Goal: Task Accomplishment & Management: Manage account settings

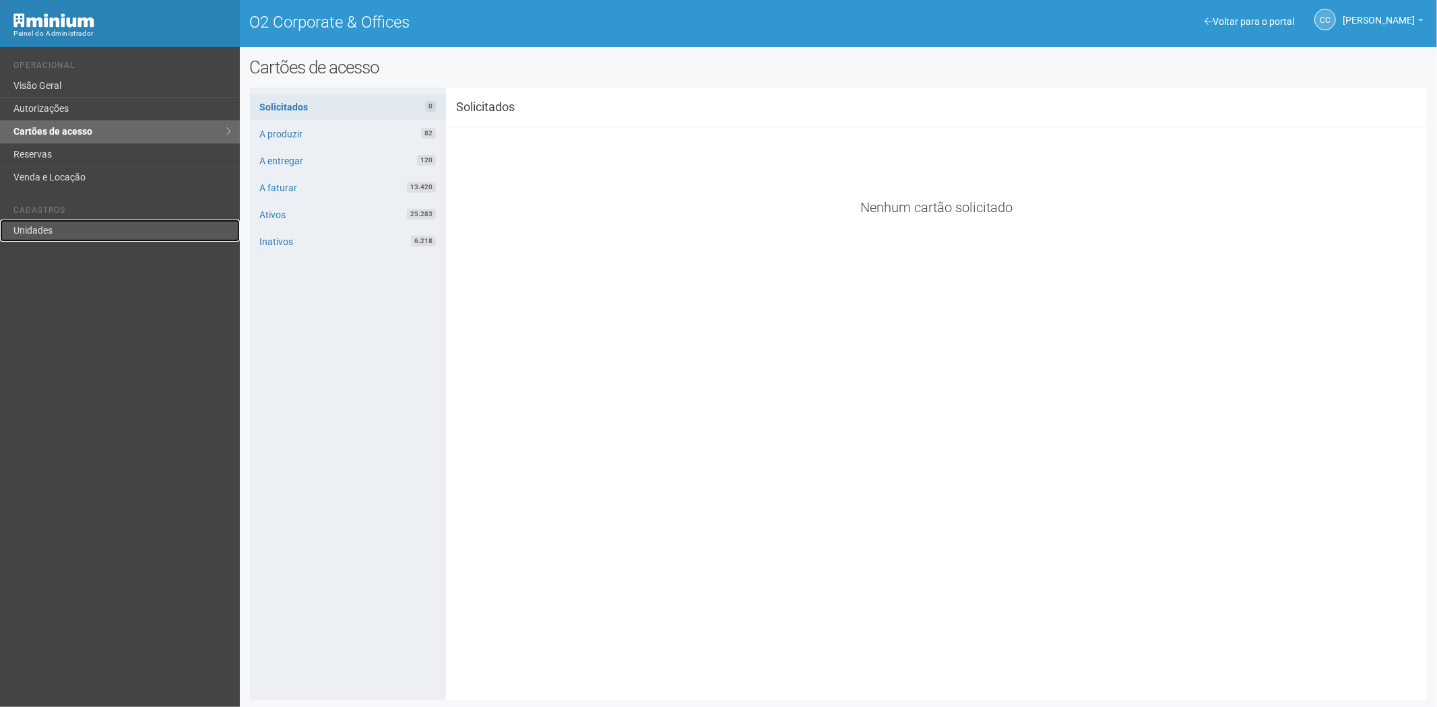
click at [69, 220] on link "Unidades" at bounding box center [120, 231] width 240 height 22
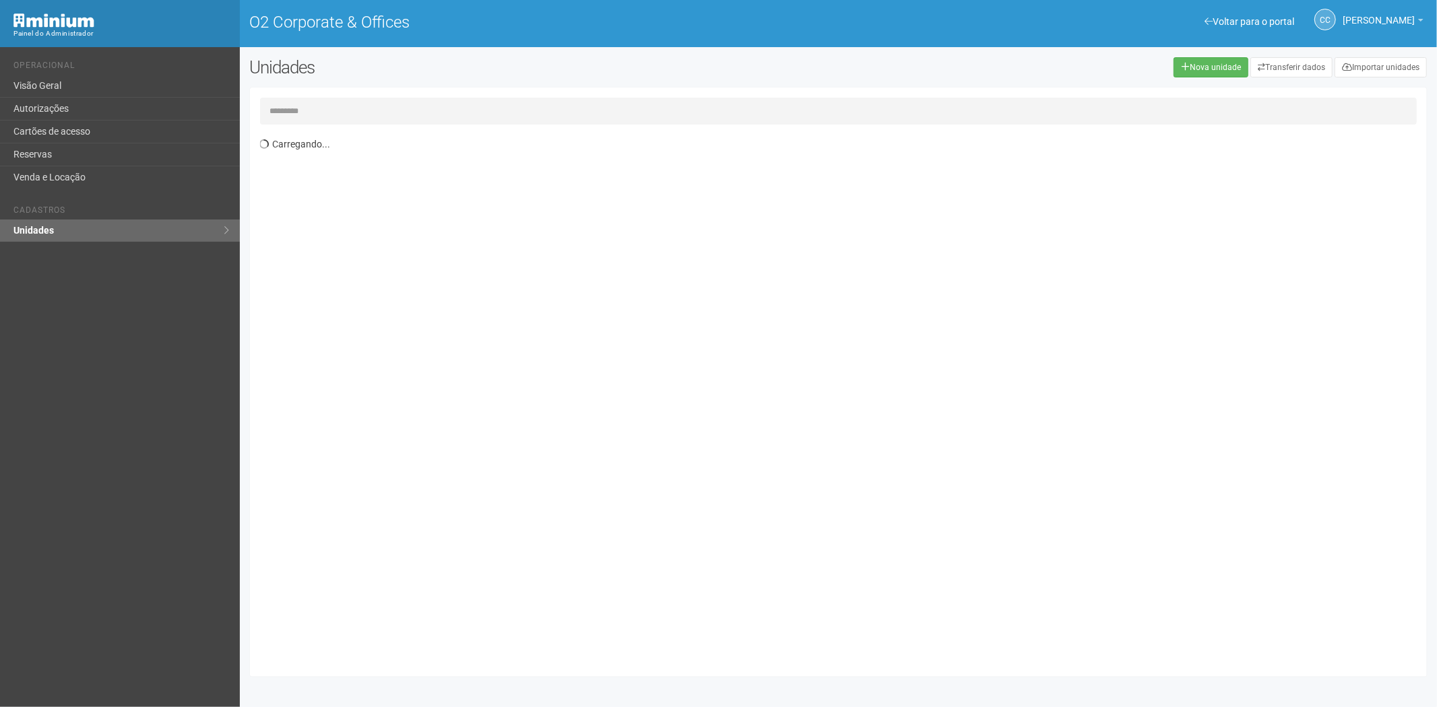
click at [314, 108] on input "text" at bounding box center [838, 111] width 1157 height 27
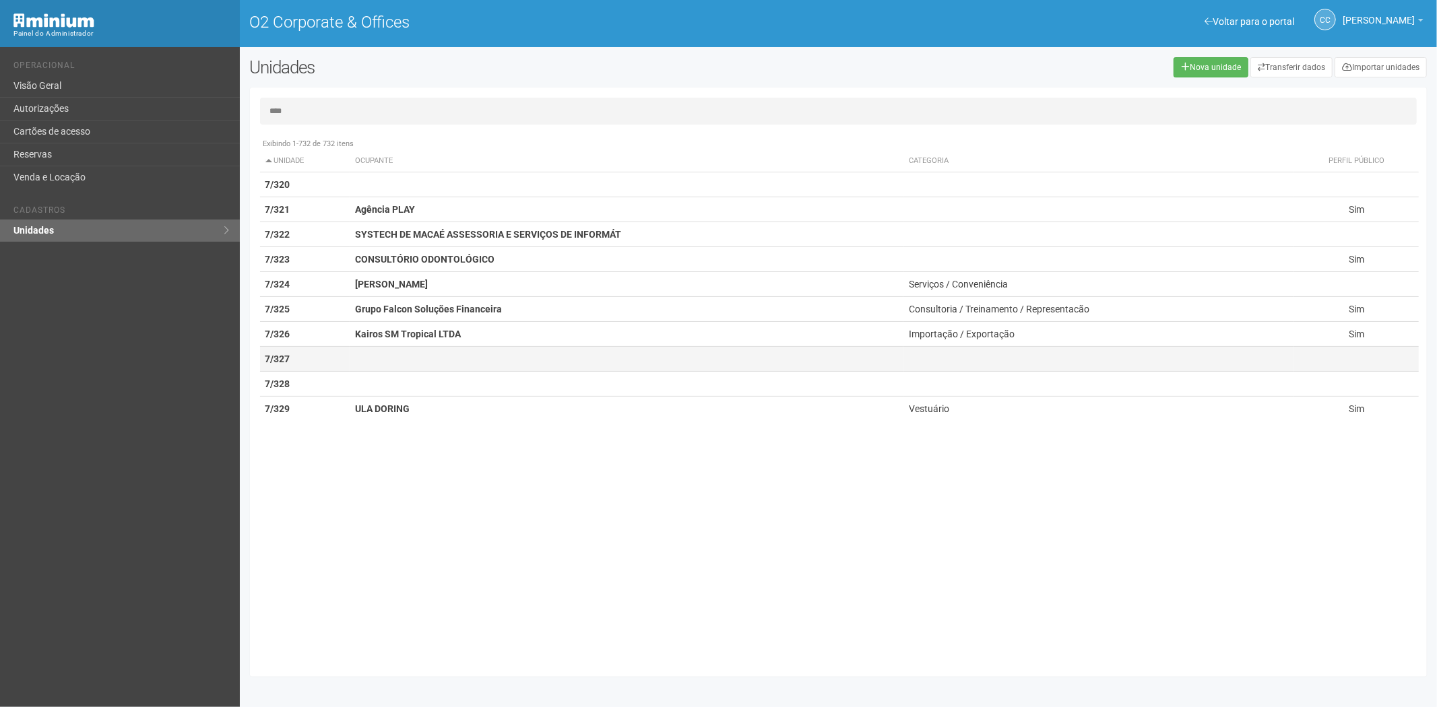
click at [354, 354] on td at bounding box center [627, 359] width 554 height 25
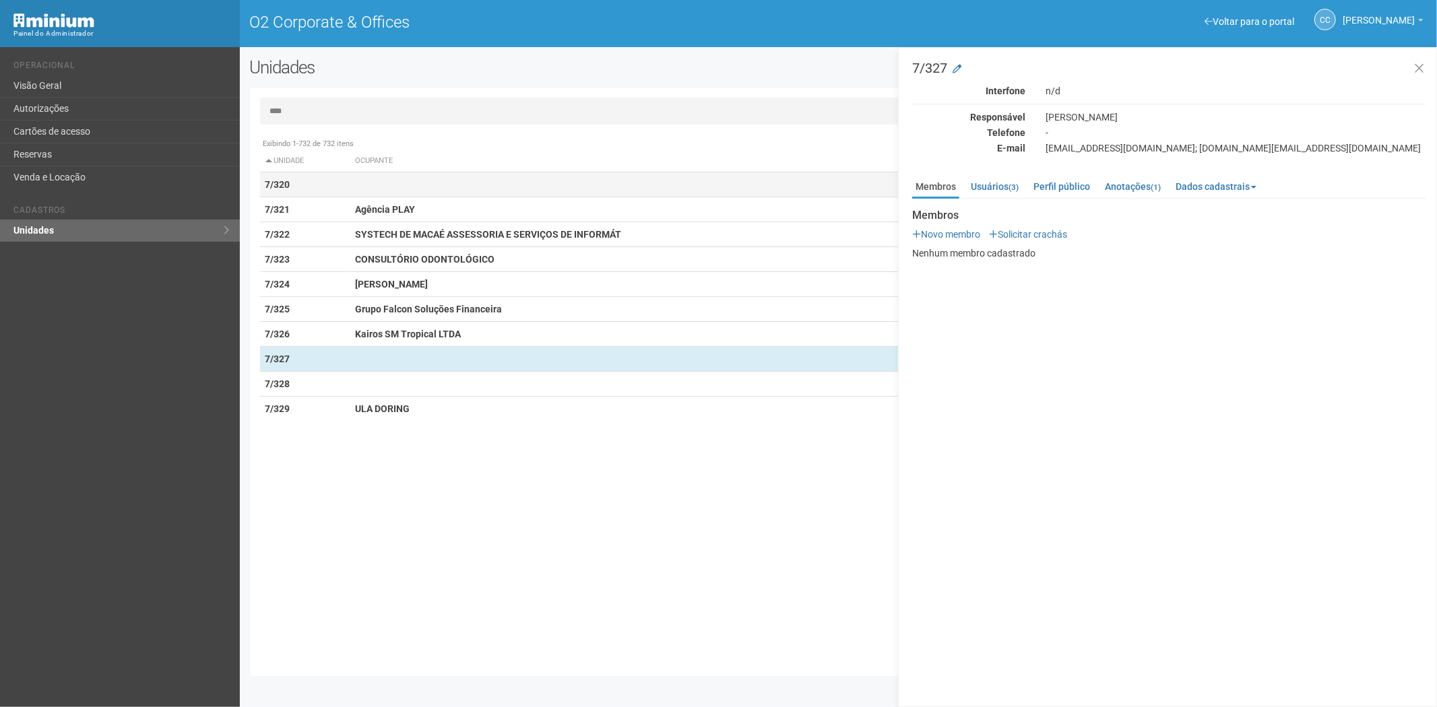
click at [504, 196] on td at bounding box center [627, 184] width 554 height 25
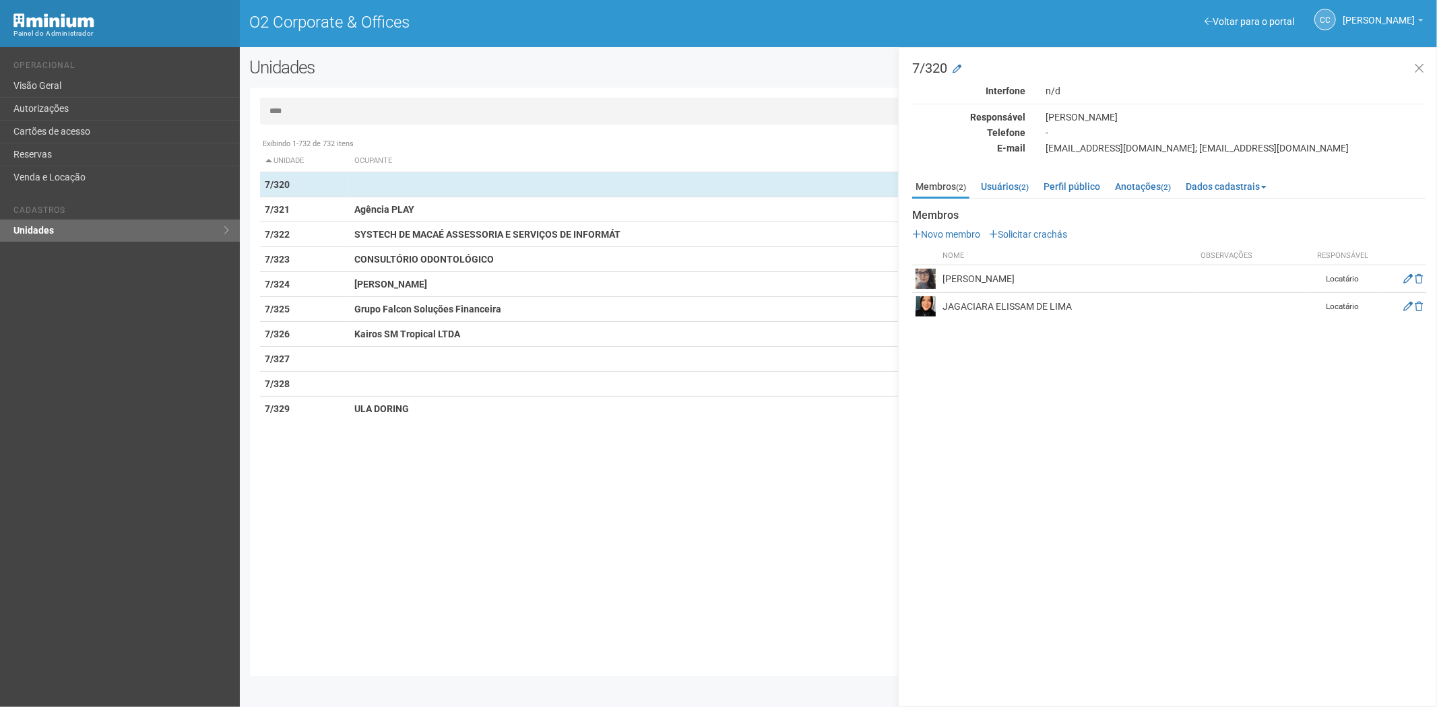
click at [359, 108] on input "****" at bounding box center [838, 111] width 1157 height 27
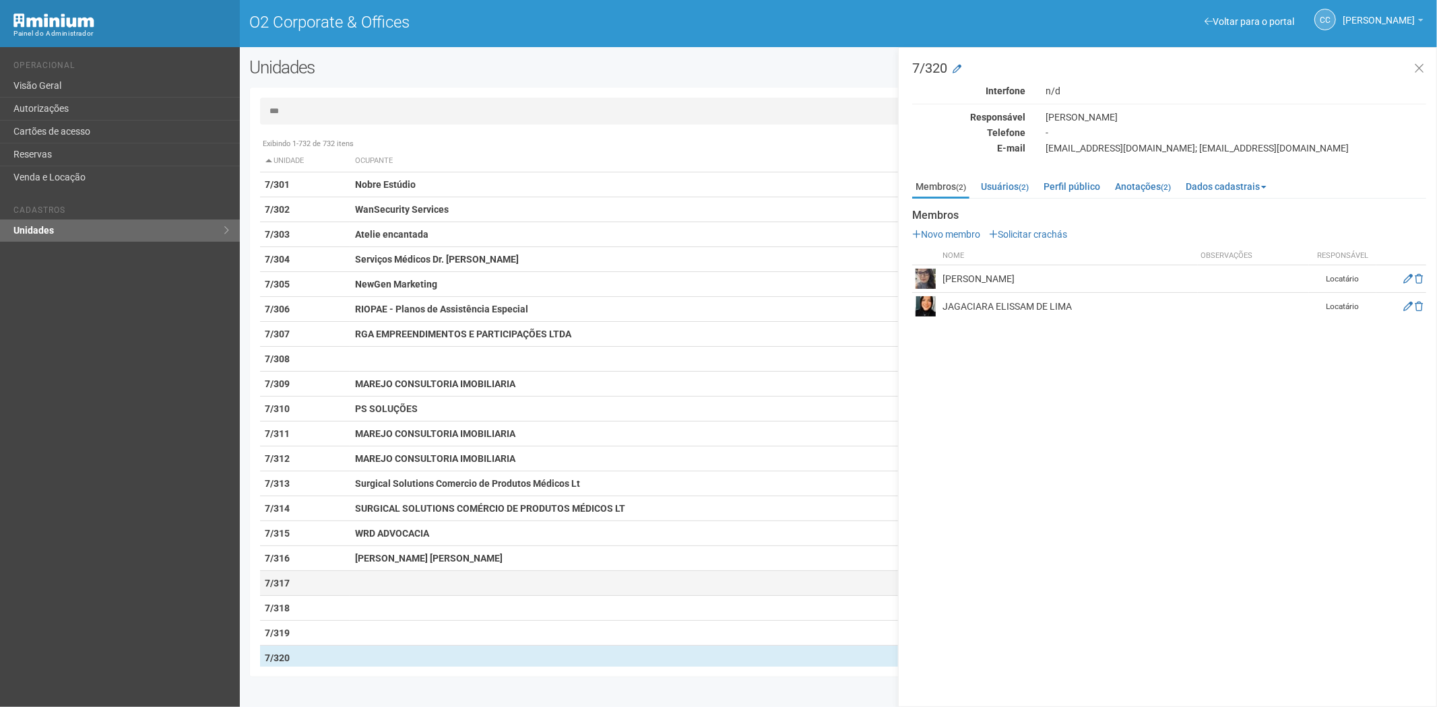
type input "***"
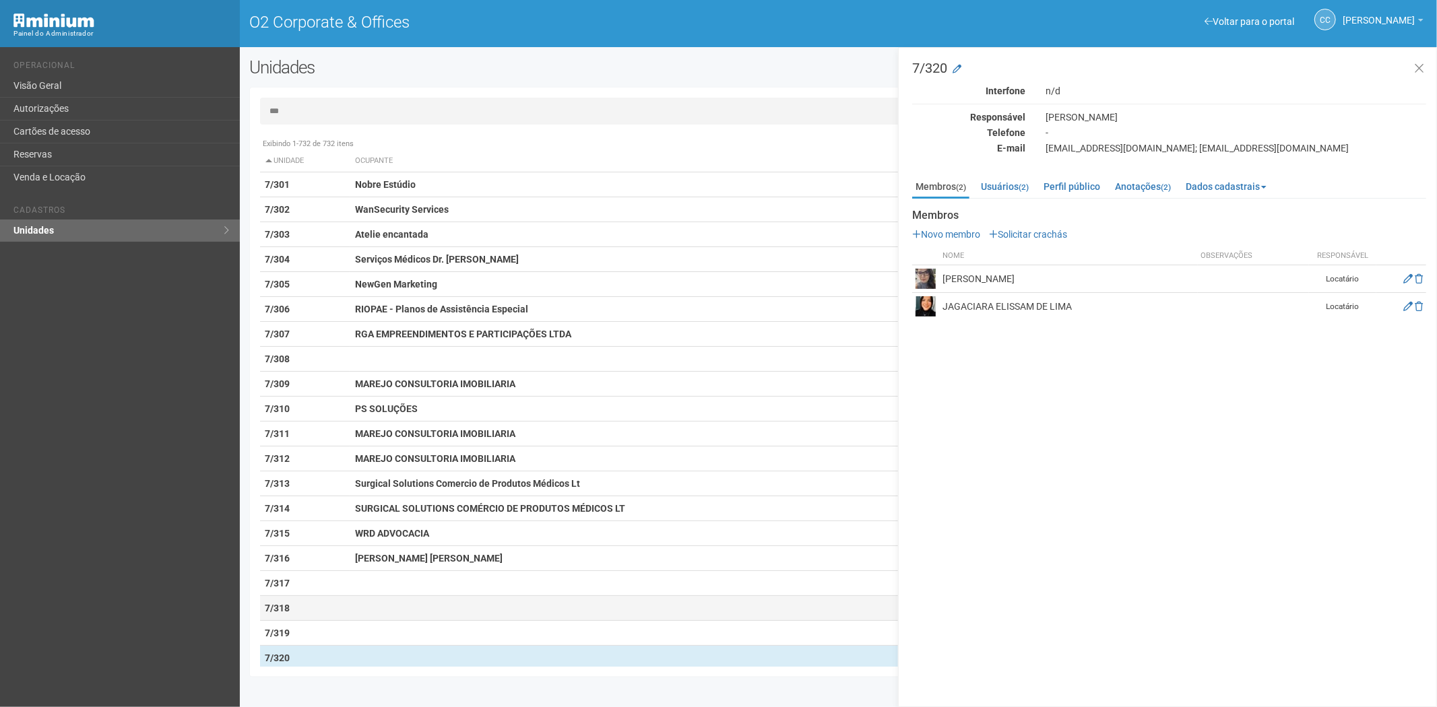
drag, startPoint x: 356, startPoint y: 579, endPoint x: 446, endPoint y: 604, distance: 93.6
click at [354, 583] on td at bounding box center [627, 583] width 554 height 25
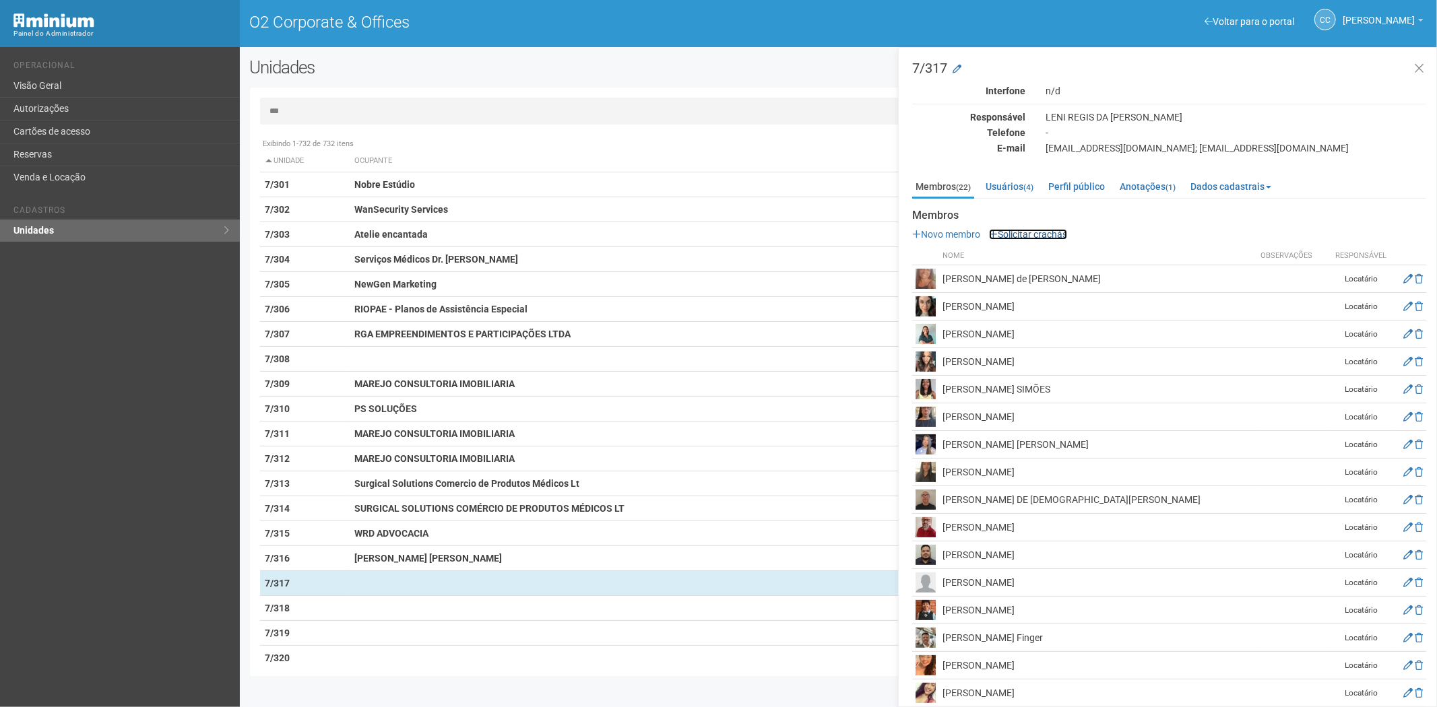
click at [1039, 231] on link "Solicitar crachás" at bounding box center [1028, 234] width 78 height 11
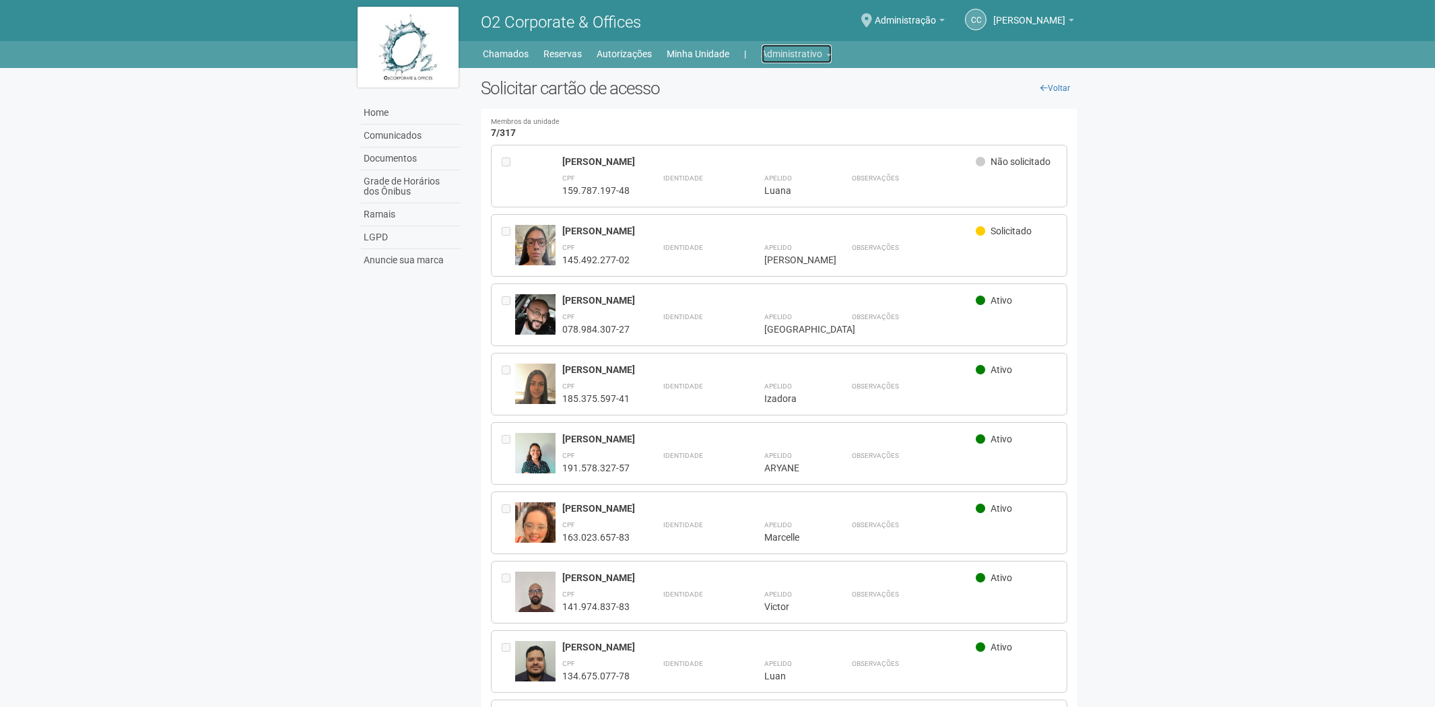
click at [820, 45] on link "Administrativo" at bounding box center [797, 53] width 70 height 19
click at [764, 104] on link "Cartões de acesso" at bounding box center [778, 106] width 115 height 24
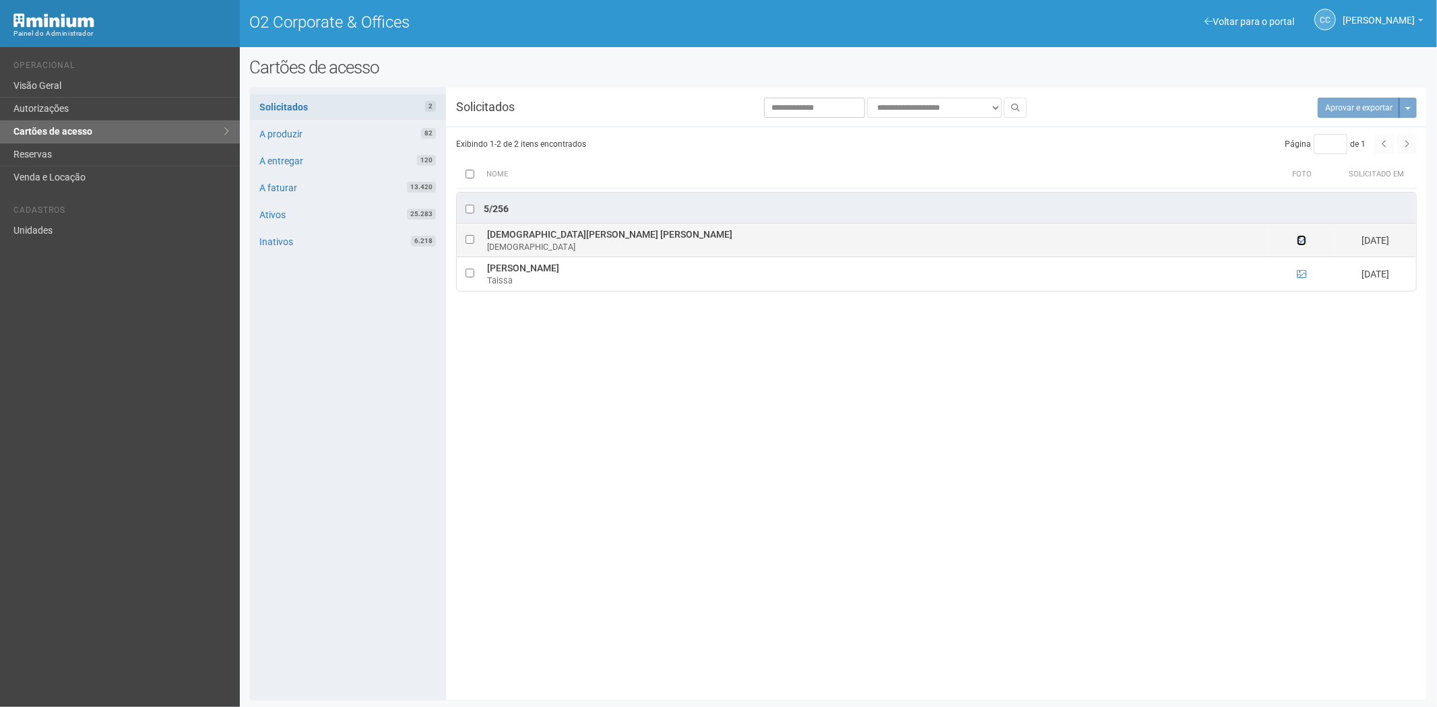
click at [1303, 242] on icon at bounding box center [1301, 240] width 9 height 9
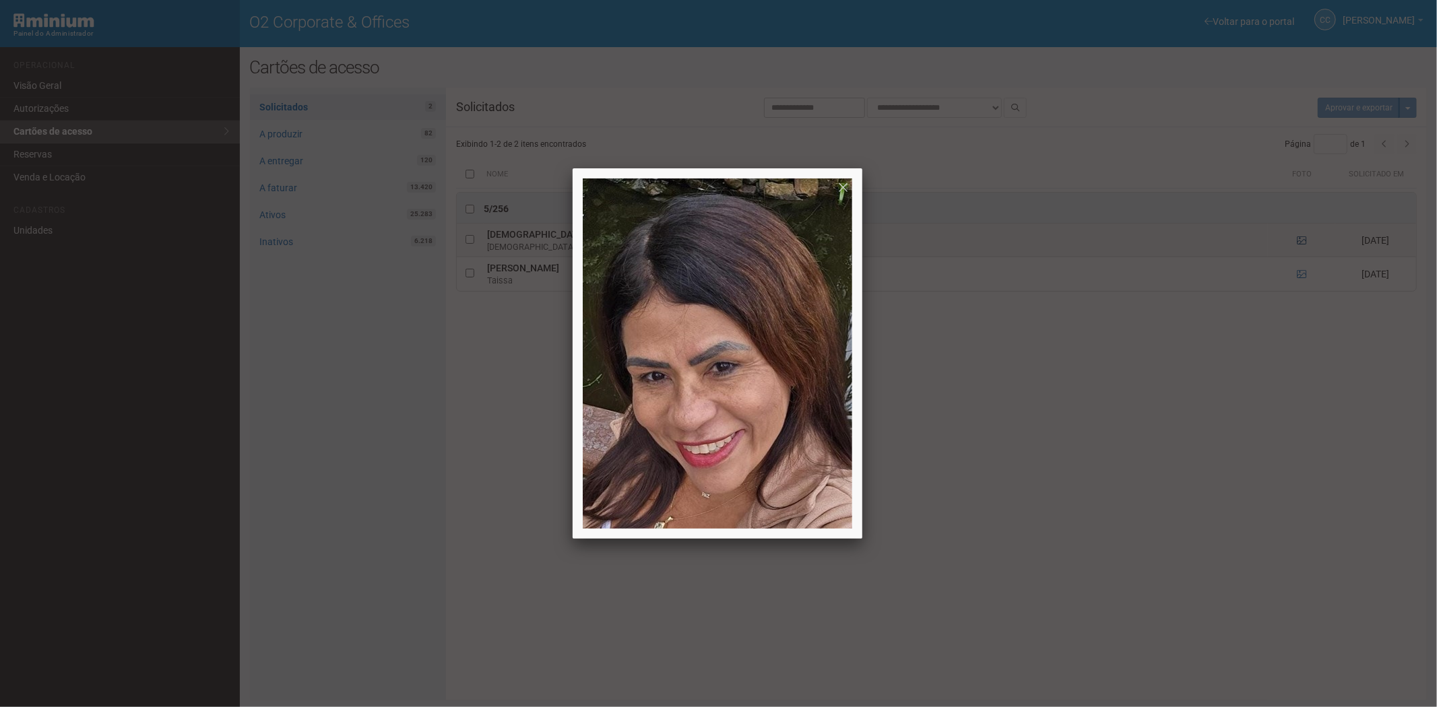
click at [1303, 242] on div at bounding box center [718, 353] width 1437 height 707
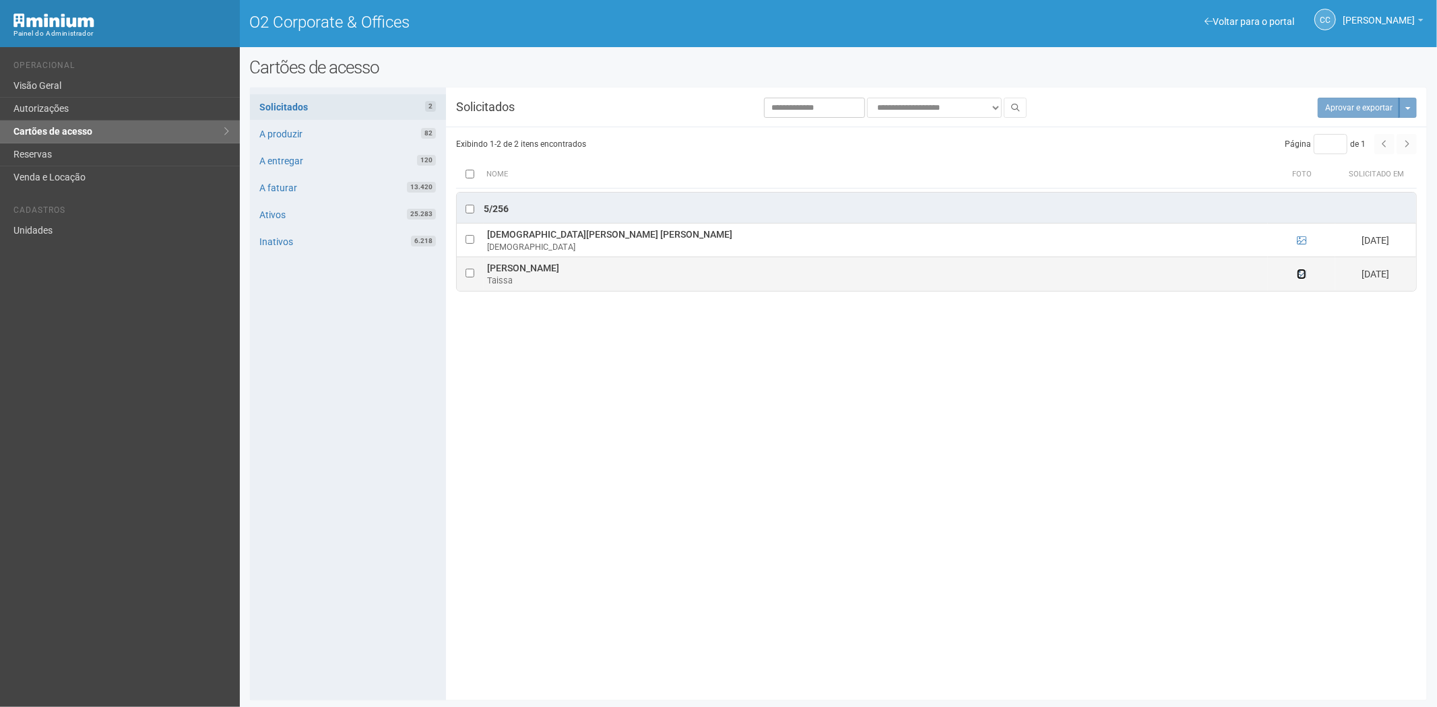
click at [1298, 277] on icon at bounding box center [1301, 273] width 9 height 9
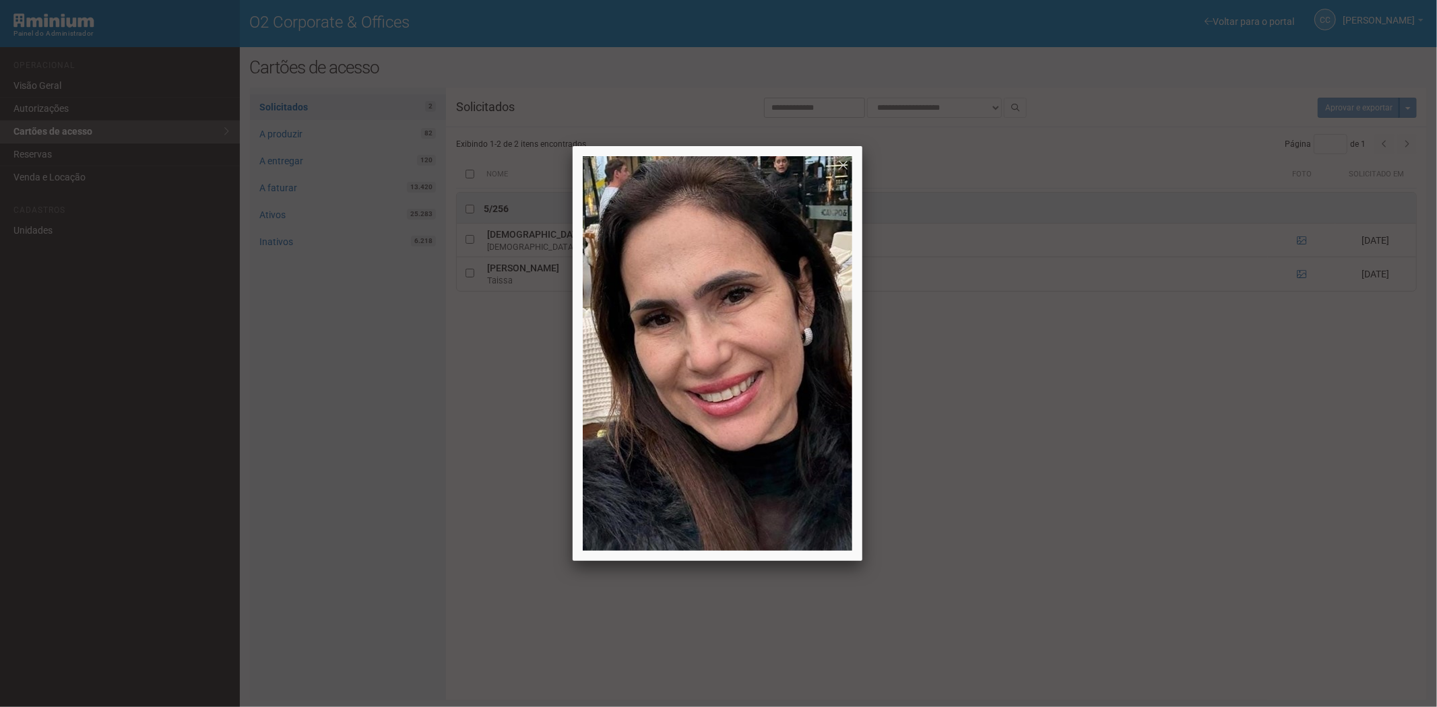
click at [1187, 679] on div at bounding box center [718, 353] width 1437 height 707
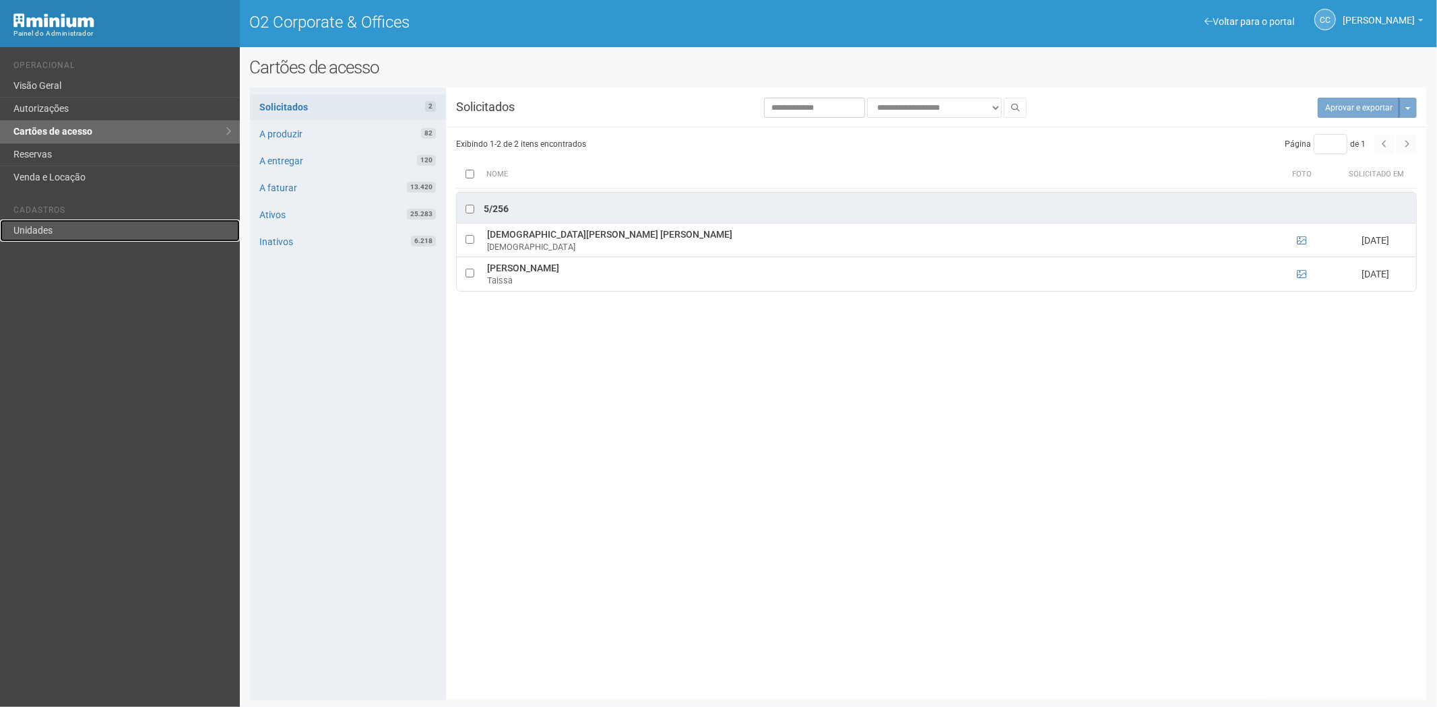
click at [34, 227] on link "Unidades" at bounding box center [120, 231] width 240 height 22
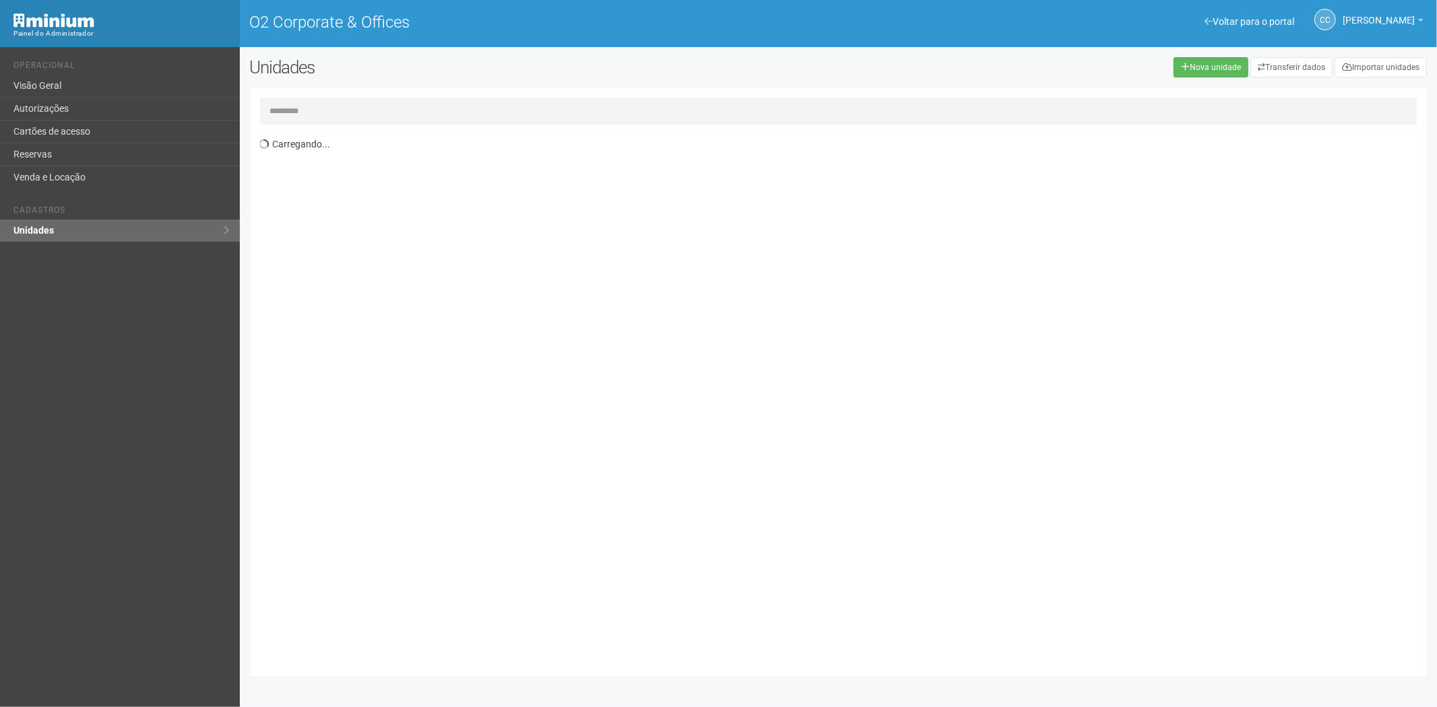
click at [307, 108] on input "text" at bounding box center [838, 111] width 1157 height 27
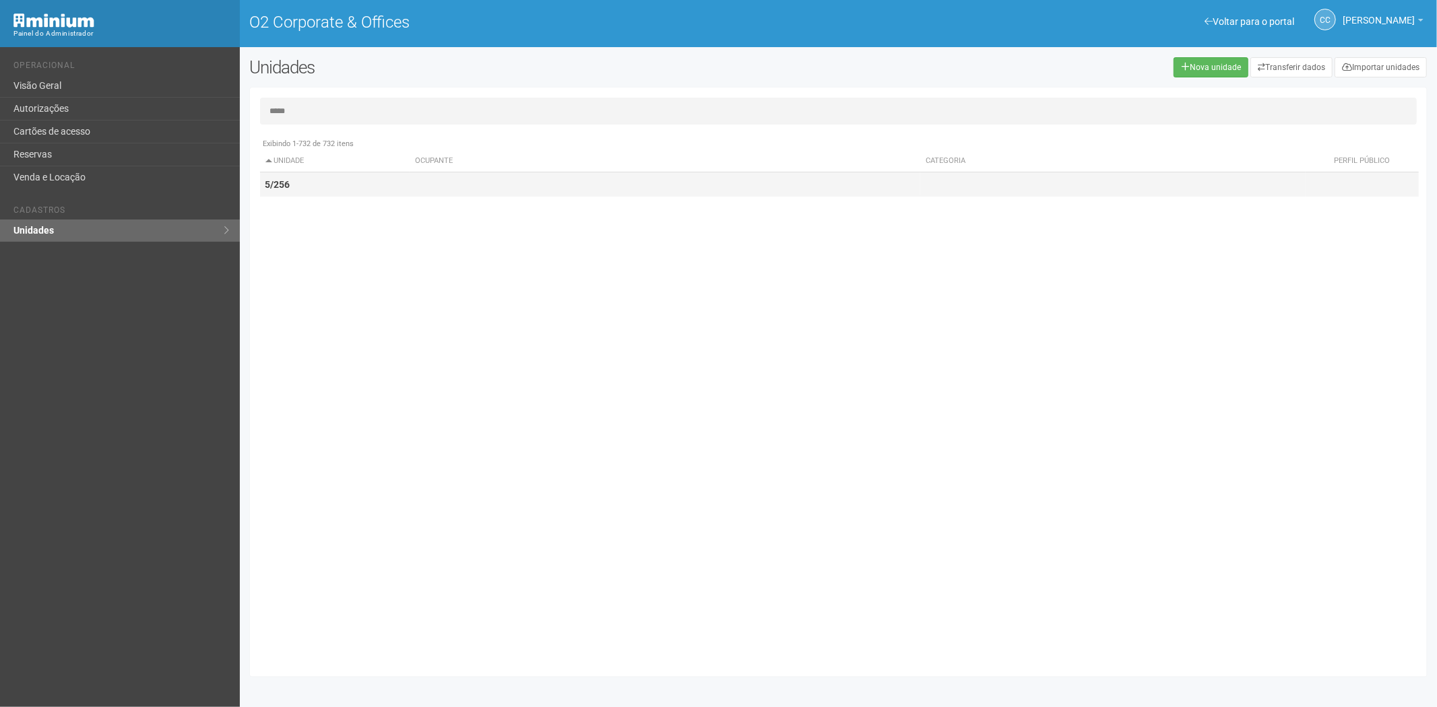
type input "*****"
click at [305, 193] on td "5/256" at bounding box center [335, 184] width 150 height 25
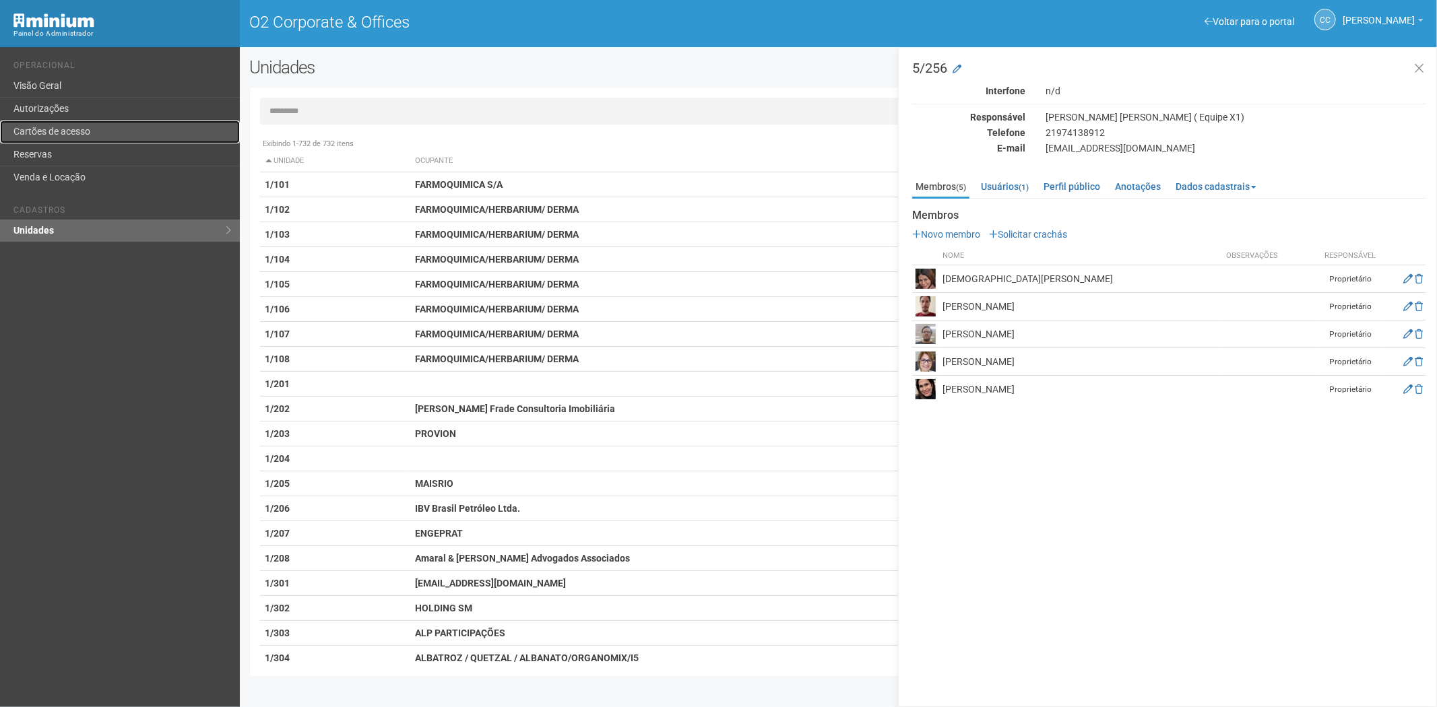
click at [77, 130] on link "Cartões de acesso" at bounding box center [120, 132] width 240 height 23
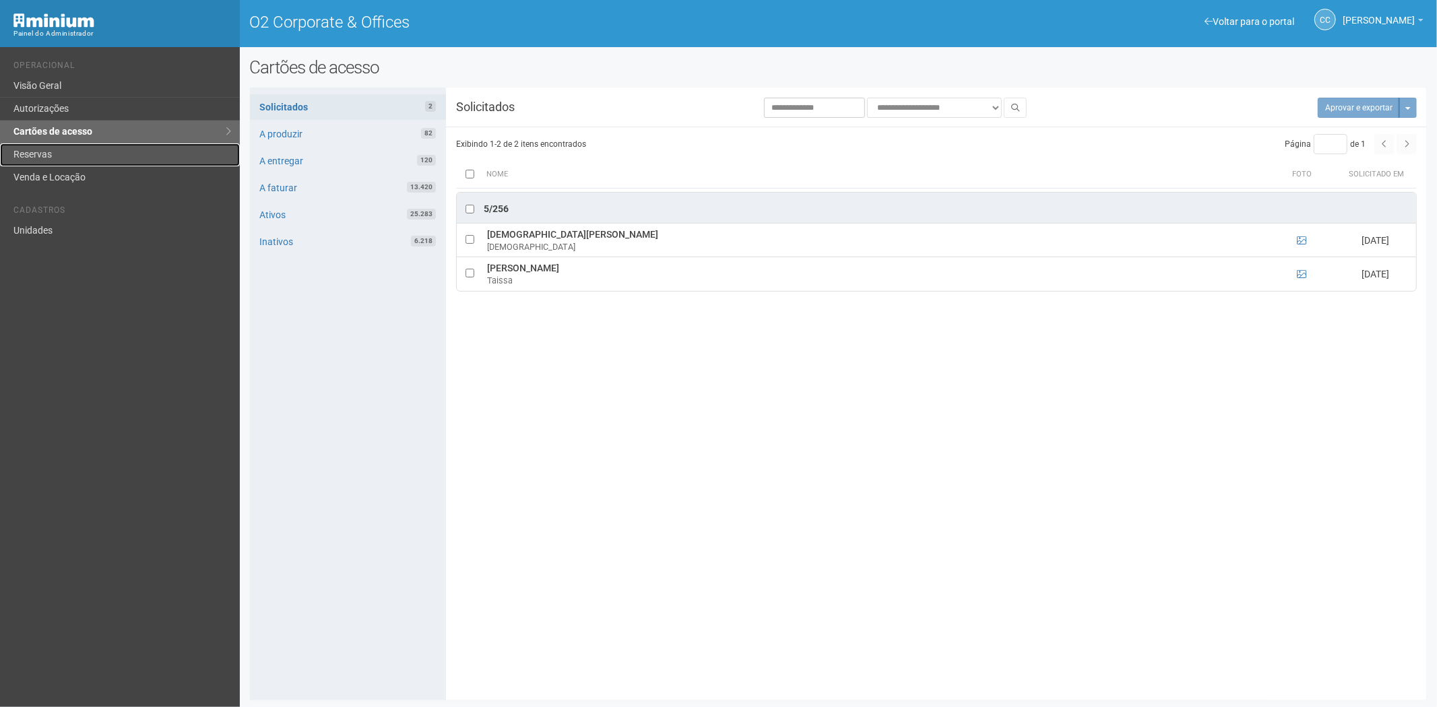
click at [57, 156] on link "Reservas" at bounding box center [120, 154] width 240 height 23
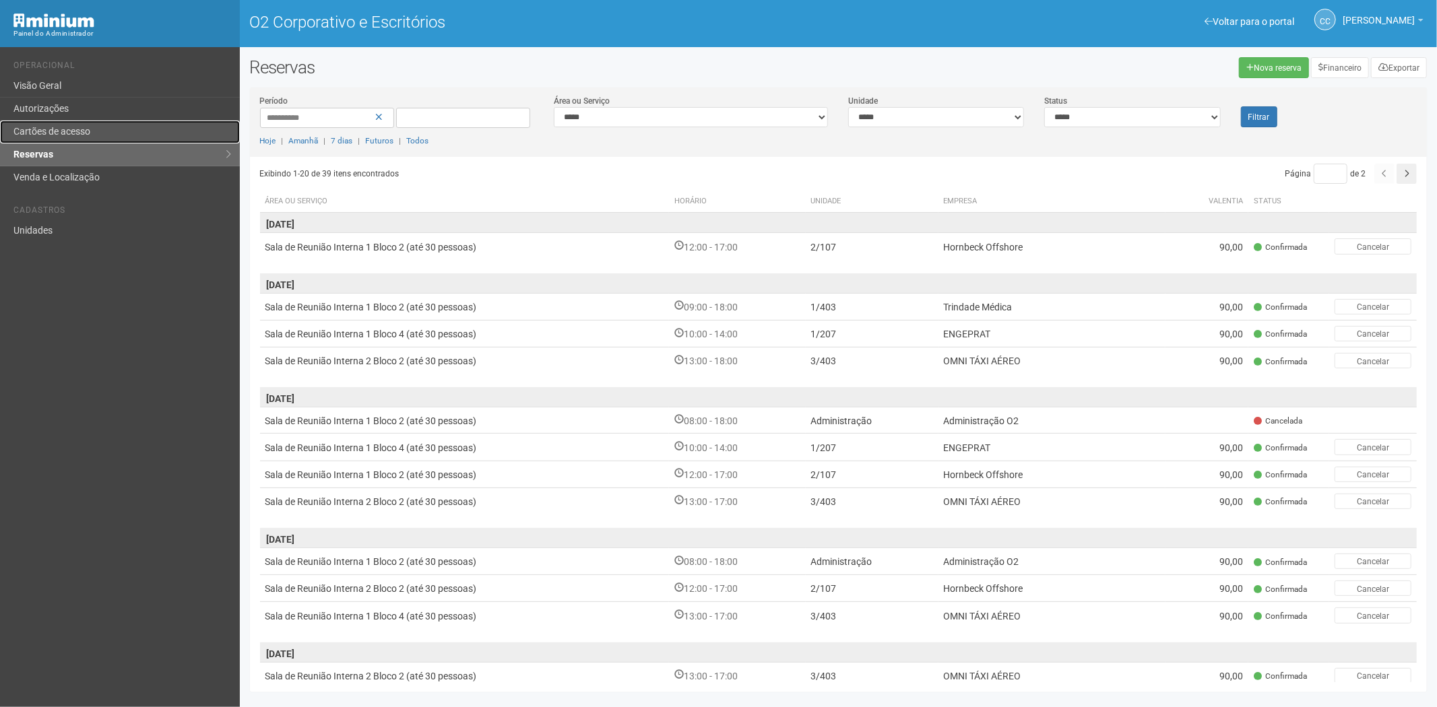
click at [55, 131] on font "Cartões de acesso" at bounding box center [51, 131] width 77 height 11
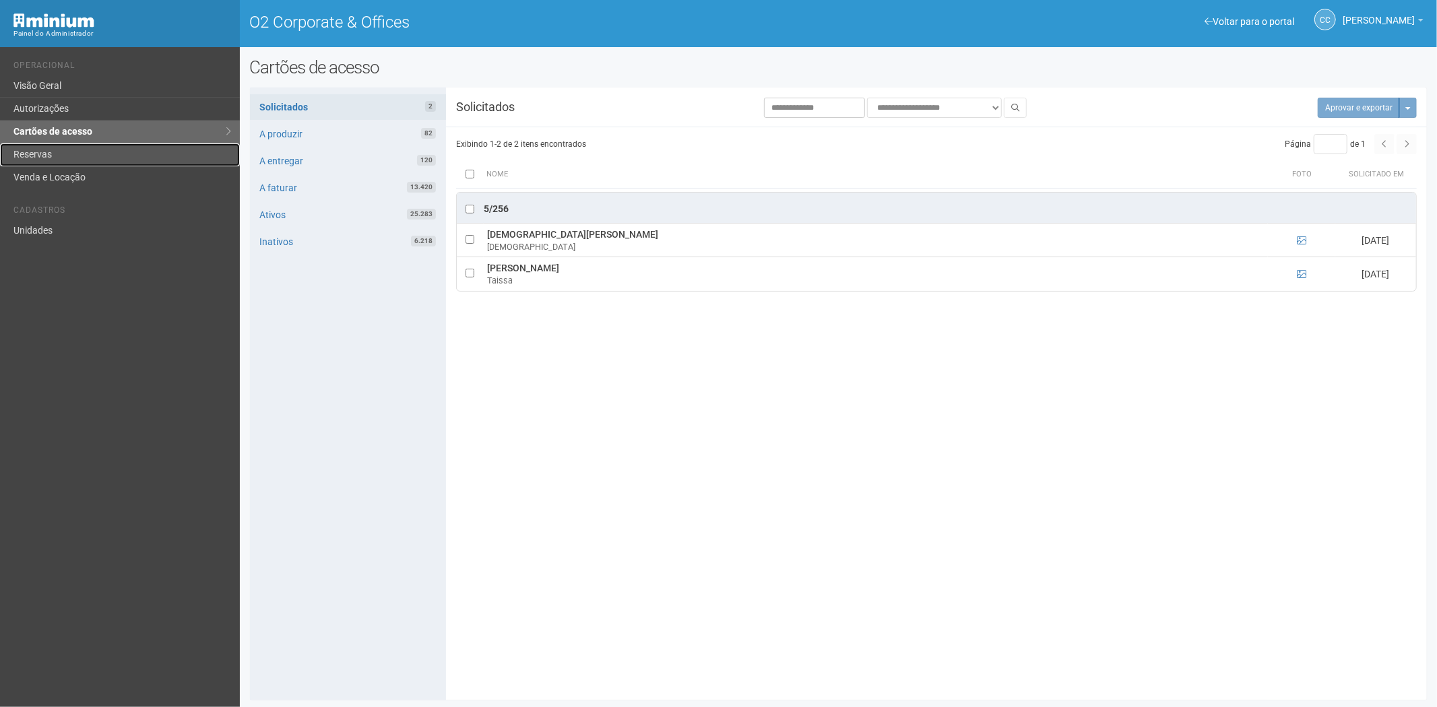
click at [61, 159] on link "Reservas" at bounding box center [120, 154] width 240 height 23
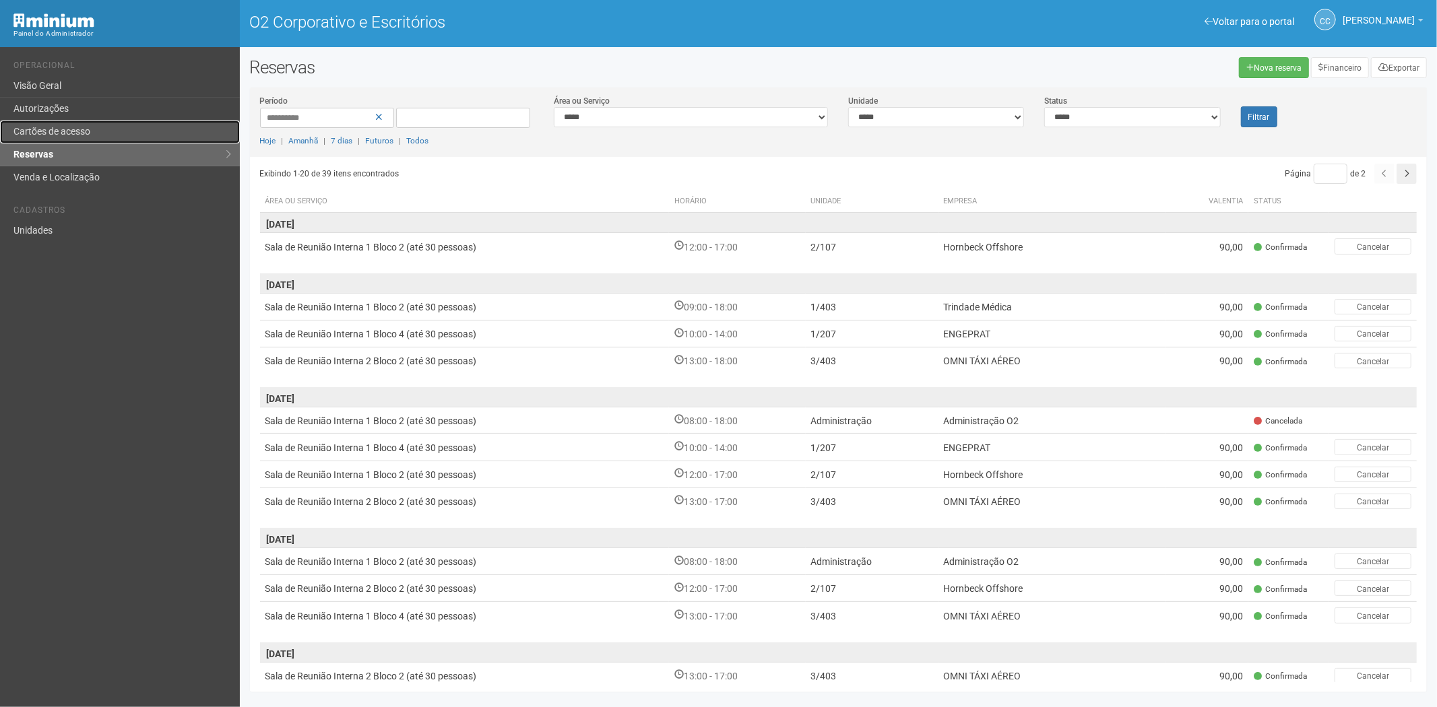
click at [64, 131] on font "Cartões de acesso" at bounding box center [51, 131] width 77 height 11
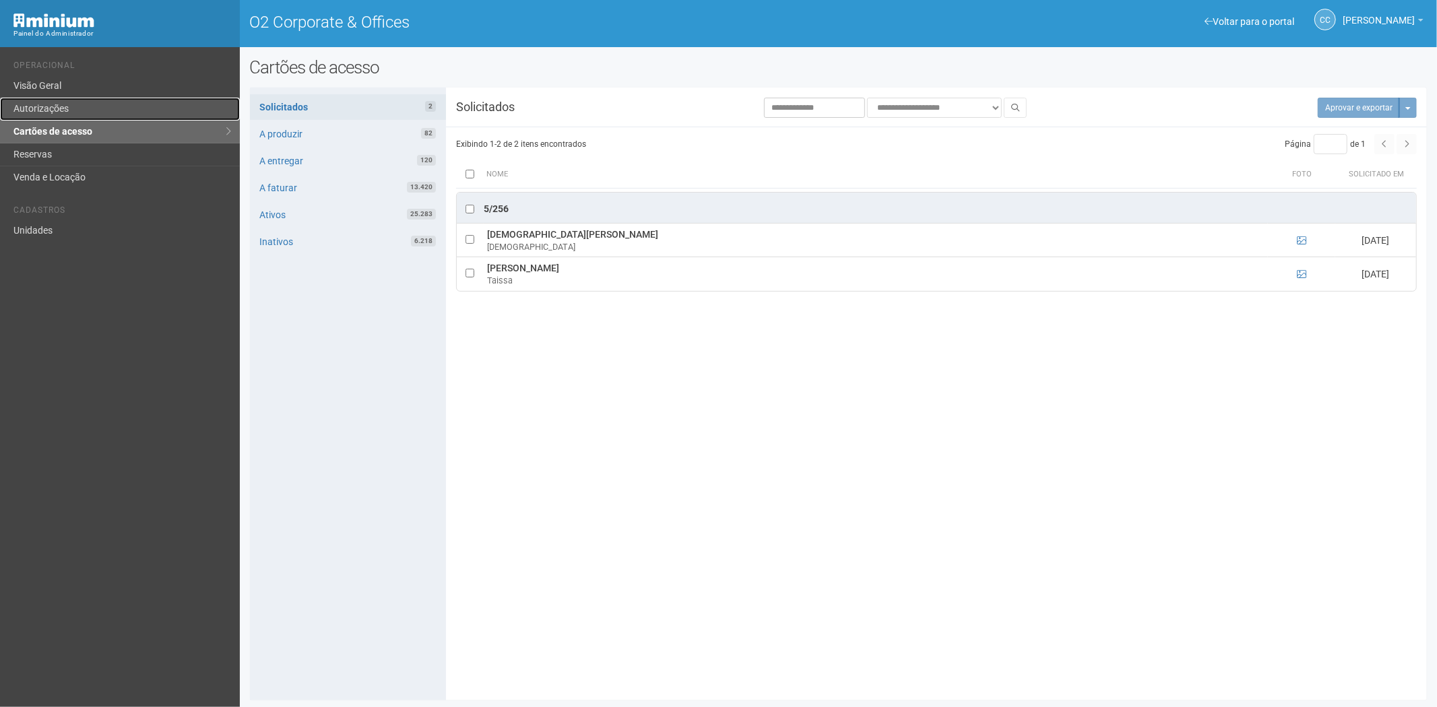
click at [47, 113] on link "Autorizações" at bounding box center [120, 109] width 240 height 23
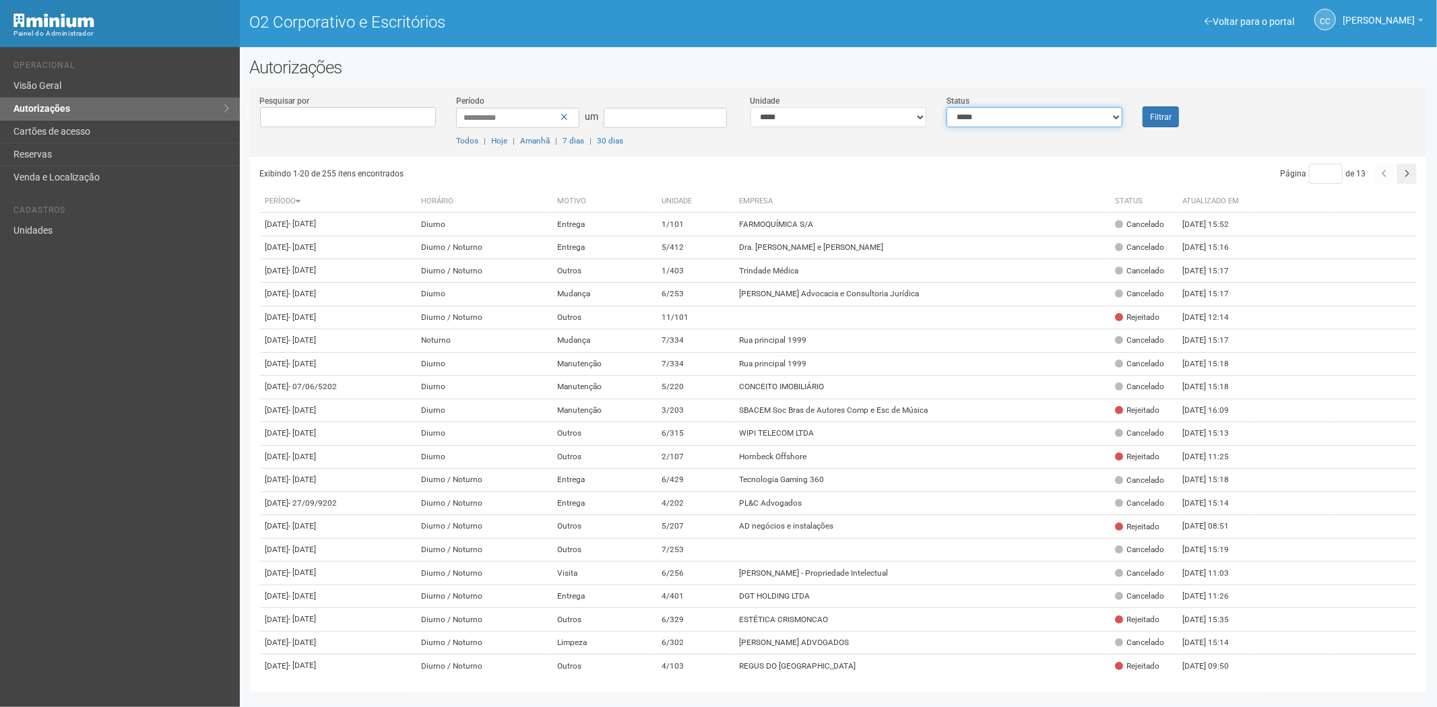
click at [1088, 127] on select "**********" at bounding box center [1034, 117] width 176 height 20
click at [946, 107] on select "**********" at bounding box center [1034, 117] width 176 height 20
drag, startPoint x: 1063, startPoint y: 119, endPoint x: 1053, endPoint y: 126, distance: 12.0
click at [1055, 125] on select "**********" at bounding box center [1034, 117] width 176 height 20
select select "*"
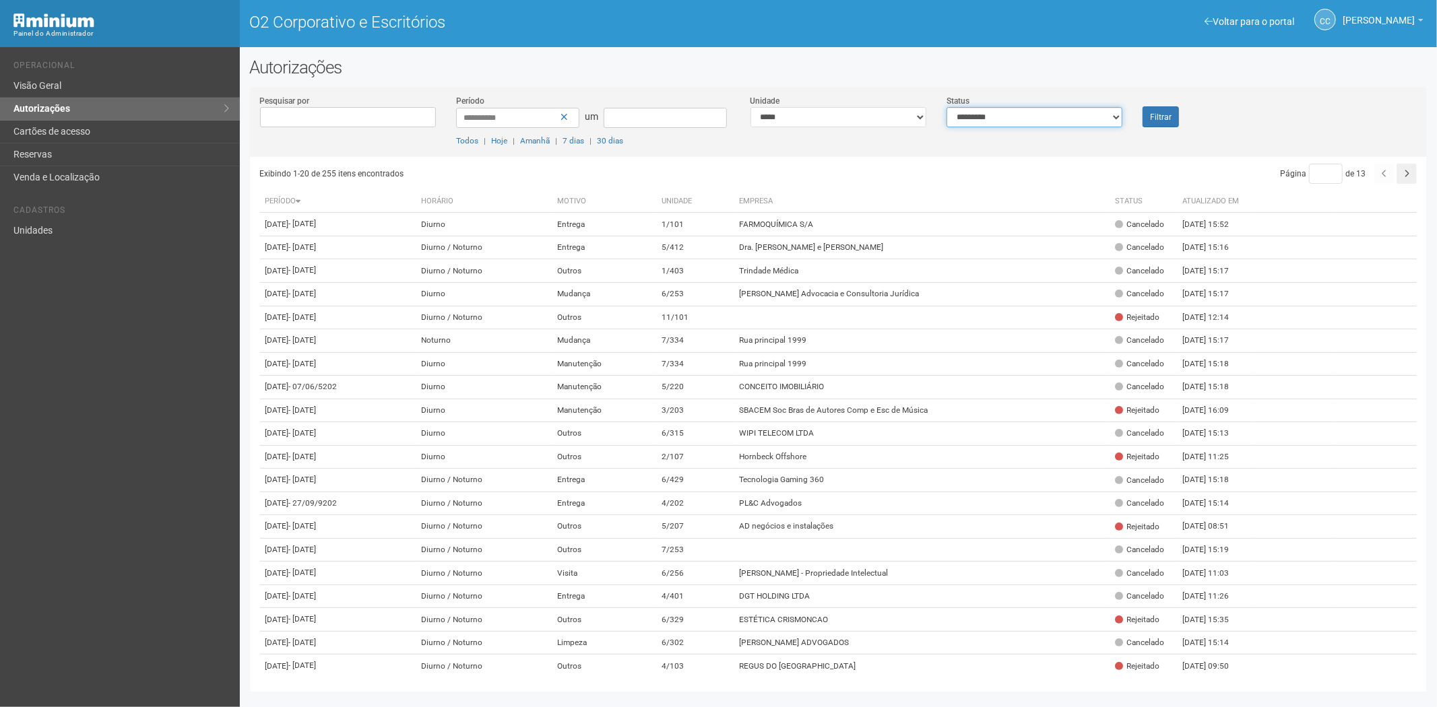
click at [946, 107] on select "**********" at bounding box center [1034, 117] width 176 height 20
click at [1174, 116] on button "Filtrar" at bounding box center [1160, 116] width 36 height 21
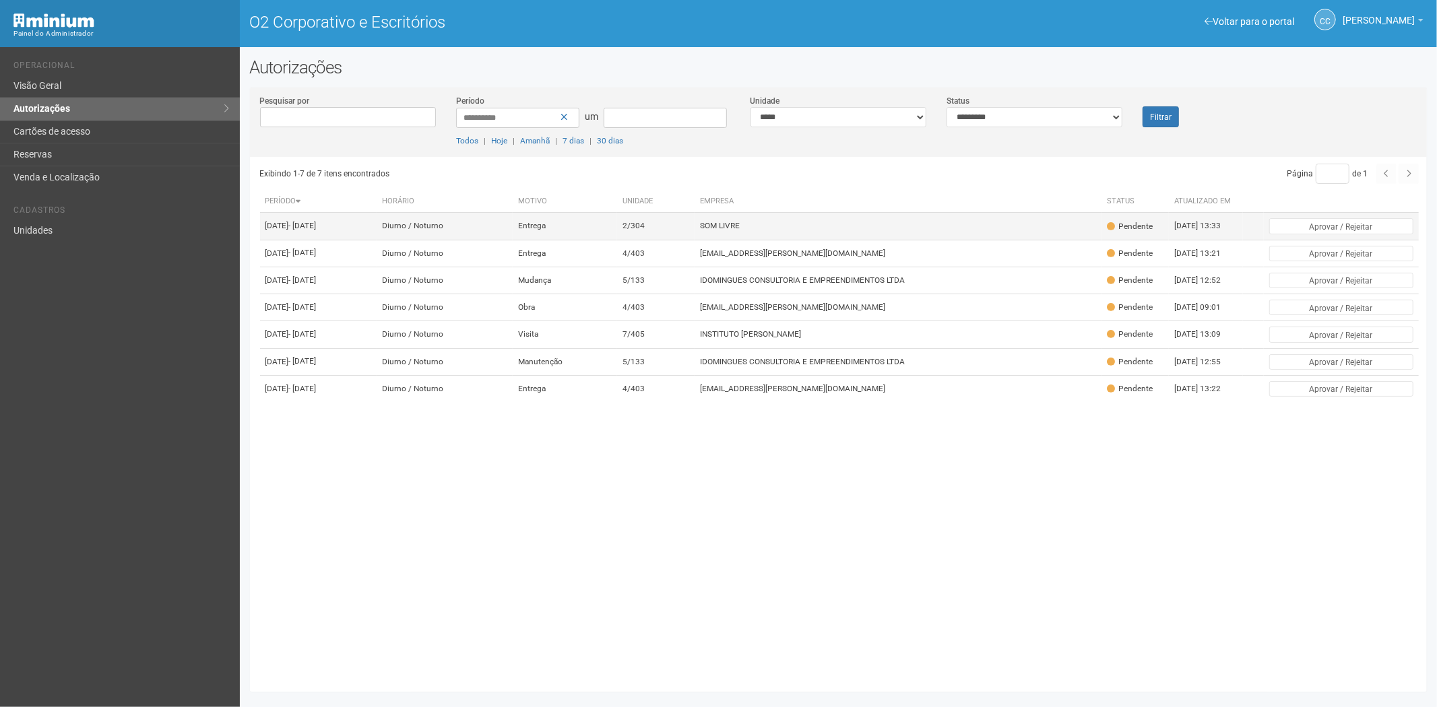
click at [740, 231] on font "SOM LIVRE" at bounding box center [720, 226] width 40 height 9
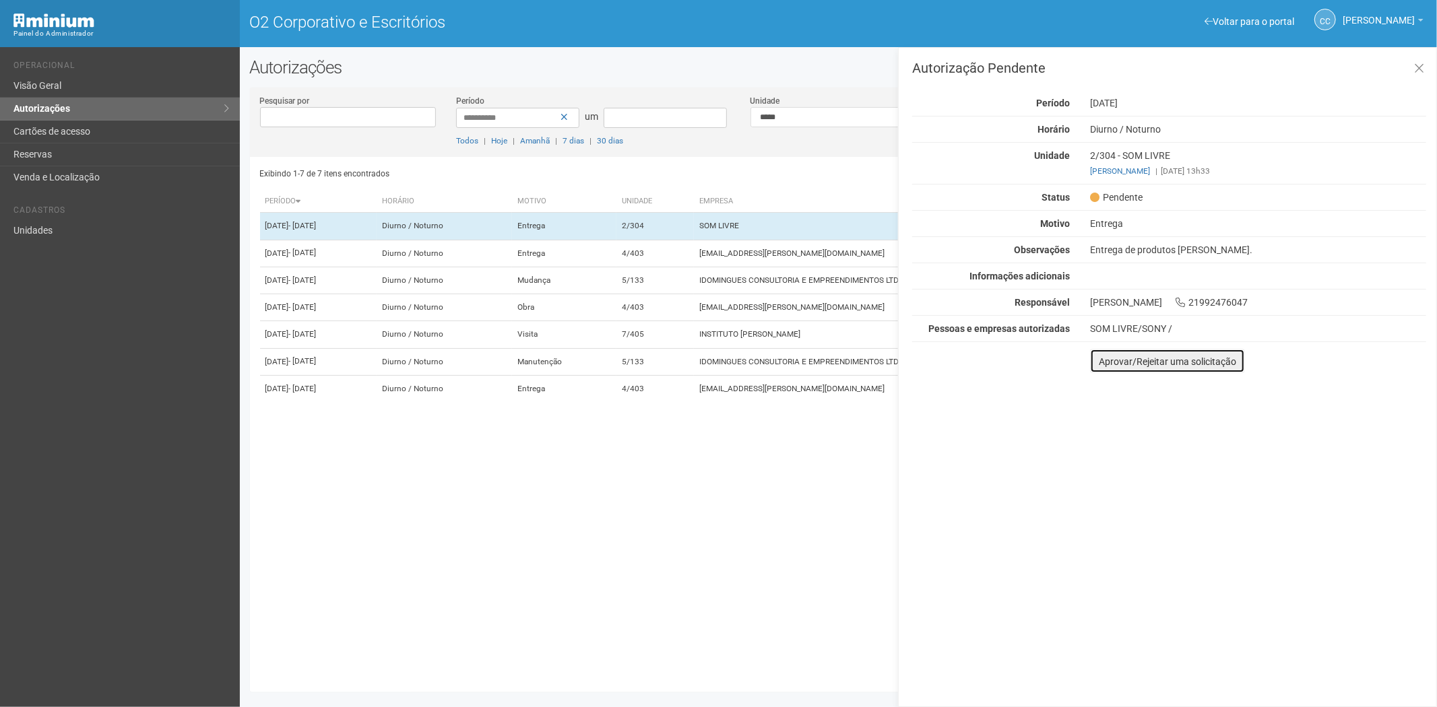
click at [1101, 362] on font "Aprovar/Rejeitar uma solicitação" at bounding box center [1167, 361] width 137 height 11
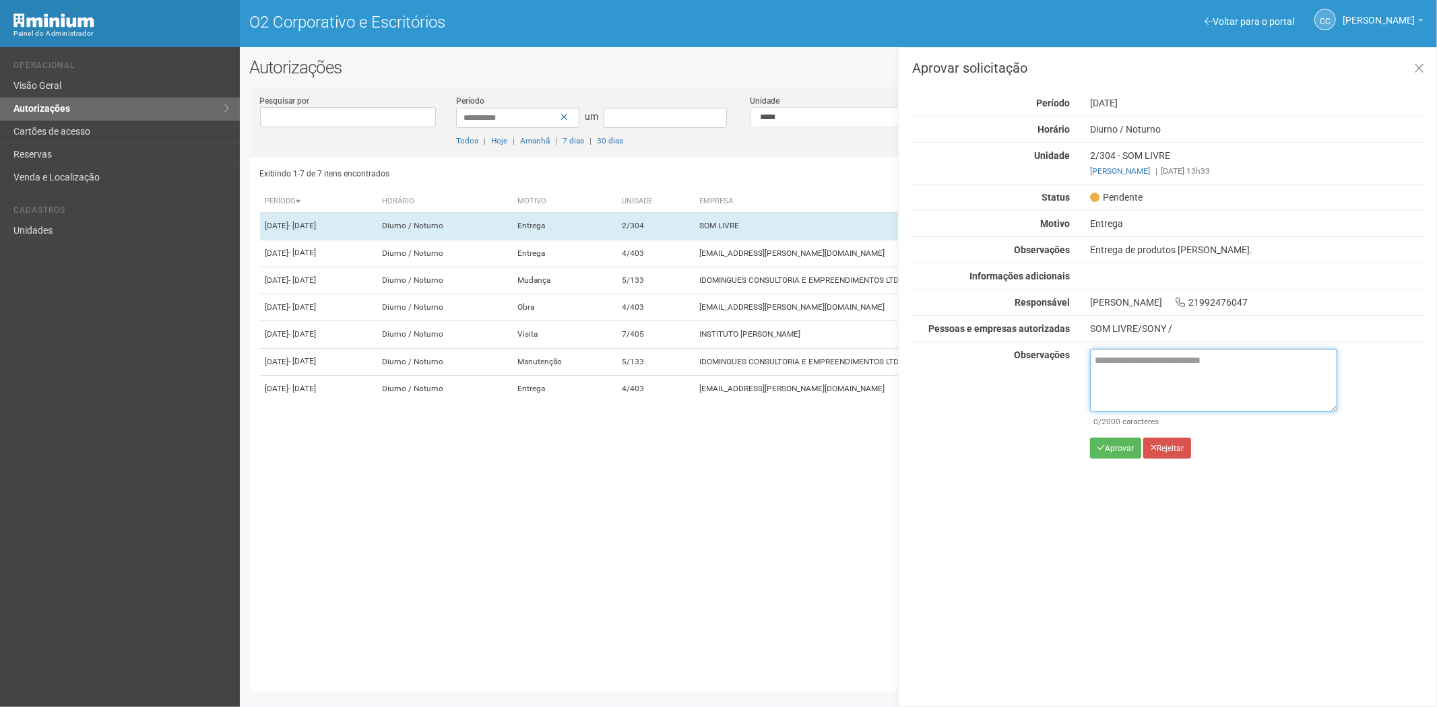
click at [1134, 371] on textarea at bounding box center [1213, 380] width 247 height 63
paste textarea "**********"
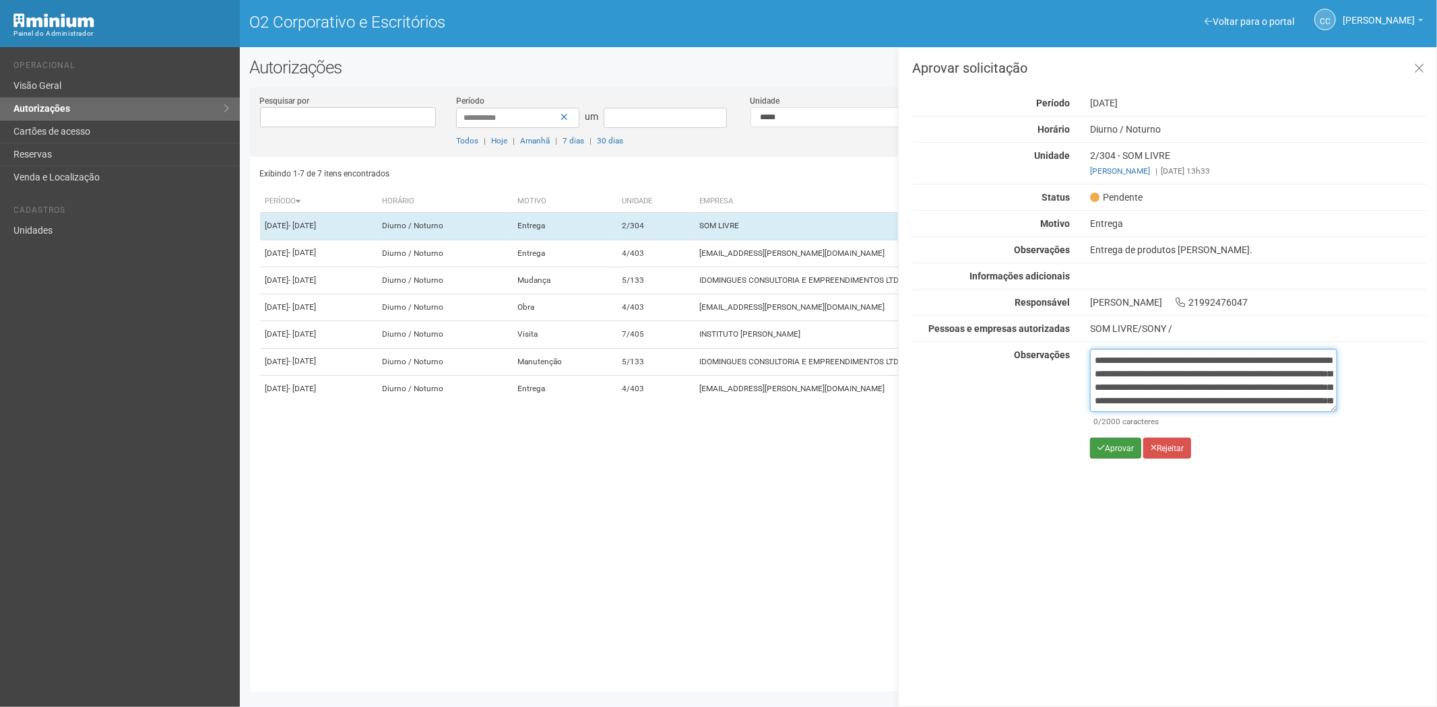
scroll to position [75, 0]
type textarea "**********"
click at [1122, 450] on font "Aprovar" at bounding box center [1119, 448] width 29 height 9
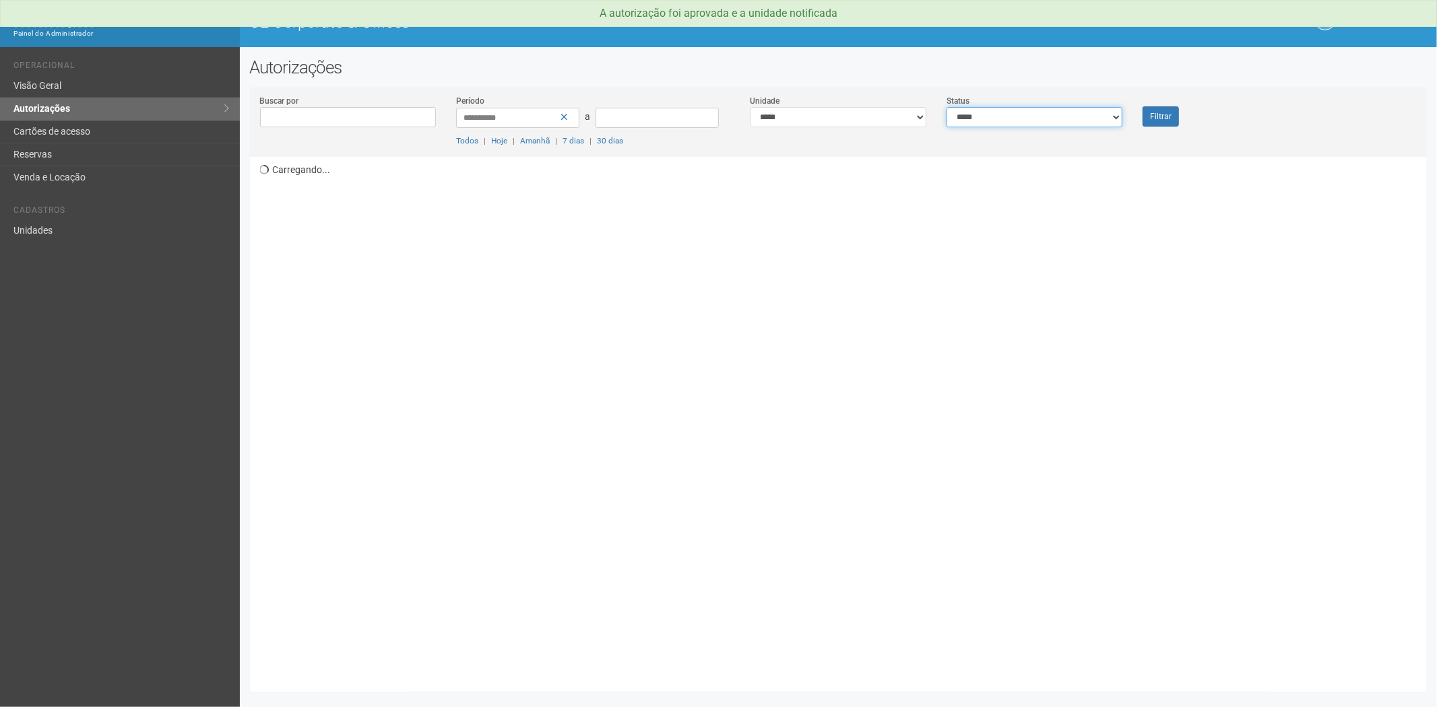
drag, startPoint x: 1060, startPoint y: 118, endPoint x: 1048, endPoint y: 125, distance: 14.2
click at [1059, 119] on select "**********" at bounding box center [1034, 117] width 176 height 20
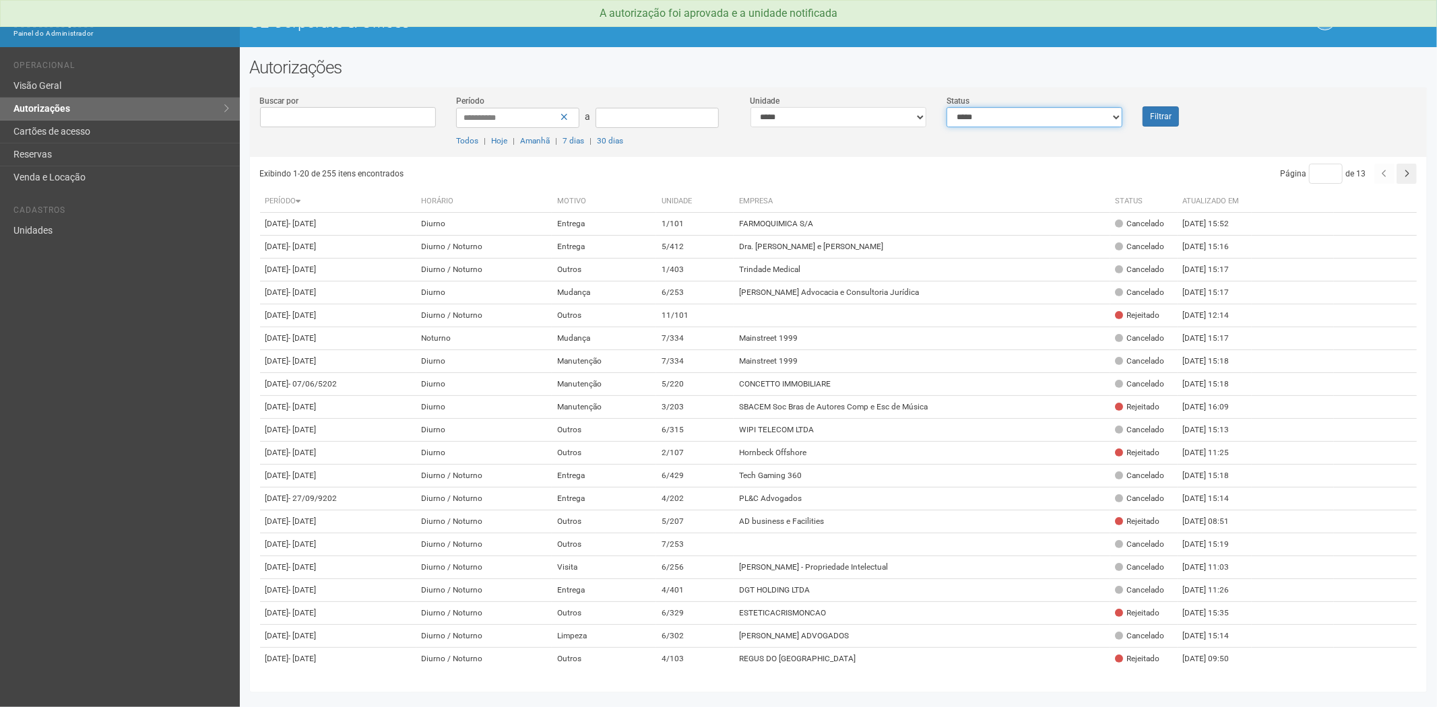
select select "*"
click at [946, 107] on select "**********" at bounding box center [1034, 117] width 176 height 20
click at [1169, 109] on button "Filtrar" at bounding box center [1160, 116] width 36 height 20
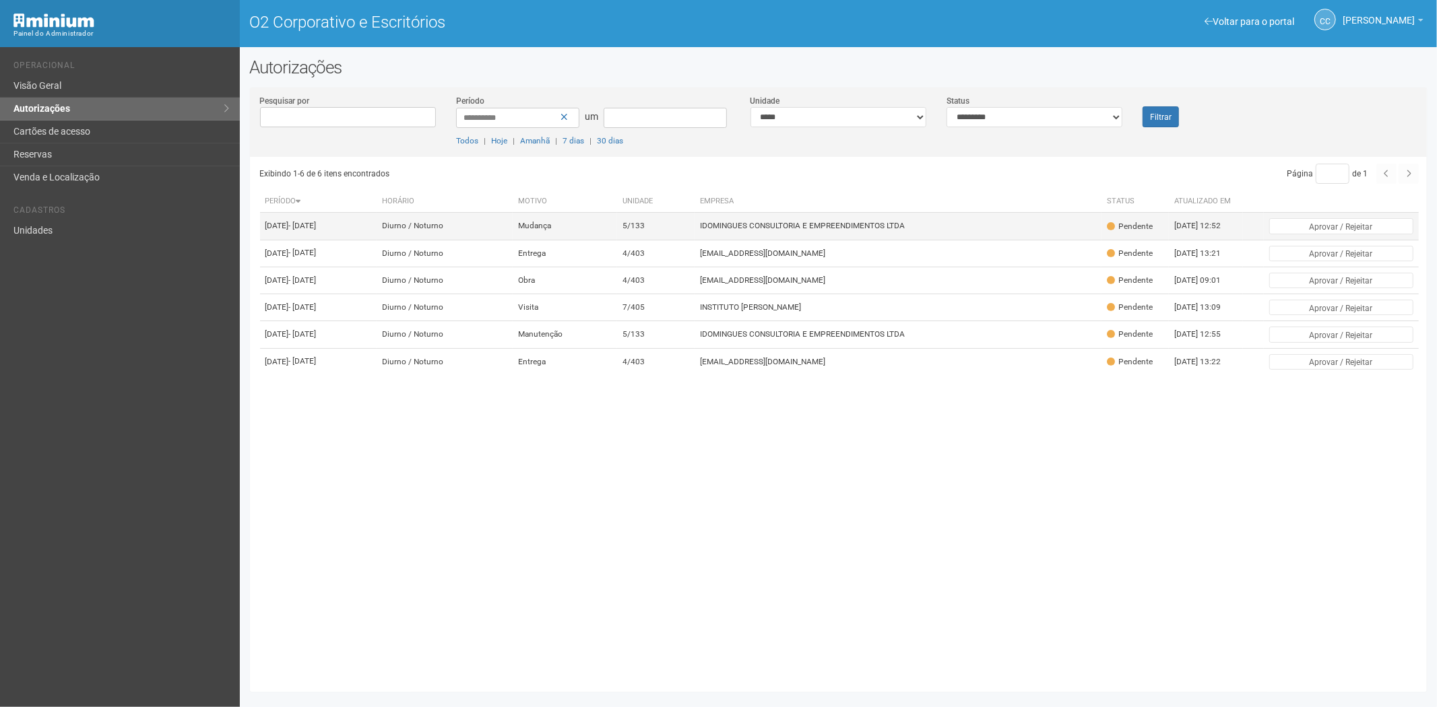
click at [824, 231] on font "IDOMINGUES CONSULTORIA E EMPREENDIMENTOS LTDA" at bounding box center [802, 226] width 205 height 9
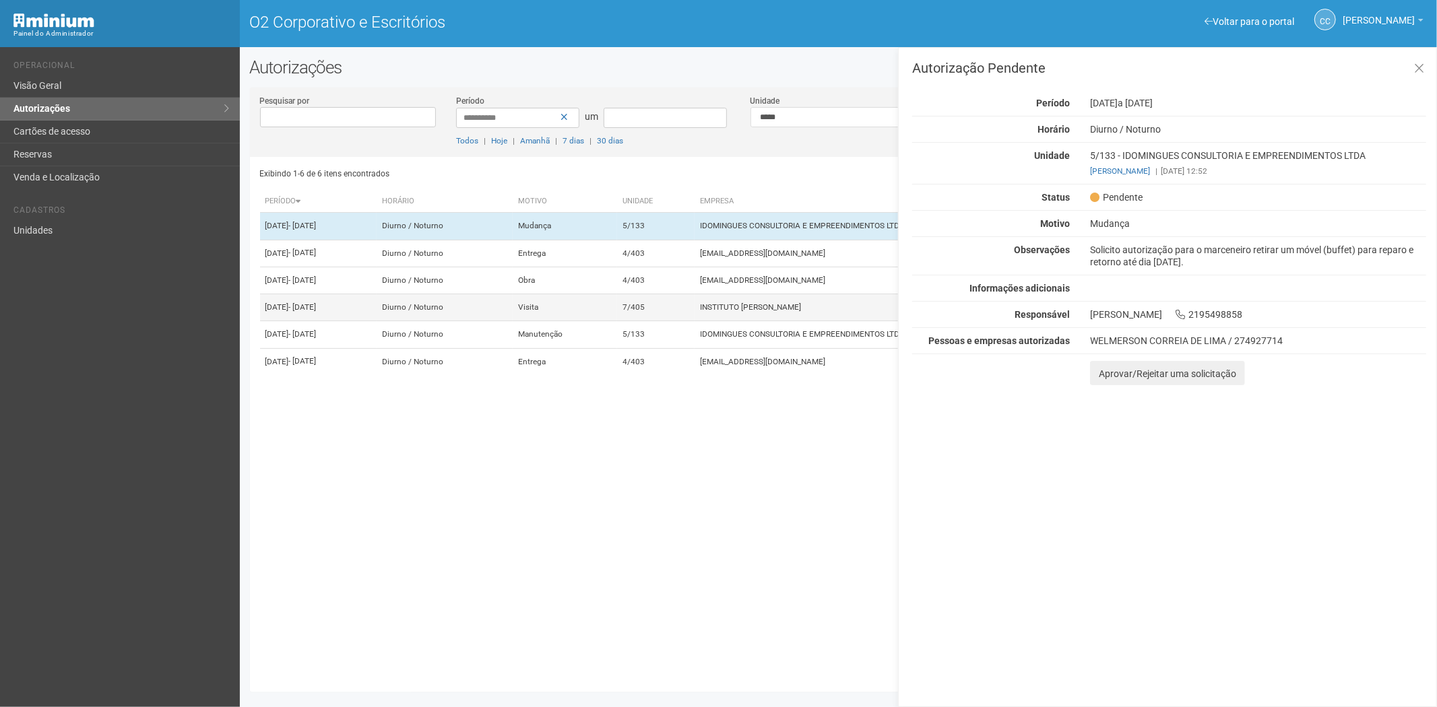
click at [795, 321] on td "INSTITUTO [PERSON_NAME]" at bounding box center [897, 307] width 407 height 27
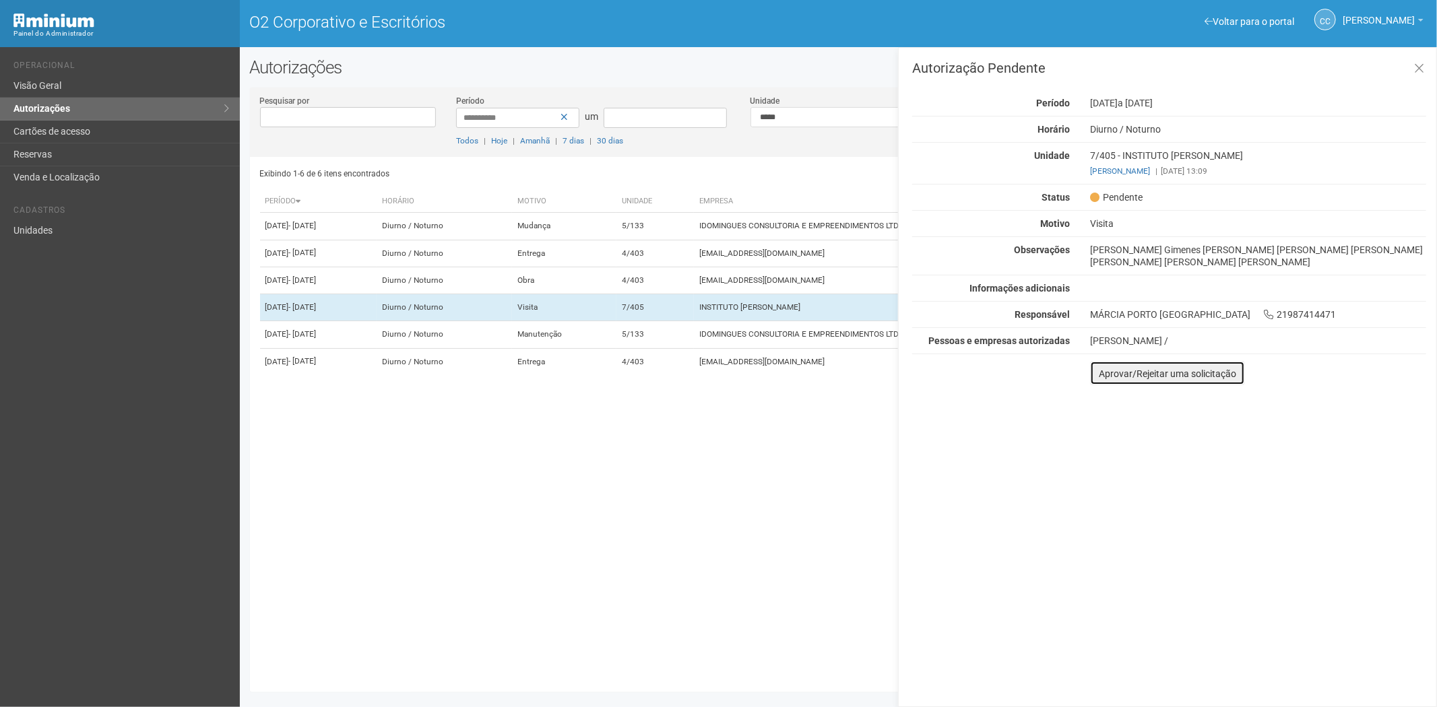
click at [1107, 379] on font "Aprovar/Rejeitar uma solicitação" at bounding box center [1167, 373] width 137 height 11
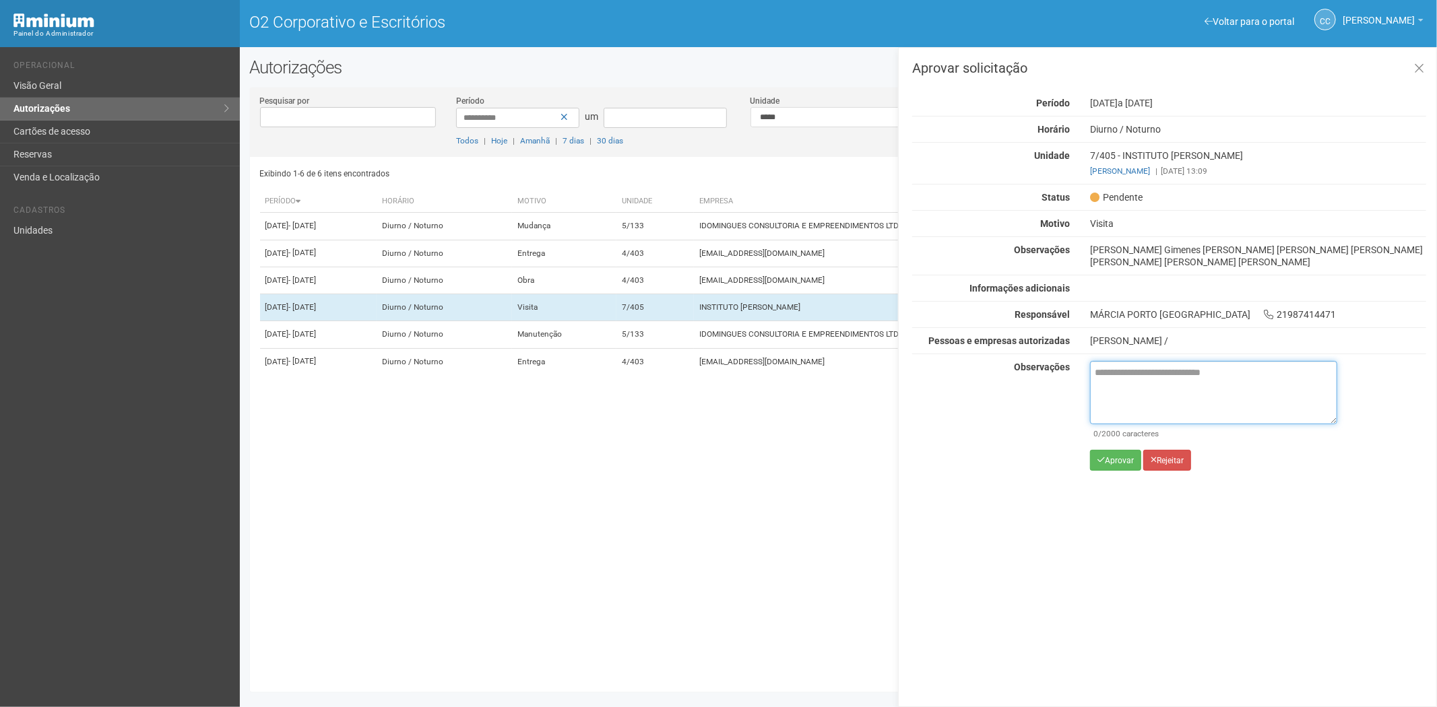
click at [1126, 424] on textarea at bounding box center [1213, 392] width 247 height 63
paste textarea "**********"
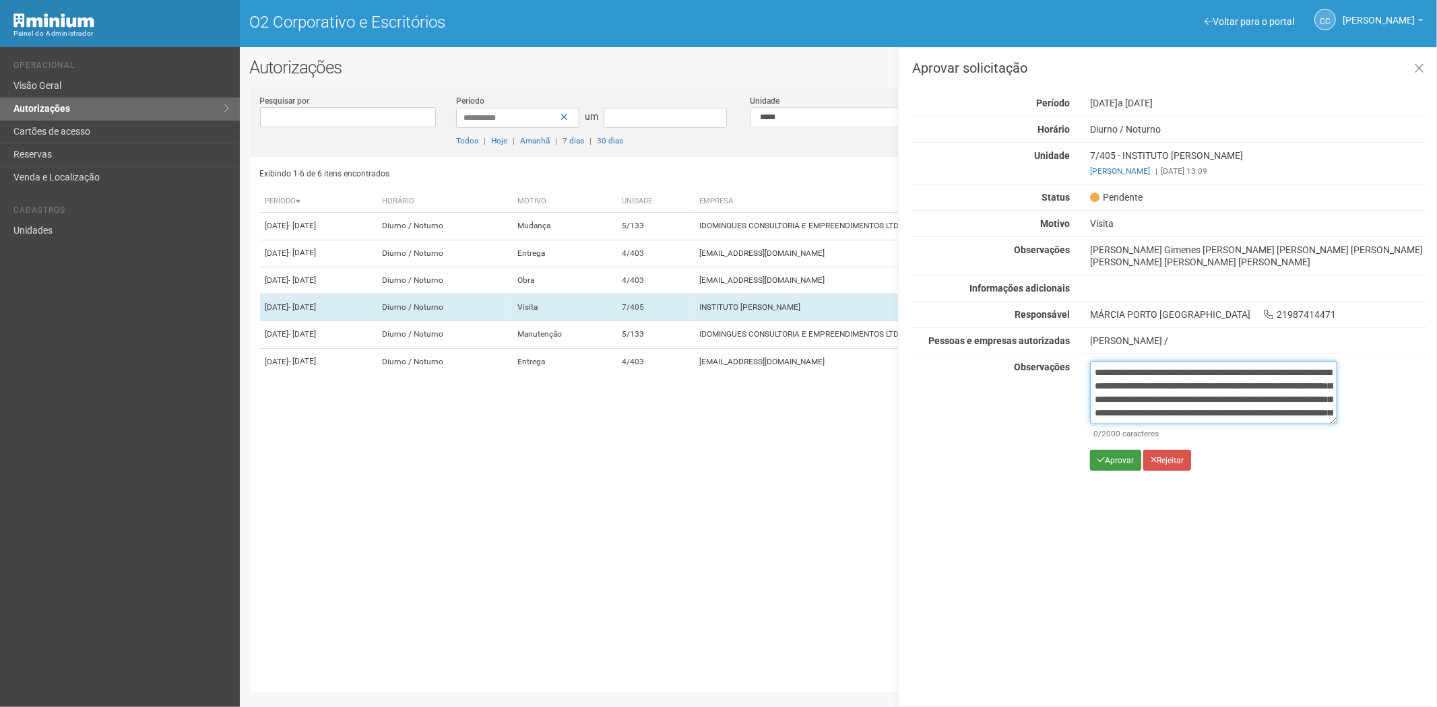
scroll to position [75, 0]
type textarea "**********"
click at [1108, 465] on font "Aprovar" at bounding box center [1119, 460] width 29 height 9
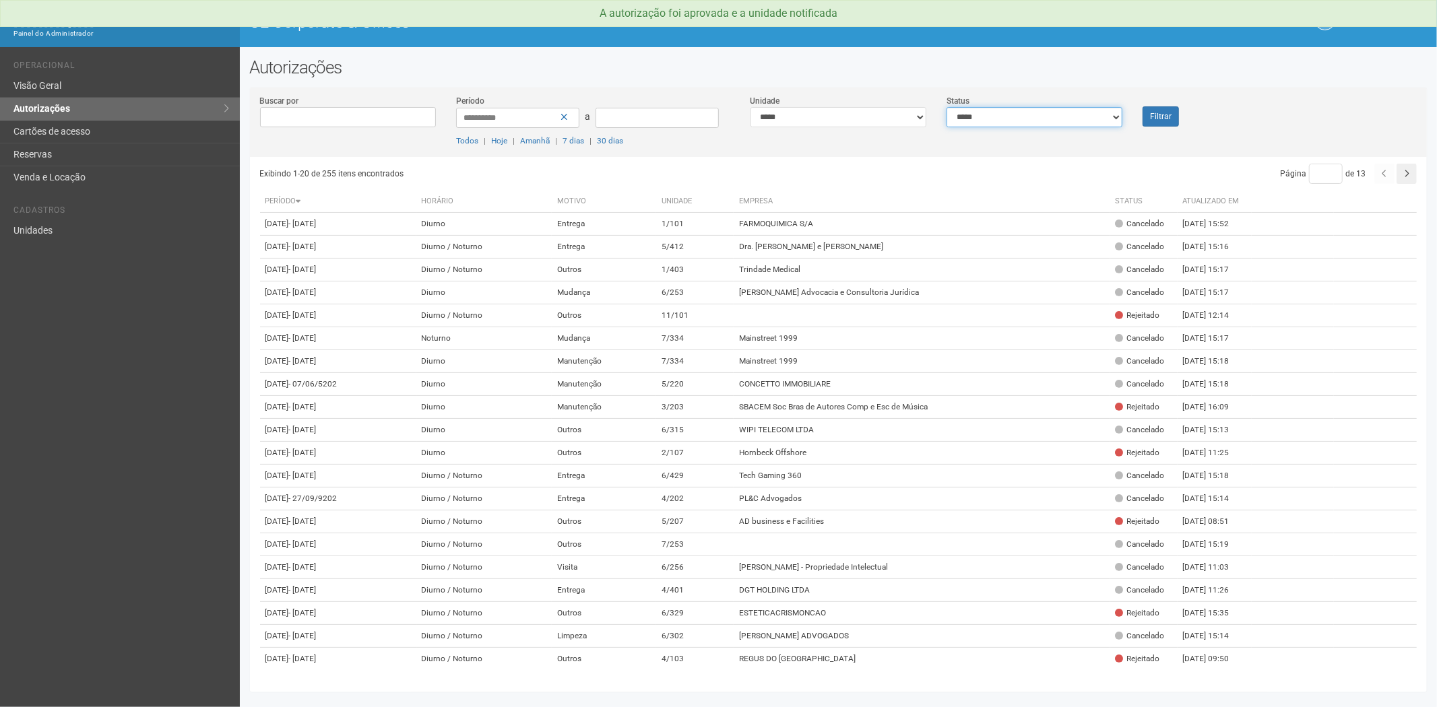
click at [981, 117] on select "**********" at bounding box center [1034, 117] width 176 height 20
select select "*"
click at [946, 107] on select "**********" at bounding box center [1034, 117] width 176 height 20
click at [1172, 113] on button "Filtrar" at bounding box center [1160, 116] width 36 height 20
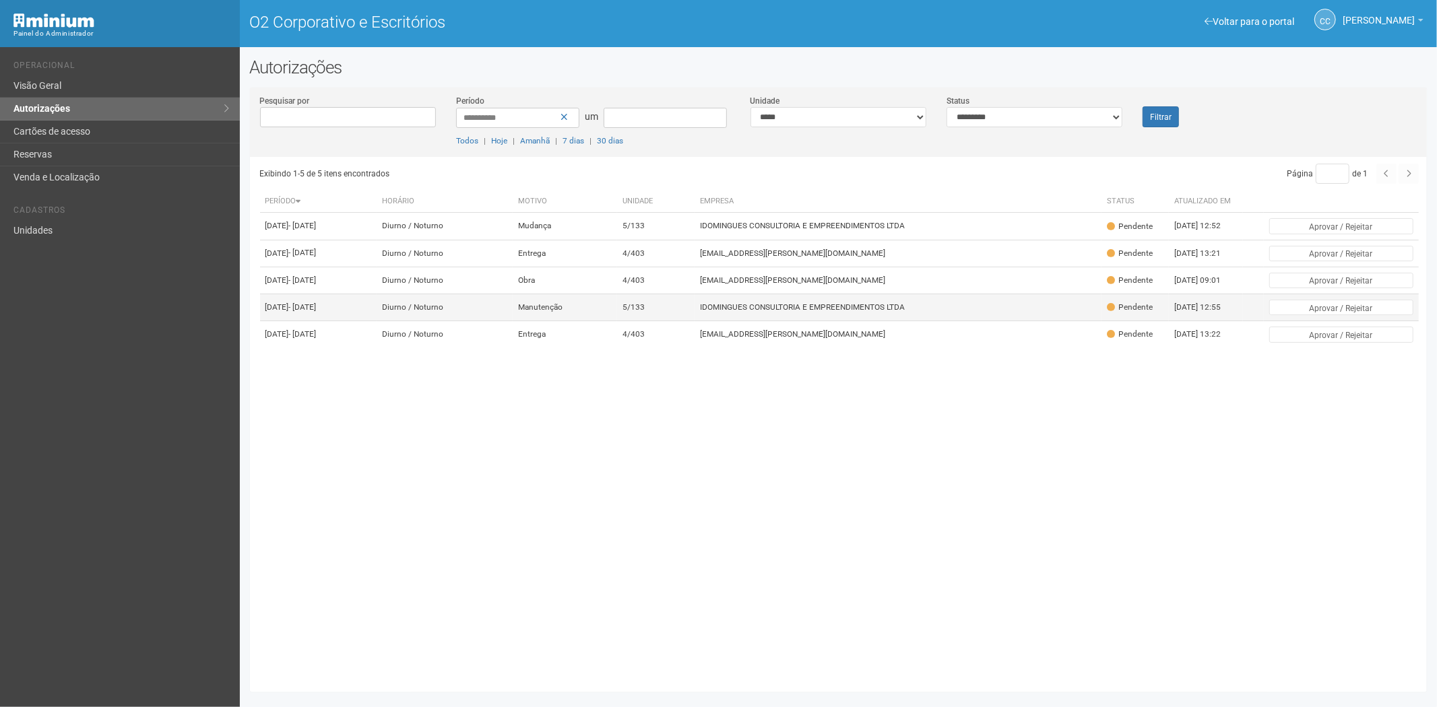
click at [859, 312] on font "IDOMINGUES CONSULTORIA E EMPREENDIMENTOS LTDA" at bounding box center [802, 306] width 205 height 9
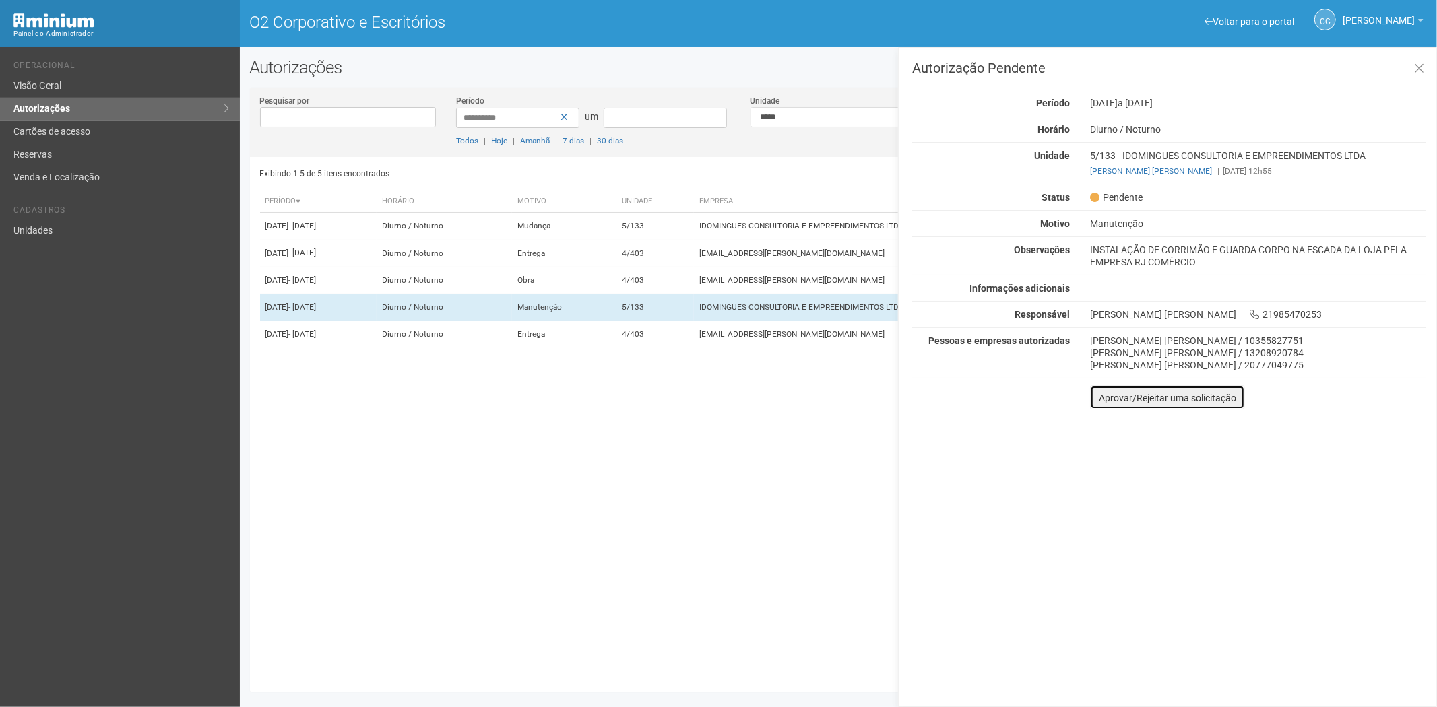
click at [1103, 404] on button "Aprovar/Rejeitar uma solicitação" at bounding box center [1167, 397] width 155 height 24
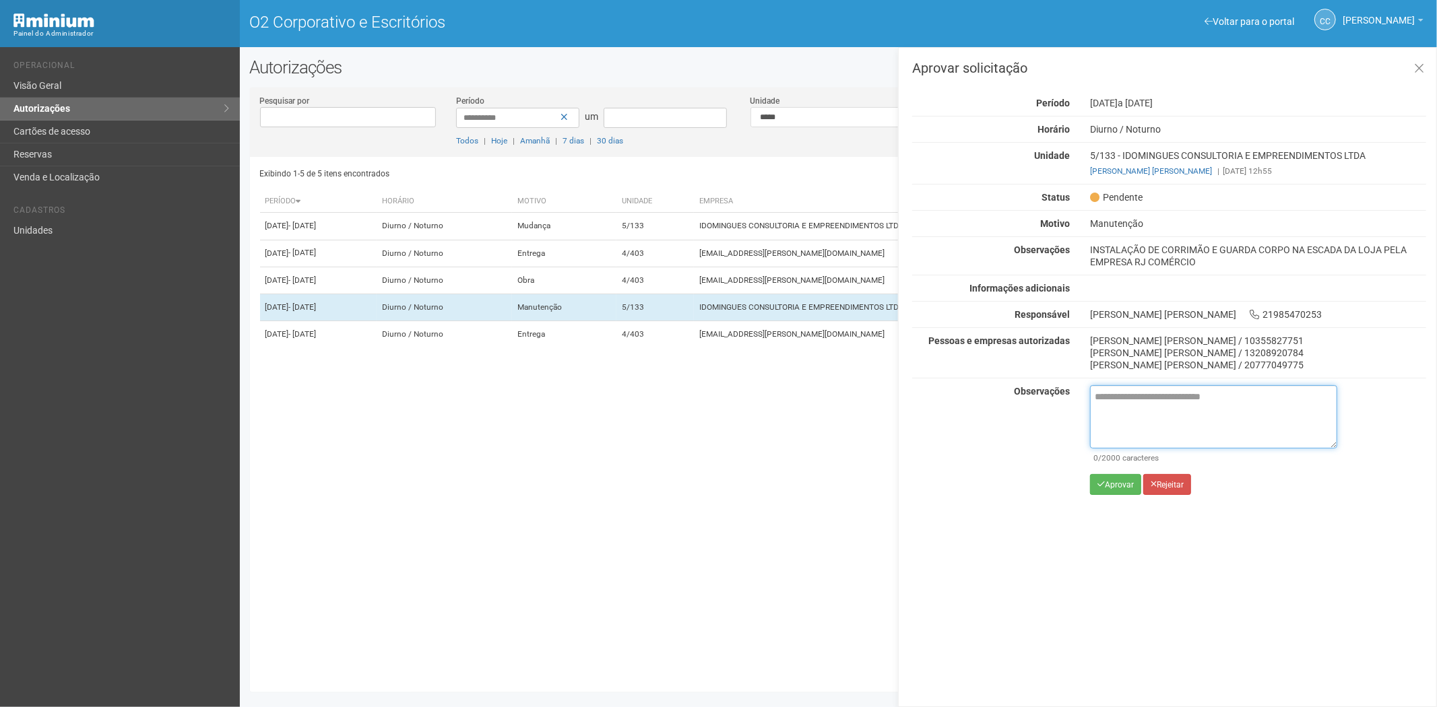
click at [1112, 404] on textarea at bounding box center [1213, 416] width 247 height 63
paste textarea "**********"
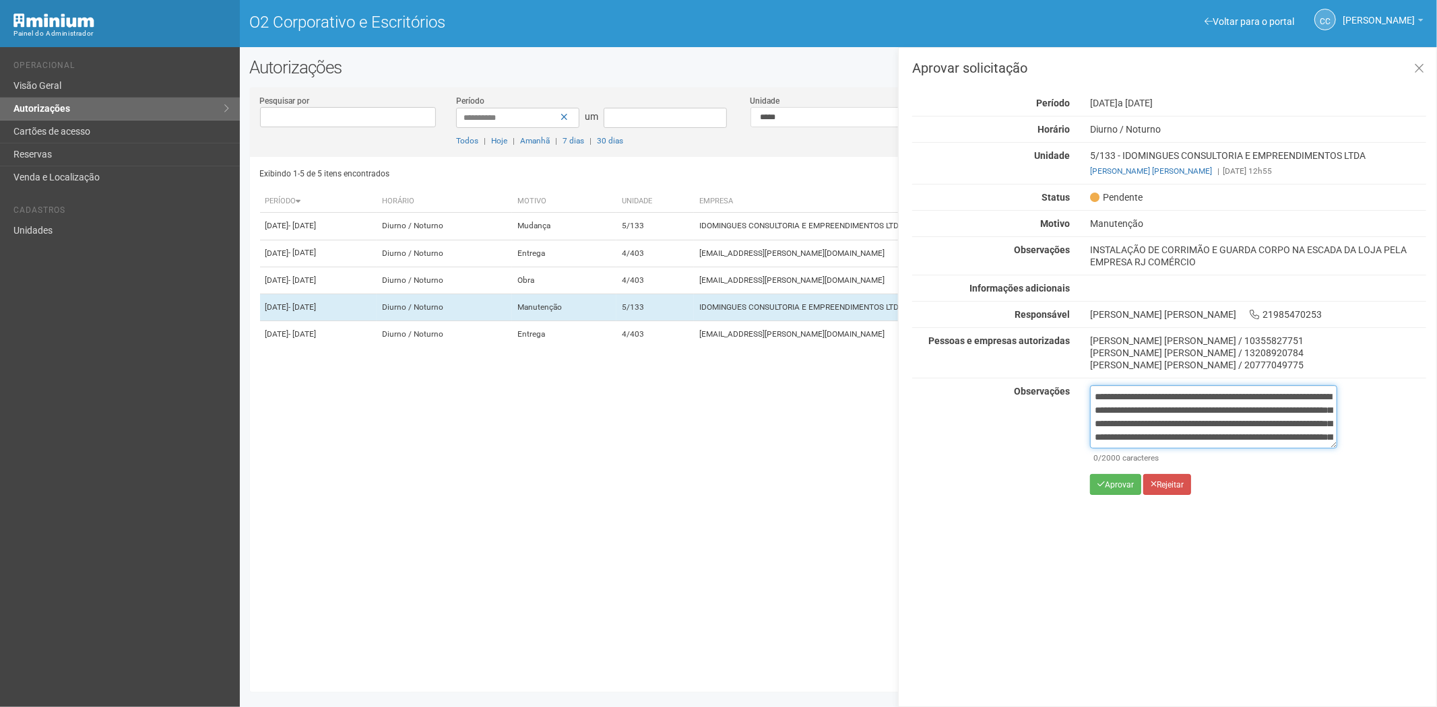
scroll to position [75, 0]
type textarea "**********"
click at [1111, 482] on font "Aprovar" at bounding box center [1119, 484] width 29 height 9
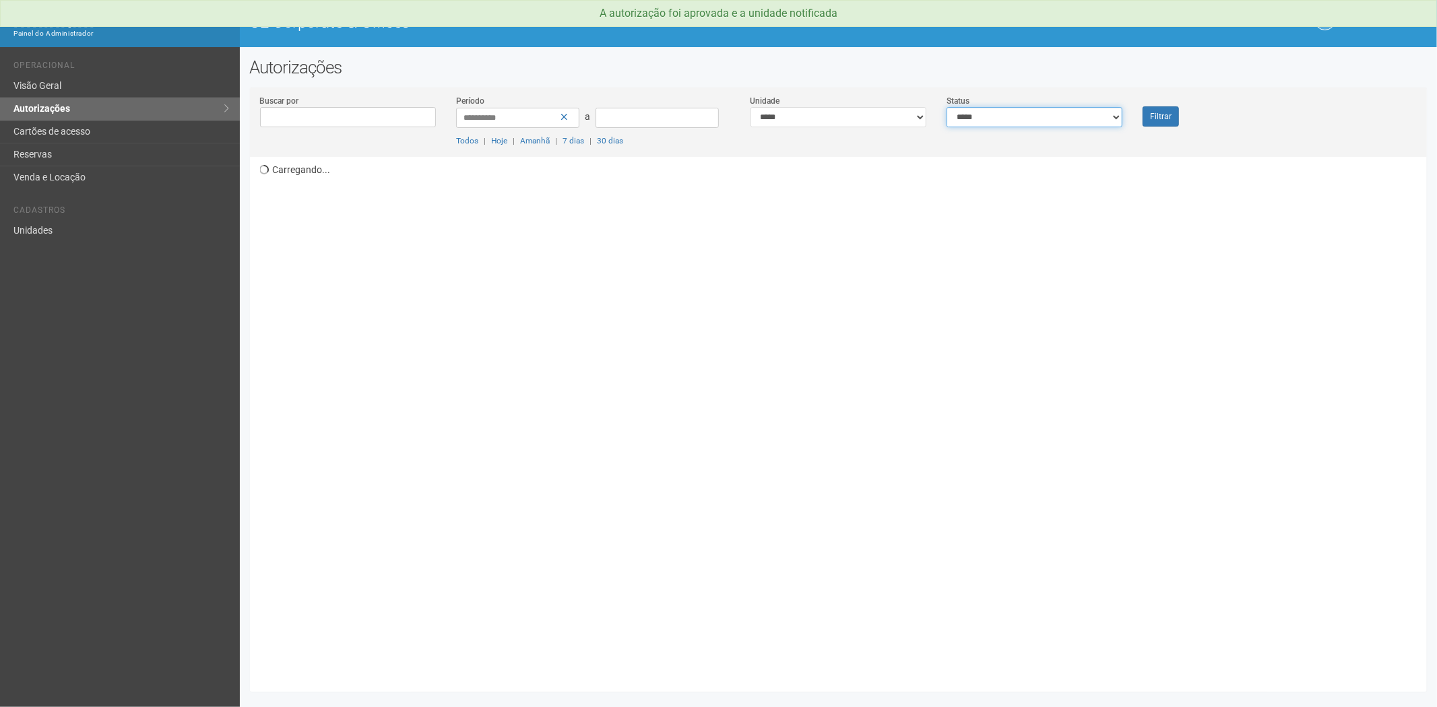
click at [1086, 117] on select "**********" at bounding box center [1034, 117] width 176 height 20
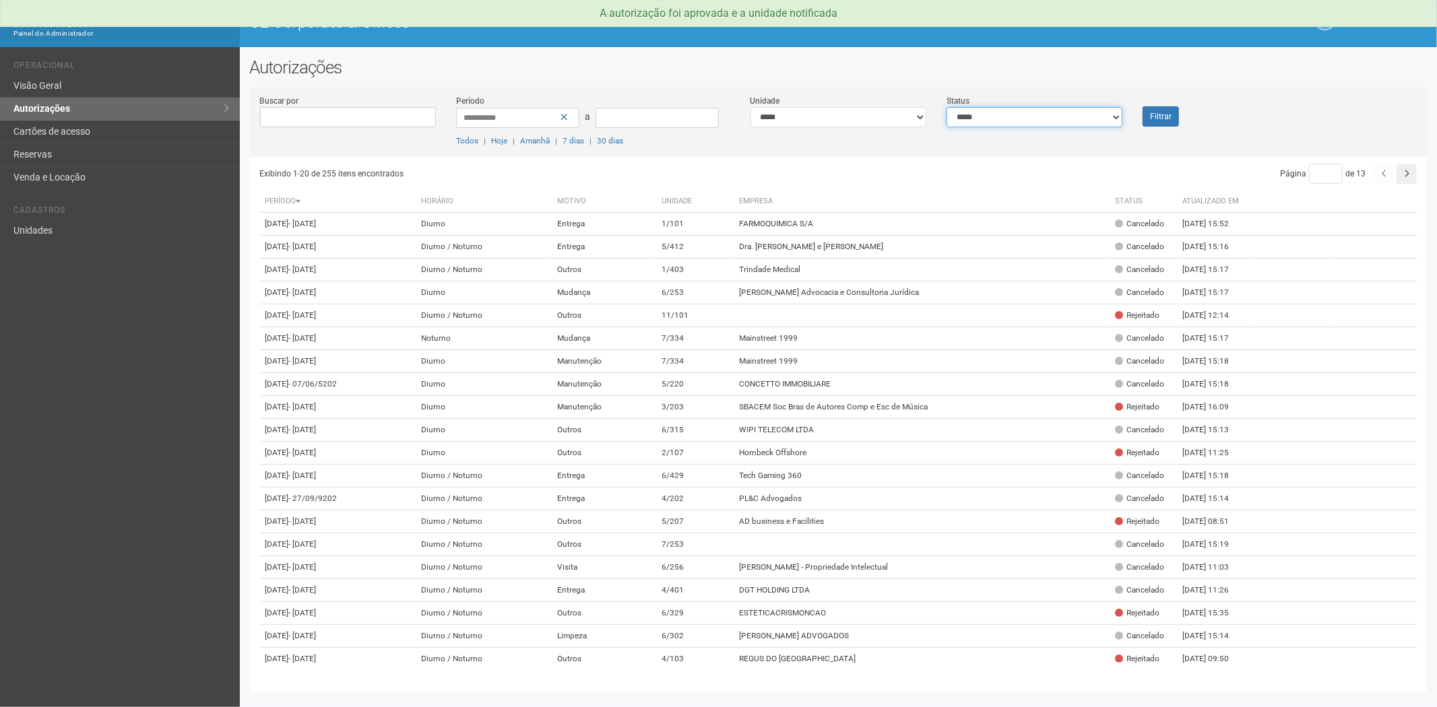
select select "*"
click at [946, 107] on select "**********" at bounding box center [1034, 117] width 176 height 20
click at [1172, 113] on button "Filtrar" at bounding box center [1160, 116] width 36 height 20
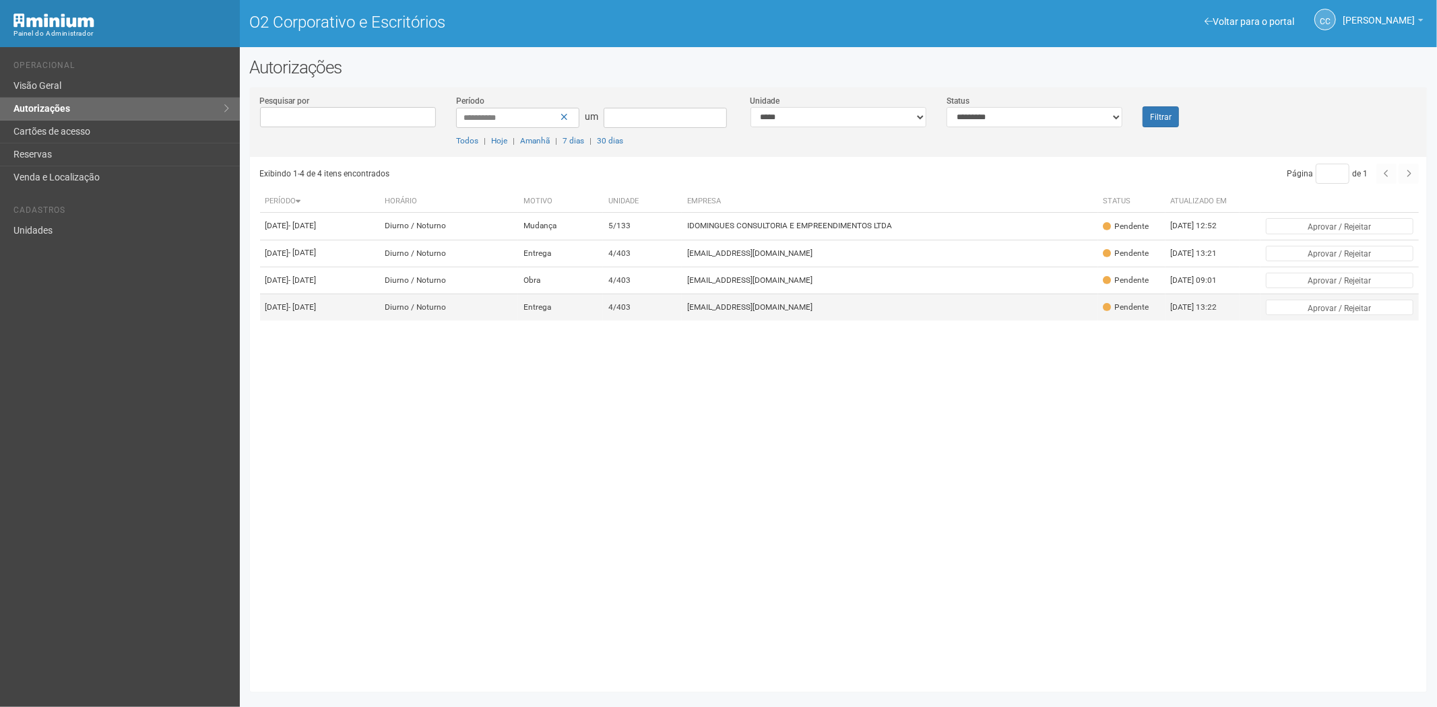
click at [900, 321] on td "[EMAIL_ADDRESS][DOMAIN_NAME]" at bounding box center [890, 307] width 416 height 27
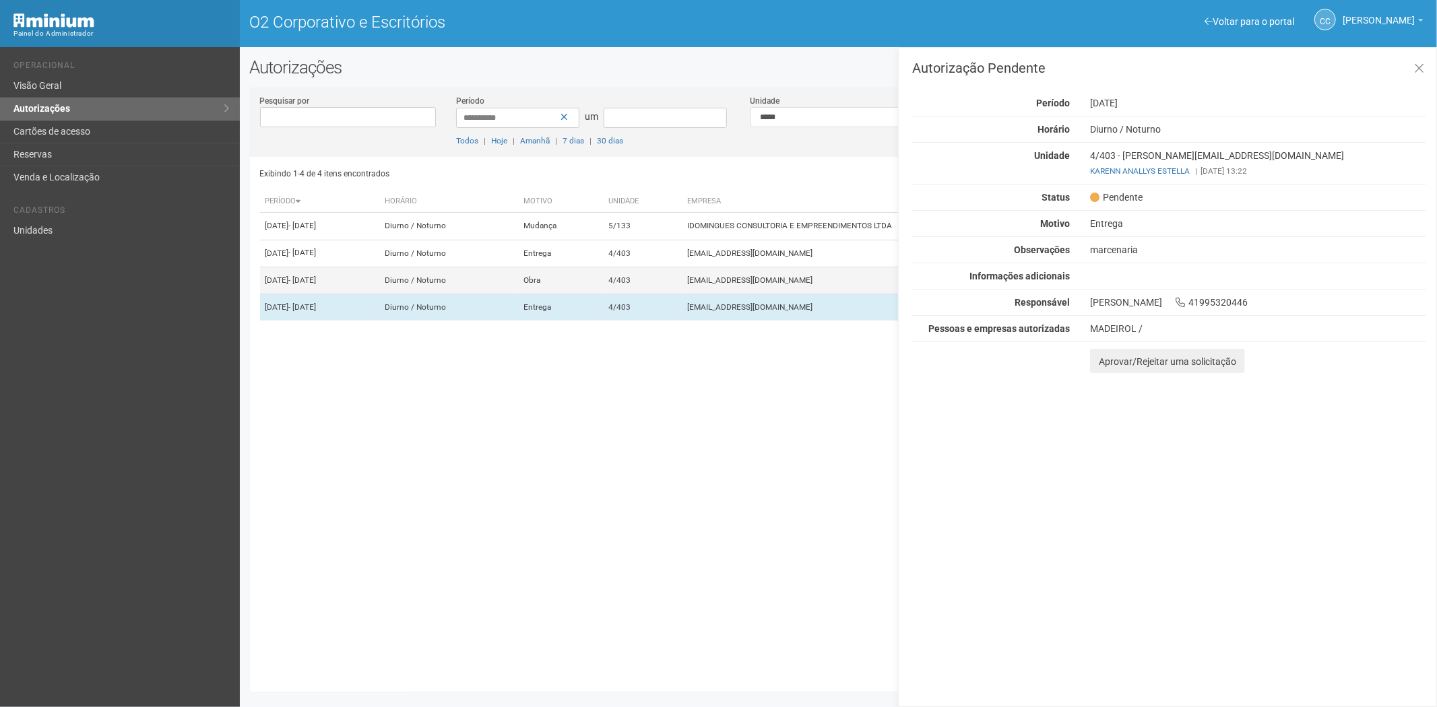
click at [742, 294] on td "[EMAIL_ADDRESS][DOMAIN_NAME]" at bounding box center [890, 280] width 416 height 27
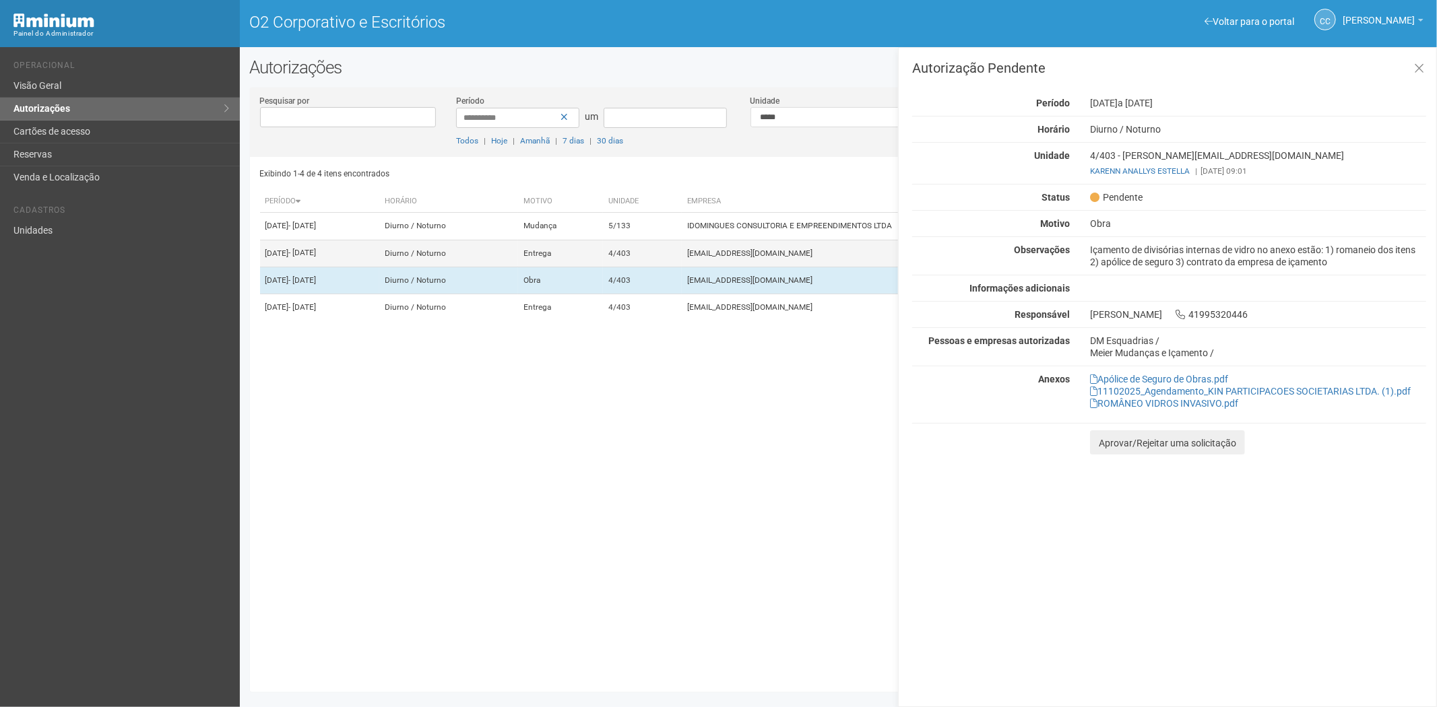
click at [768, 258] on font "viviane.rocha@invasive.com.br" at bounding box center [749, 253] width 125 height 9
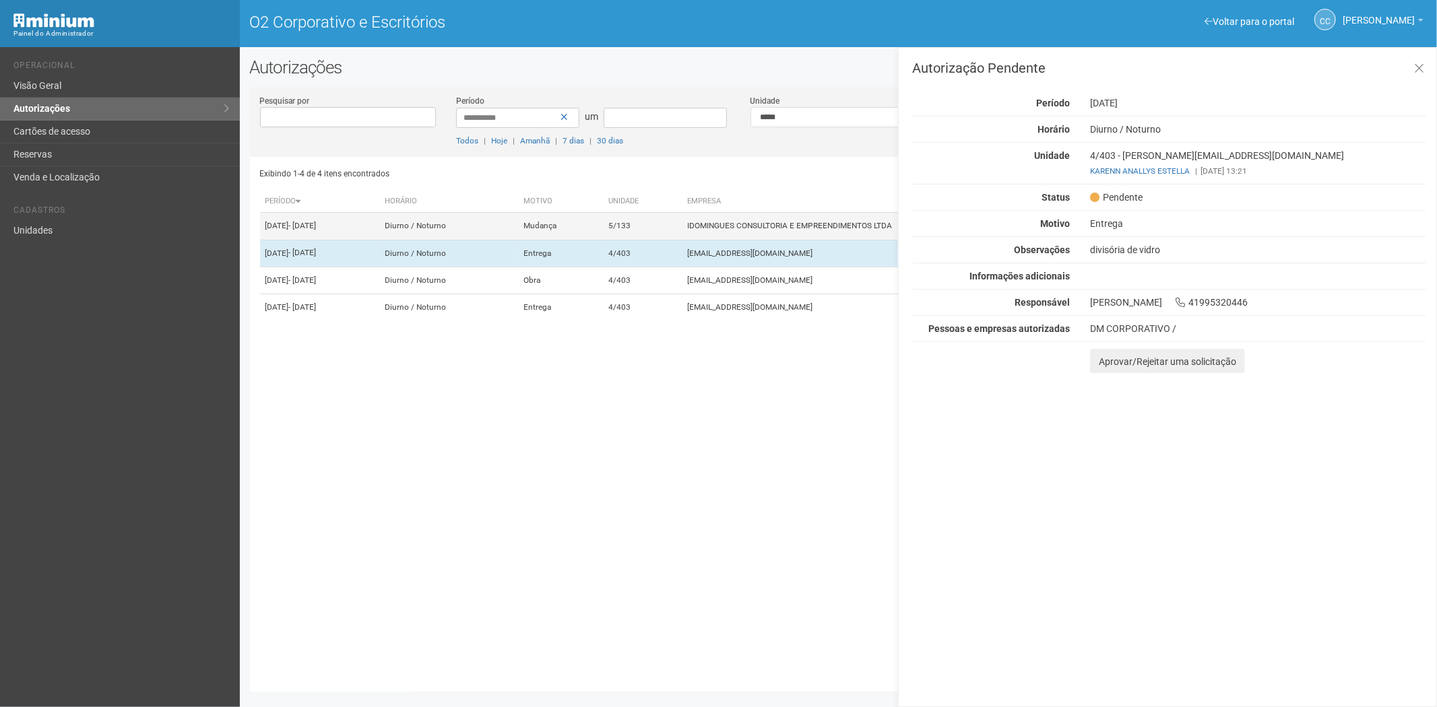
click at [764, 226] on td "IDOMINGUES CONSULTORIA E EMPREENDIMENTOS LTDA" at bounding box center [890, 226] width 416 height 27
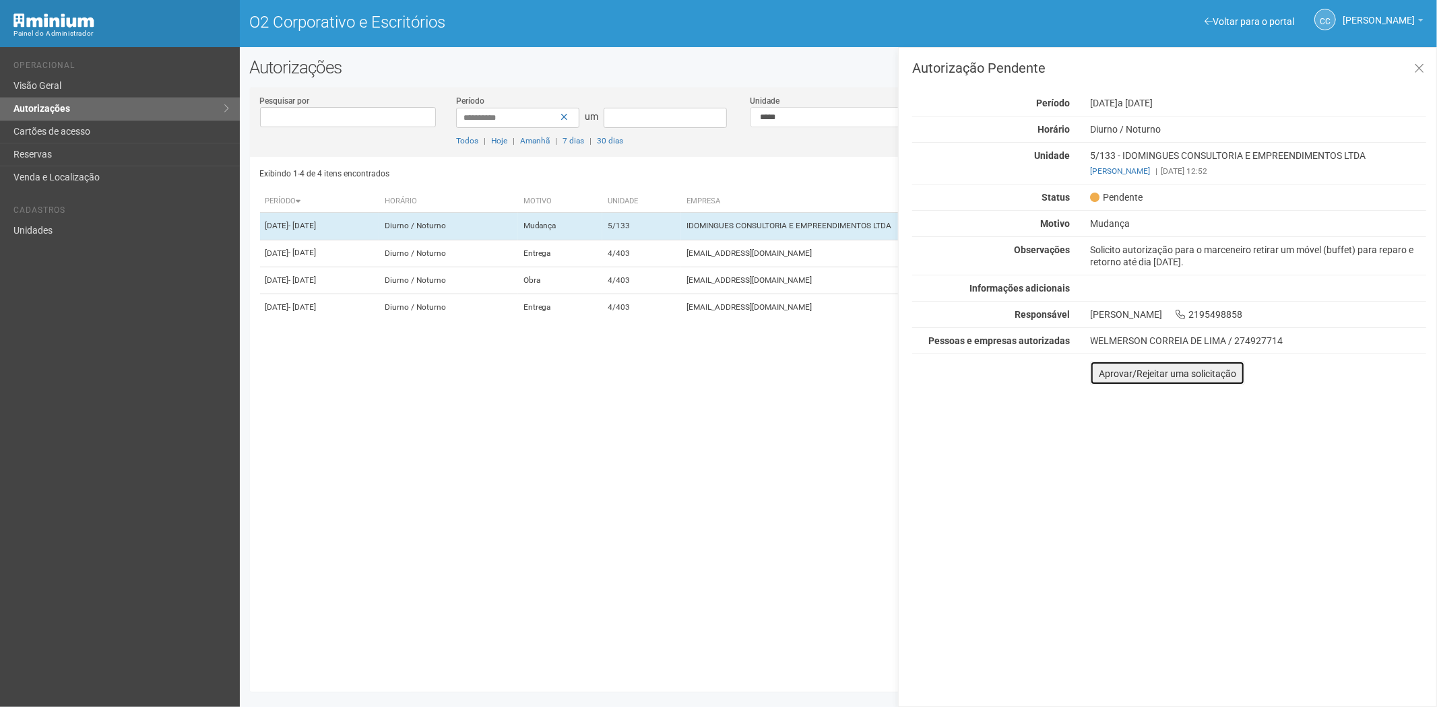
click at [1105, 373] on font "Aprovar/Rejeitar uma solicitação" at bounding box center [1167, 373] width 137 height 11
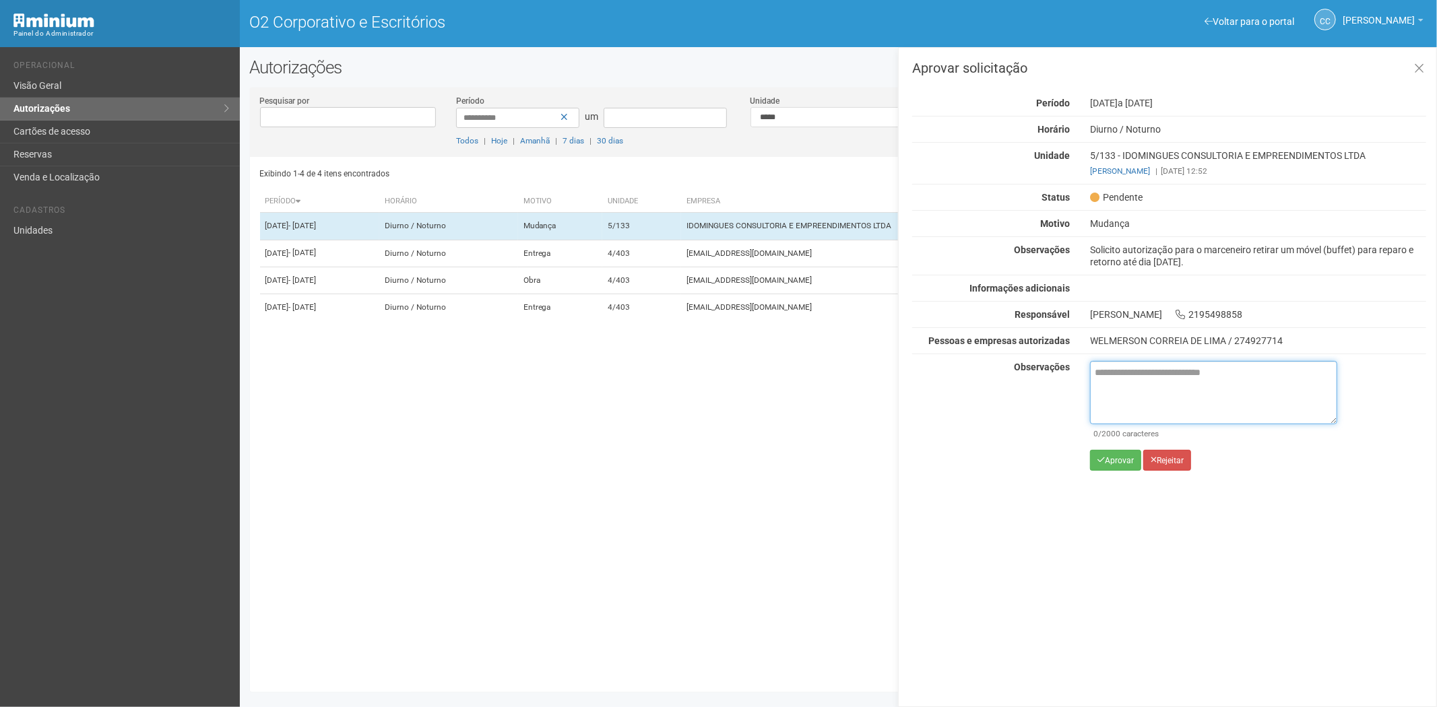
click at [1109, 388] on textarea at bounding box center [1213, 392] width 247 height 63
paste textarea "**********"
type textarea "**********"
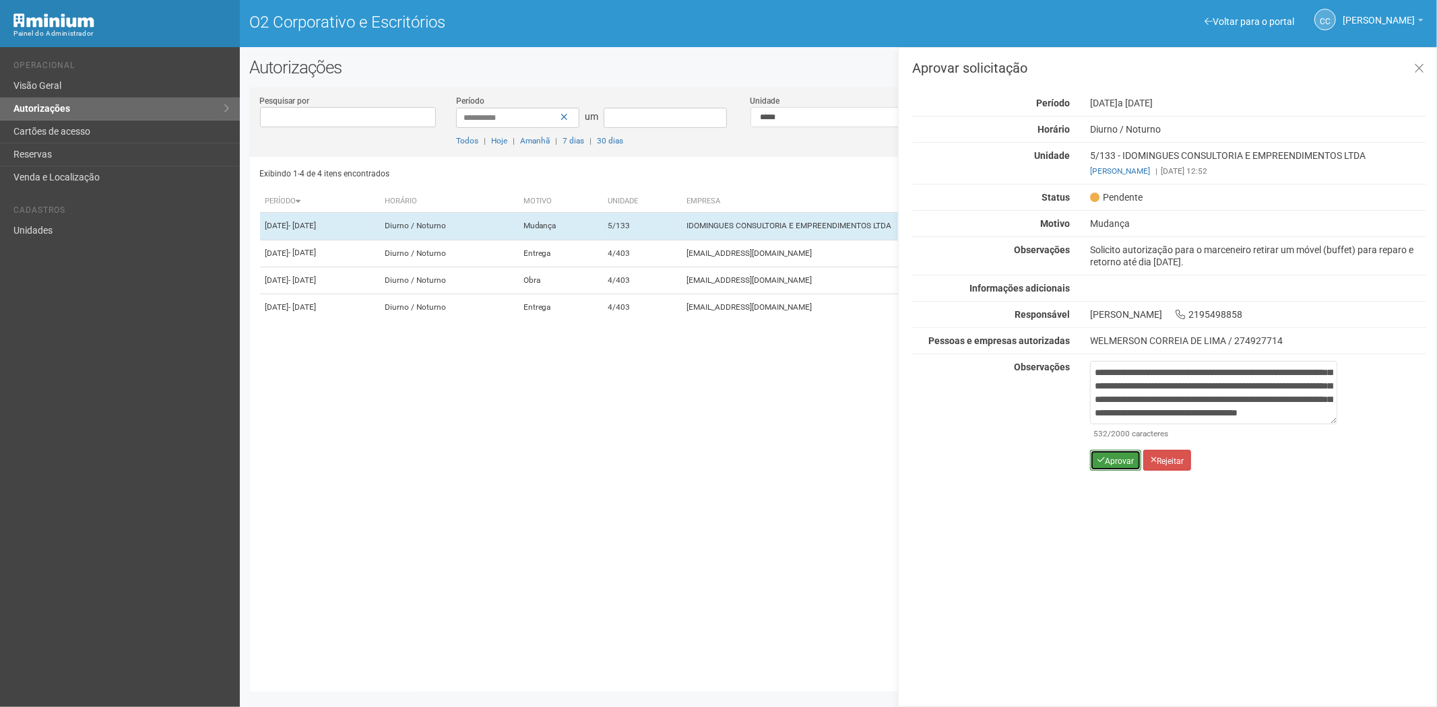
click at [1107, 458] on font "Aprovar" at bounding box center [1119, 460] width 29 height 9
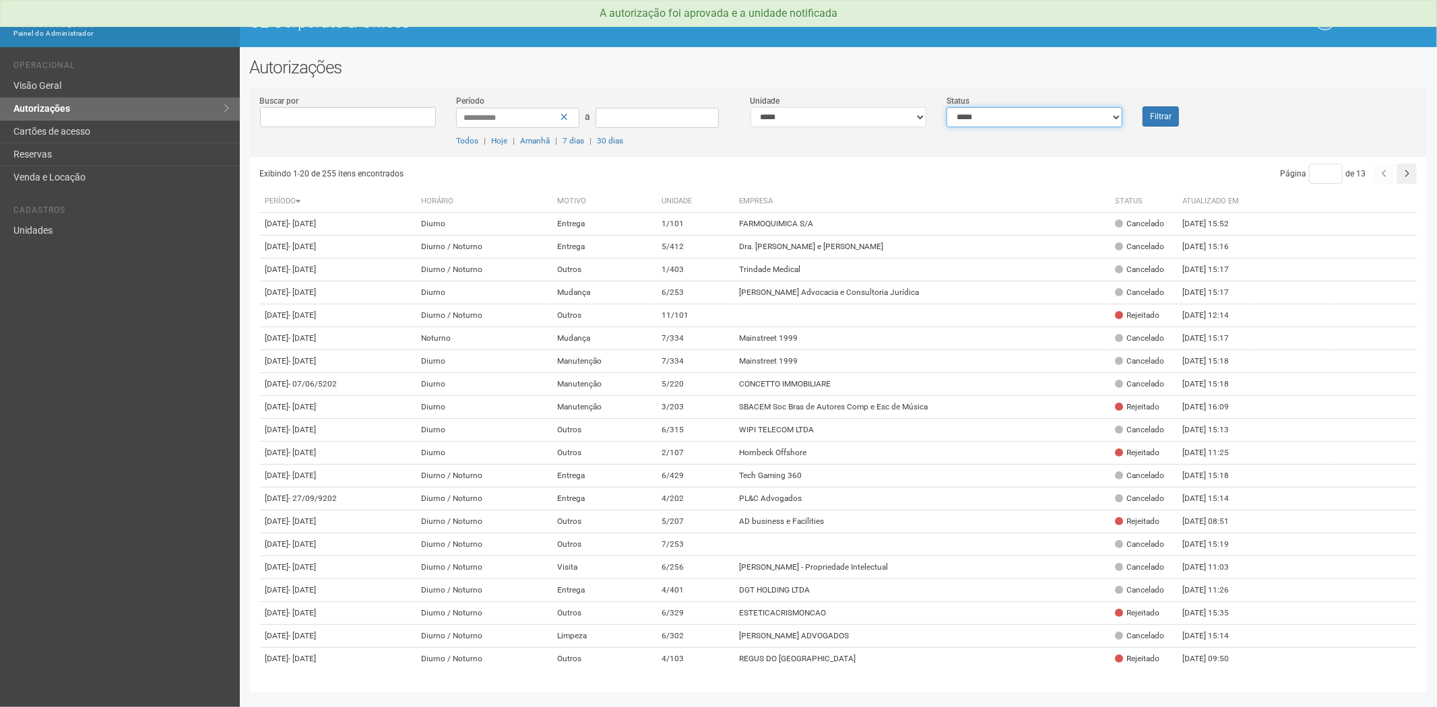
drag, startPoint x: 1008, startPoint y: 115, endPoint x: 992, endPoint y: 123, distance: 18.4
click at [1008, 115] on select "**********" at bounding box center [1034, 117] width 176 height 20
select select "*"
click at [946, 107] on select "**********" at bounding box center [1034, 117] width 176 height 20
click at [1154, 113] on button "Filtrar" at bounding box center [1160, 116] width 36 height 20
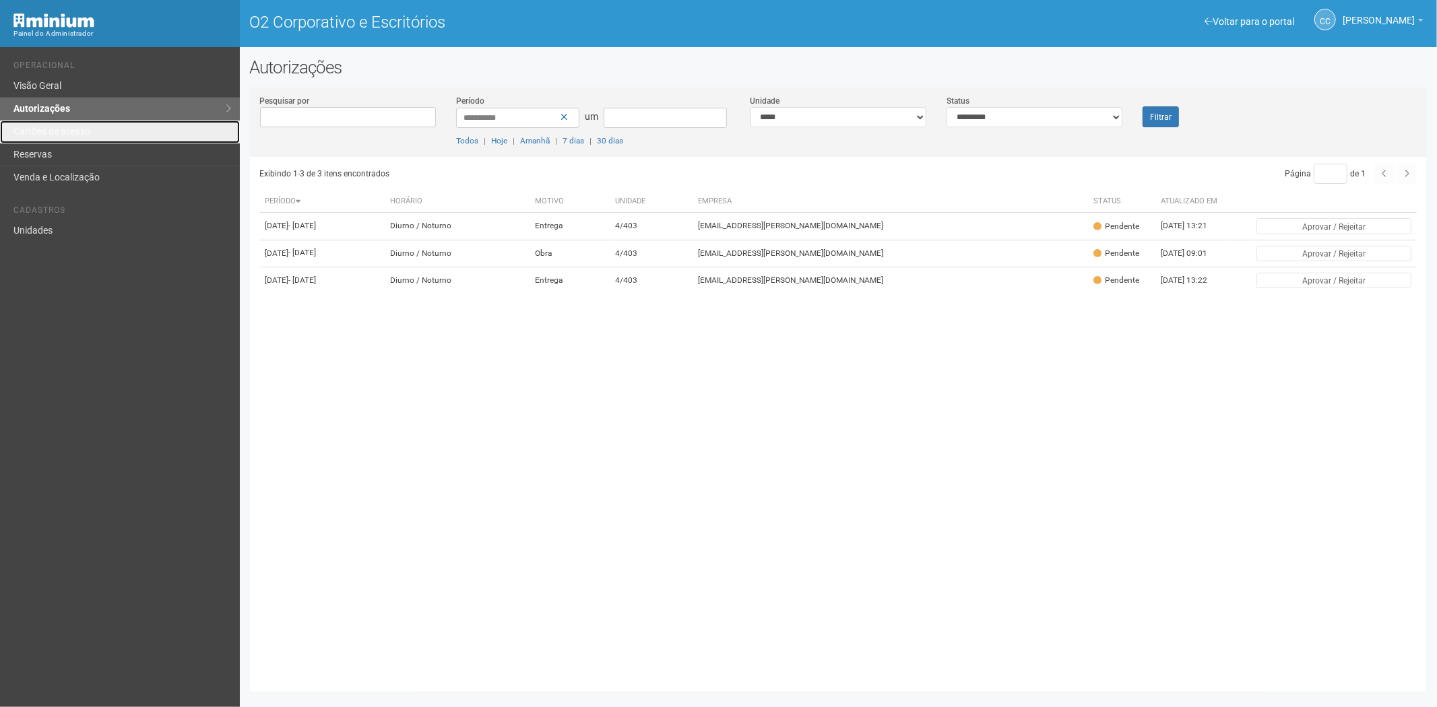
drag, startPoint x: 73, startPoint y: 125, endPoint x: 160, endPoint y: 333, distance: 225.2
click at [73, 126] on font "Cartões de acesso" at bounding box center [51, 131] width 77 height 11
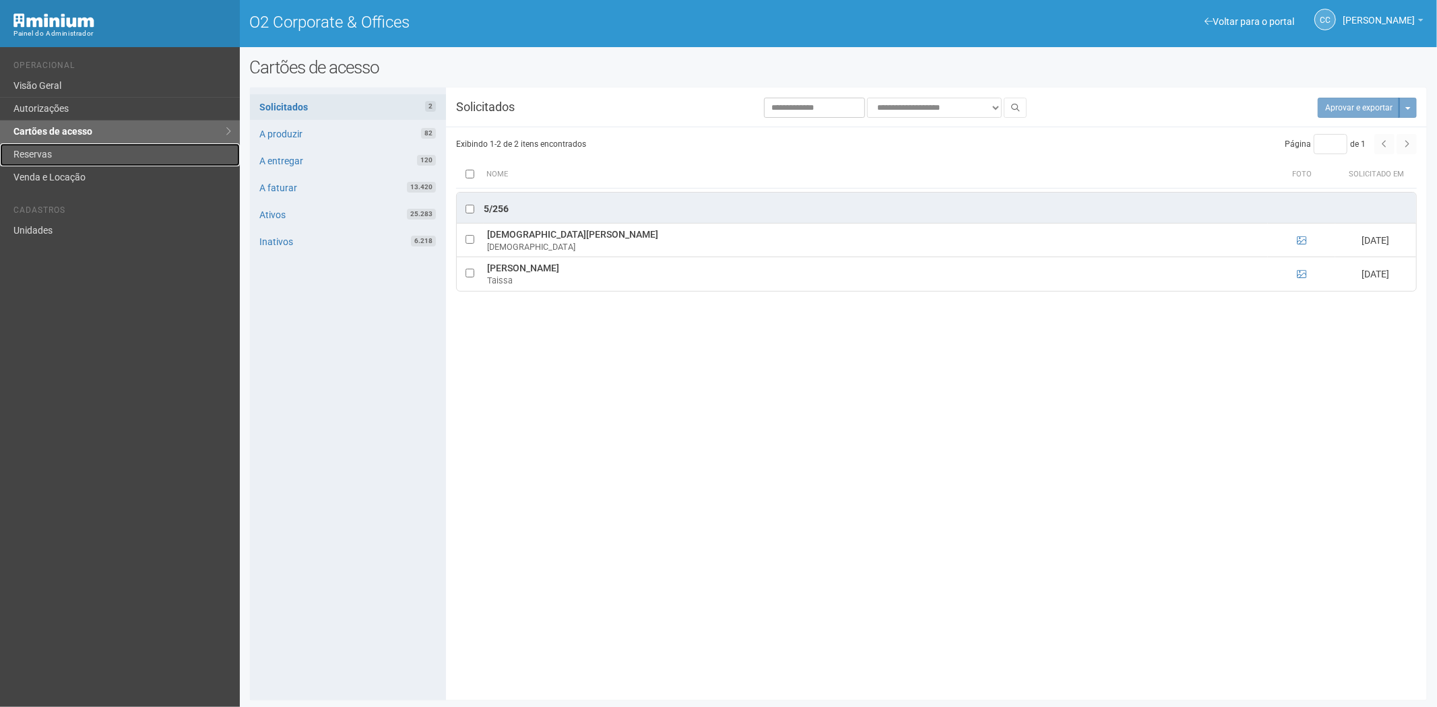
click at [57, 153] on link "Reservas" at bounding box center [120, 154] width 240 height 23
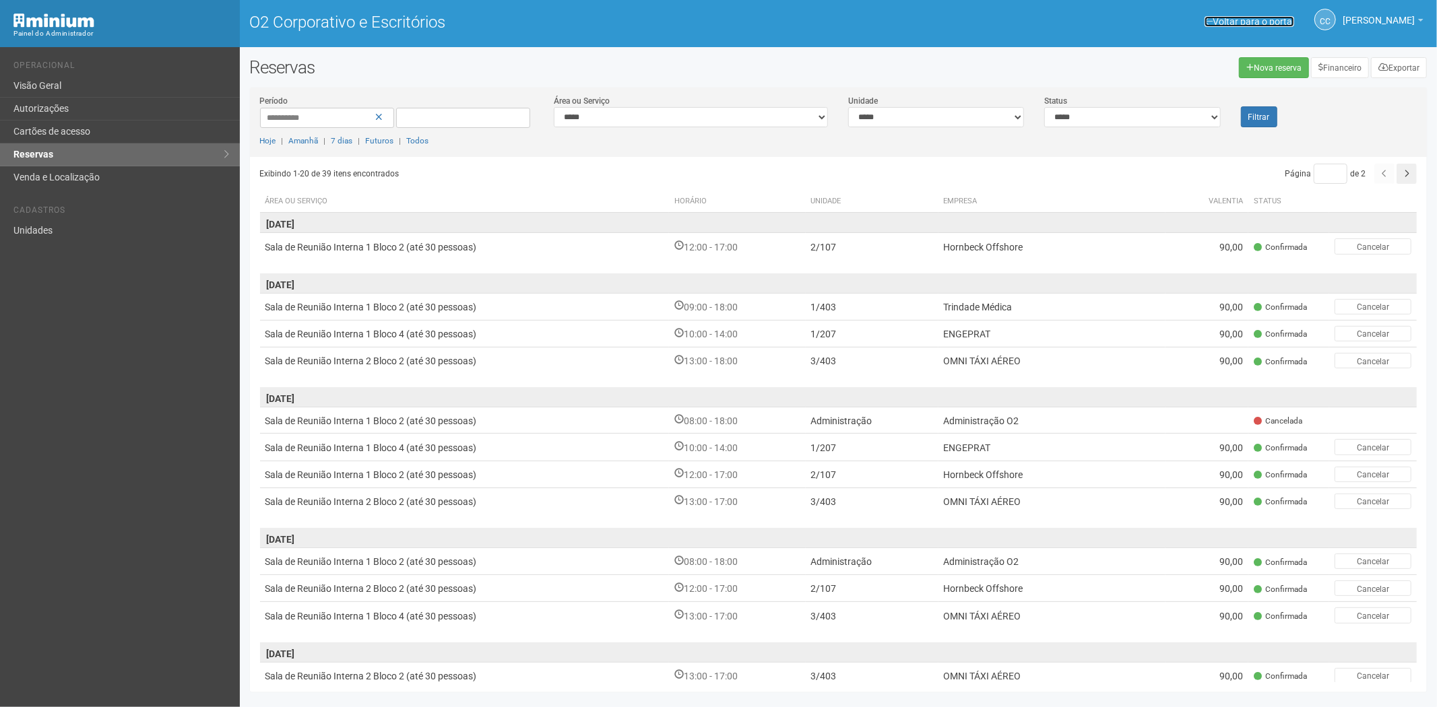
click at [1238, 22] on font "Voltar para o portal" at bounding box center [1253, 21] width 82 height 11
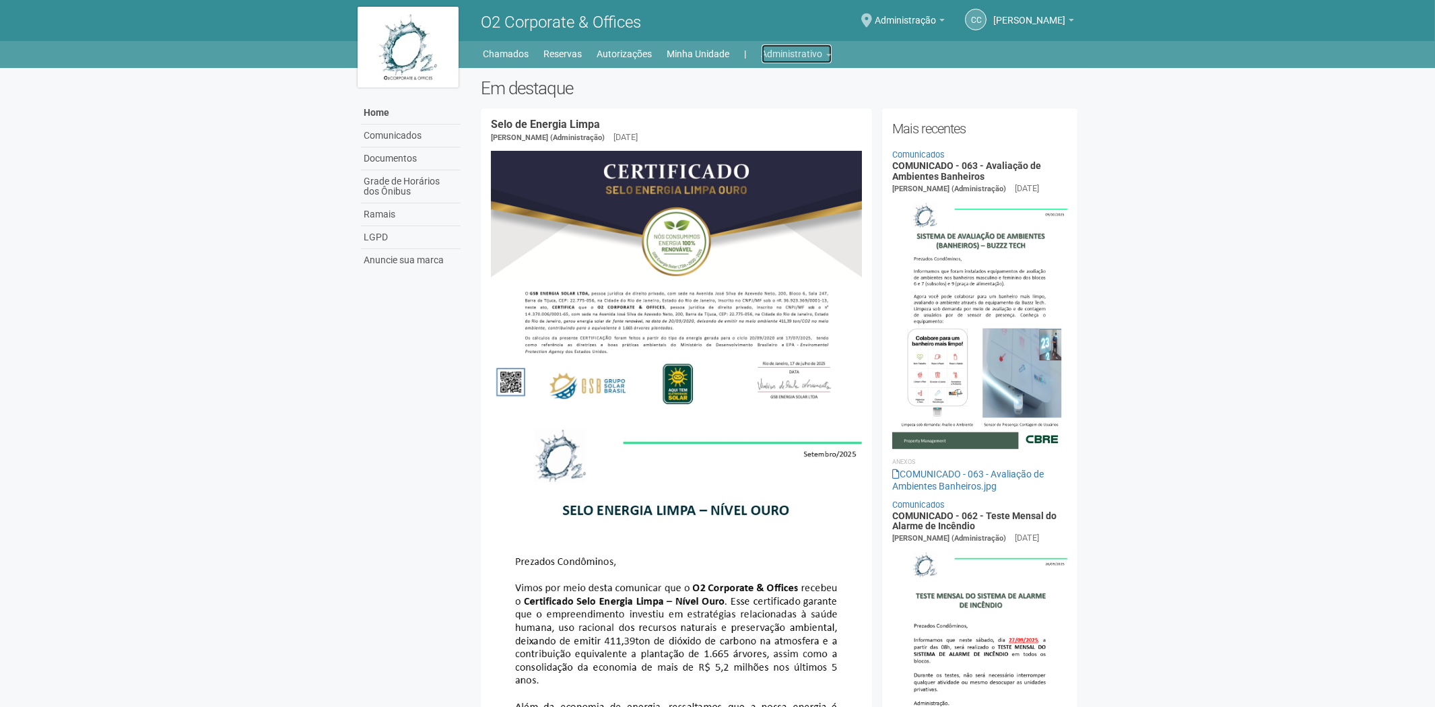
click at [785, 61] on link "Administrativo" at bounding box center [797, 53] width 70 height 19
click at [753, 109] on link "Cartões de acesso" at bounding box center [778, 106] width 115 height 24
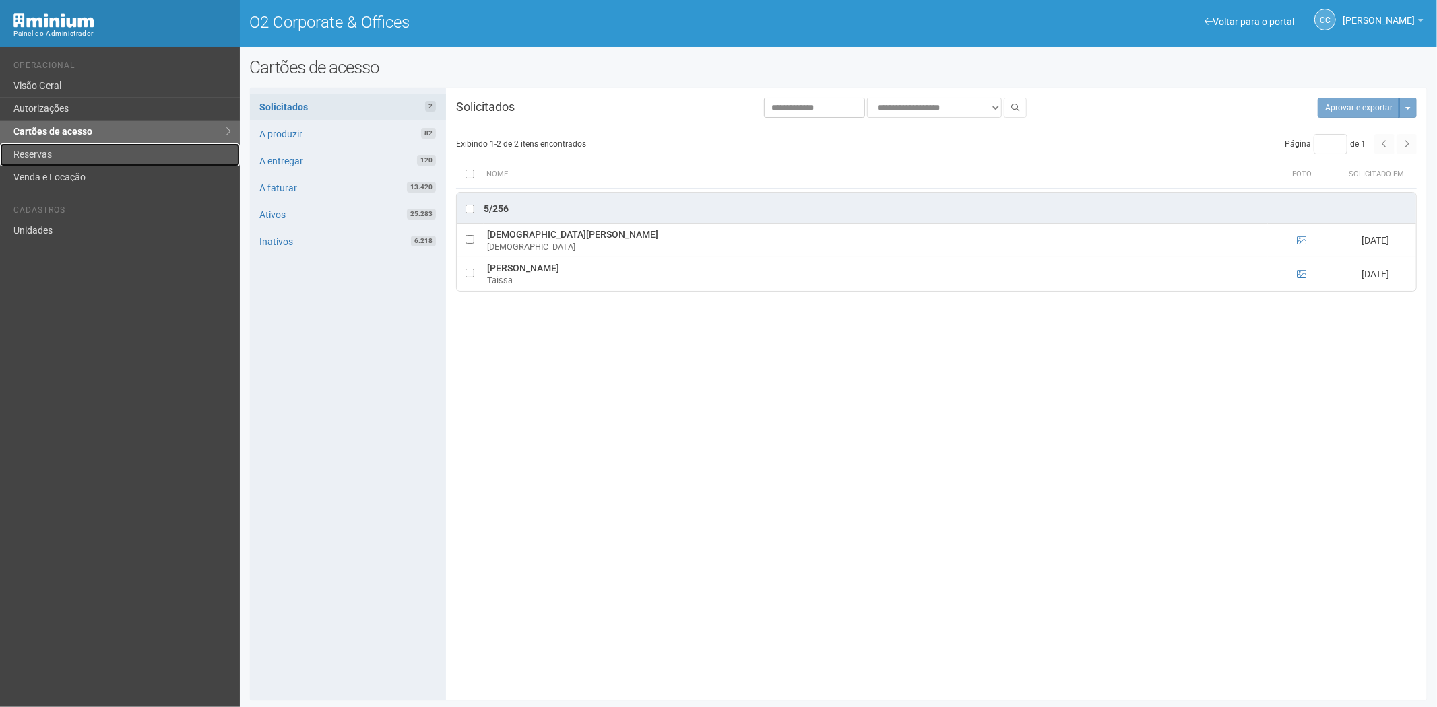
click at [57, 150] on link "Reservas" at bounding box center [120, 154] width 240 height 23
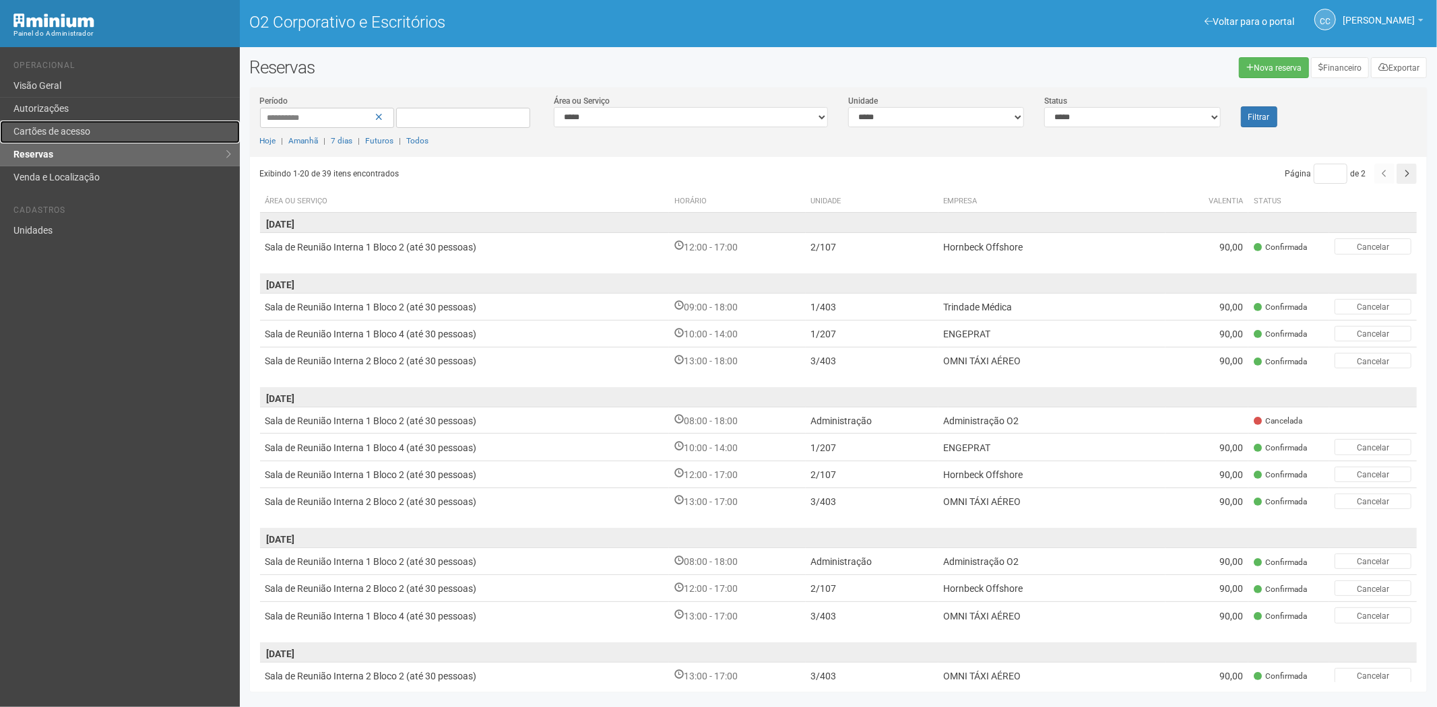
click at [75, 124] on link "Cartões de acesso" at bounding box center [120, 132] width 240 height 23
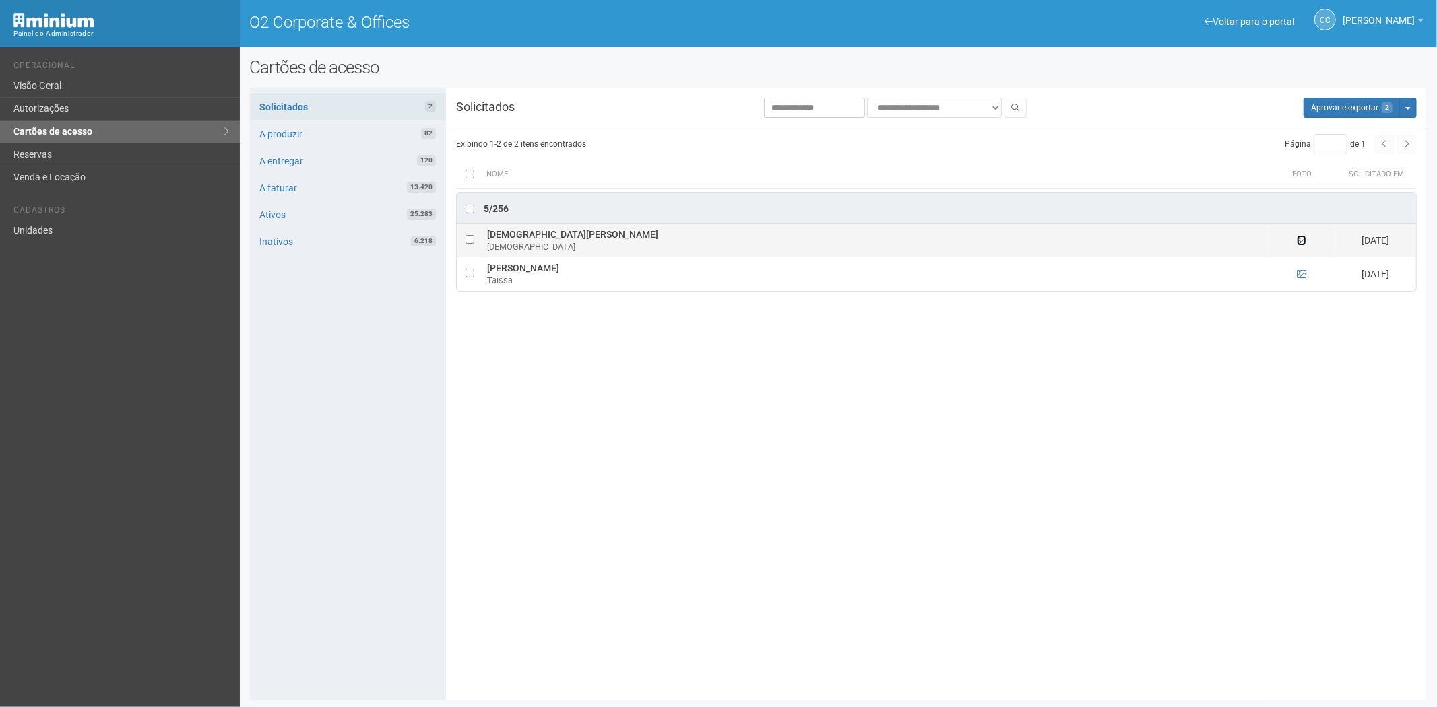
click at [1301, 241] on icon at bounding box center [1301, 240] width 9 height 9
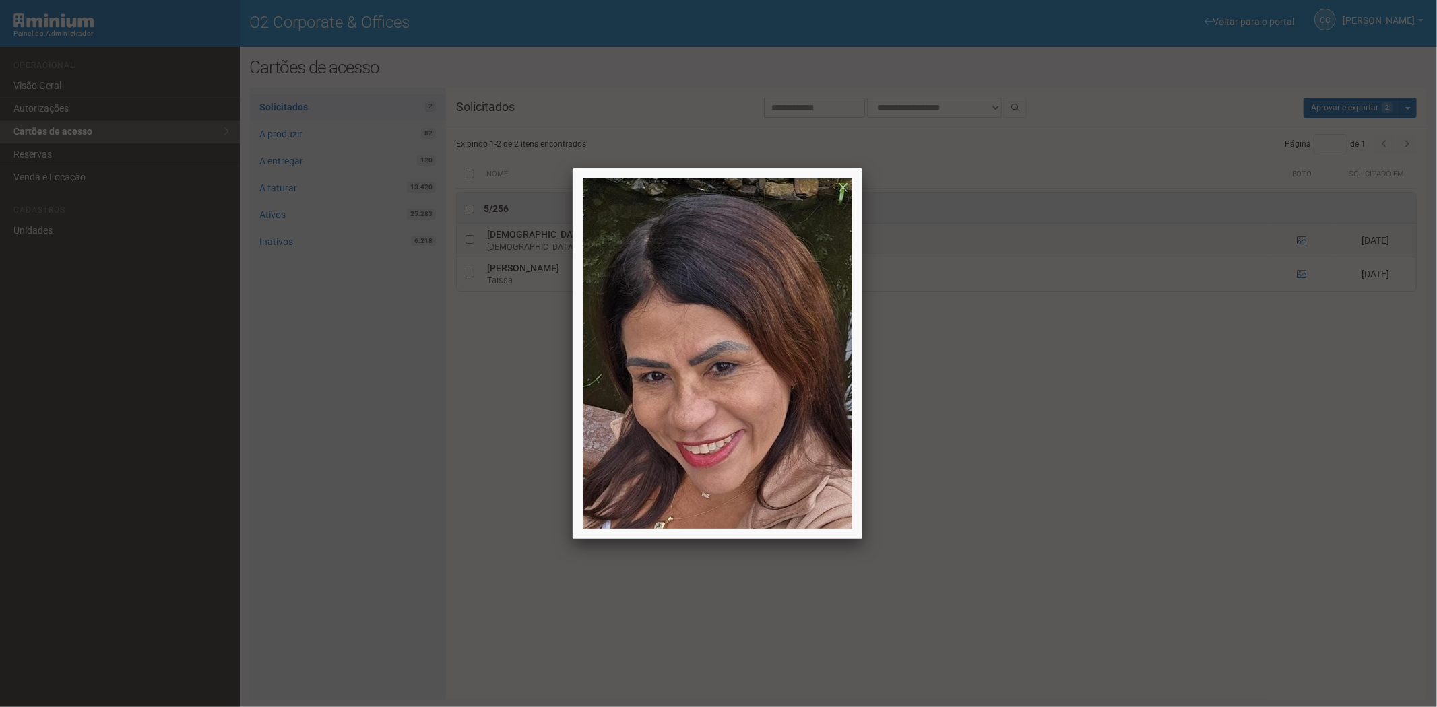
click at [1301, 241] on div at bounding box center [718, 353] width 1437 height 707
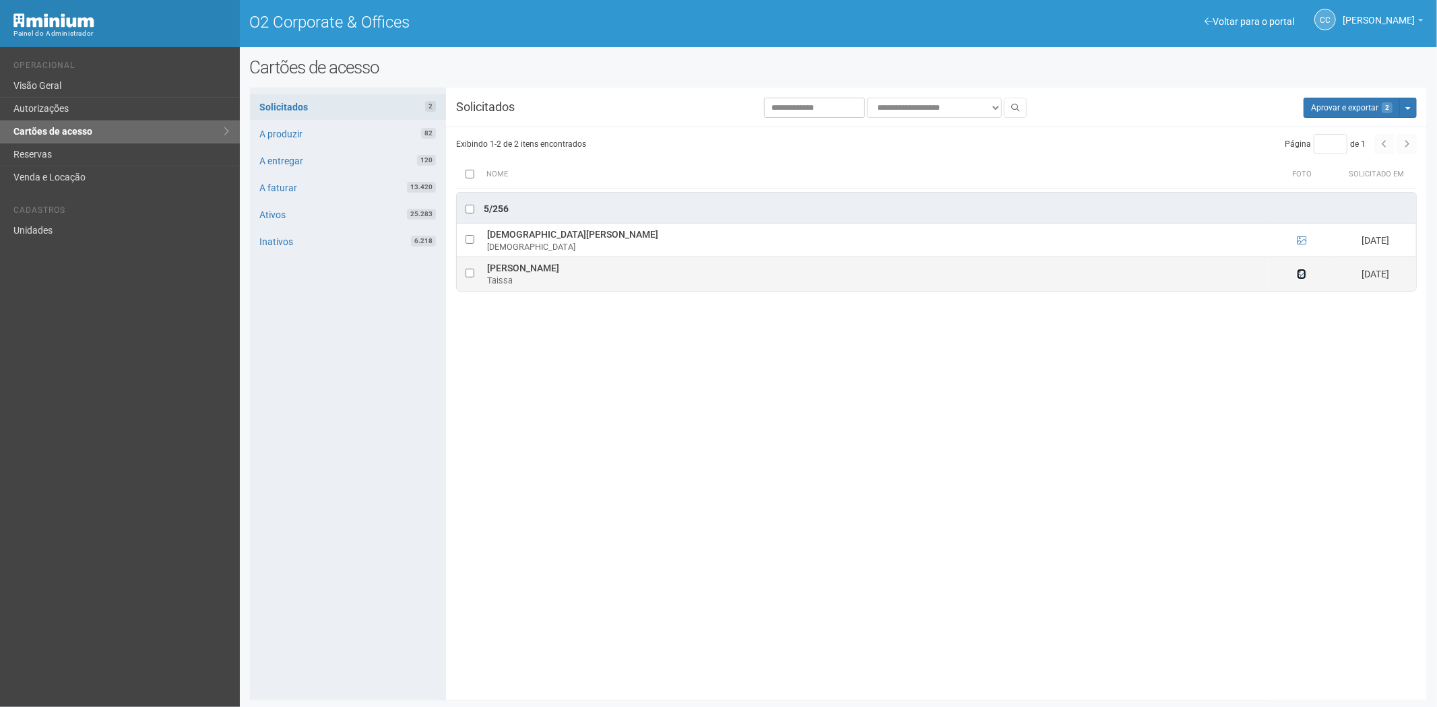
click at [1297, 278] on icon at bounding box center [1301, 273] width 9 height 9
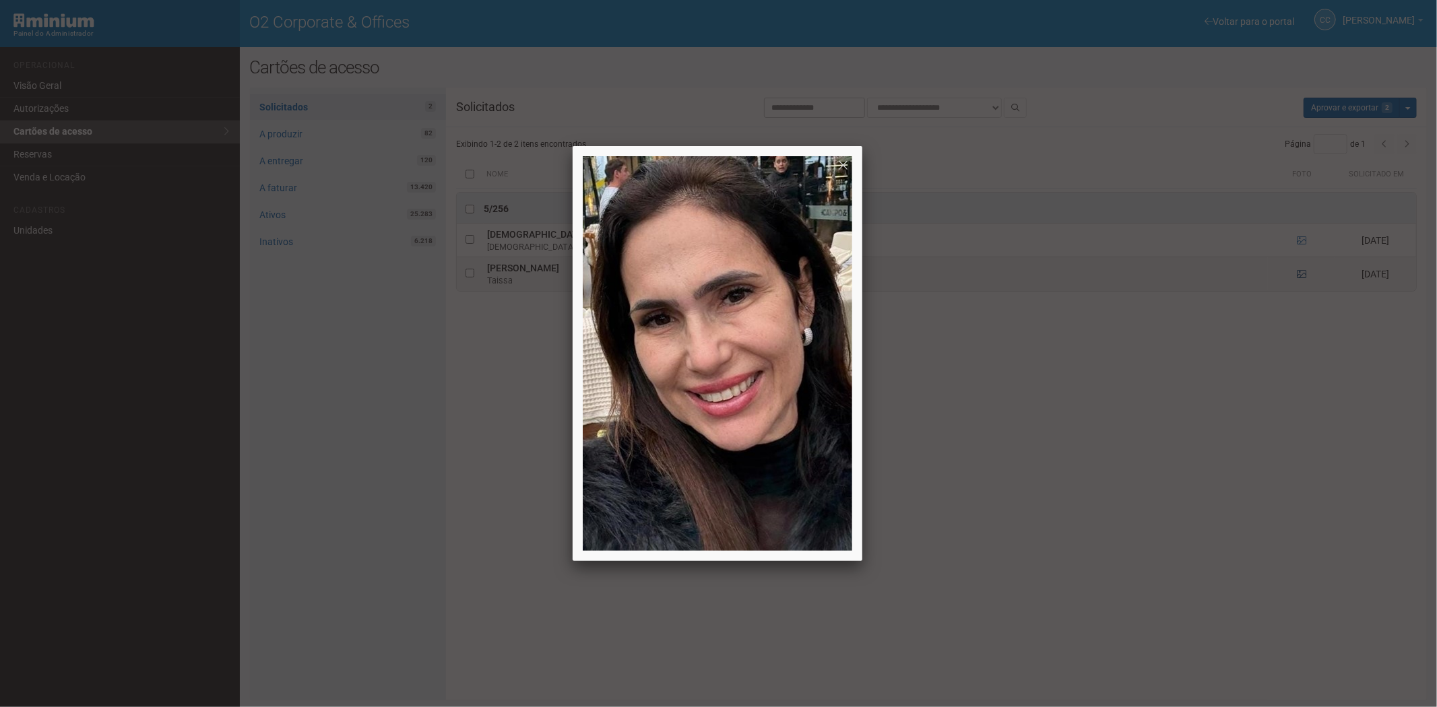
click at [1297, 278] on div at bounding box center [718, 353] width 1437 height 707
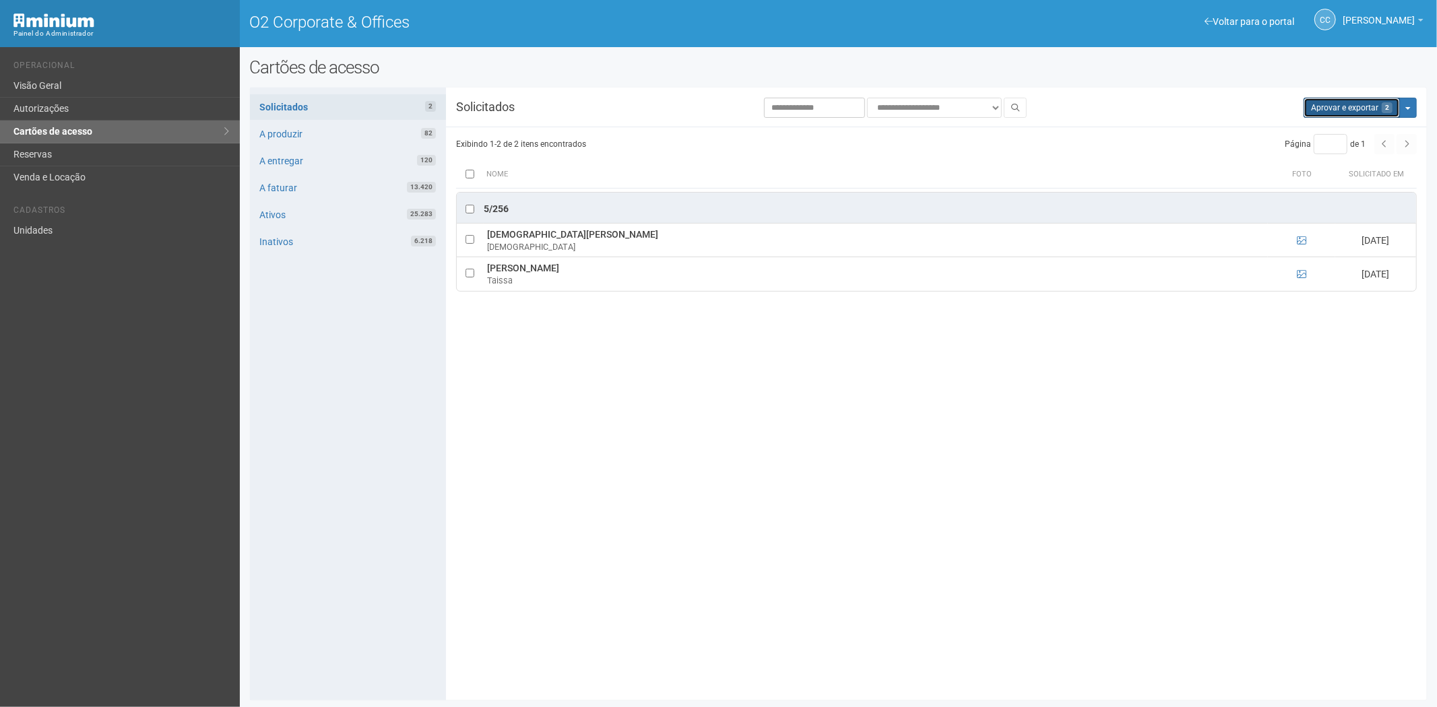
click at [1321, 101] on button "Aprovar e exportar 2" at bounding box center [1351, 108] width 96 height 20
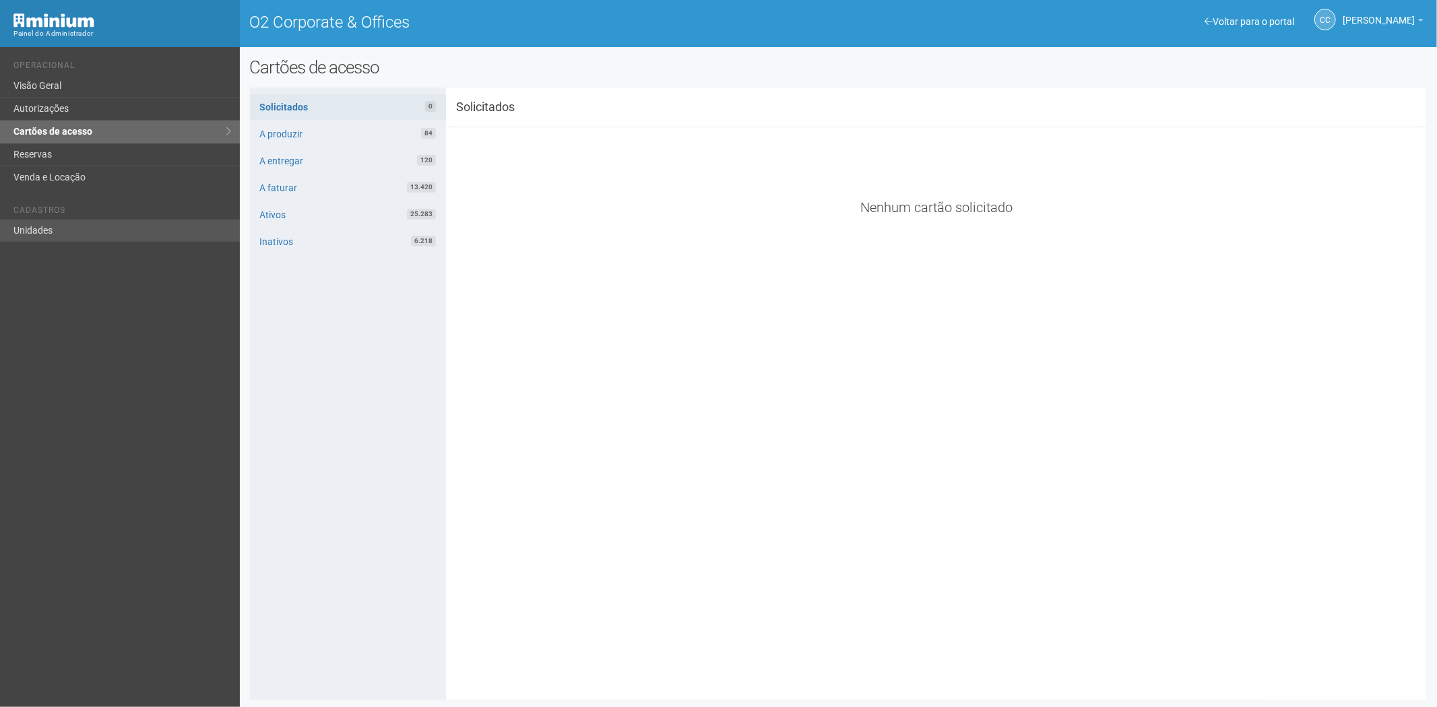
click at [59, 218] on li "Cadastros" at bounding box center [121, 212] width 216 height 14
click at [45, 238] on link "Unidades" at bounding box center [120, 231] width 240 height 22
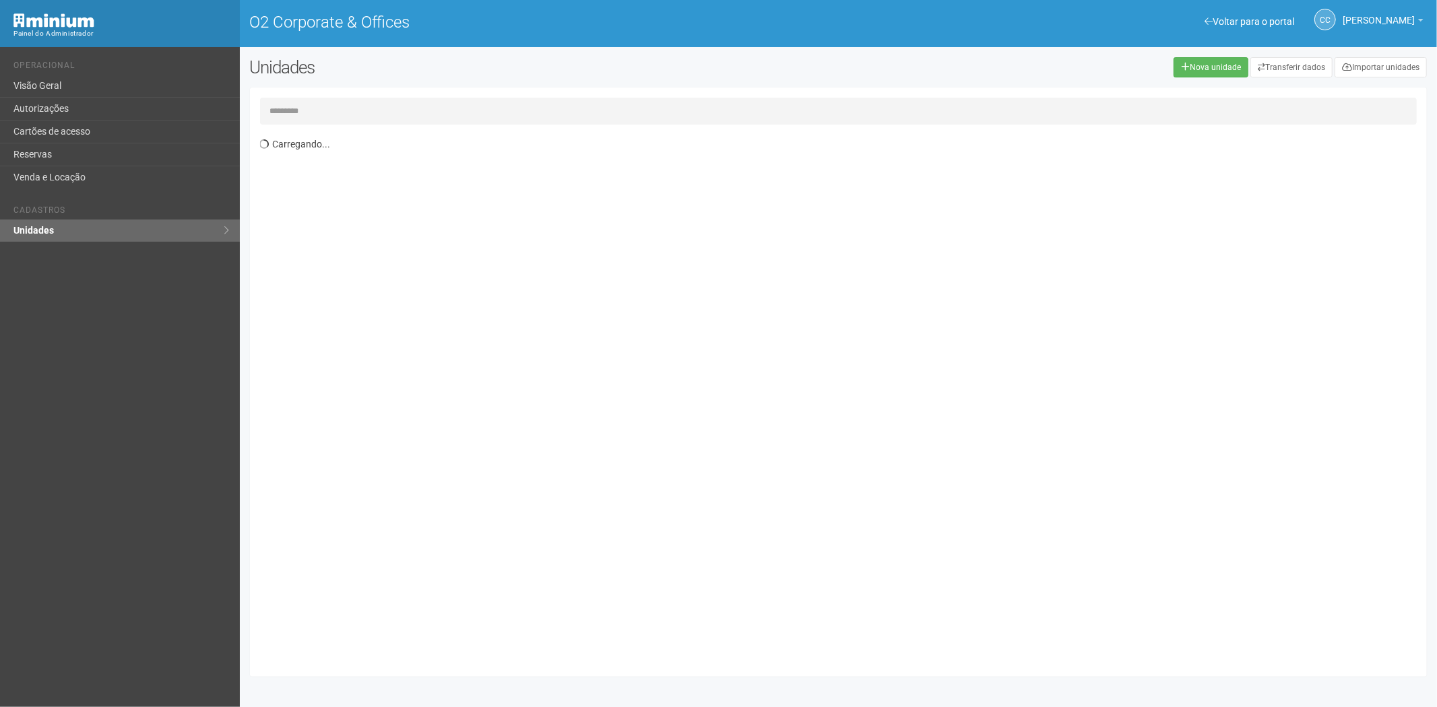
click at [346, 110] on input "text" at bounding box center [838, 111] width 1157 height 27
type input "*****"
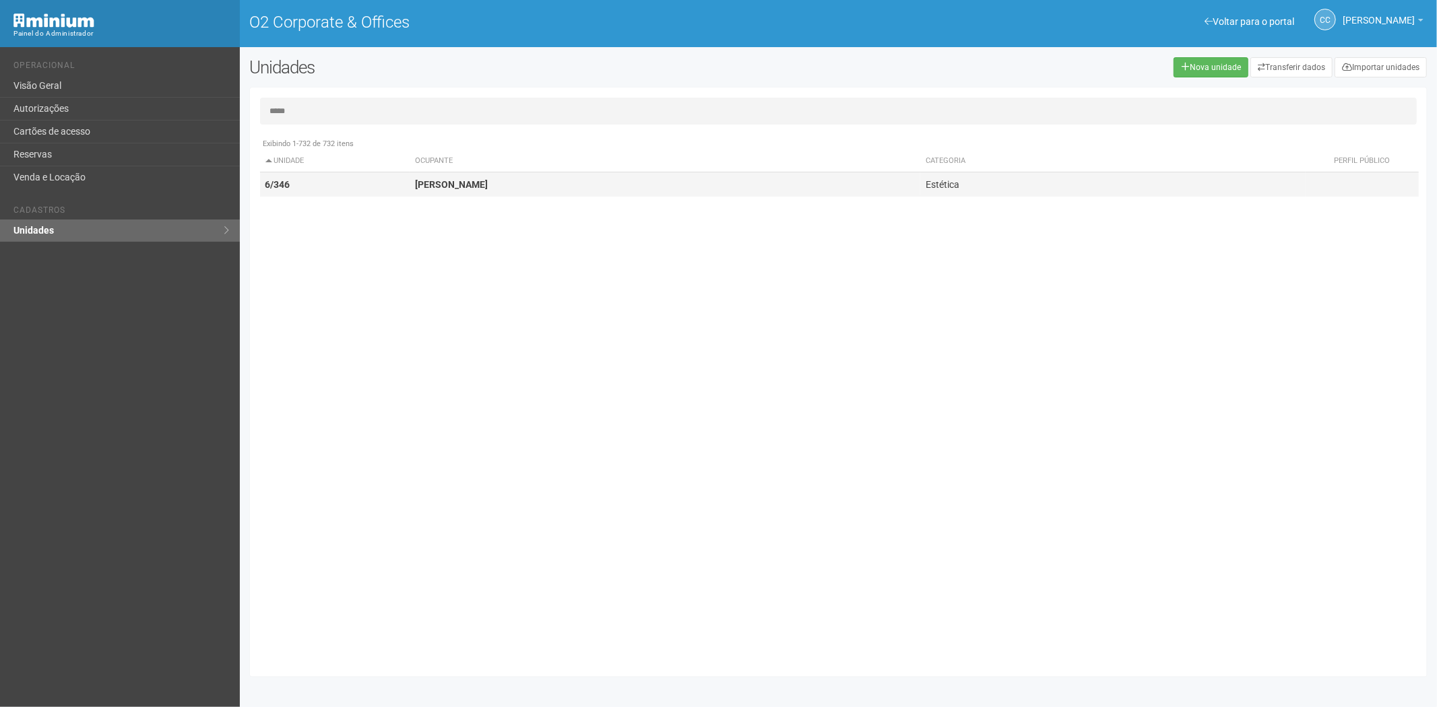
click at [304, 182] on td "6/346" at bounding box center [335, 184] width 150 height 25
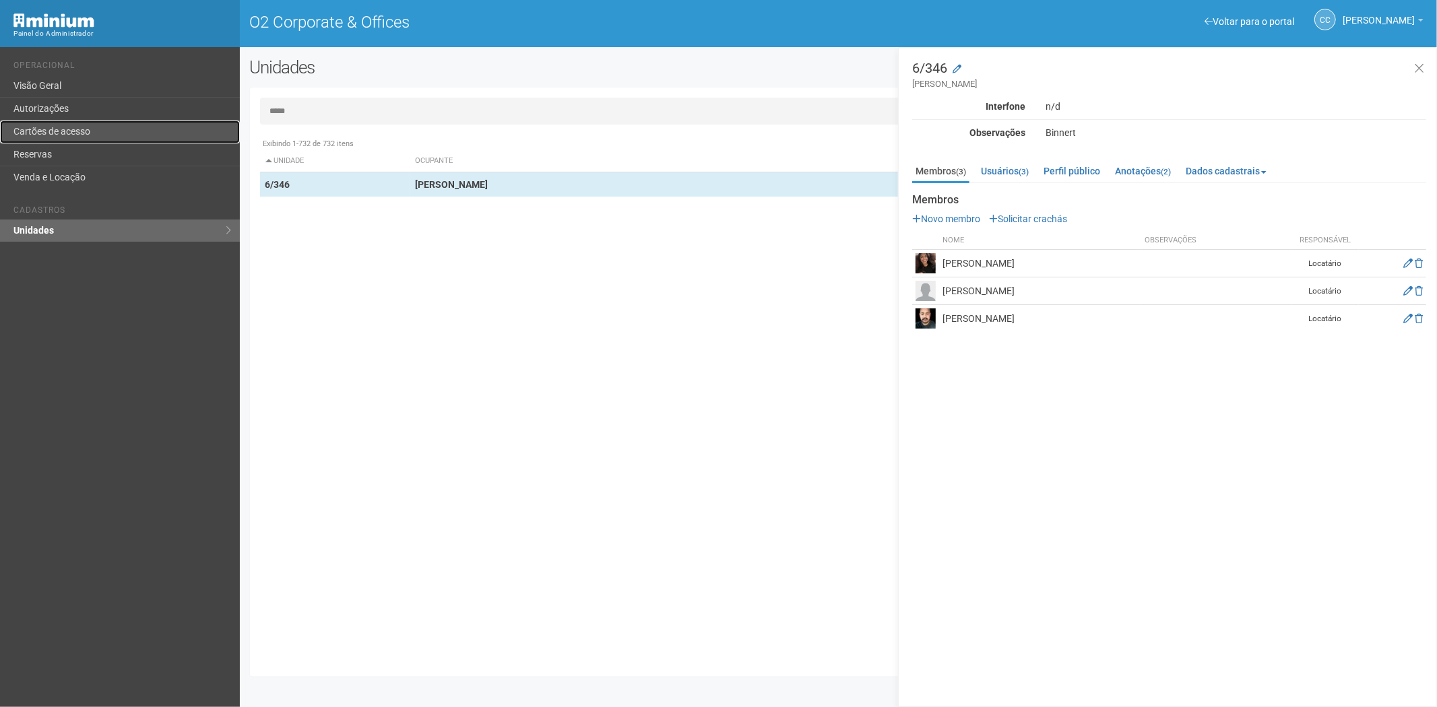
click at [112, 130] on link "Cartões de acesso" at bounding box center [120, 132] width 240 height 23
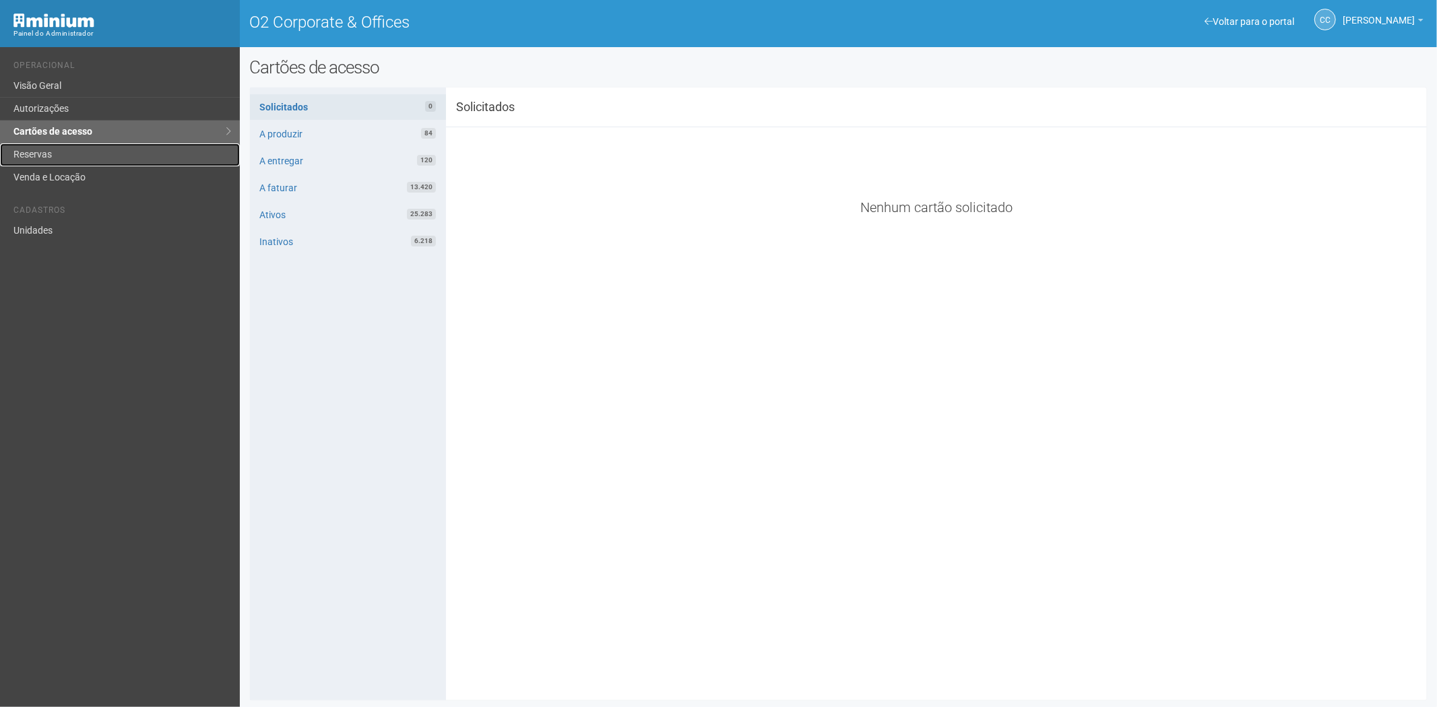
click at [84, 158] on link "Reservas" at bounding box center [120, 154] width 240 height 23
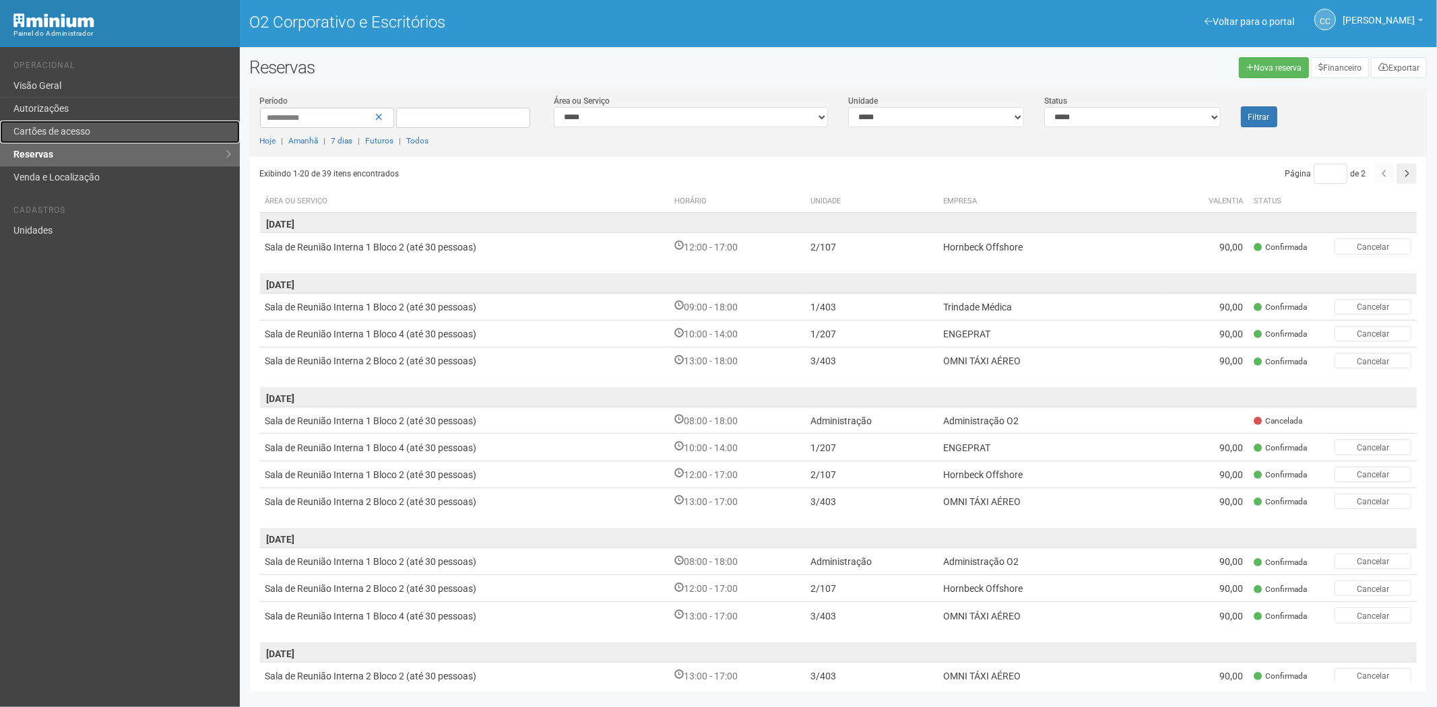
click at [98, 131] on link "Cartões de acesso" at bounding box center [120, 132] width 240 height 23
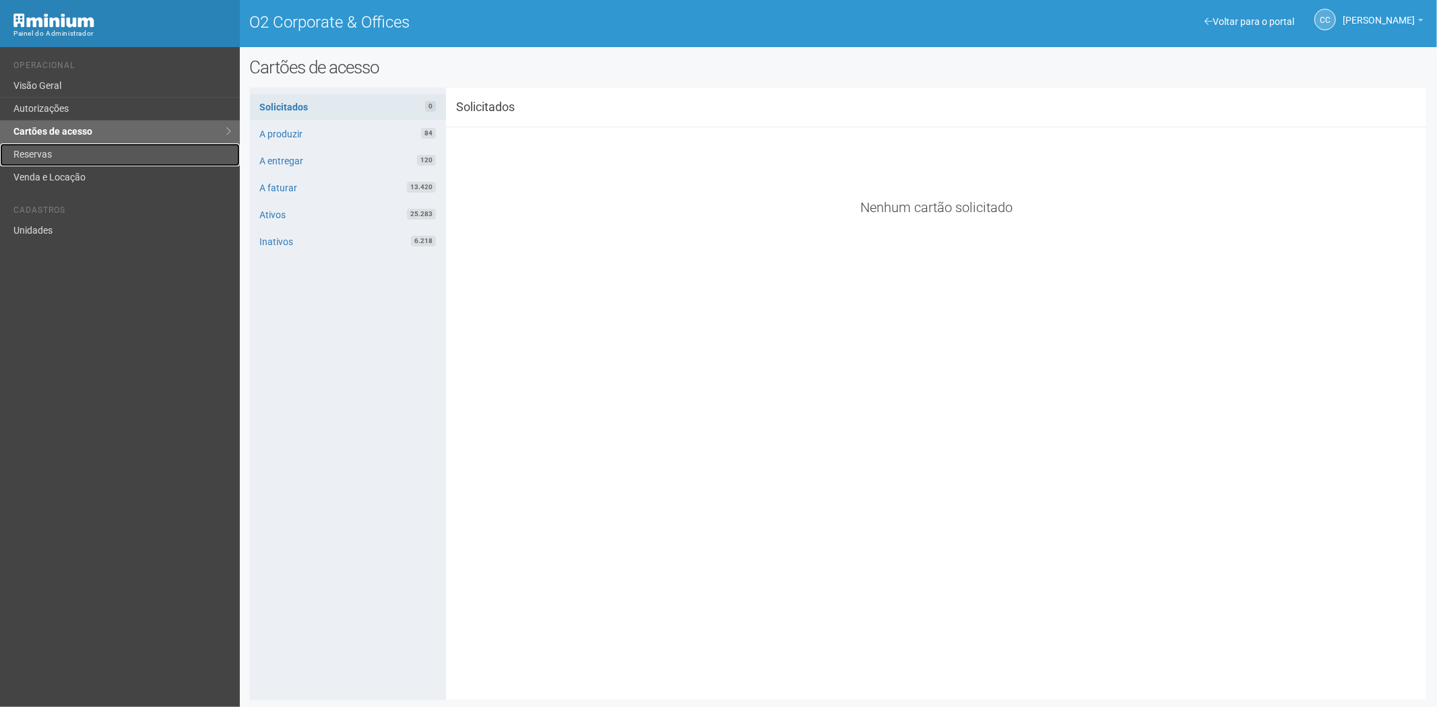
drag, startPoint x: 91, startPoint y: 158, endPoint x: 110, endPoint y: 179, distance: 28.6
click at [91, 158] on link "Reservas" at bounding box center [120, 154] width 240 height 23
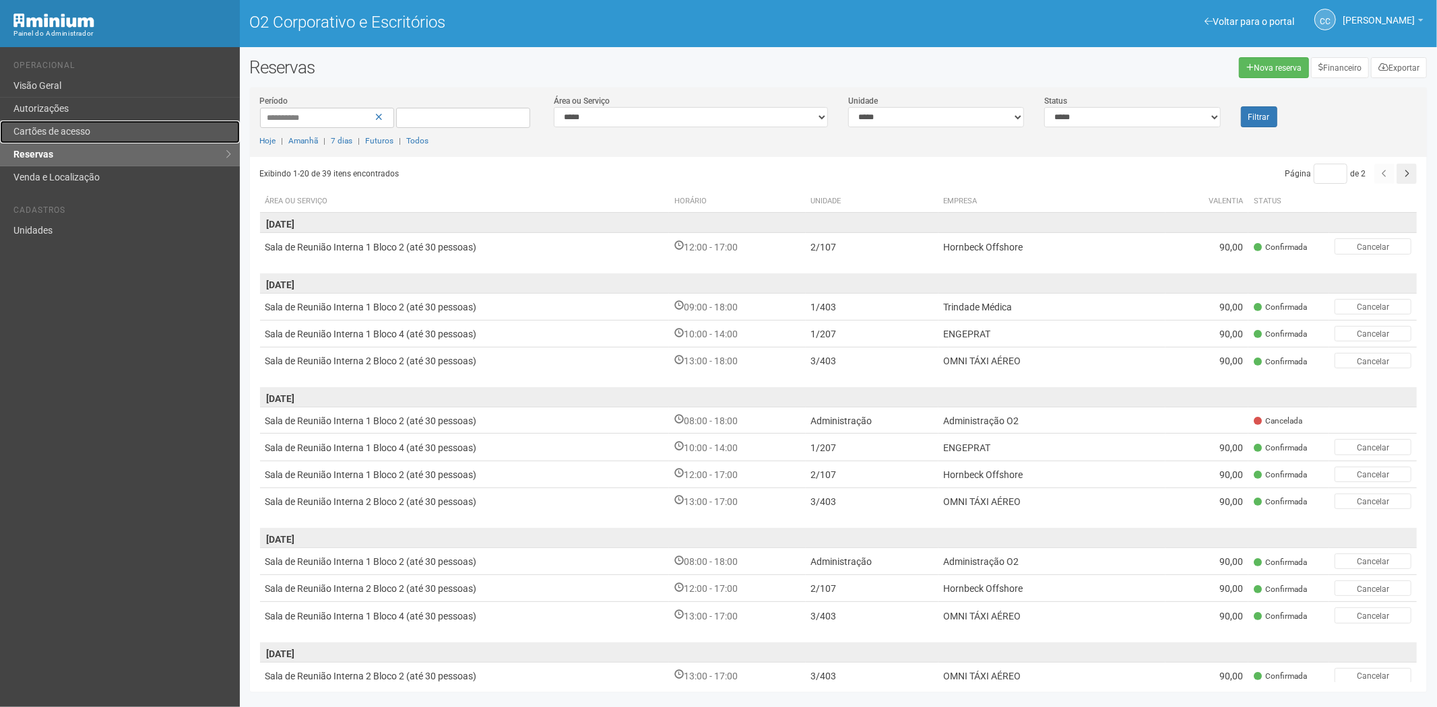
click at [106, 132] on link "Cartões de acesso" at bounding box center [120, 132] width 240 height 23
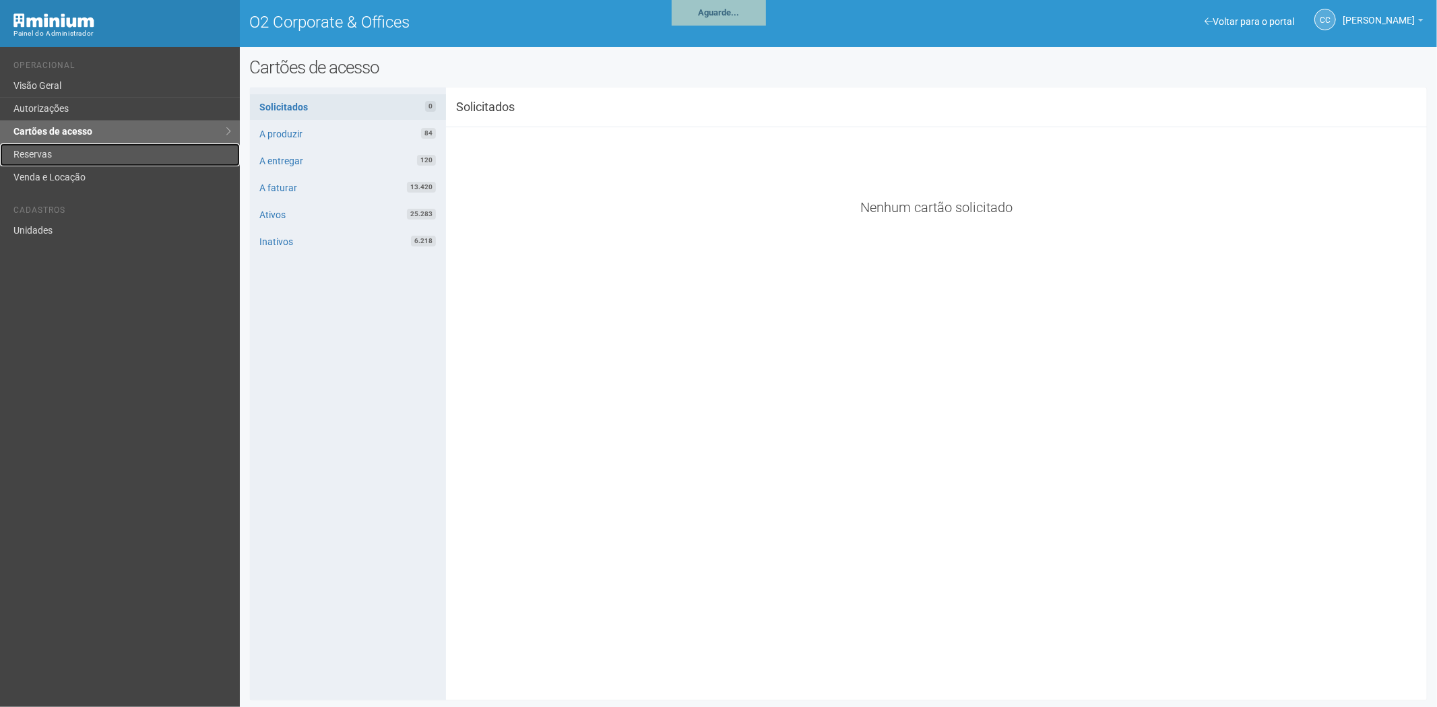
click at [28, 149] on link "Reservas" at bounding box center [120, 154] width 240 height 23
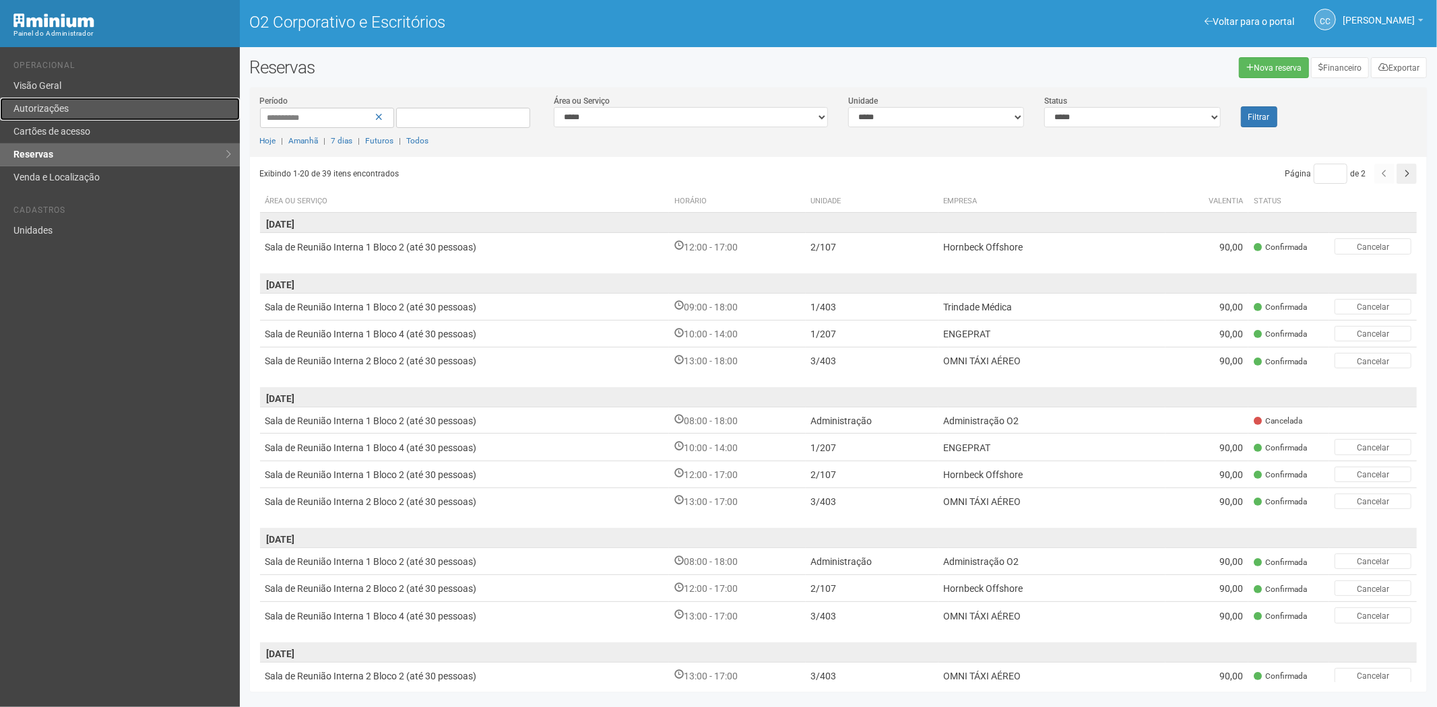
click at [96, 105] on link "Autorizações" at bounding box center [120, 109] width 240 height 23
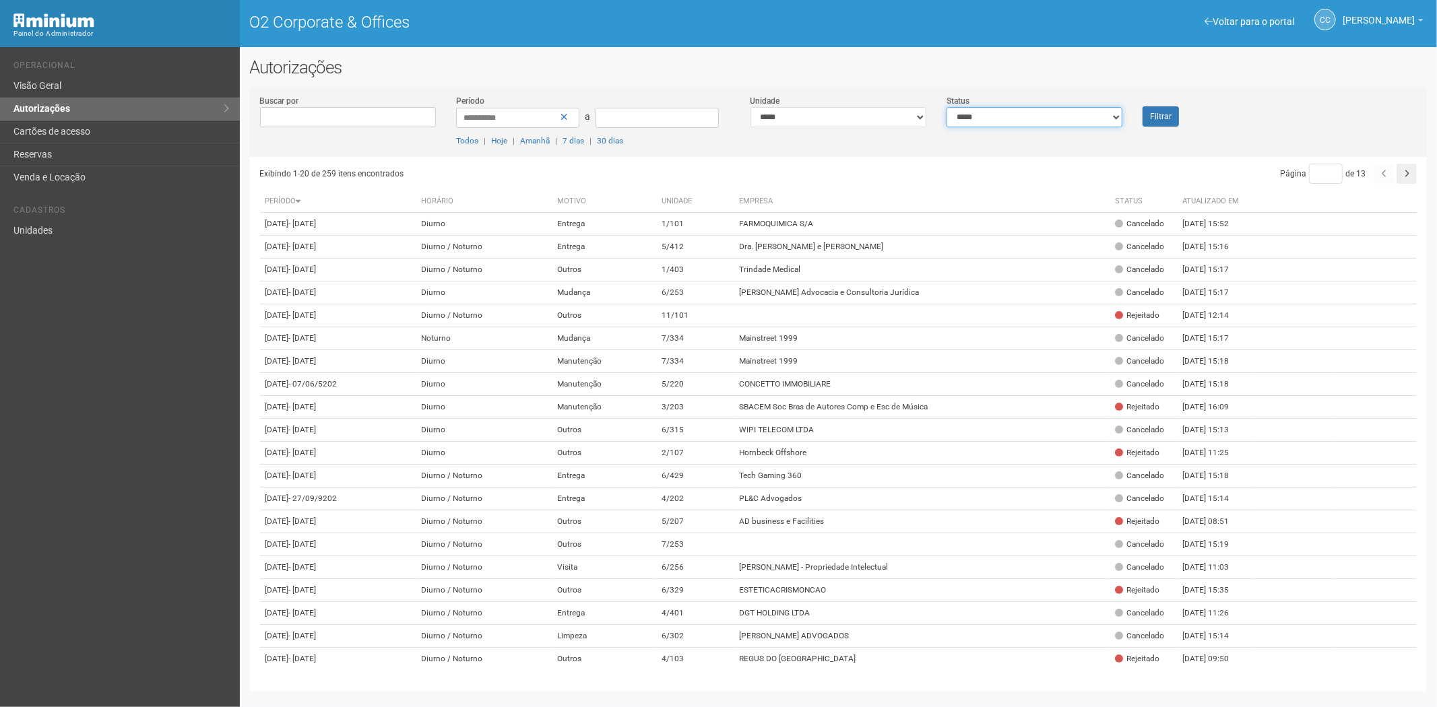
drag, startPoint x: 0, startPoint y: 0, endPoint x: 1073, endPoint y: 125, distance: 1080.2
click at [1084, 117] on select "**********" at bounding box center [1034, 117] width 176 height 20
select select "*"
click at [946, 107] on select "**********" at bounding box center [1034, 117] width 176 height 20
click at [1154, 115] on font "Filtrar" at bounding box center [1161, 116] width 22 height 9
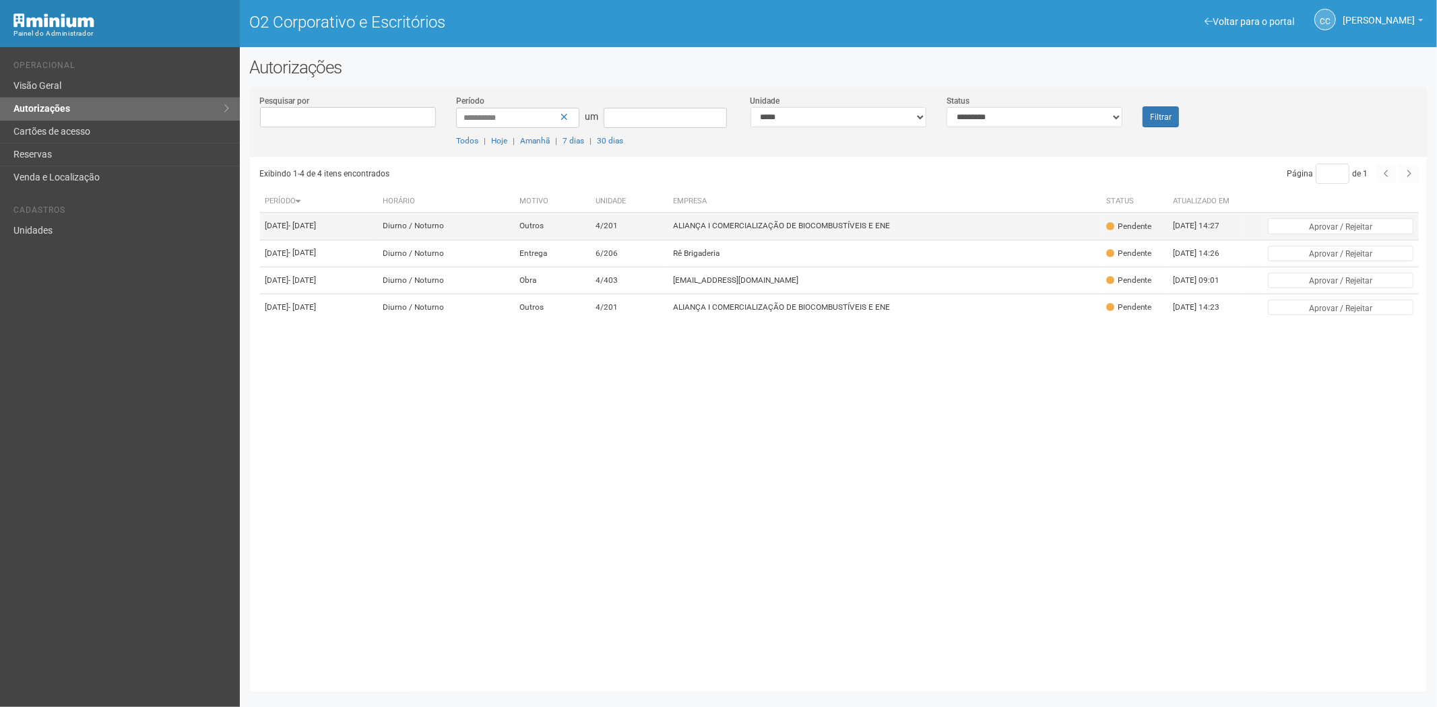
click at [853, 240] on td "ALIANÇA I COMERCIALIZAÇÃO DE BIOCOMBUSTÍVEIS E ENE" at bounding box center [884, 226] width 432 height 27
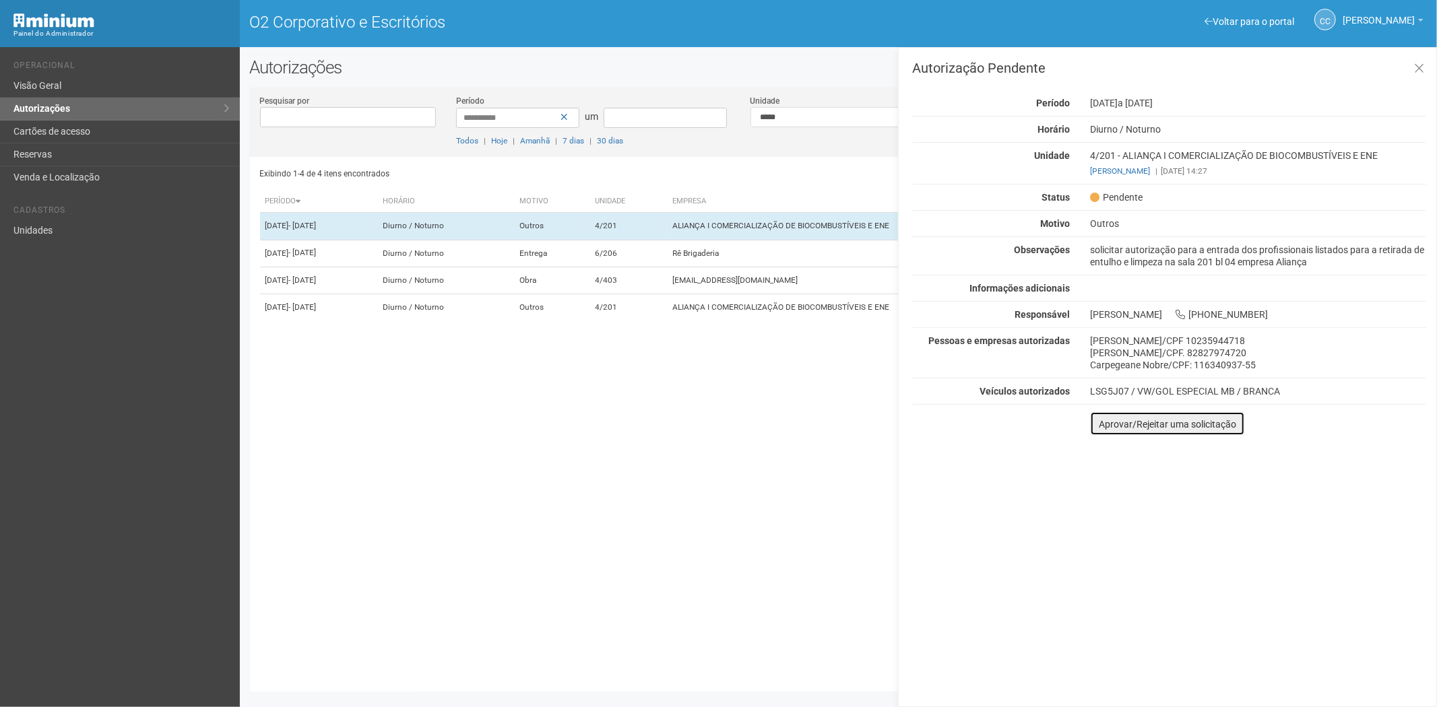
click at [1101, 431] on button "Aprovar/Rejeitar uma solicitação" at bounding box center [1167, 424] width 155 height 24
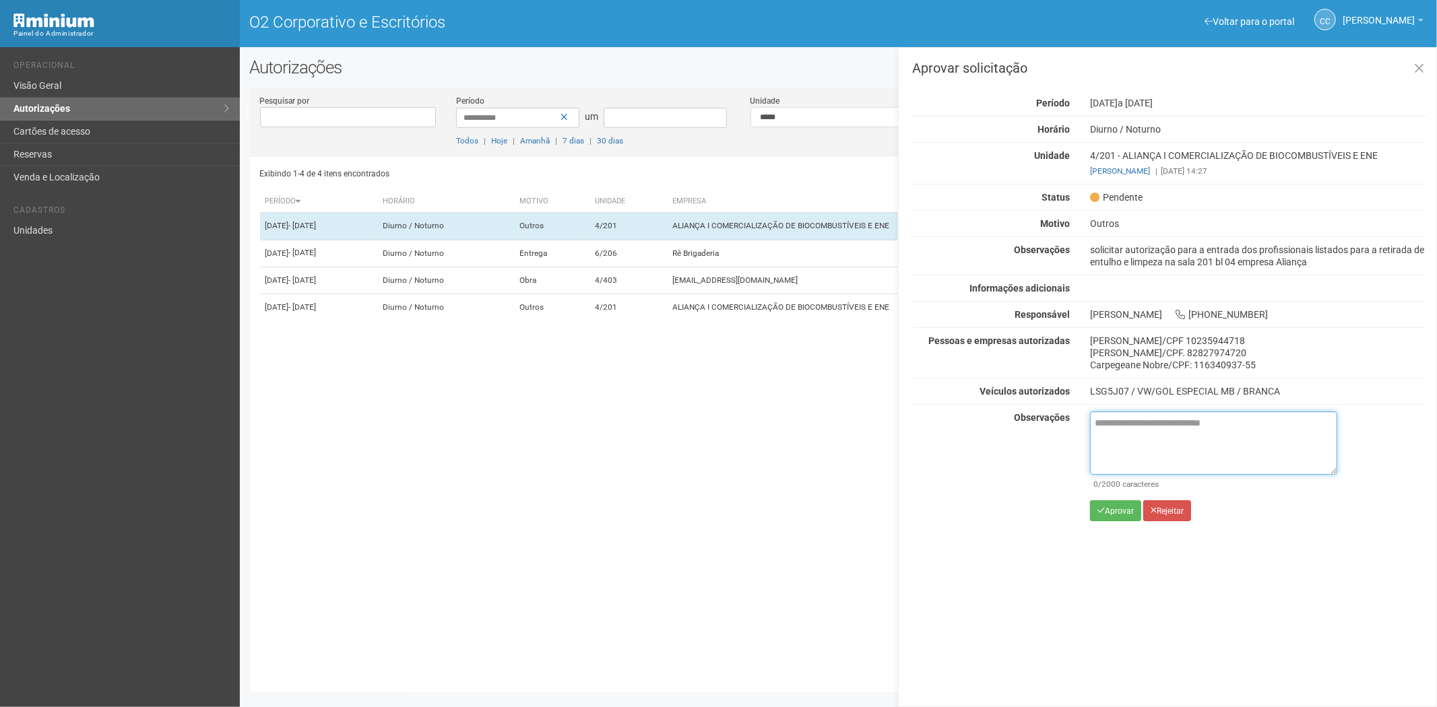
click at [1128, 441] on textarea at bounding box center [1213, 443] width 247 height 63
paste textarea "**********"
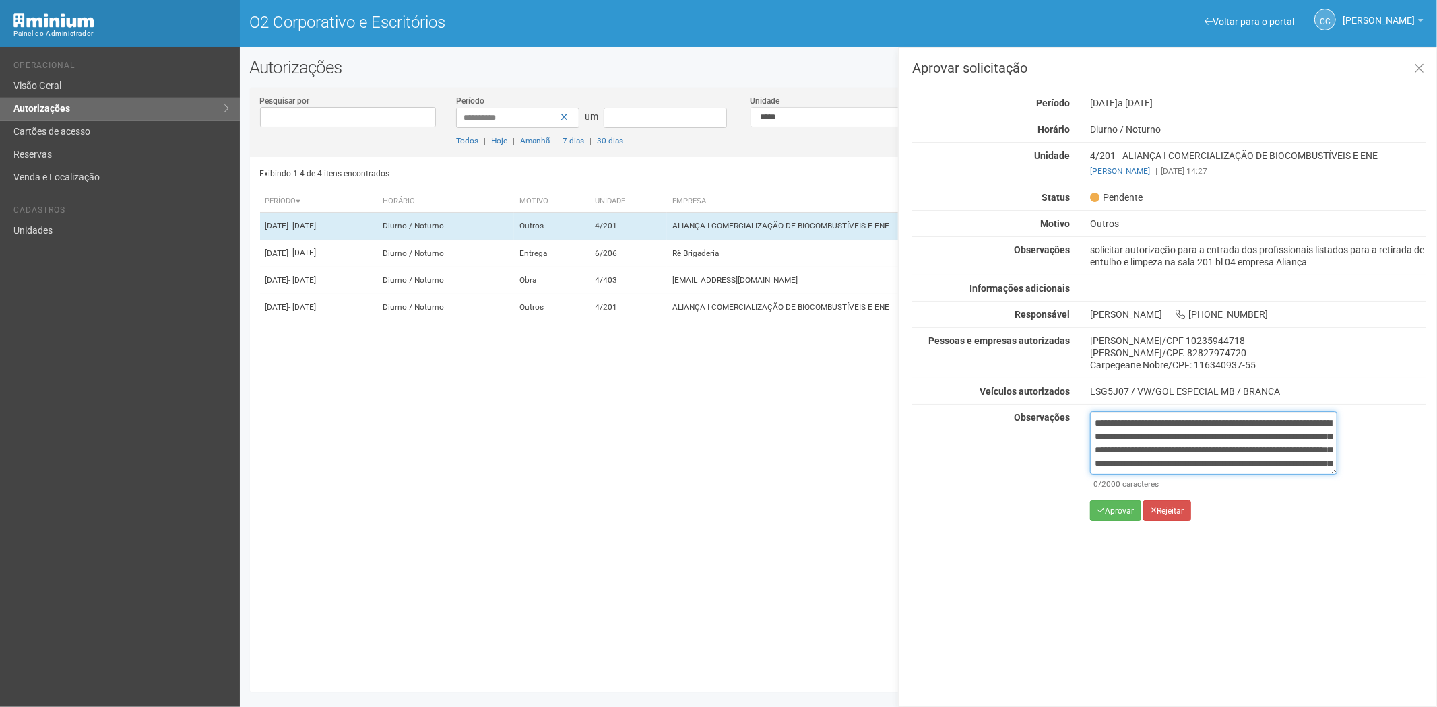
scroll to position [75, 0]
type textarea "**********"
click at [1107, 514] on font "Aprovar" at bounding box center [1119, 511] width 29 height 9
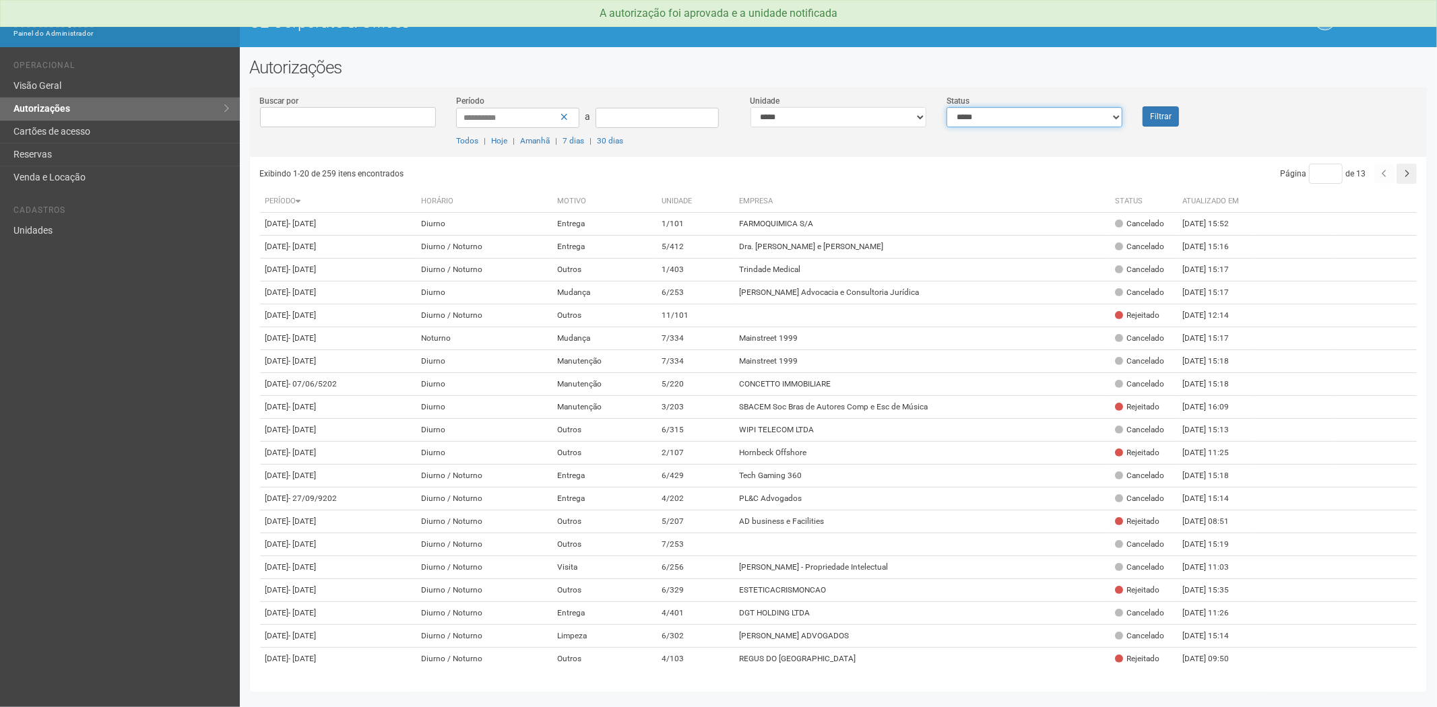
drag, startPoint x: 1024, startPoint y: 108, endPoint x: 1008, endPoint y: 125, distance: 22.9
click at [1022, 109] on select "**********" at bounding box center [1034, 117] width 176 height 20
select select "*"
click at [946, 107] on select "**********" at bounding box center [1034, 117] width 176 height 20
click at [1159, 113] on button "Filtrar" at bounding box center [1160, 116] width 36 height 20
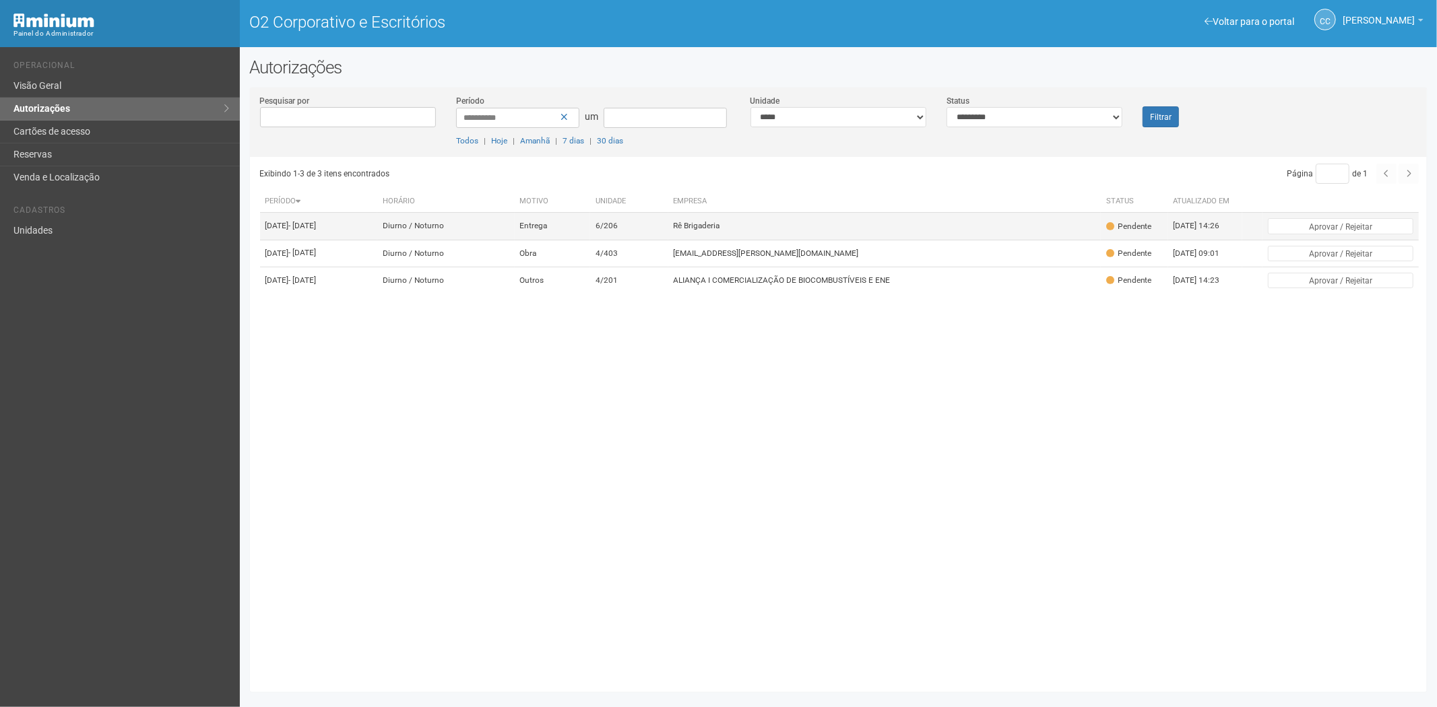
click at [720, 231] on font "Rê Brigaderia" at bounding box center [697, 226] width 46 height 9
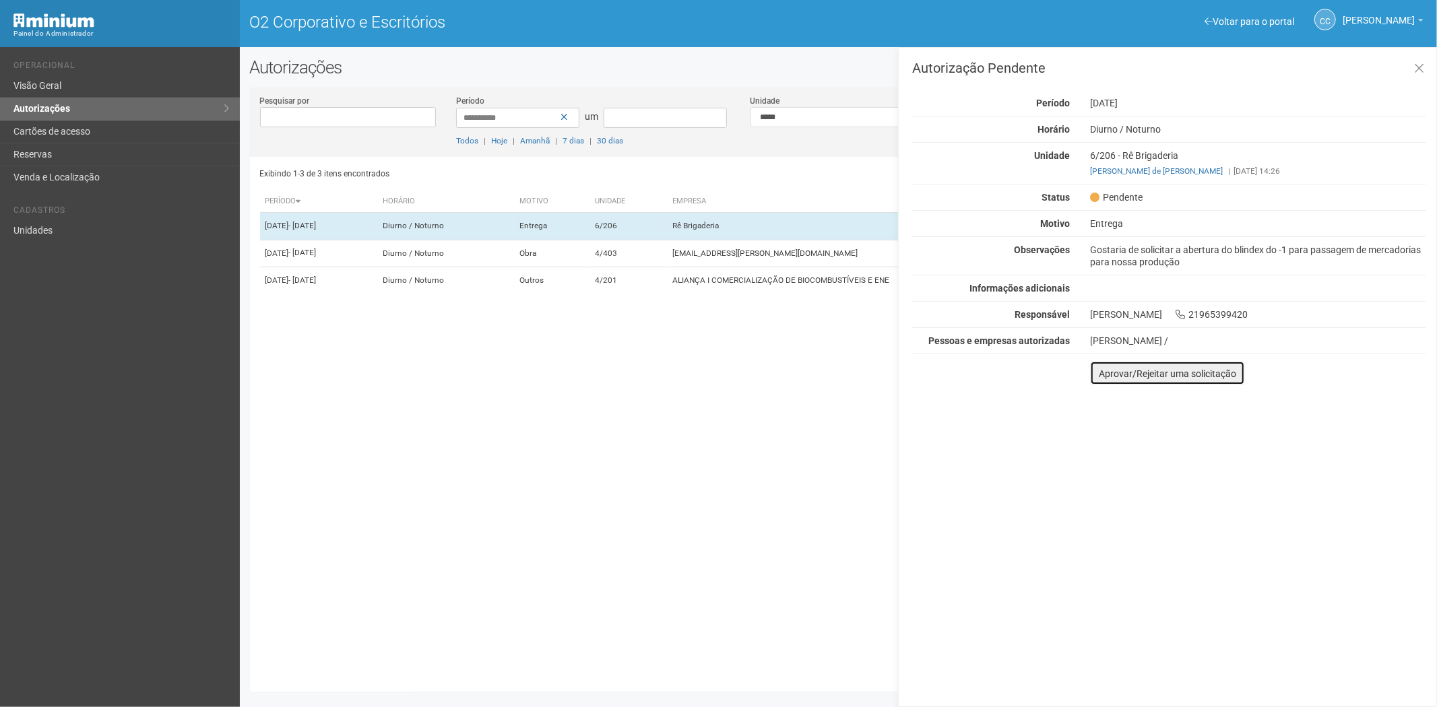
click at [1101, 375] on font "Aprovar/Rejeitar uma solicitação" at bounding box center [1167, 373] width 137 height 11
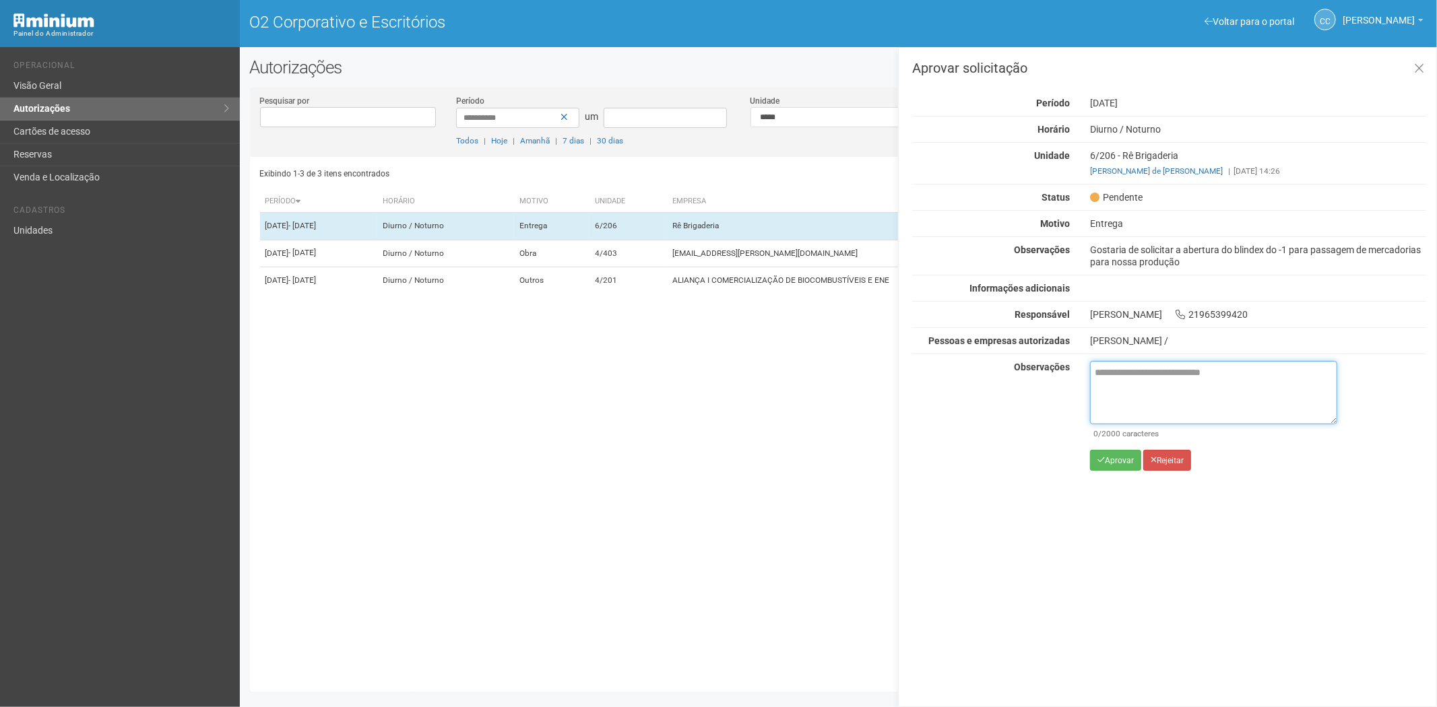
click at [1127, 404] on textarea at bounding box center [1213, 392] width 247 height 63
paste textarea "**********"
type textarea "**********"
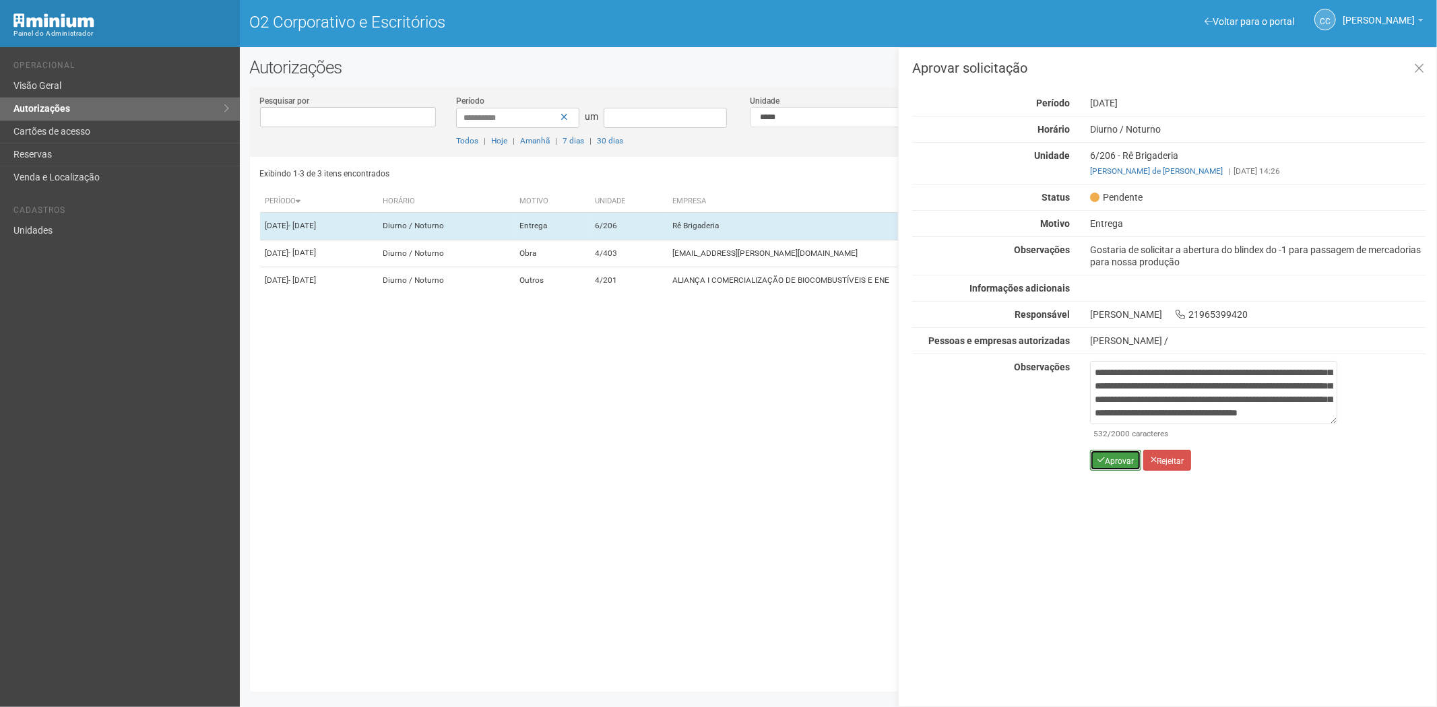
click at [1115, 465] on font "Aprovar" at bounding box center [1119, 460] width 29 height 9
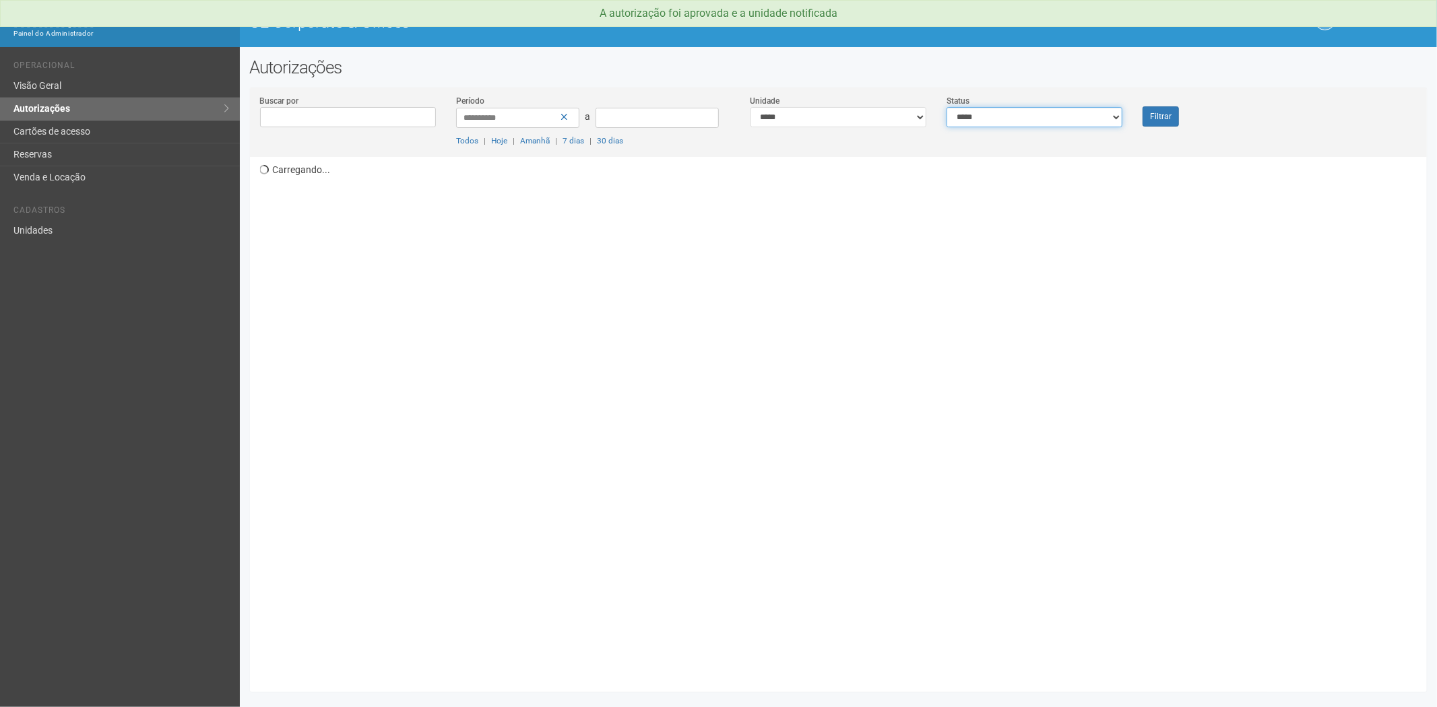
click at [1002, 117] on select "**********" at bounding box center [1034, 117] width 176 height 20
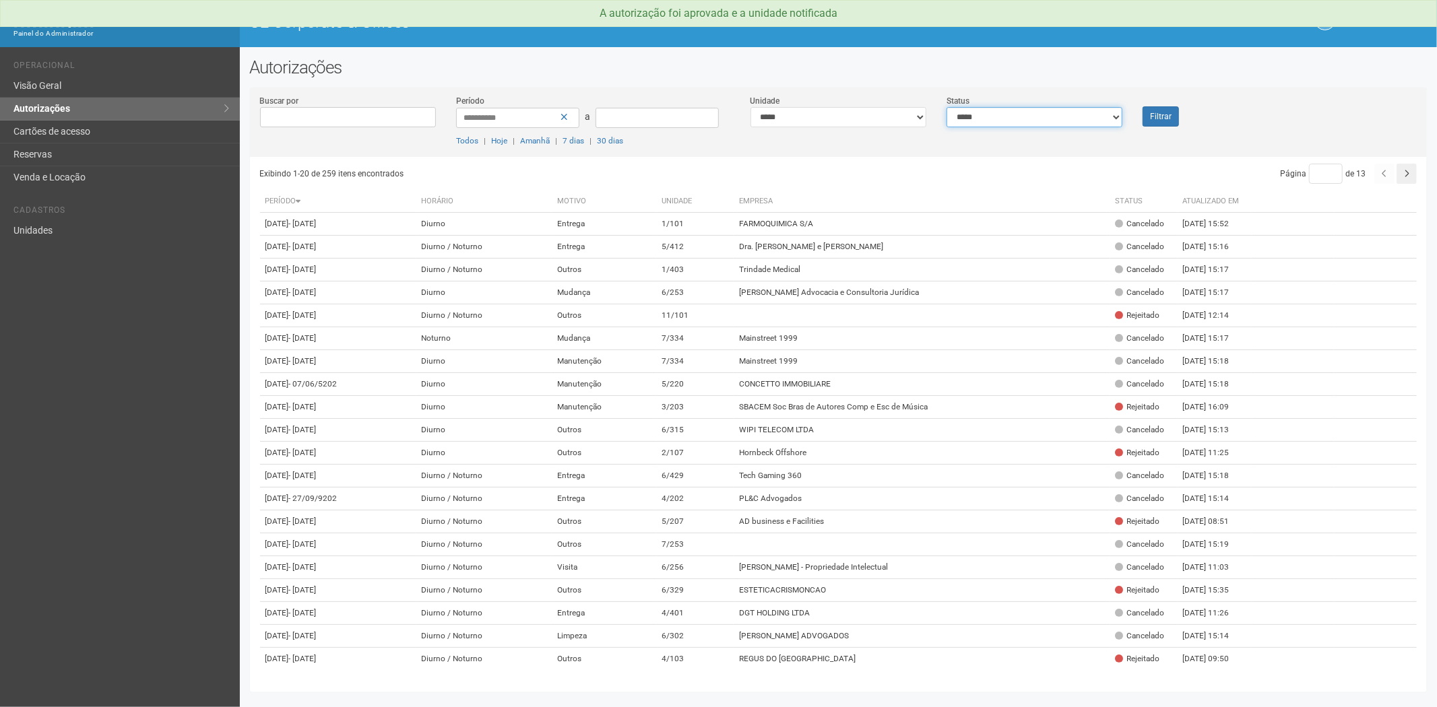
select select "*"
click at [946, 107] on select "**********" at bounding box center [1034, 117] width 176 height 20
click at [1164, 120] on button "Filtrar" at bounding box center [1160, 116] width 36 height 20
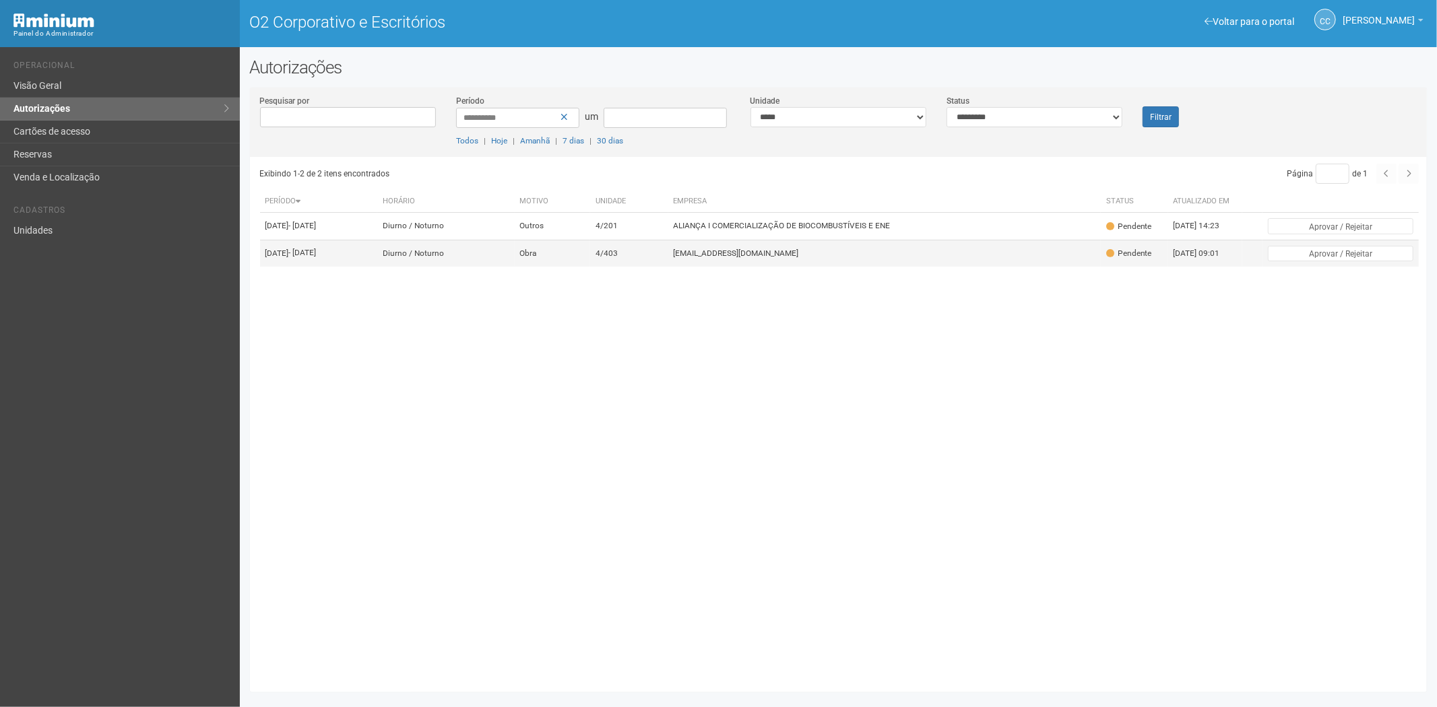
click at [793, 258] on font "[EMAIL_ADDRESS][DOMAIN_NAME]" at bounding box center [736, 253] width 125 height 9
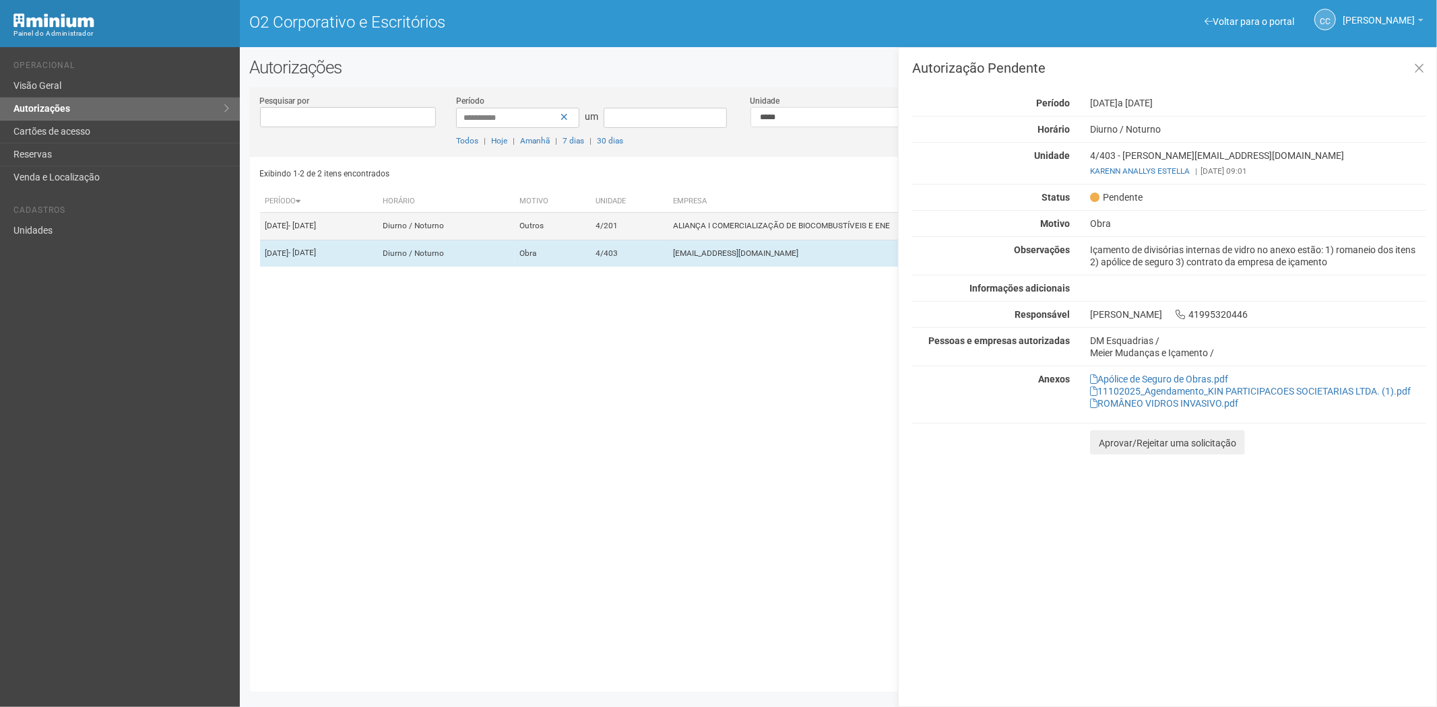
click at [811, 230] on font "ALIANÇA I COMERCIALIZAÇÃO DE BIOCOMBUSTÍVEIS E ENE" at bounding box center [782, 226] width 217 height 9
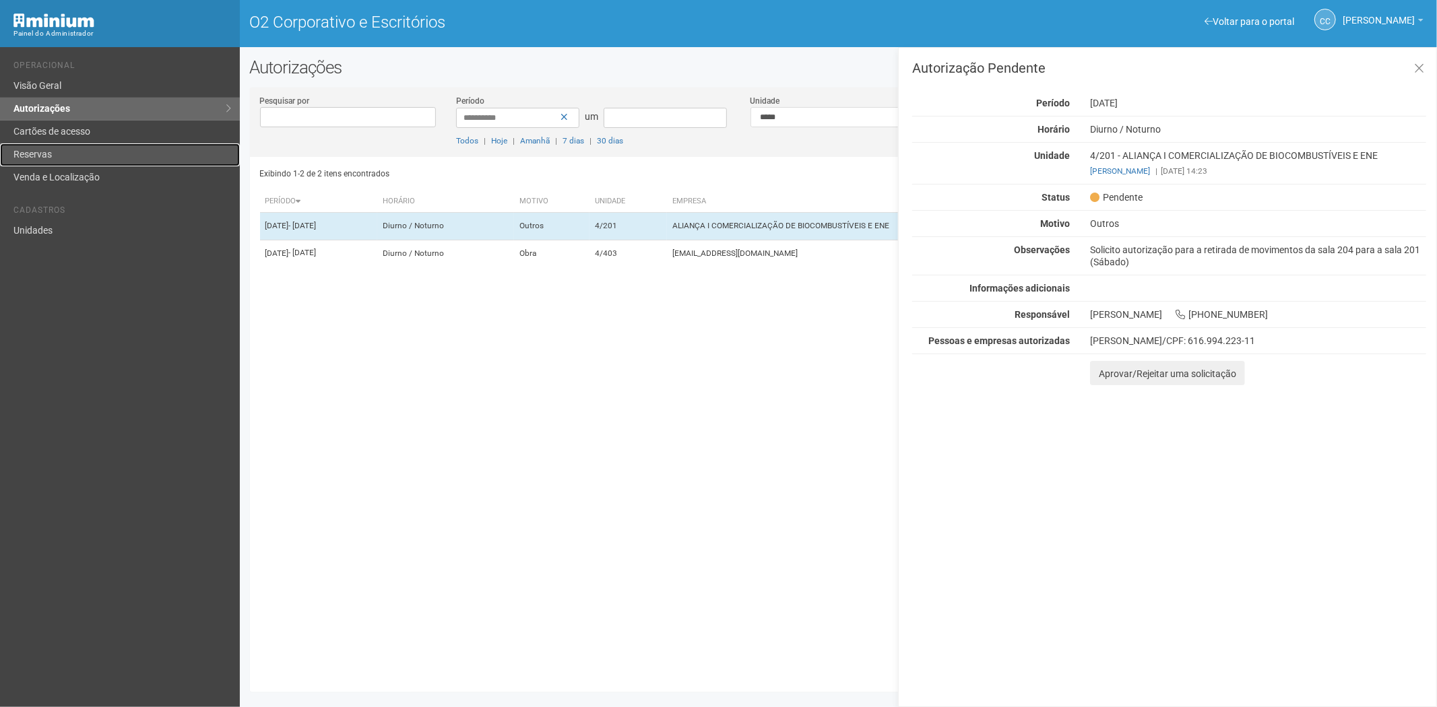
click at [56, 156] on link "Reservas" at bounding box center [120, 154] width 240 height 23
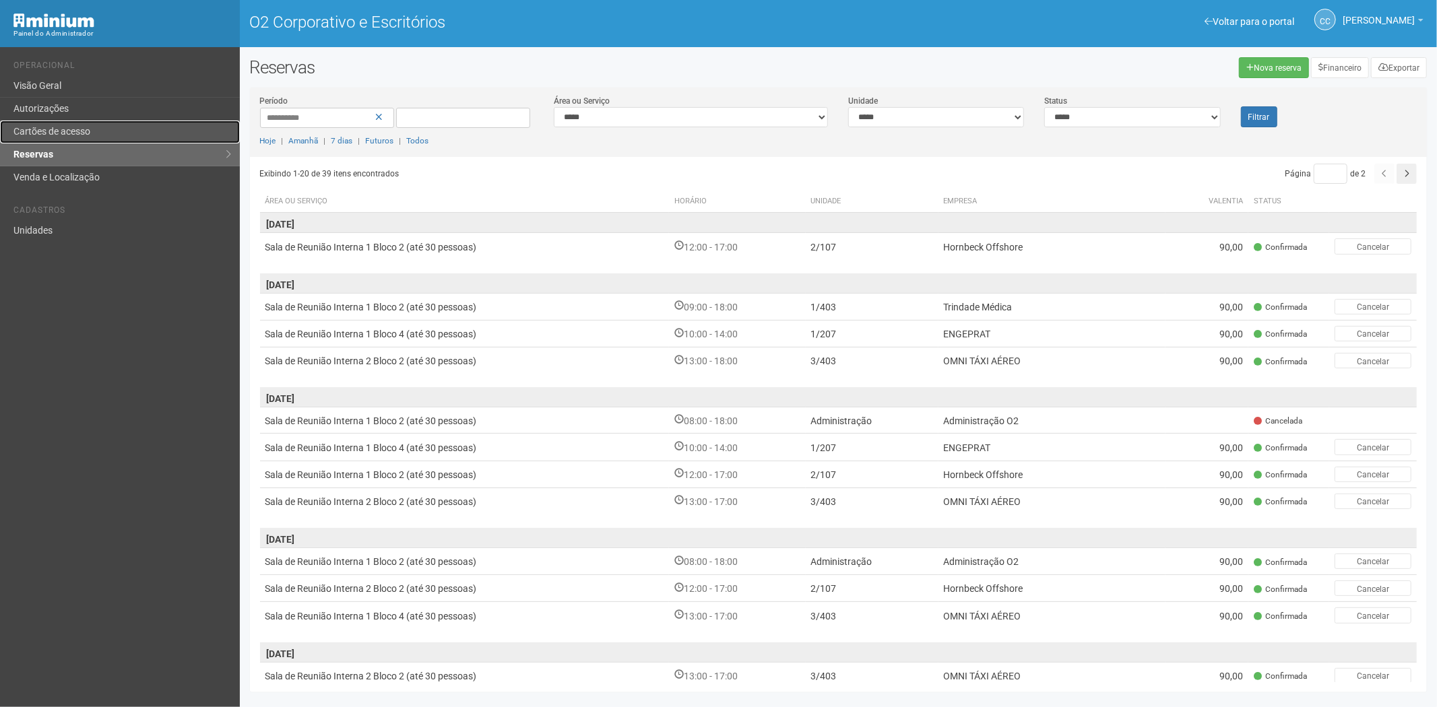
drag, startPoint x: 64, startPoint y: 135, endPoint x: 104, endPoint y: 411, distance: 279.1
click at [63, 135] on font "Cartões de acesso" at bounding box center [51, 131] width 77 height 11
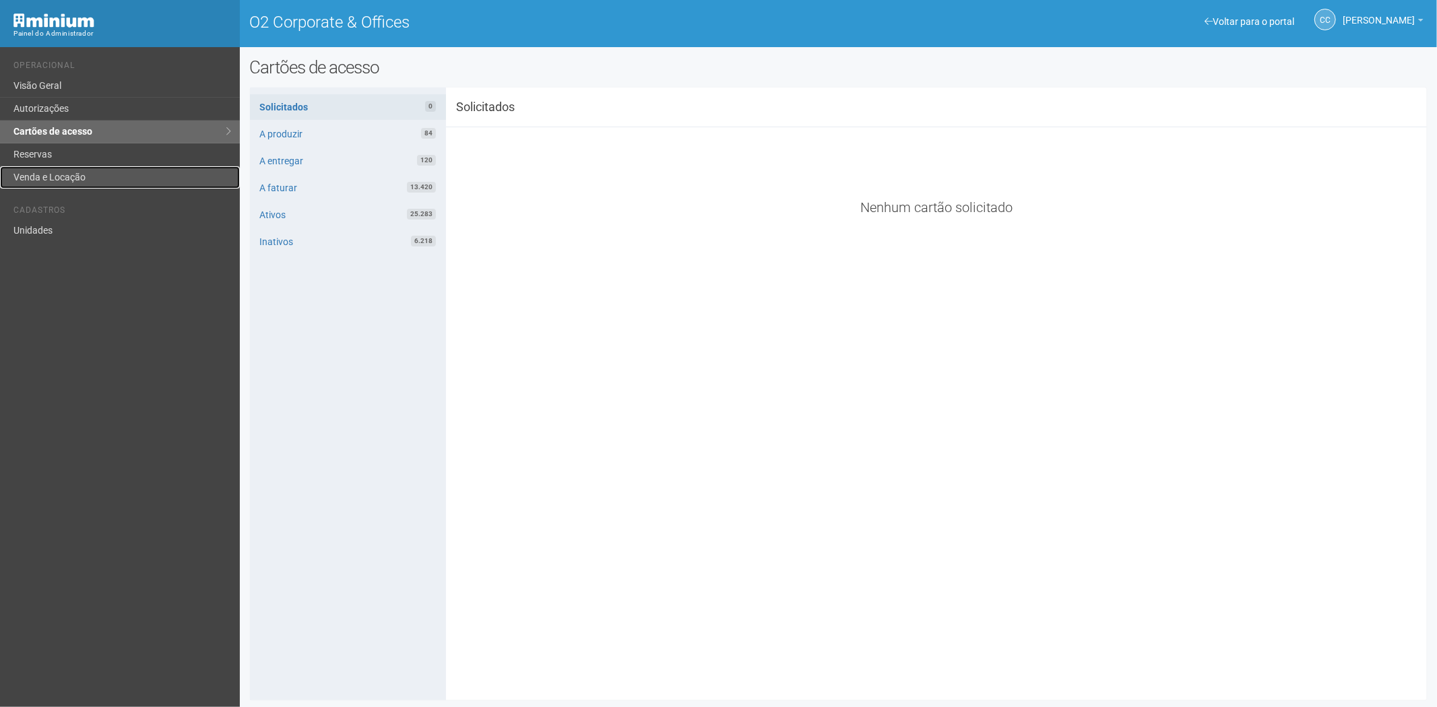
click at [63, 177] on link "Venda e Locação" at bounding box center [120, 177] width 240 height 22
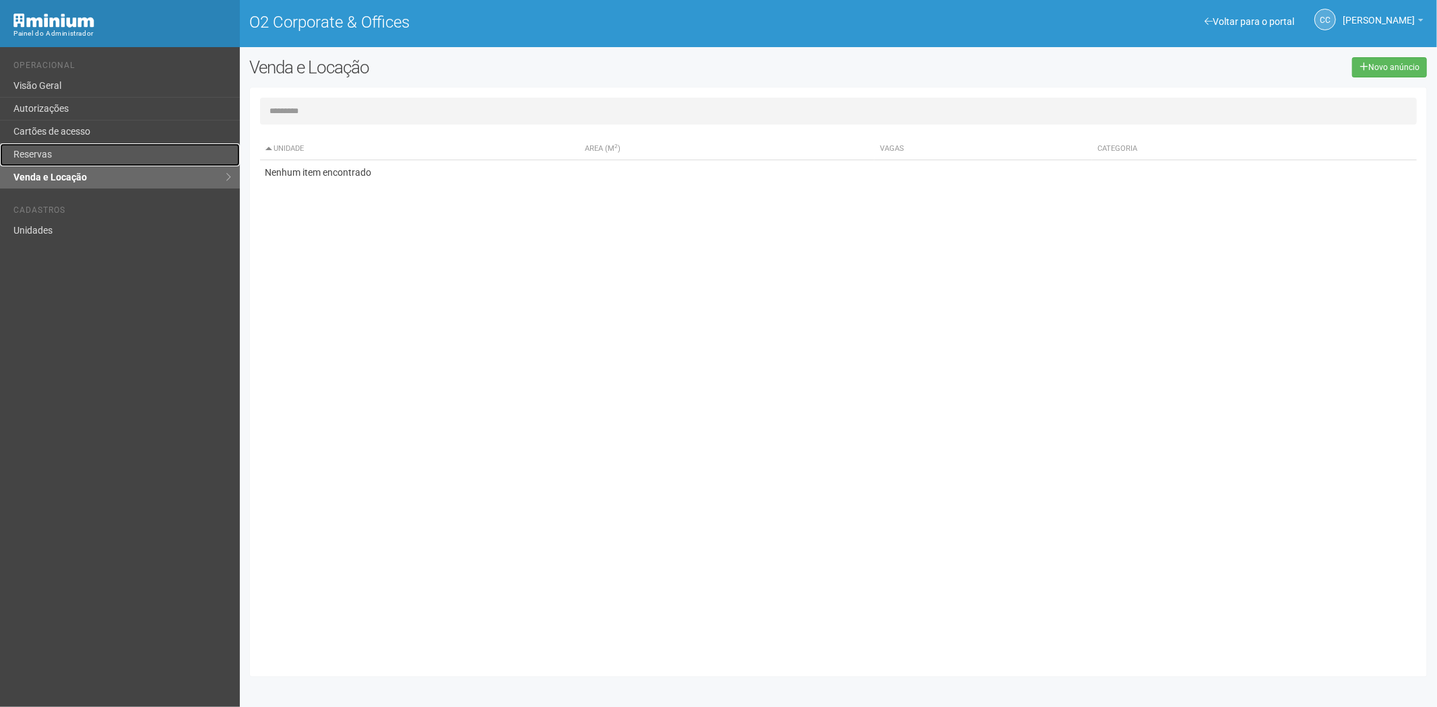
click at [48, 152] on link "Reservas" at bounding box center [120, 154] width 240 height 23
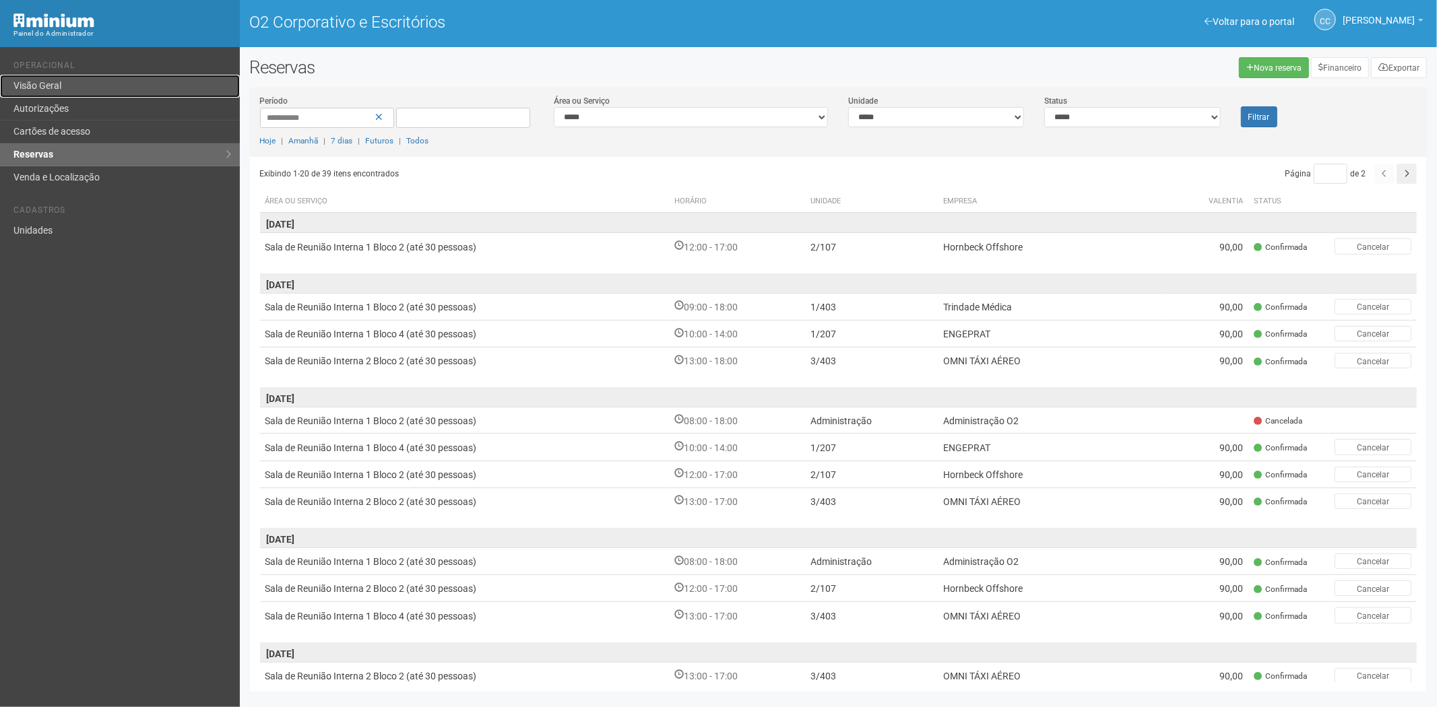
click at [64, 96] on link "Visão Geral" at bounding box center [120, 86] width 240 height 23
click at [58, 109] on font "Autorizações" at bounding box center [40, 108] width 55 height 11
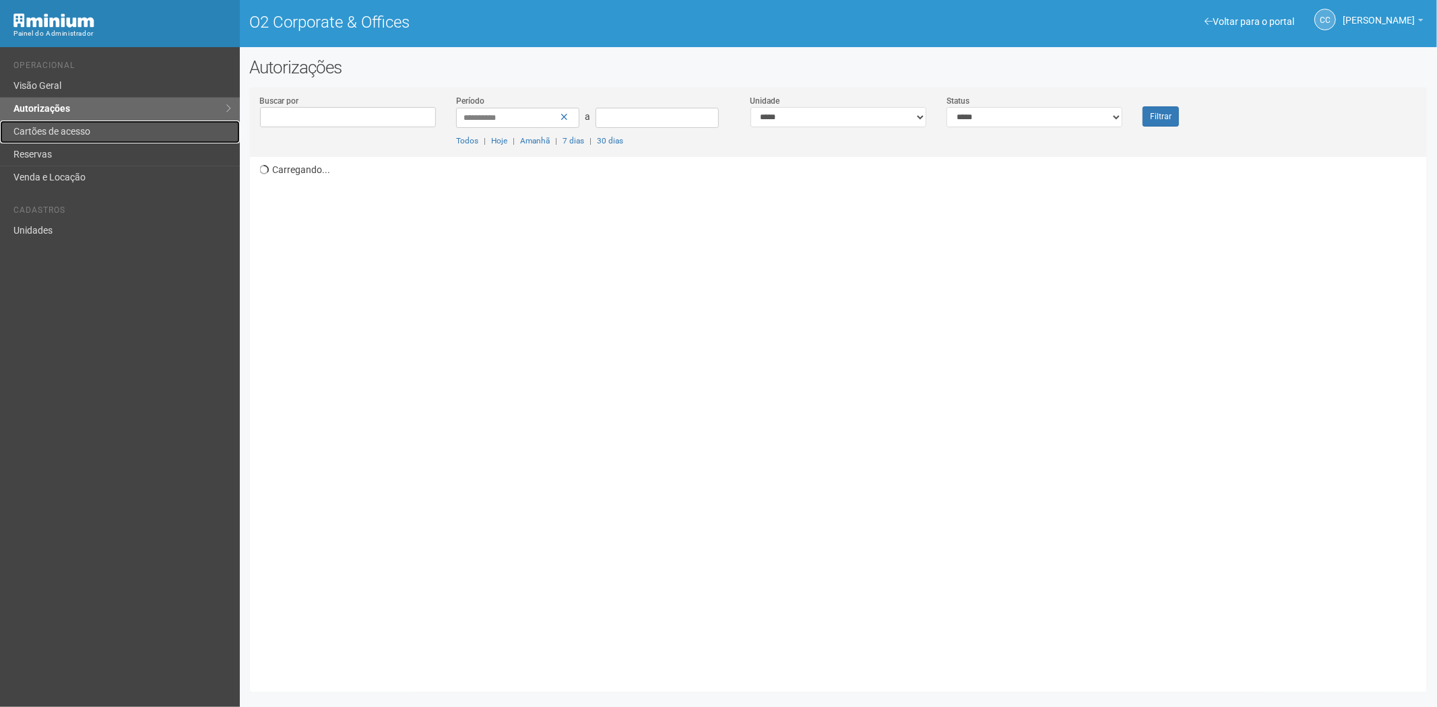
click at [83, 133] on link "Cartões de acesso" at bounding box center [120, 132] width 240 height 23
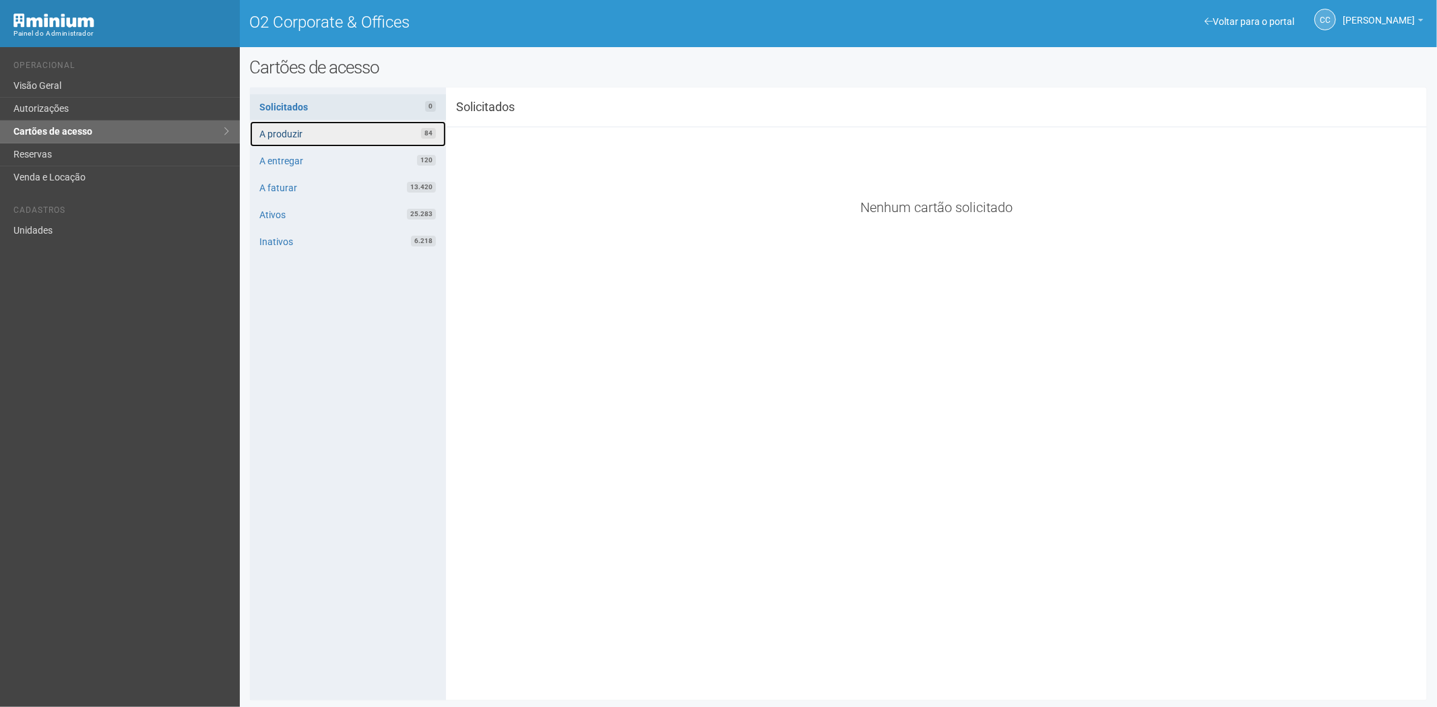
click at [353, 138] on link "A produzir 84" at bounding box center [348, 134] width 196 height 26
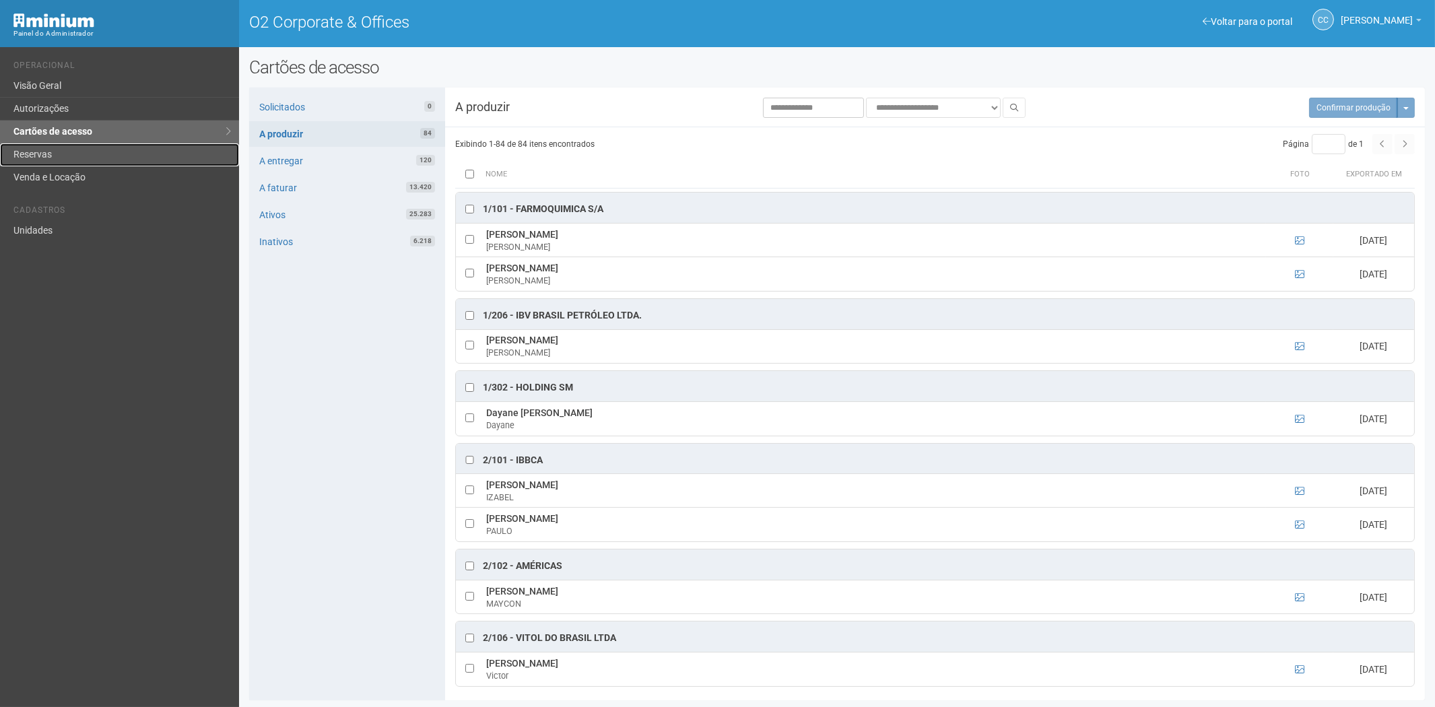
click at [85, 153] on link "Reservas" at bounding box center [119, 154] width 239 height 23
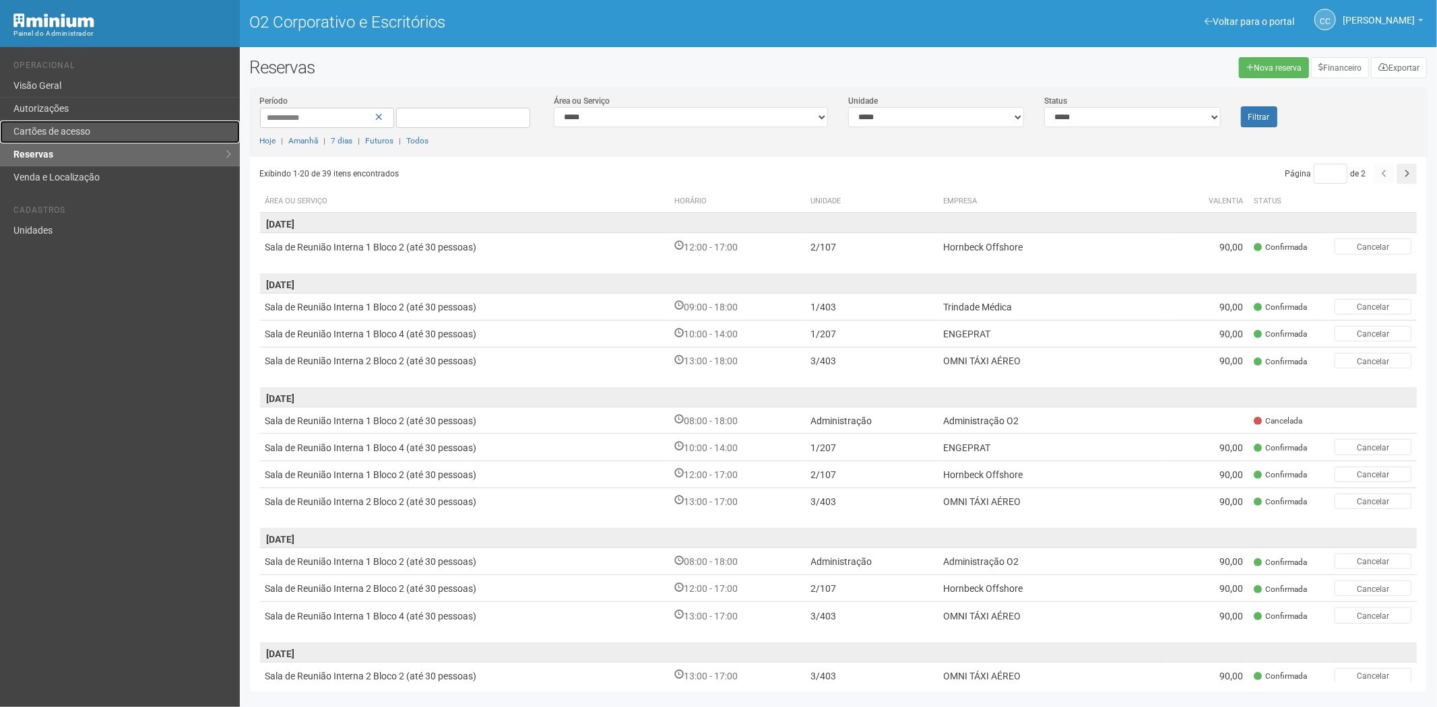
click at [83, 136] on font "Cartões de acesso" at bounding box center [51, 131] width 77 height 11
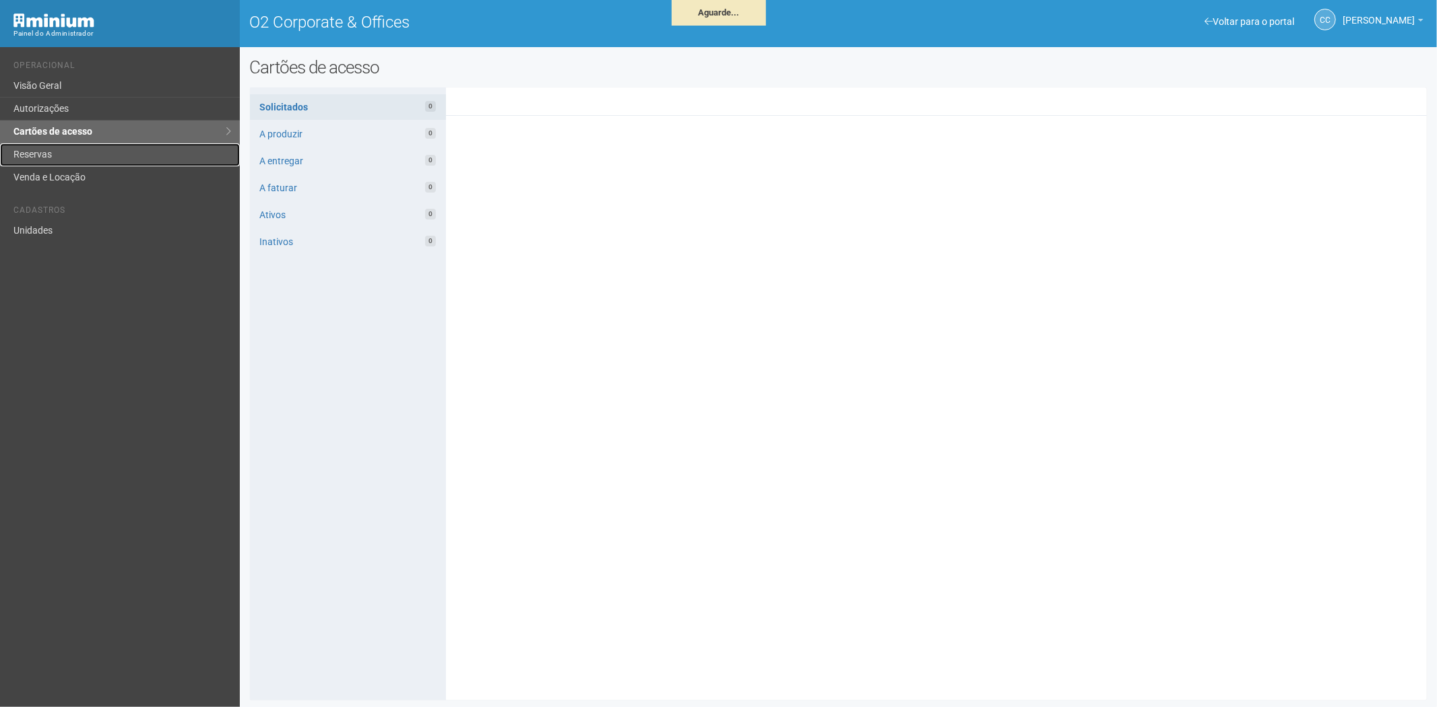
click at [88, 153] on link "Reservas" at bounding box center [120, 154] width 240 height 23
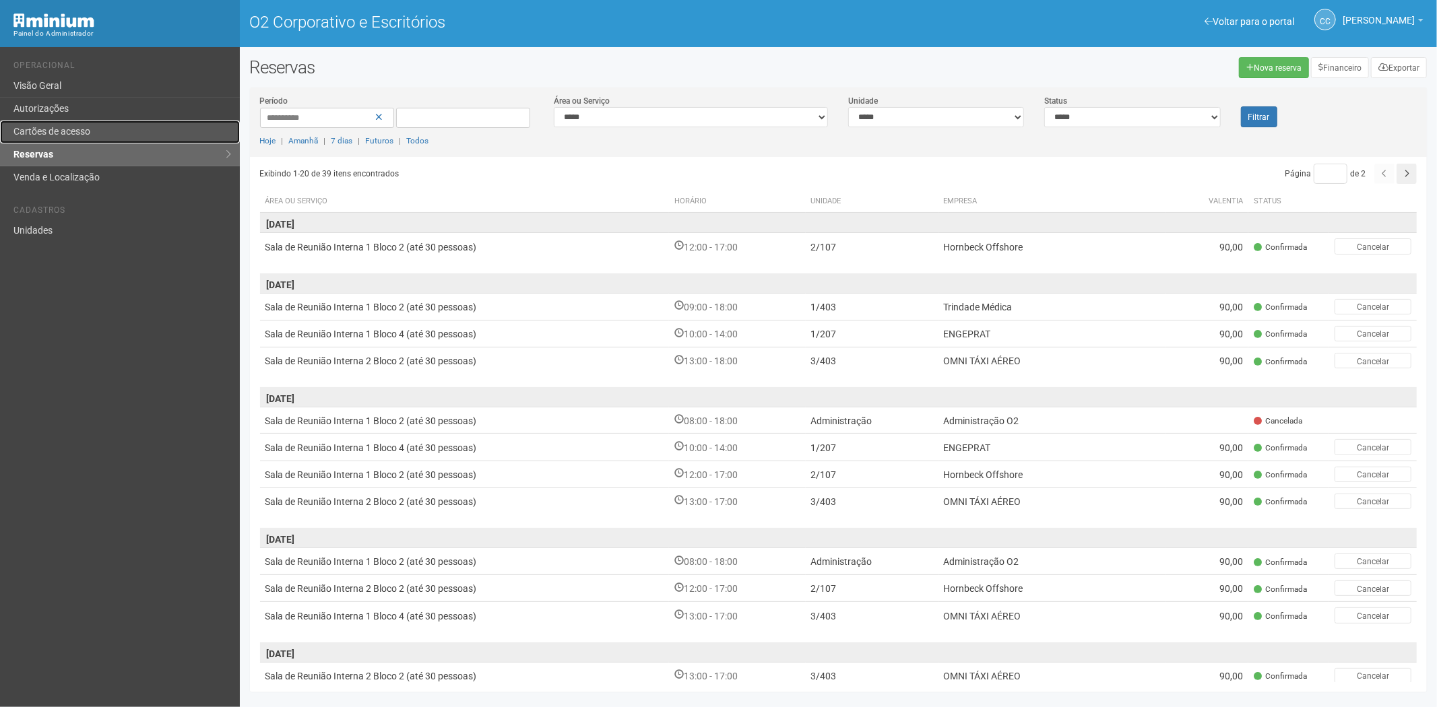
click at [84, 131] on font "Cartões de acesso" at bounding box center [51, 131] width 77 height 11
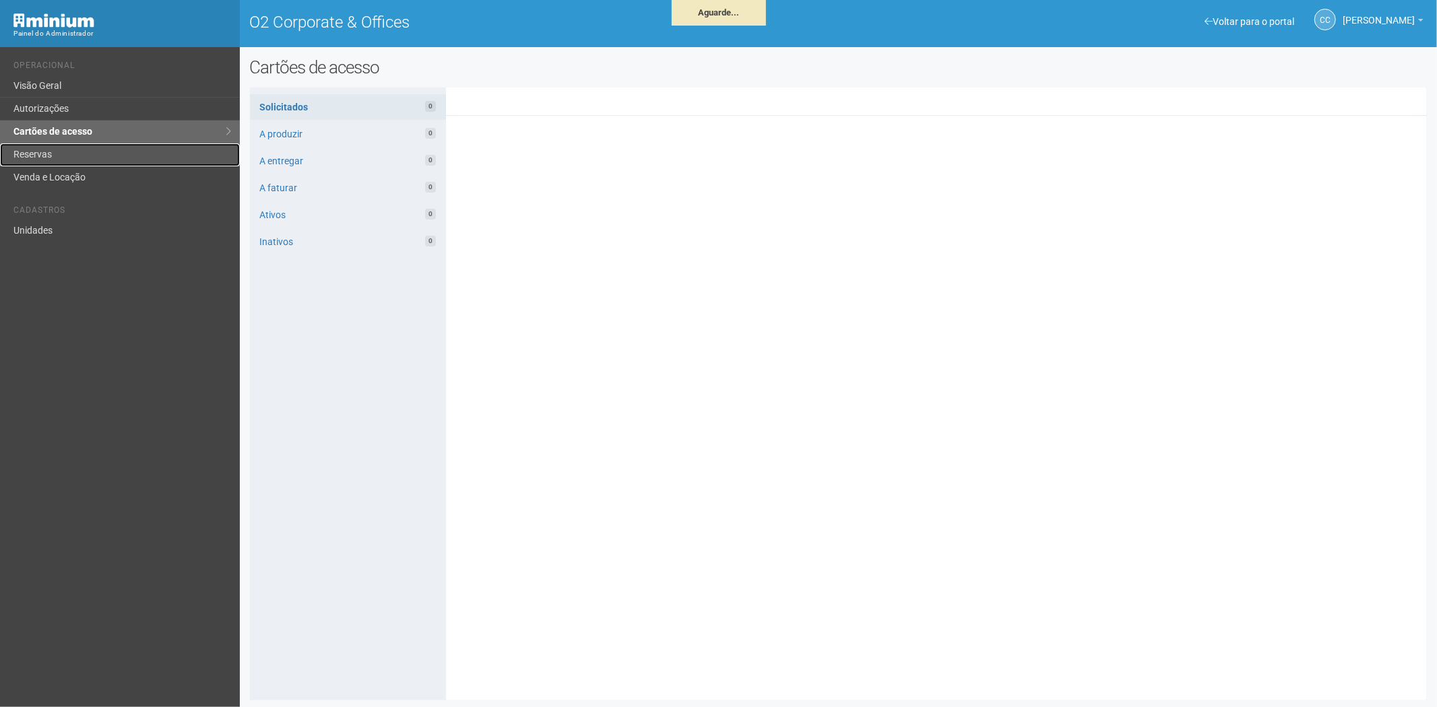
drag, startPoint x: 62, startPoint y: 153, endPoint x: 61, endPoint y: 160, distance: 6.8
click at [62, 155] on link "Reservas" at bounding box center [120, 154] width 240 height 23
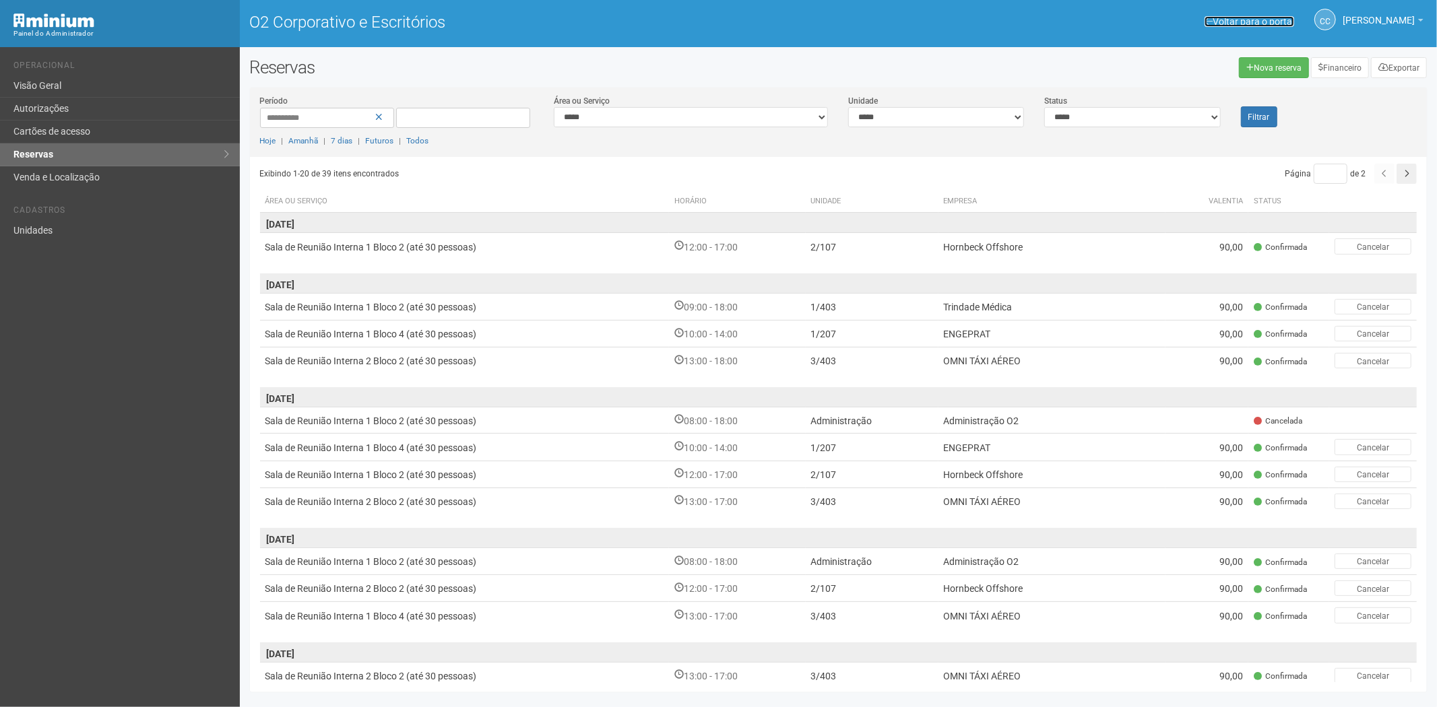
click at [1231, 18] on font "Voltar para o portal" at bounding box center [1253, 21] width 82 height 11
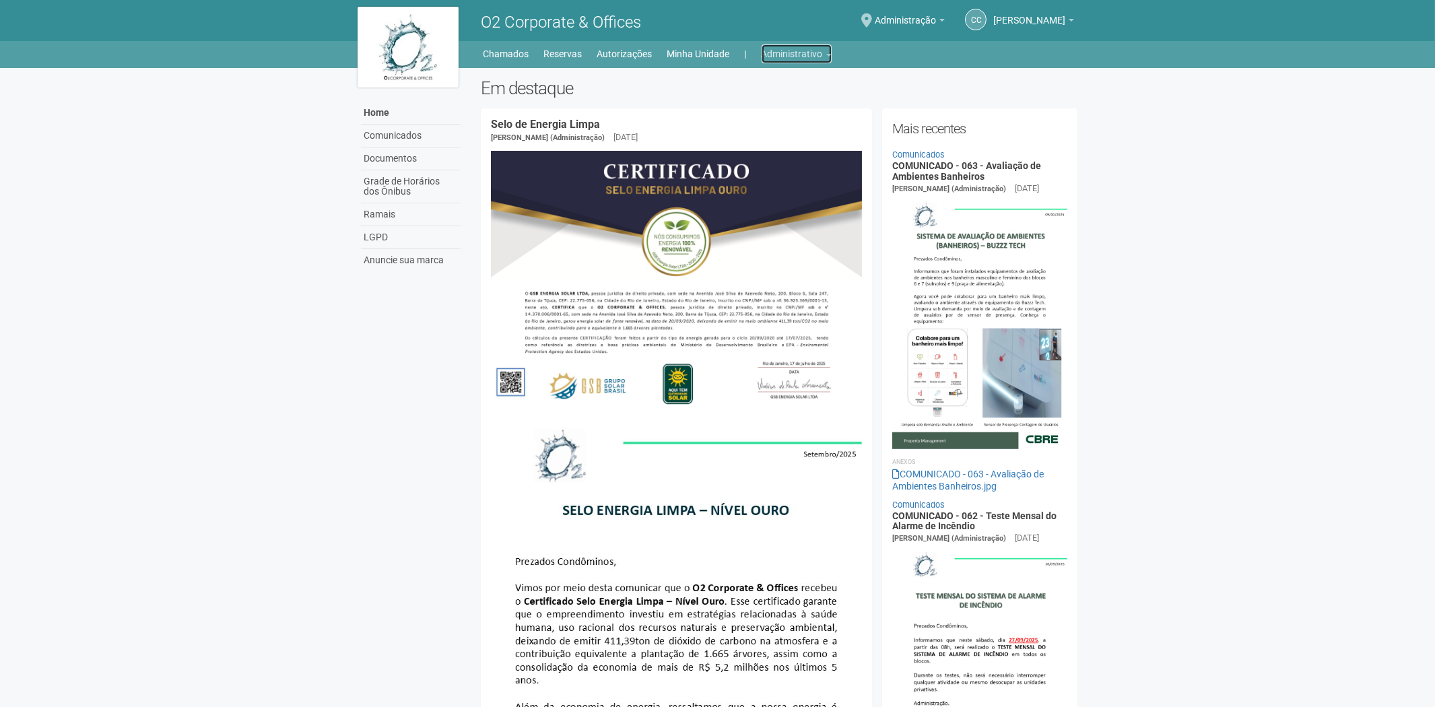
click at [796, 55] on link "Administrativo" at bounding box center [797, 53] width 70 height 19
click at [780, 103] on link "Cartões de acesso" at bounding box center [778, 106] width 115 height 24
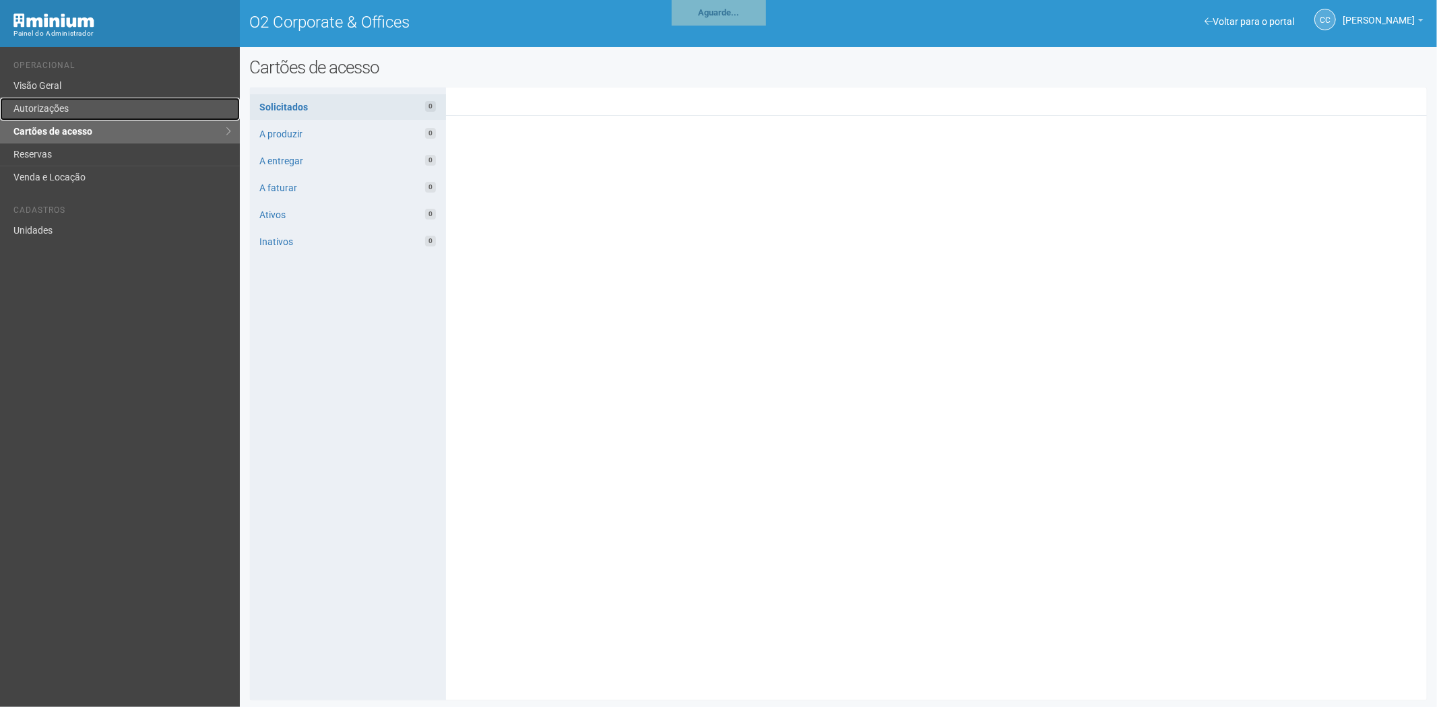
click at [90, 110] on link "Autorizações" at bounding box center [120, 109] width 240 height 23
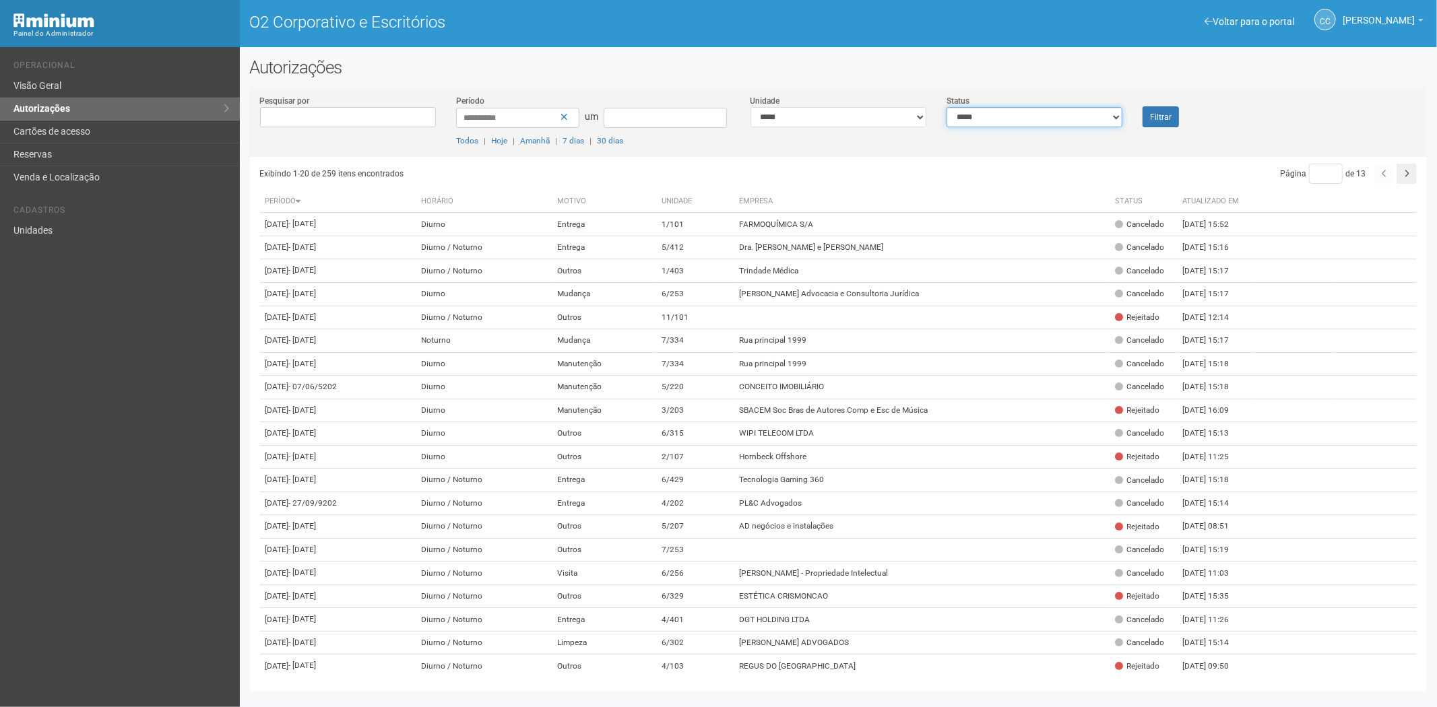
click at [1006, 119] on select "**********" at bounding box center [1034, 117] width 176 height 20
select select "*"
click at [946, 107] on select "**********" at bounding box center [1034, 117] width 176 height 20
click at [1177, 120] on button "Filtrar" at bounding box center [1160, 116] width 36 height 21
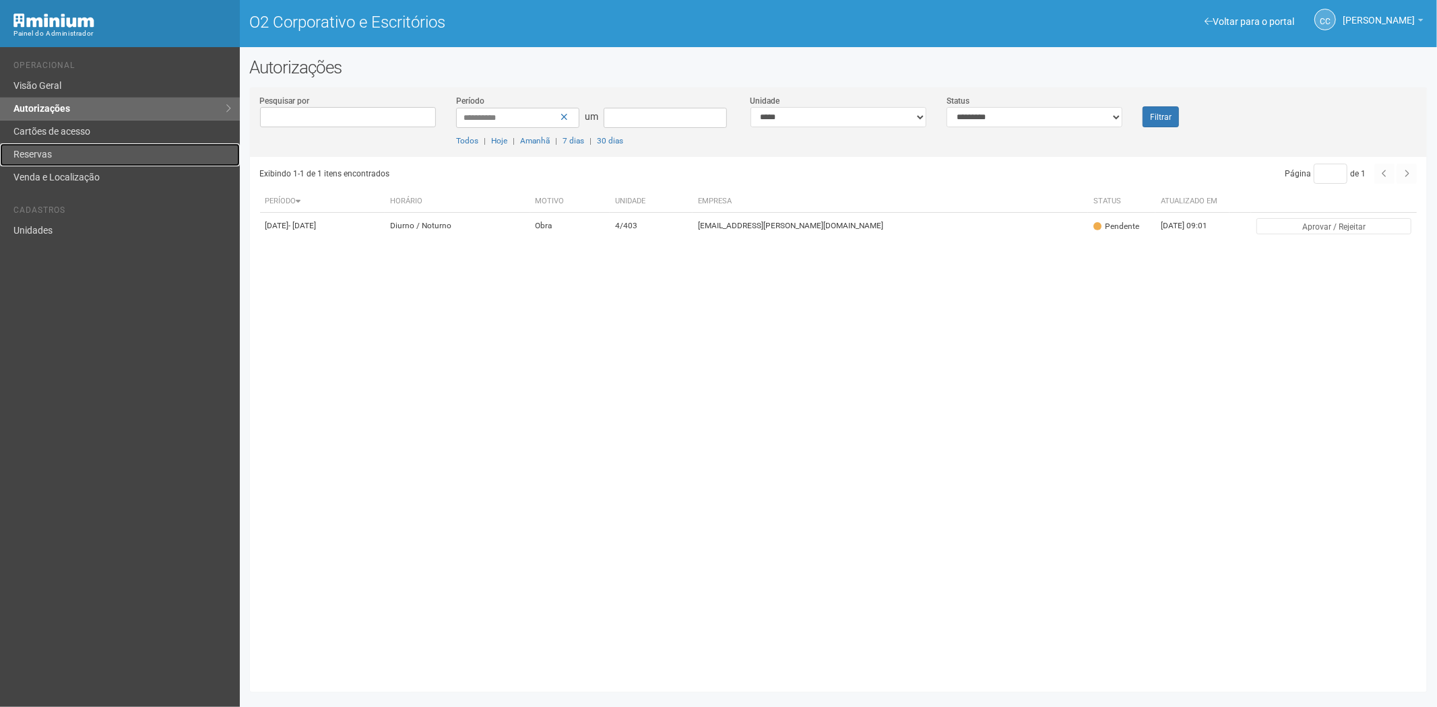
click at [73, 158] on link "Reservas" at bounding box center [120, 154] width 240 height 23
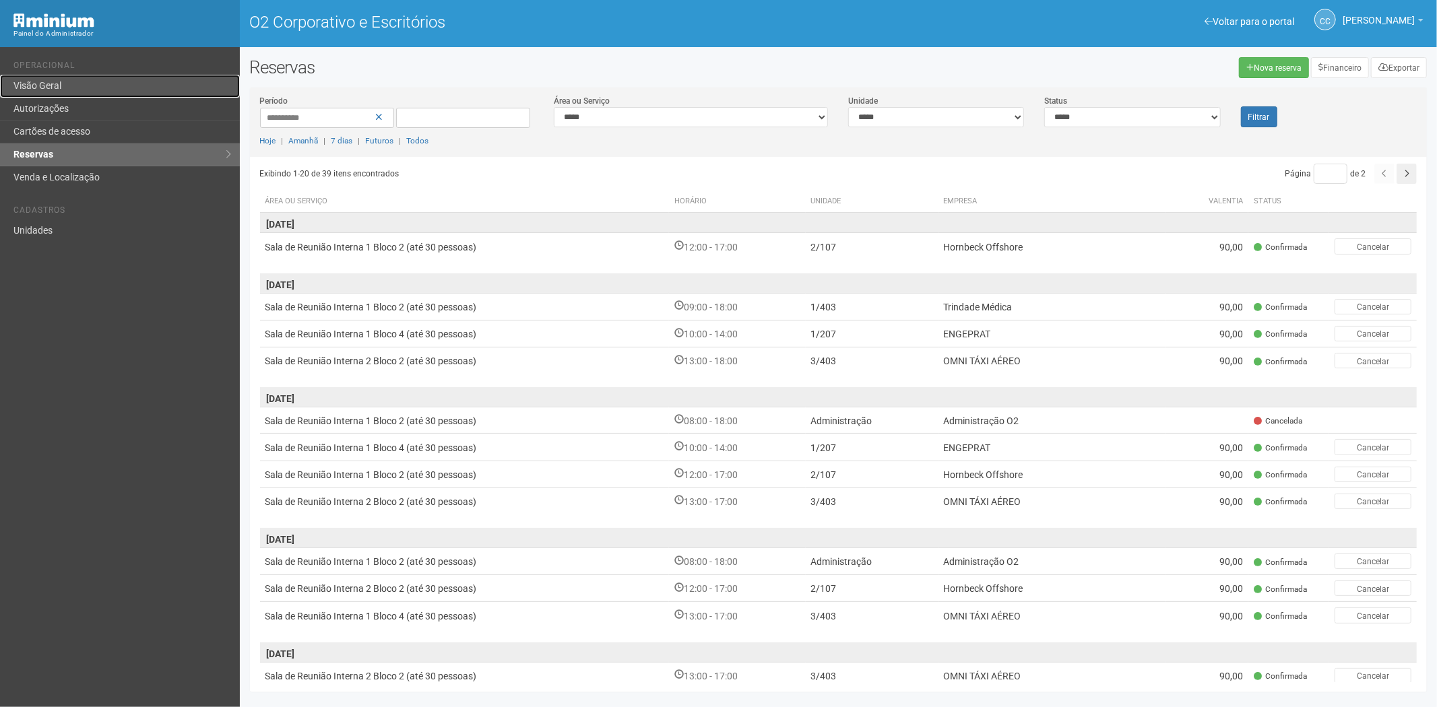
click at [67, 82] on link "Visão Geral" at bounding box center [120, 86] width 240 height 23
click at [92, 89] on link "Visão Geral" at bounding box center [120, 86] width 240 height 23
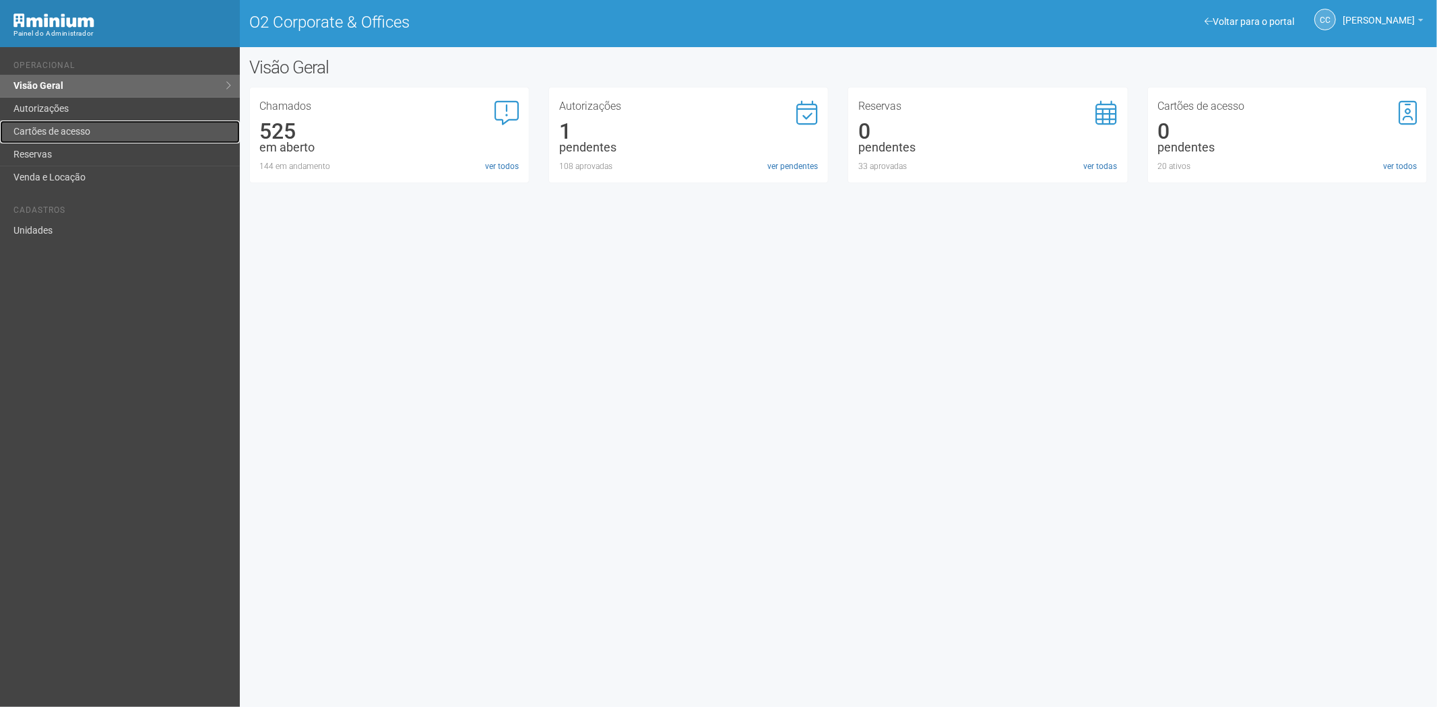
click at [112, 140] on link "Cartões de acesso" at bounding box center [120, 132] width 240 height 23
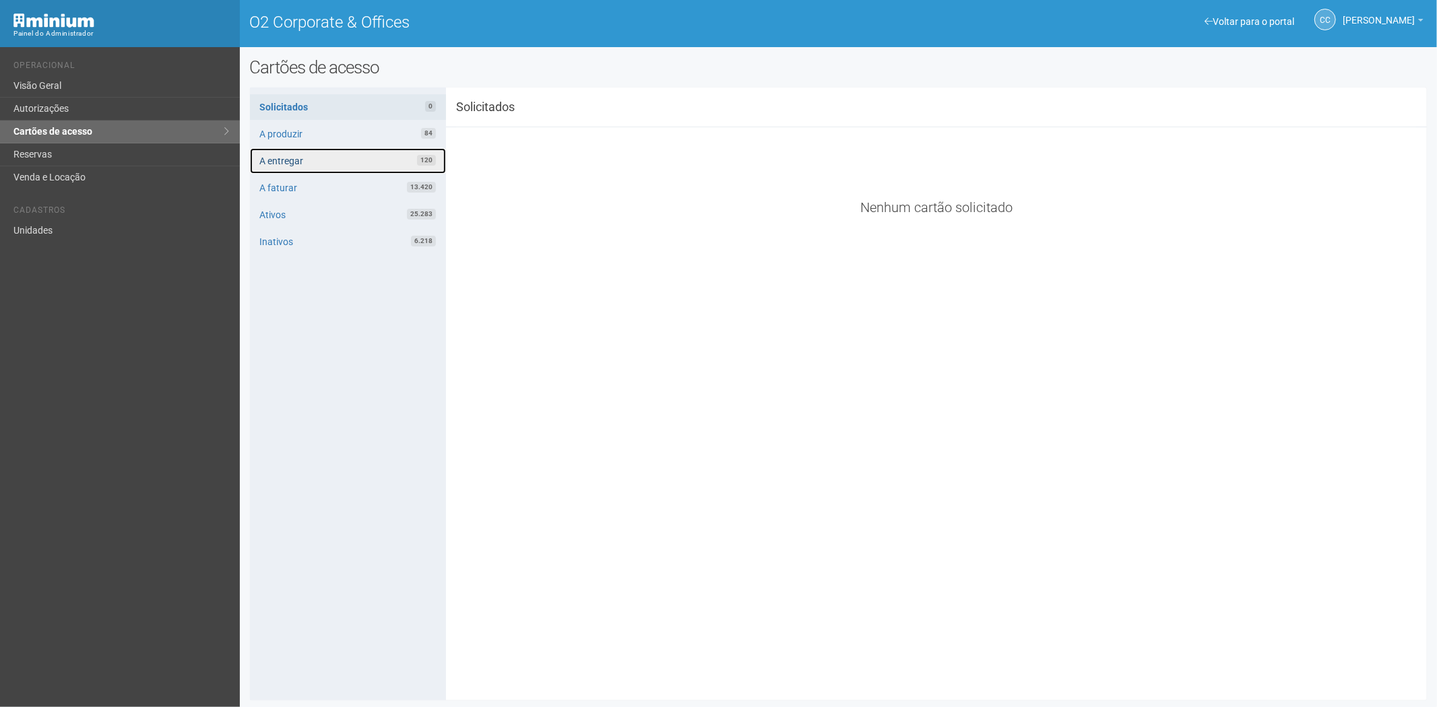
click at [315, 158] on link "A entregar 120" at bounding box center [348, 161] width 196 height 26
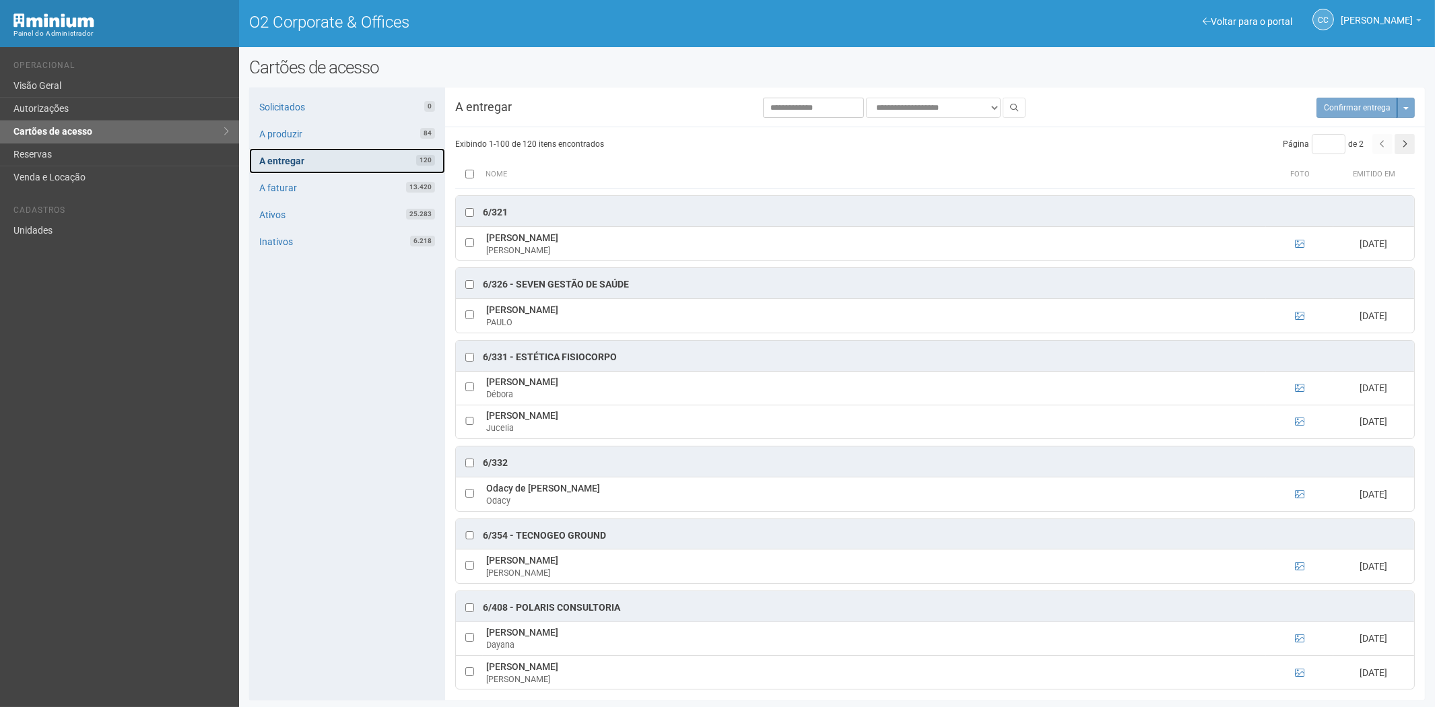
scroll to position [3592, 0]
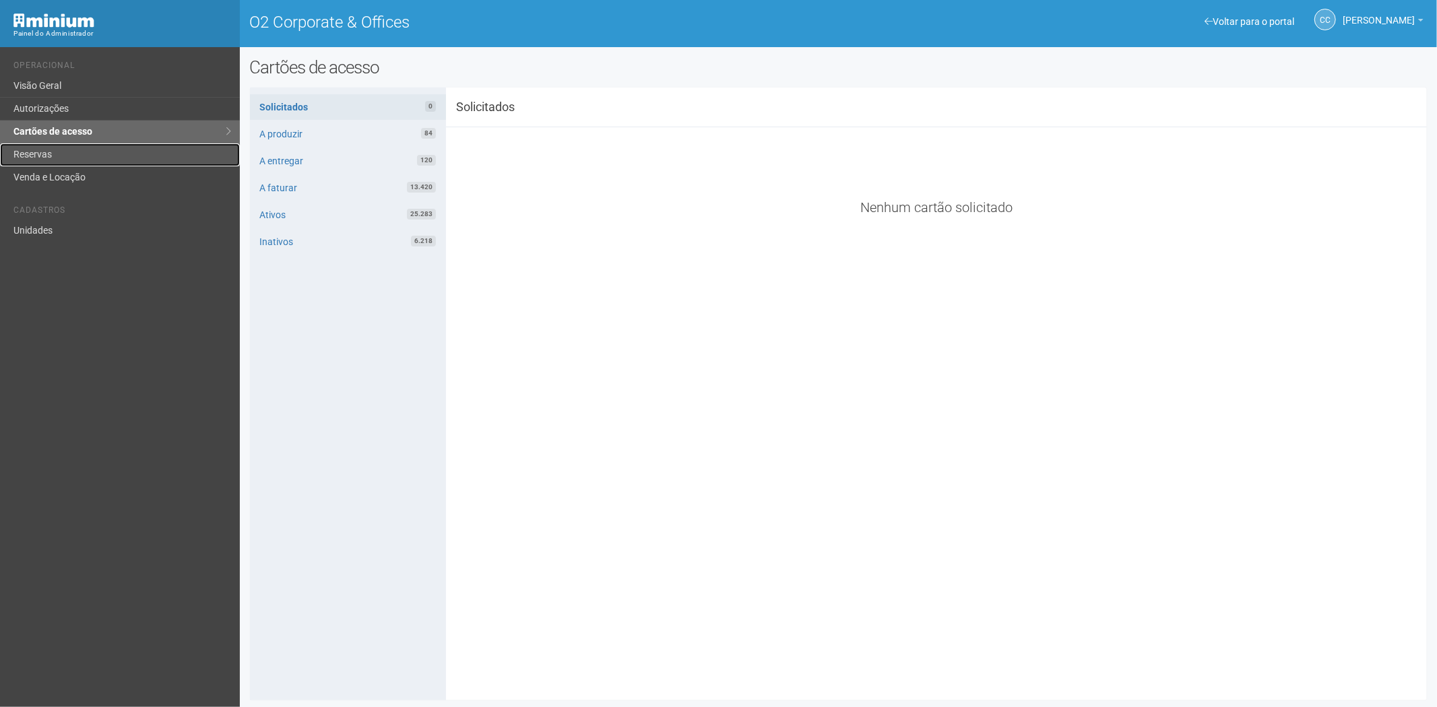
click at [98, 153] on link "Reservas" at bounding box center [120, 154] width 240 height 23
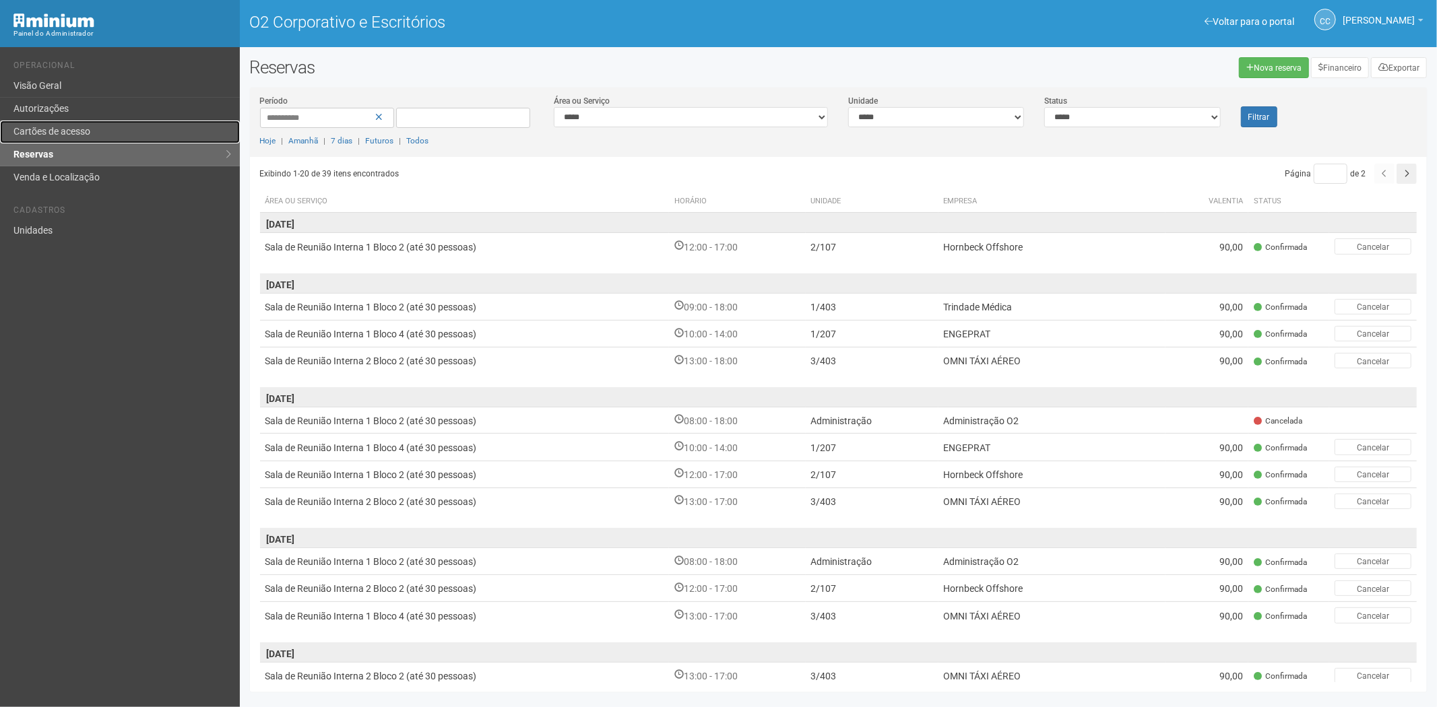
click at [98, 125] on link "Cartões de acesso" at bounding box center [120, 132] width 240 height 23
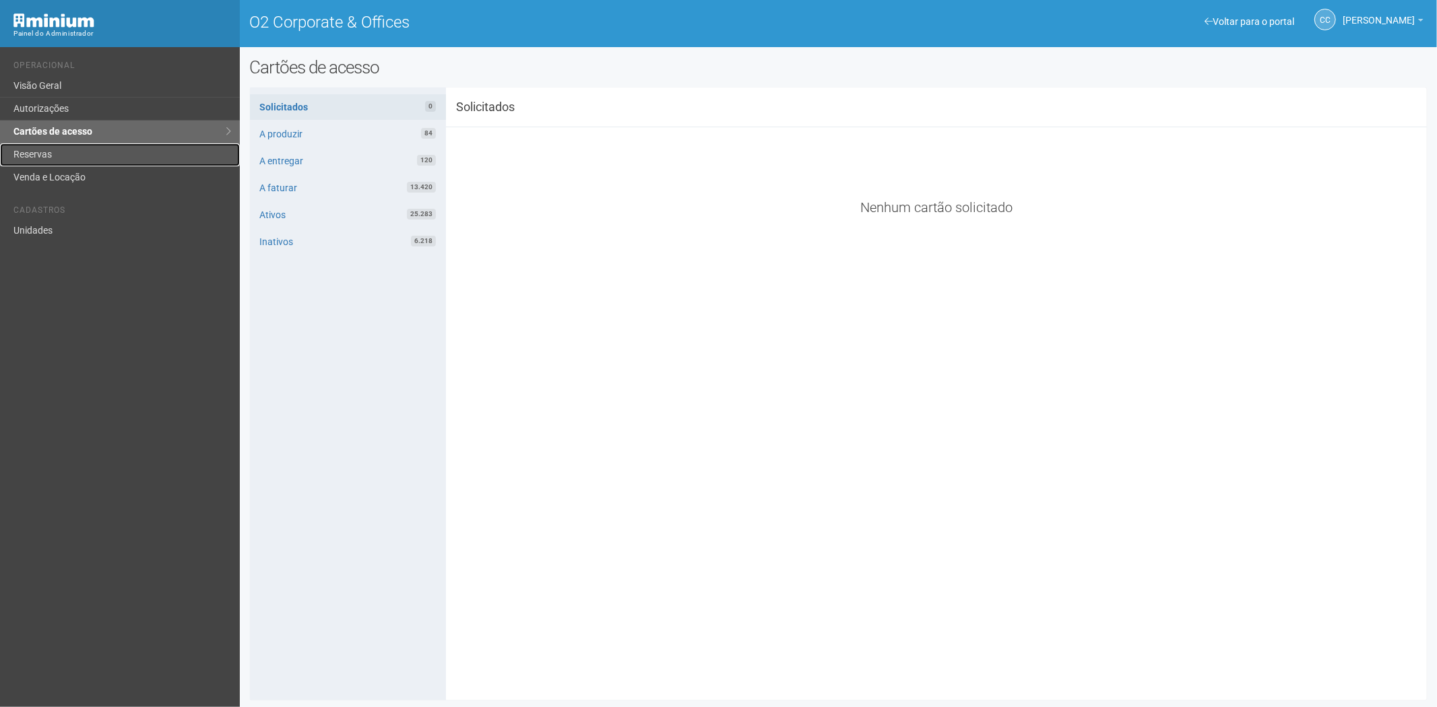
click at [67, 153] on link "Reservas" at bounding box center [120, 154] width 240 height 23
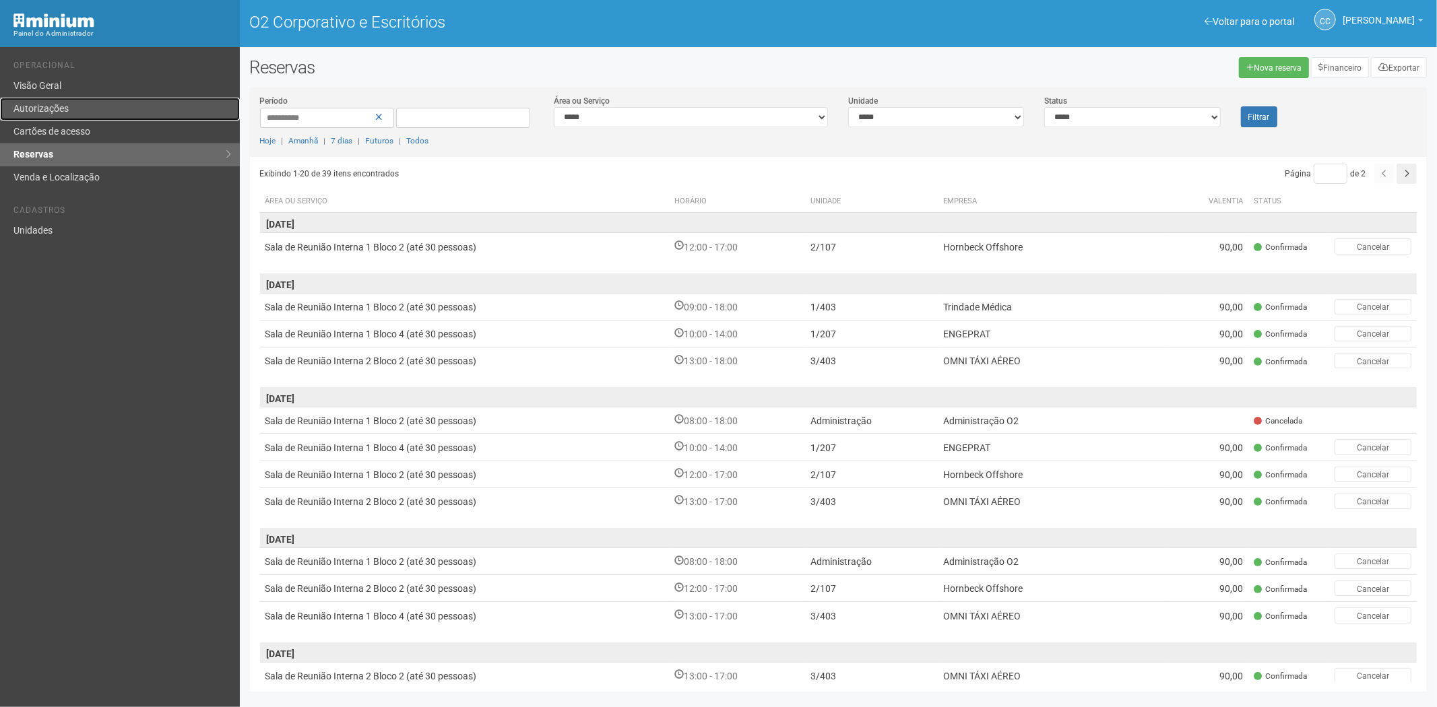
click at [133, 119] on link "Autorizações" at bounding box center [120, 109] width 240 height 23
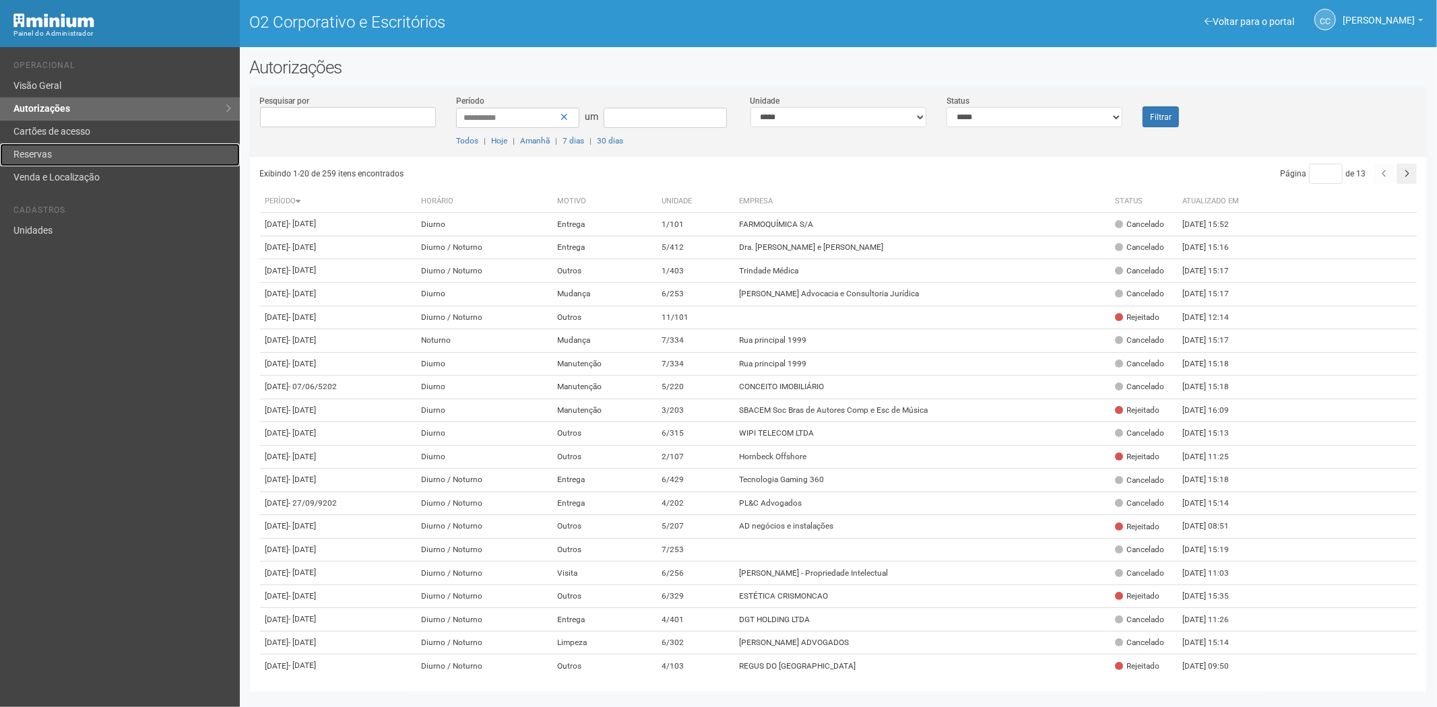
click at [74, 156] on link "Reservas" at bounding box center [120, 154] width 240 height 23
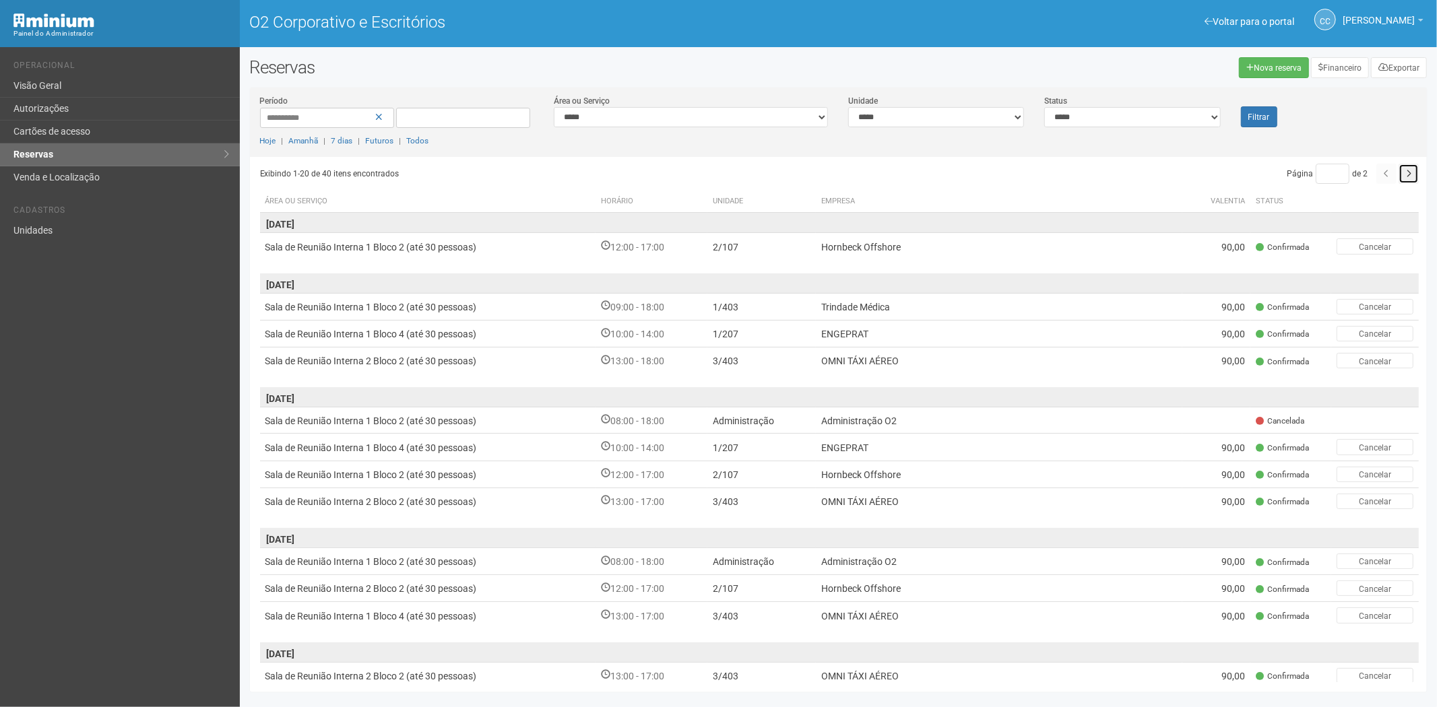
click at [1408, 172] on icon "button" at bounding box center [1408, 174] width 5 height 8
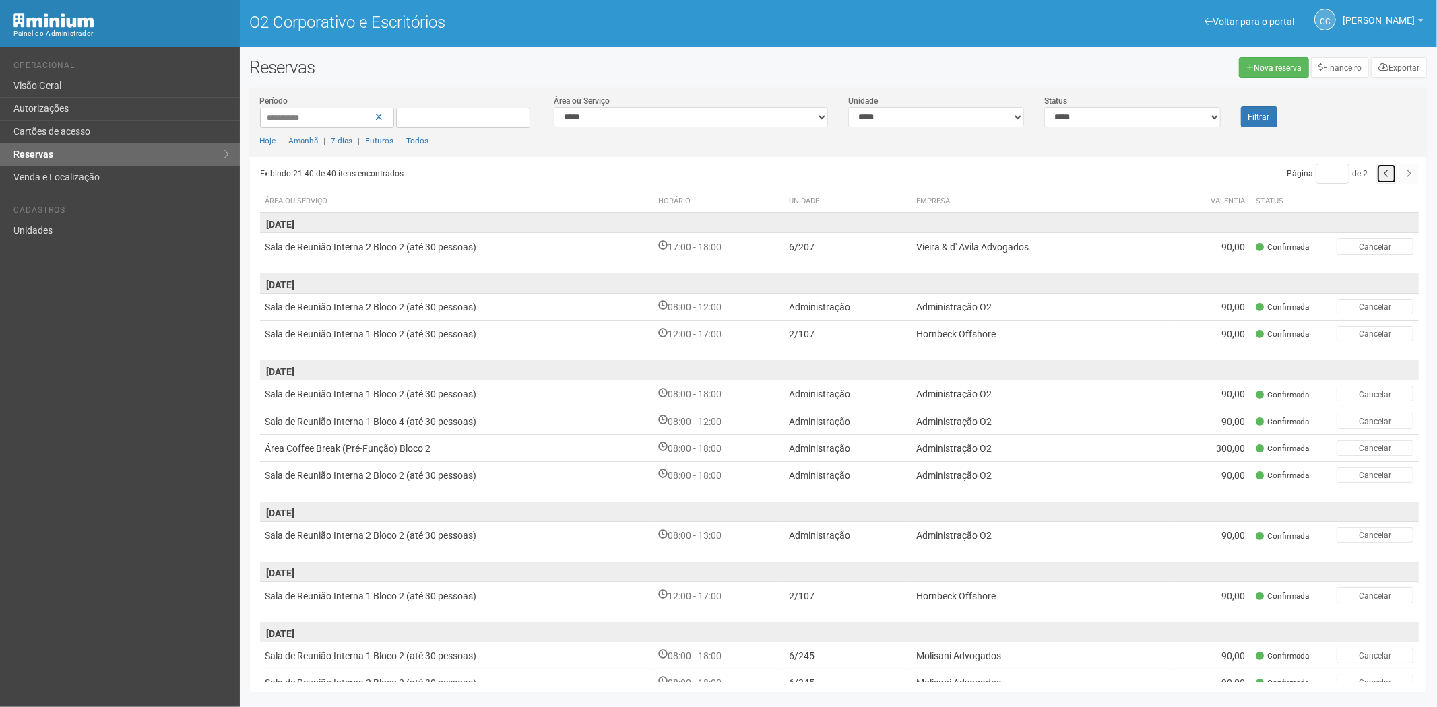
click at [1386, 178] on button "button" at bounding box center [1386, 174] width 20 height 20
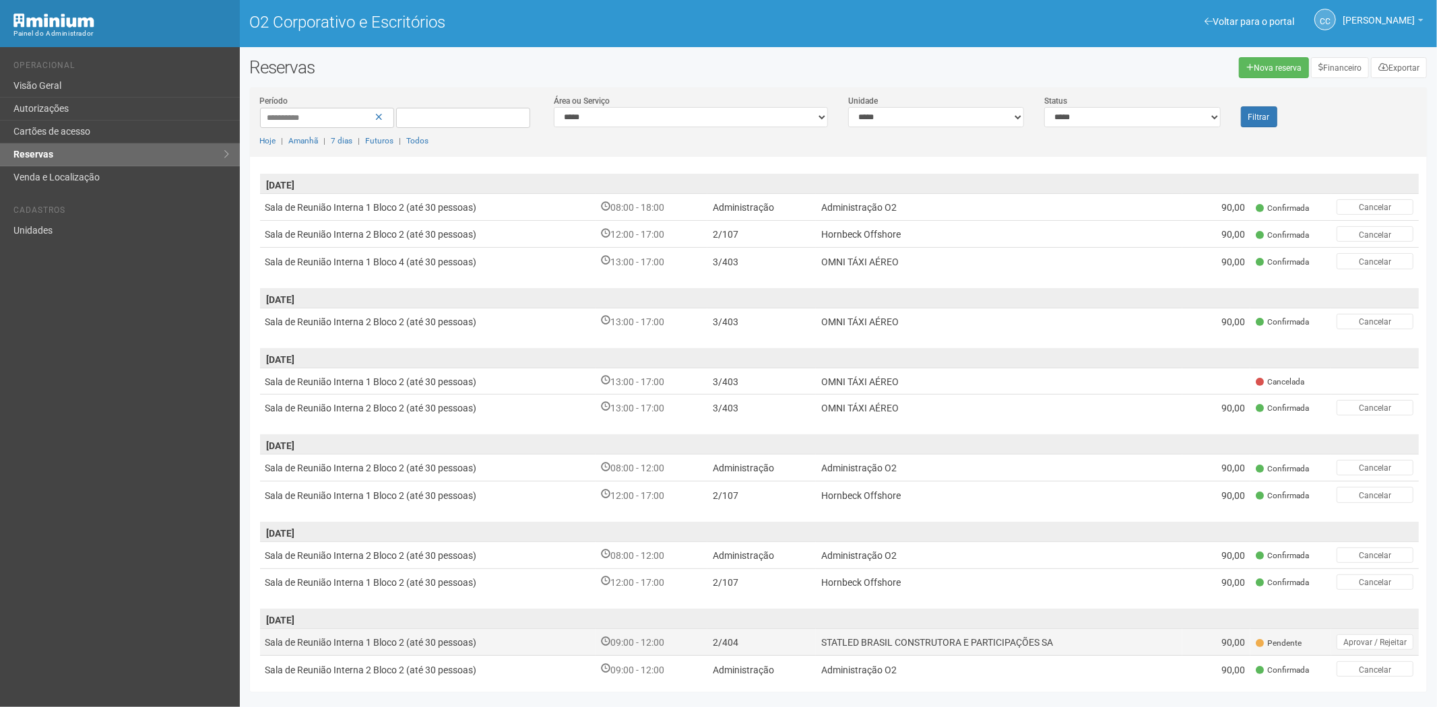
scroll to position [358, 0]
drag, startPoint x: 1060, startPoint y: 628, endPoint x: 803, endPoint y: 628, distance: 257.3
click at [803, 628] on tr "Sala de Reunião Interna 1 Bloco 2 (até 30 pessoas) 09:00 - 12:00 2/404 STATLED …" at bounding box center [839, 639] width 1159 height 27
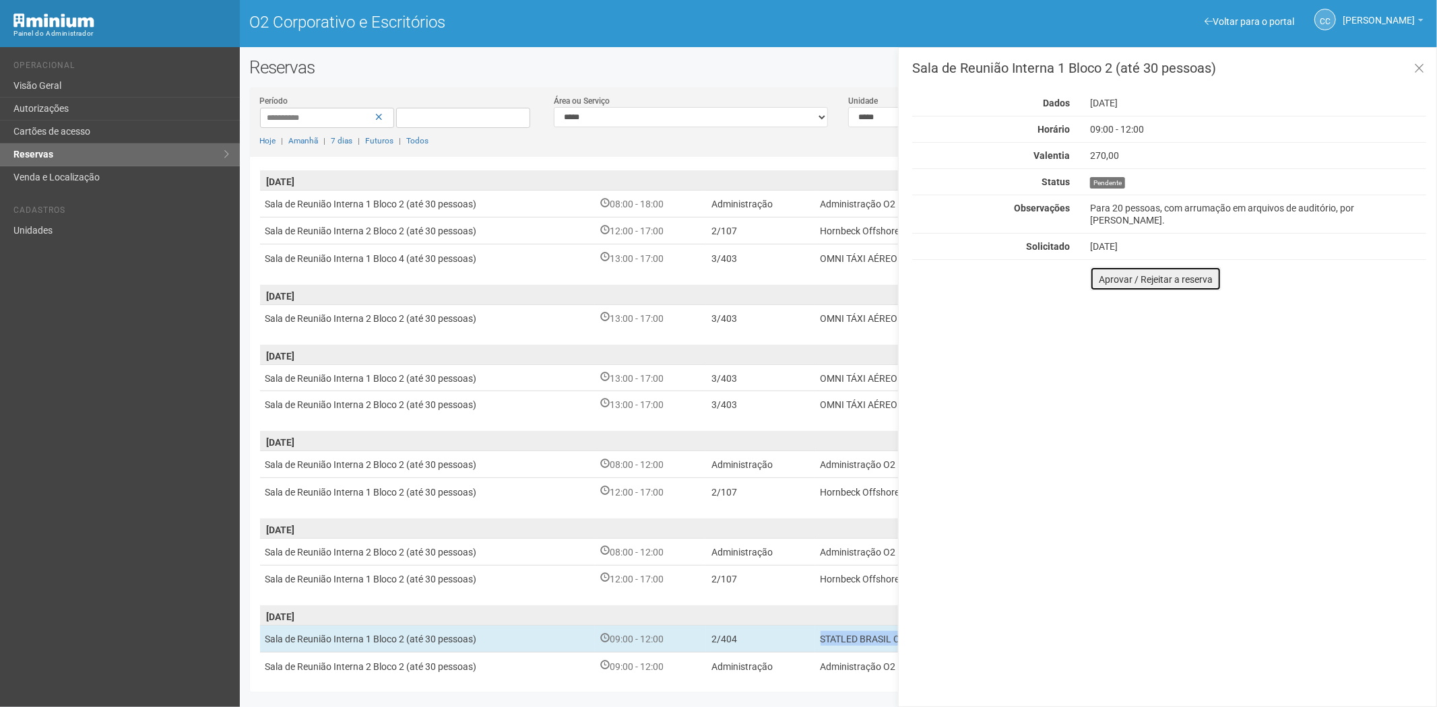
click at [1108, 274] on font "Aprovar / Rejeitar a reserva" at bounding box center [1156, 279] width 114 height 11
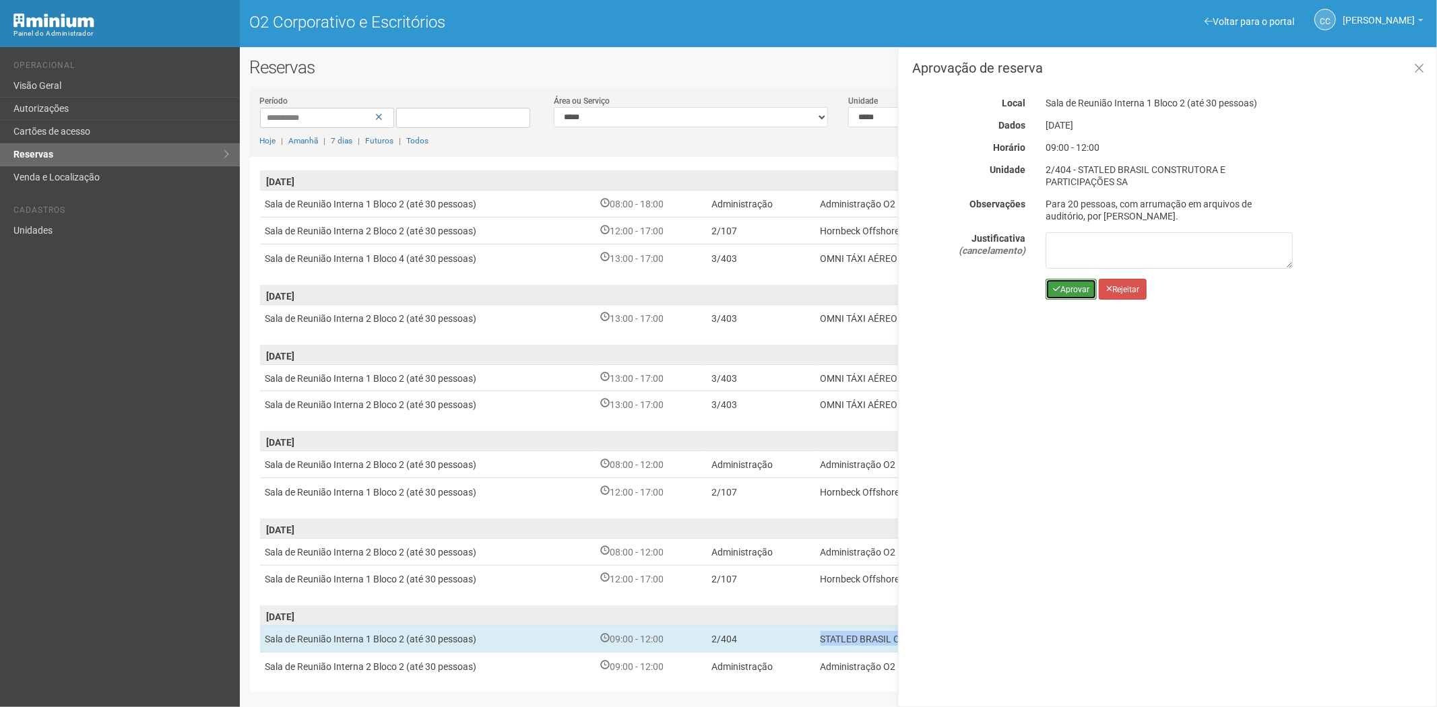
click at [1055, 282] on button "Aprovar" at bounding box center [1070, 289] width 51 height 21
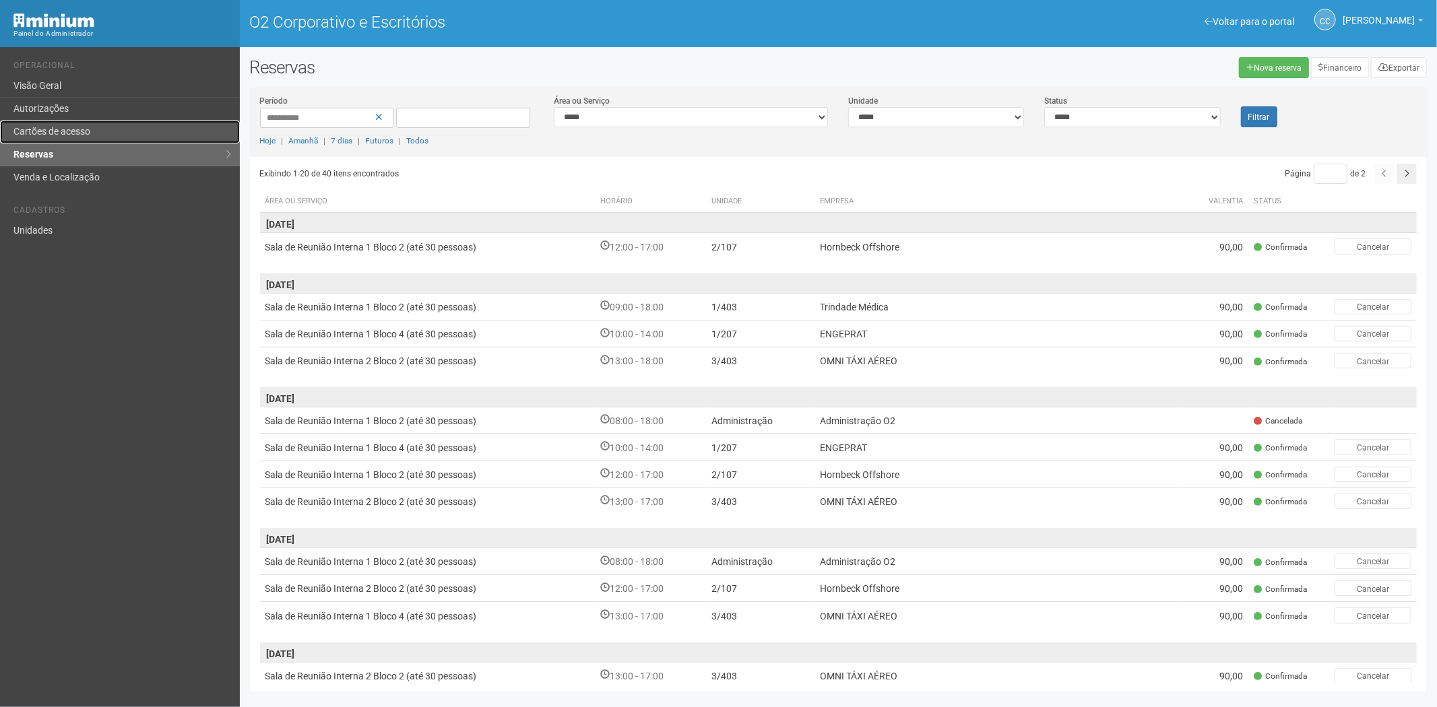
click at [58, 125] on link "Cartões de acesso" at bounding box center [120, 132] width 240 height 23
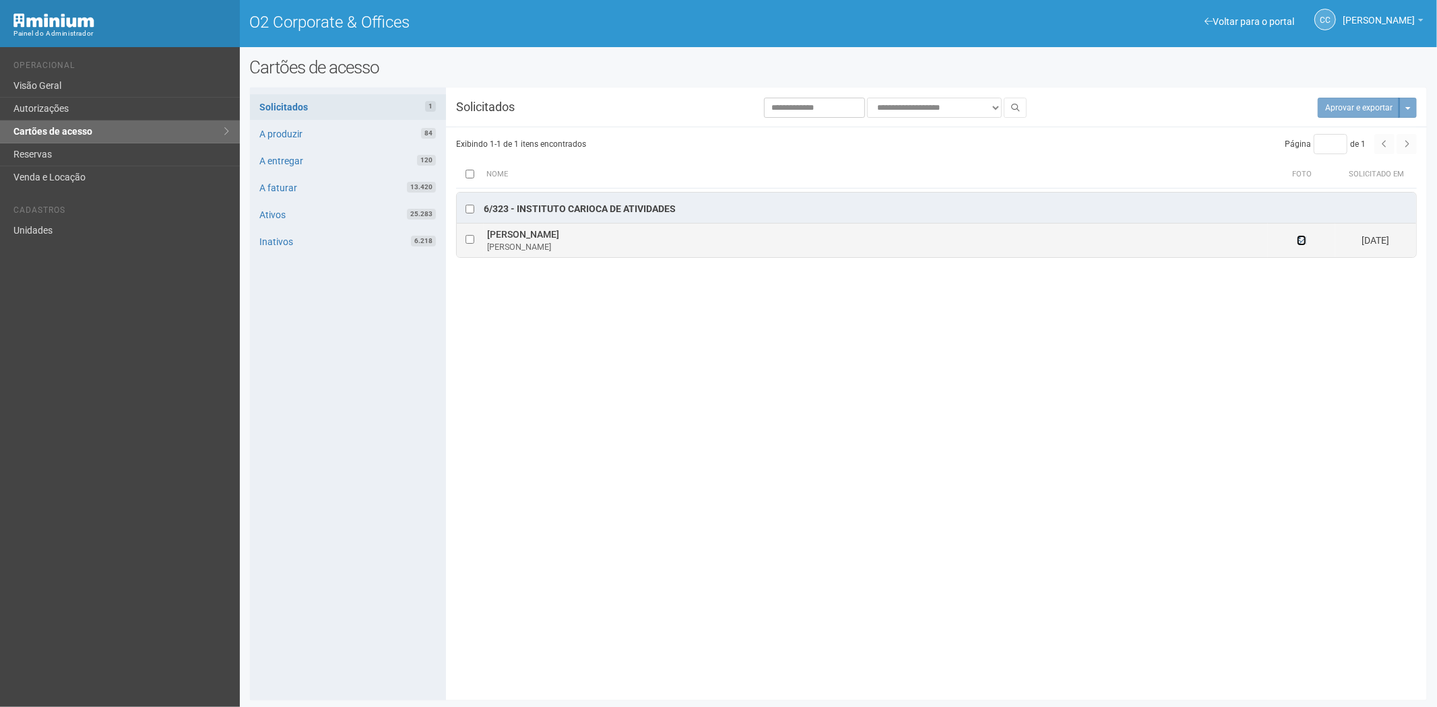
click at [1302, 240] on icon at bounding box center [1301, 240] width 9 height 9
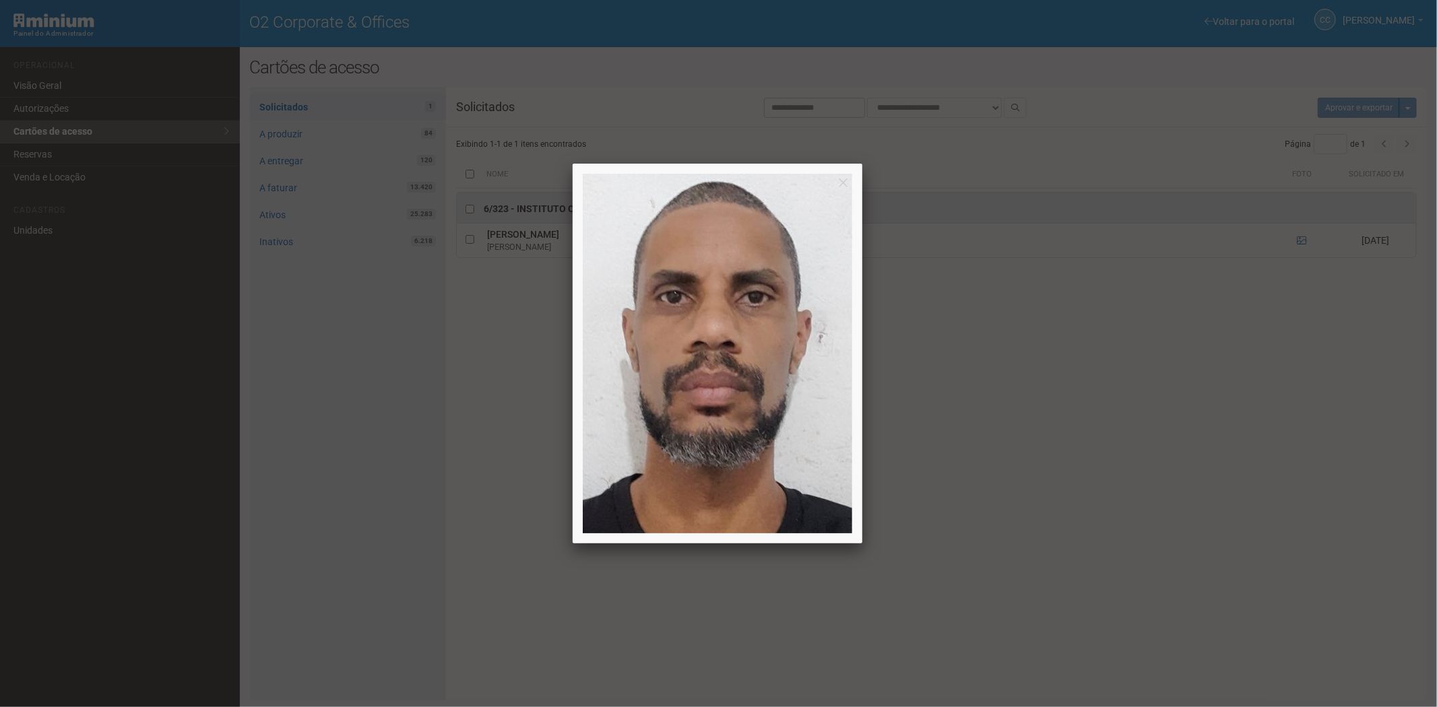
click at [1090, 591] on div at bounding box center [718, 353] width 1437 height 707
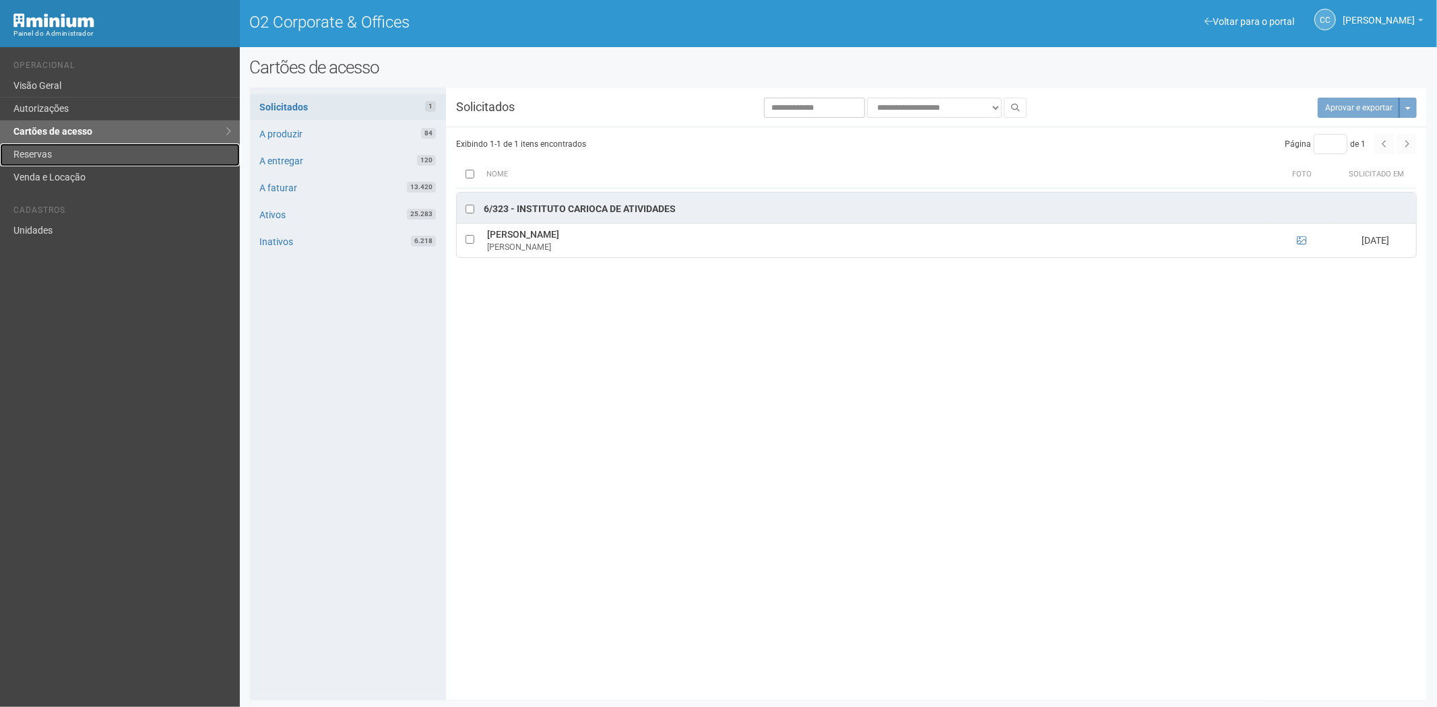
click at [61, 151] on link "Reservas" at bounding box center [120, 154] width 240 height 23
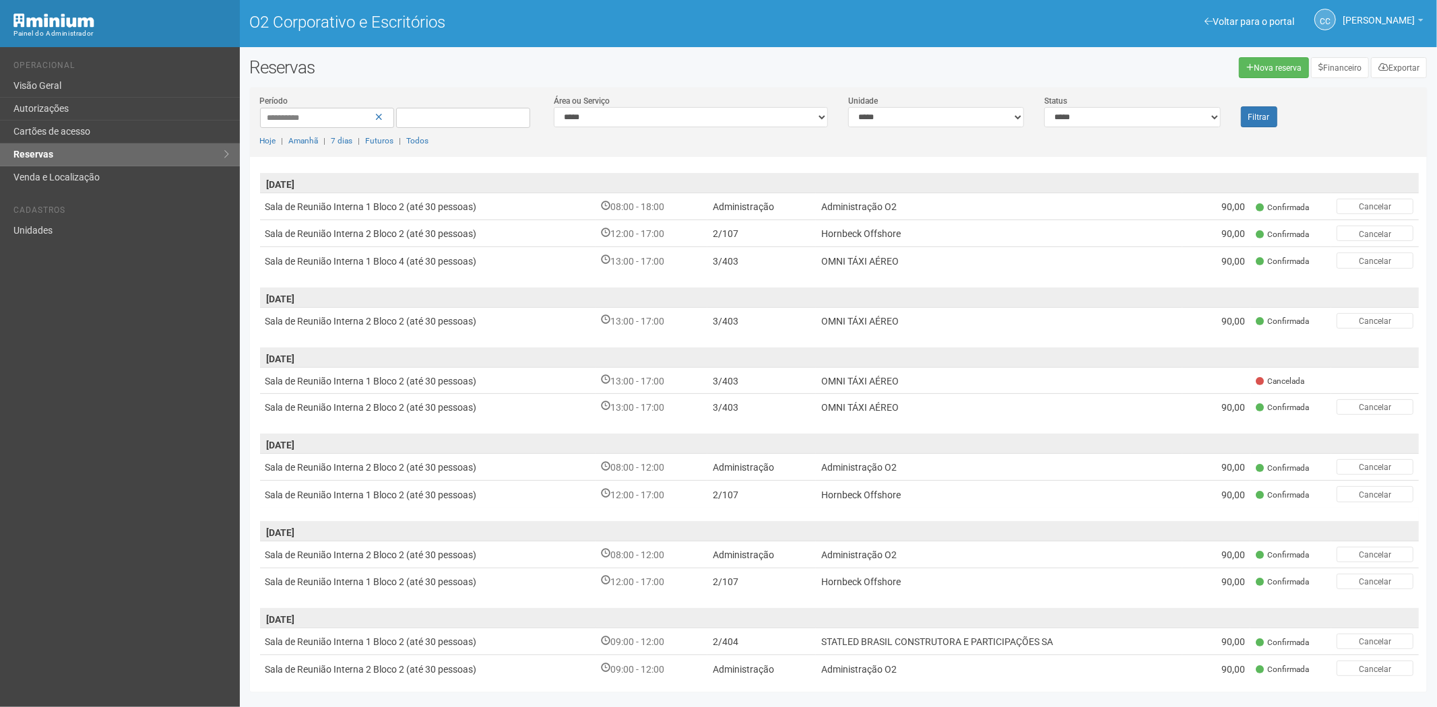
scroll to position [358, 0]
click at [69, 127] on font "Cartões de acesso" at bounding box center [51, 131] width 77 height 11
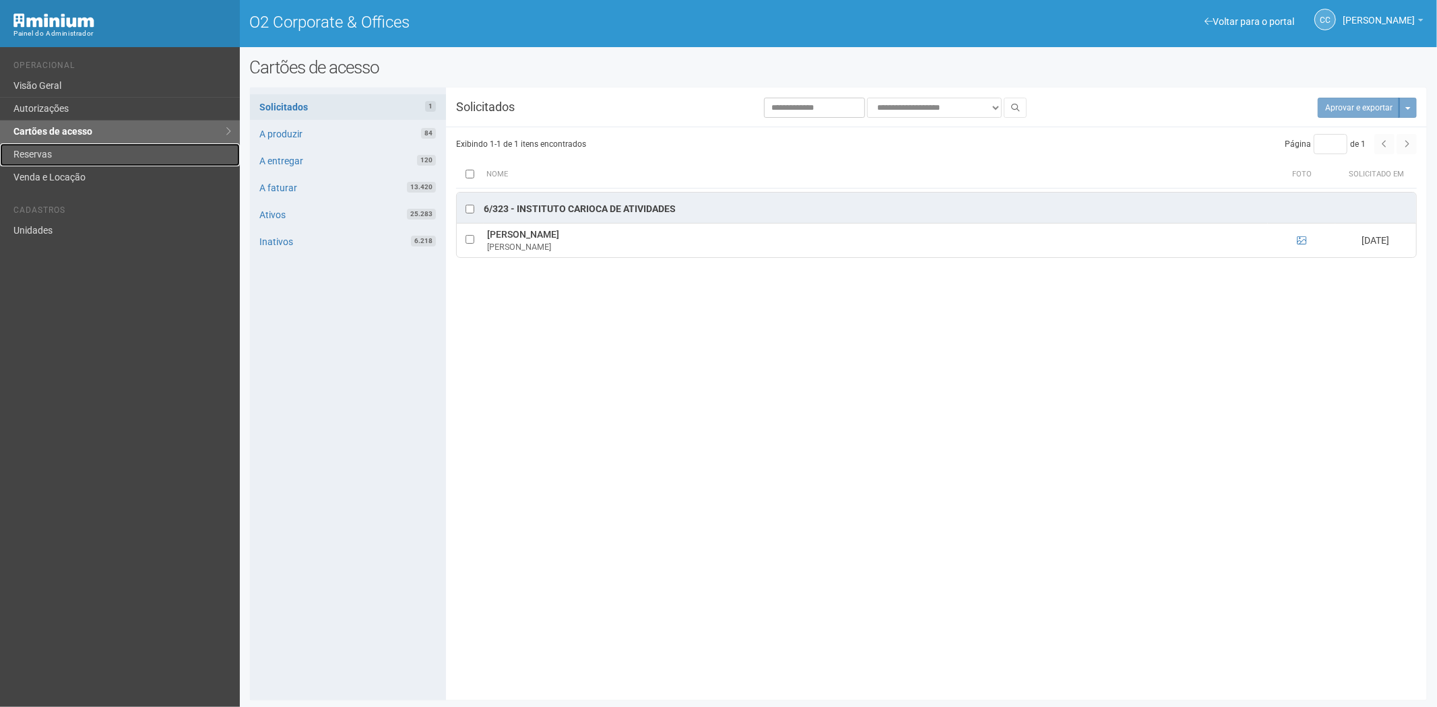
click at [86, 155] on link "Reservas" at bounding box center [120, 154] width 240 height 23
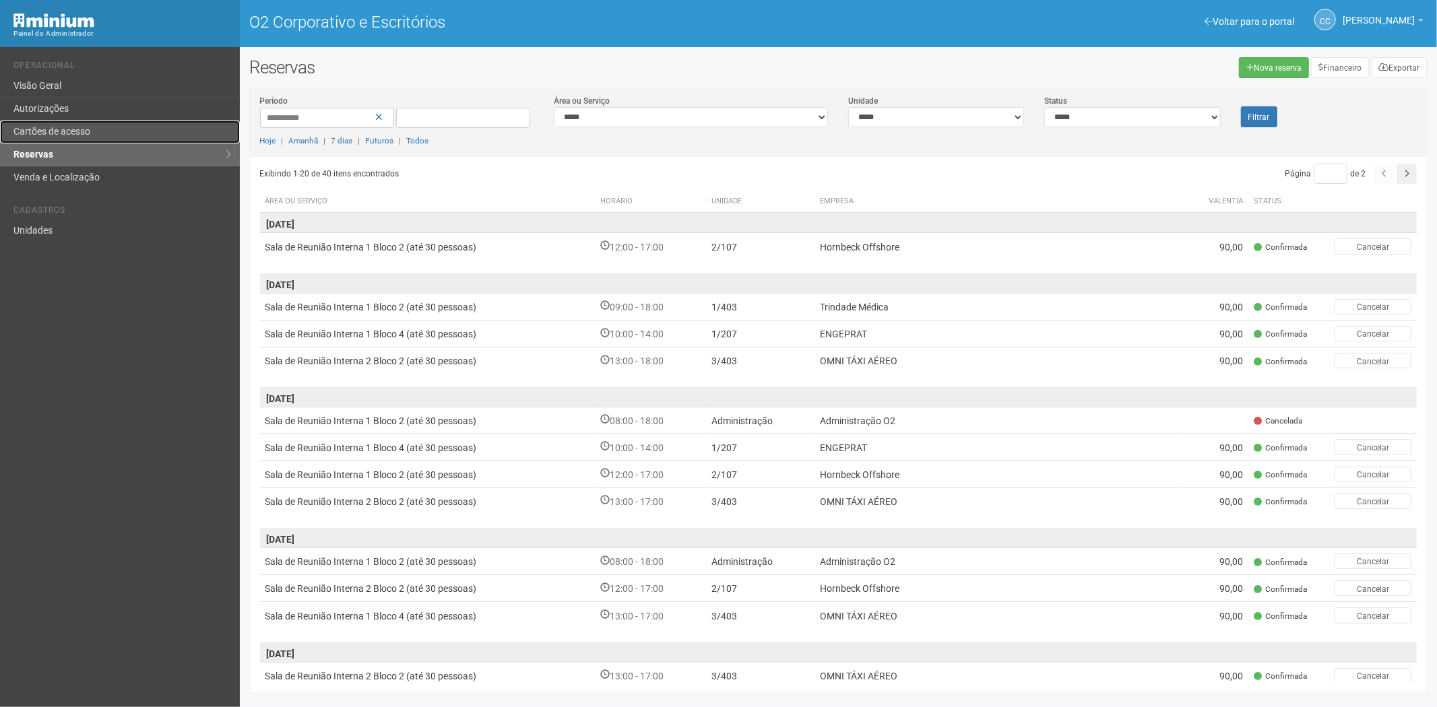
click at [81, 133] on font "Cartões de acesso" at bounding box center [51, 131] width 77 height 11
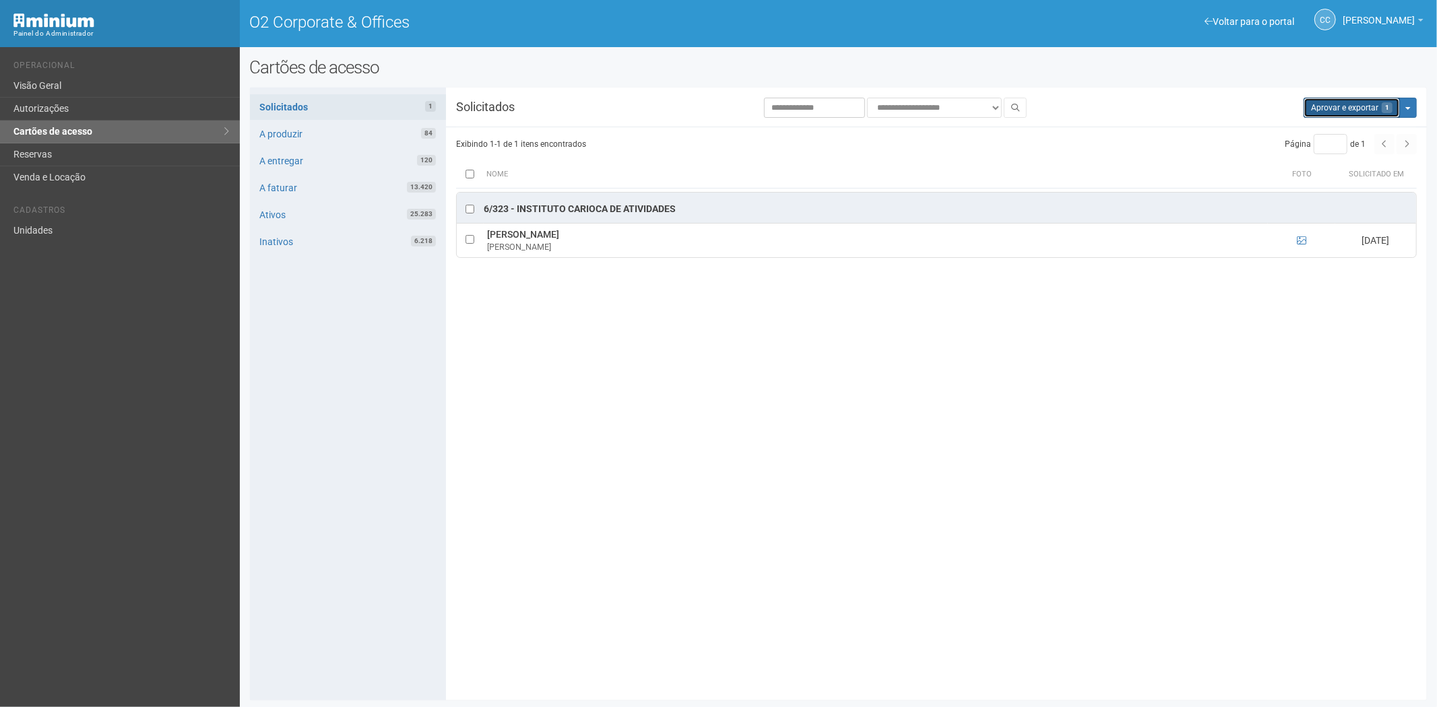
click at [1347, 105] on button "Aprovar e exportar 1" at bounding box center [1351, 108] width 96 height 20
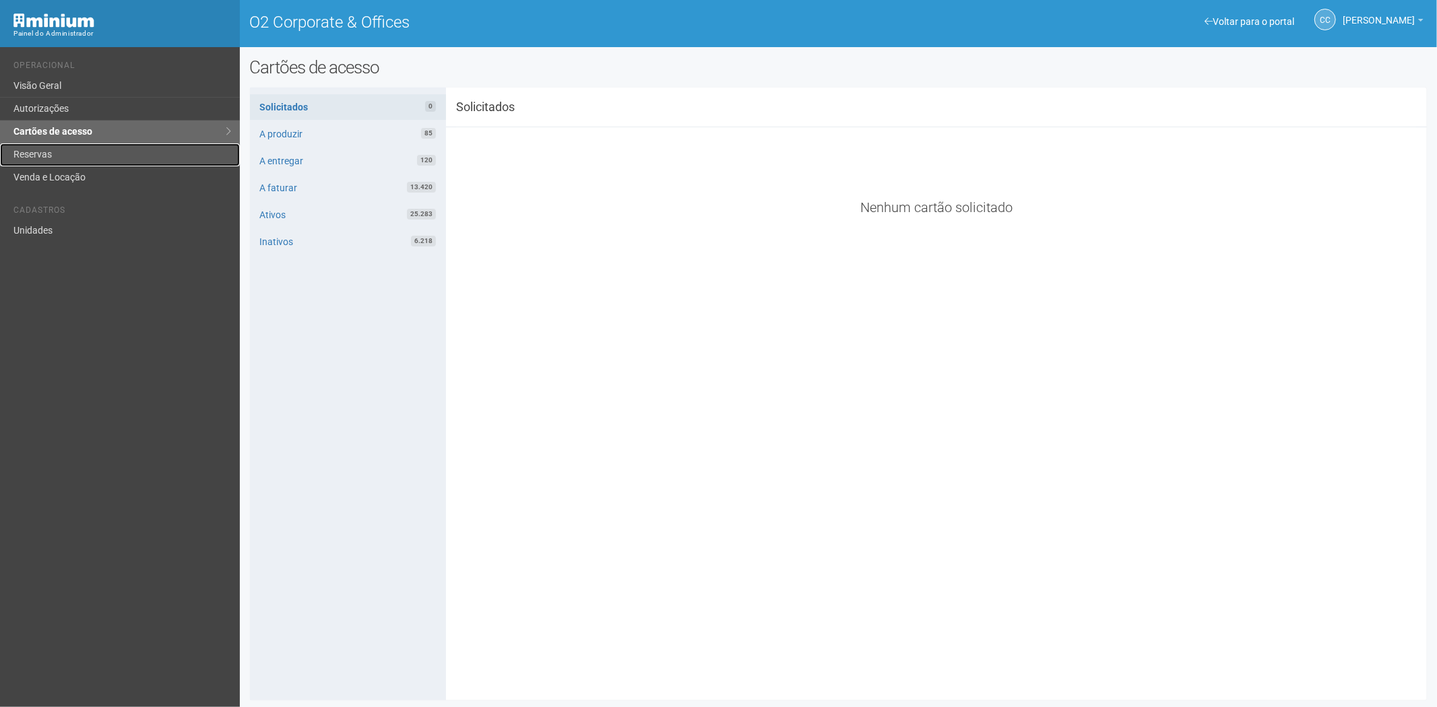
click at [83, 160] on link "Reservas" at bounding box center [120, 154] width 240 height 23
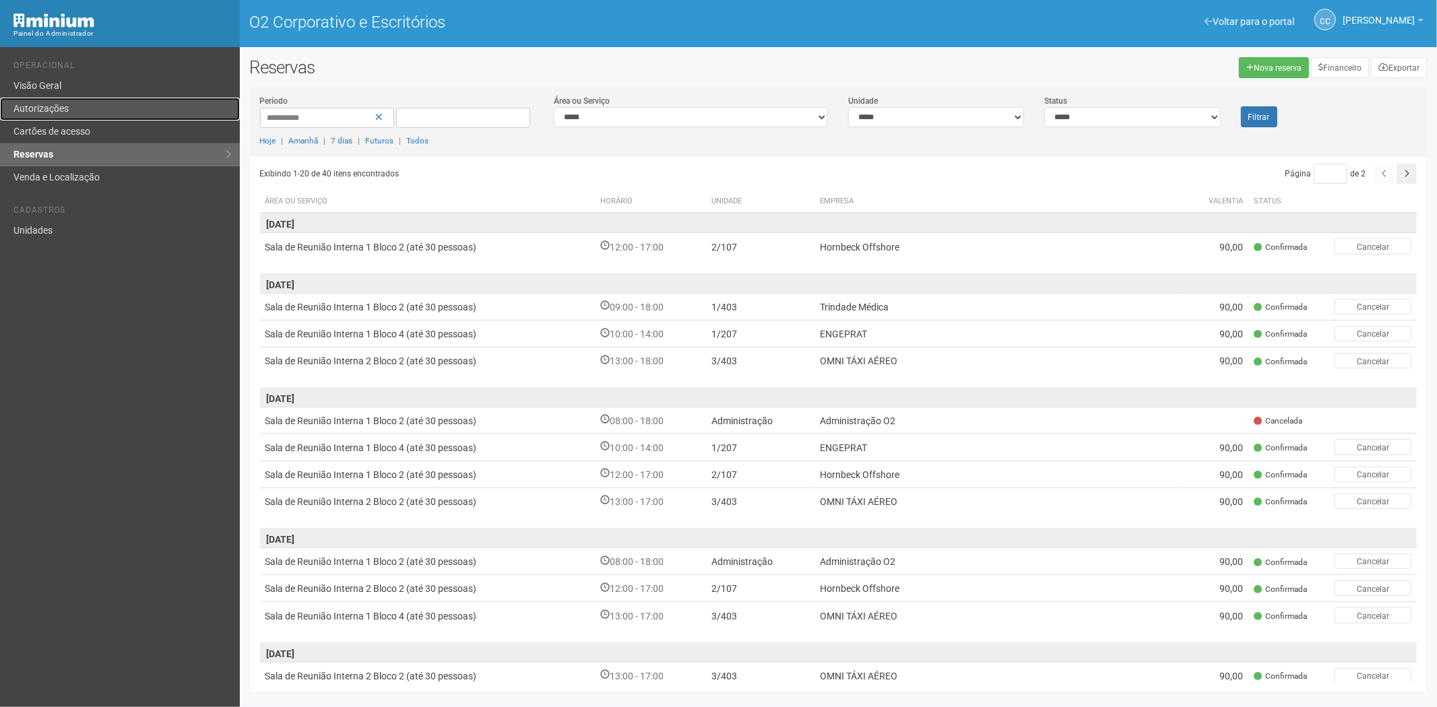
click at [75, 106] on link "Autorizações" at bounding box center [120, 109] width 240 height 23
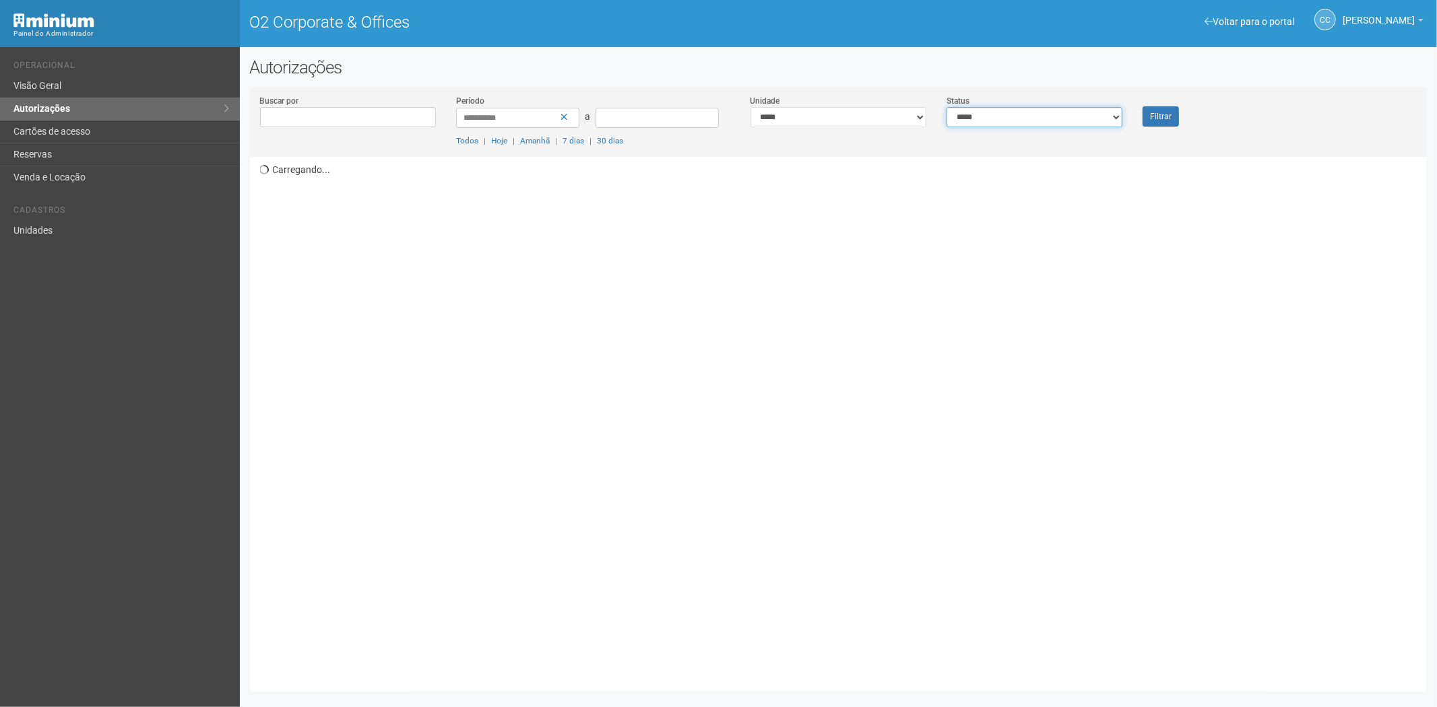
click at [1041, 115] on select "**********" at bounding box center [1034, 117] width 176 height 20
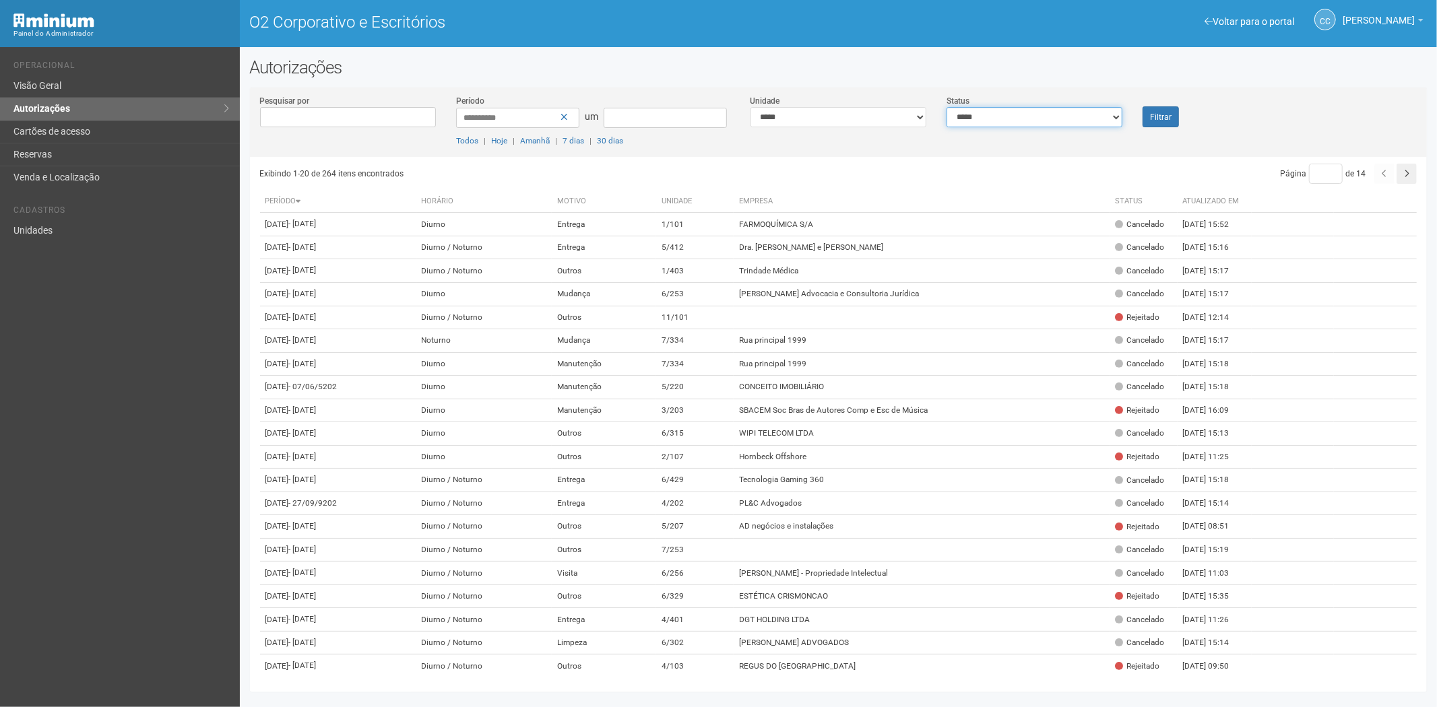
select select "*"
click at [946, 107] on select "**********" at bounding box center [1034, 117] width 176 height 20
click at [1159, 116] on font "Filtrar" at bounding box center [1161, 116] width 22 height 9
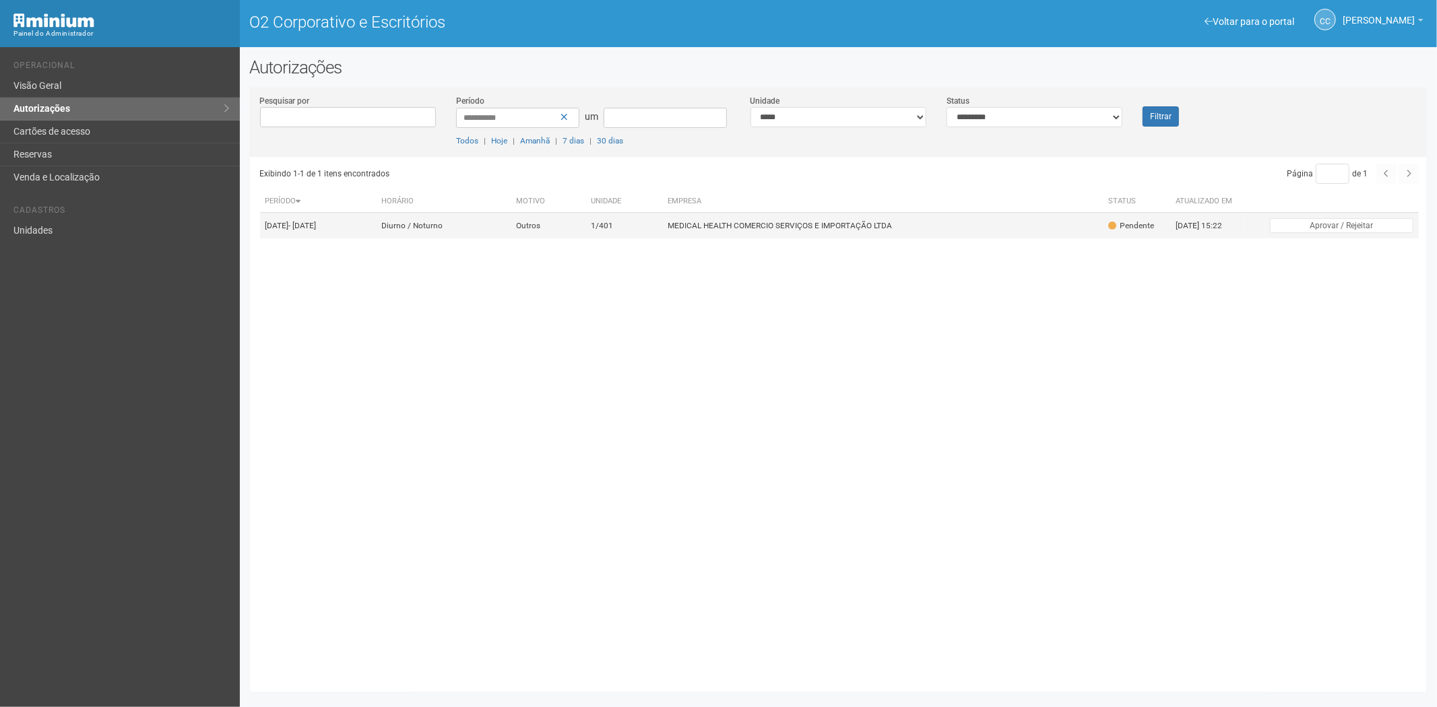
click at [769, 230] on td "MEDICAL HEALTH COMERCIO SERVIÇOS E IMPORTAÇÃO LTDA" at bounding box center [882, 226] width 441 height 26
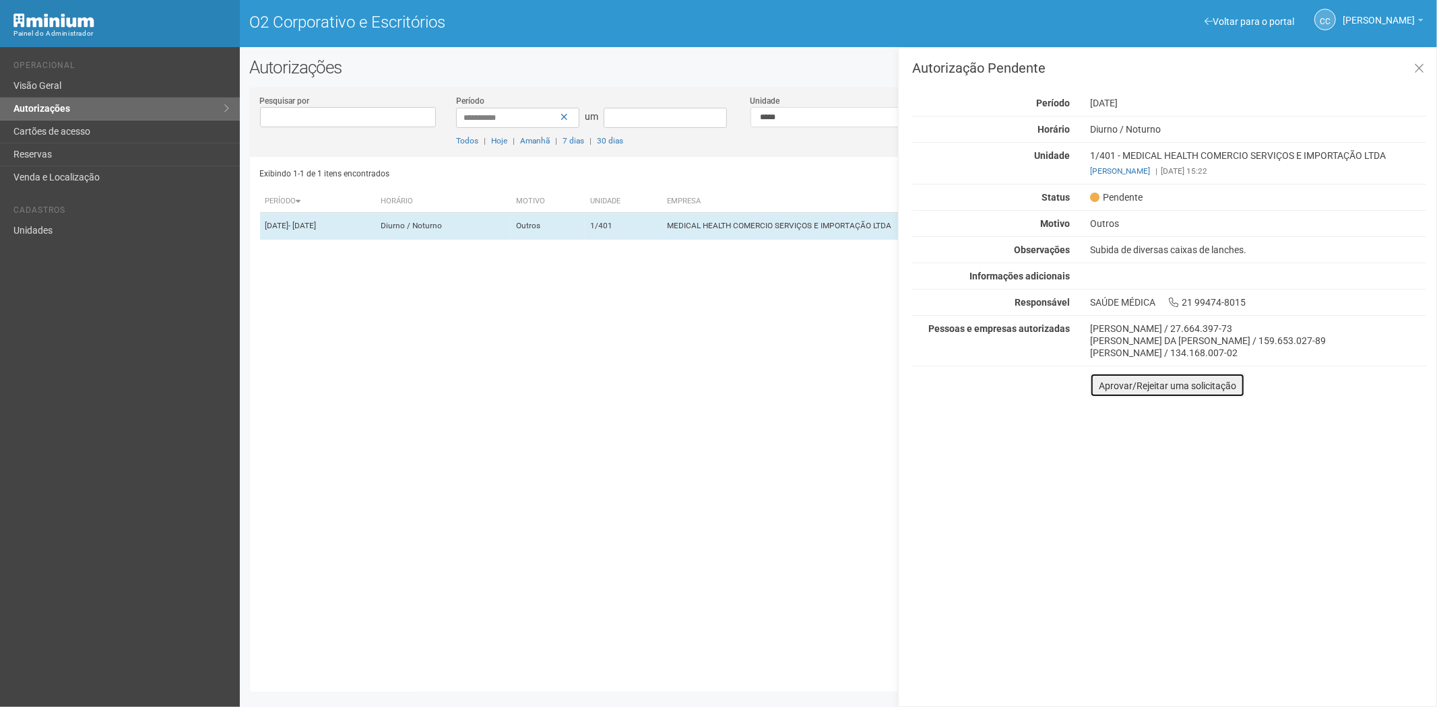
click at [1111, 393] on button "Aprovar/Rejeitar uma solicitação" at bounding box center [1167, 385] width 155 height 24
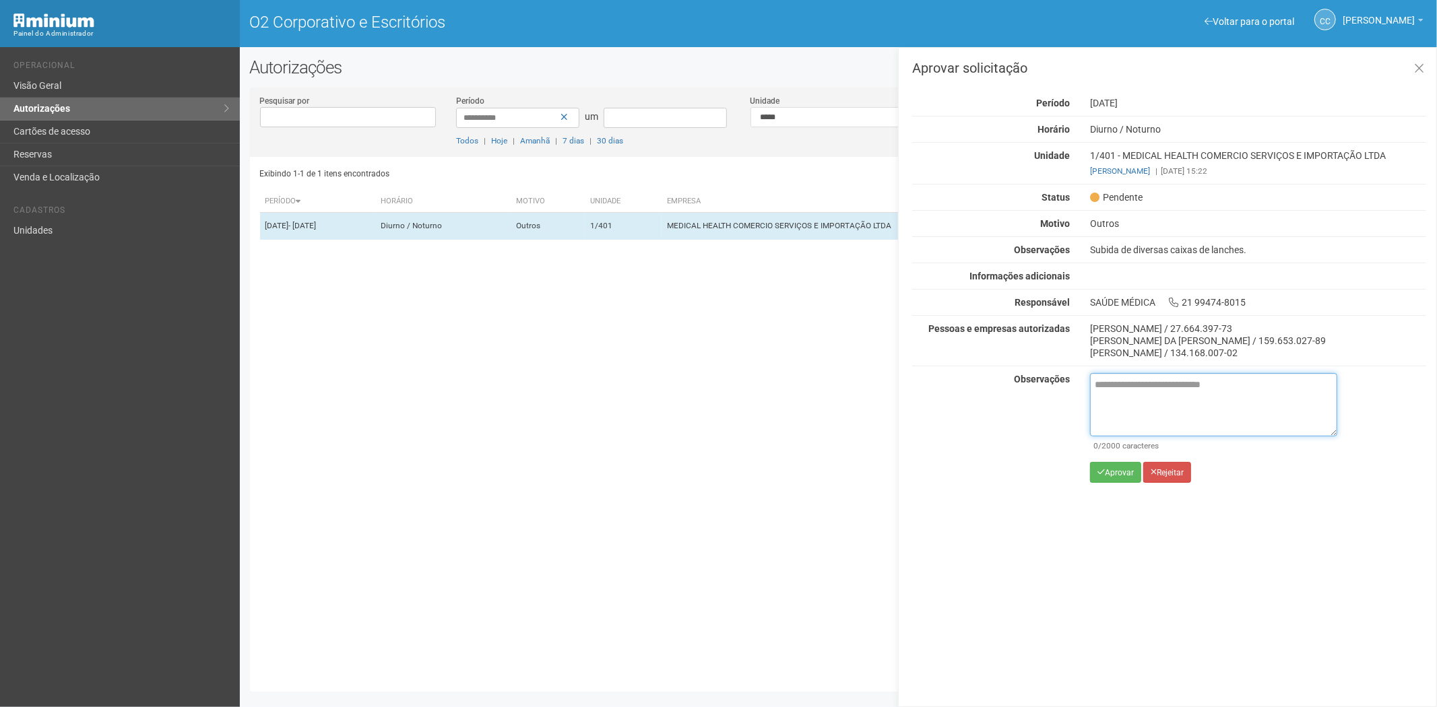
click at [1127, 414] on textarea at bounding box center [1213, 404] width 247 height 63
paste textarea "**********"
type textarea "**********"
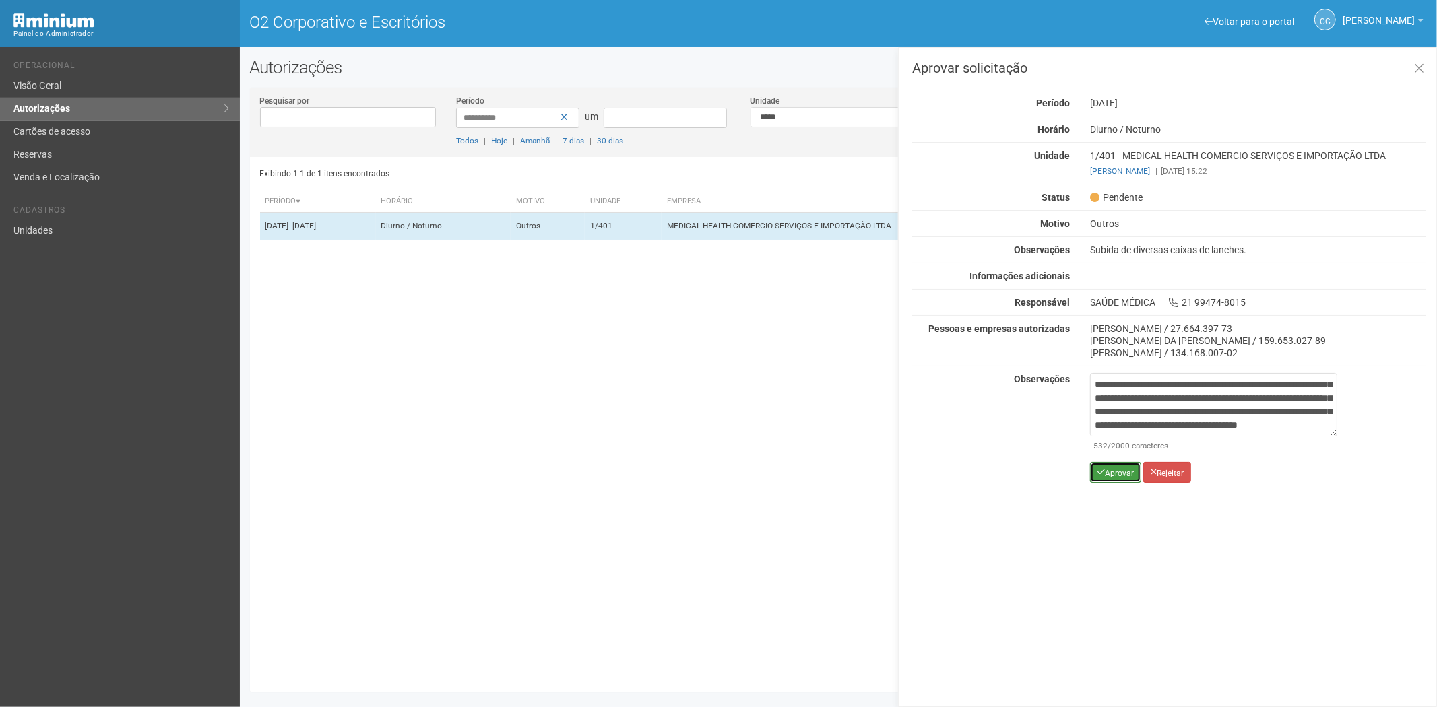
click at [1102, 478] on button "Aprovar" at bounding box center [1115, 472] width 51 height 21
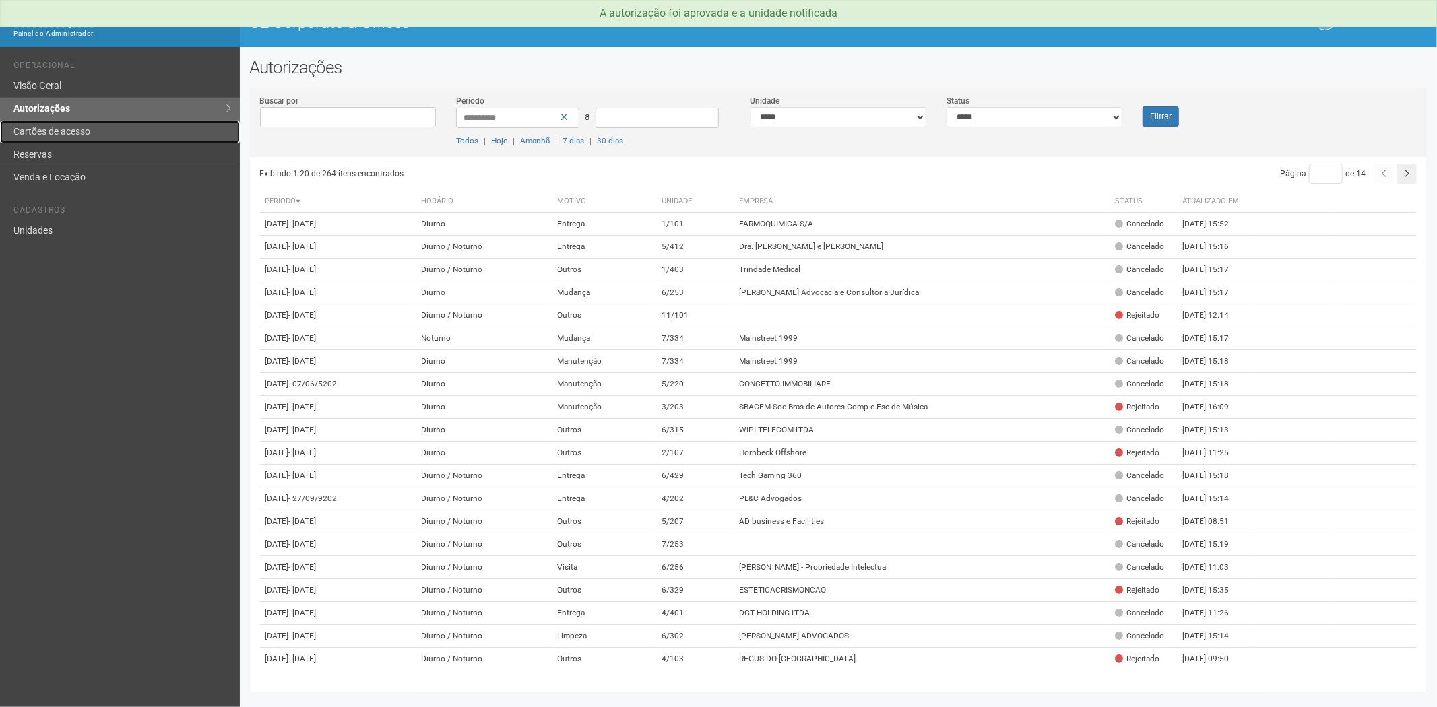
click at [65, 129] on link "Cartões de acesso" at bounding box center [120, 132] width 240 height 23
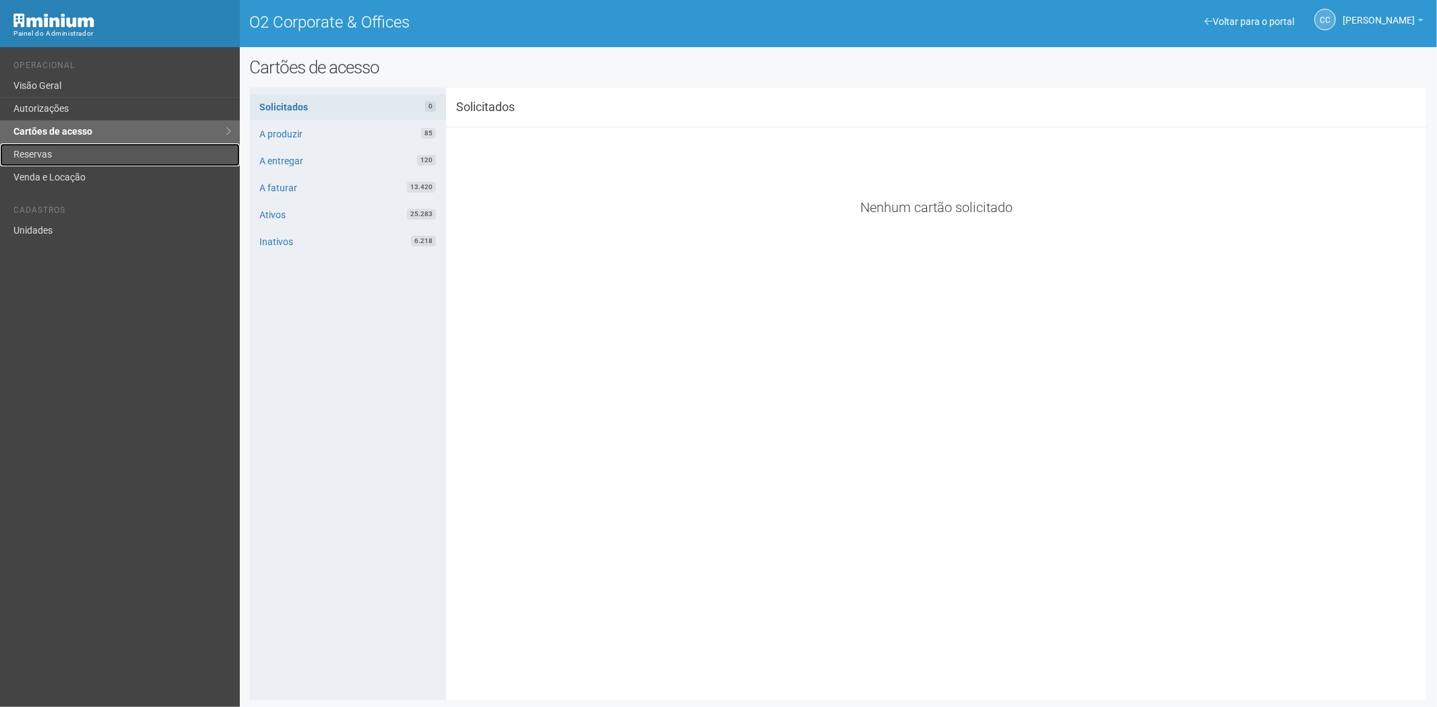
click at [49, 154] on link "Reservas" at bounding box center [120, 154] width 240 height 23
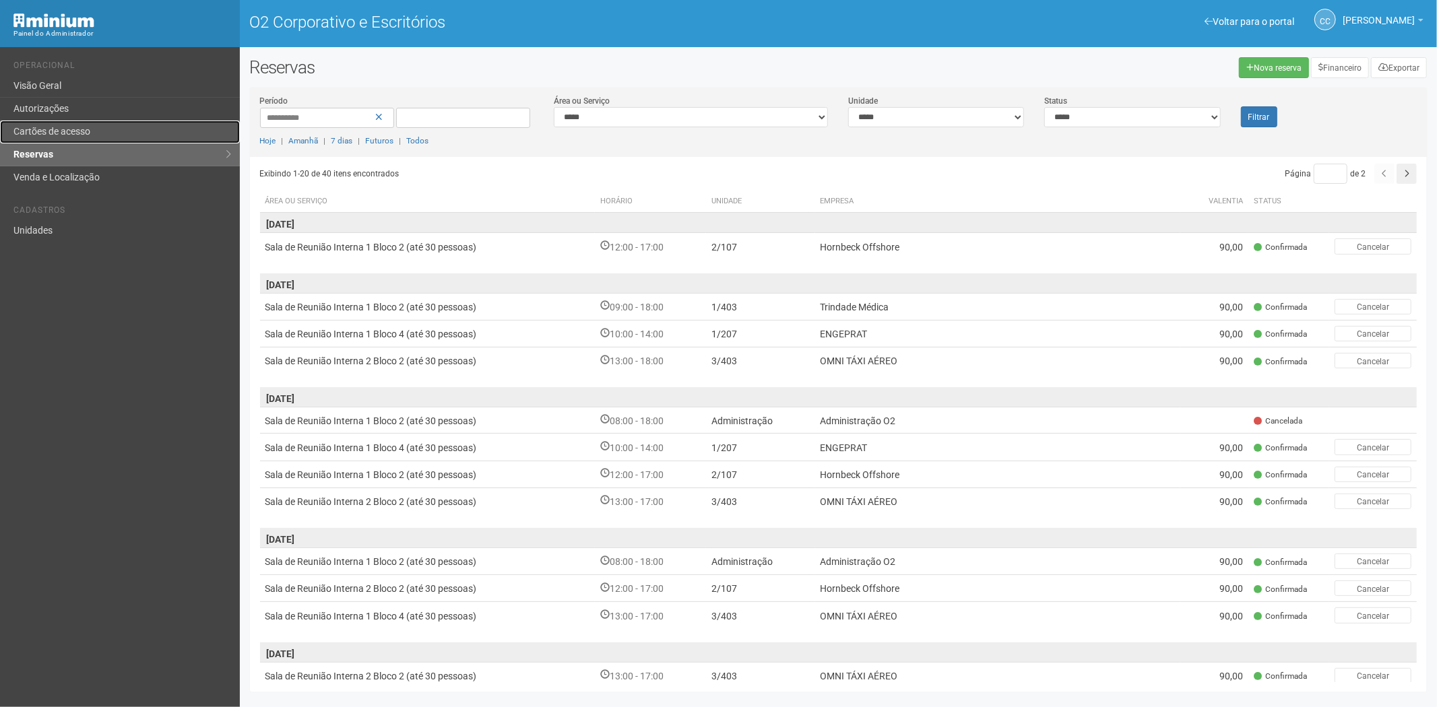
click at [82, 132] on font "Cartões de acesso" at bounding box center [51, 131] width 77 height 11
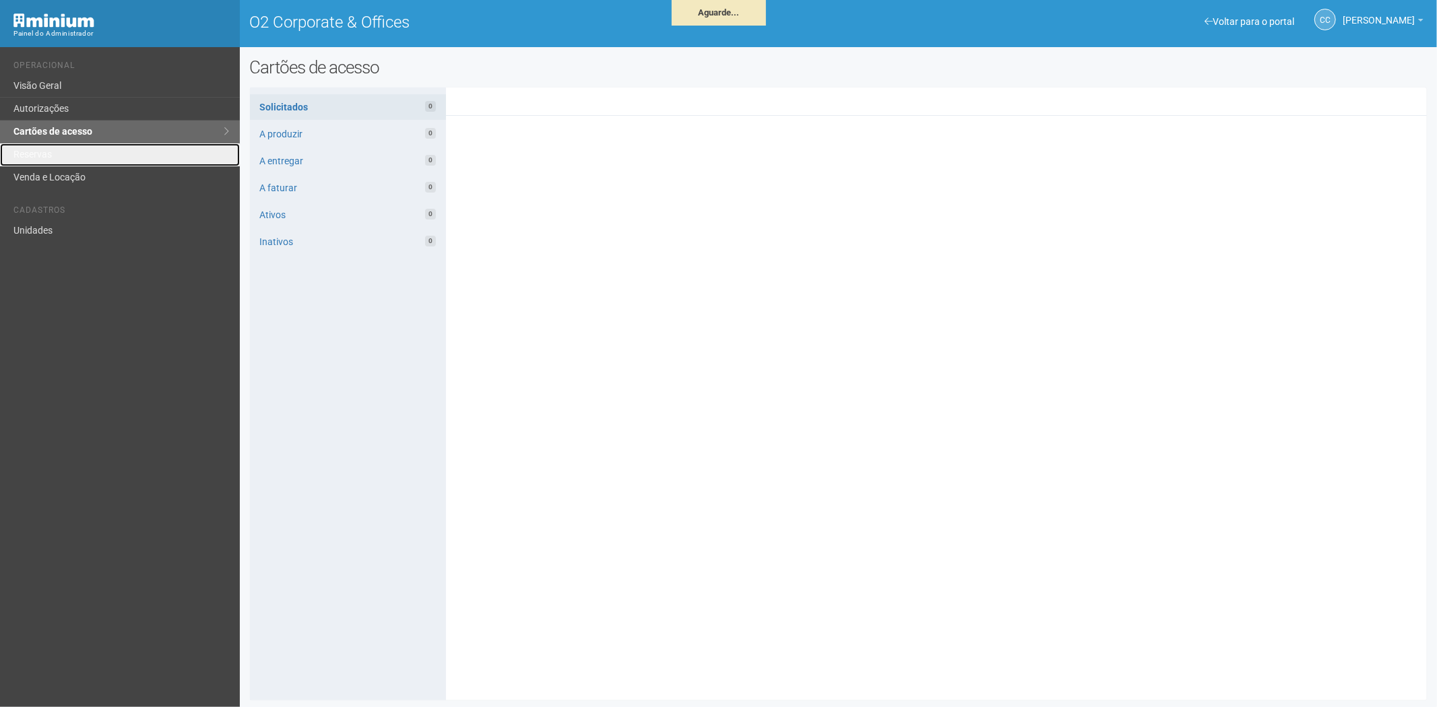
click at [71, 157] on link "Reservas" at bounding box center [120, 154] width 240 height 23
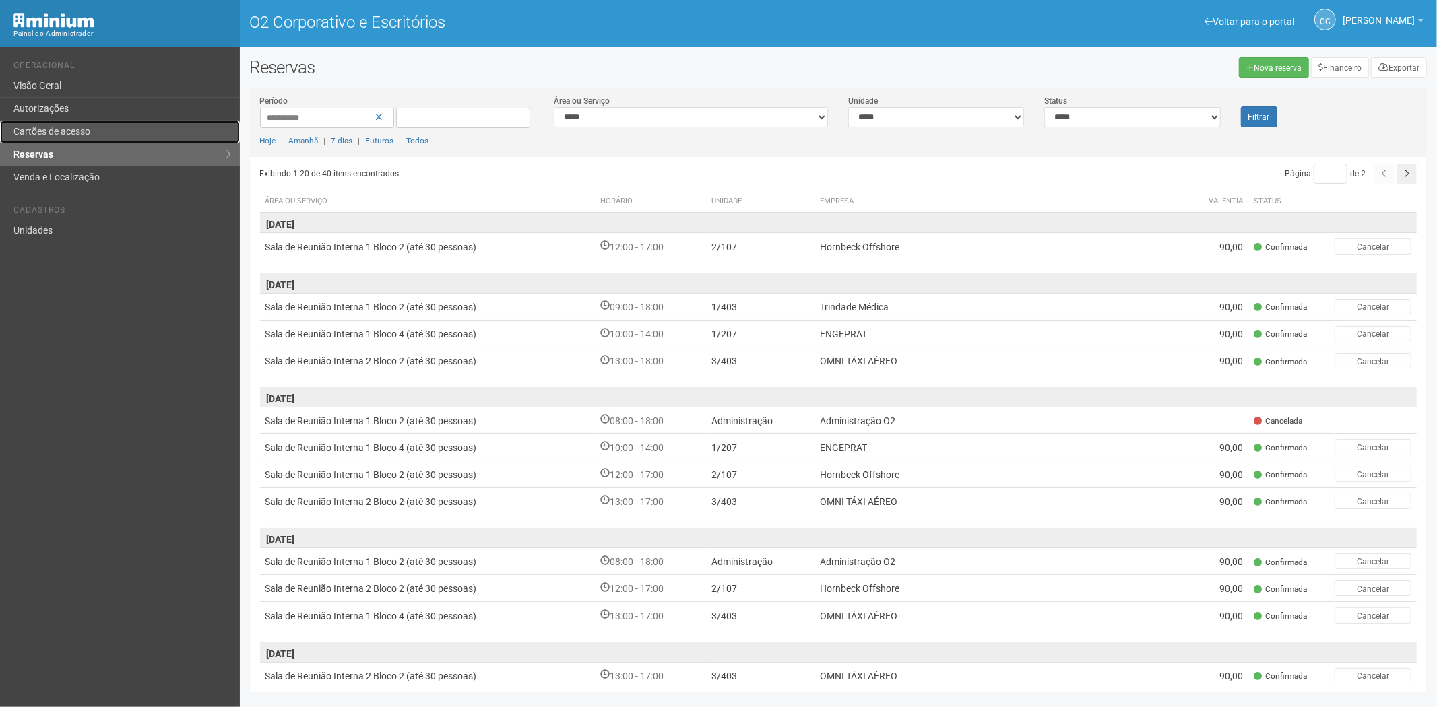
click at [85, 133] on font "Cartões de acesso" at bounding box center [51, 131] width 77 height 11
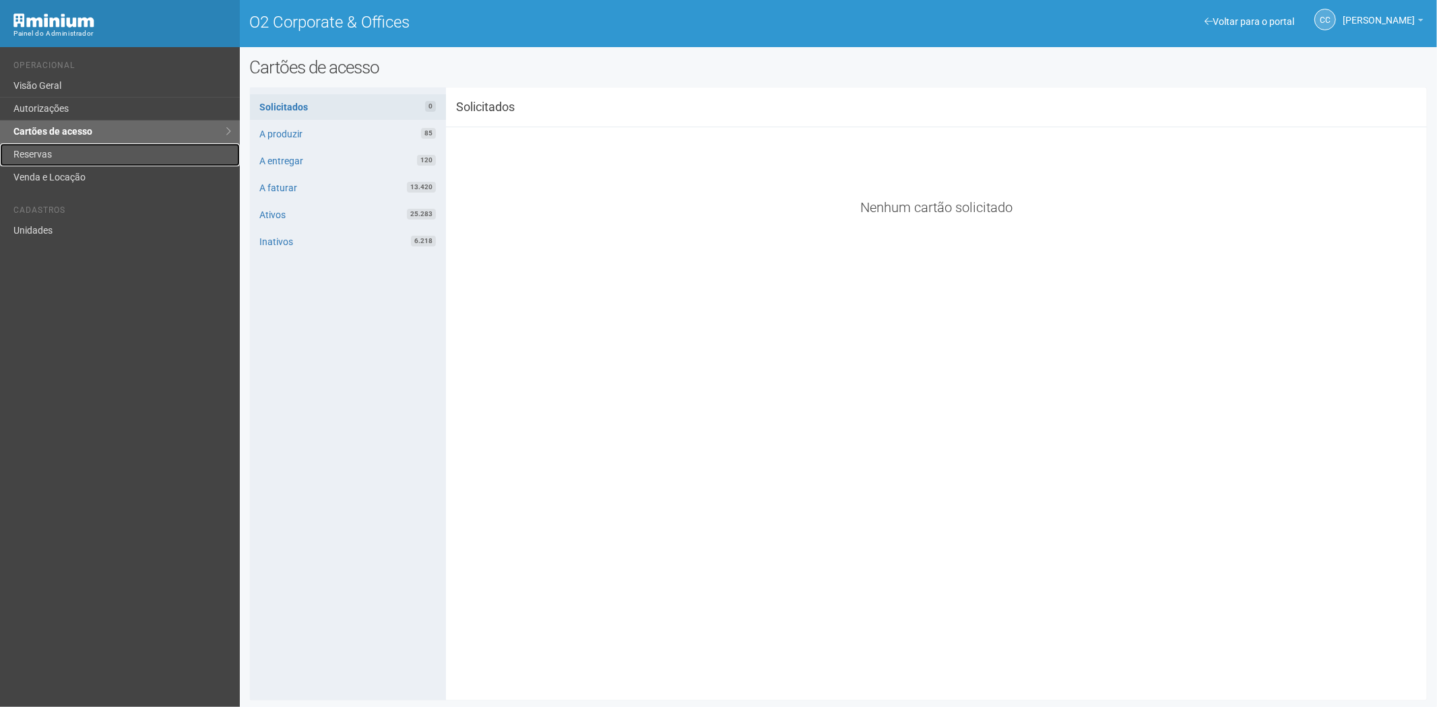
click at [83, 157] on link "Reservas" at bounding box center [120, 154] width 240 height 23
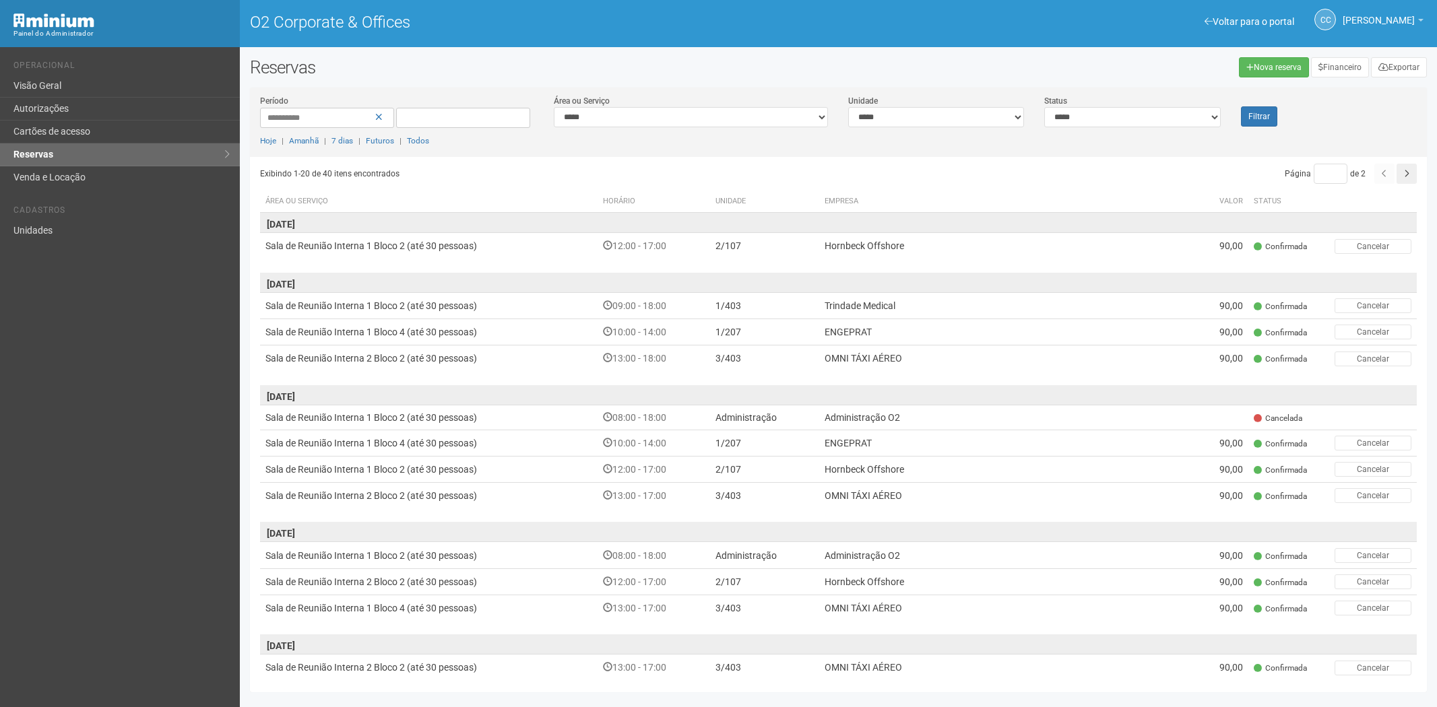
click at [71, 133] on link "Cartões de acesso" at bounding box center [120, 132] width 240 height 23
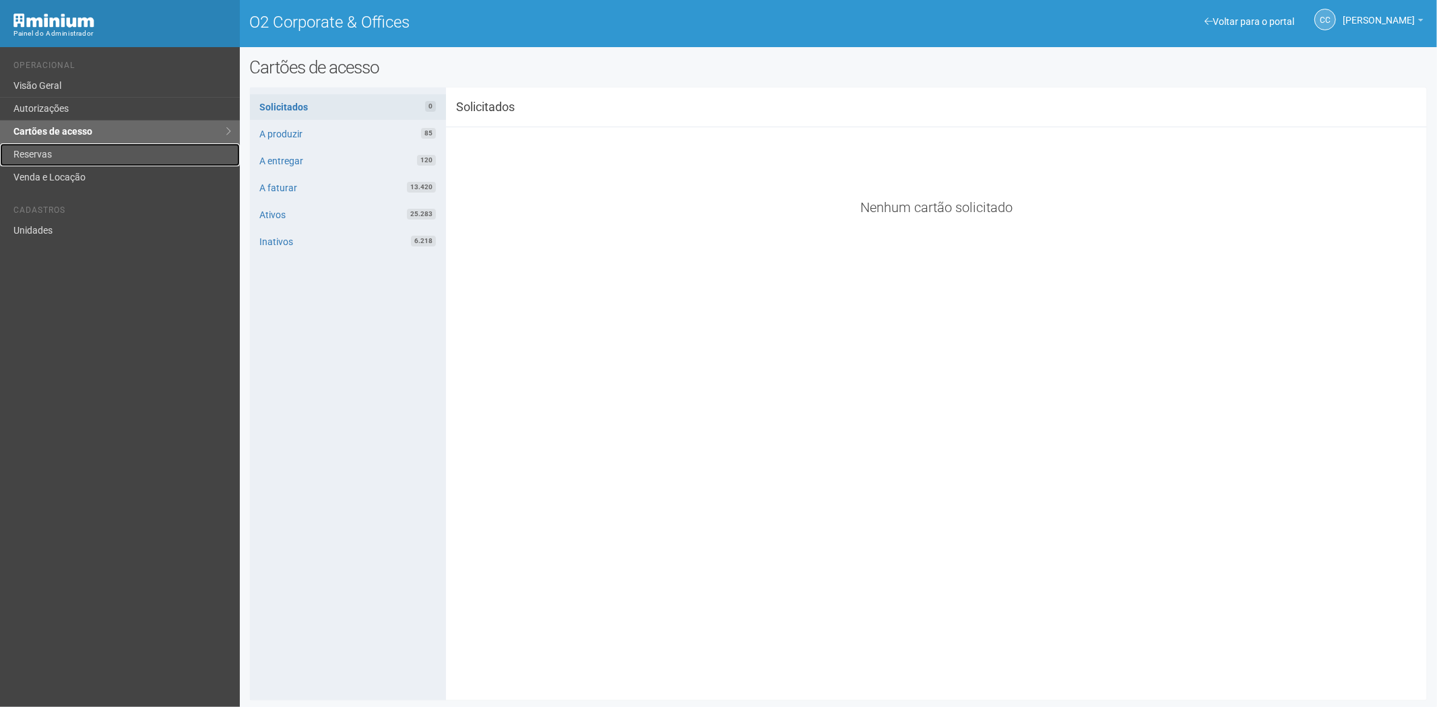
click at [68, 154] on link "Reservas" at bounding box center [120, 154] width 240 height 23
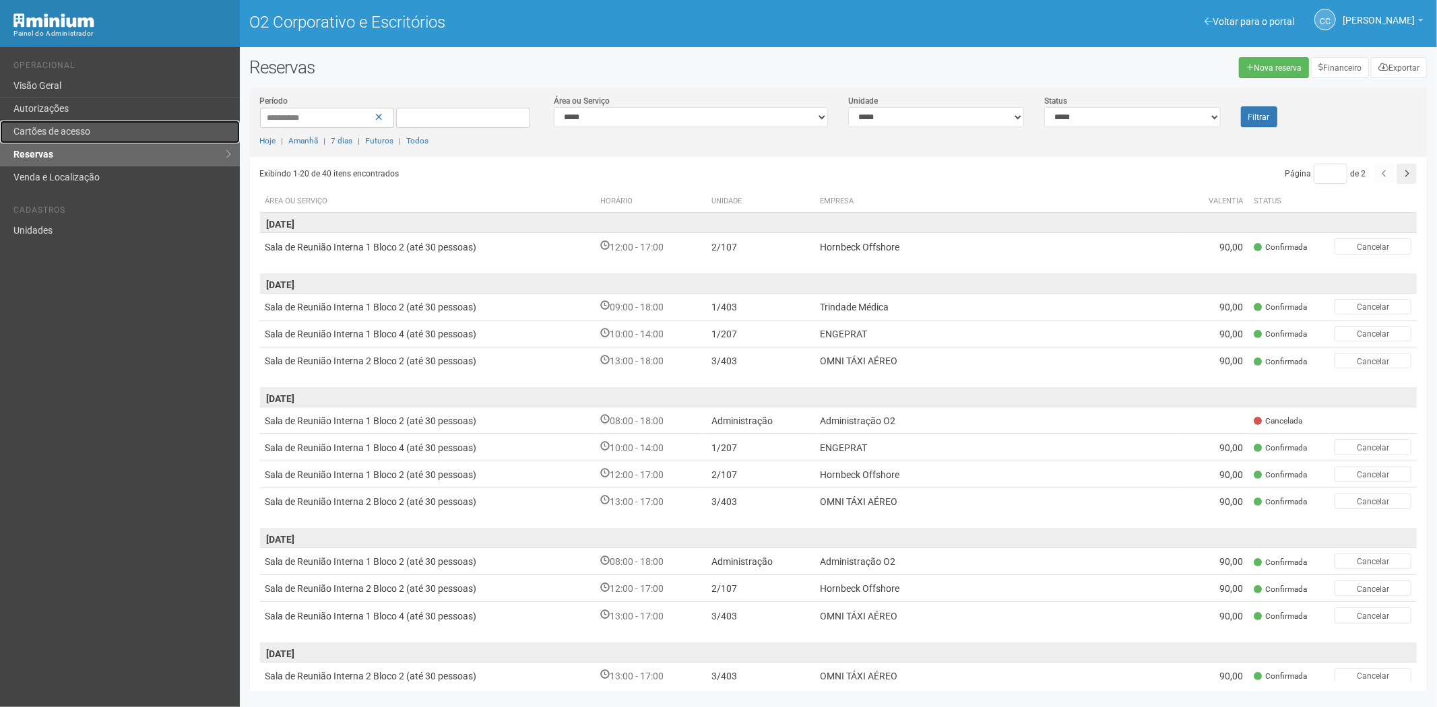
click at [59, 133] on font "Cartões de acesso" at bounding box center [51, 131] width 77 height 11
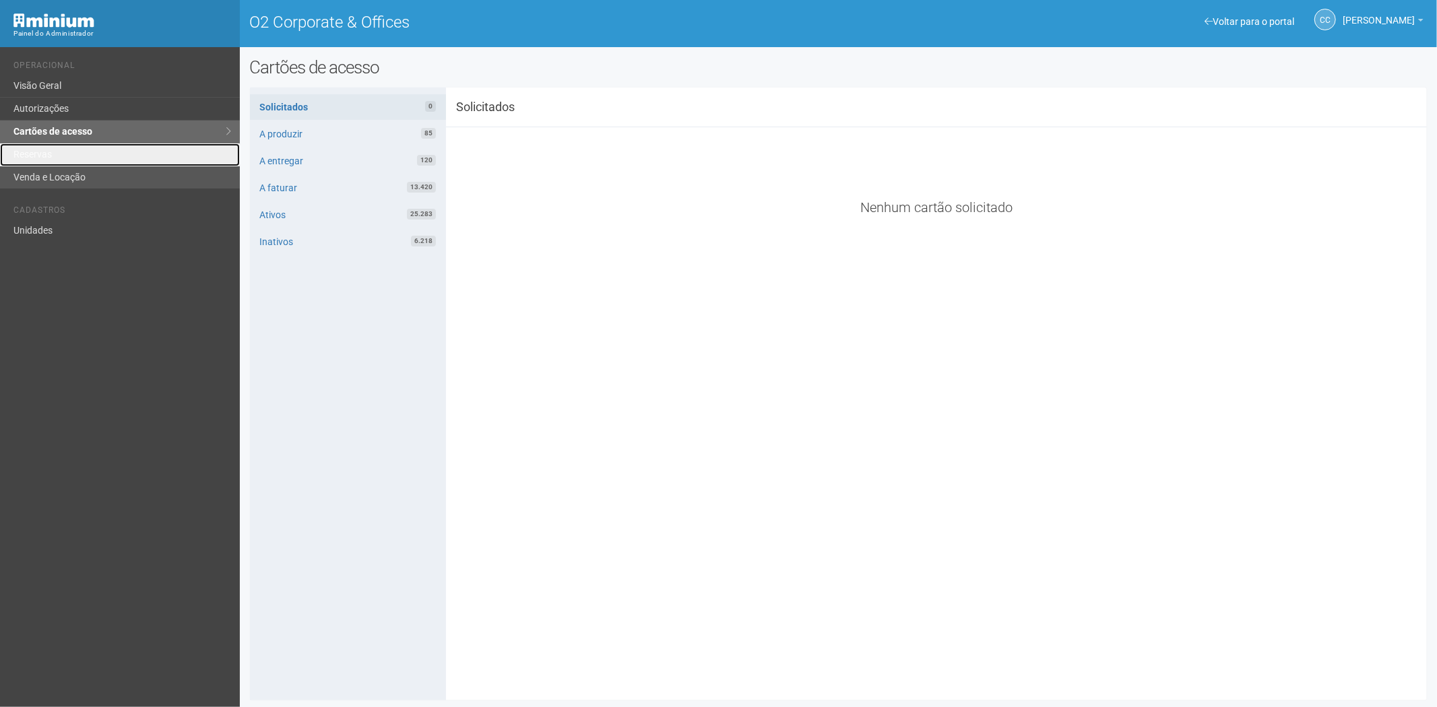
drag, startPoint x: 92, startPoint y: 163, endPoint x: 104, endPoint y: 185, distance: 24.7
click at [92, 162] on link "Reservas" at bounding box center [120, 154] width 240 height 23
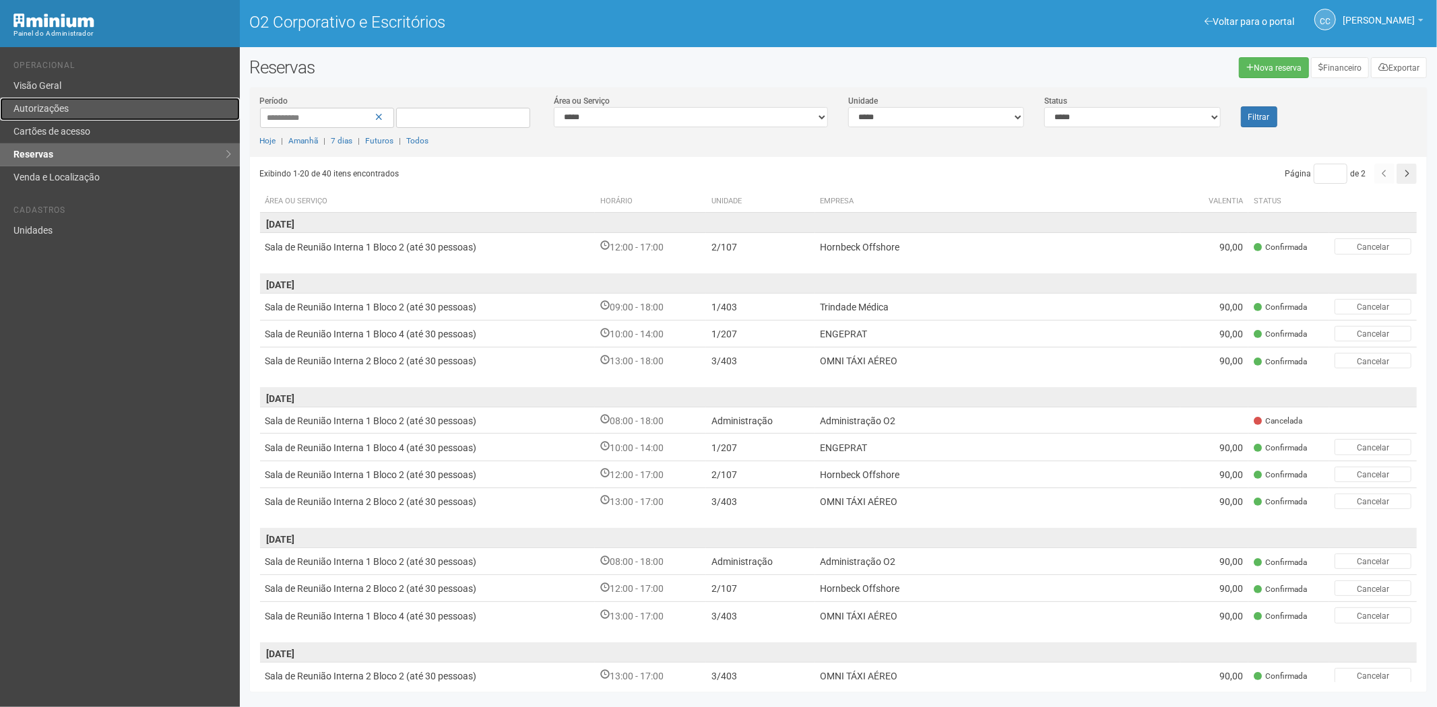
click at [63, 119] on link "Autorizações" at bounding box center [120, 109] width 240 height 23
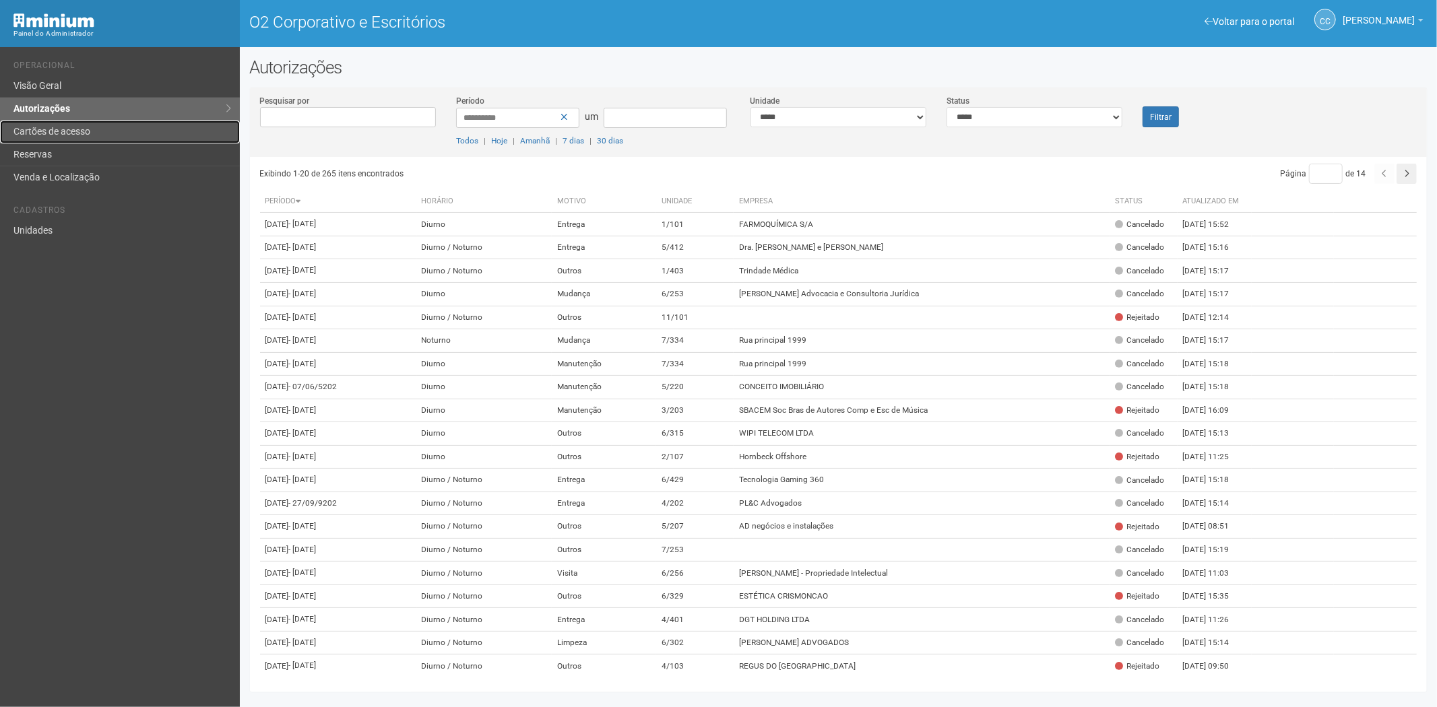
click at [88, 121] on link "Cartões de acesso" at bounding box center [120, 132] width 240 height 23
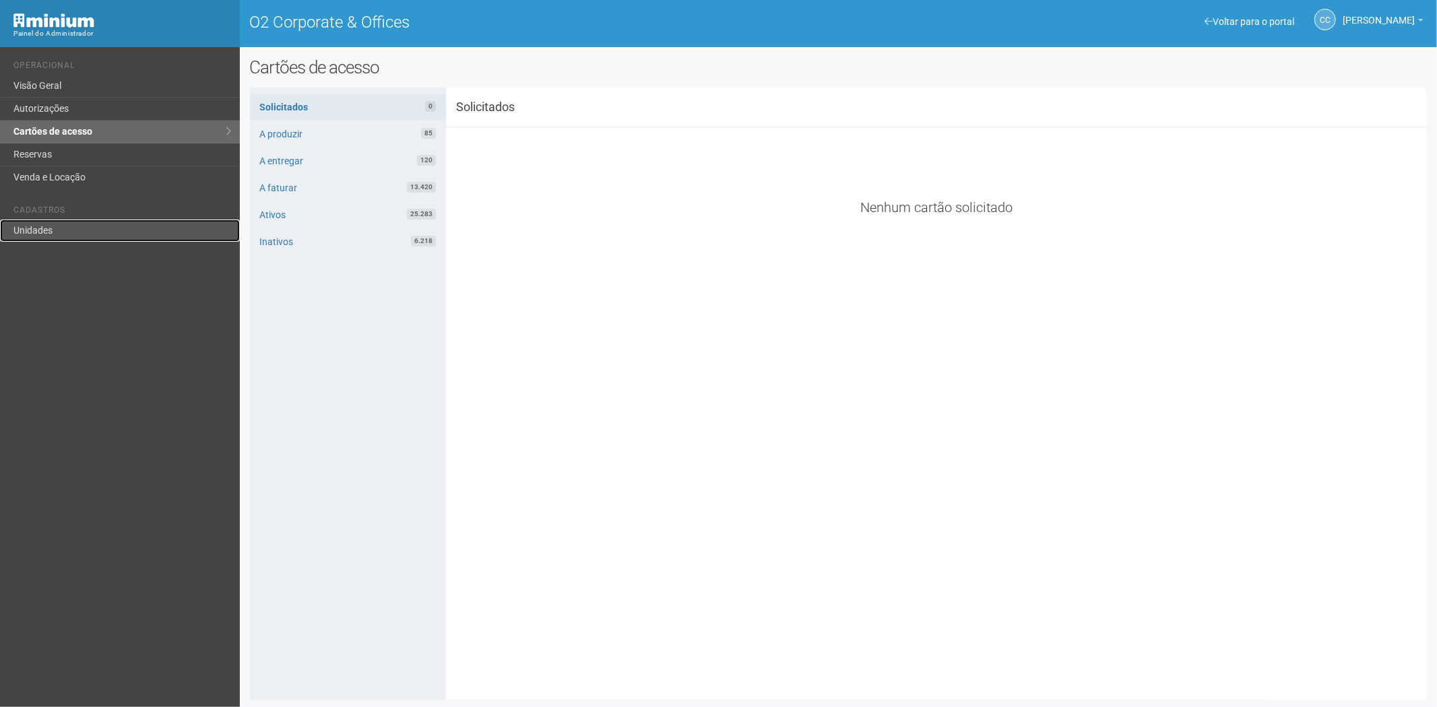
click at [24, 220] on link "Unidades" at bounding box center [120, 231] width 240 height 22
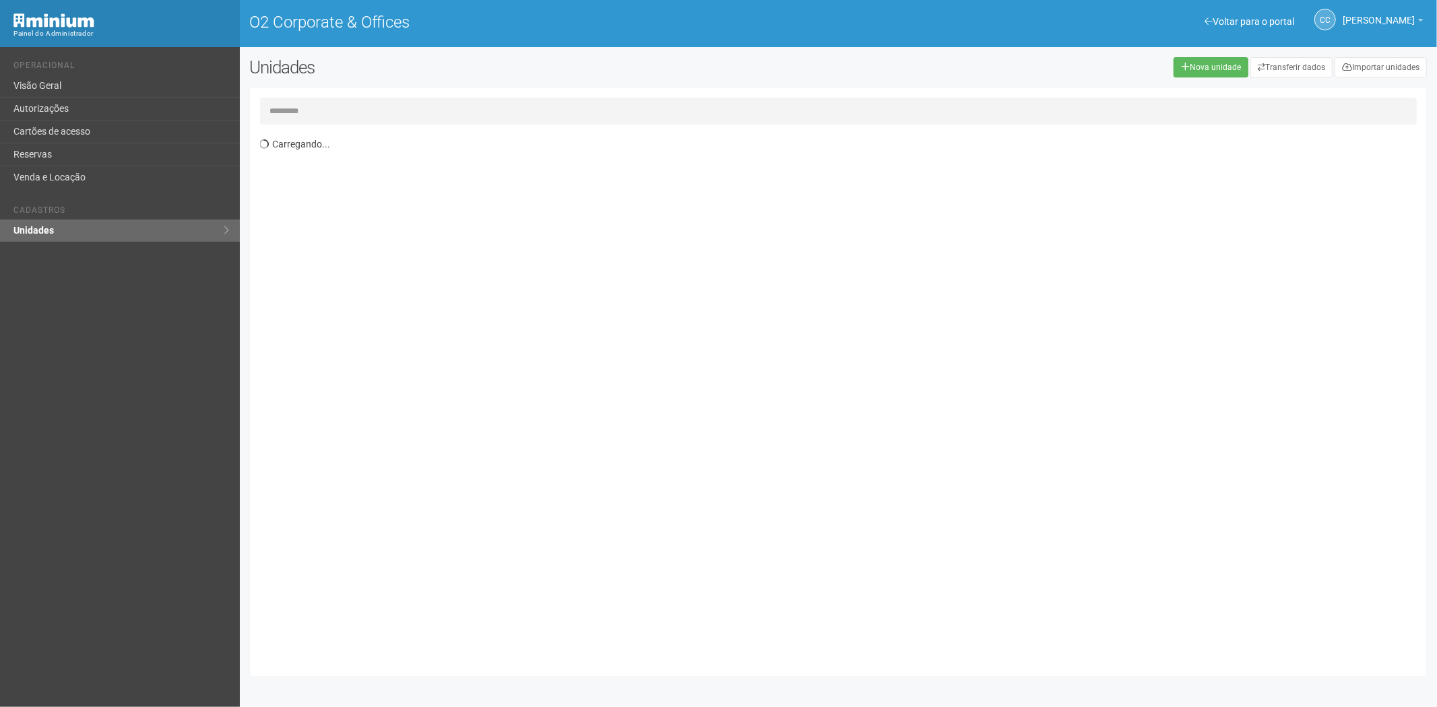
click at [290, 108] on input "text" at bounding box center [838, 111] width 1157 height 27
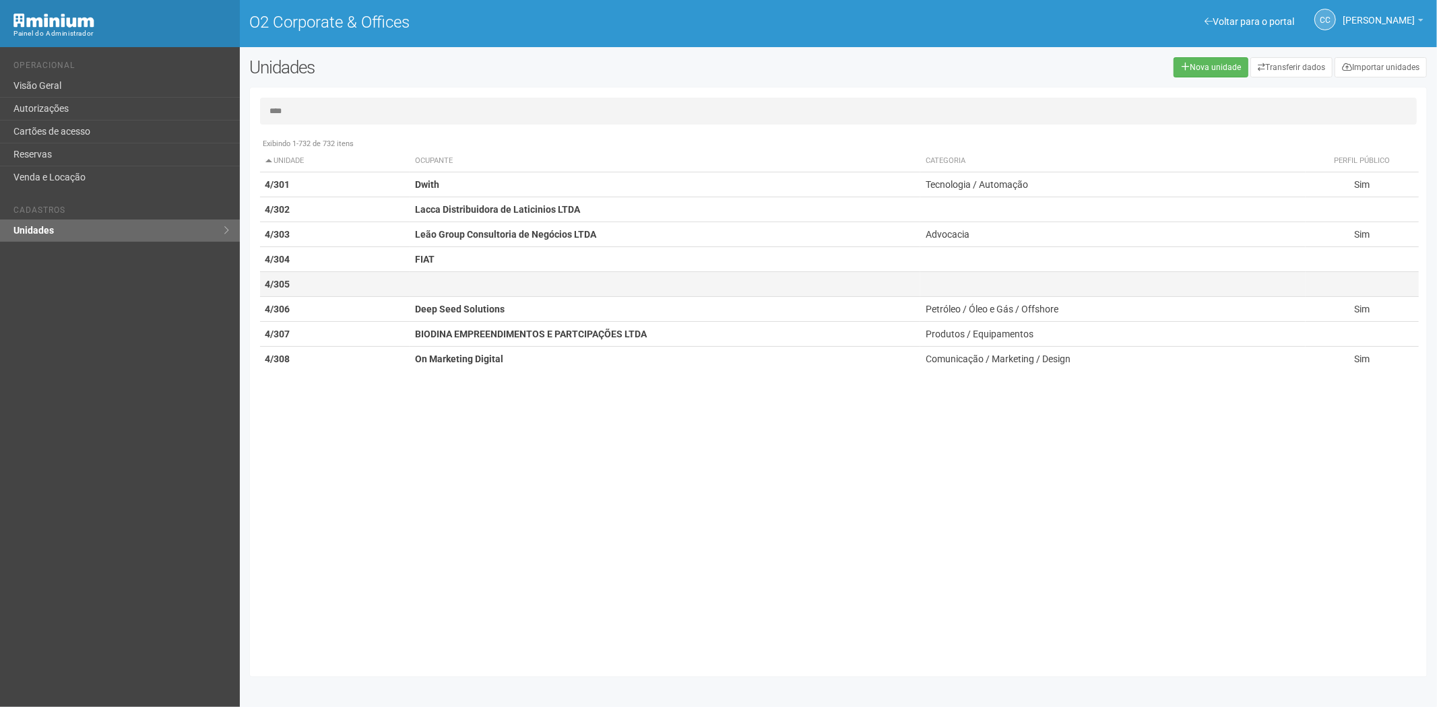
type input "****"
click at [432, 291] on td at bounding box center [665, 284] width 511 height 25
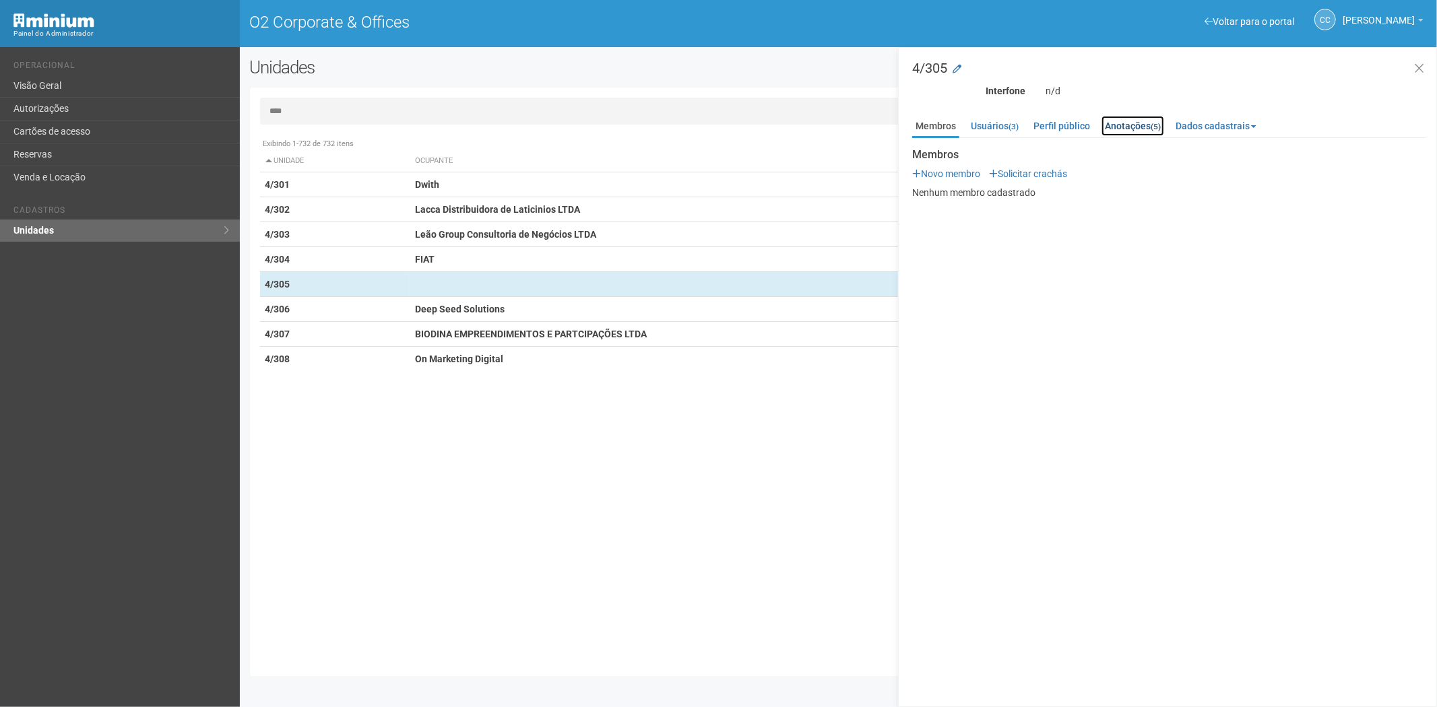
click at [1132, 116] on link "Anotações (5)" at bounding box center [1132, 126] width 63 height 20
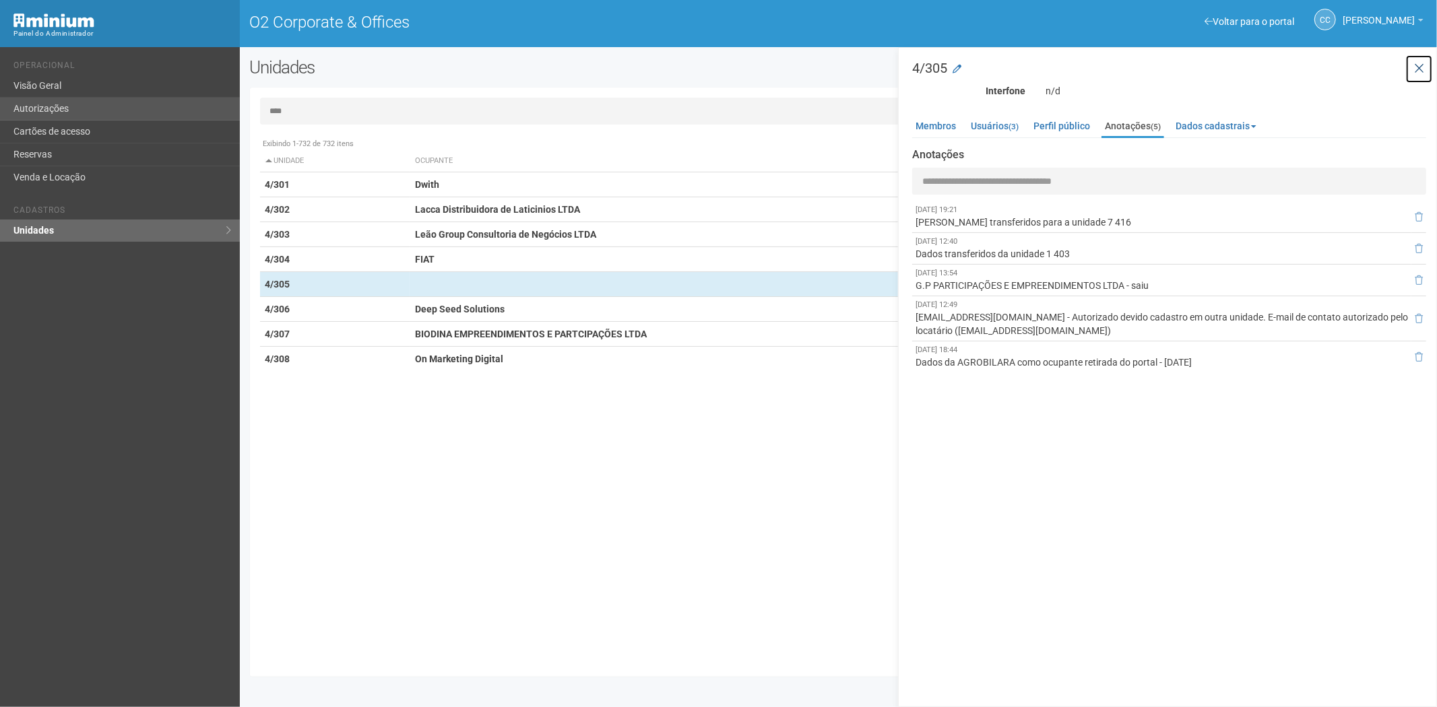
drag, startPoint x: 1417, startPoint y: 68, endPoint x: 100, endPoint y: 115, distance: 1318.3
click at [1416, 68] on icon at bounding box center [1419, 68] width 10 height 13
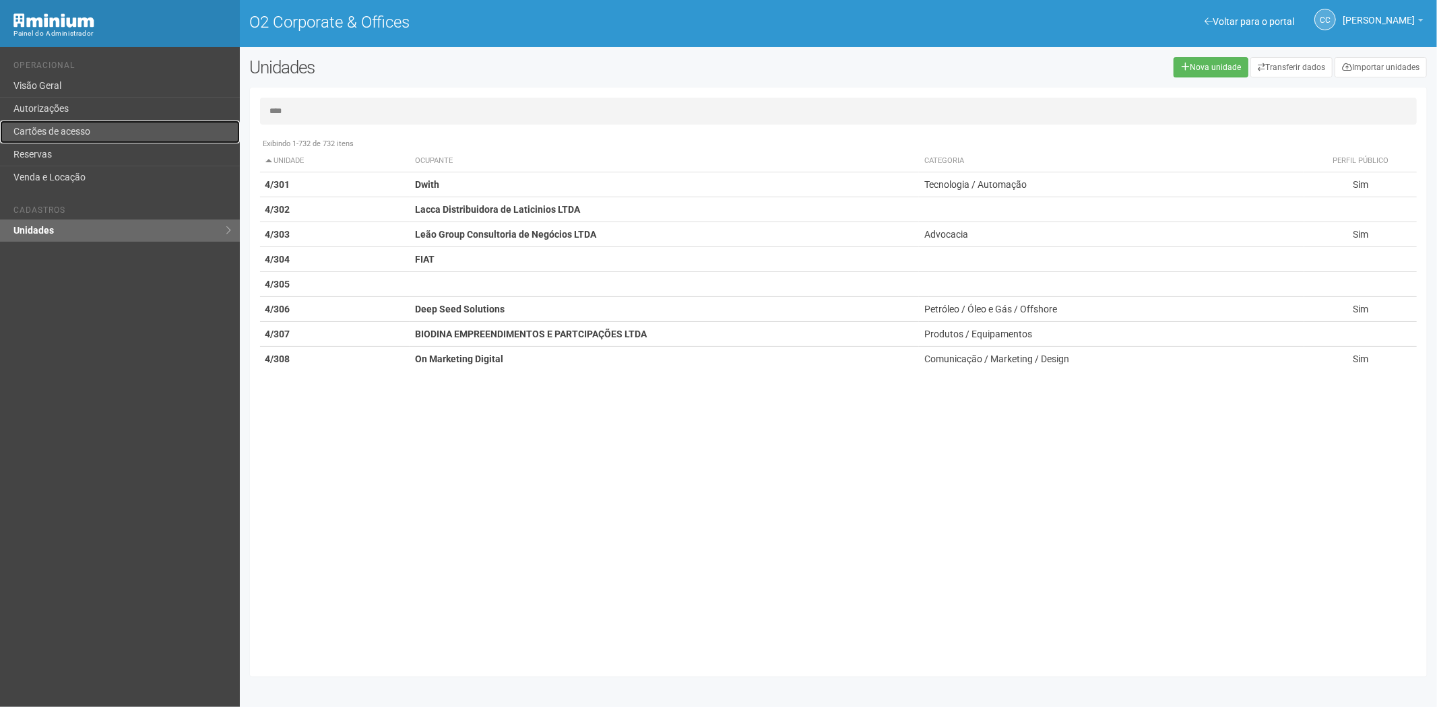
click at [139, 132] on link "Cartões de acesso" at bounding box center [120, 132] width 240 height 23
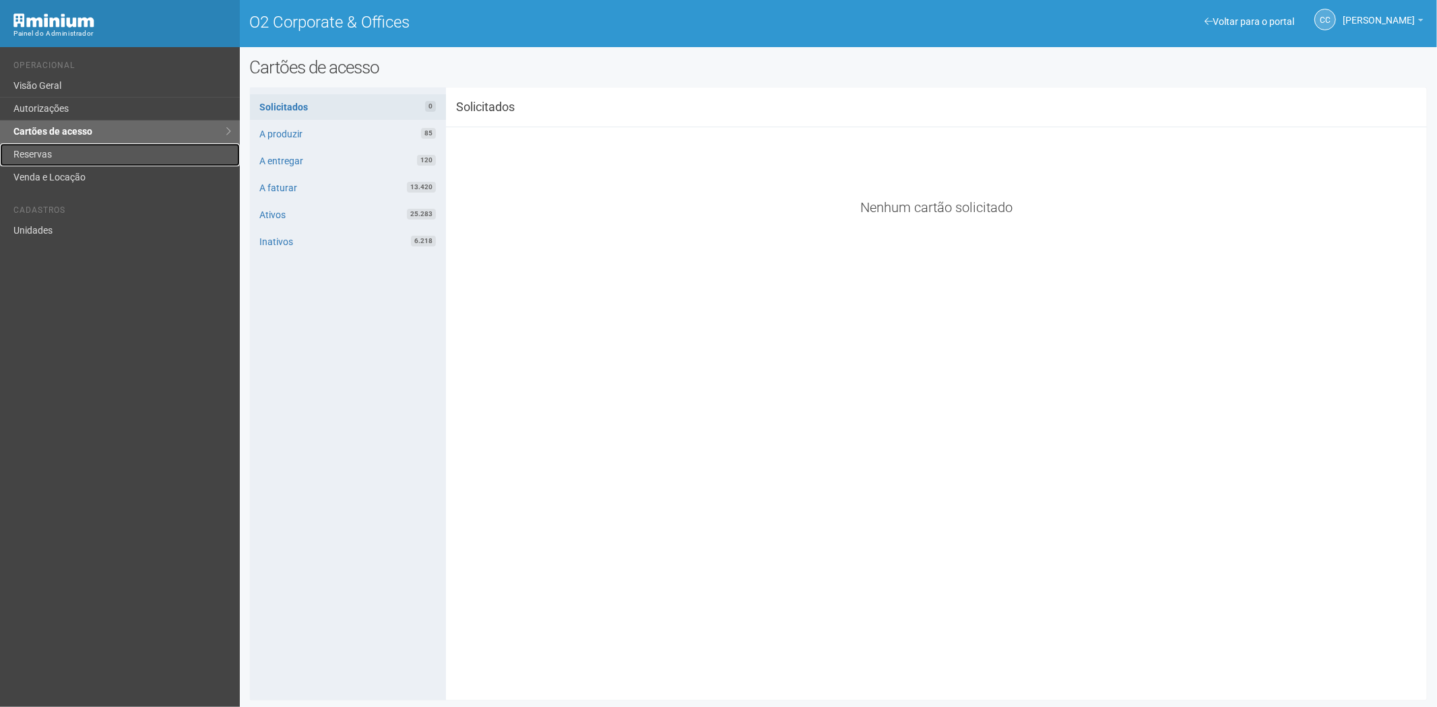
click at [75, 165] on link "Reservas" at bounding box center [120, 154] width 240 height 23
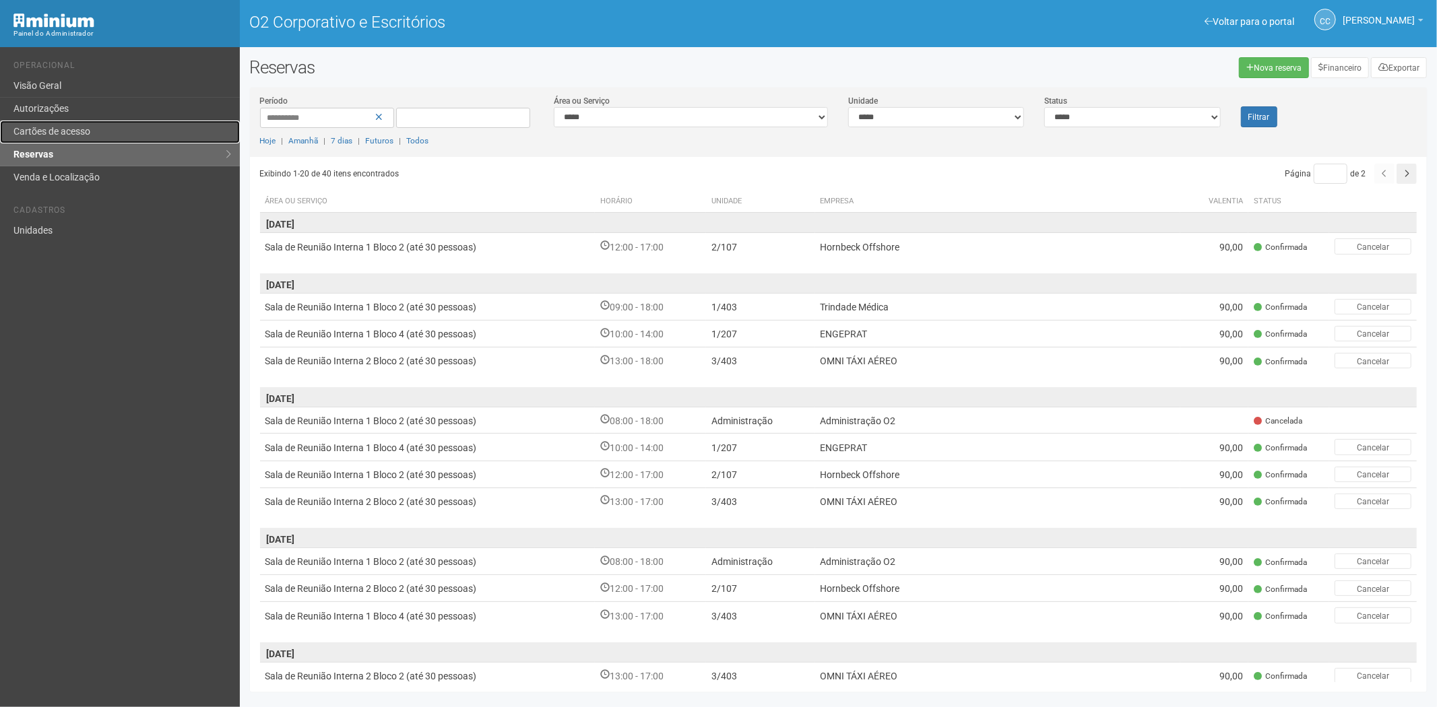
click at [38, 129] on font "Cartões de acesso" at bounding box center [51, 131] width 77 height 11
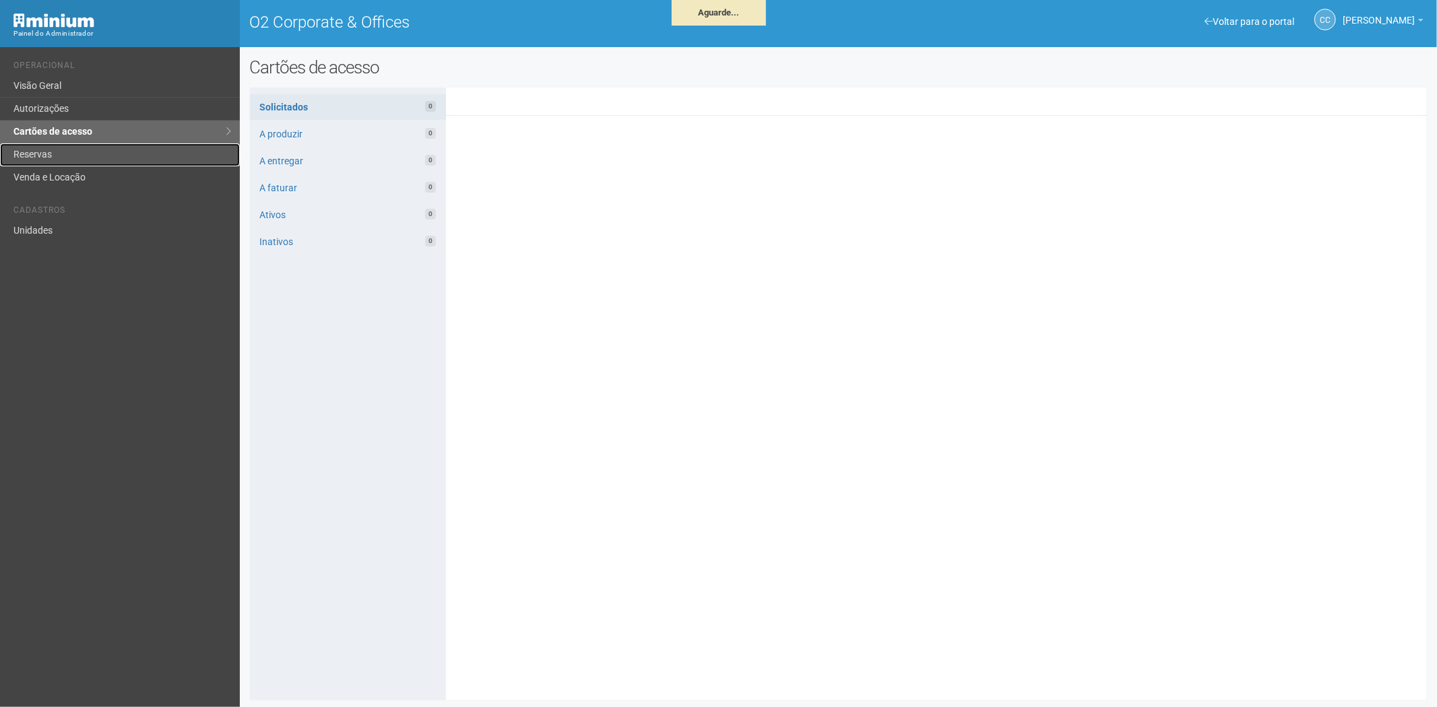
click at [65, 156] on link "Reservas" at bounding box center [120, 154] width 240 height 23
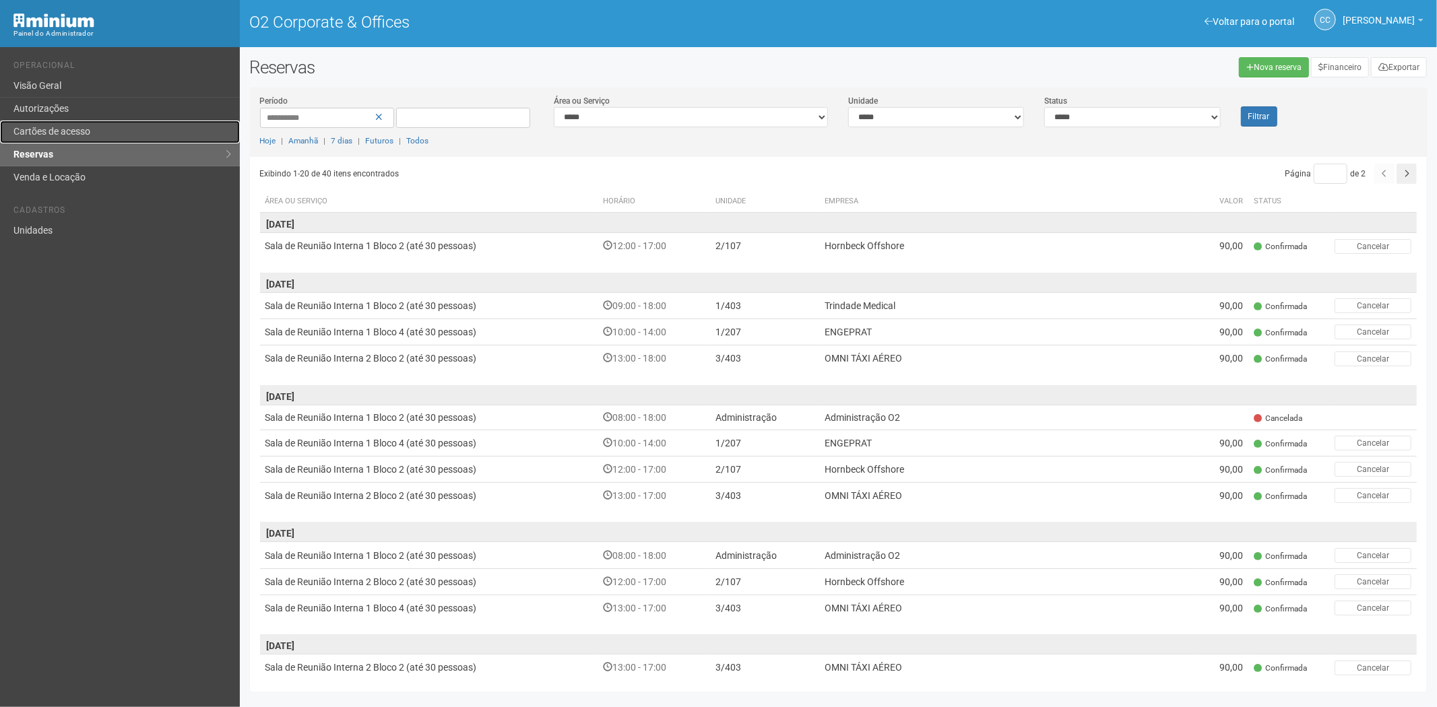
click at [86, 135] on link "Cartões de acesso" at bounding box center [120, 132] width 240 height 23
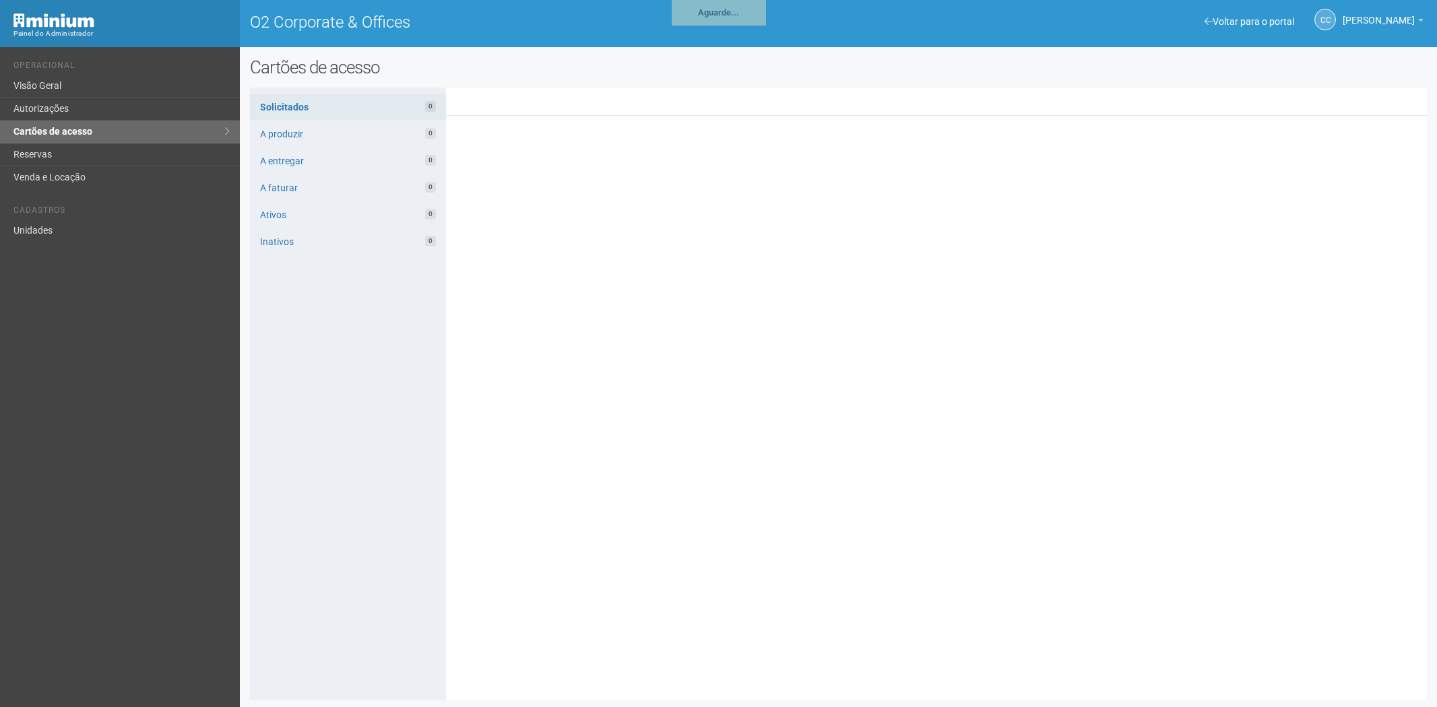
click at [52, 156] on link "Reservas" at bounding box center [120, 154] width 240 height 23
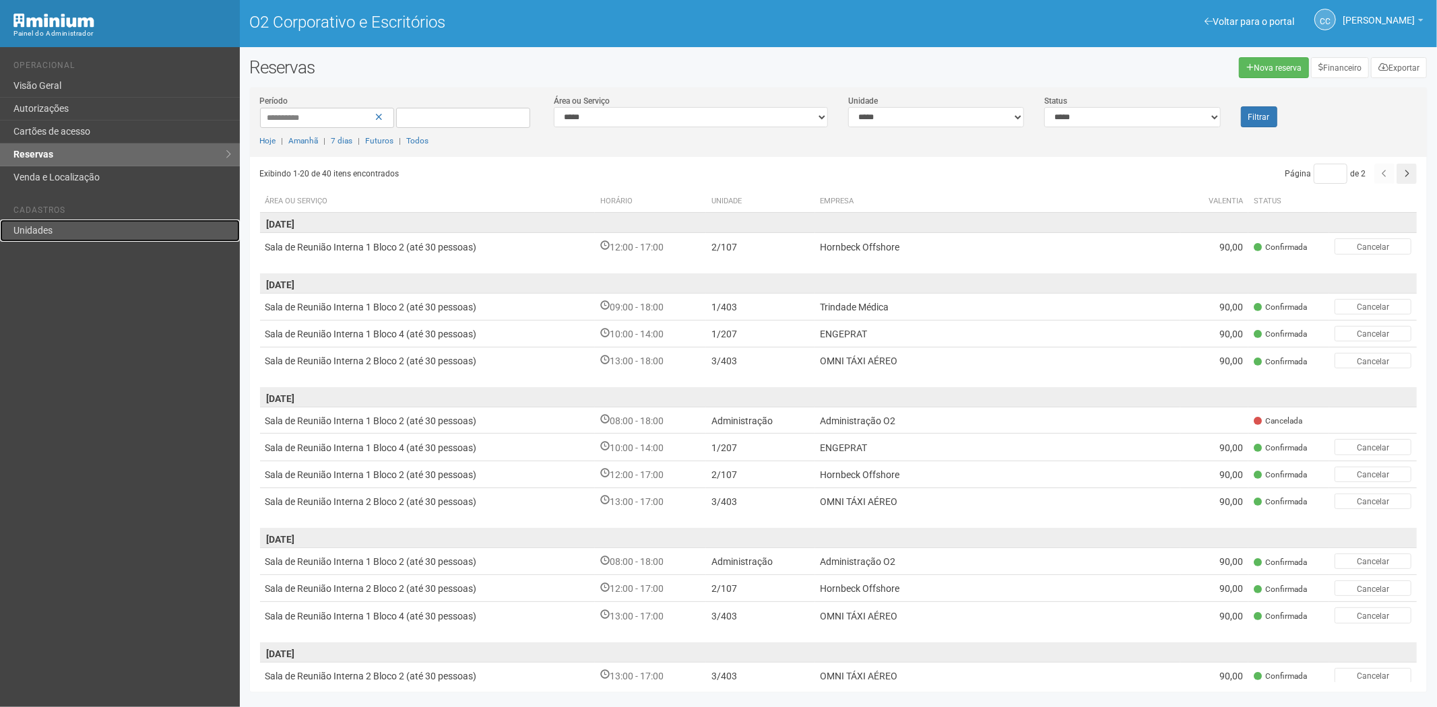
click at [34, 227] on font "Unidades" at bounding box center [32, 230] width 39 height 11
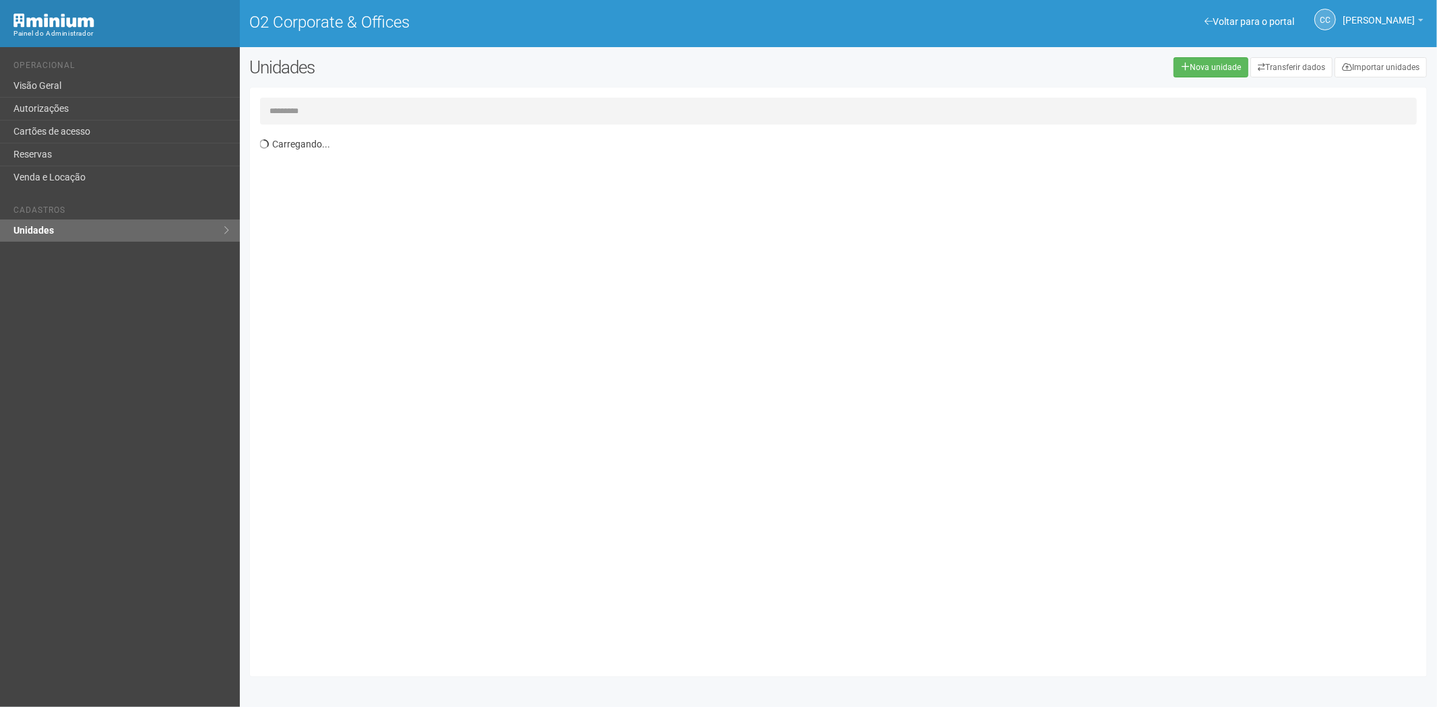
click at [311, 117] on input "text" at bounding box center [838, 111] width 1157 height 27
click at [106, 129] on link "Cartões de acesso" at bounding box center [120, 132] width 240 height 23
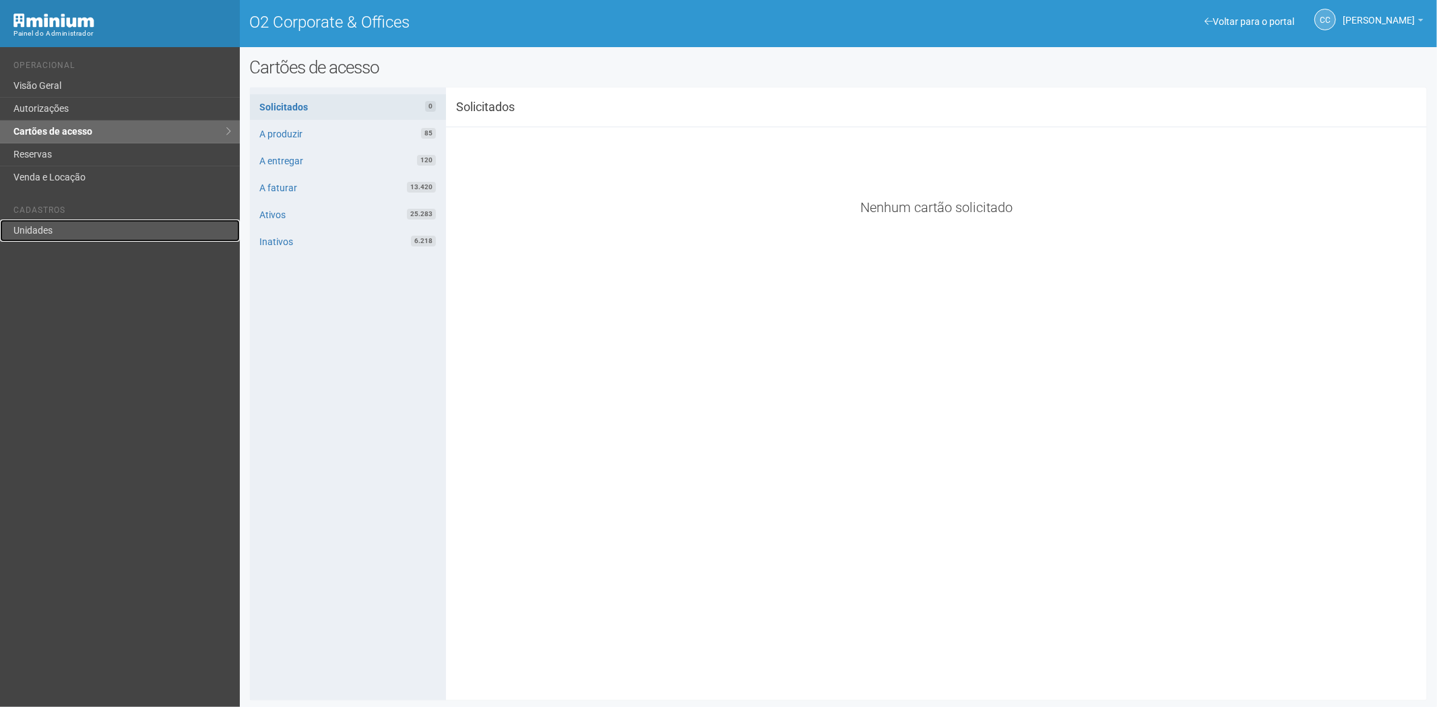
drag, startPoint x: 51, startPoint y: 230, endPoint x: 51, endPoint y: 239, distance: 8.8
click at [51, 230] on link "Unidades" at bounding box center [120, 231] width 240 height 22
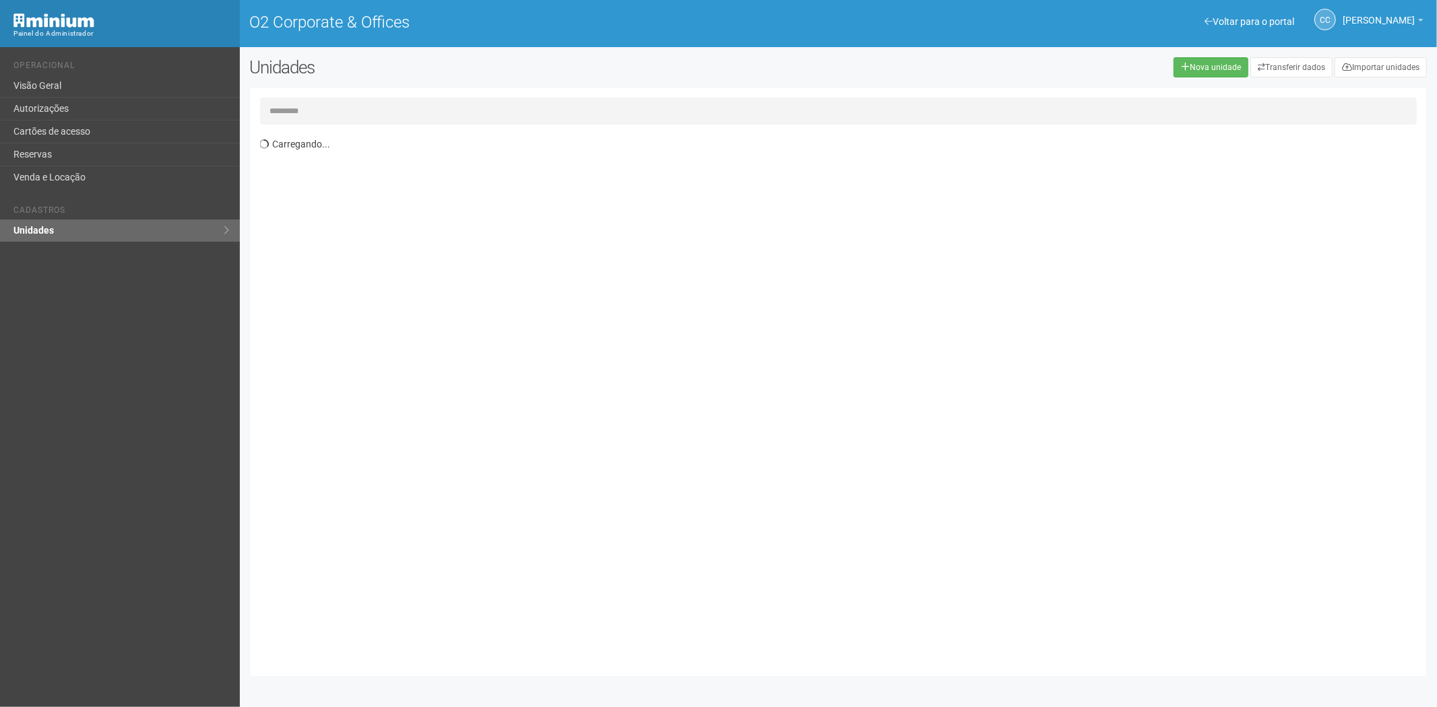
click at [280, 106] on input "text" at bounding box center [838, 111] width 1157 height 27
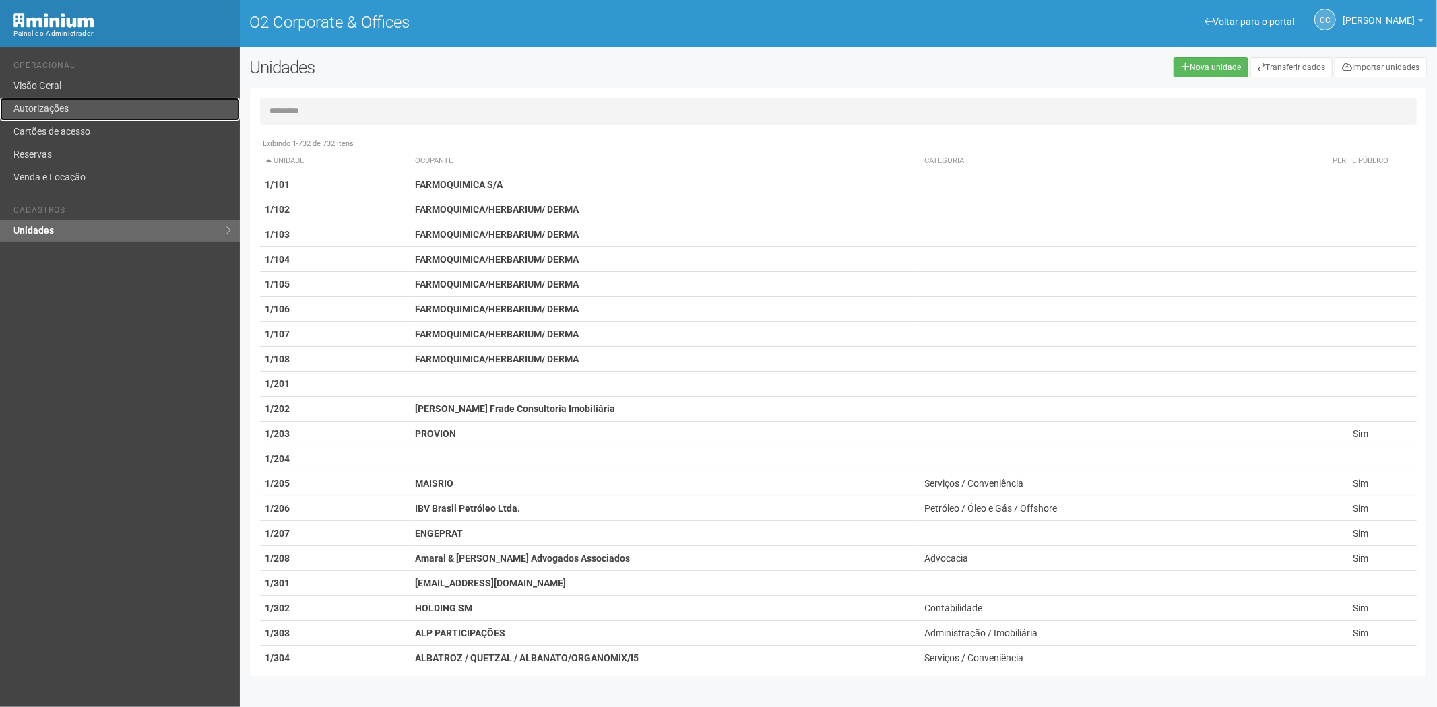
click at [69, 101] on link "Autorizações" at bounding box center [120, 109] width 240 height 23
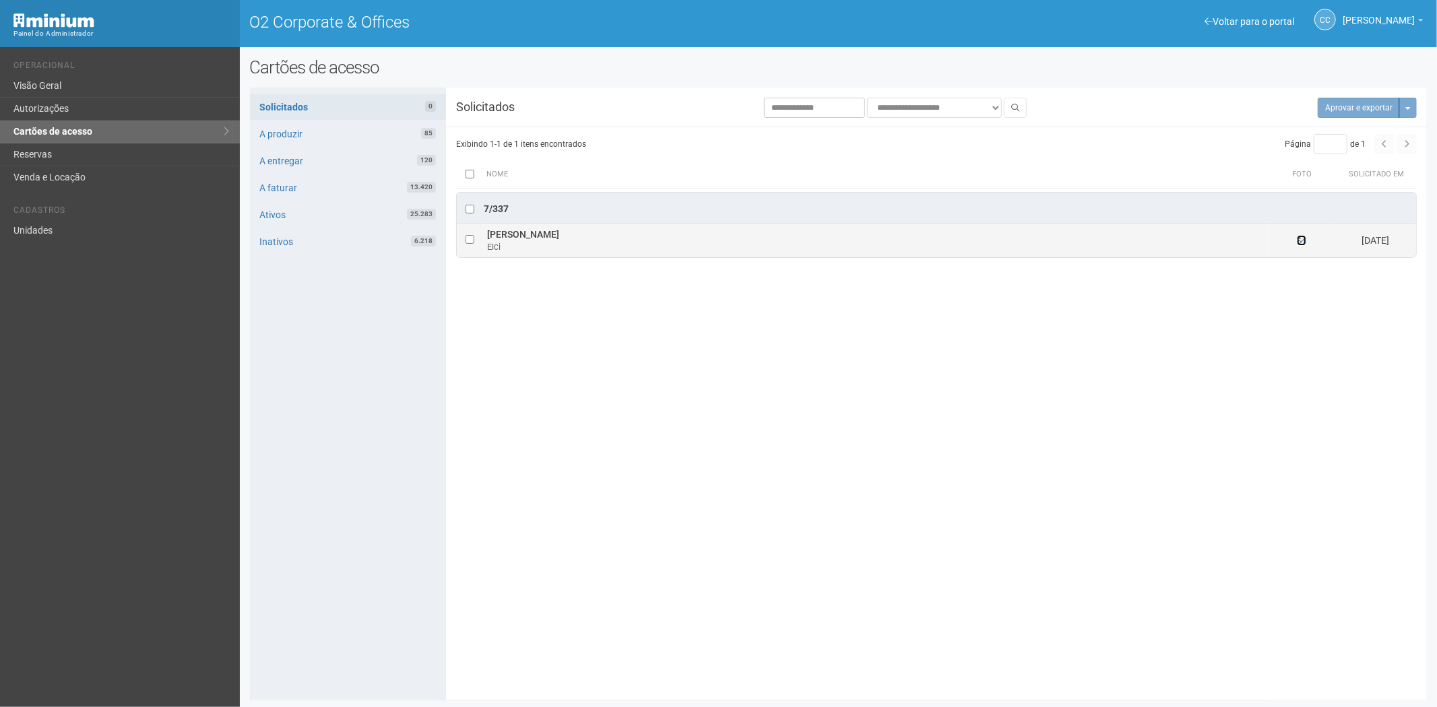
click at [1297, 240] on icon at bounding box center [1301, 240] width 9 height 9
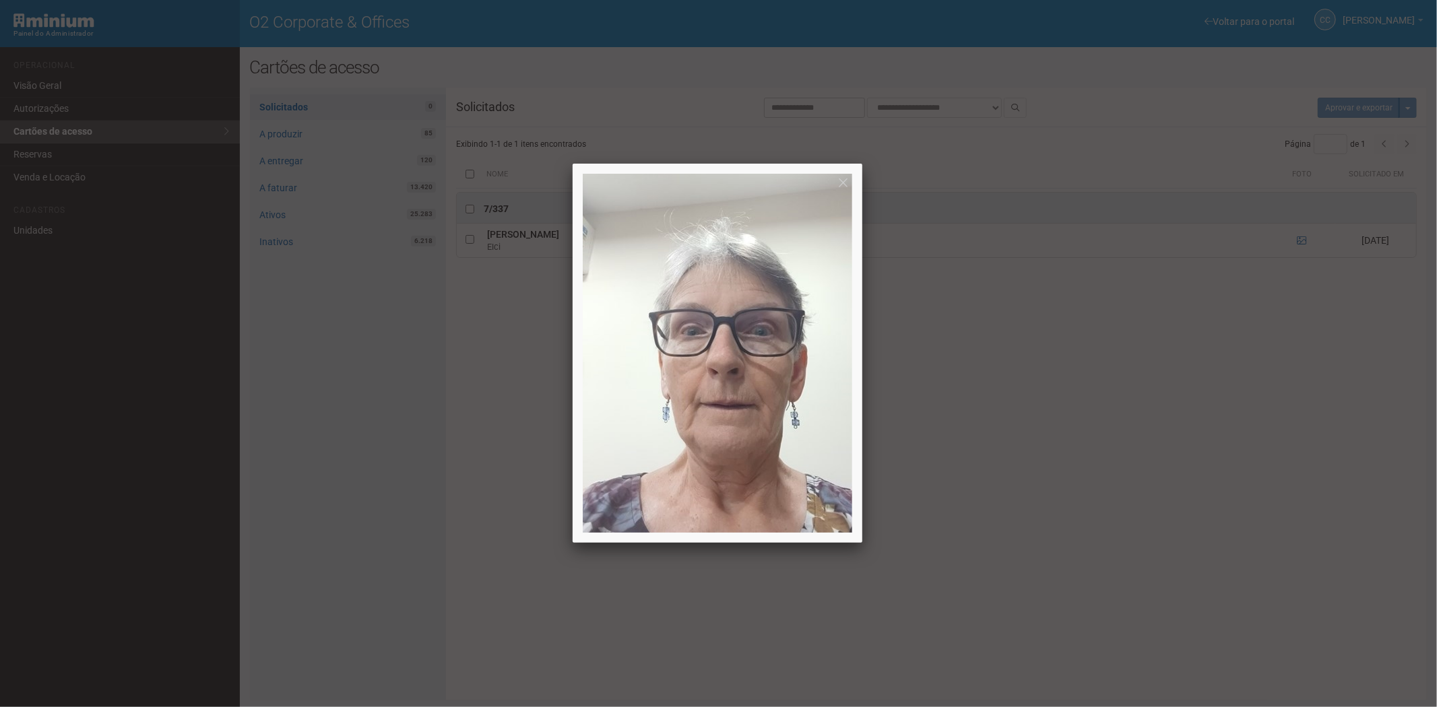
click at [1056, 426] on div at bounding box center [718, 353] width 1437 height 707
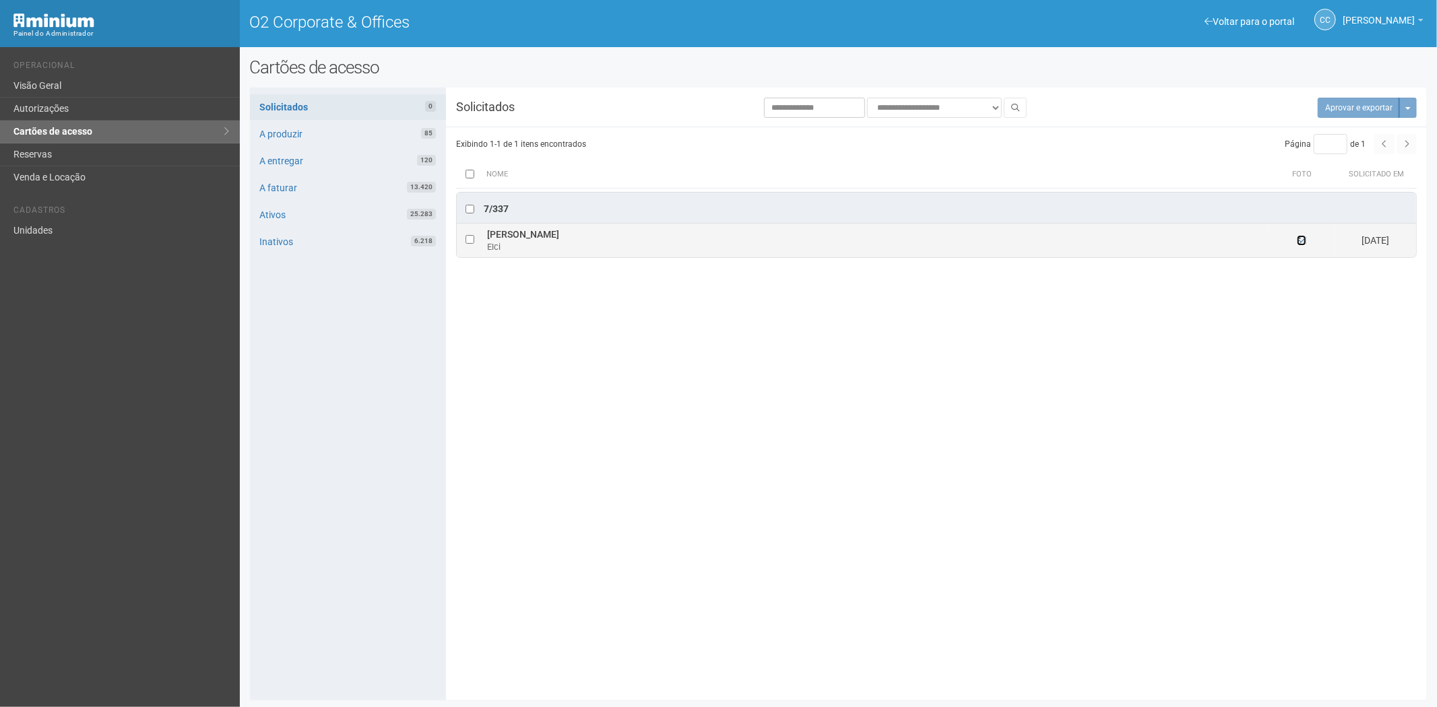
click at [1300, 243] on icon at bounding box center [1301, 240] width 9 height 9
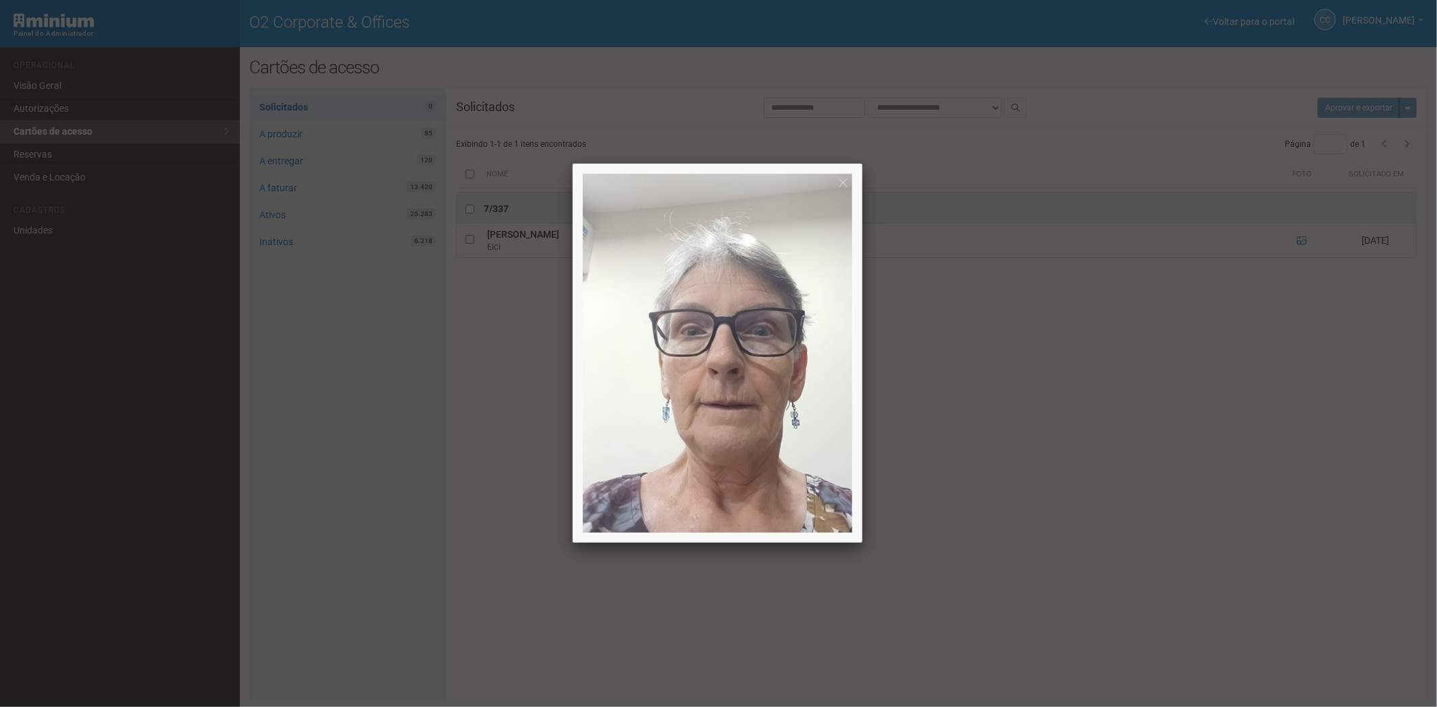
drag, startPoint x: 1216, startPoint y: 477, endPoint x: 1155, endPoint y: 266, distance: 219.4
click at [1219, 460] on div at bounding box center [718, 353] width 1437 height 707
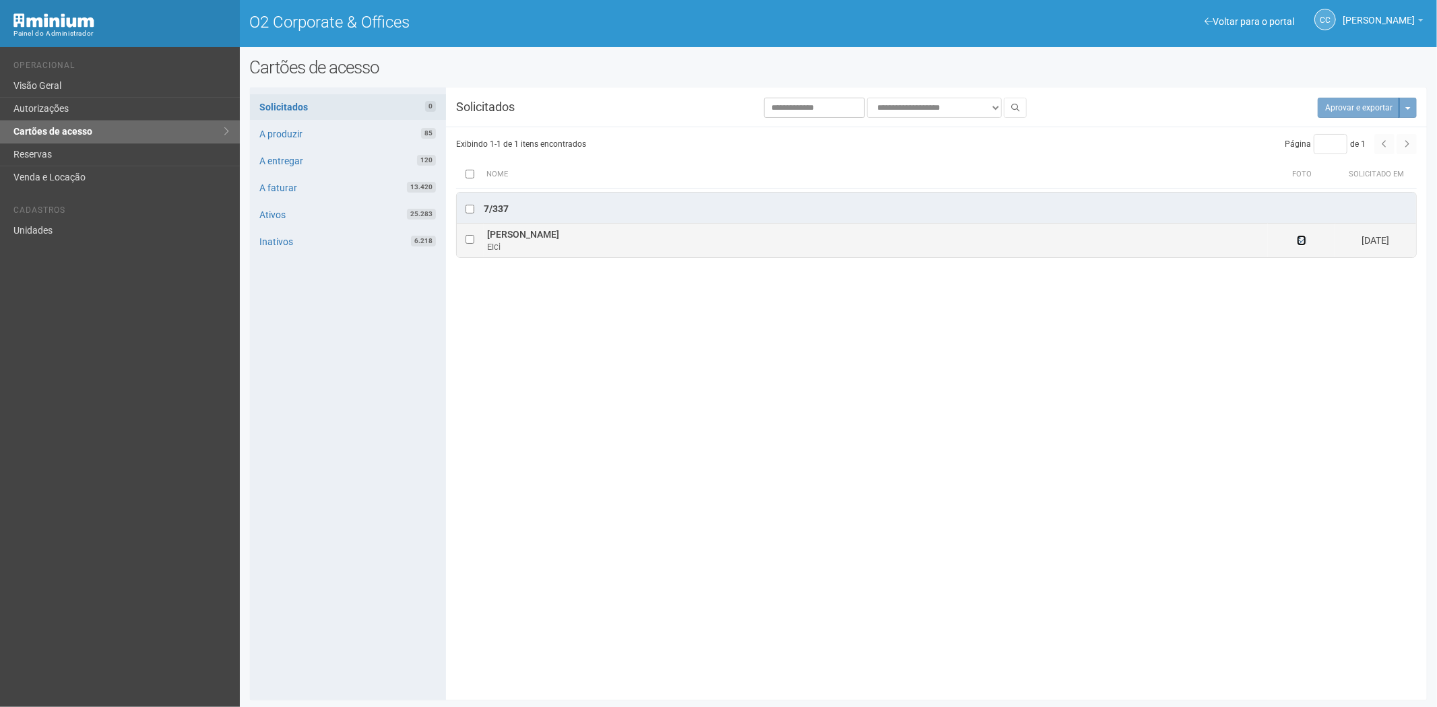
click at [1301, 241] on icon at bounding box center [1301, 240] width 9 height 9
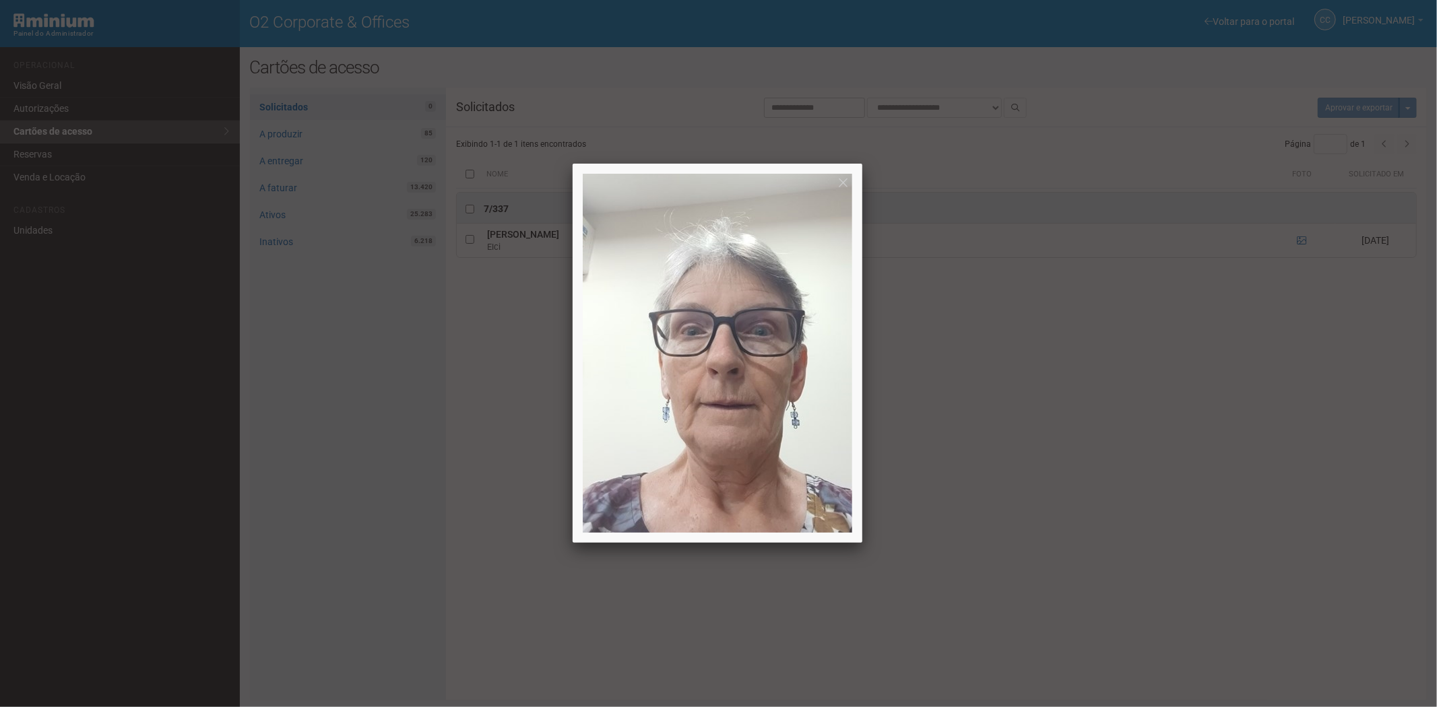
drag, startPoint x: 1039, startPoint y: 469, endPoint x: 1045, endPoint y: 397, distance: 71.7
click at [1043, 462] on div at bounding box center [718, 353] width 1437 height 707
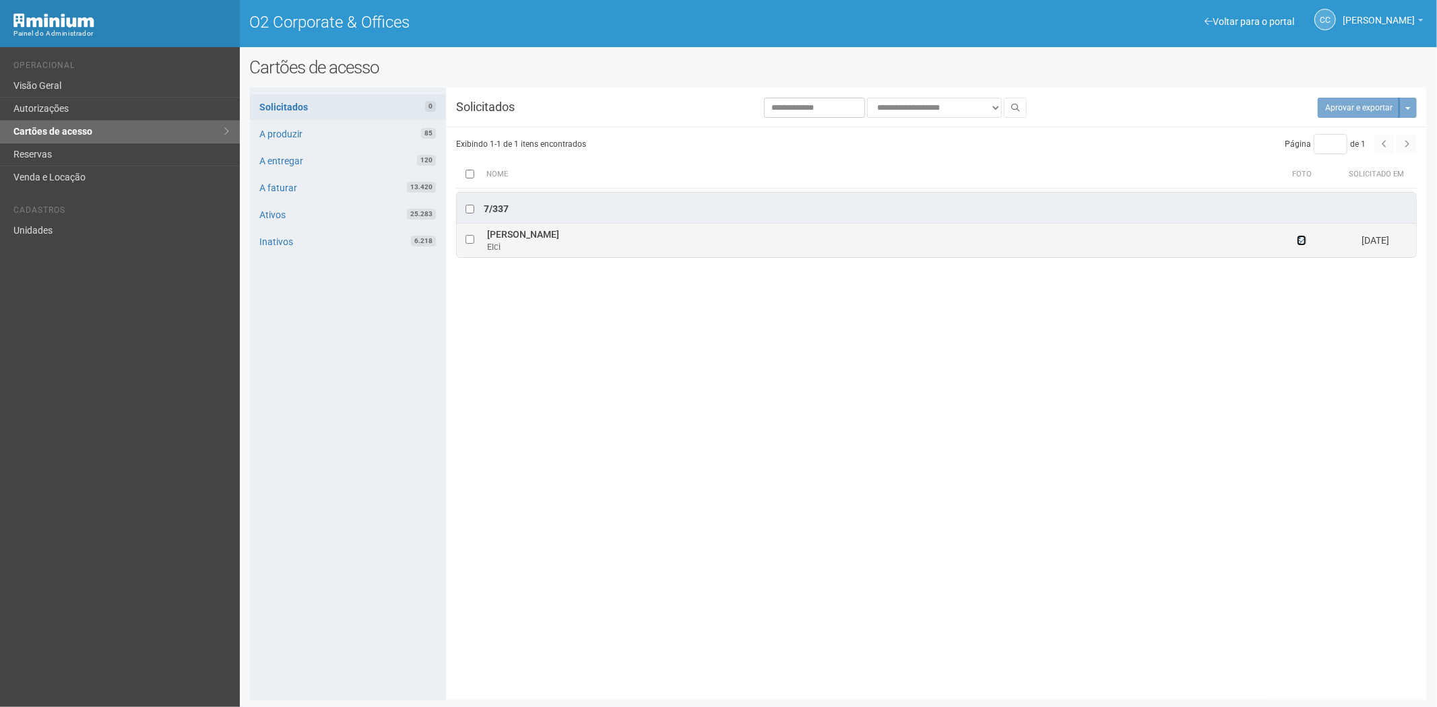
click at [1302, 241] on icon at bounding box center [1301, 240] width 9 height 9
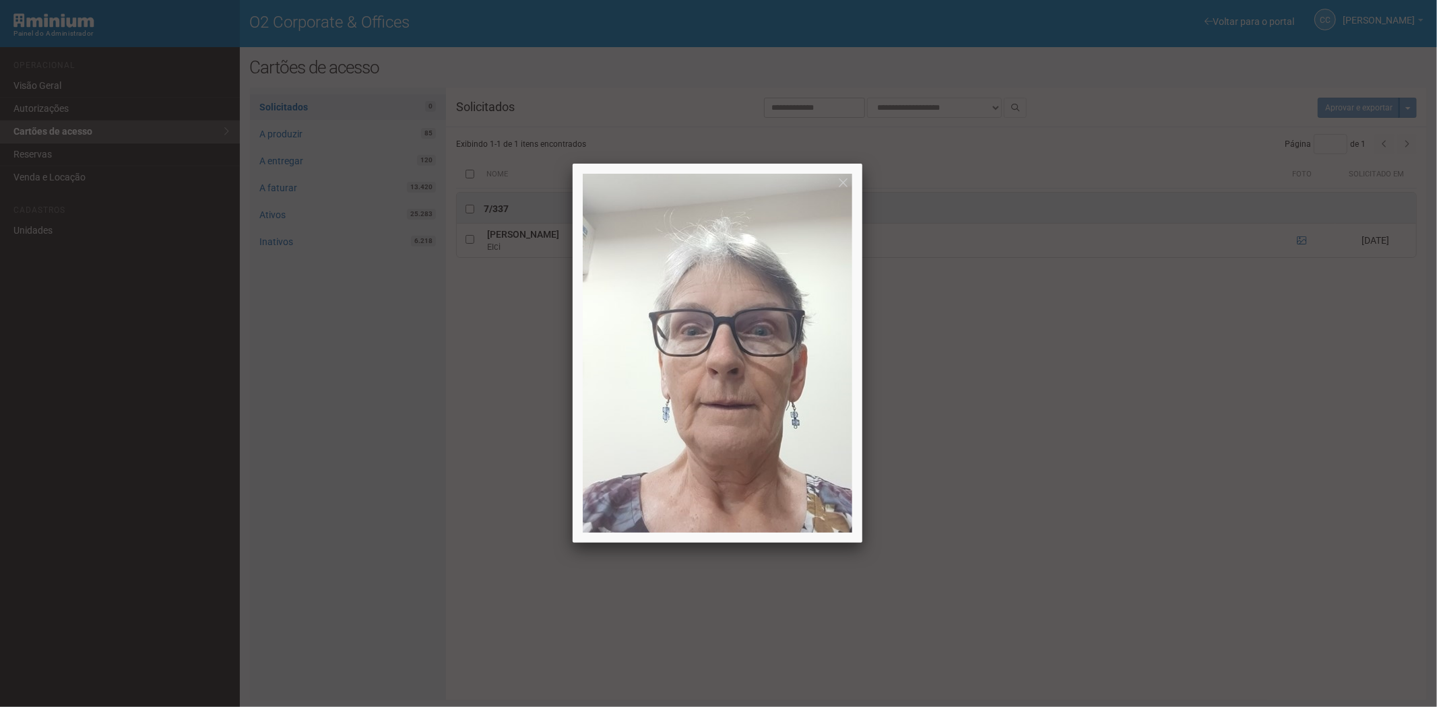
click at [994, 546] on div at bounding box center [718, 353] width 1437 height 707
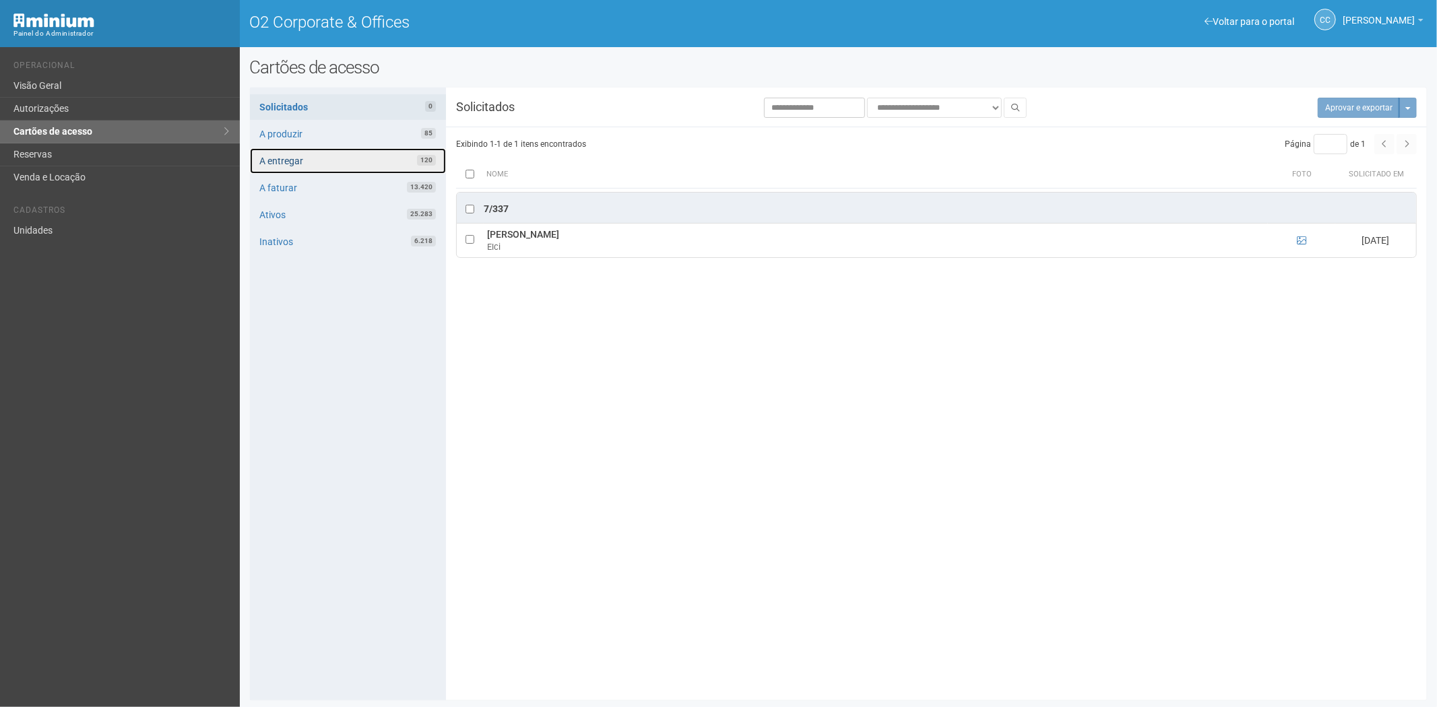
click at [395, 160] on link "A entregar 120" at bounding box center [348, 161] width 196 height 26
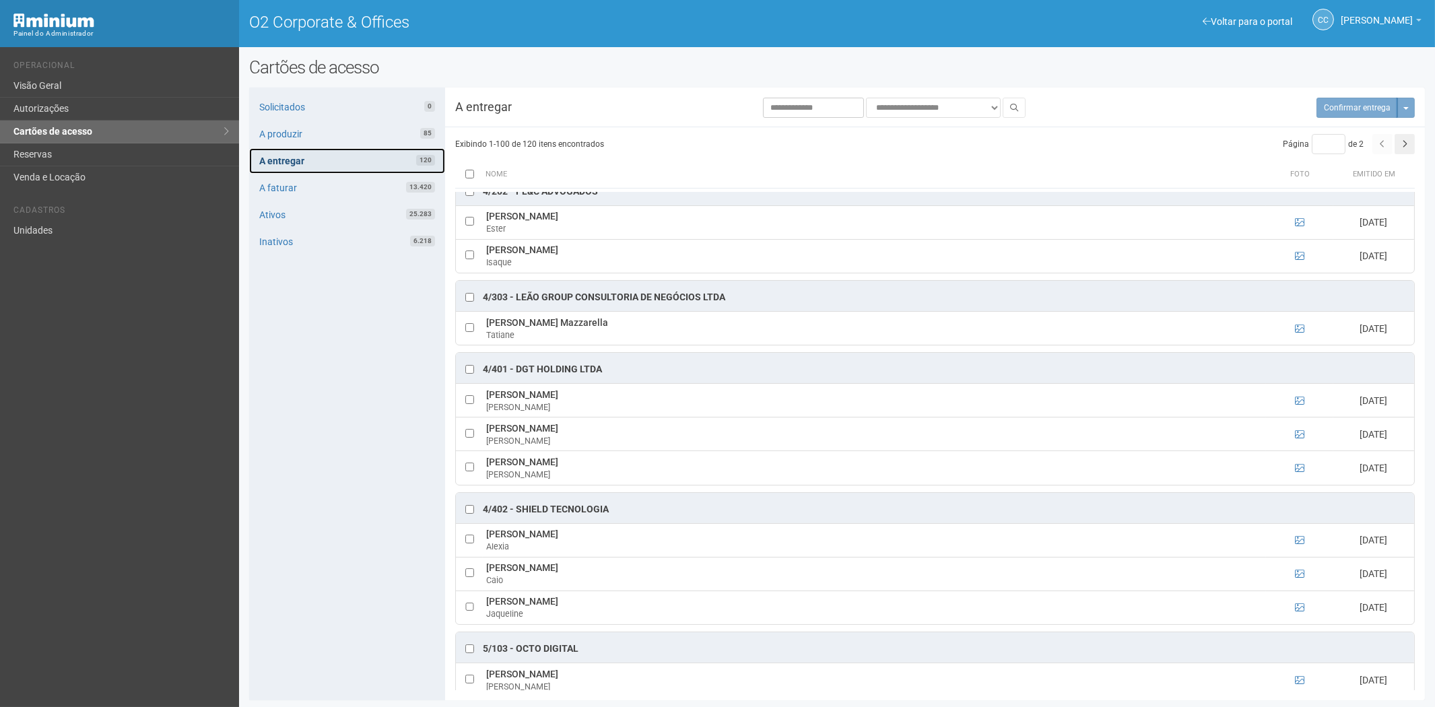
scroll to position [1272, 0]
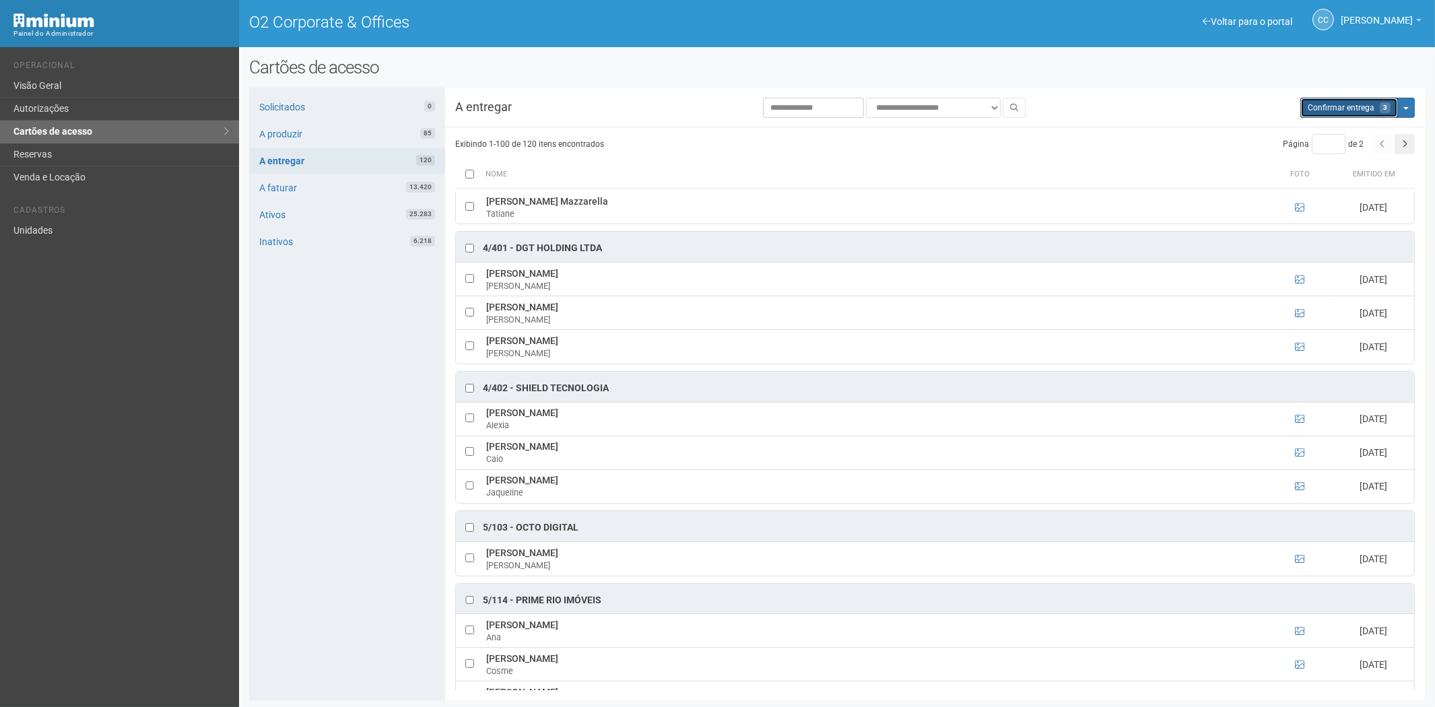
click at [1350, 105] on span "Confirmar entrega" at bounding box center [1341, 107] width 67 height 9
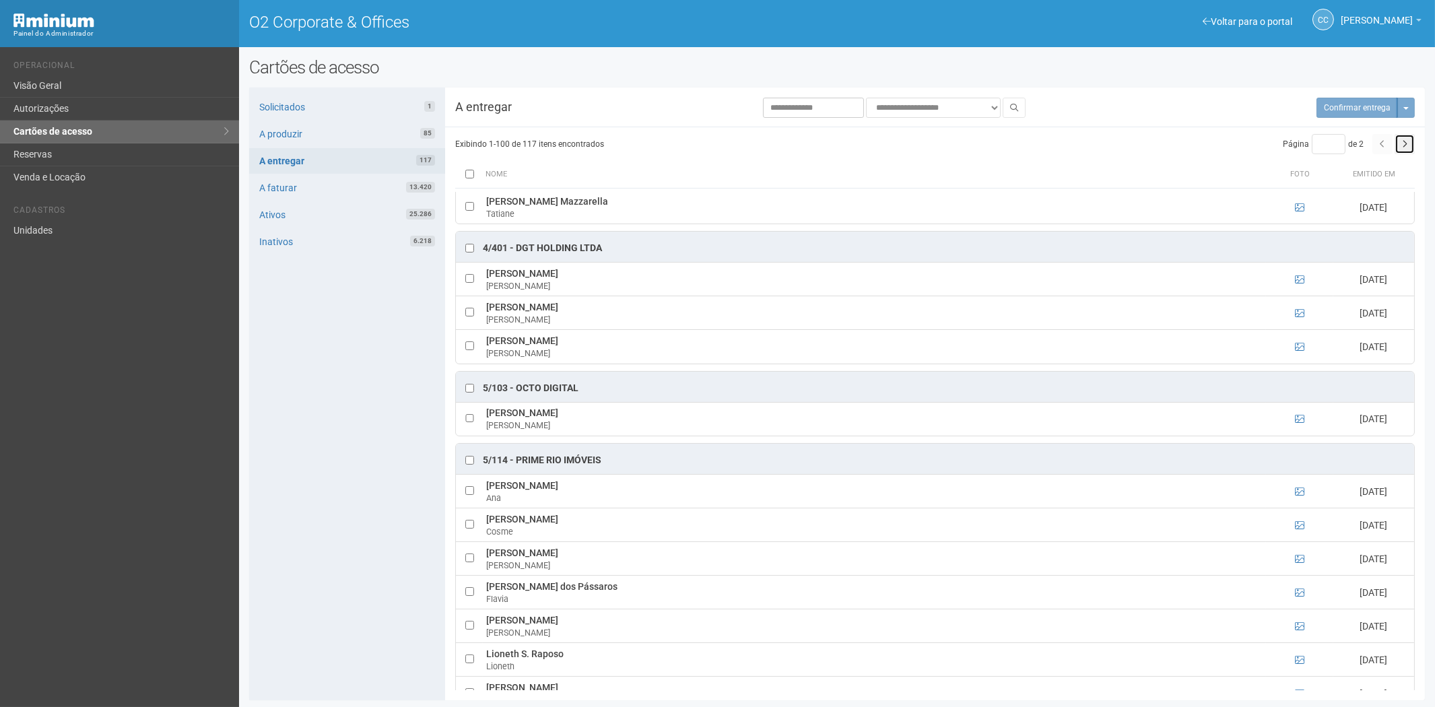
click at [1404, 139] on button "button" at bounding box center [1405, 144] width 20 height 20
type input "*"
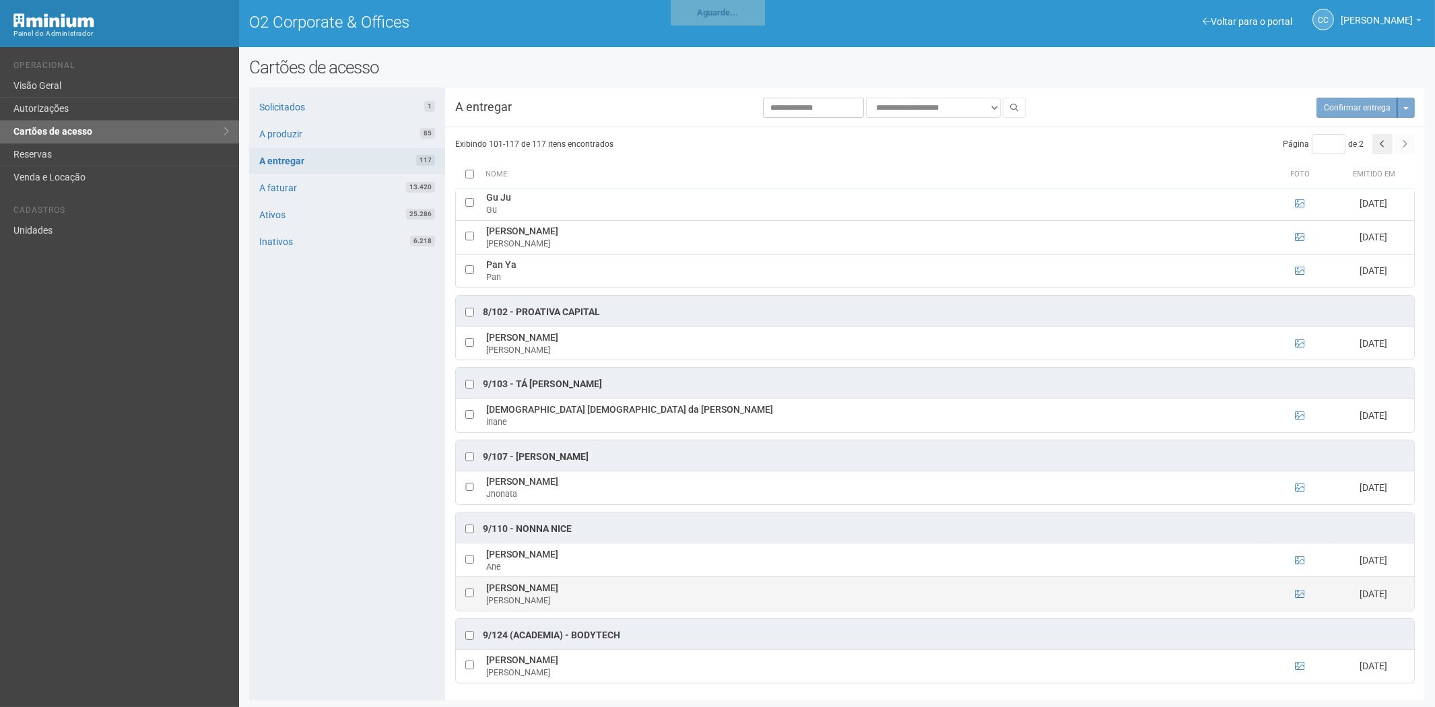
scroll to position [1, 0]
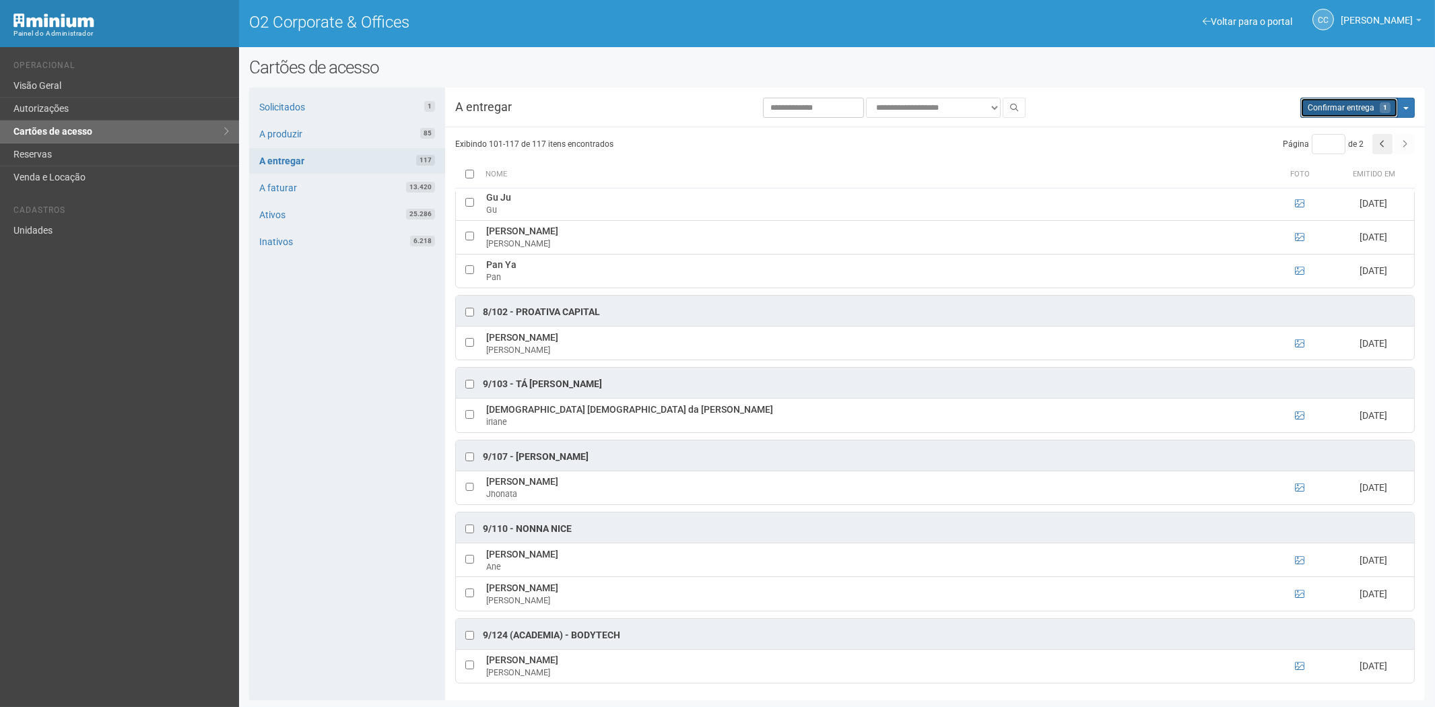
click at [1325, 106] on span "Confirmar entrega" at bounding box center [1341, 107] width 67 height 9
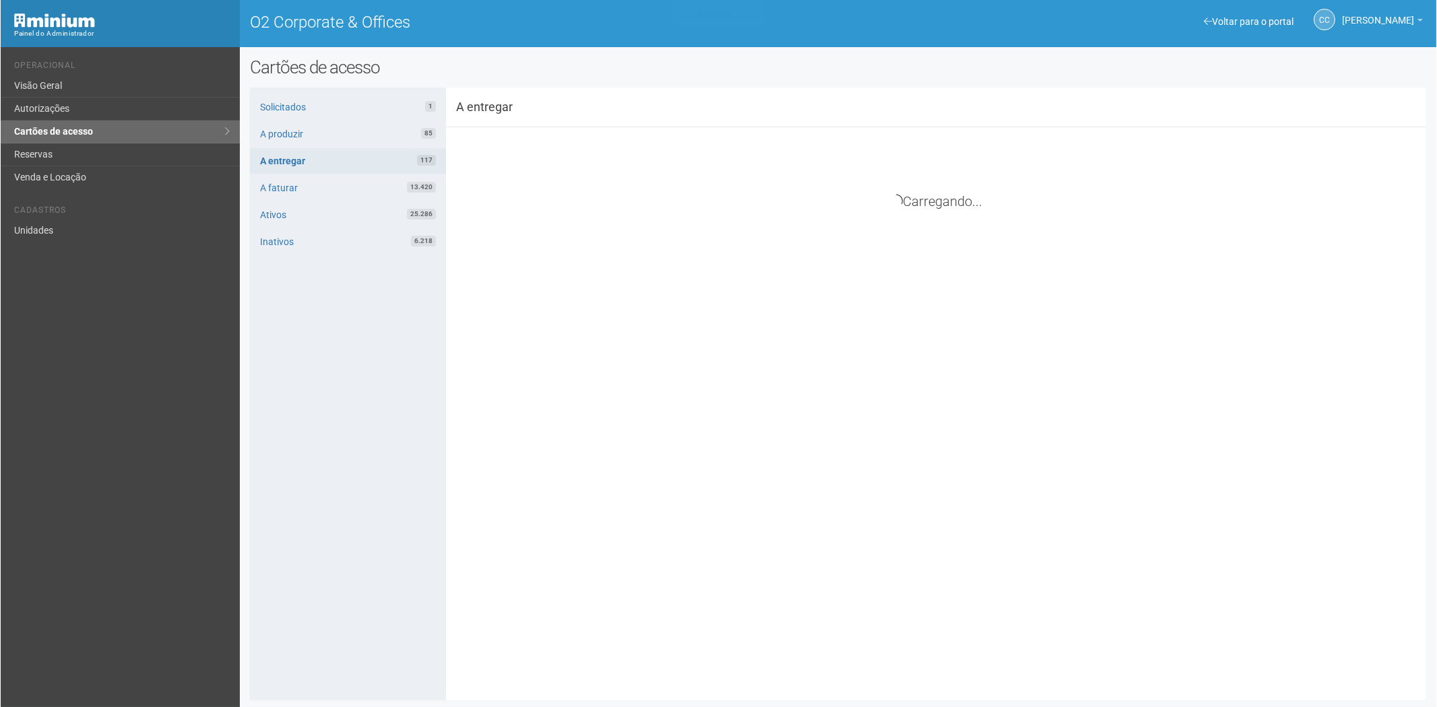
scroll to position [0, 0]
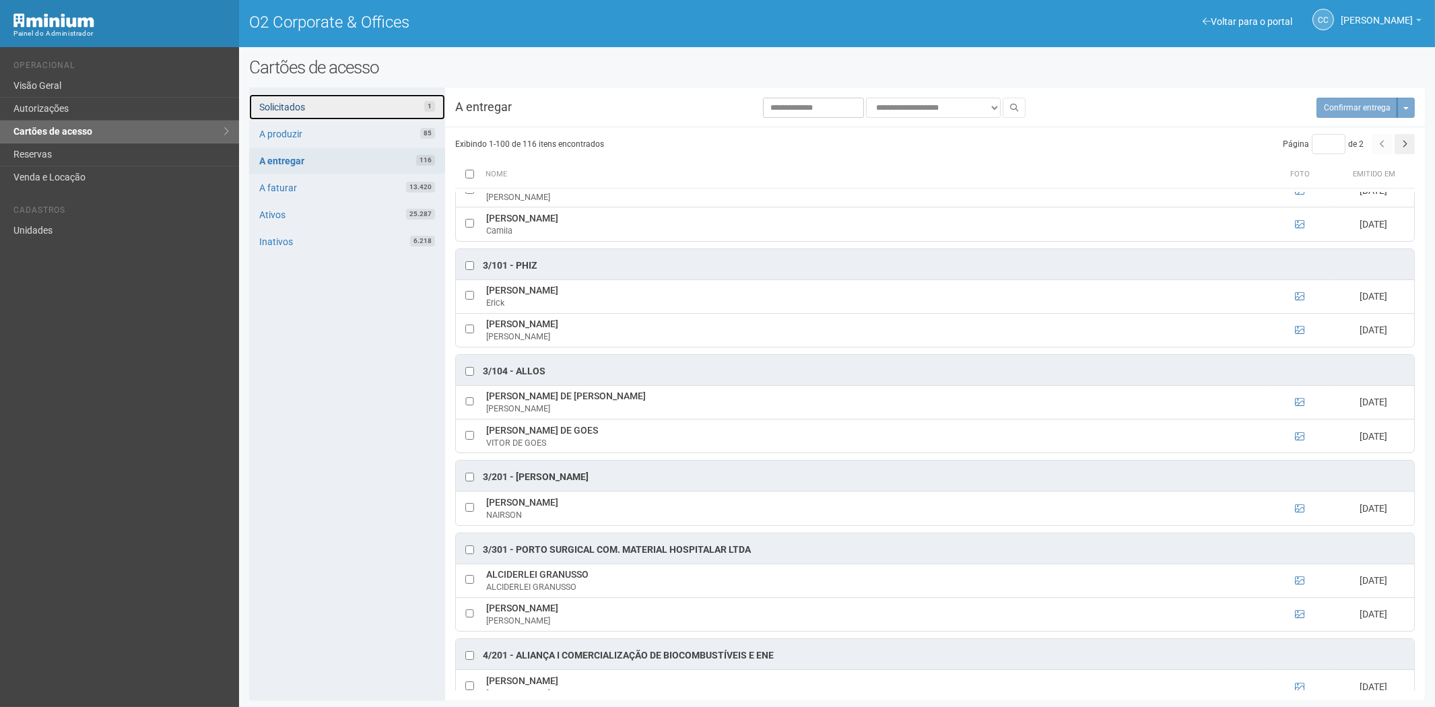
drag, startPoint x: 286, startPoint y: 105, endPoint x: 313, endPoint y: 115, distance: 27.9
click at [286, 105] on link "Solicitados 1" at bounding box center [347, 107] width 196 height 26
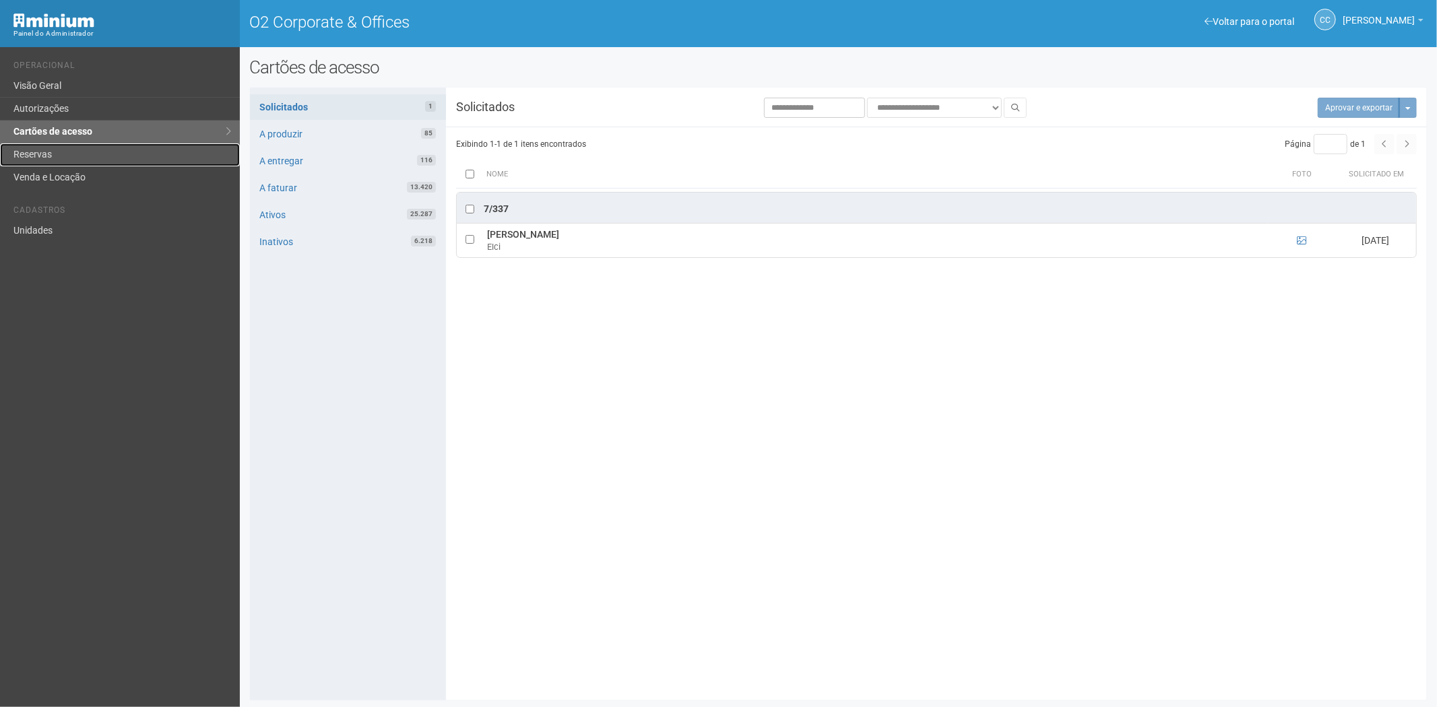
click at [63, 150] on link "Reservas" at bounding box center [120, 154] width 240 height 23
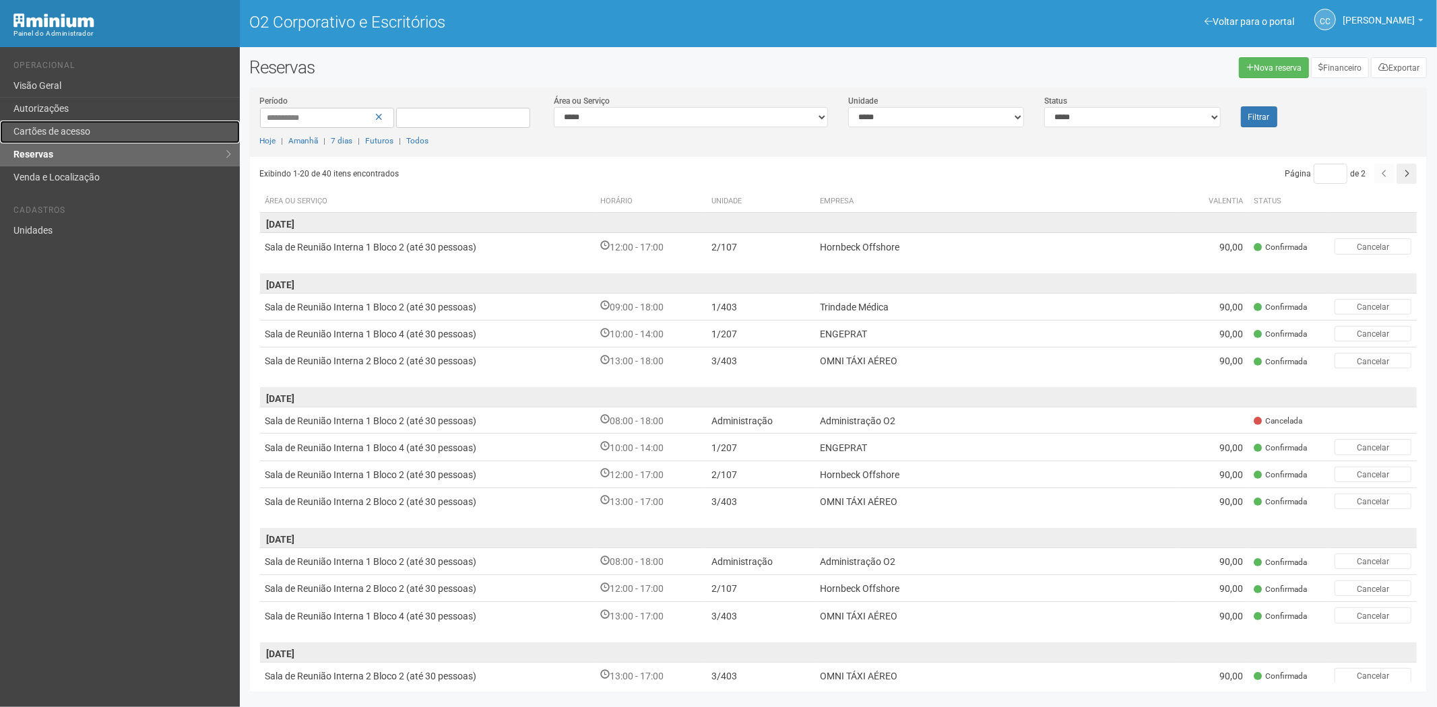
click at [77, 129] on font "Cartões de acesso" at bounding box center [51, 131] width 77 height 11
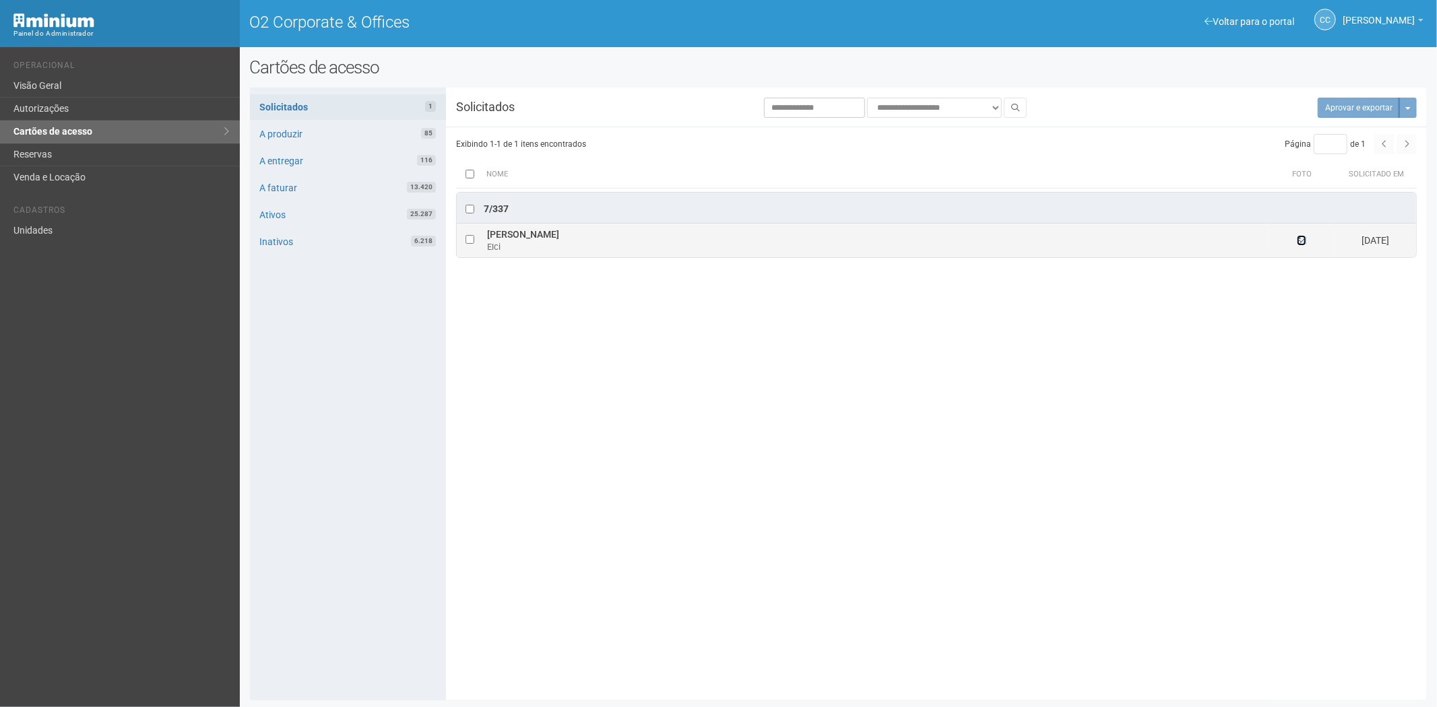
click at [1302, 241] on icon at bounding box center [1301, 240] width 9 height 9
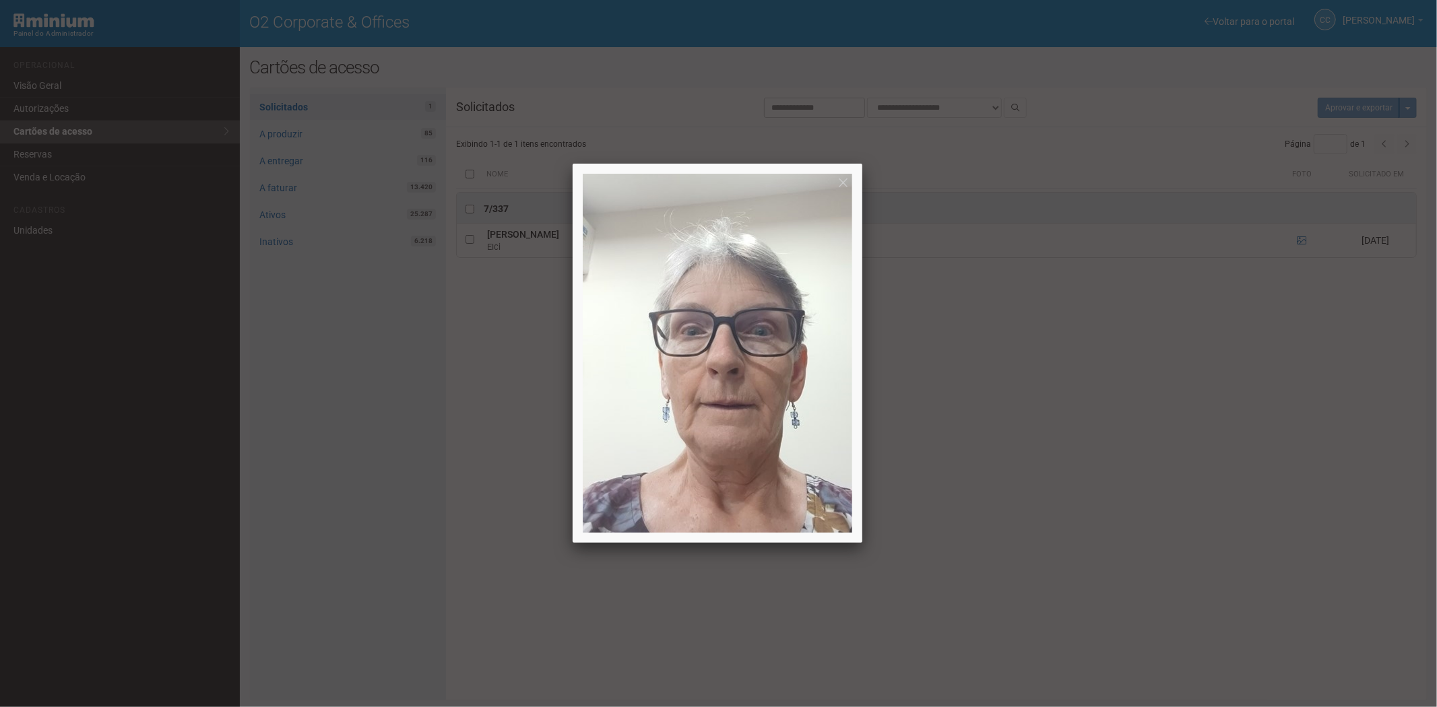
click at [1224, 460] on div at bounding box center [718, 353] width 1437 height 707
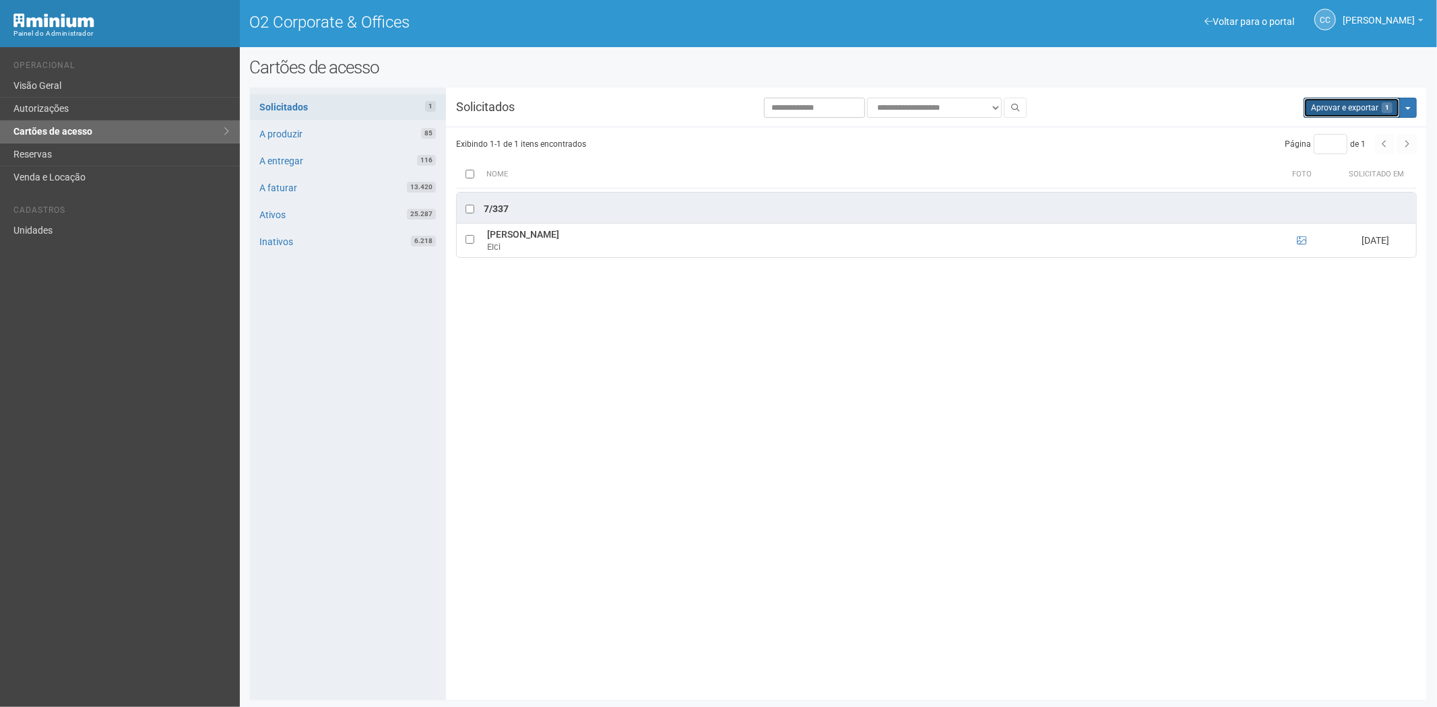
click at [1359, 104] on button "Aprovar e exportar 1" at bounding box center [1351, 108] width 96 height 20
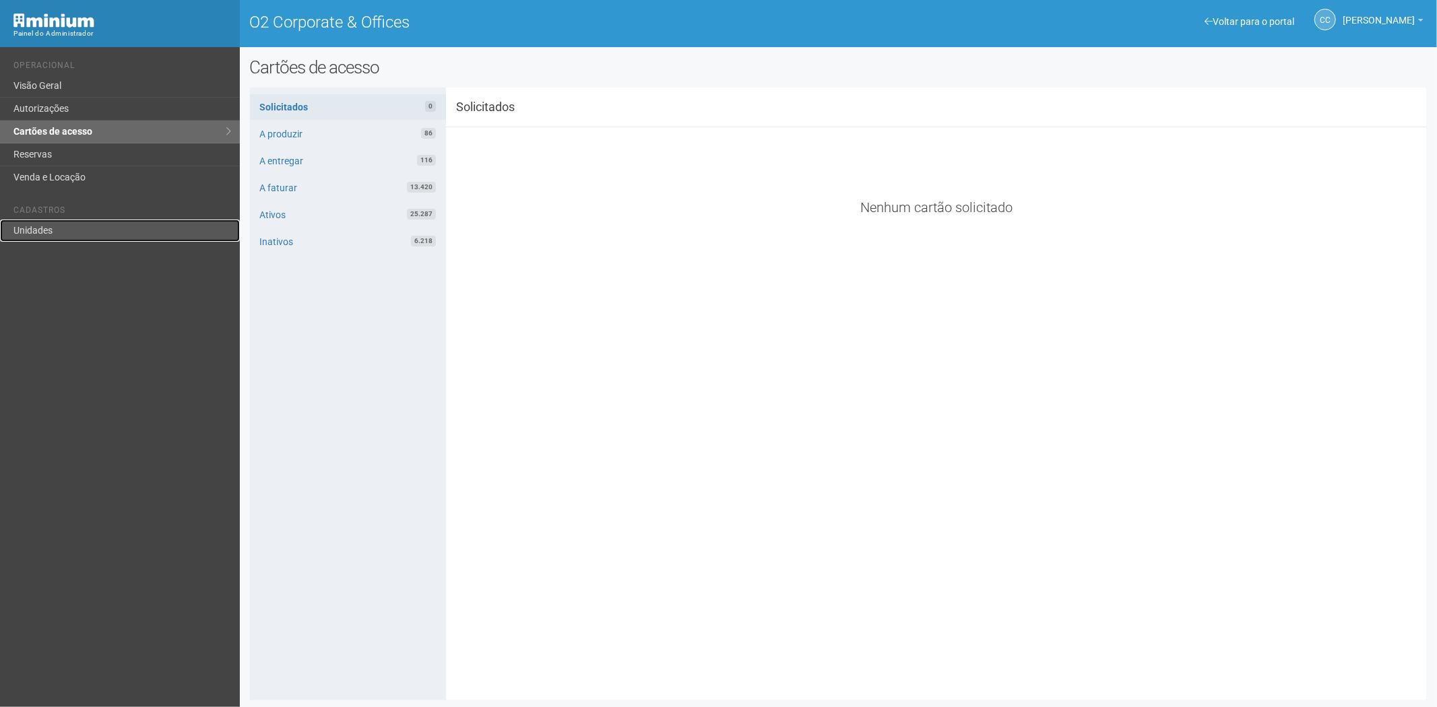
click at [93, 233] on link "Unidades" at bounding box center [120, 231] width 240 height 22
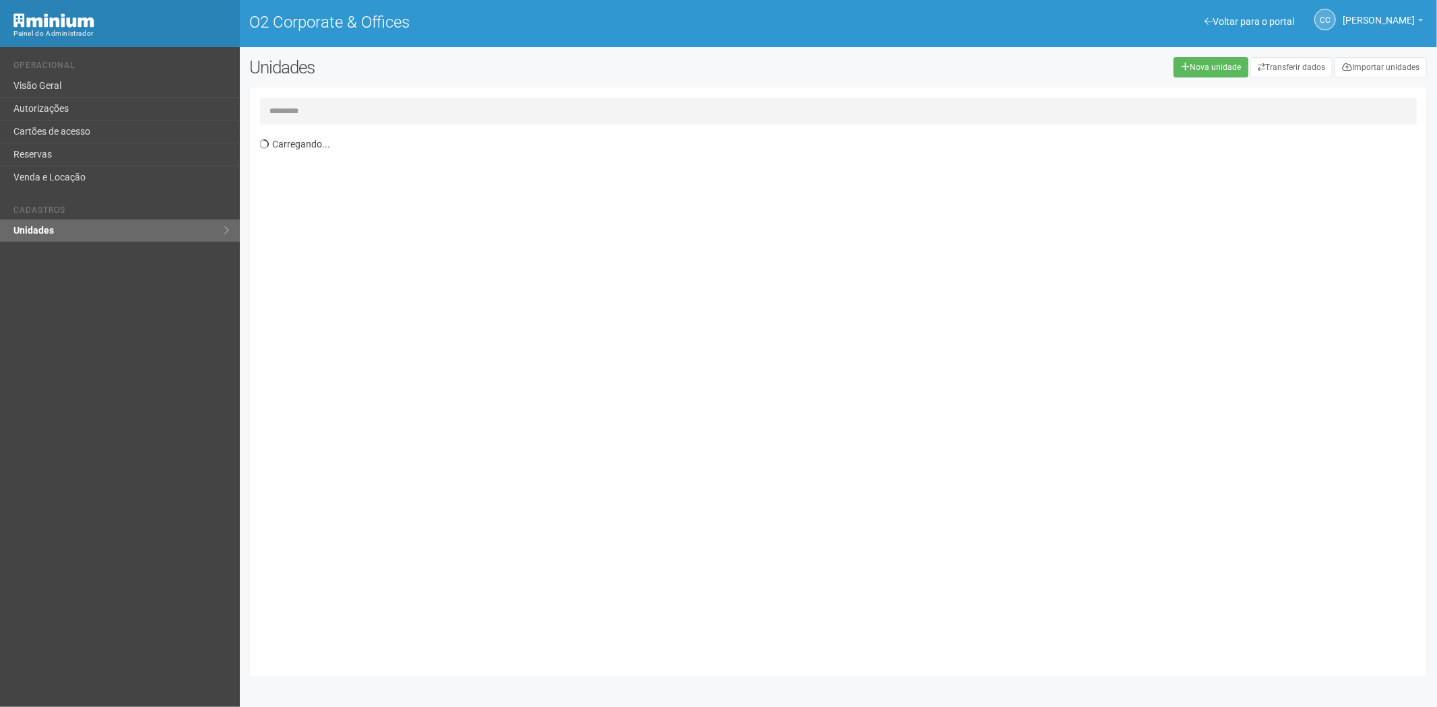
click at [324, 101] on input "text" at bounding box center [838, 111] width 1157 height 27
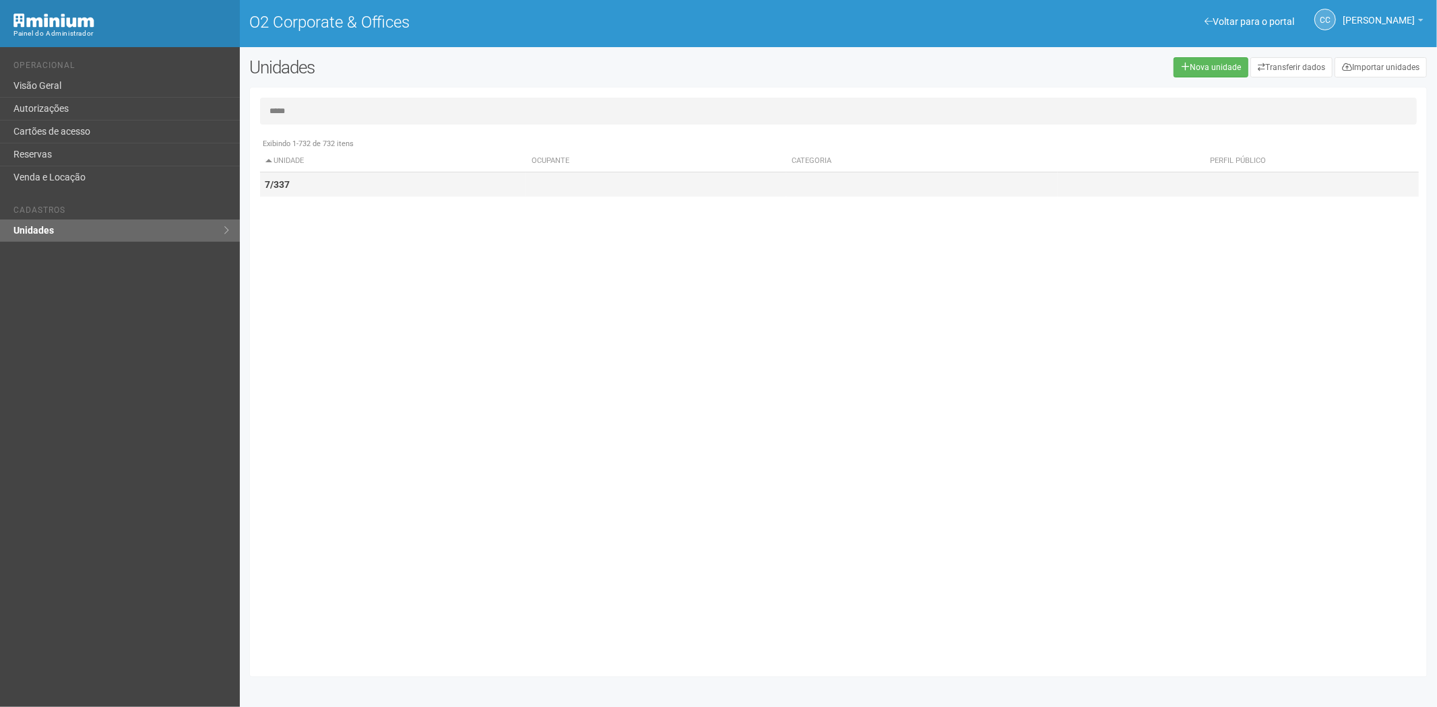
type input "*****"
click at [366, 182] on td "7/337" at bounding box center [393, 184] width 267 height 25
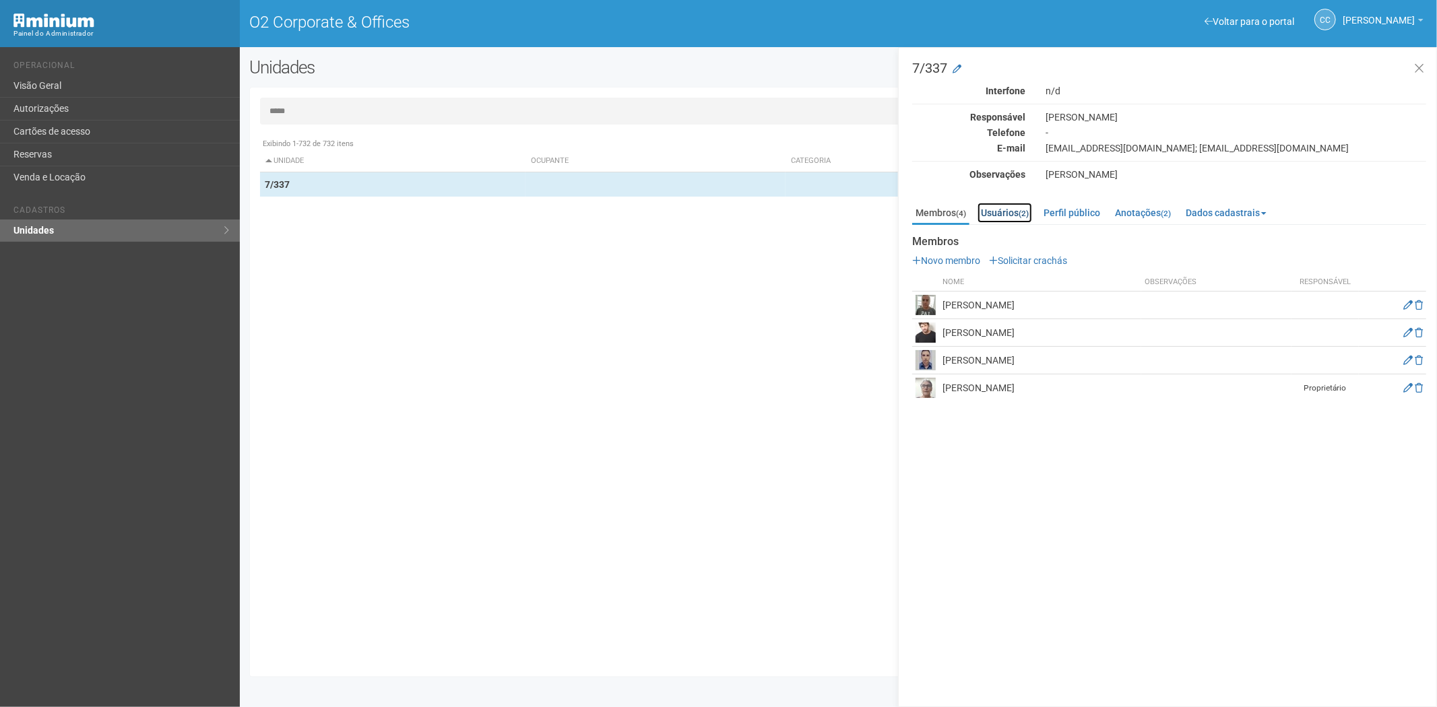
click at [1022, 210] on small "(2)" at bounding box center [1023, 213] width 10 height 9
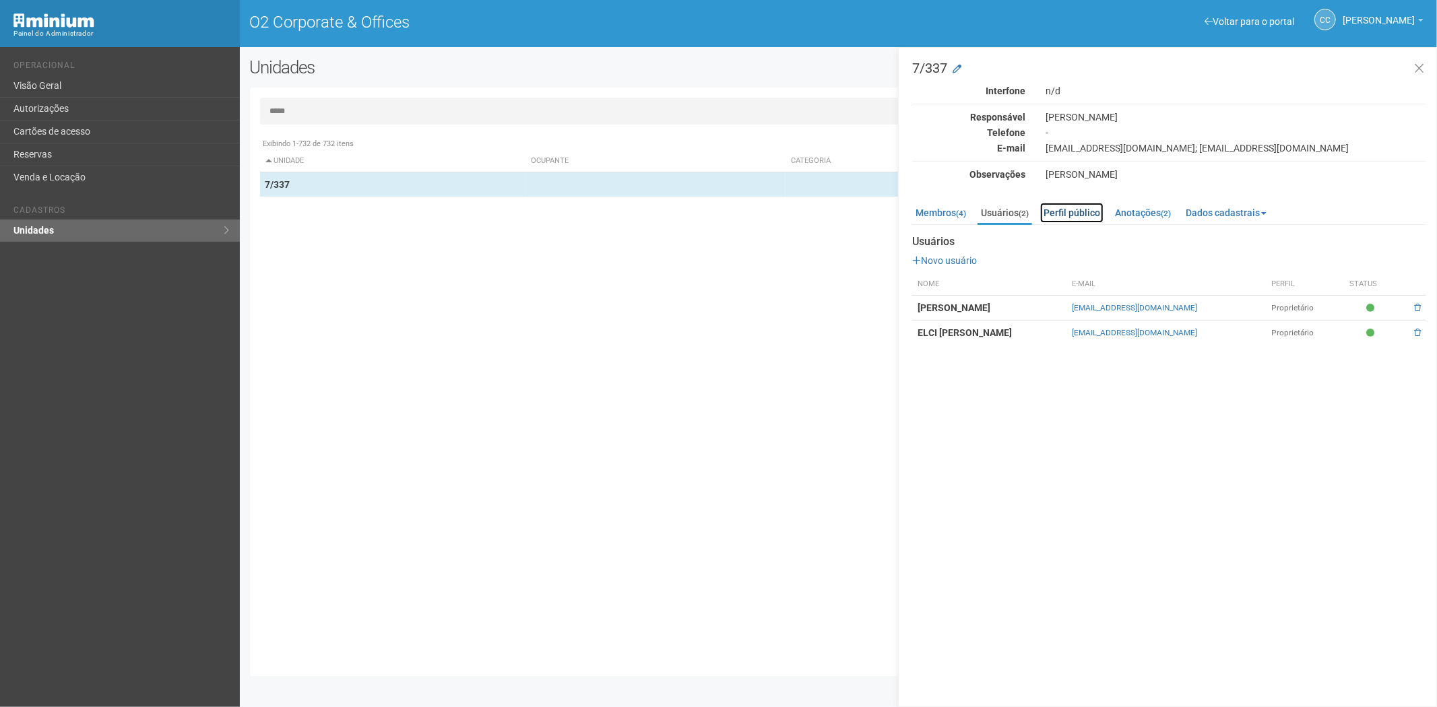
drag, startPoint x: 1078, startPoint y: 209, endPoint x: 1113, endPoint y: 216, distance: 35.7
click at [1079, 209] on link "Perfil público" at bounding box center [1071, 213] width 63 height 20
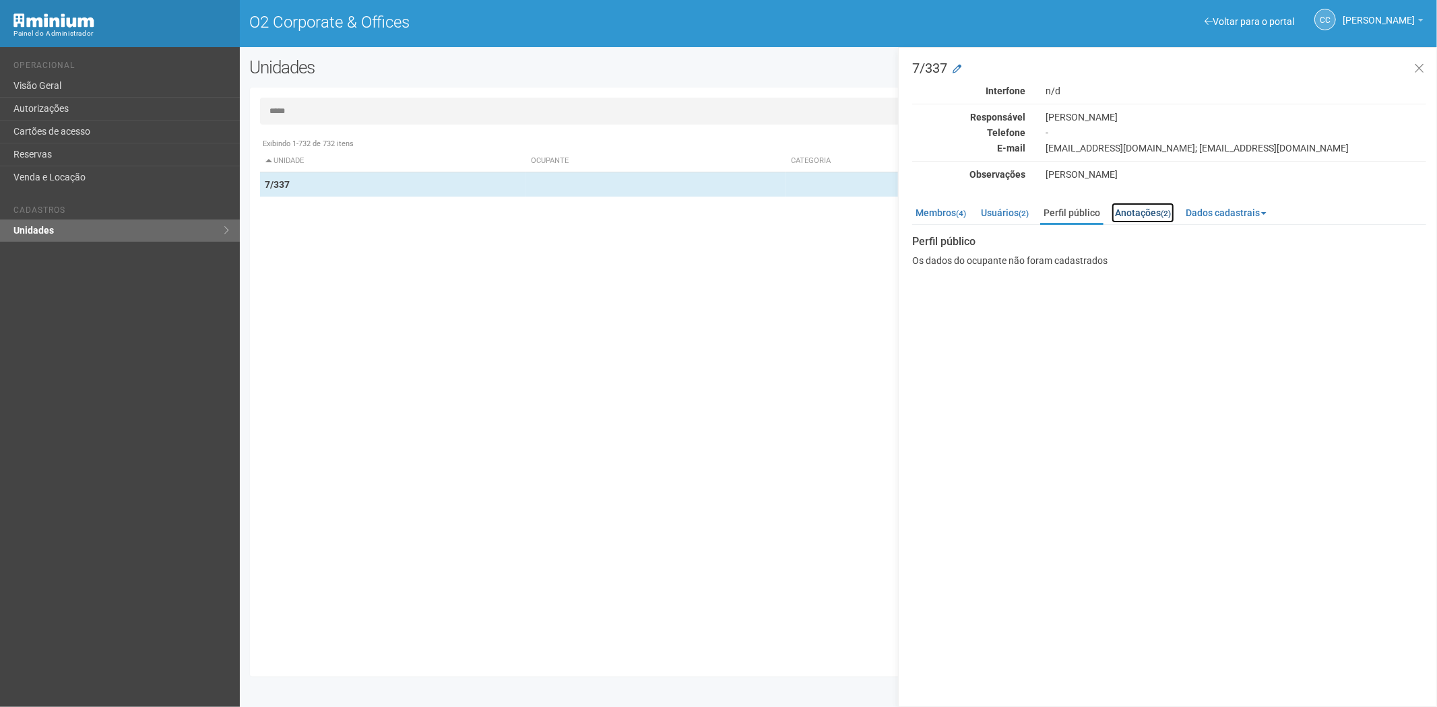
click at [1159, 212] on link "Anotações (2)" at bounding box center [1142, 213] width 63 height 20
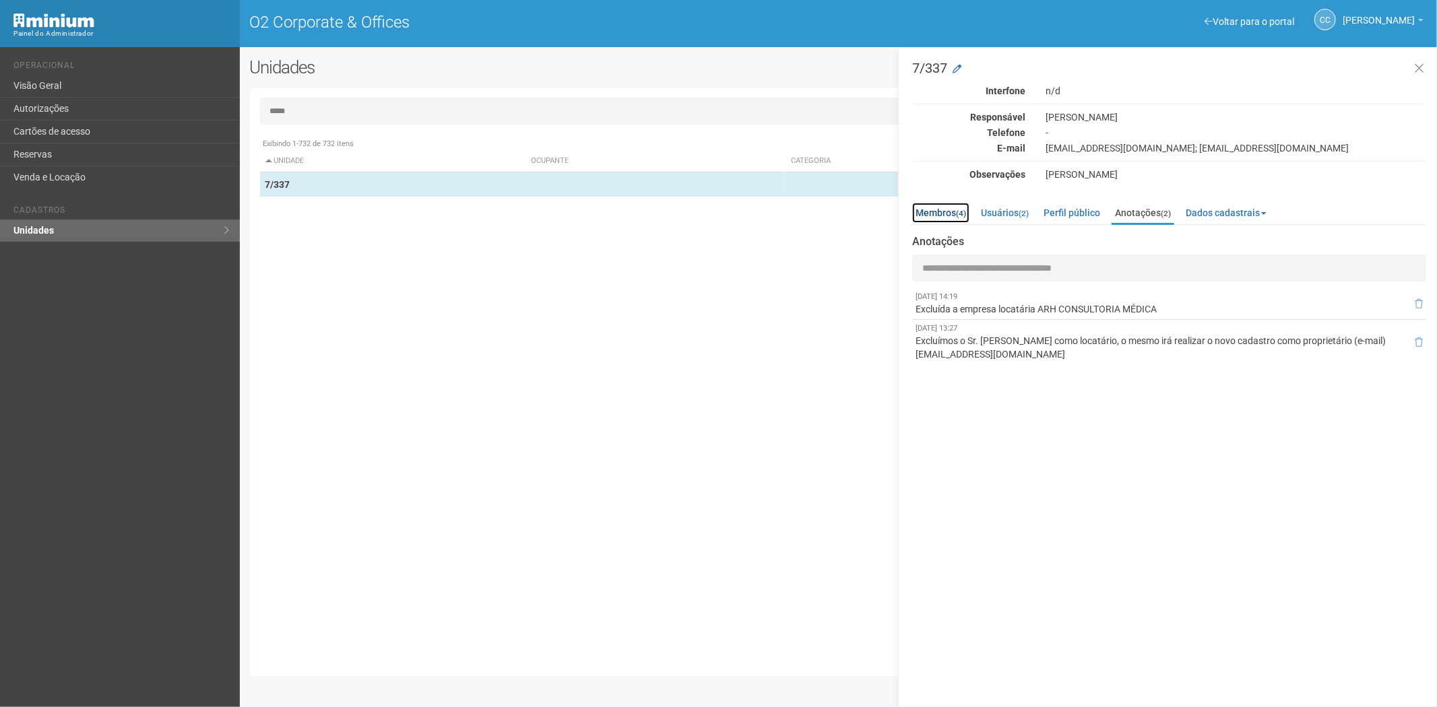
click at [947, 209] on link "Membros (4)" at bounding box center [940, 213] width 57 height 20
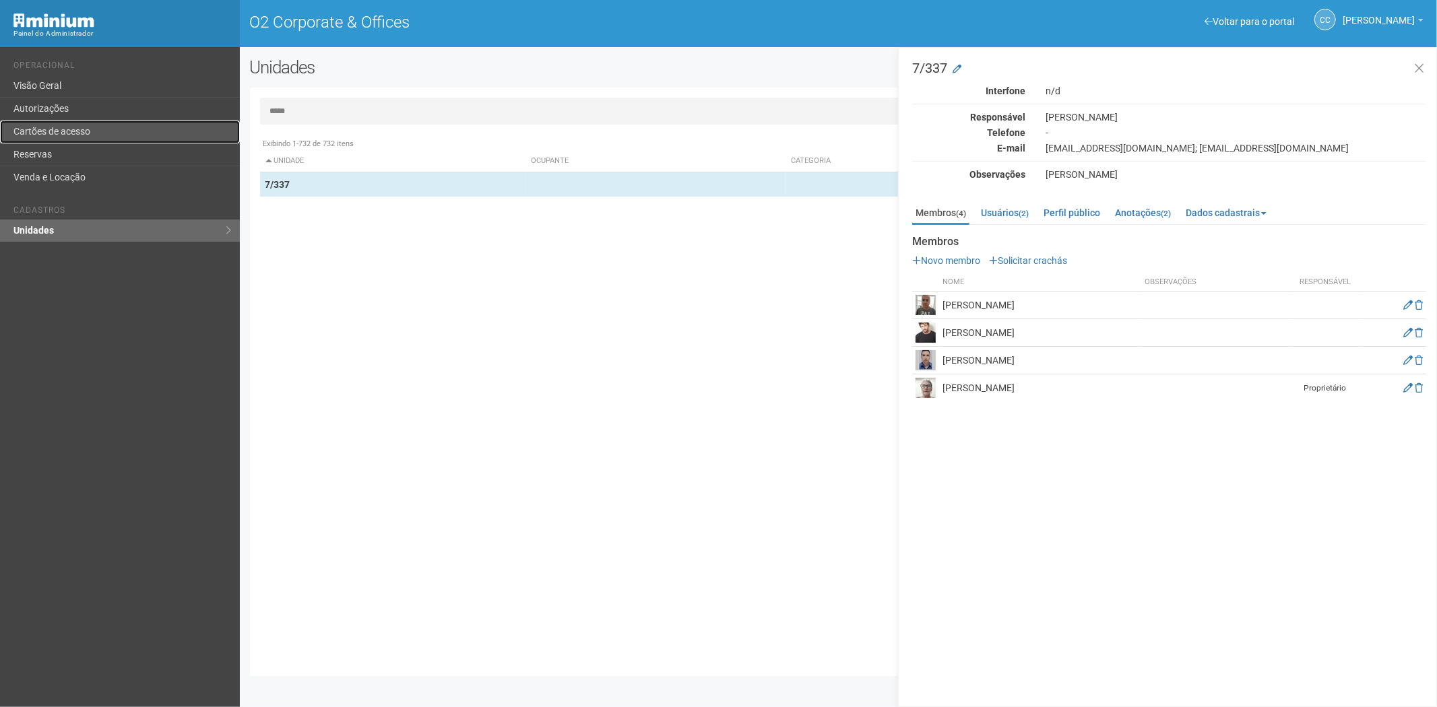
click at [145, 128] on link "Cartões de acesso" at bounding box center [120, 132] width 240 height 23
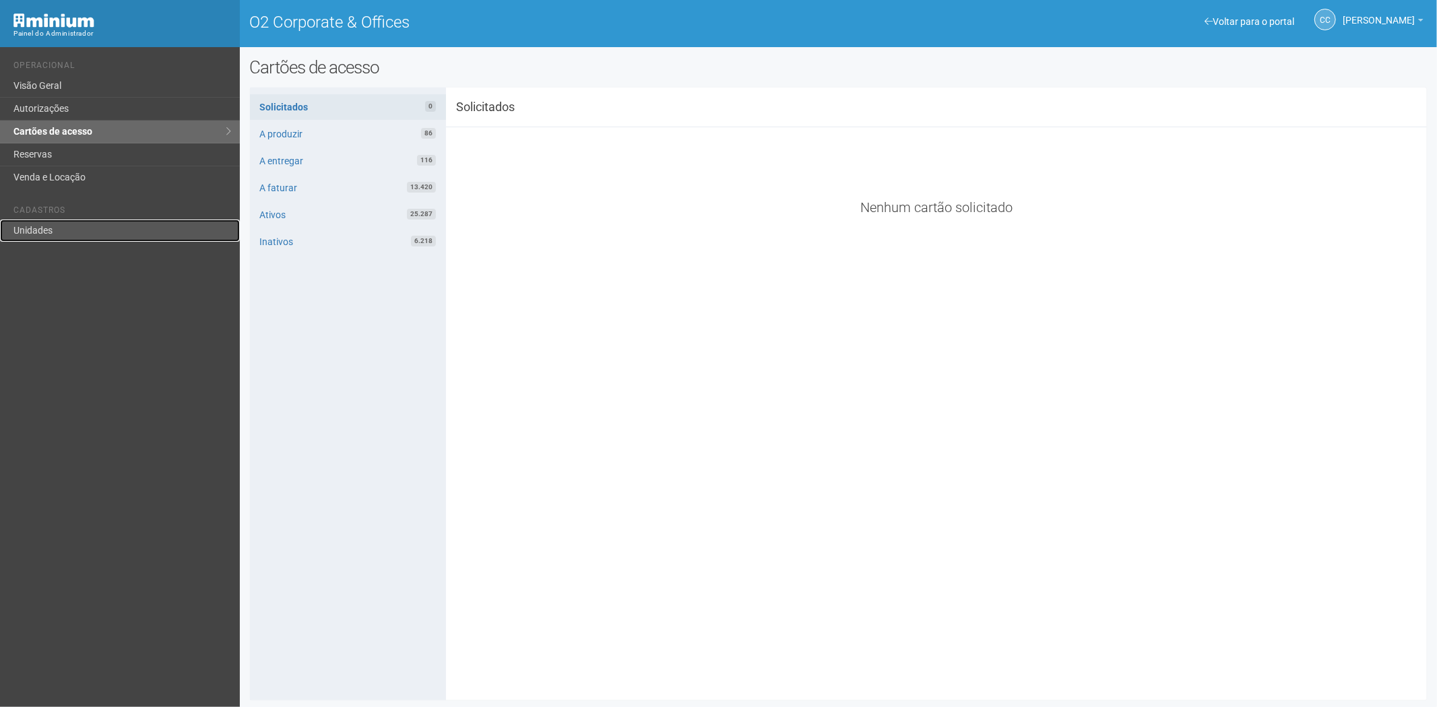
click at [89, 224] on link "Unidades" at bounding box center [120, 231] width 240 height 22
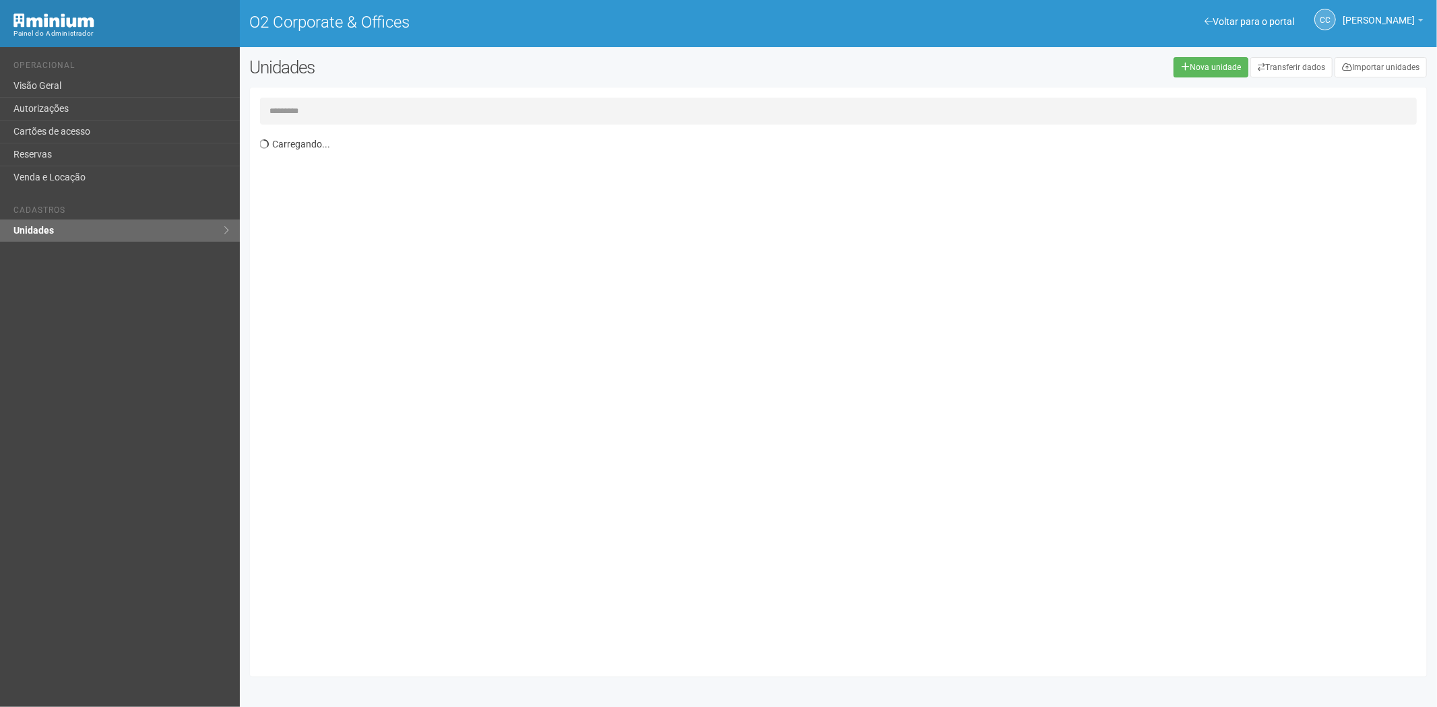
click at [387, 110] on input "text" at bounding box center [838, 111] width 1157 height 27
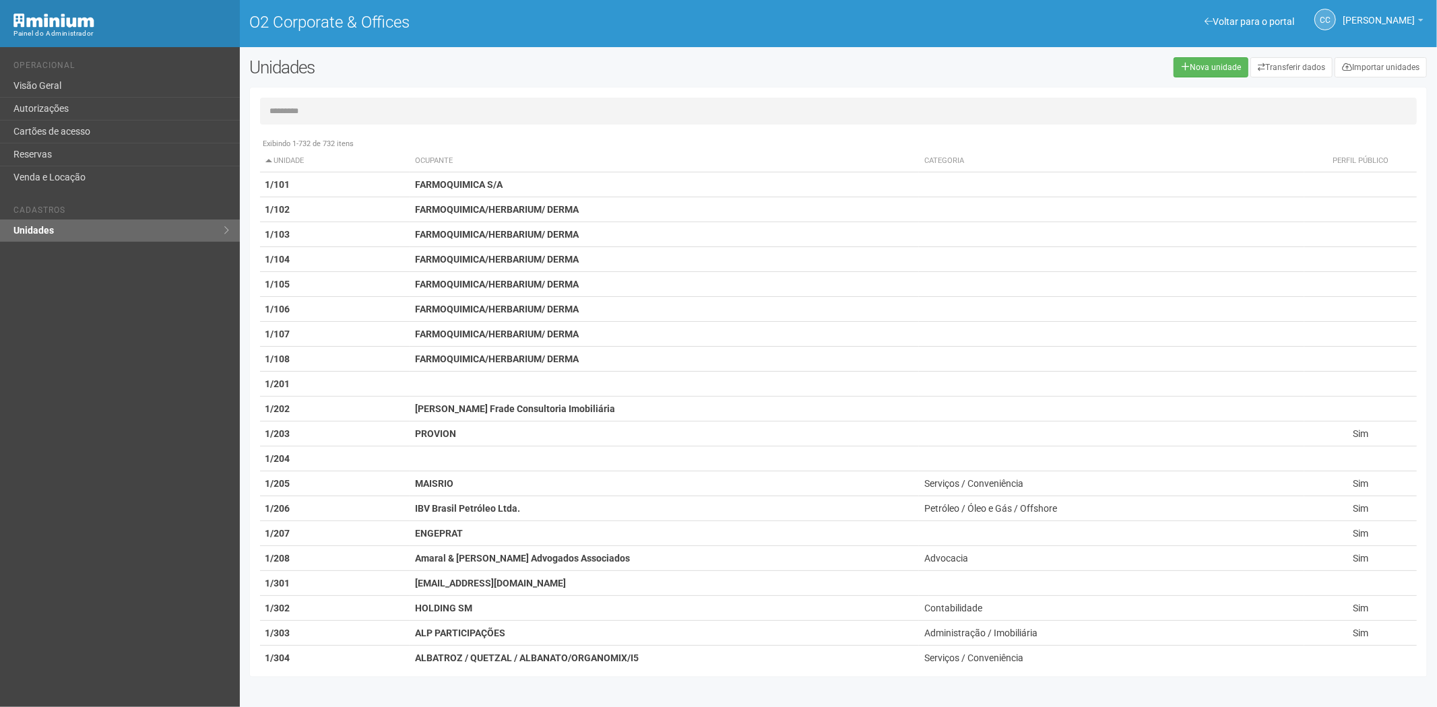
click at [473, 102] on input "text" at bounding box center [838, 111] width 1157 height 27
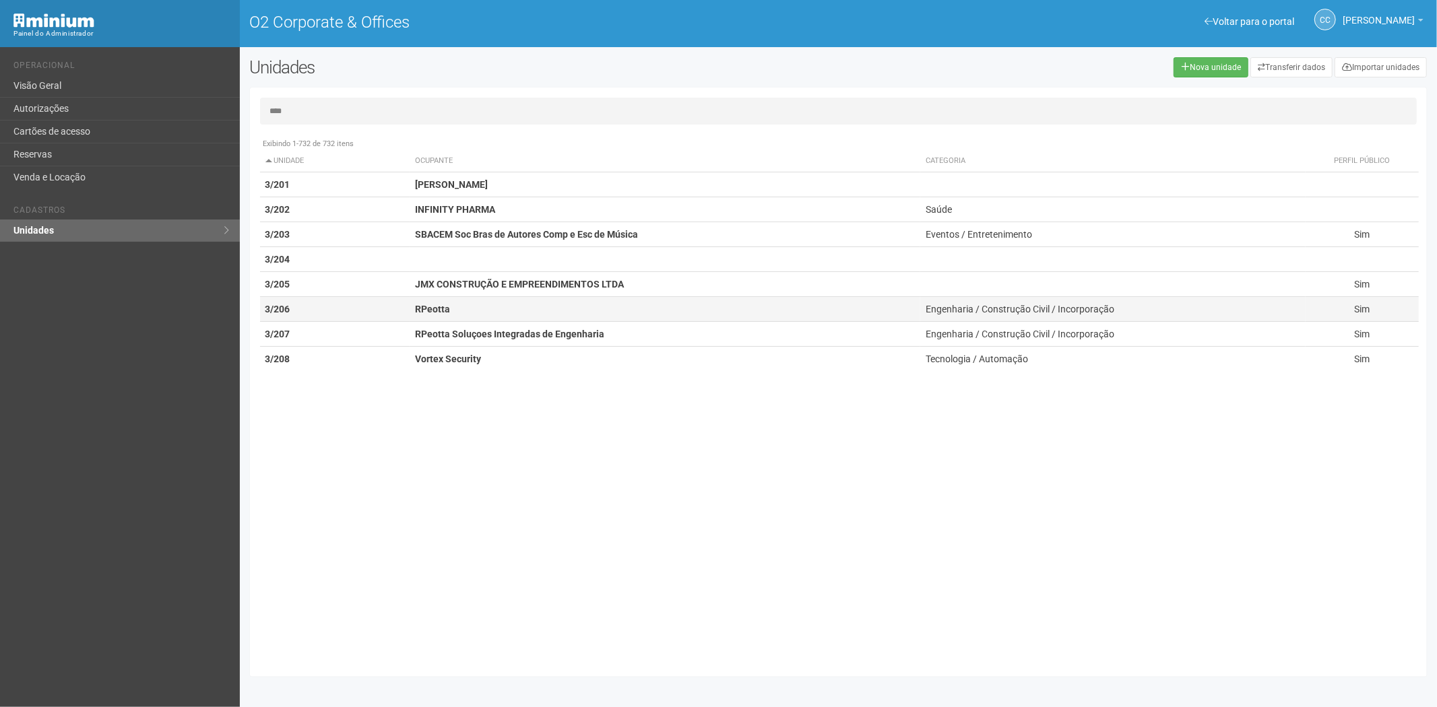
type input "****"
drag, startPoint x: 446, startPoint y: 311, endPoint x: 907, endPoint y: 335, distance: 461.4
click at [447, 311] on strong "RPeotta" at bounding box center [432, 309] width 35 height 11
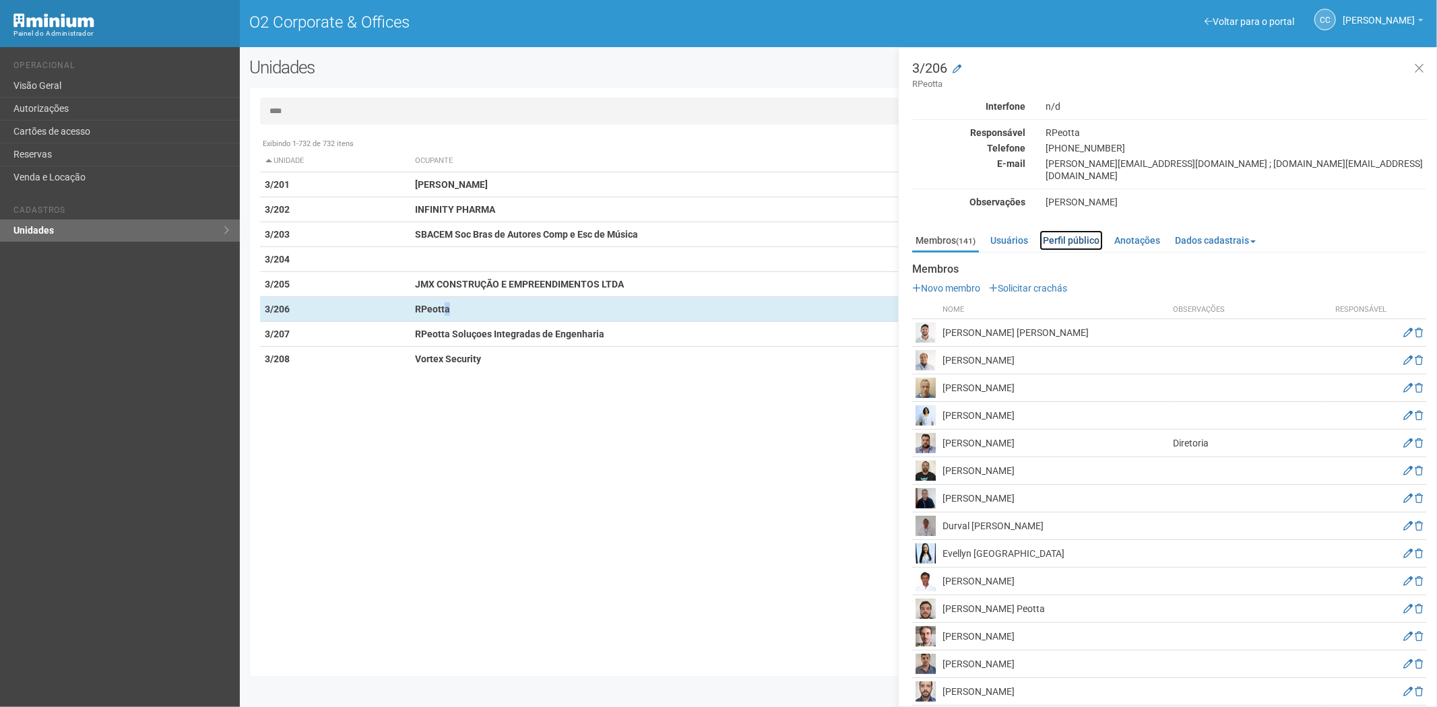
click at [1073, 230] on link "Perfil público" at bounding box center [1070, 240] width 63 height 20
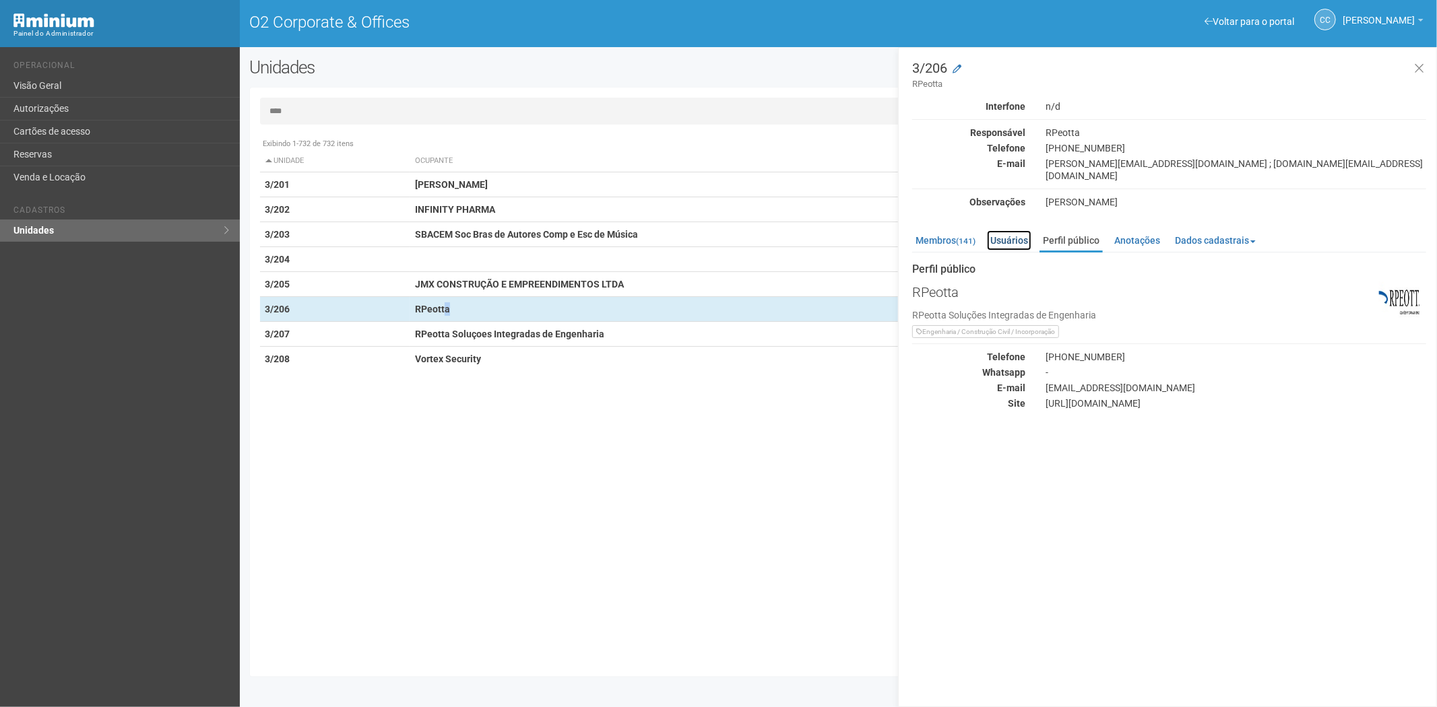
click at [1006, 230] on link "Usuários" at bounding box center [1009, 240] width 44 height 20
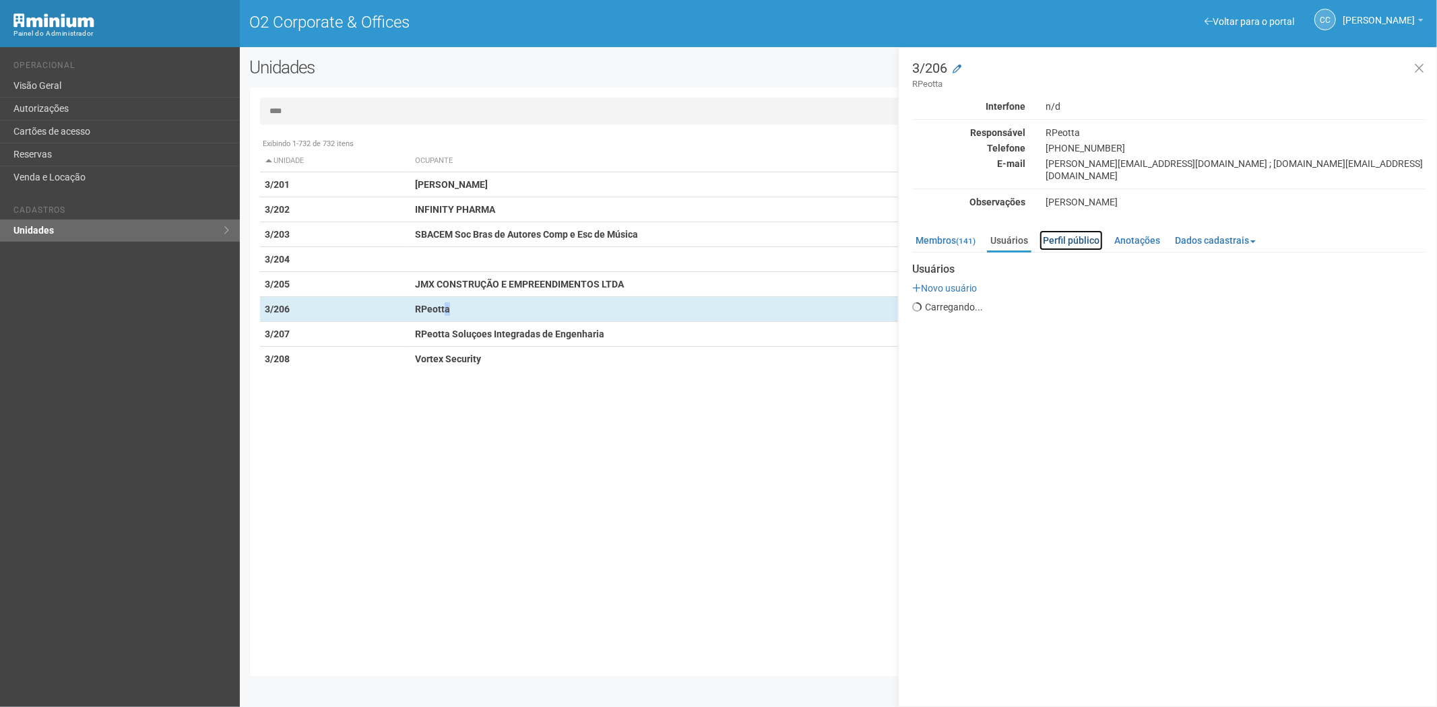
click at [1071, 230] on link "Perfil público" at bounding box center [1070, 240] width 63 height 20
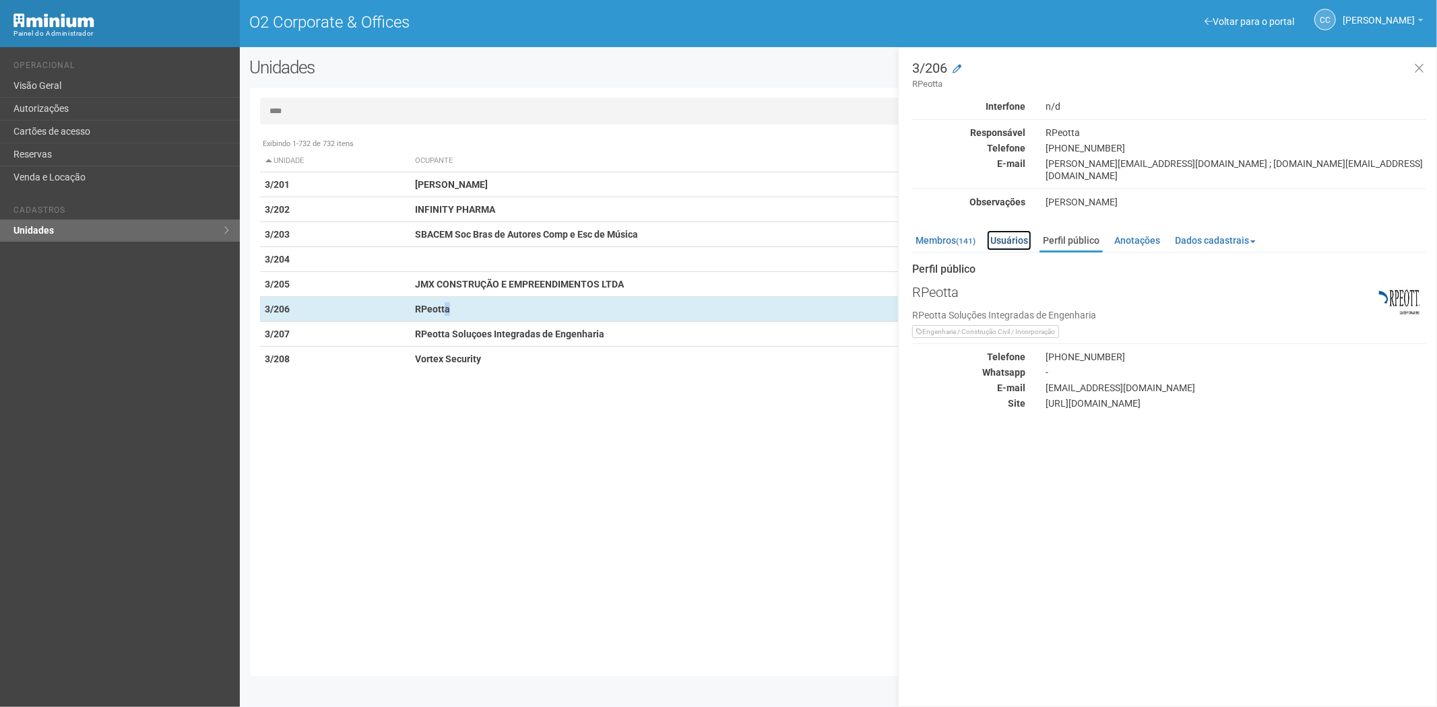
click at [1005, 230] on link "Usuários" at bounding box center [1009, 240] width 44 height 20
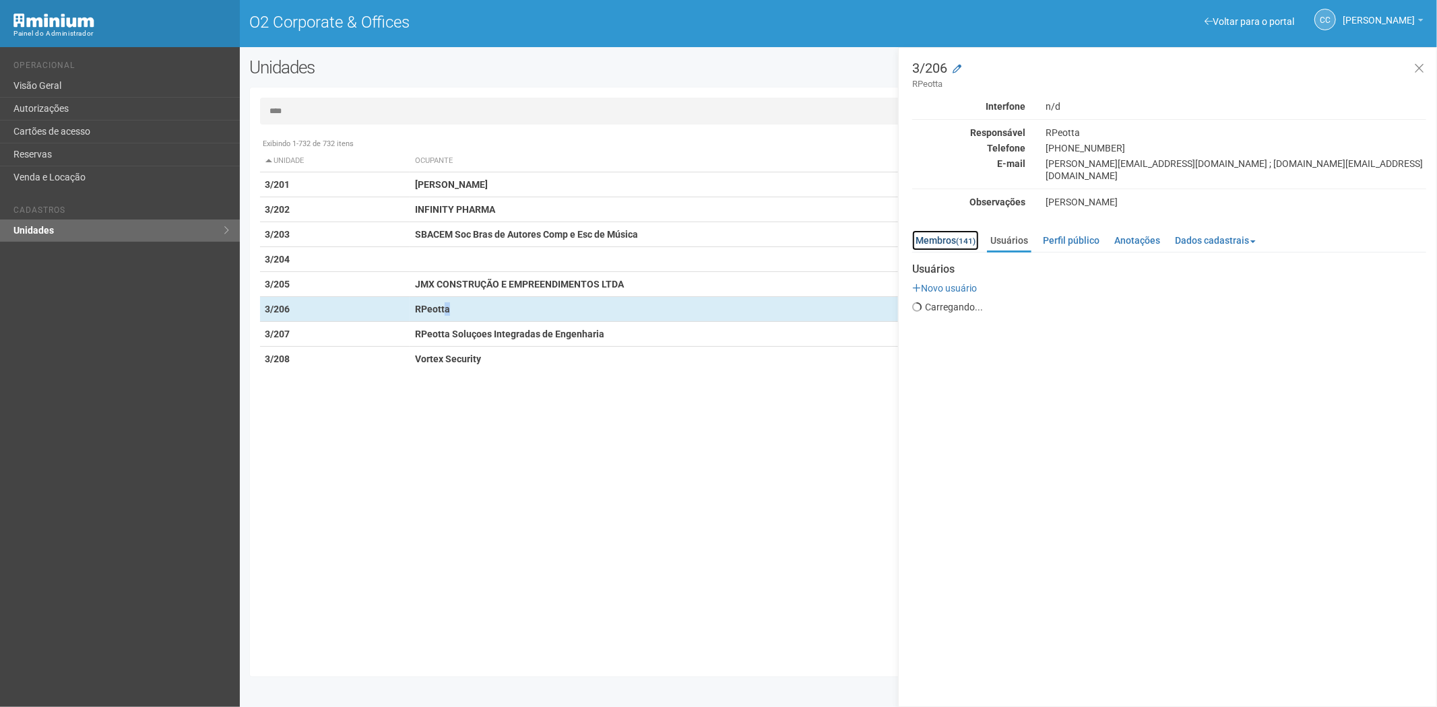
click at [938, 230] on link "Membros (141)" at bounding box center [945, 240] width 67 height 20
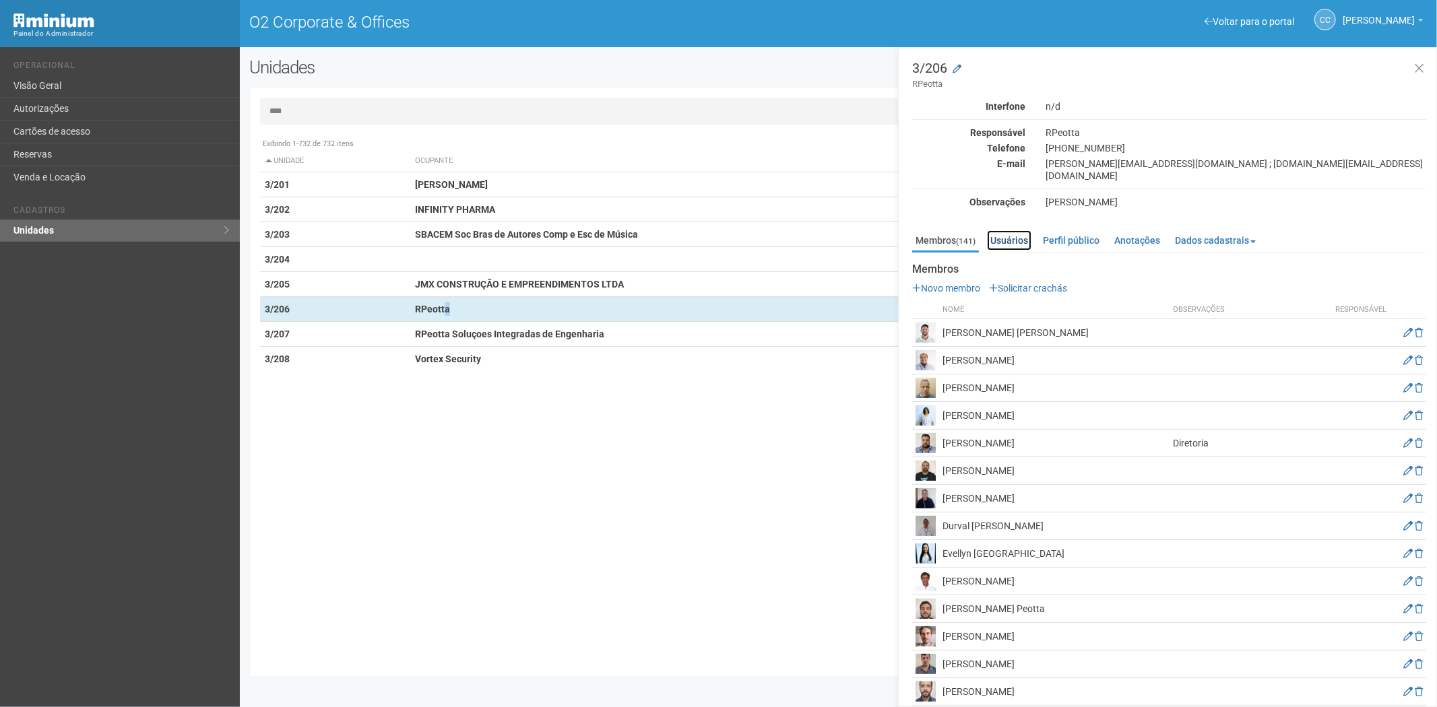
click at [1006, 230] on link "Usuários" at bounding box center [1009, 240] width 44 height 20
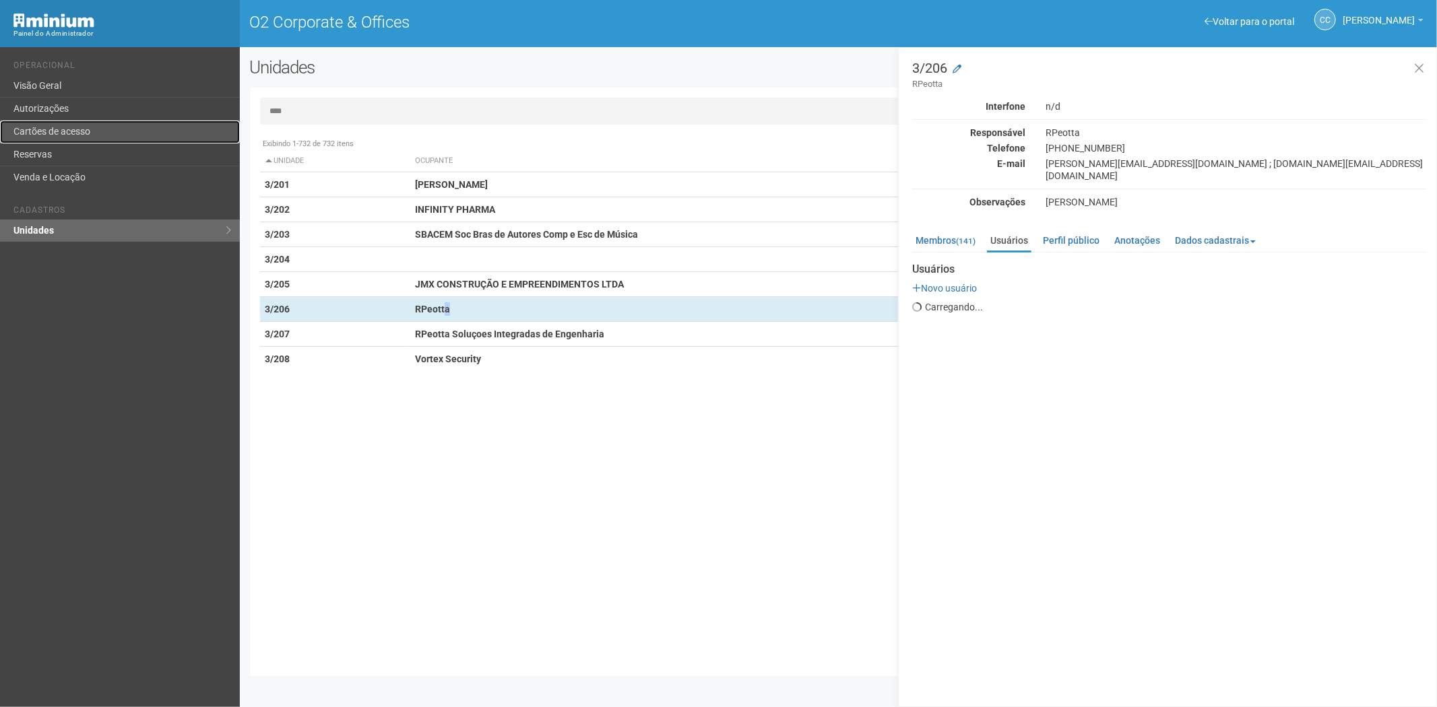
click at [115, 121] on link "Cartões de acesso" at bounding box center [120, 132] width 240 height 23
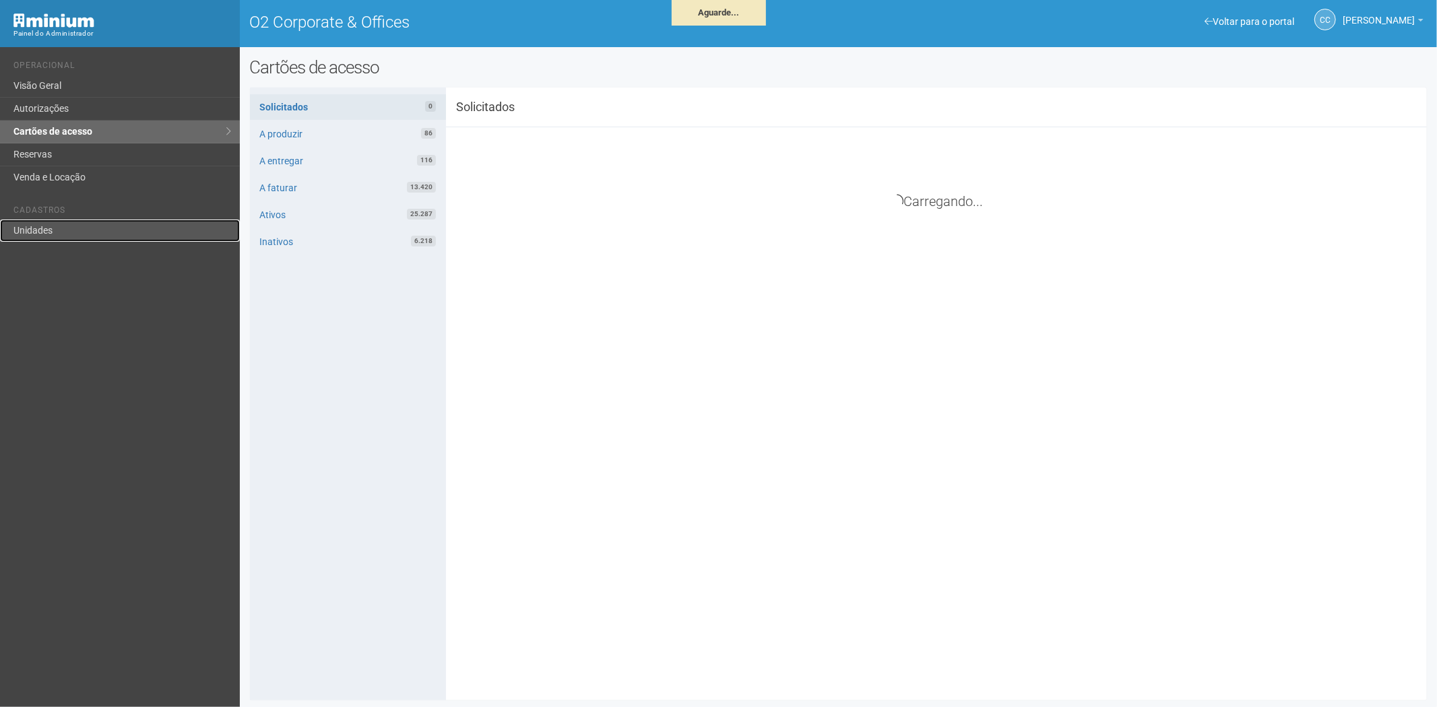
click at [75, 232] on link "Unidades" at bounding box center [120, 231] width 240 height 22
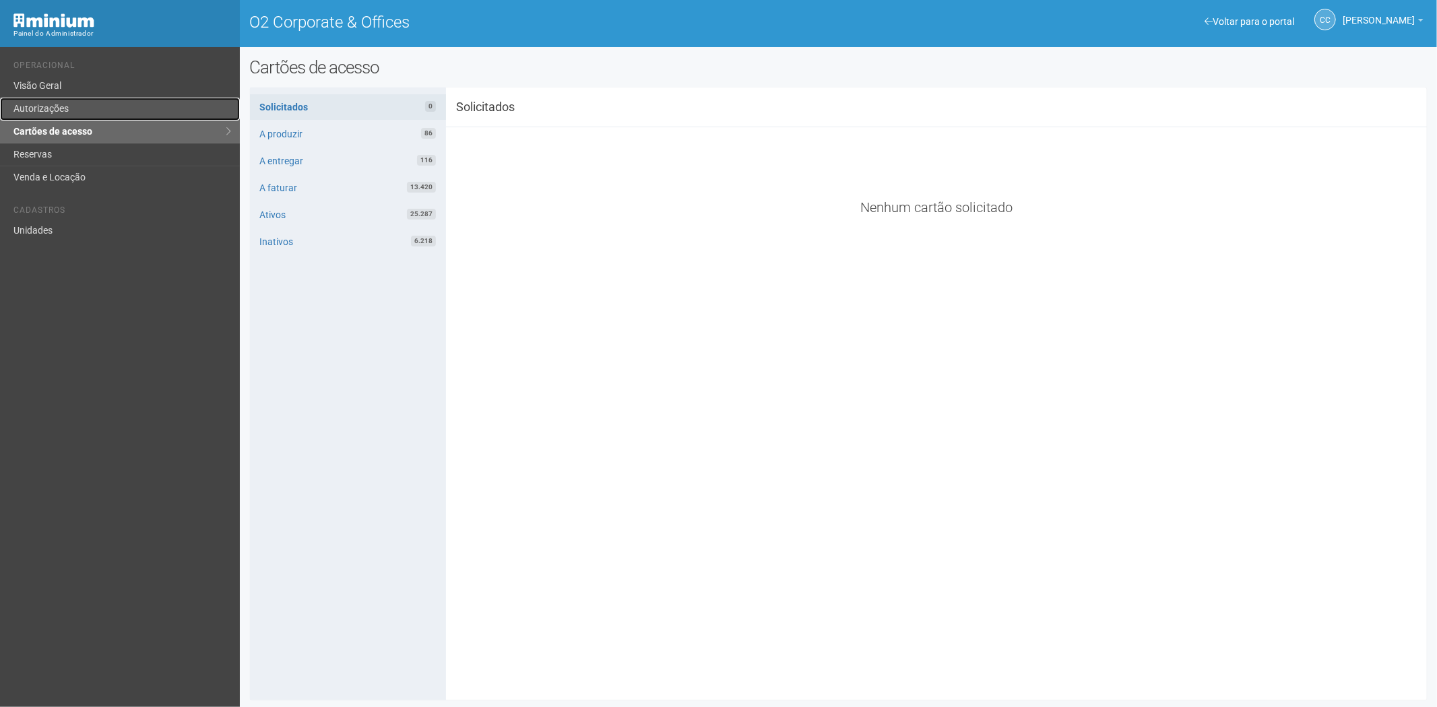
click at [44, 104] on link "Autorizações" at bounding box center [120, 109] width 240 height 23
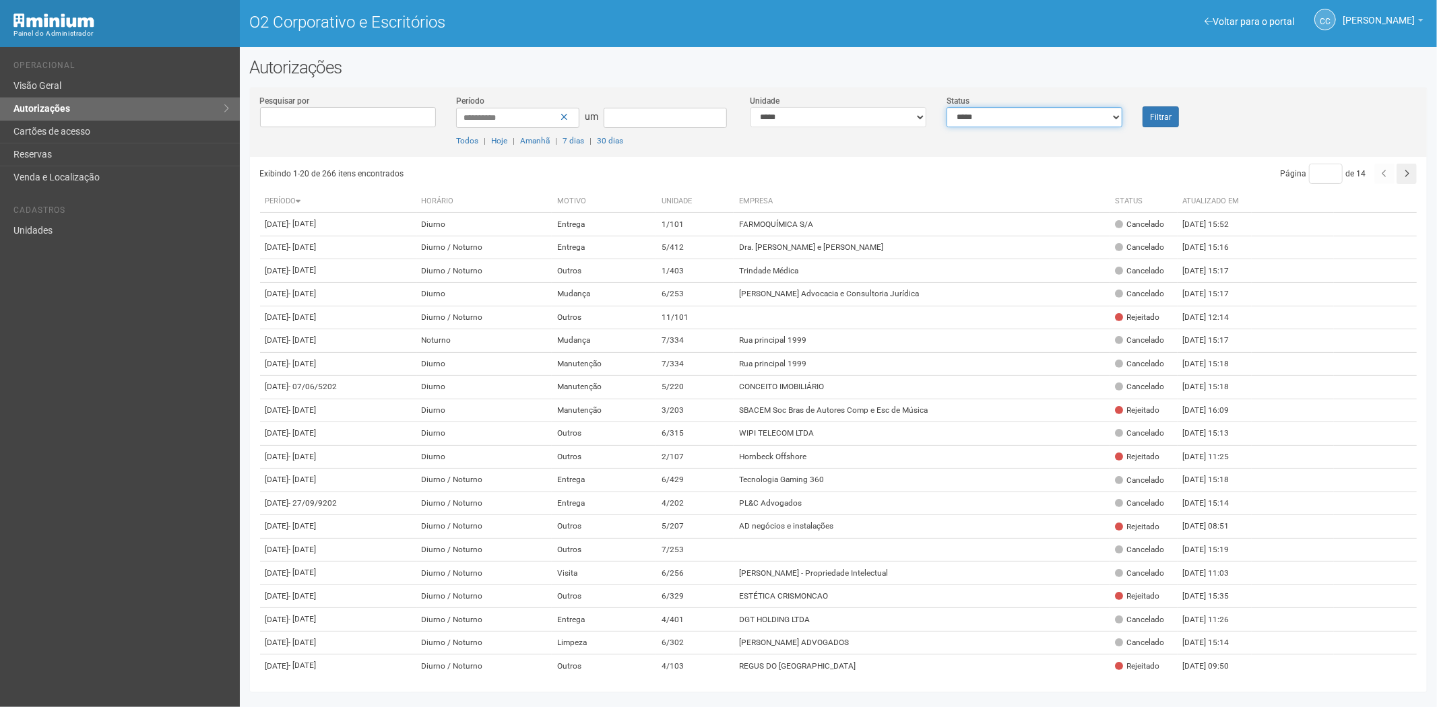
click at [1006, 117] on select "**********" at bounding box center [1034, 117] width 176 height 20
click at [880, 123] on select "**********" at bounding box center [838, 117] width 176 height 20
select select "**********"
click at [1150, 115] on font "Filtrar" at bounding box center [1161, 116] width 22 height 9
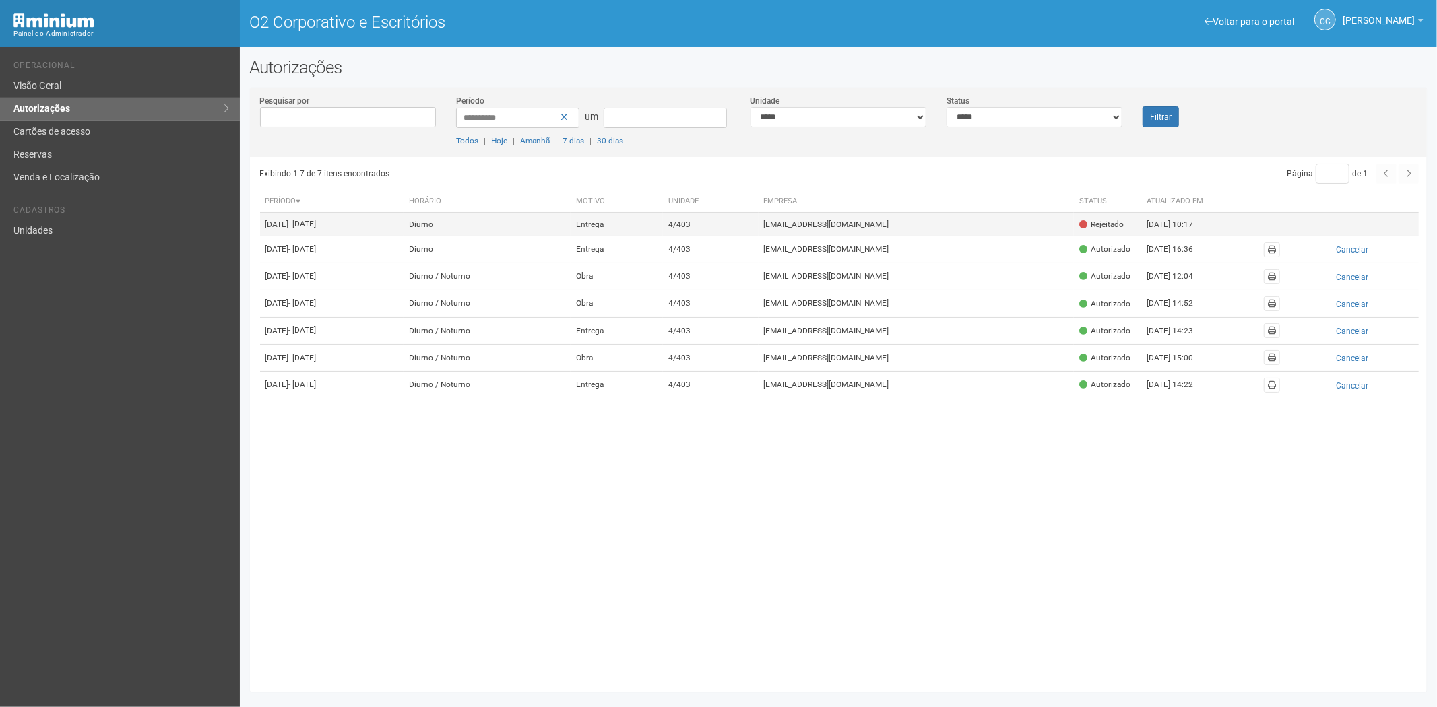
click at [1016, 233] on td "viviane.rocha@invasive.com.br" at bounding box center [916, 225] width 316 height 24
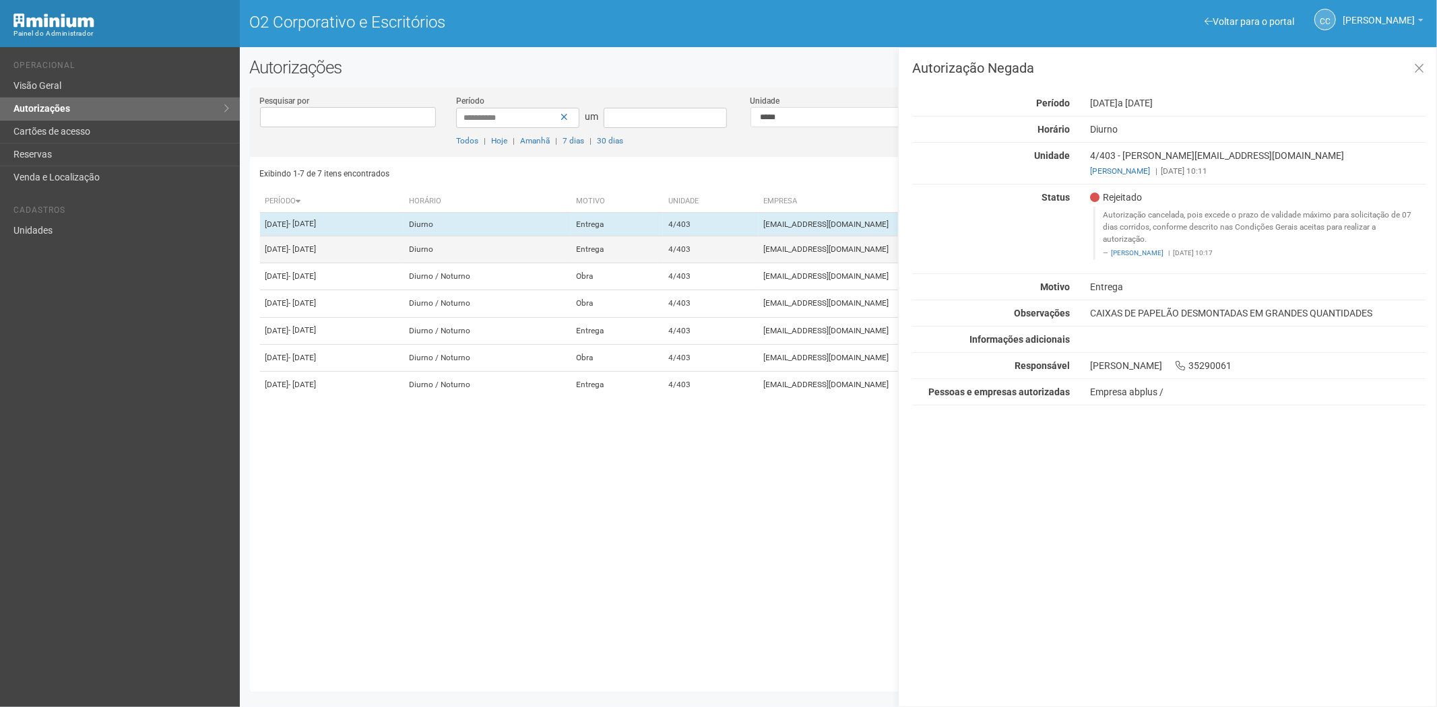
click at [758, 253] on td "4/403" at bounding box center [711, 249] width 96 height 27
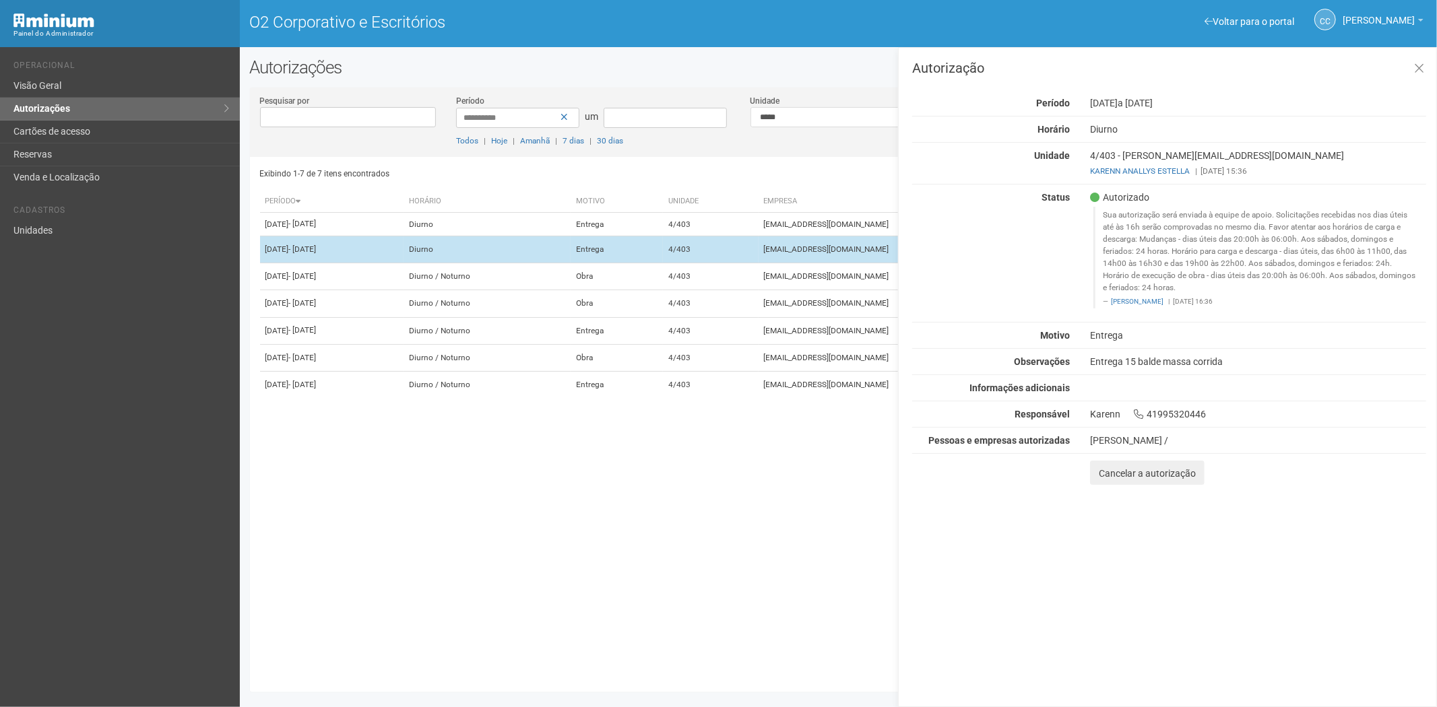
click at [758, 263] on td "4/403" at bounding box center [711, 249] width 96 height 27
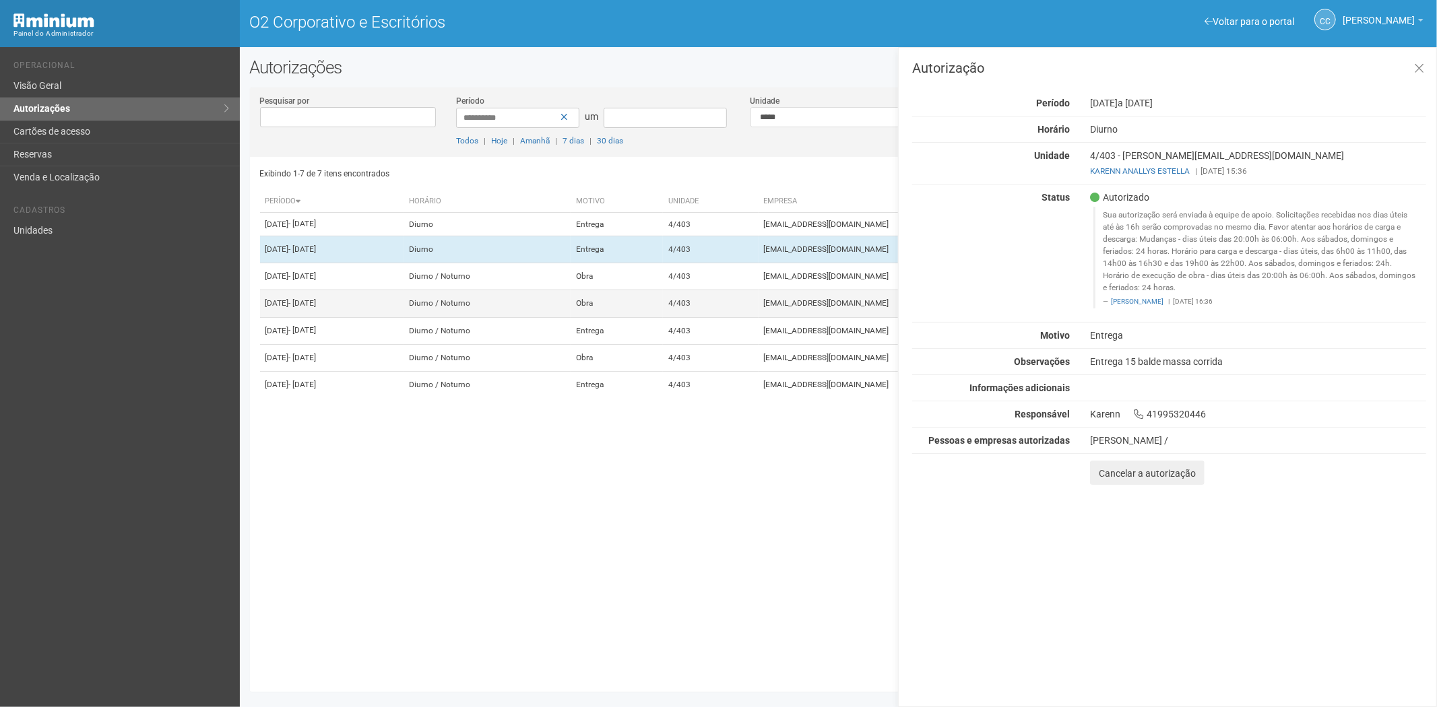
click at [758, 317] on td "4/403" at bounding box center [711, 303] width 96 height 27
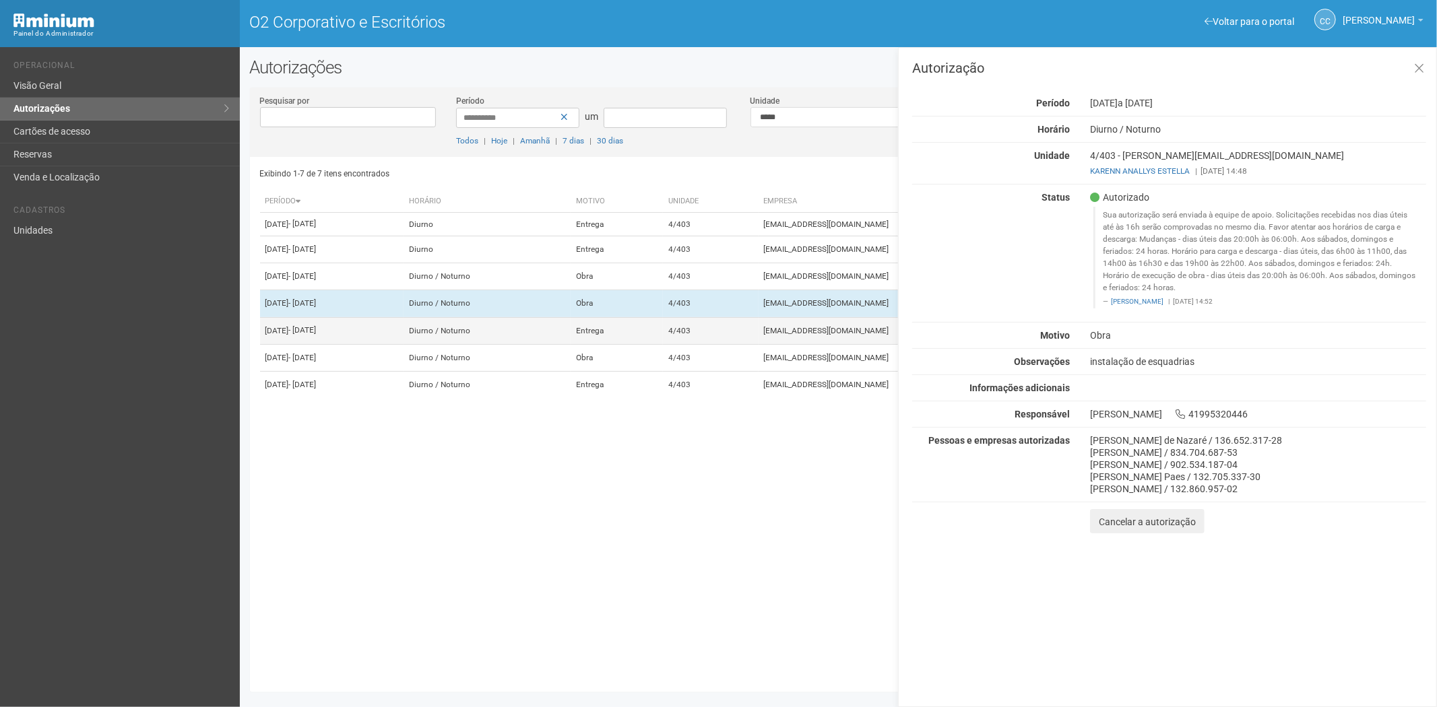
click at [758, 344] on td "4/403" at bounding box center [711, 330] width 96 height 27
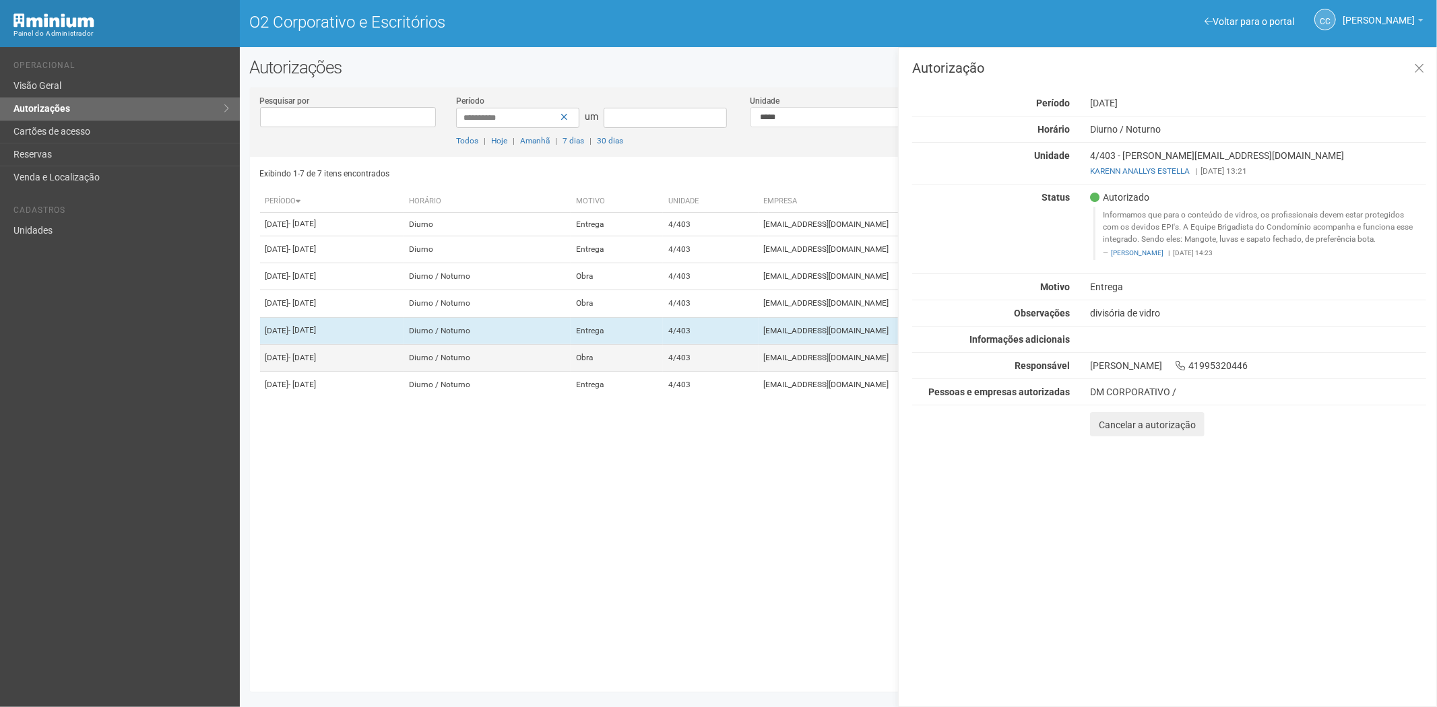
click at [758, 371] on td "4/403" at bounding box center [711, 357] width 96 height 27
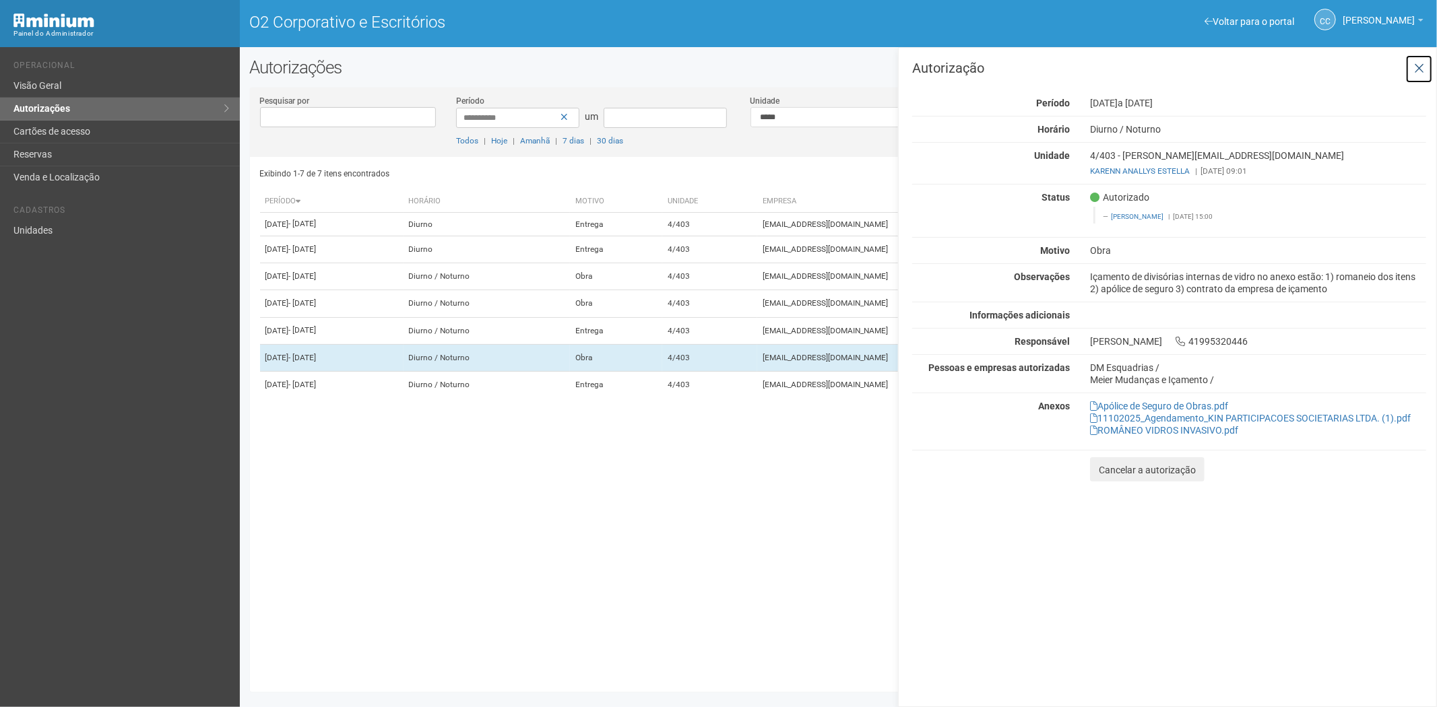
click at [1420, 69] on icon at bounding box center [1419, 68] width 10 height 13
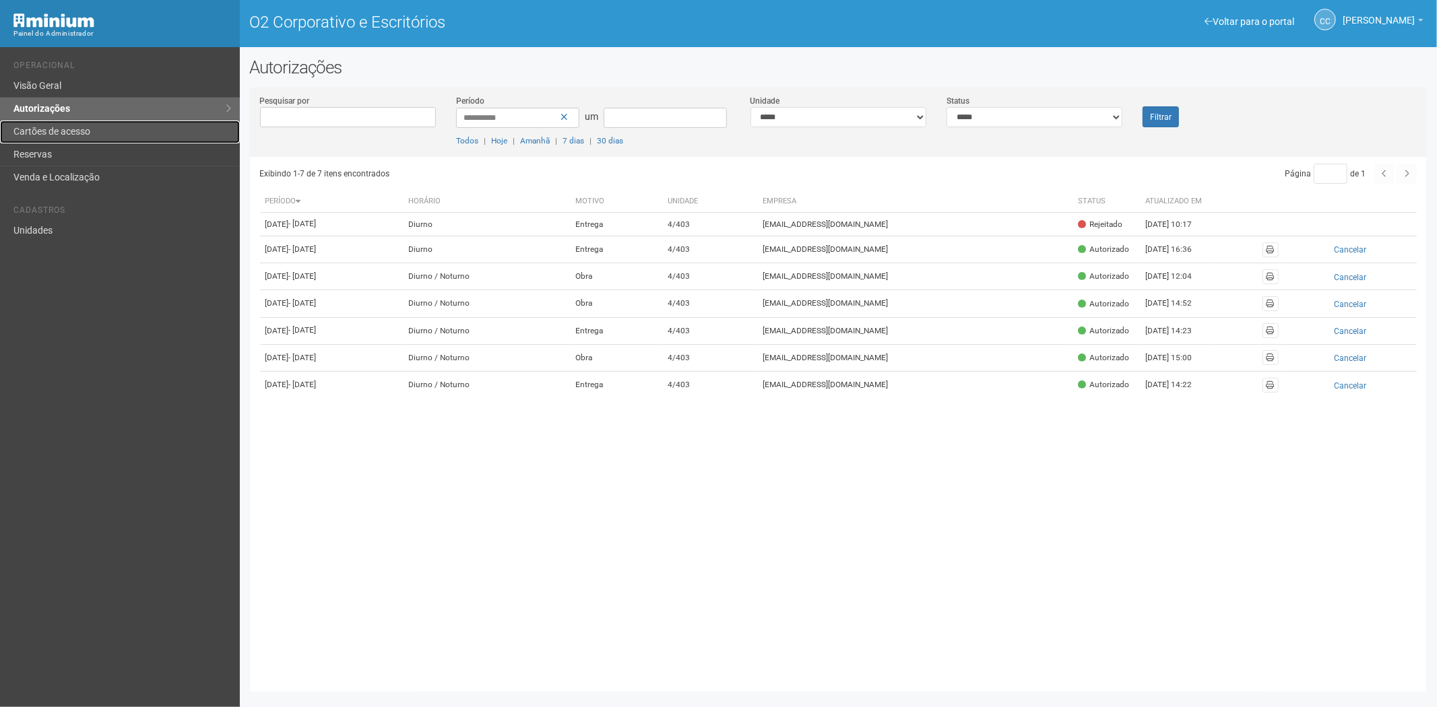
click at [146, 125] on link "Cartões de acesso" at bounding box center [120, 132] width 240 height 23
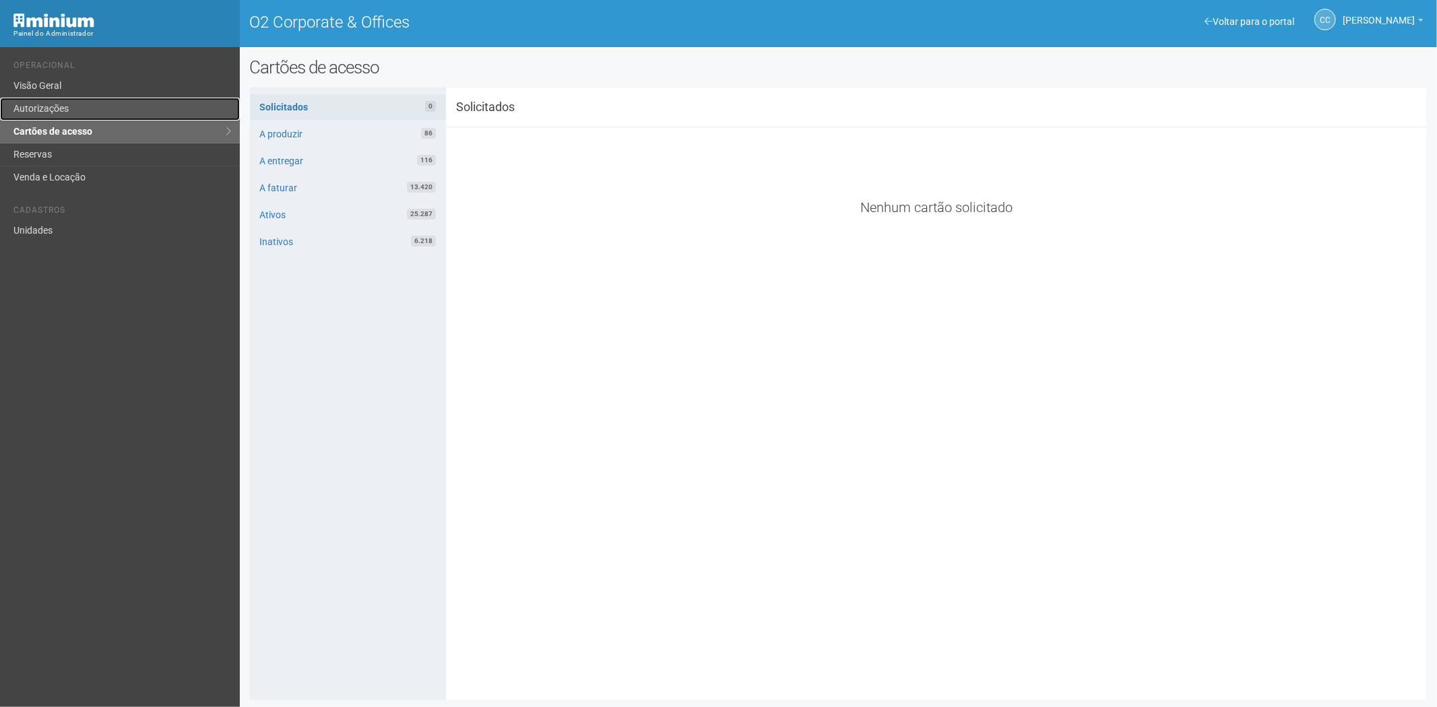
click at [73, 108] on link "Autorizações" at bounding box center [120, 109] width 240 height 23
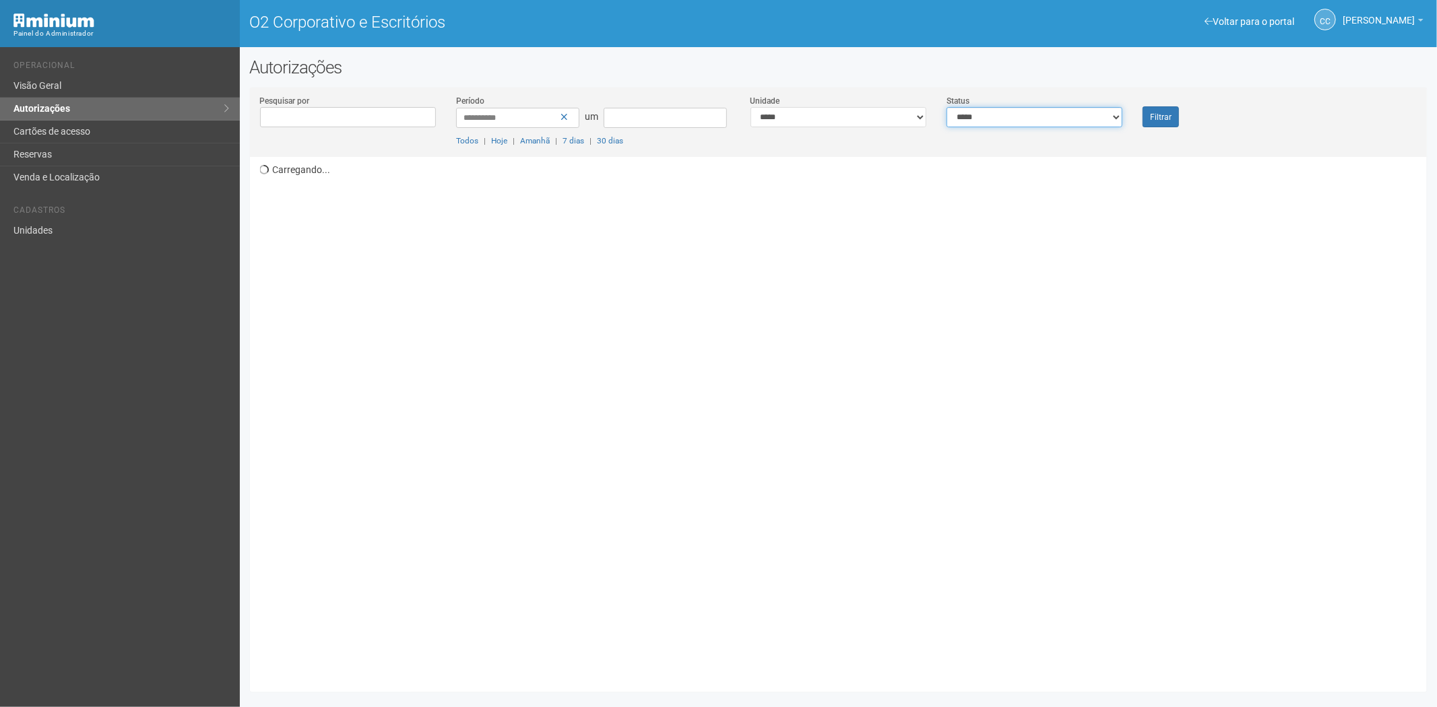
click at [1000, 115] on select "**********" at bounding box center [1034, 117] width 176 height 20
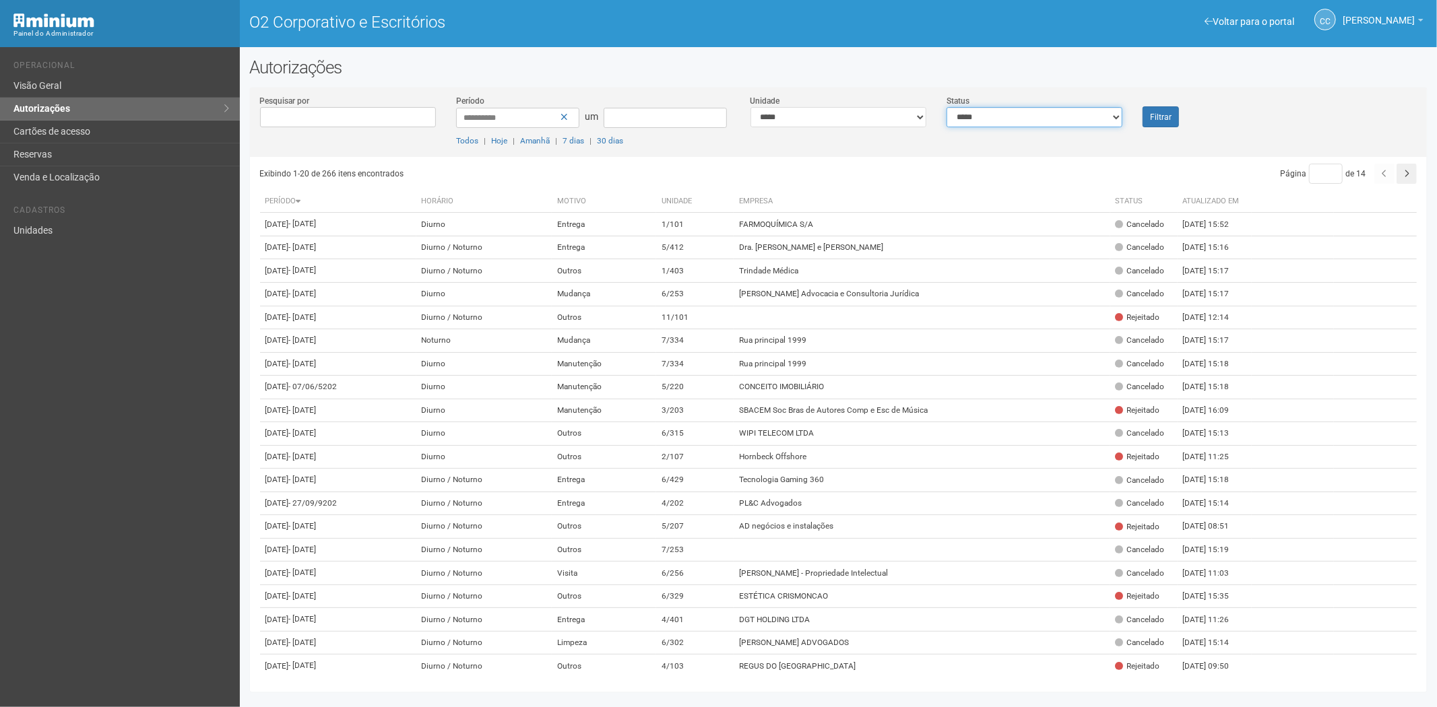
select select "*"
click at [946, 107] on select "**********" at bounding box center [1034, 117] width 176 height 20
click at [1159, 117] on font "Filtrar" at bounding box center [1161, 116] width 22 height 9
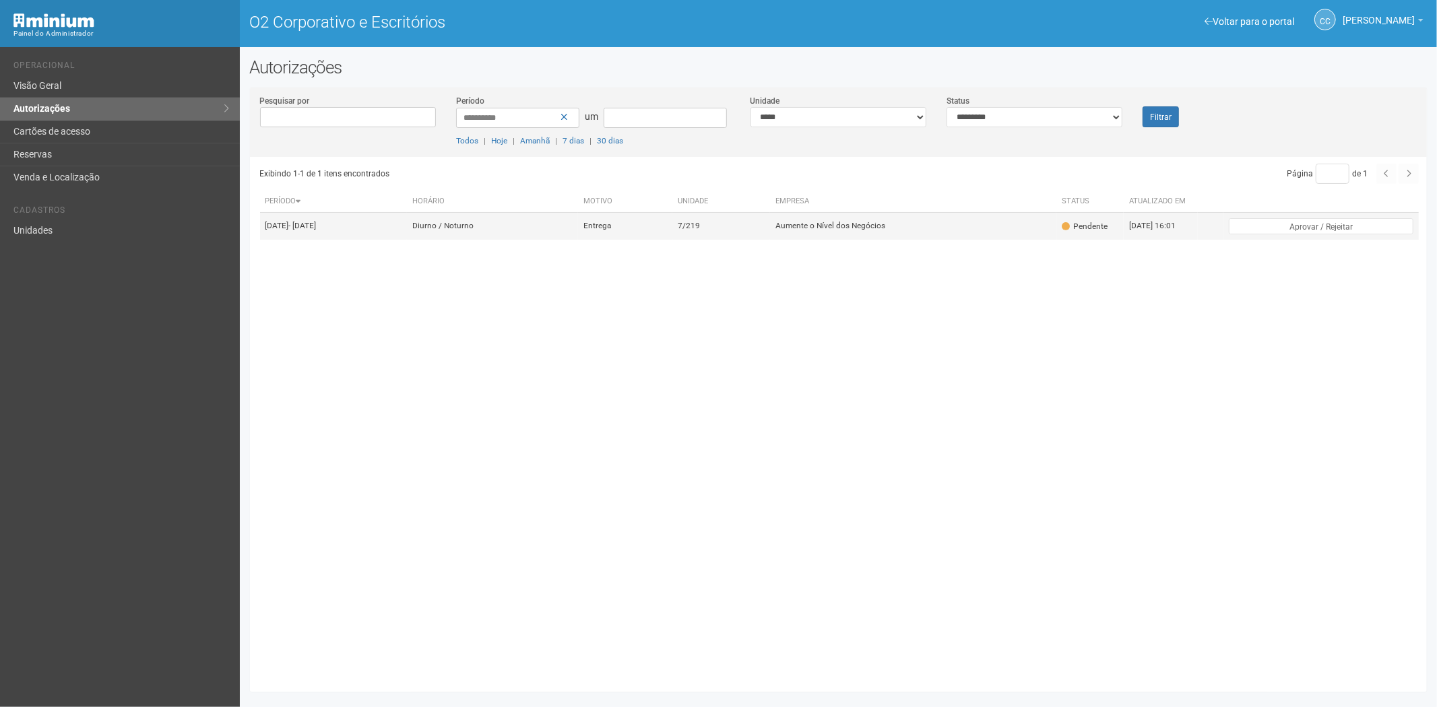
click at [578, 233] on td "Diurno / Noturno" at bounding box center [492, 226] width 171 height 27
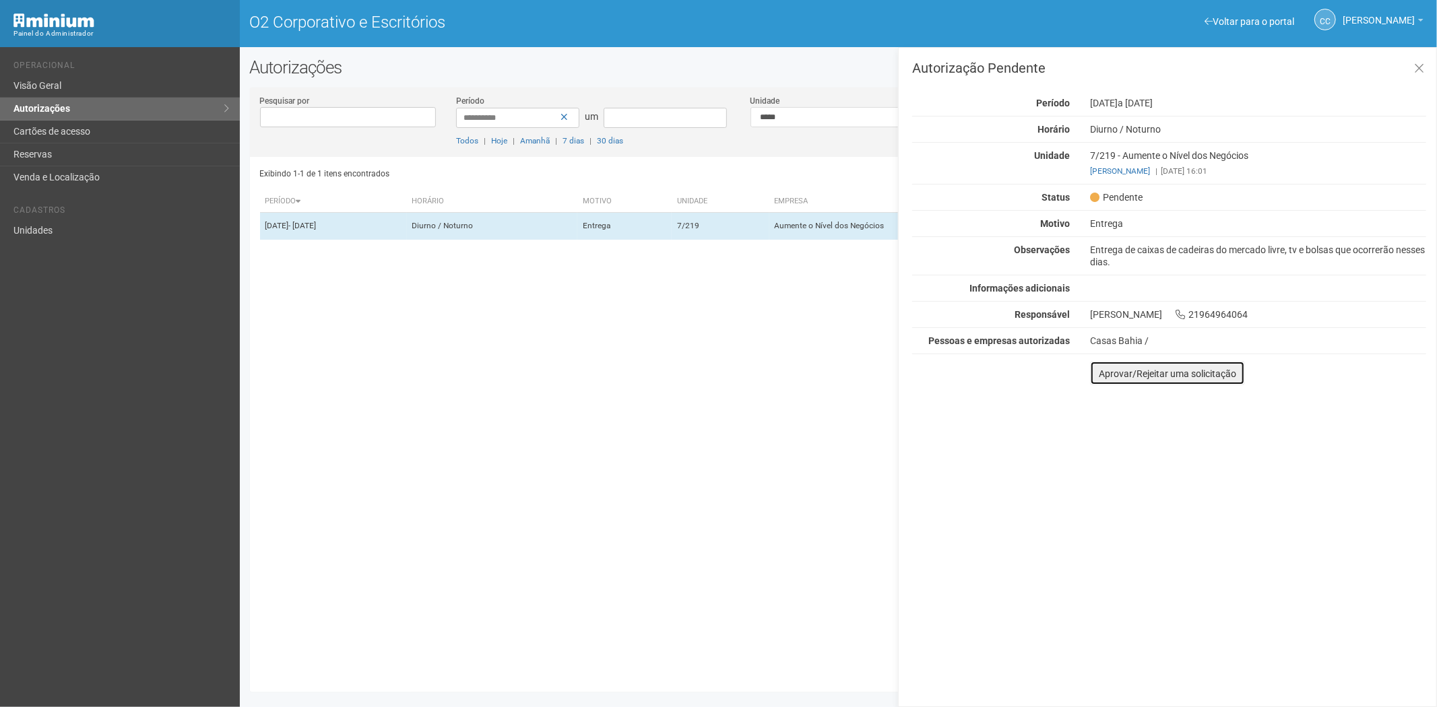
click at [1107, 379] on button "Aprovar/Rejeitar uma solicitação" at bounding box center [1167, 373] width 155 height 24
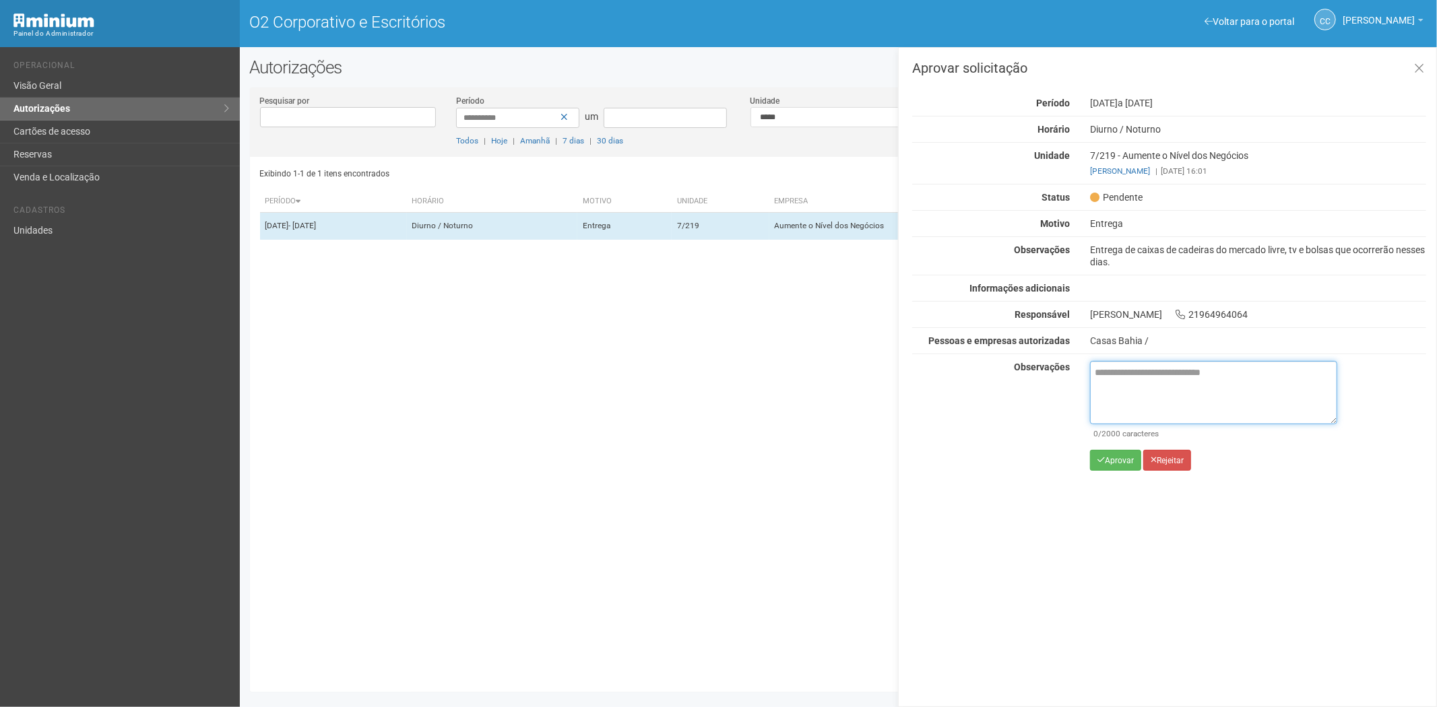
click at [1148, 387] on textarea at bounding box center [1213, 392] width 247 height 63
paste textarea "**********"
type textarea "**********"
click at [1109, 449] on div "**********" at bounding box center [1213, 421] width 247 height 120
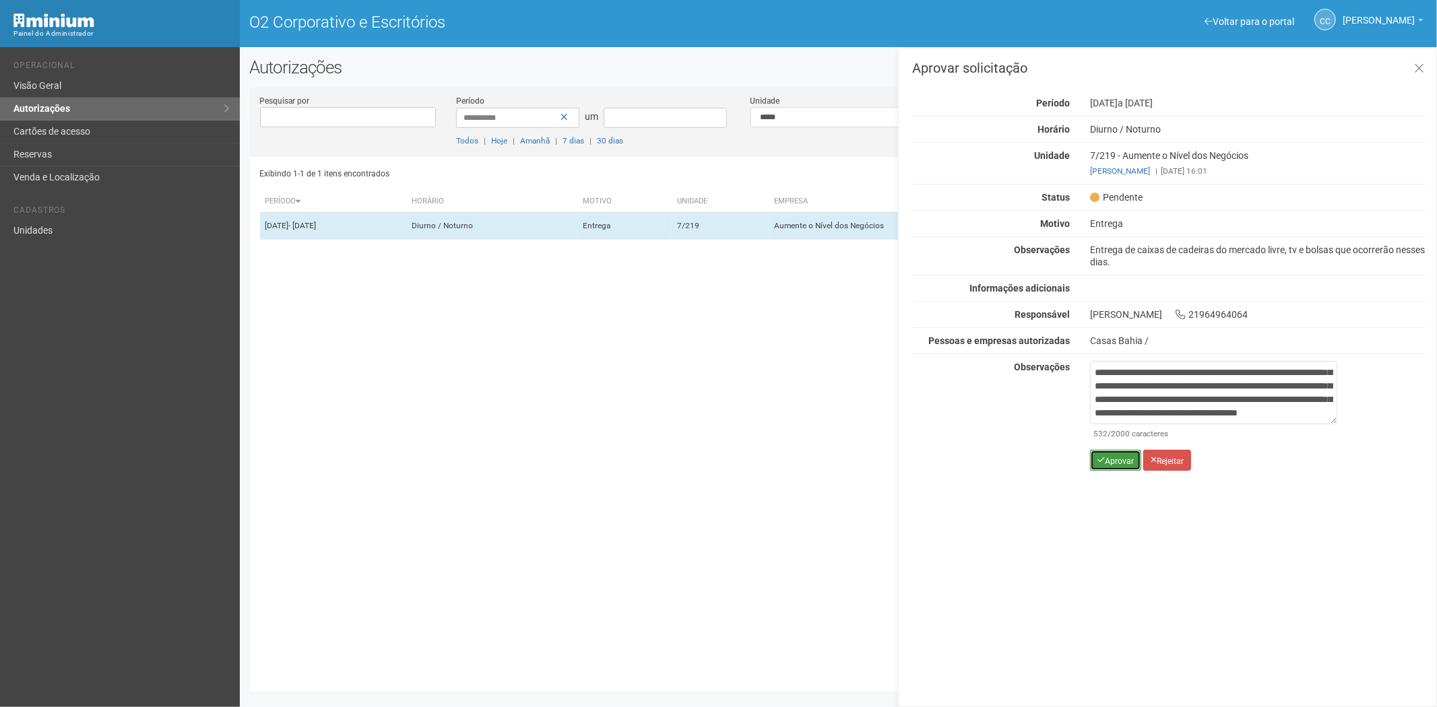
click at [1107, 463] on font "Aprovar" at bounding box center [1119, 460] width 29 height 9
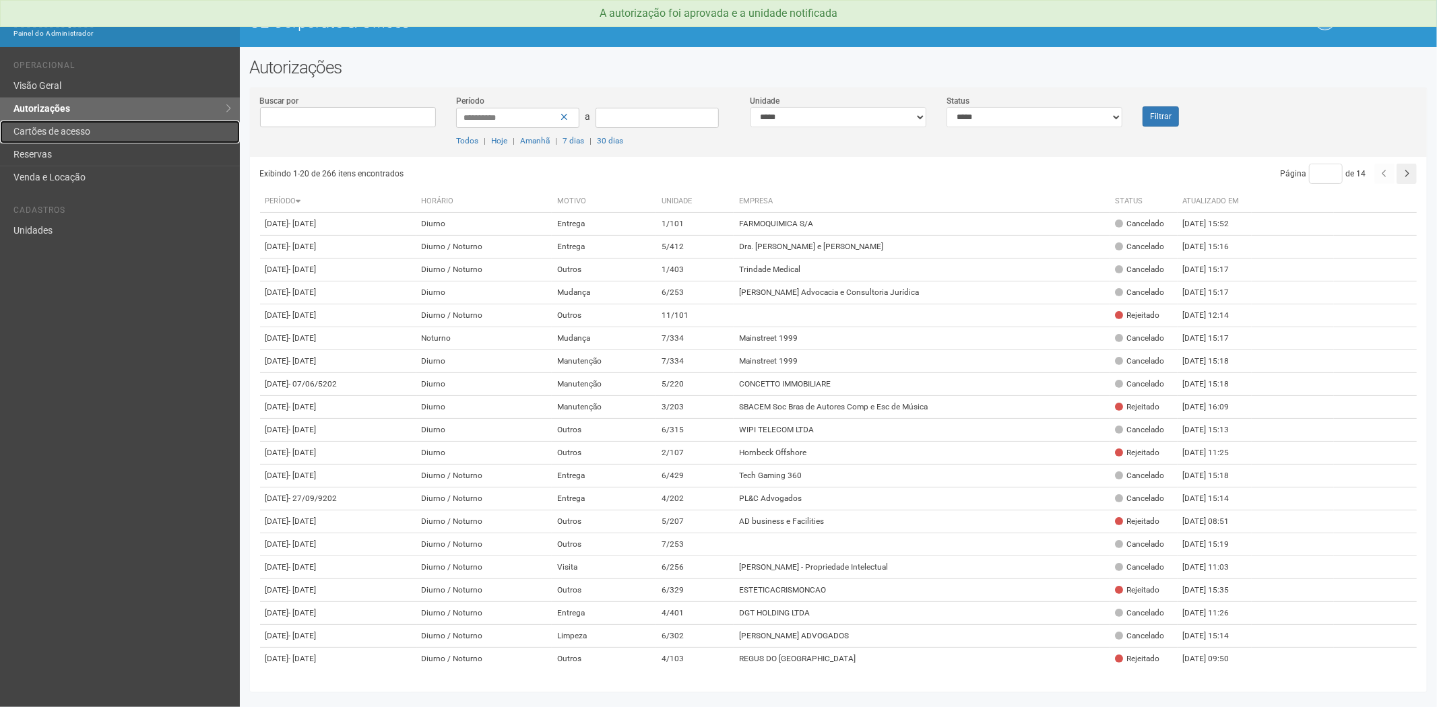
click at [69, 130] on link "Cartões de acesso" at bounding box center [120, 132] width 240 height 23
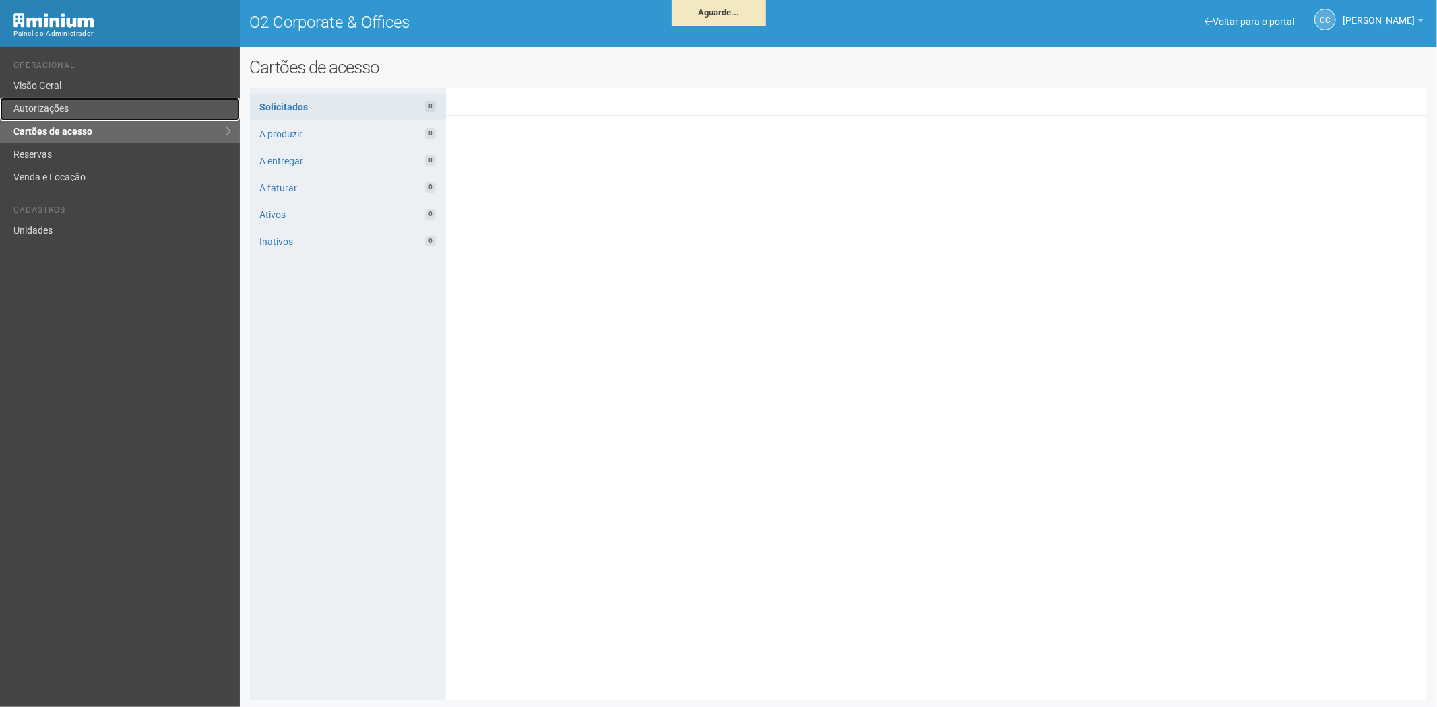
click at [129, 110] on link "Autorizações" at bounding box center [120, 109] width 240 height 23
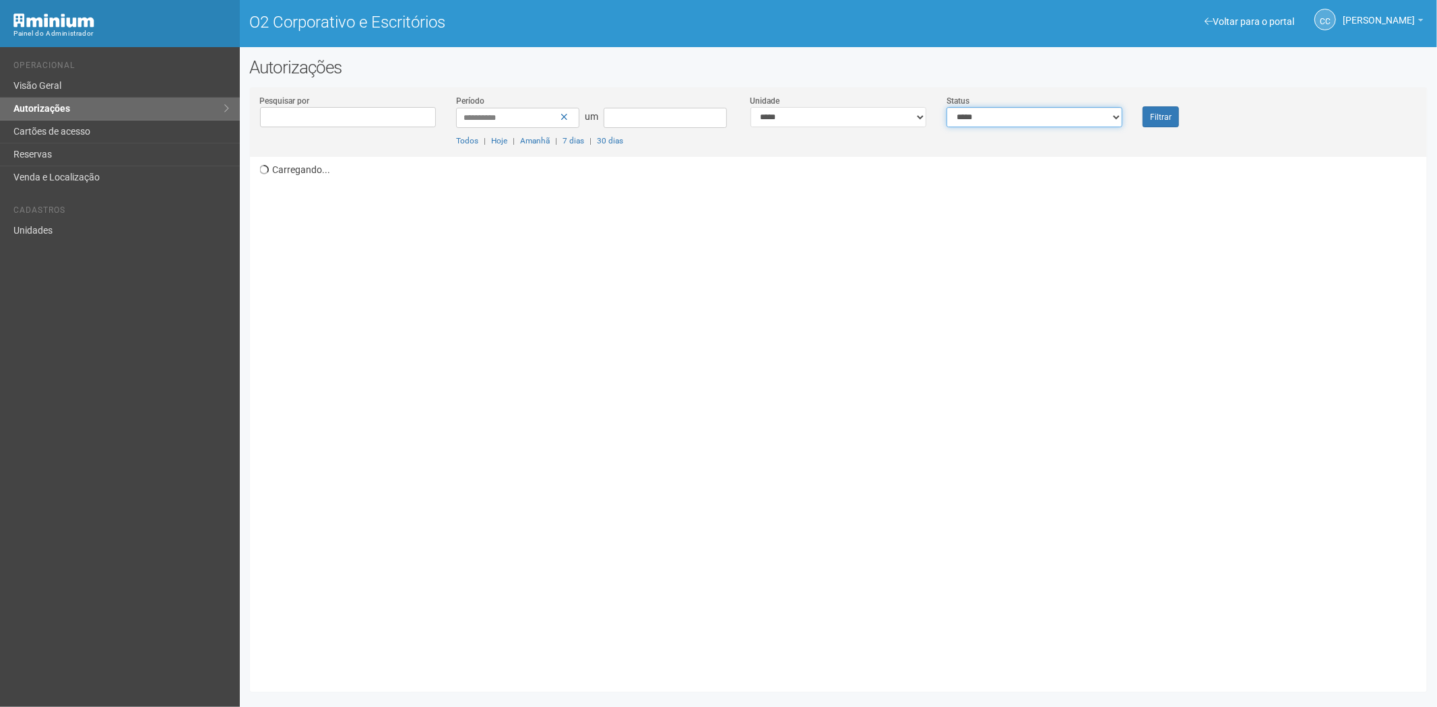
drag, startPoint x: 1014, startPoint y: 110, endPoint x: 1015, endPoint y: 125, distance: 14.9
click at [1014, 110] on select "**********" at bounding box center [1034, 117] width 176 height 20
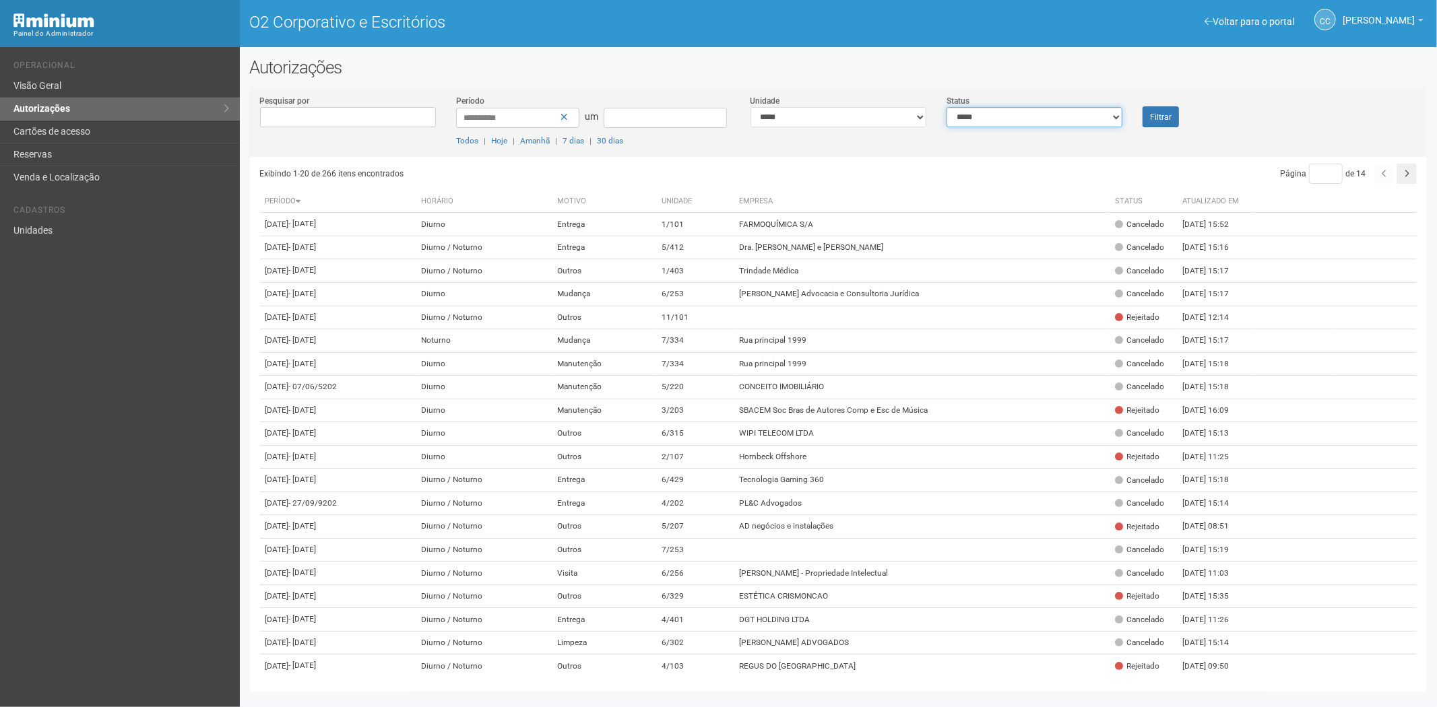
select select "*"
click at [946, 107] on select "**********" at bounding box center [1034, 117] width 176 height 20
click at [1169, 112] on font "Filtrar" at bounding box center [1161, 116] width 22 height 9
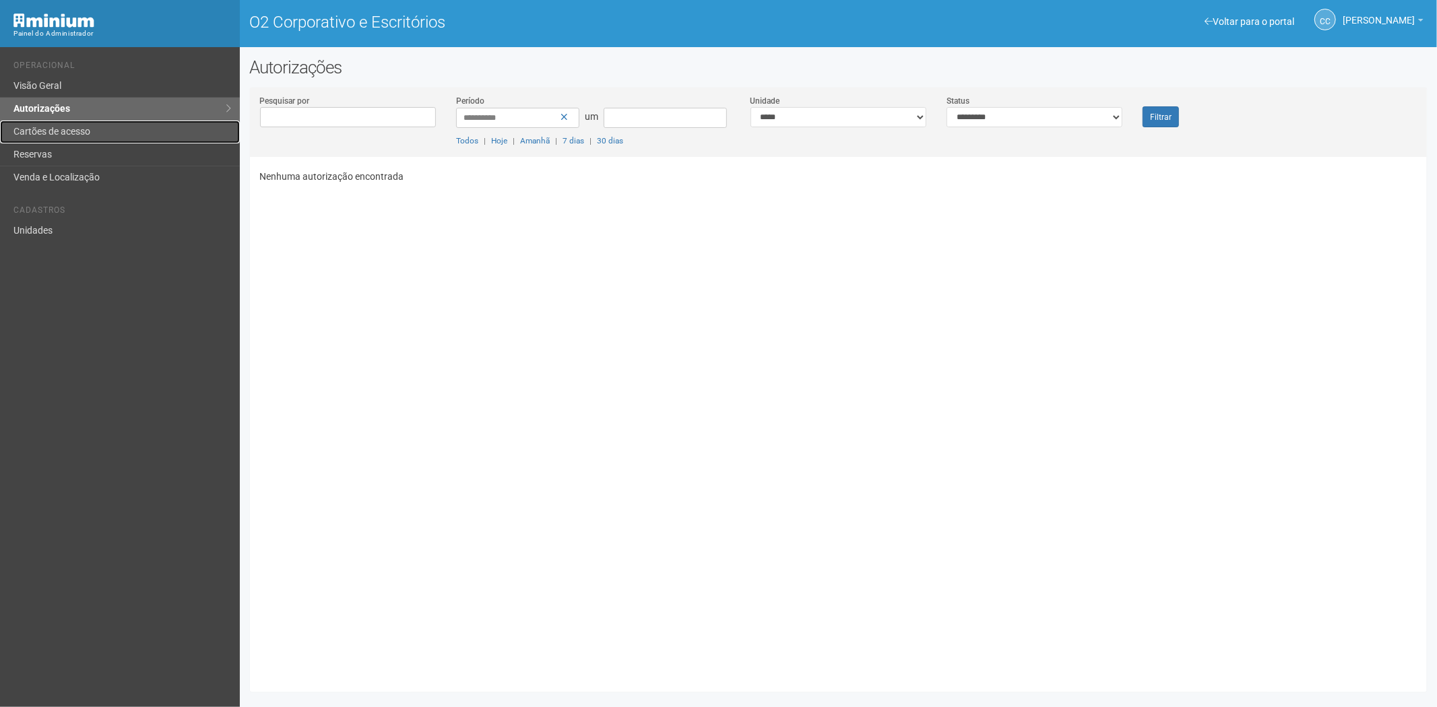
click at [39, 131] on font "Cartões de acesso" at bounding box center [51, 131] width 77 height 11
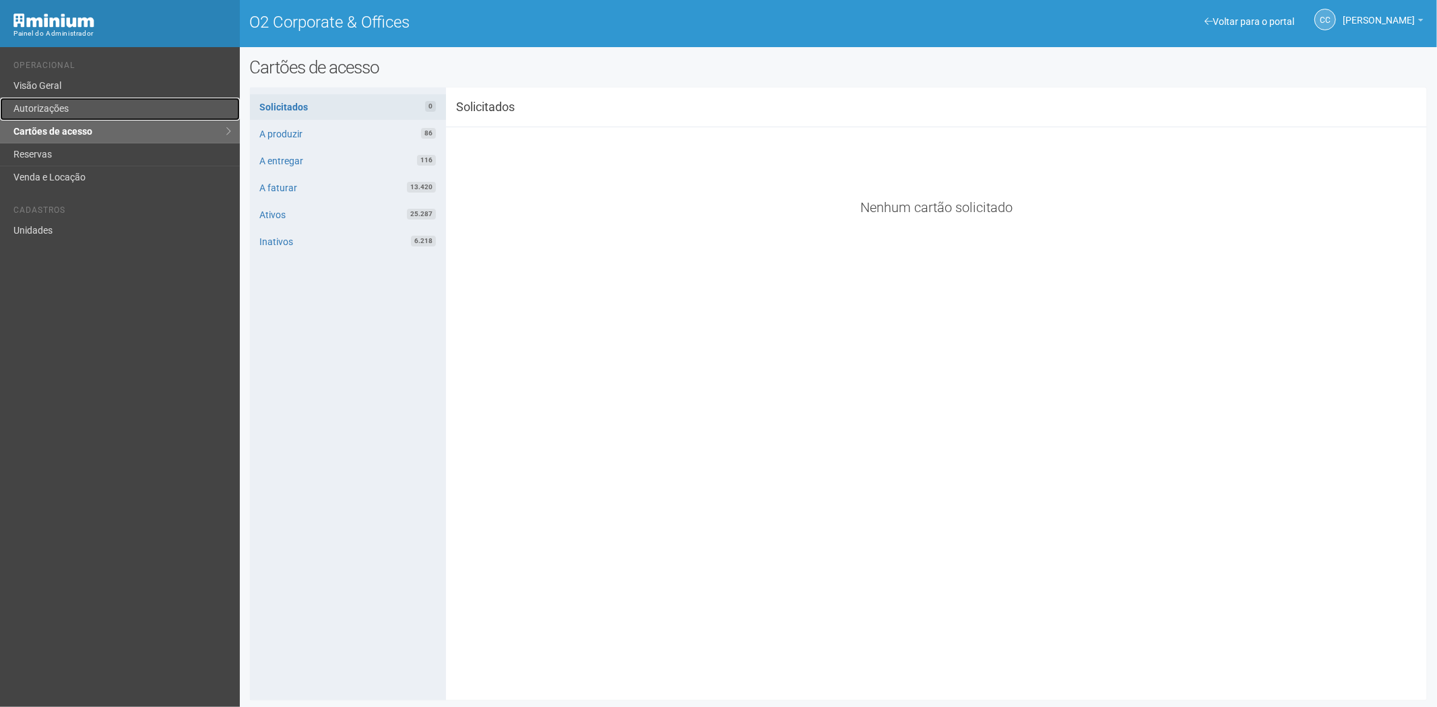
click at [75, 106] on link "Autorizações" at bounding box center [120, 109] width 240 height 23
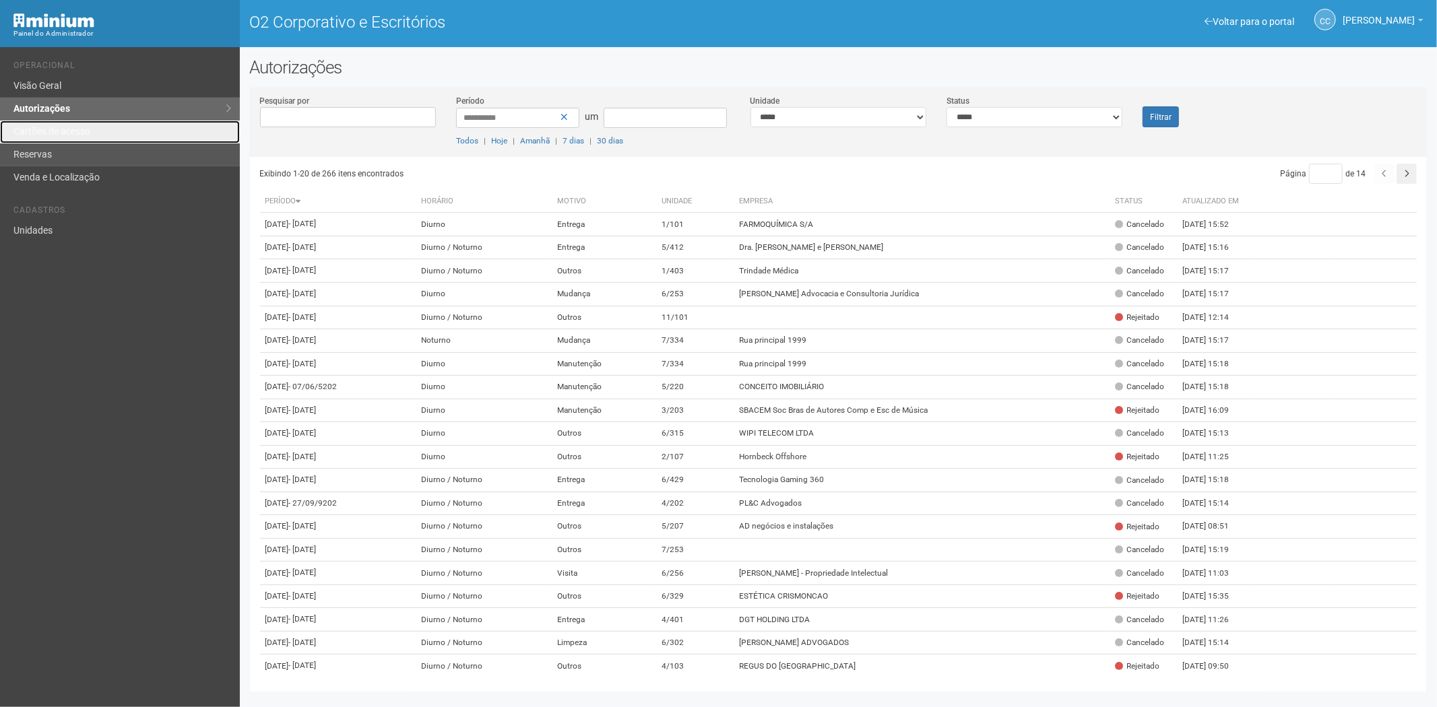
click at [62, 135] on font "Cartões de acesso" at bounding box center [51, 131] width 77 height 11
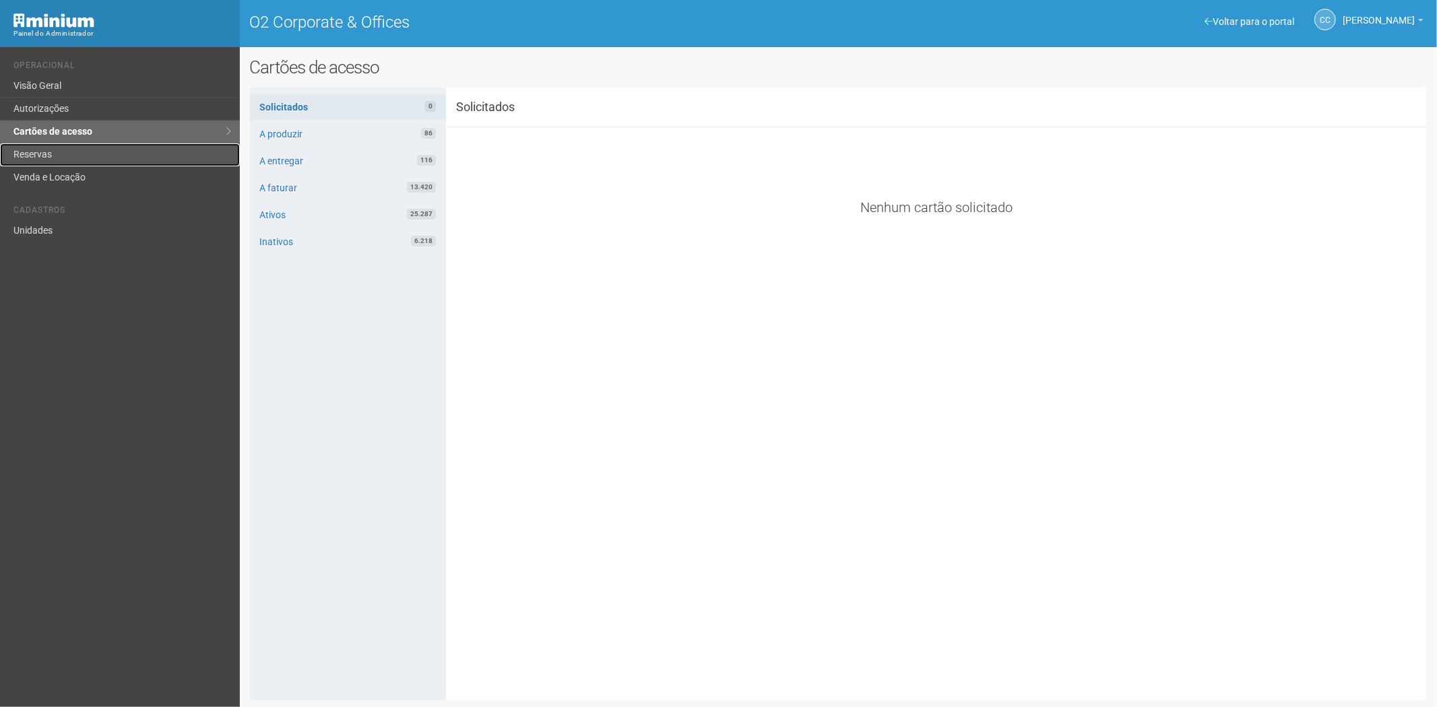
click at [65, 156] on link "Reservas" at bounding box center [120, 154] width 240 height 23
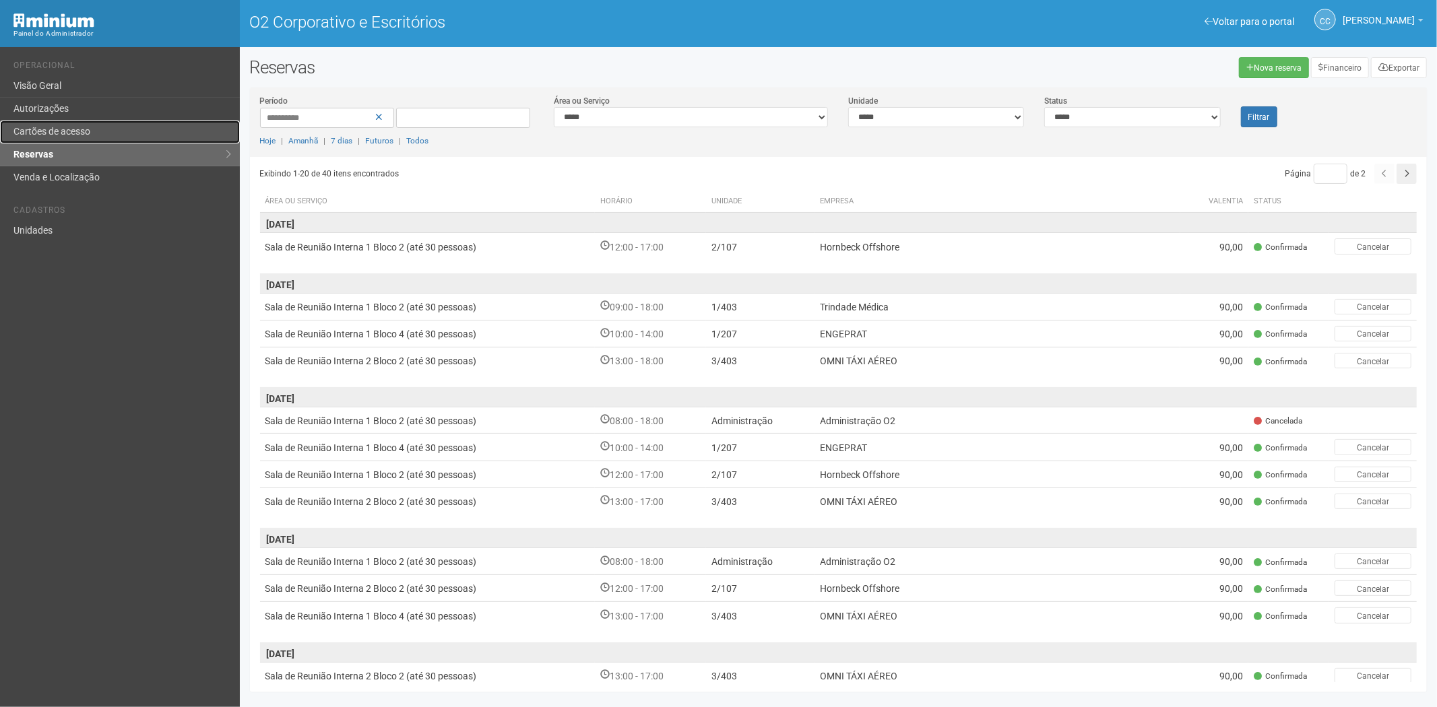
click at [115, 131] on link "Cartões de acesso" at bounding box center [120, 132] width 240 height 23
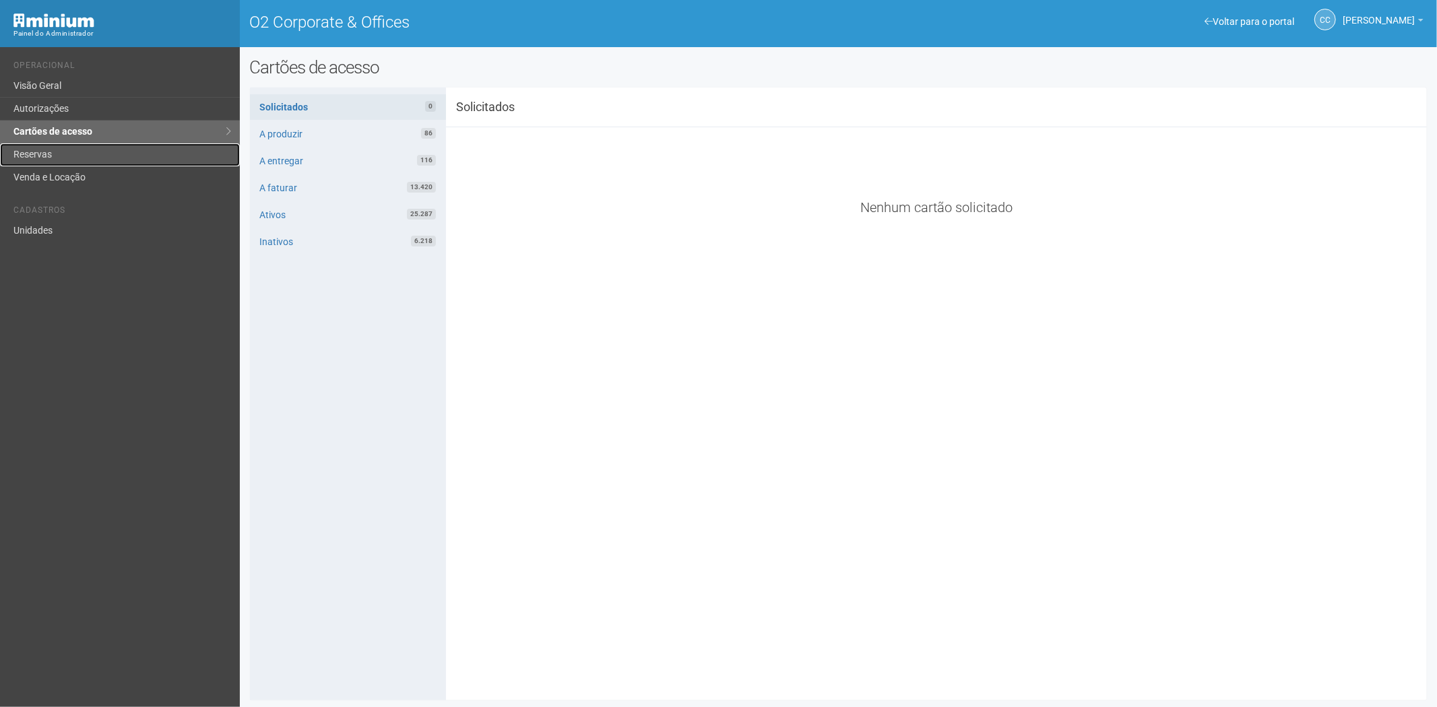
click at [68, 159] on link "Reservas" at bounding box center [120, 154] width 240 height 23
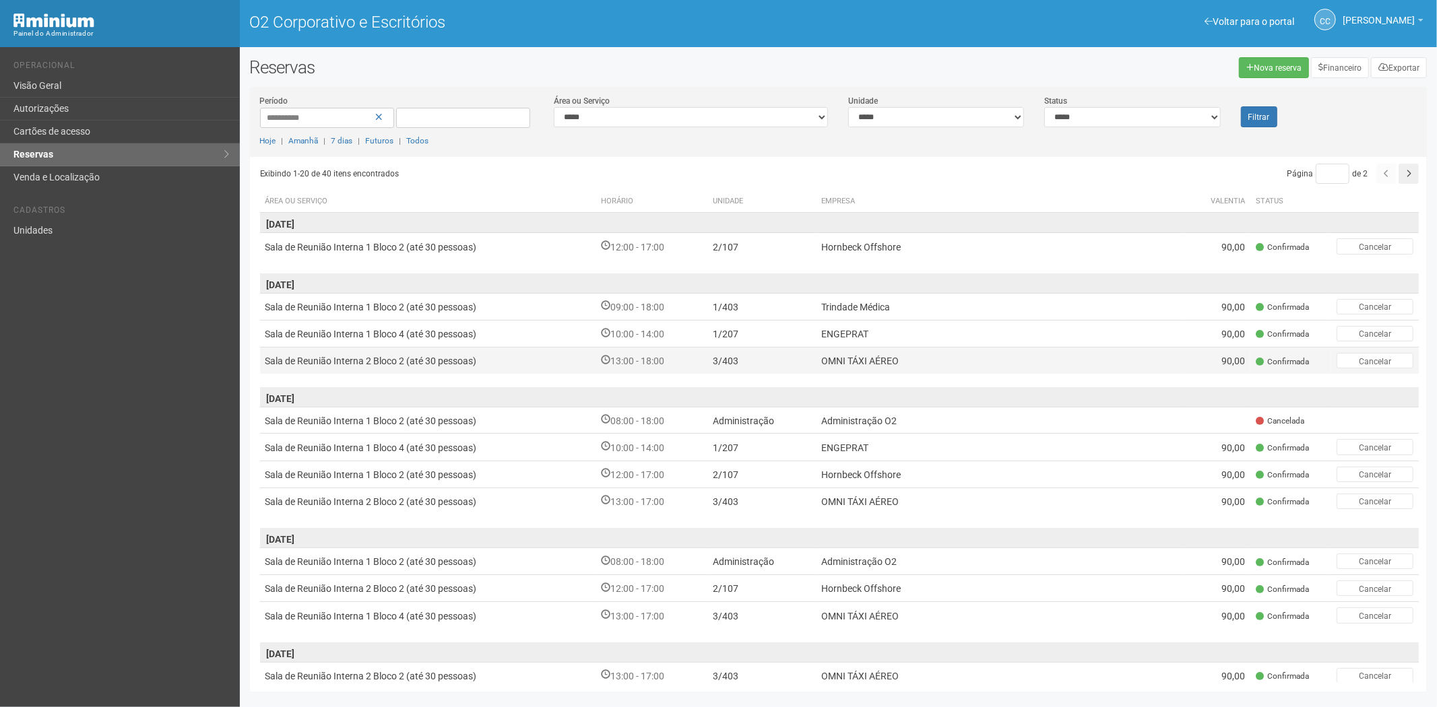
click at [765, 360] on td "3/403" at bounding box center [761, 361] width 109 height 27
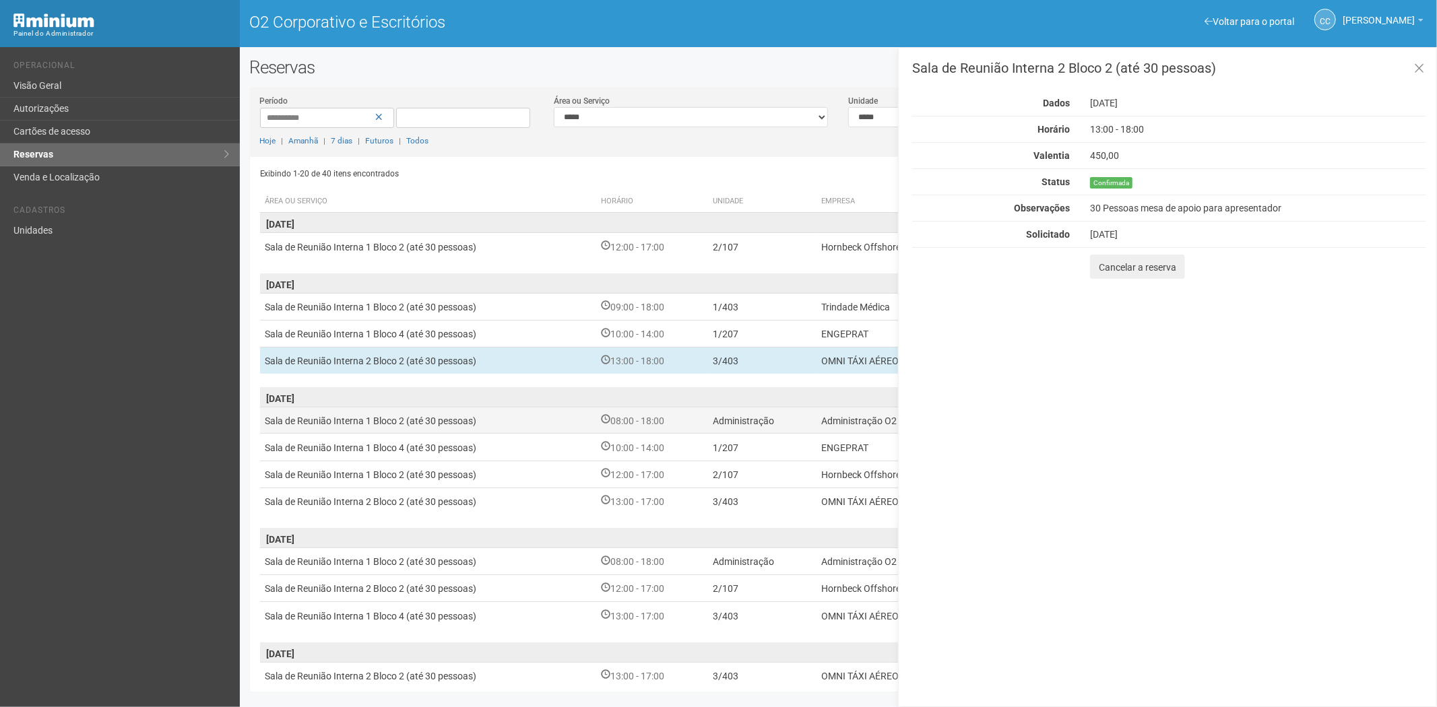
click at [764, 427] on td "Administração" at bounding box center [761, 421] width 109 height 26
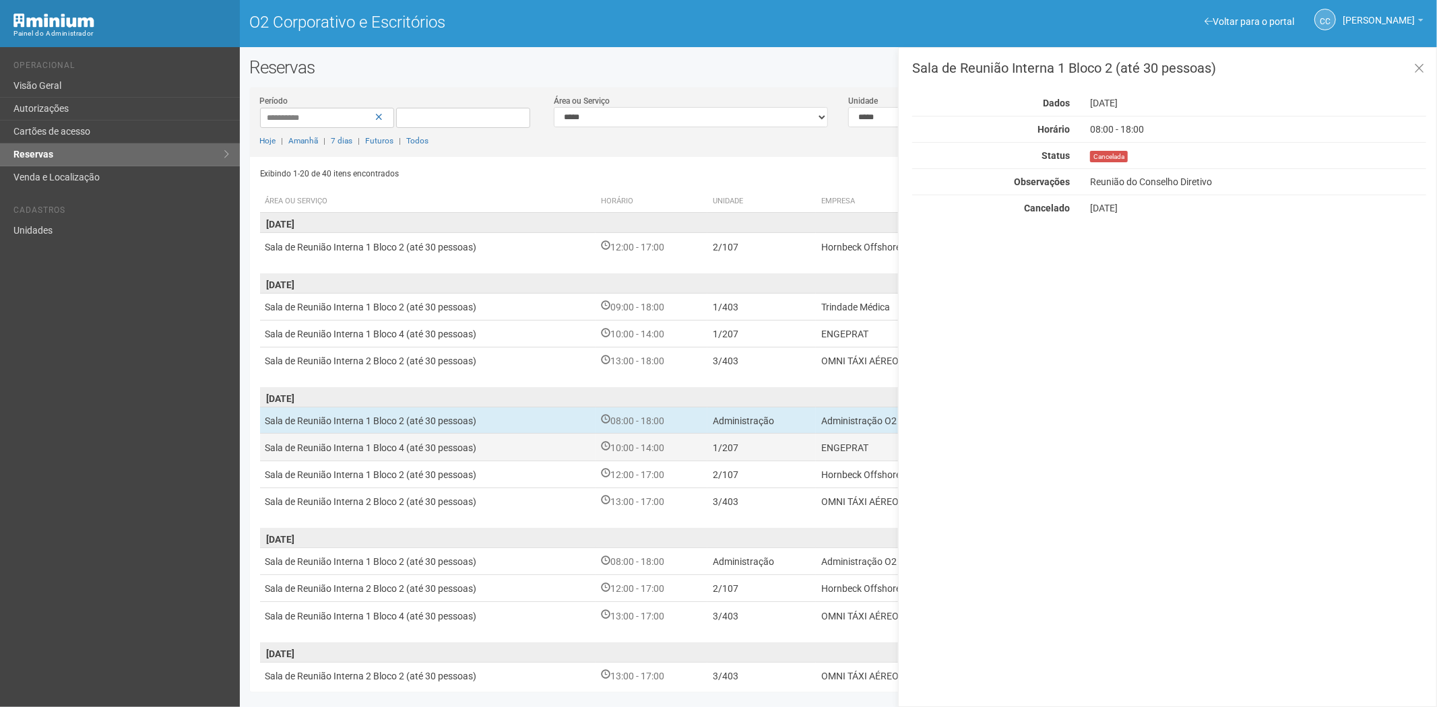
click at [760, 443] on td "1/207" at bounding box center [761, 447] width 109 height 27
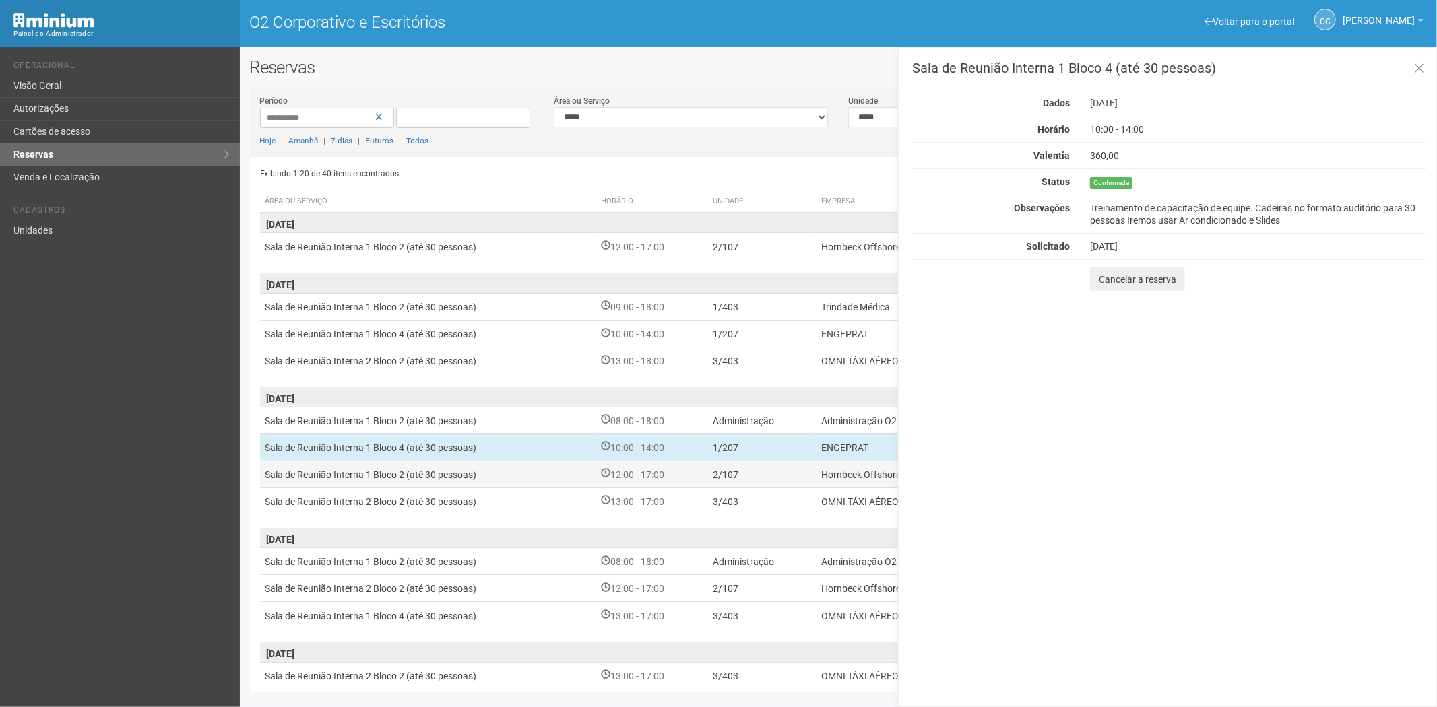
click at [754, 466] on td "2/107" at bounding box center [761, 474] width 109 height 27
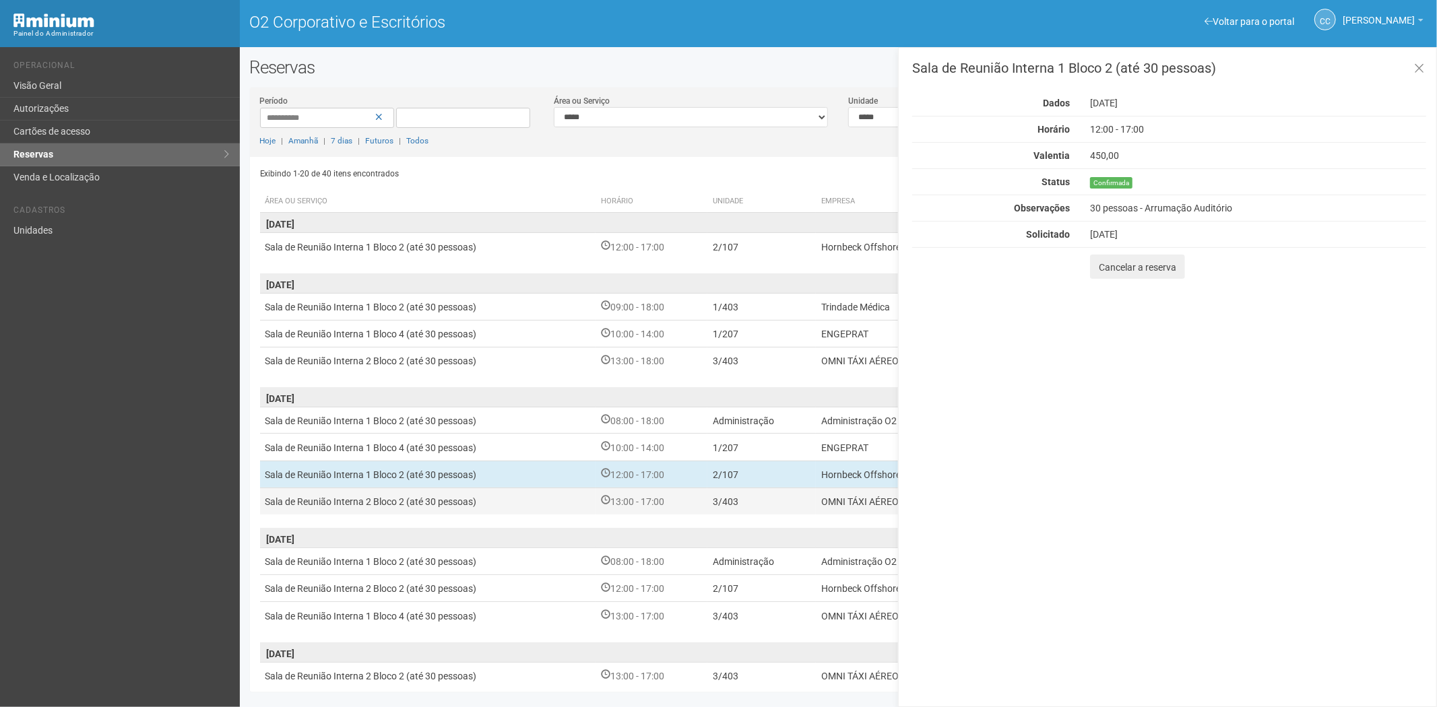
click at [817, 503] on td "OMNI TÁXI AÉREO" at bounding box center [999, 501] width 366 height 27
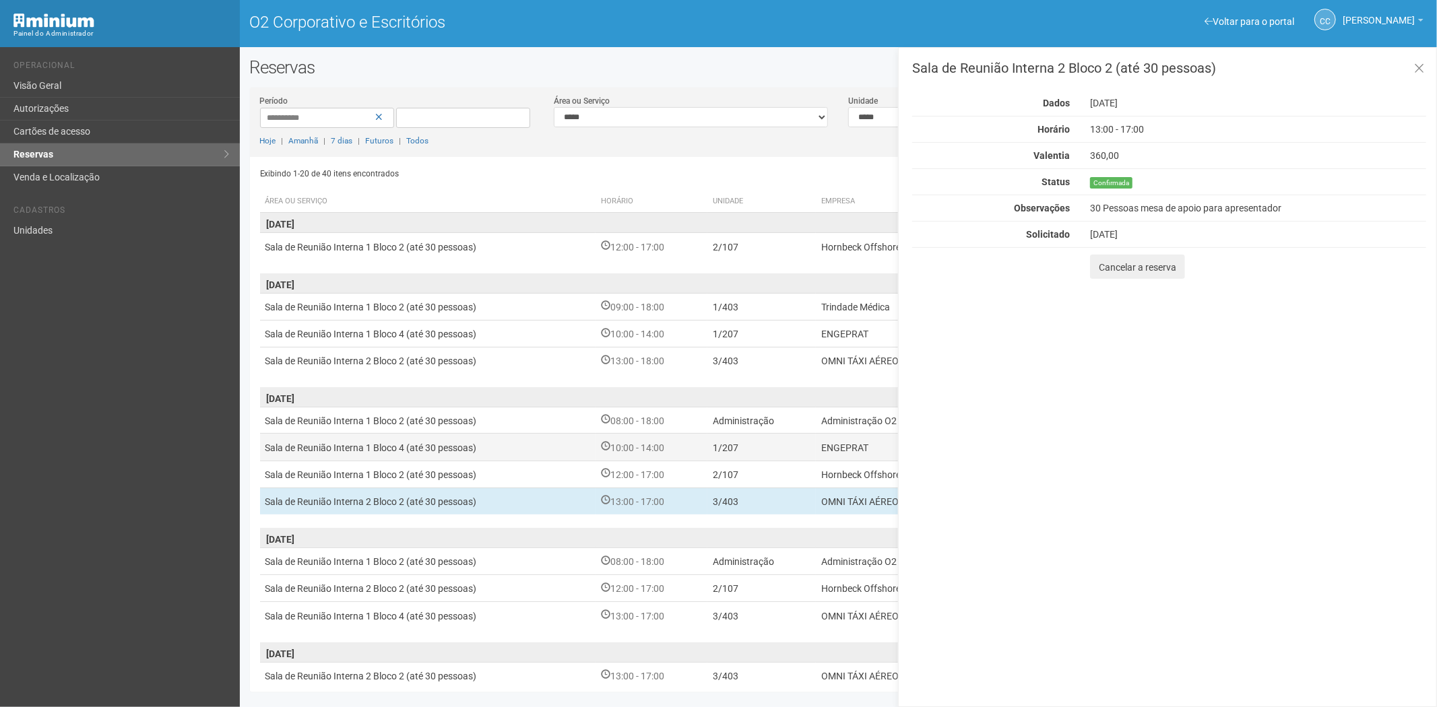
click at [823, 448] on font "ENGEPRAT" at bounding box center [844, 448] width 47 height 11
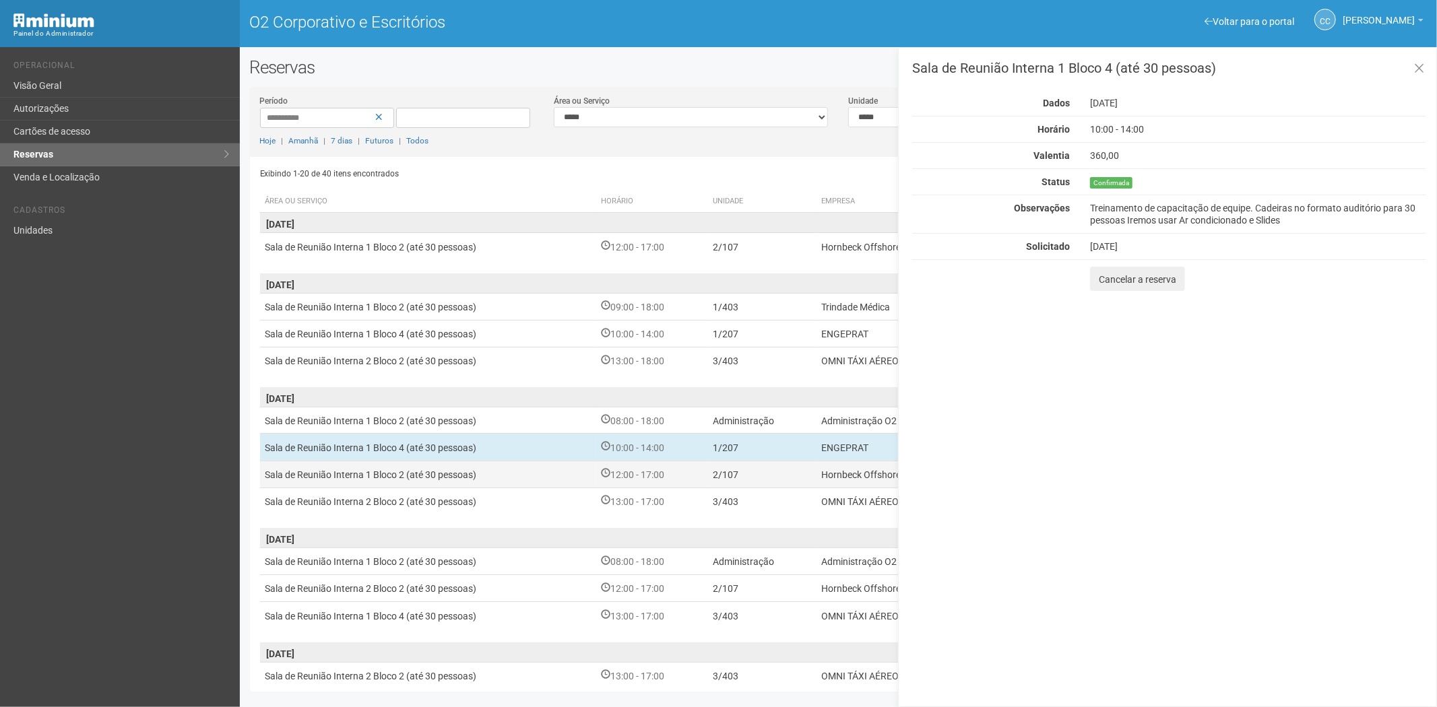
click at [816, 481] on td "Hornbeck Offshore" at bounding box center [999, 474] width 366 height 27
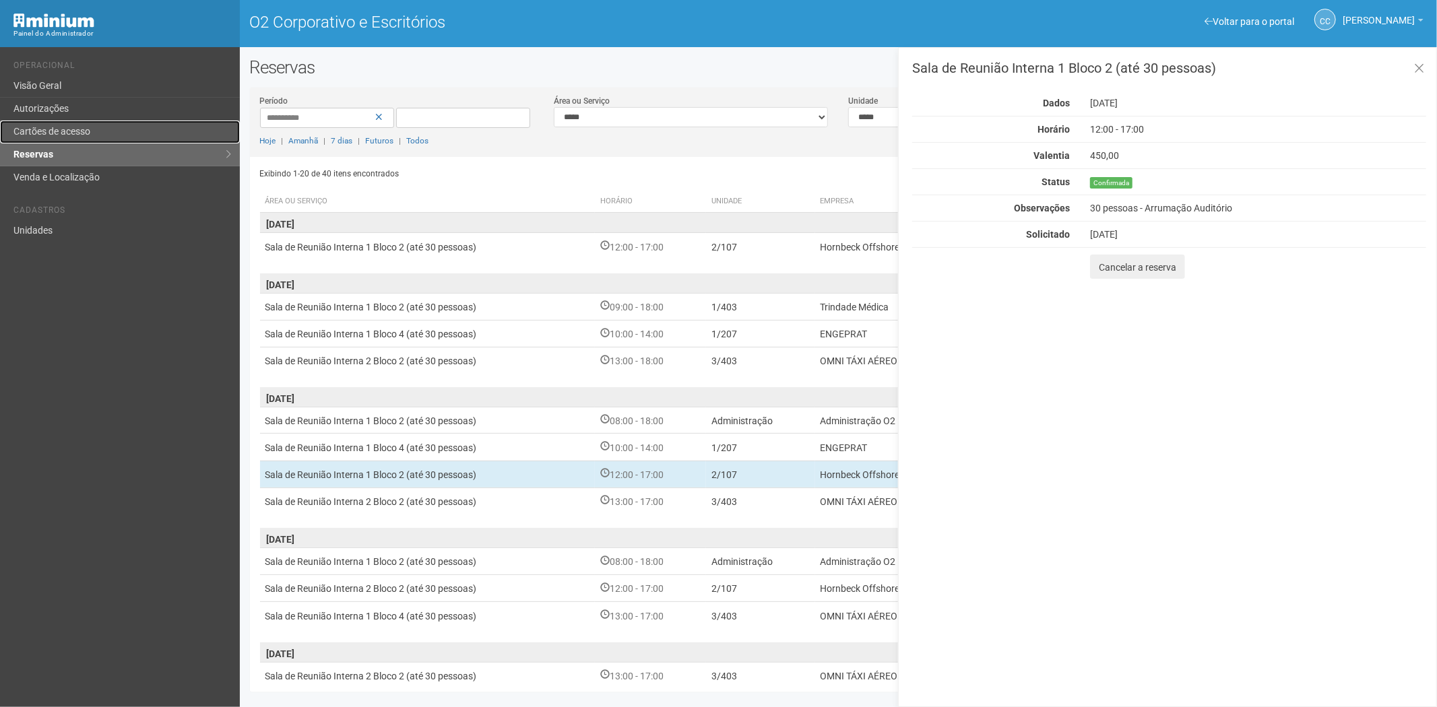
click at [104, 140] on link "Cartões de acesso" at bounding box center [120, 132] width 240 height 23
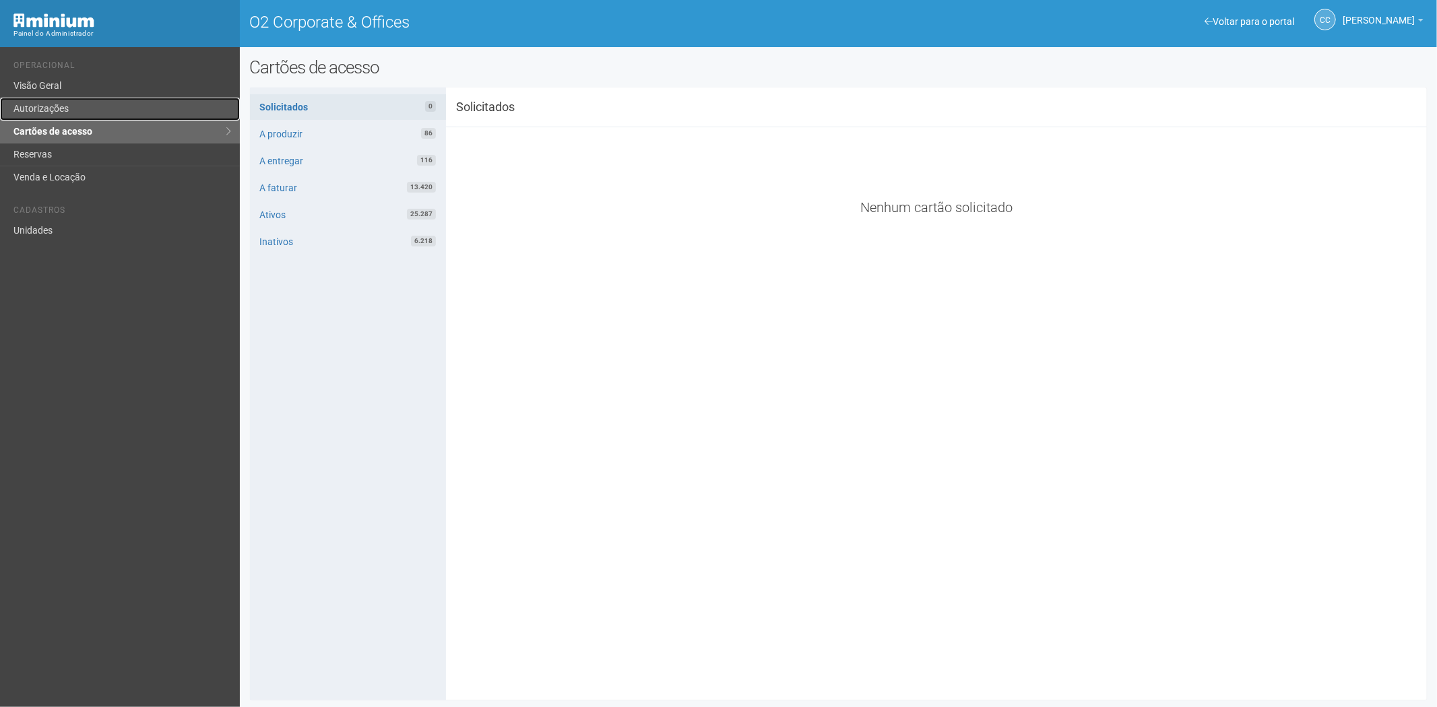
click at [82, 105] on link "Autorizações" at bounding box center [120, 109] width 240 height 23
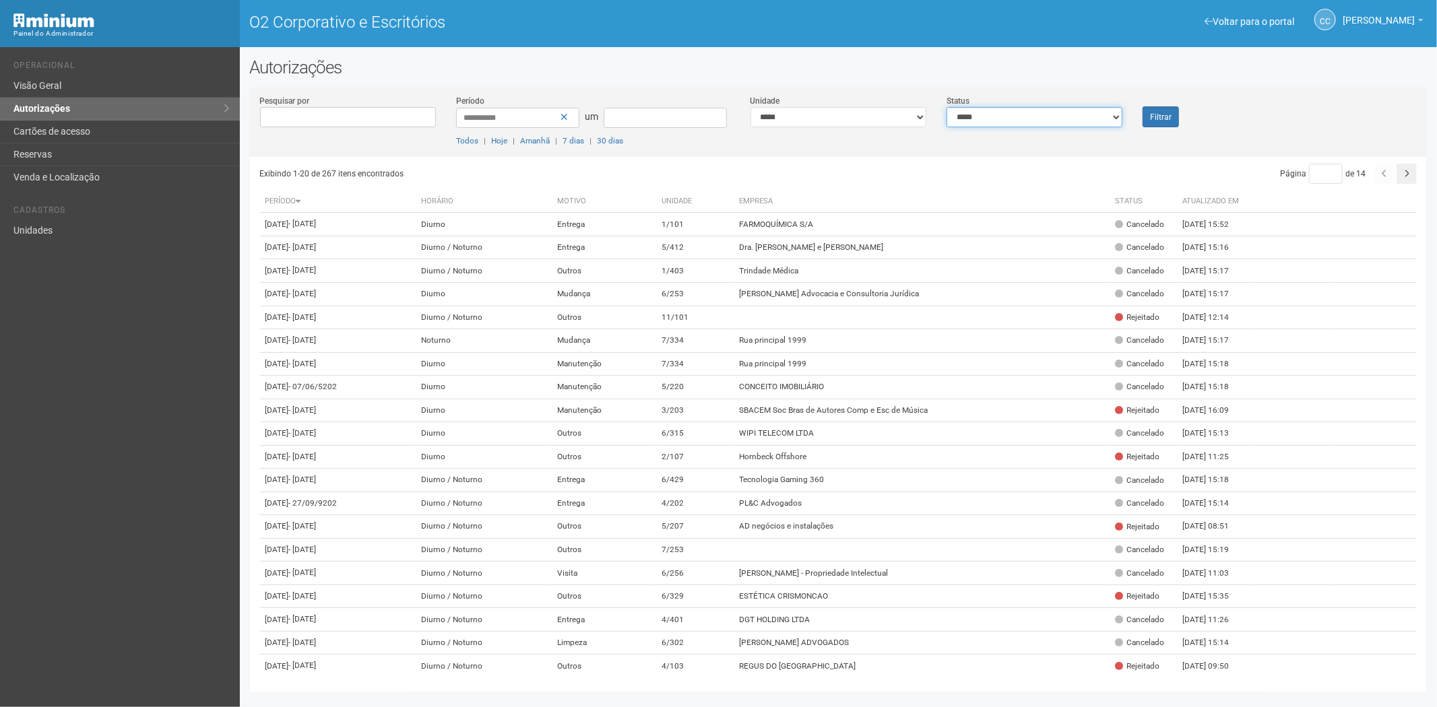
click at [1039, 120] on select "**********" at bounding box center [1034, 117] width 176 height 20
select select "*"
click at [946, 107] on select "**********" at bounding box center [1034, 117] width 176 height 20
click at [79, 133] on font "Cartões de acesso" at bounding box center [51, 131] width 77 height 11
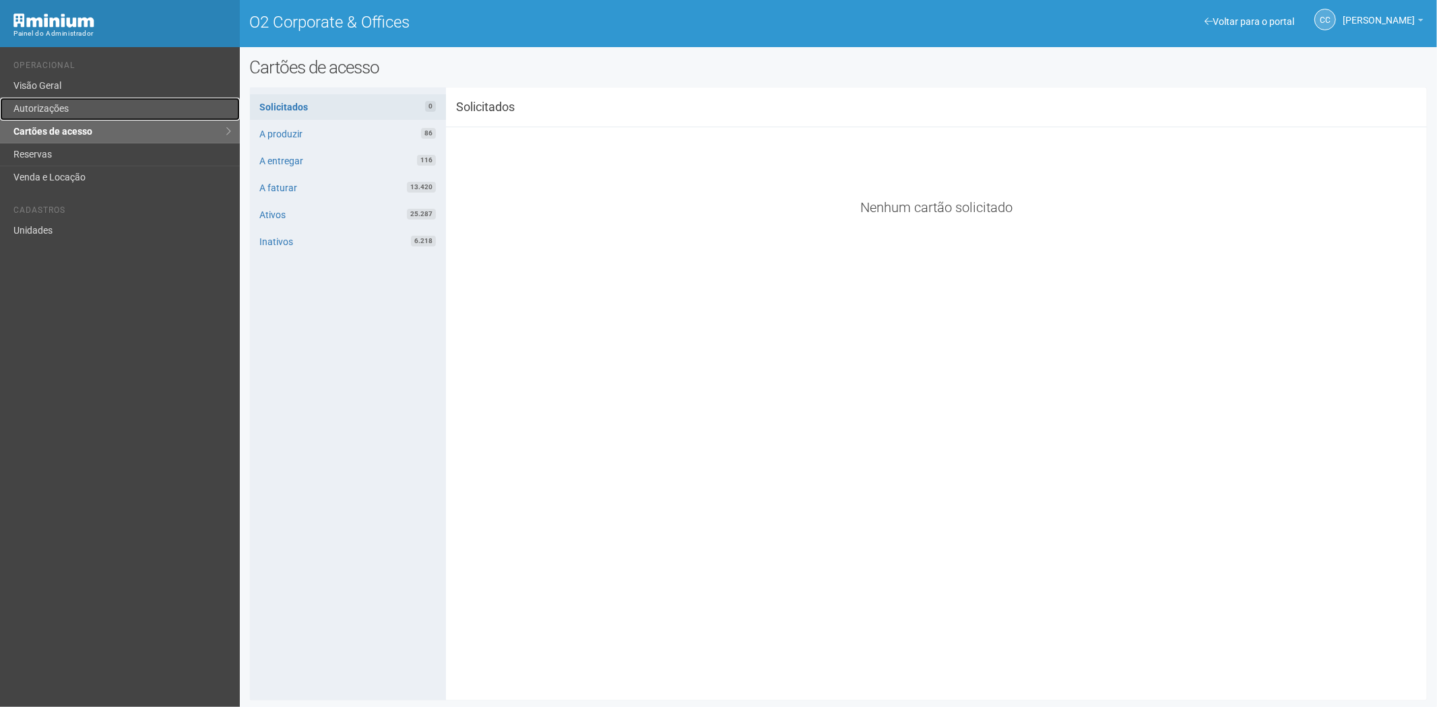
click at [53, 101] on link "Autorizações" at bounding box center [120, 109] width 240 height 23
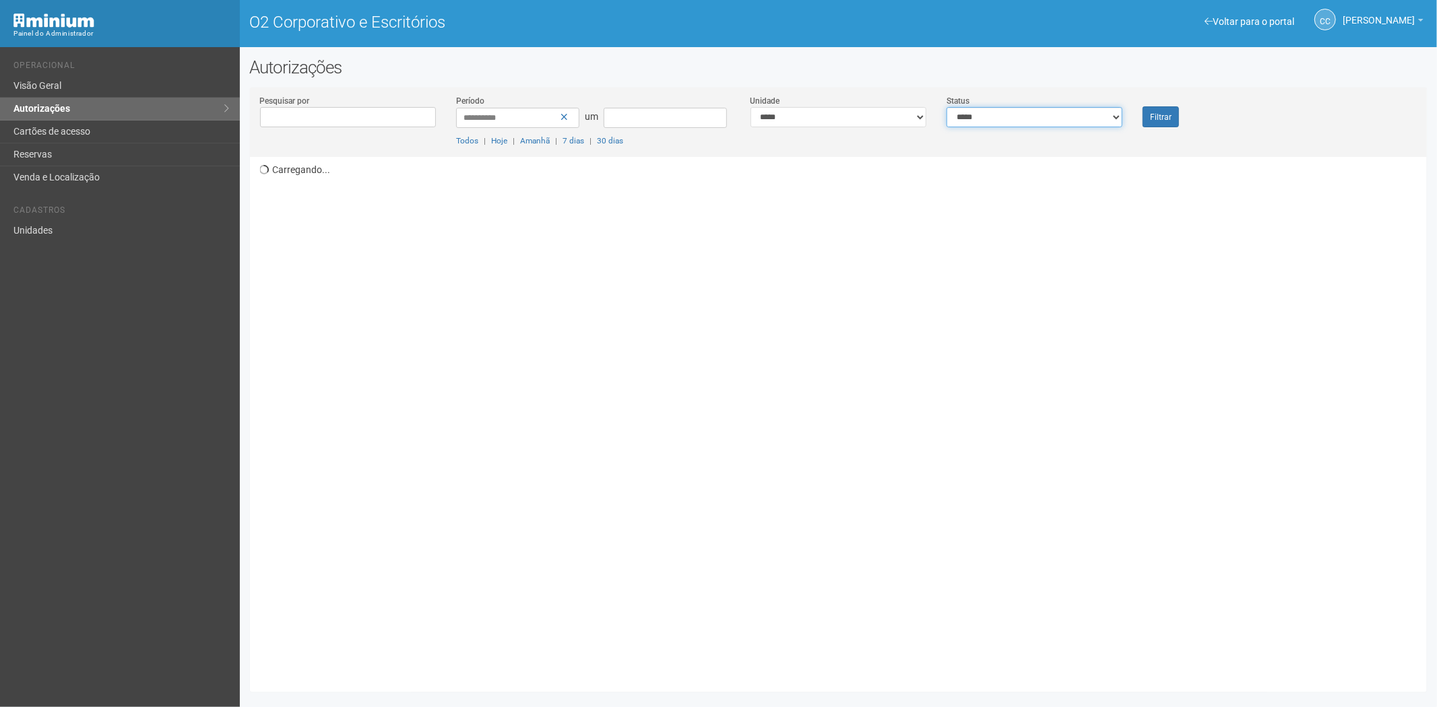
click at [1060, 118] on select "**********" at bounding box center [1034, 117] width 176 height 20
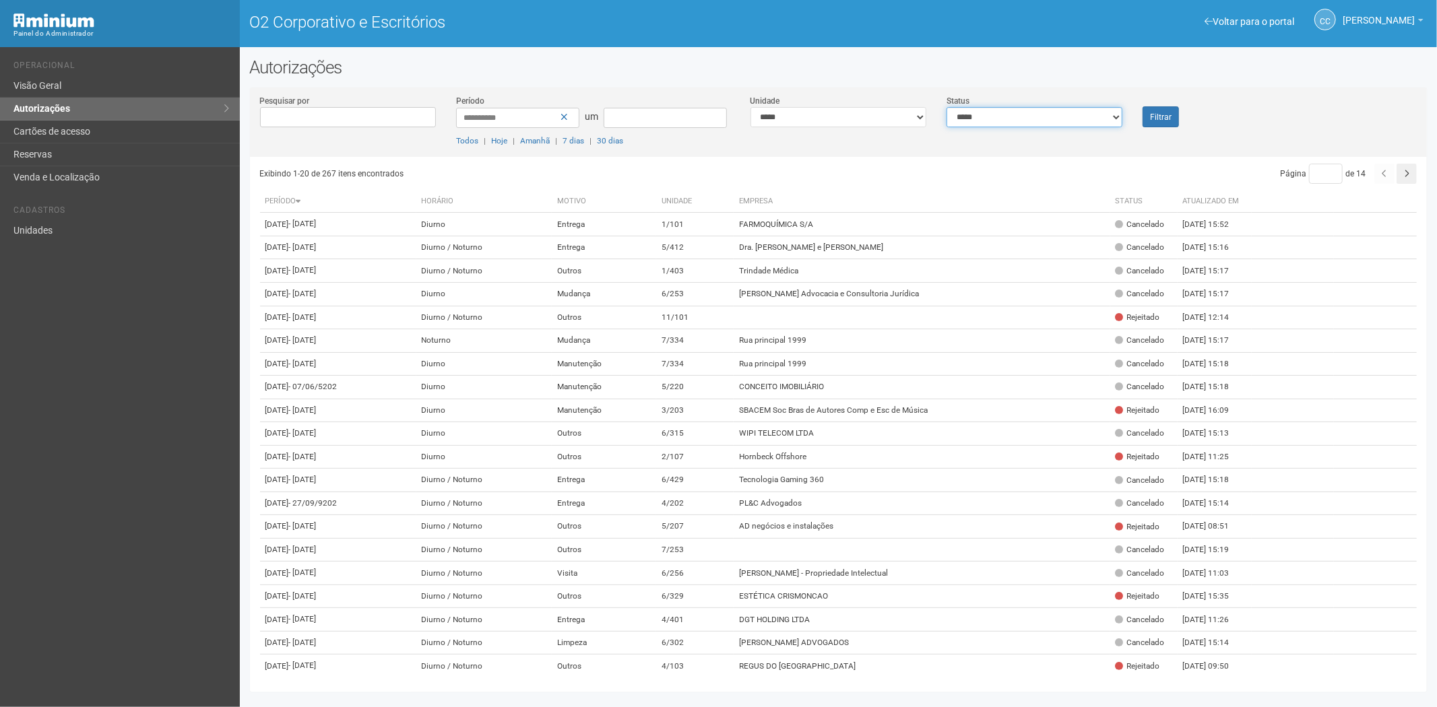
select select "*"
click at [946, 107] on select "**********" at bounding box center [1034, 117] width 176 height 20
click at [1167, 119] on font "Filtrar" at bounding box center [1161, 116] width 22 height 9
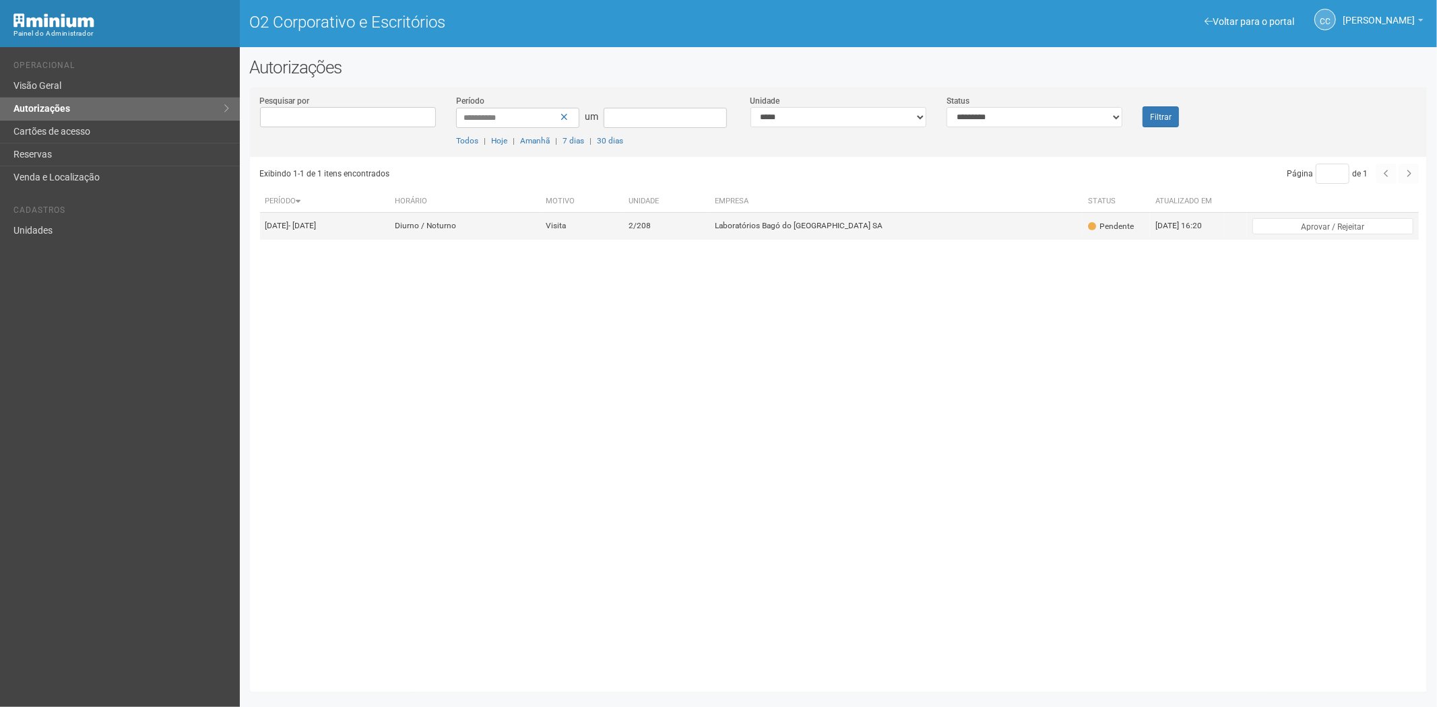
click at [623, 230] on td "Visita" at bounding box center [581, 226] width 83 height 27
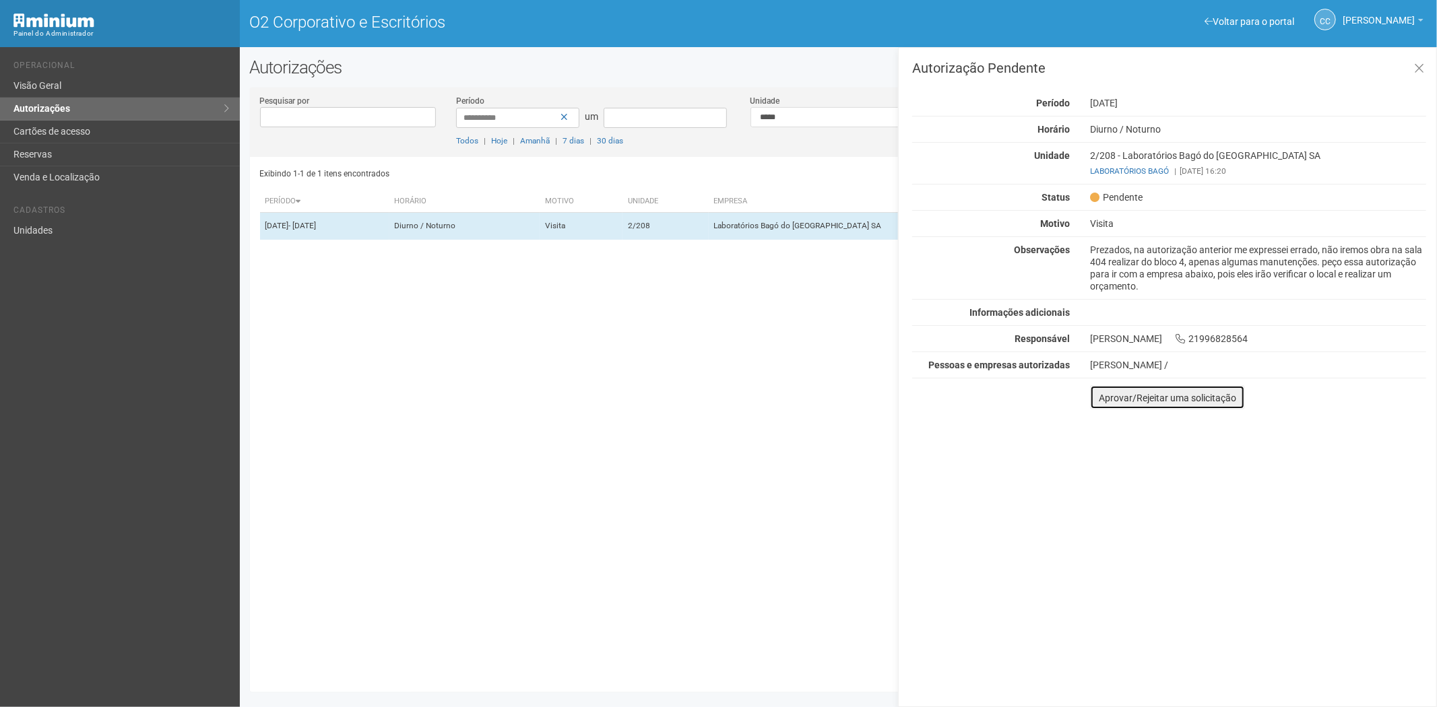
click at [1167, 399] on font "Aprovar/Rejeitar uma solicitação" at bounding box center [1167, 398] width 137 height 11
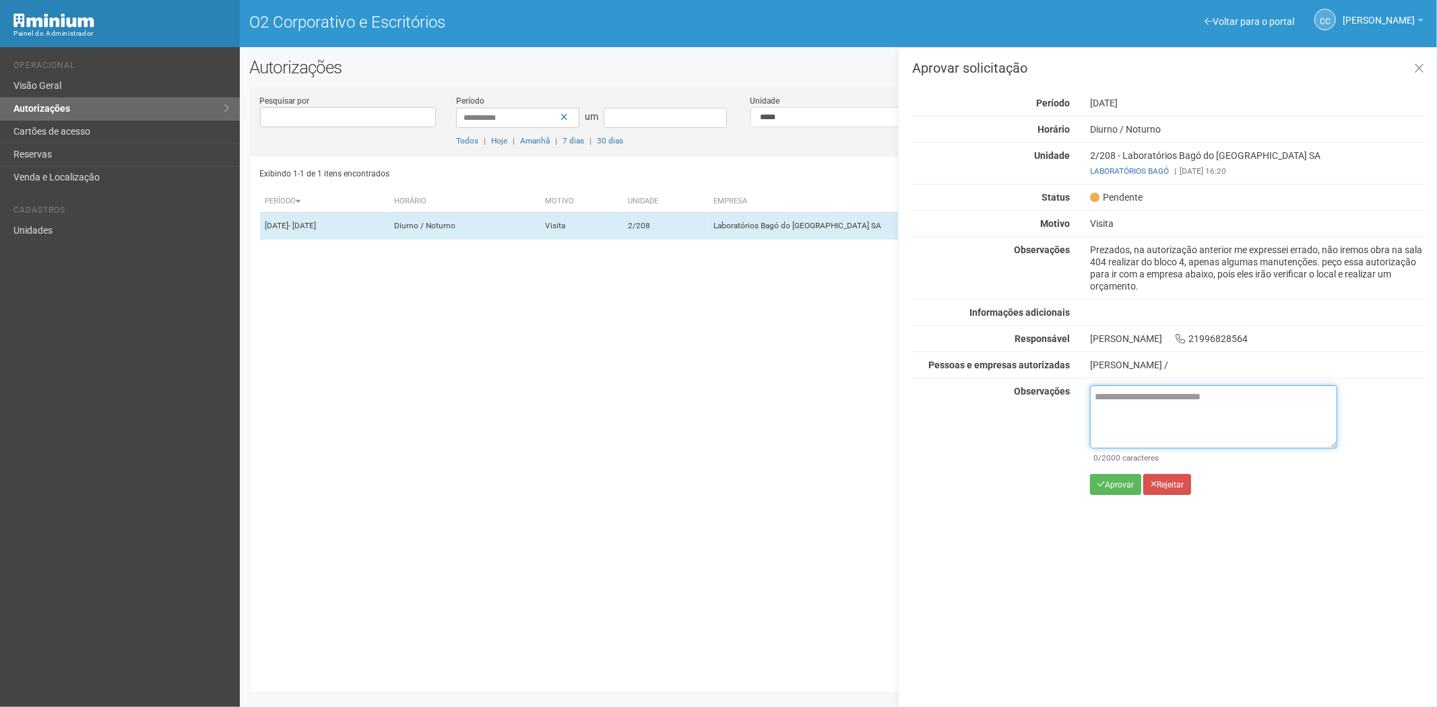
click at [1132, 401] on textarea at bounding box center [1213, 416] width 247 height 63
paste textarea "**********"
type textarea "**********"
click at [1169, 488] on font "Rejeitar" at bounding box center [1169, 484] width 27 height 9
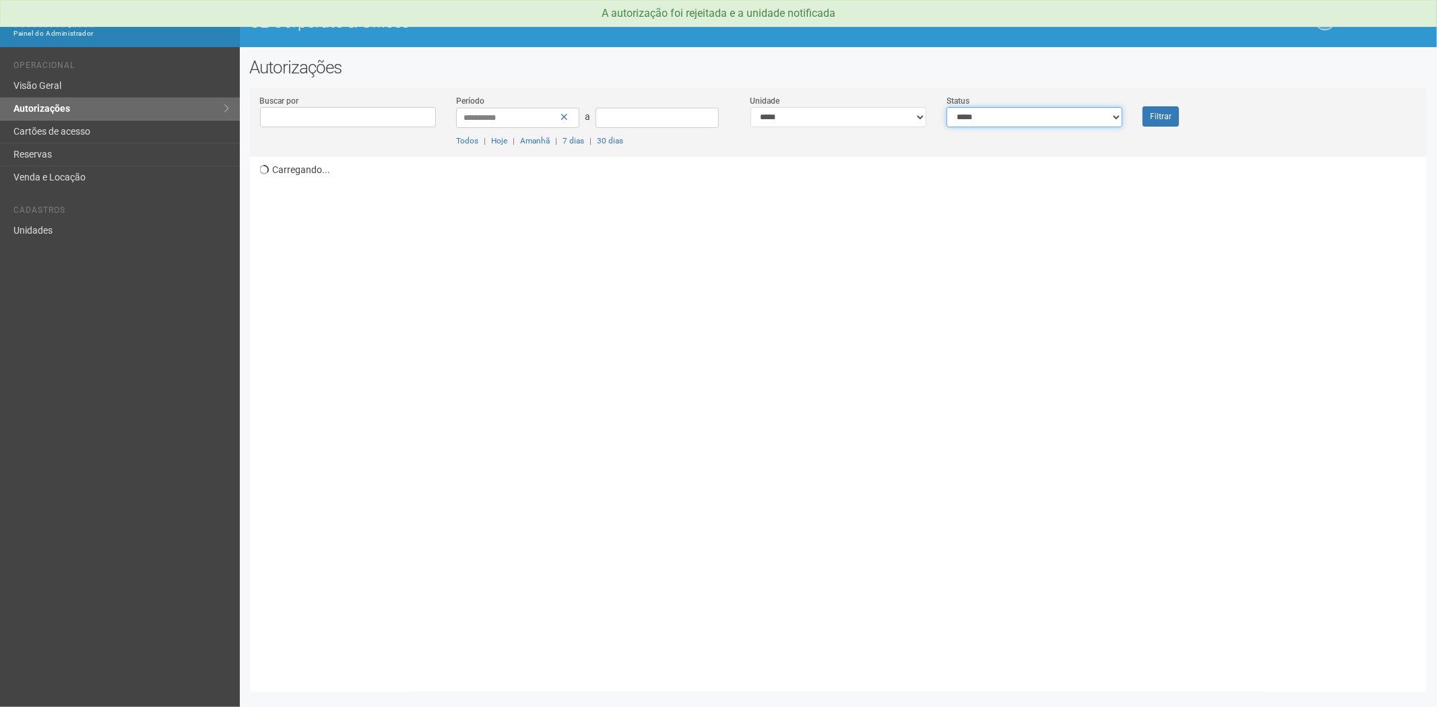
drag, startPoint x: 998, startPoint y: 112, endPoint x: 975, endPoint y: 124, distance: 25.6
click at [998, 112] on select "**********" at bounding box center [1034, 117] width 176 height 20
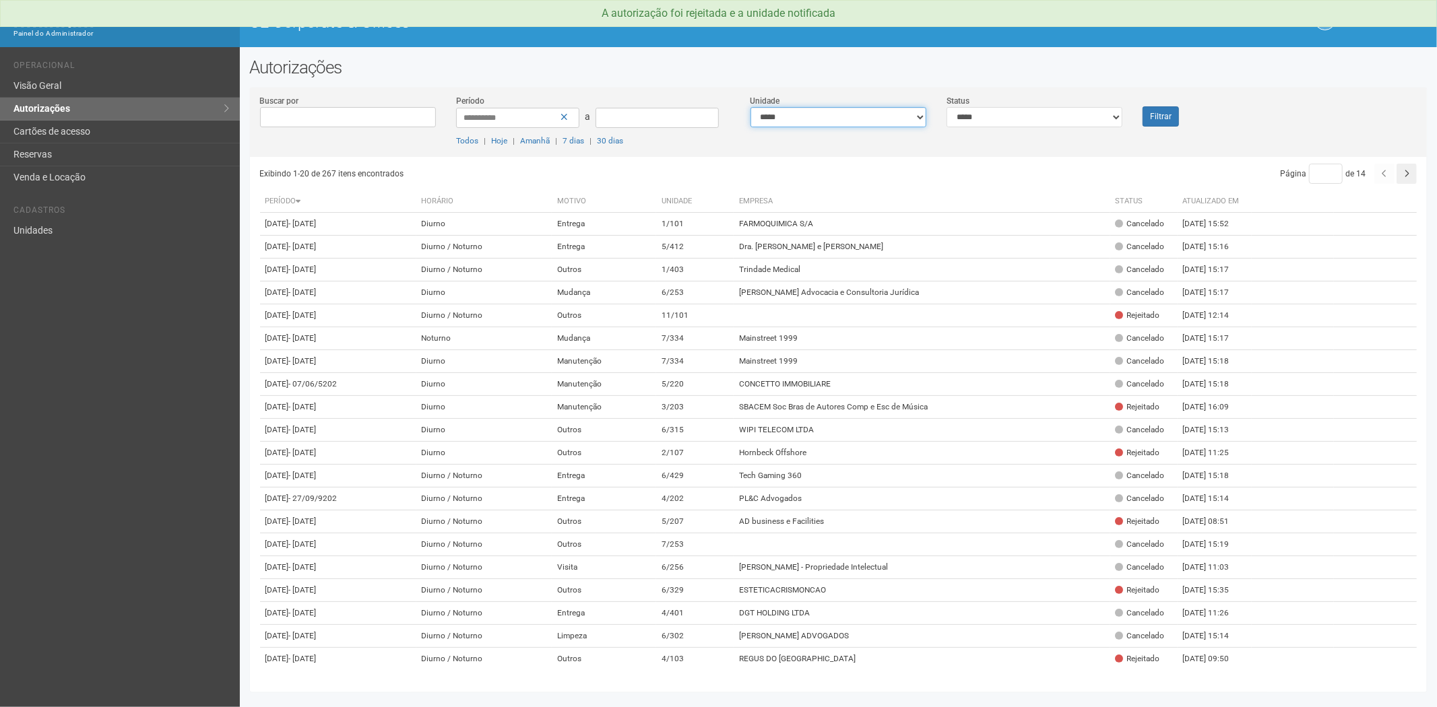
click at [845, 119] on select "**********" at bounding box center [838, 117] width 176 height 20
select select "**********"
click at [1154, 110] on button "Filtrar" at bounding box center [1160, 116] width 36 height 20
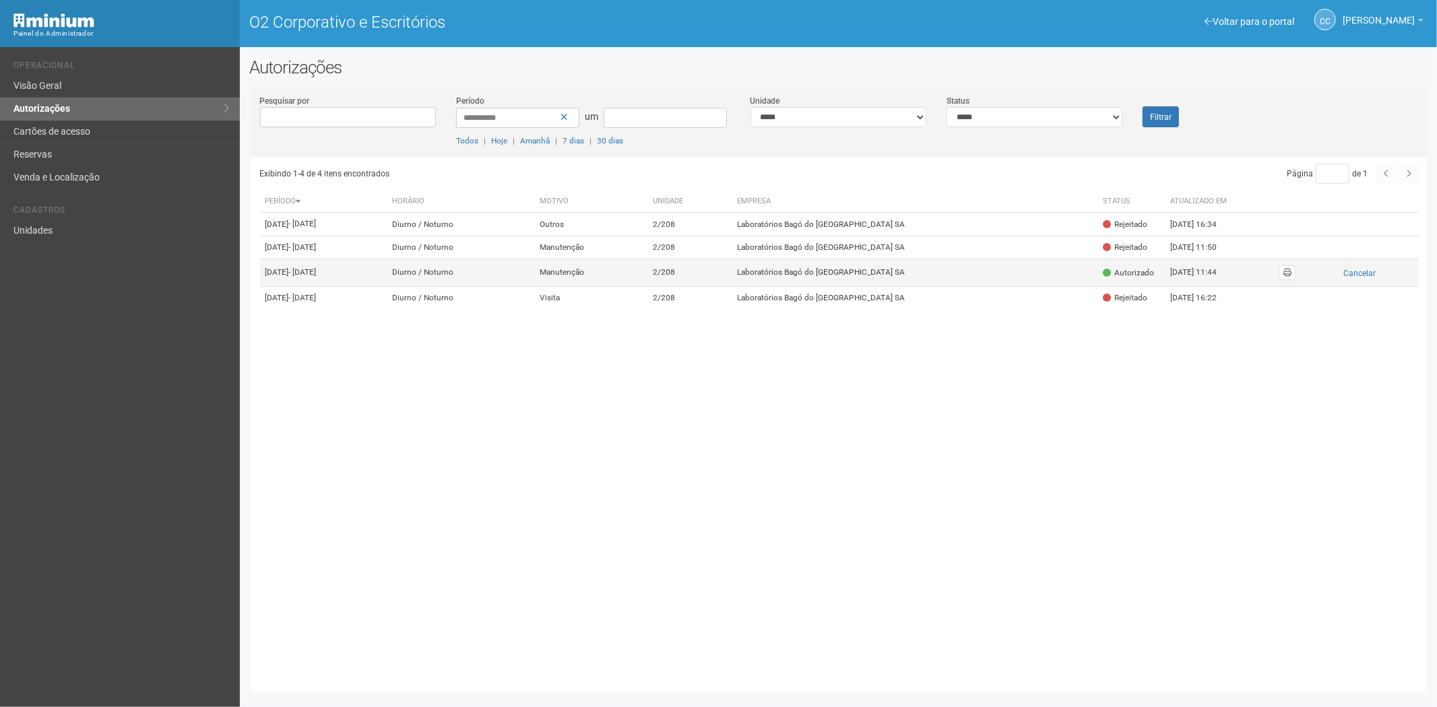
click at [981, 286] on td "Laboratórios Bagó do Brasil SA" at bounding box center [914, 272] width 366 height 27
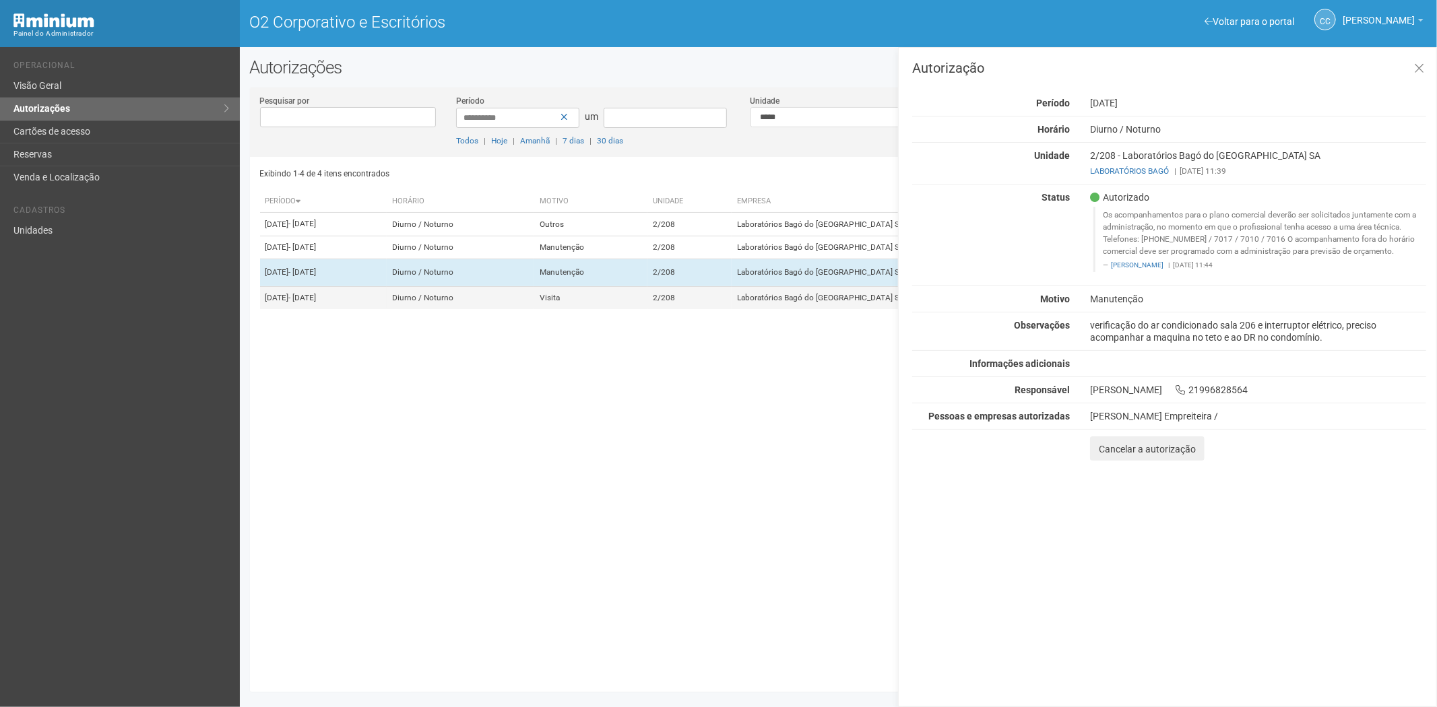
click at [843, 302] on font "Laboratórios Bagó do Brasil SA" at bounding box center [821, 297] width 168 height 9
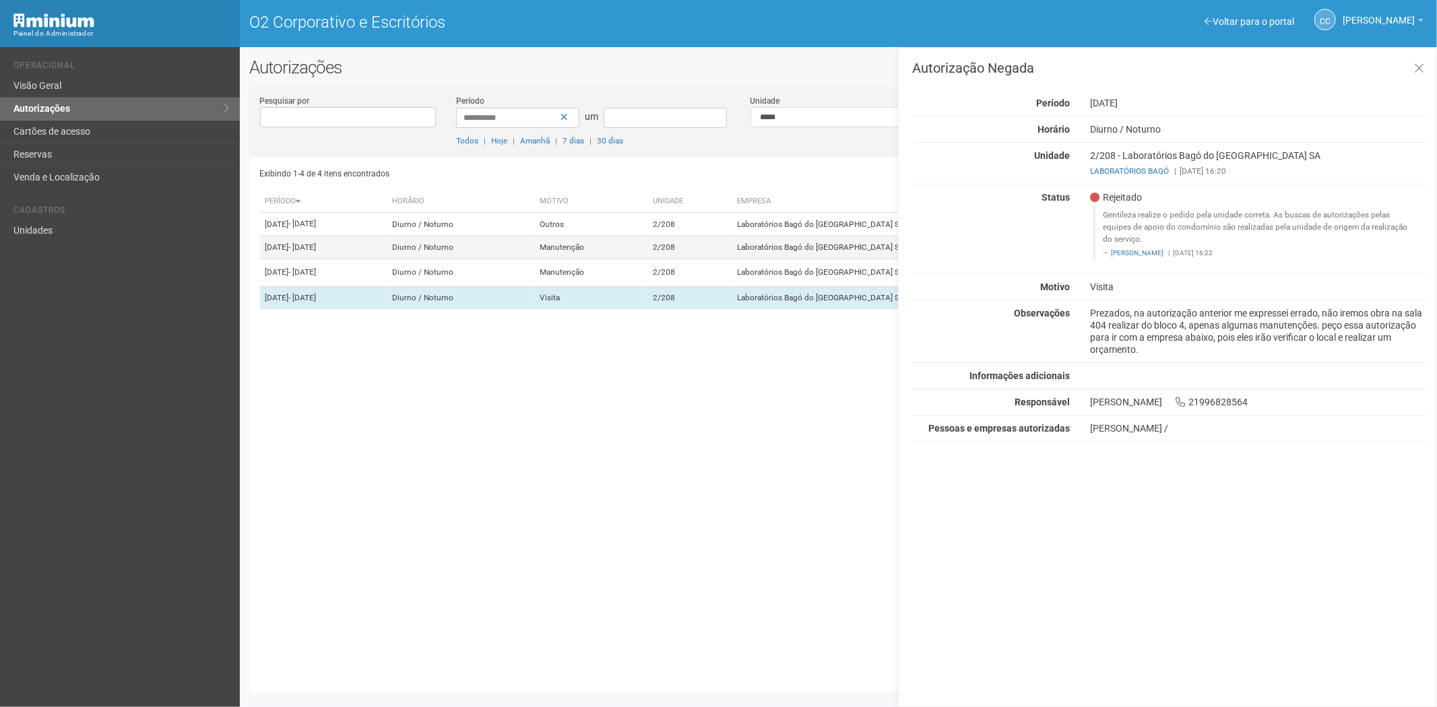
click at [647, 259] on td "Manutenção" at bounding box center [590, 248] width 113 height 24
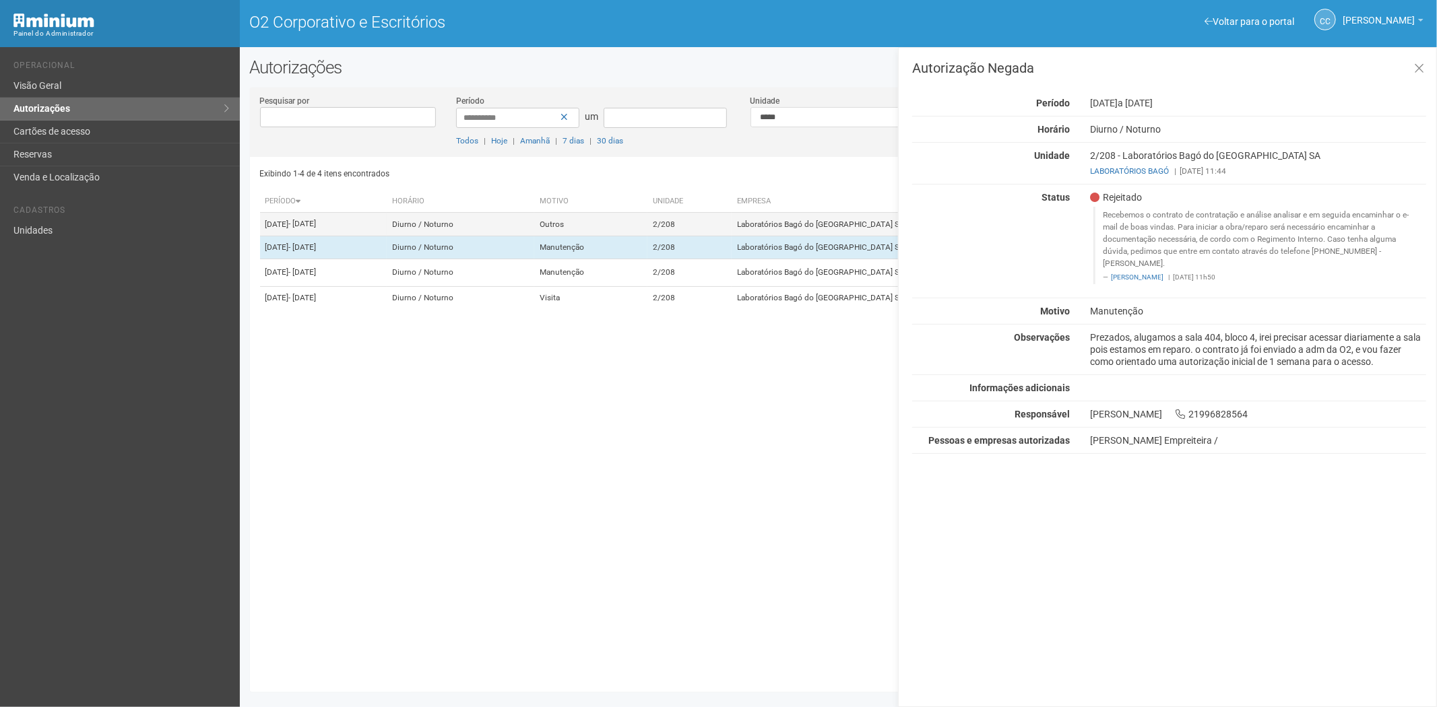
click at [731, 236] on td "2/208" at bounding box center [689, 225] width 84 height 24
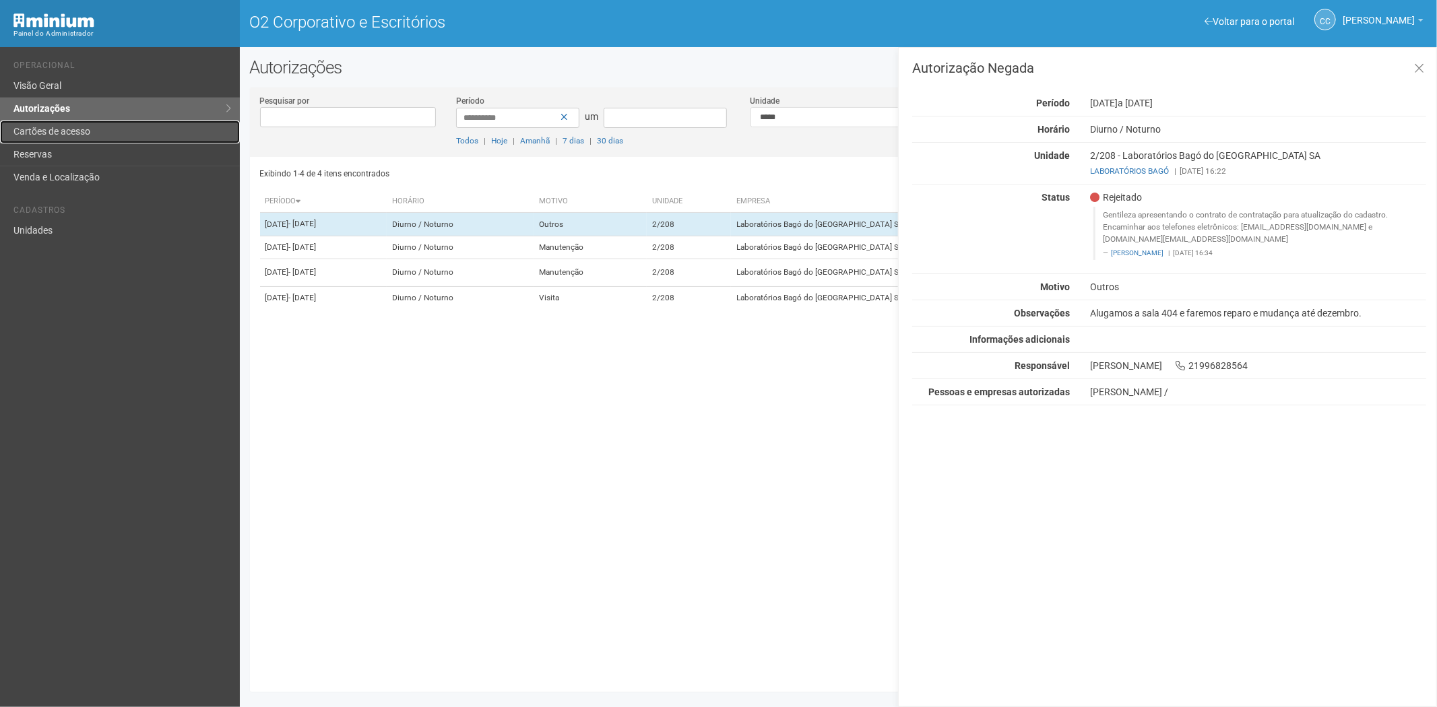
click at [43, 132] on font "Cartões de acesso" at bounding box center [51, 131] width 77 height 11
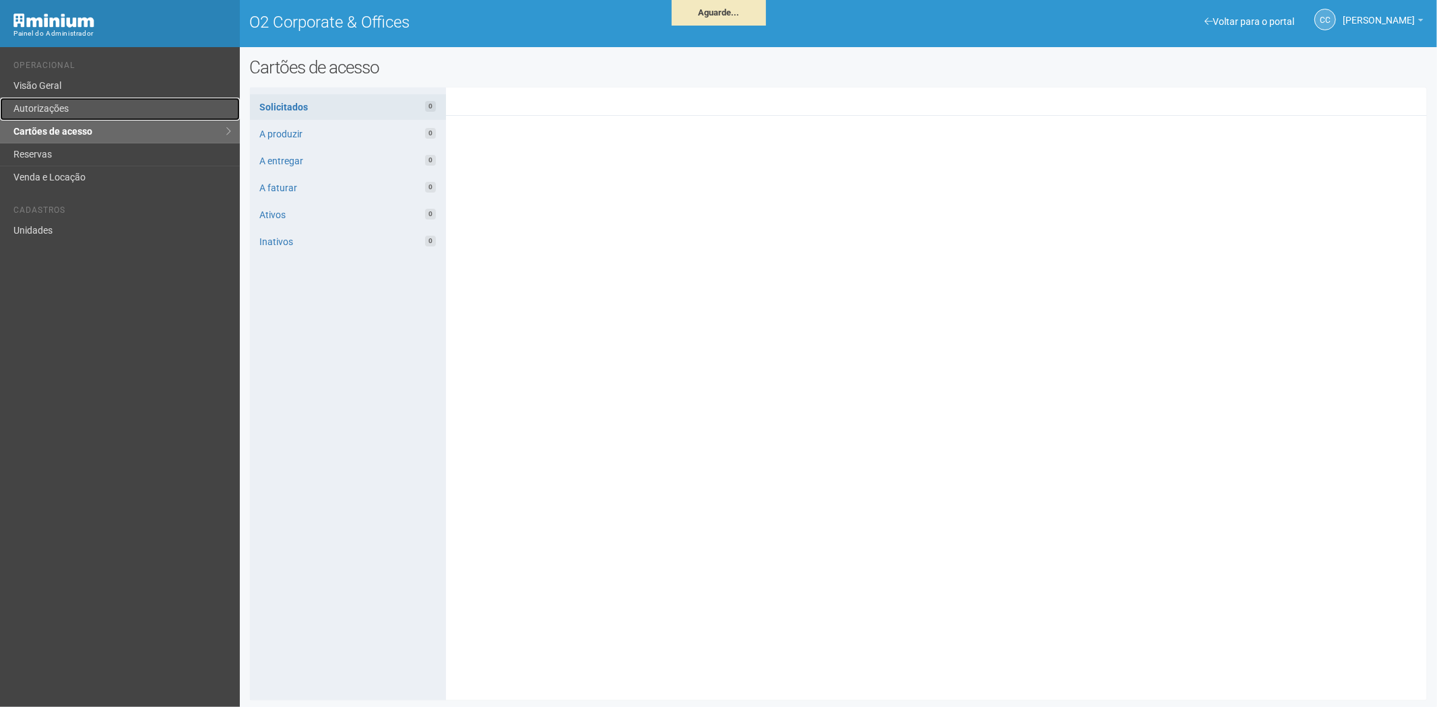
drag, startPoint x: 32, startPoint y: 108, endPoint x: 43, endPoint y: 119, distance: 15.7
click at [32, 108] on link "Autorizações" at bounding box center [120, 109] width 240 height 23
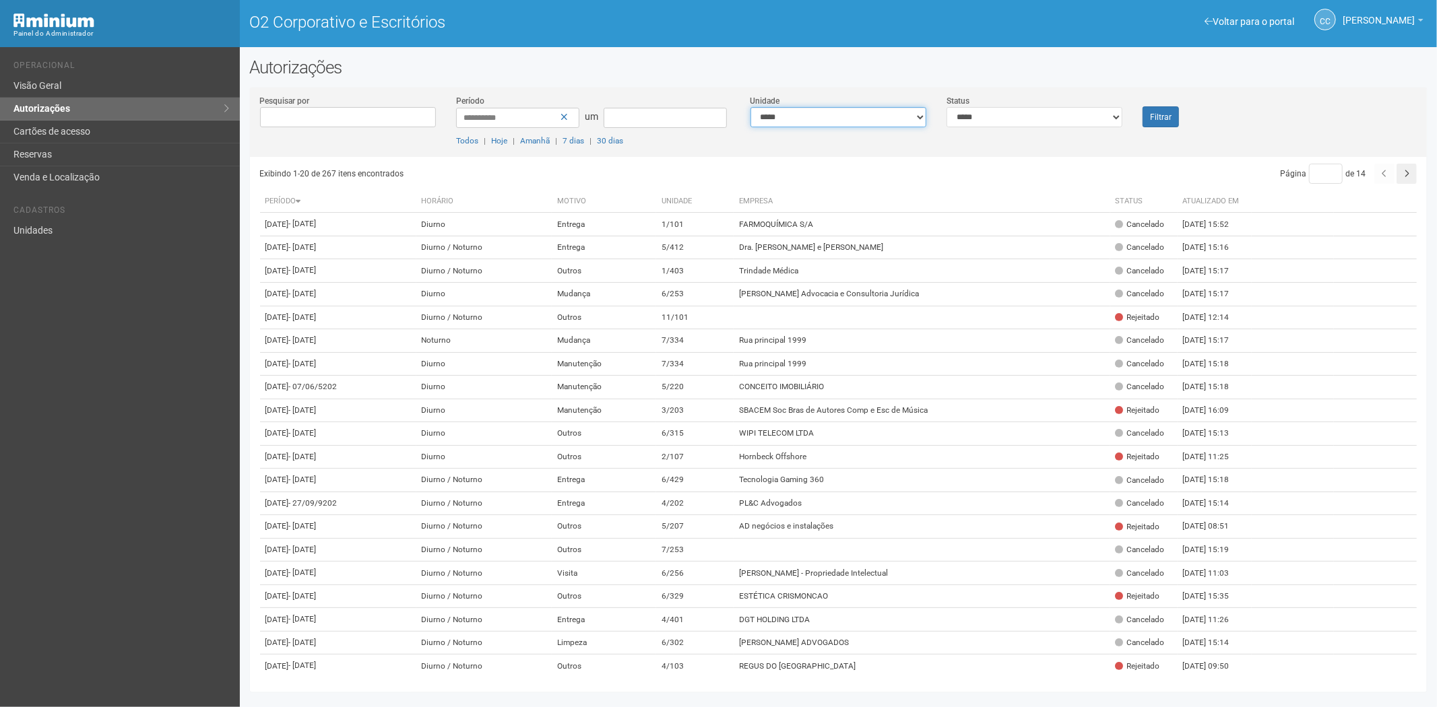
click at [817, 122] on select "**********" at bounding box center [838, 117] width 176 height 20
select select "**********"
click at [1167, 108] on button "Filtrar" at bounding box center [1160, 116] width 36 height 21
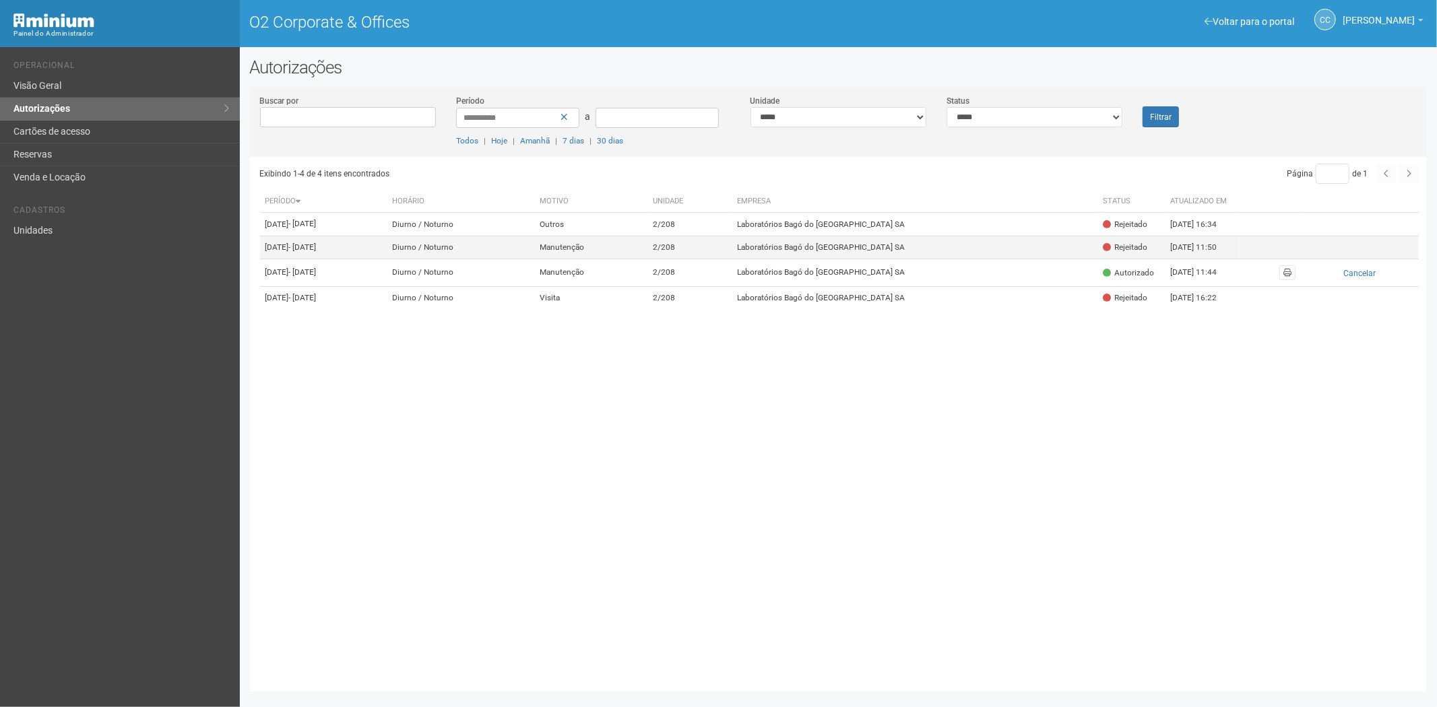
click at [647, 259] on td "Manutenção" at bounding box center [590, 248] width 113 height 24
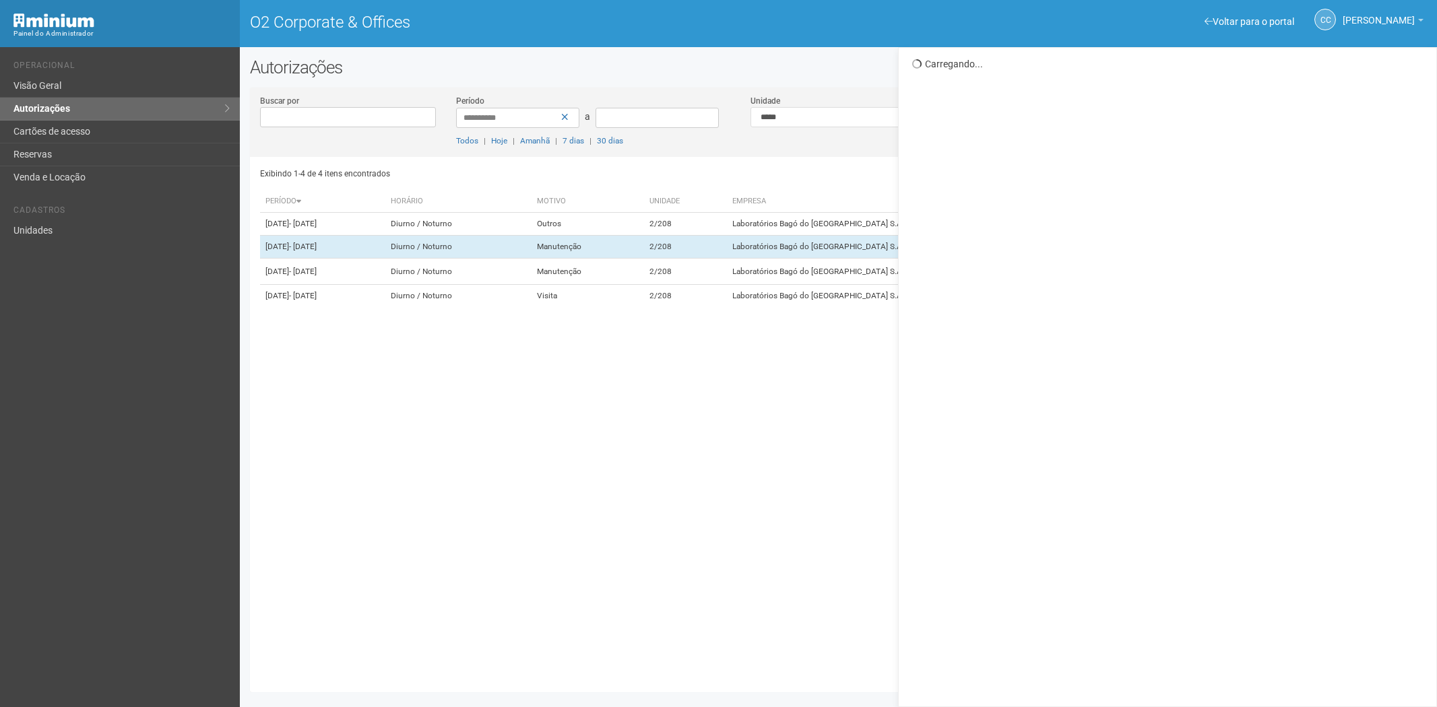
click at [77, 126] on link "Cartões de acesso" at bounding box center [120, 132] width 240 height 23
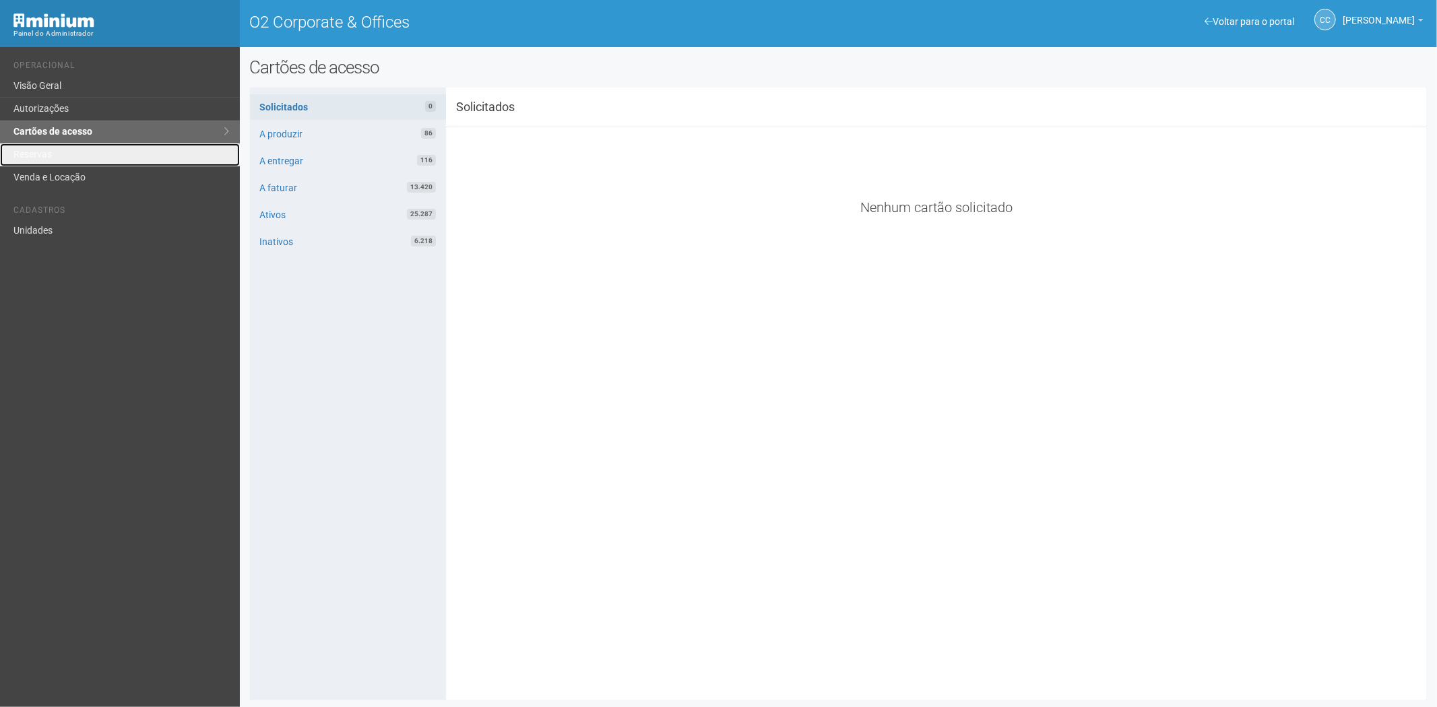
drag, startPoint x: 56, startPoint y: 157, endPoint x: 380, endPoint y: 333, distance: 368.6
click at [55, 157] on link "Reservas" at bounding box center [120, 154] width 240 height 23
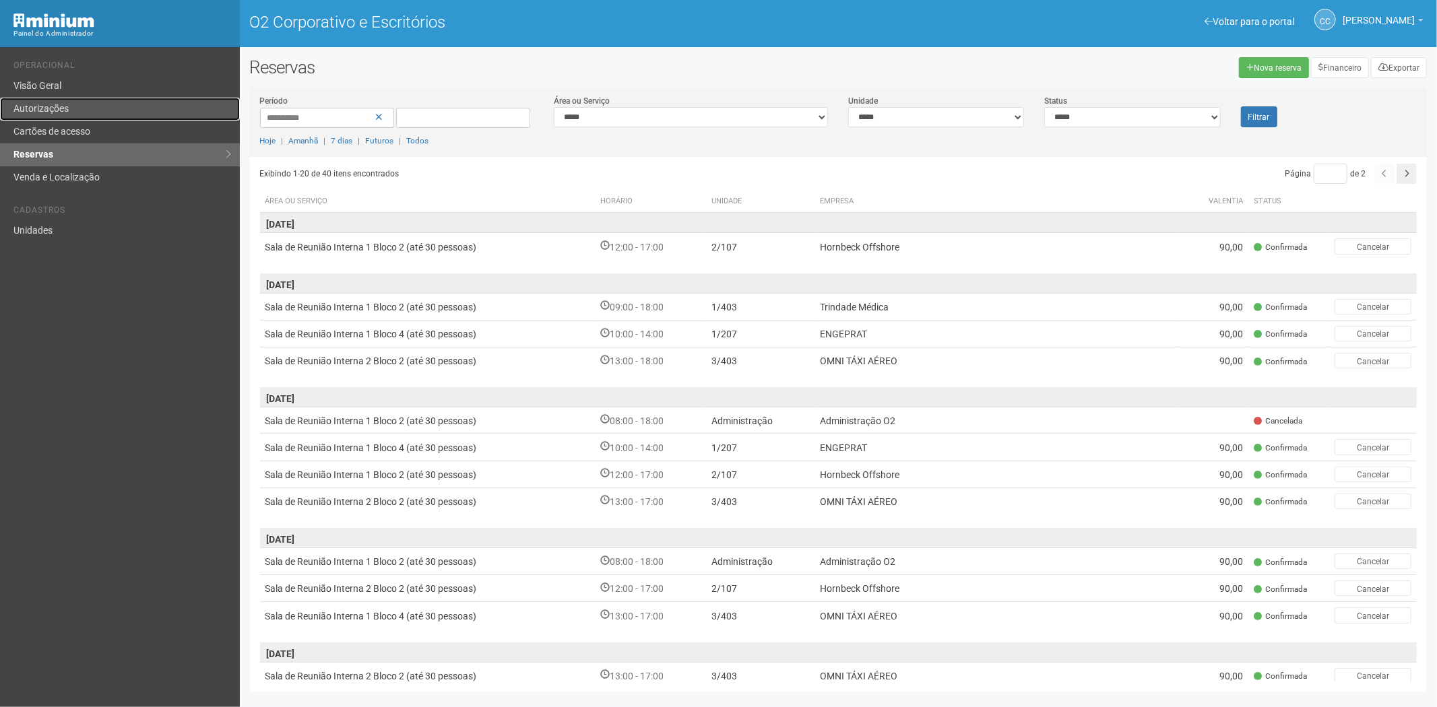
click at [86, 110] on link "Autorizações" at bounding box center [120, 109] width 240 height 23
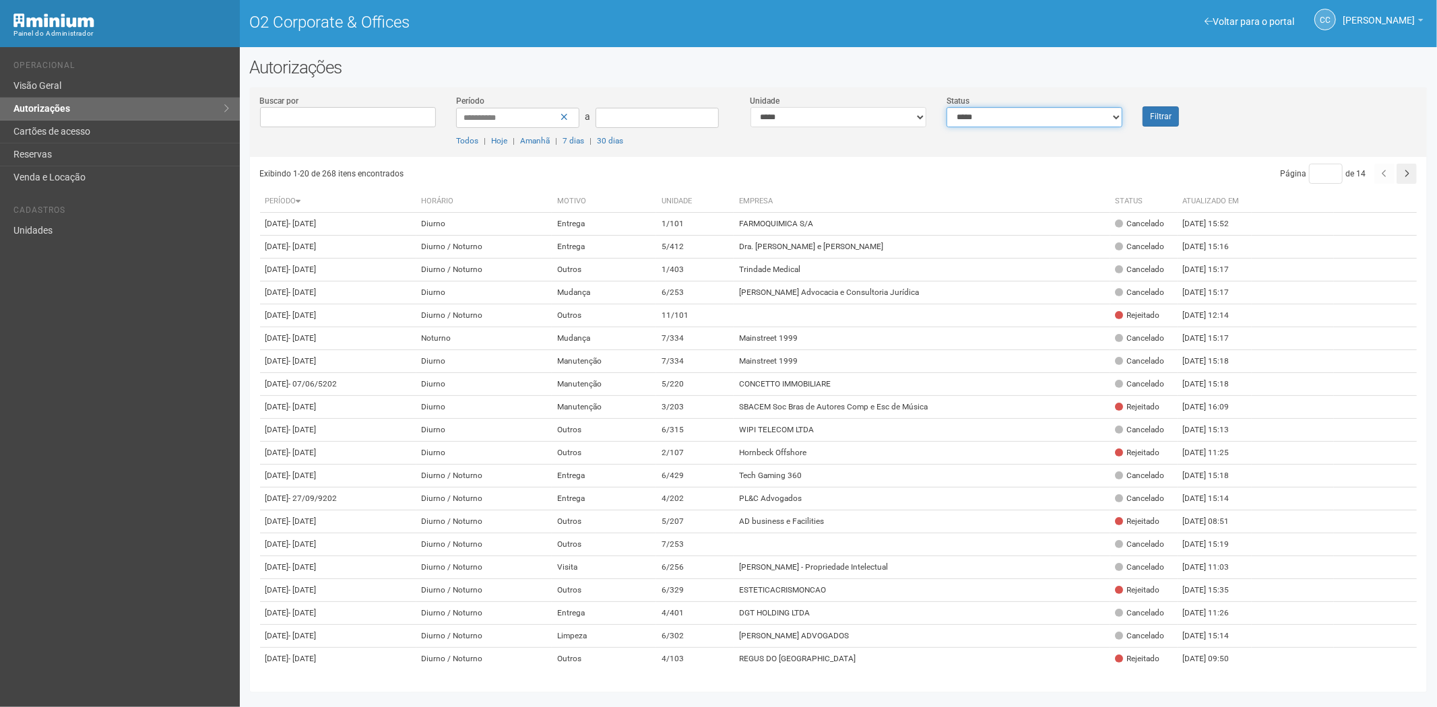
drag, startPoint x: 0, startPoint y: 0, endPoint x: 1022, endPoint y: 122, distance: 1029.0
click at [1085, 117] on select "**********" at bounding box center [1034, 117] width 176 height 20
select select "*"
click at [946, 107] on select "**********" at bounding box center [1034, 117] width 176 height 20
click at [1139, 118] on div "Filtrar" at bounding box center [1181, 110] width 98 height 33
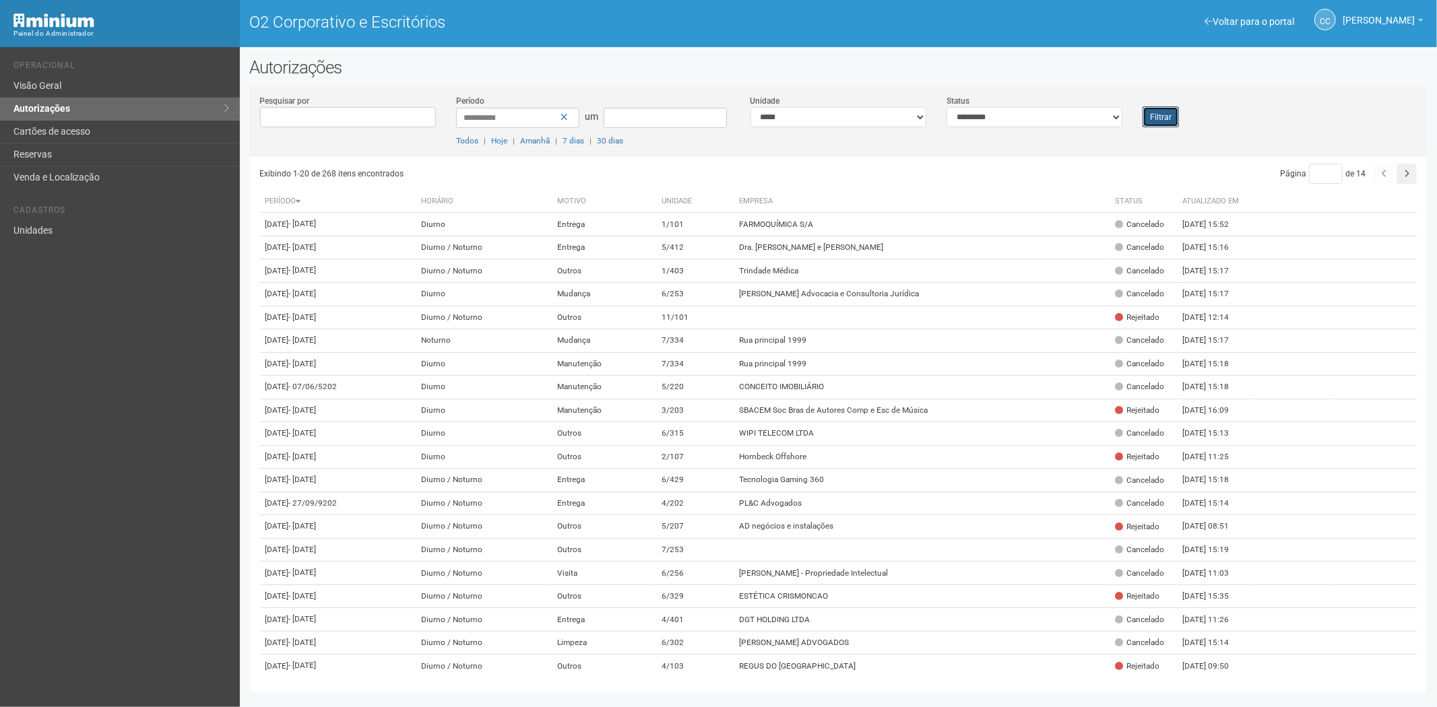
click at [1144, 118] on button "Filtrar" at bounding box center [1160, 116] width 36 height 21
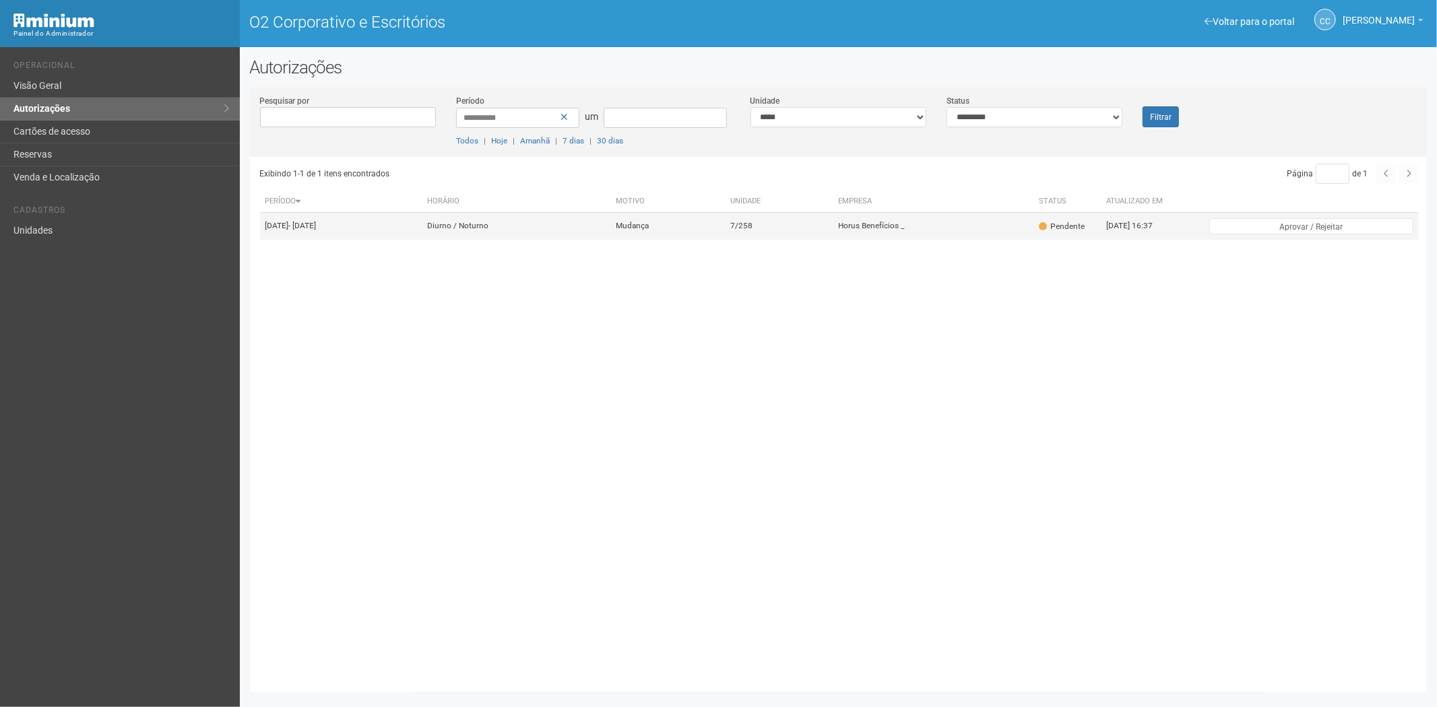
click at [725, 232] on td "Mudança" at bounding box center [667, 226] width 115 height 27
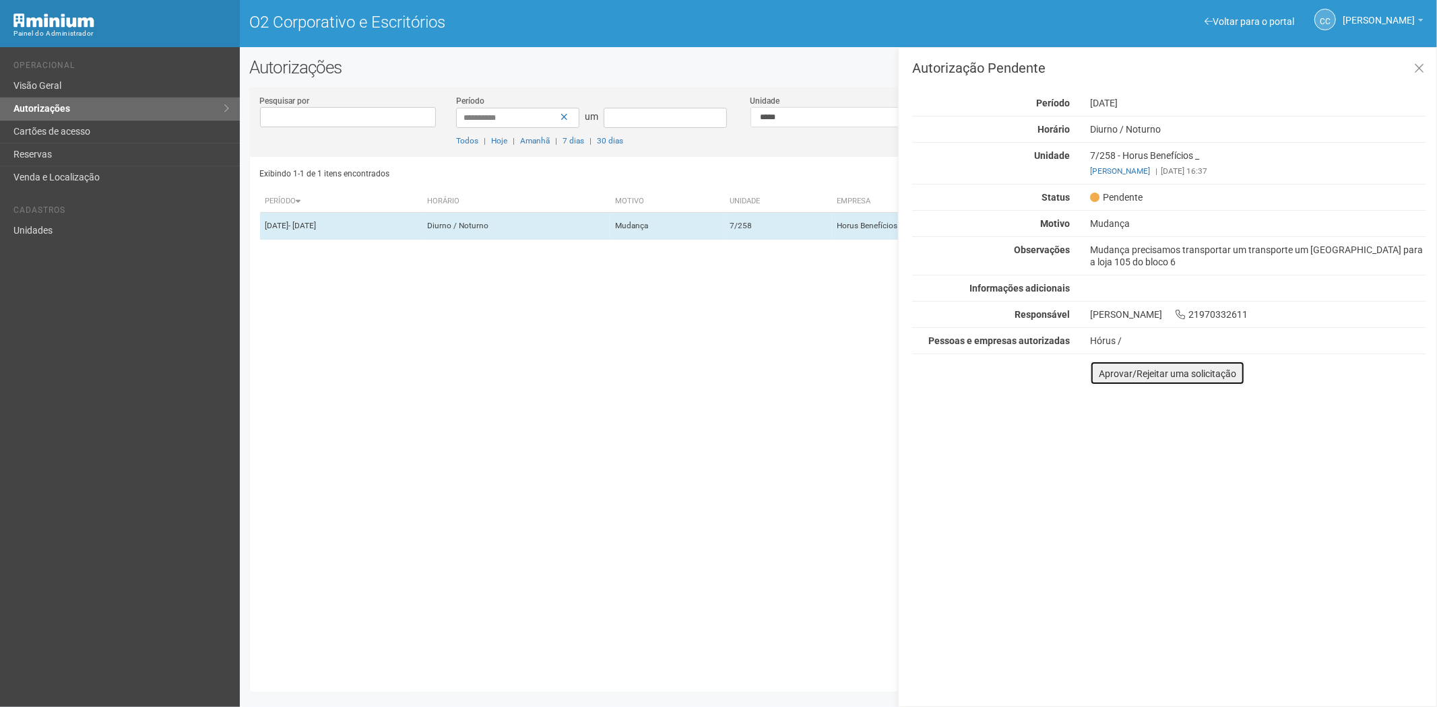
click at [1105, 374] on font "Aprovar/Rejeitar uma solicitação" at bounding box center [1167, 373] width 137 height 11
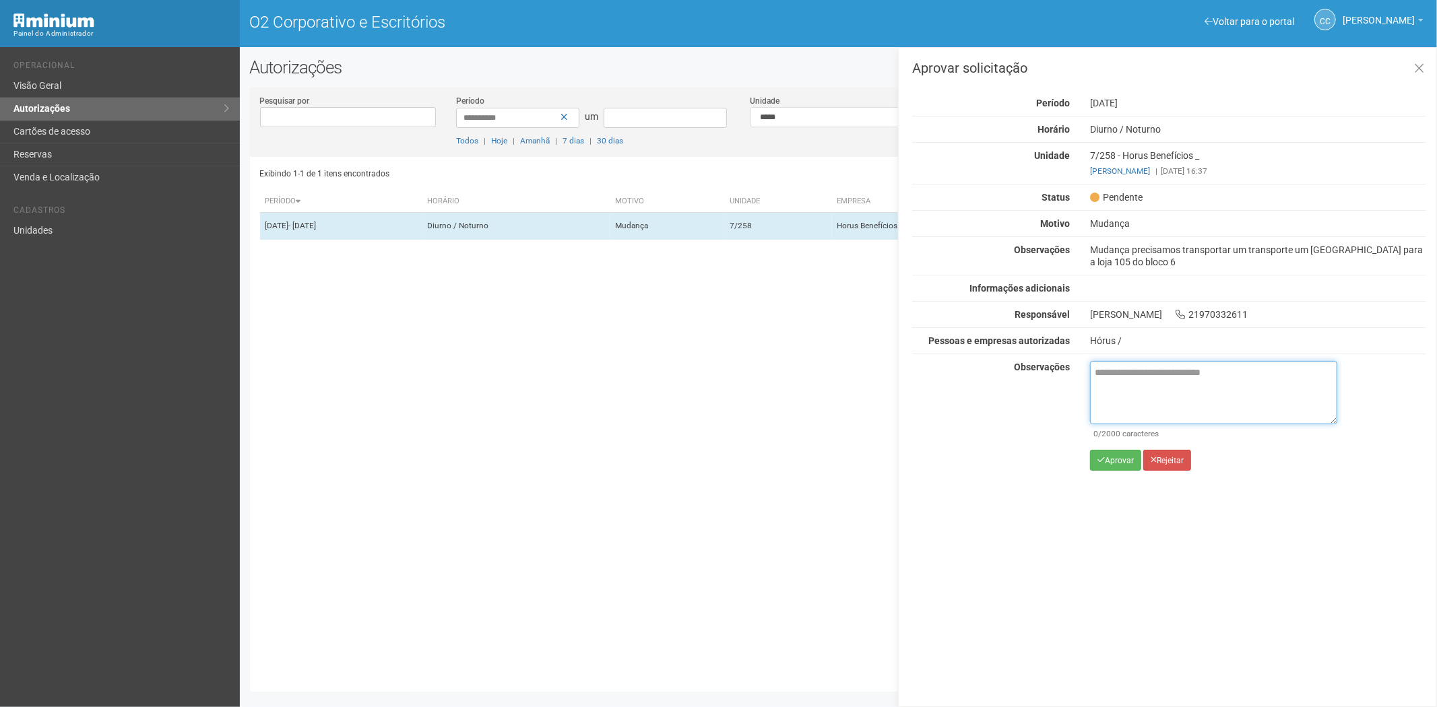
click at [1108, 384] on textarea at bounding box center [1213, 392] width 247 height 63
paste textarea "**********"
type textarea "**********"
click at [1136, 536] on div "Aprovar solicitação Autorização Pendente Período 10/10/2025 Horário Diurno / No…" at bounding box center [1167, 377] width 539 height 660
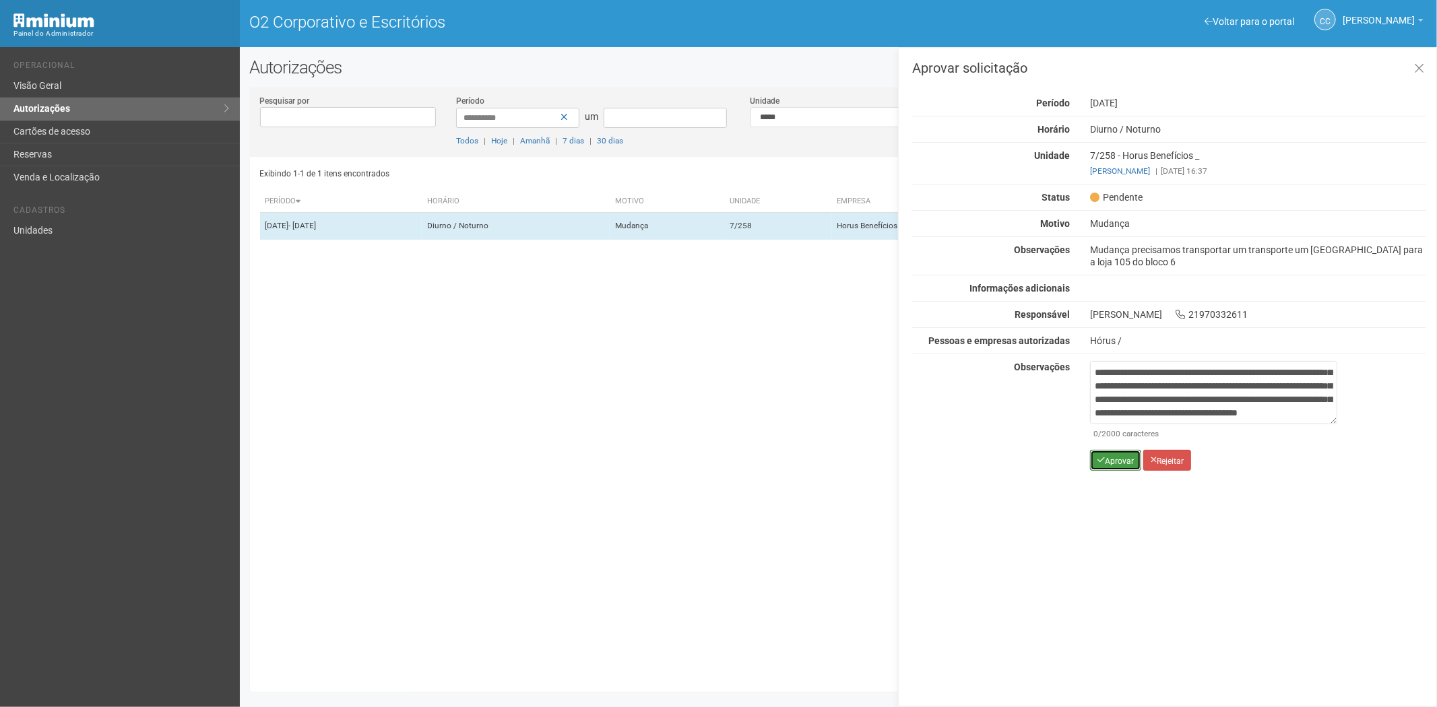
click at [1109, 465] on font "Aprovar" at bounding box center [1119, 460] width 29 height 9
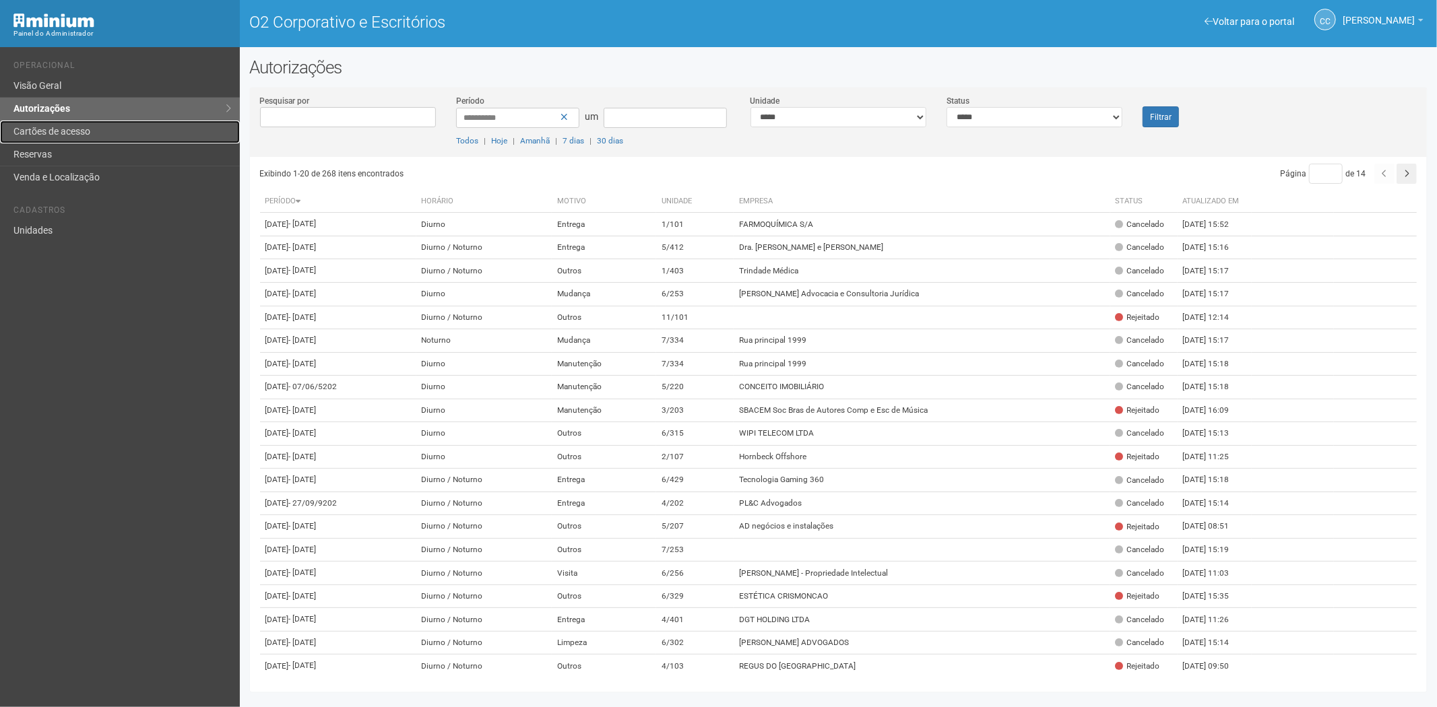
click at [59, 126] on font "Cartões de acesso" at bounding box center [51, 131] width 77 height 11
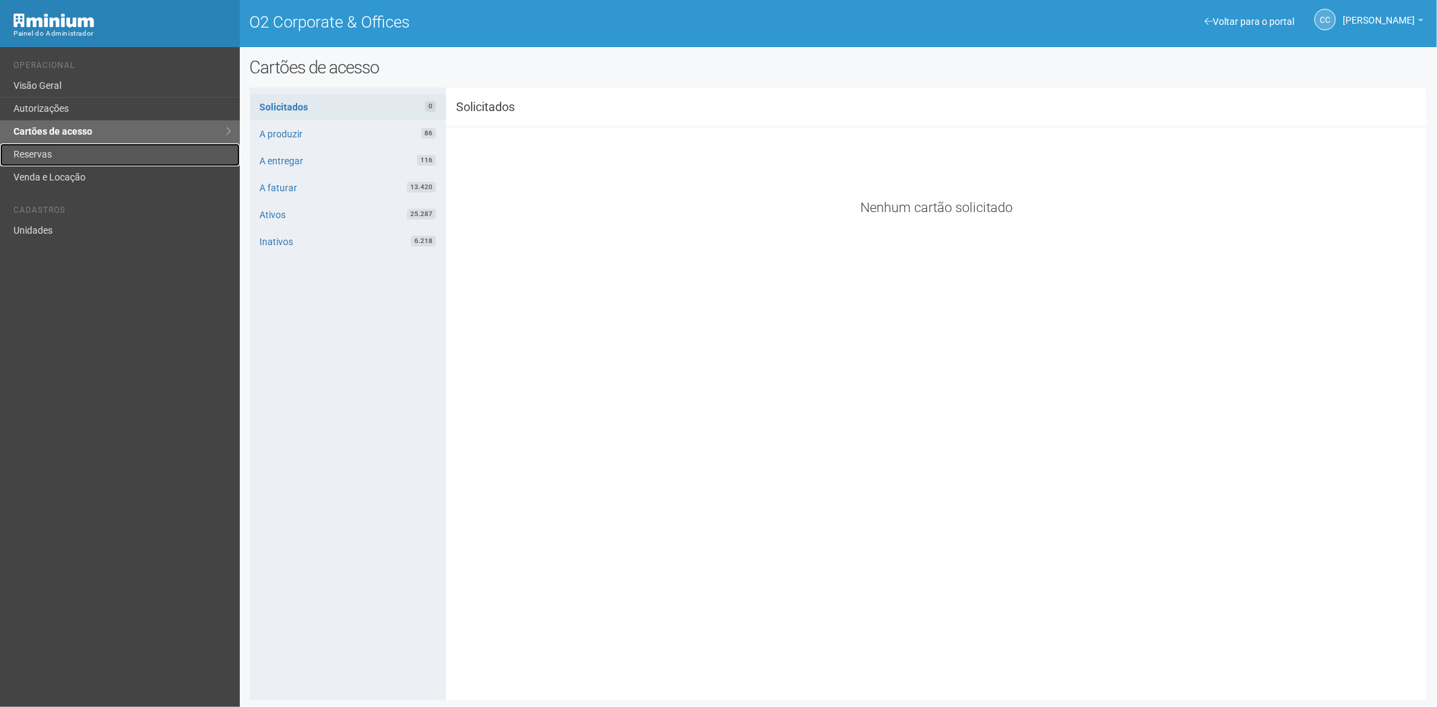
click at [55, 151] on link "Reservas" at bounding box center [120, 154] width 240 height 23
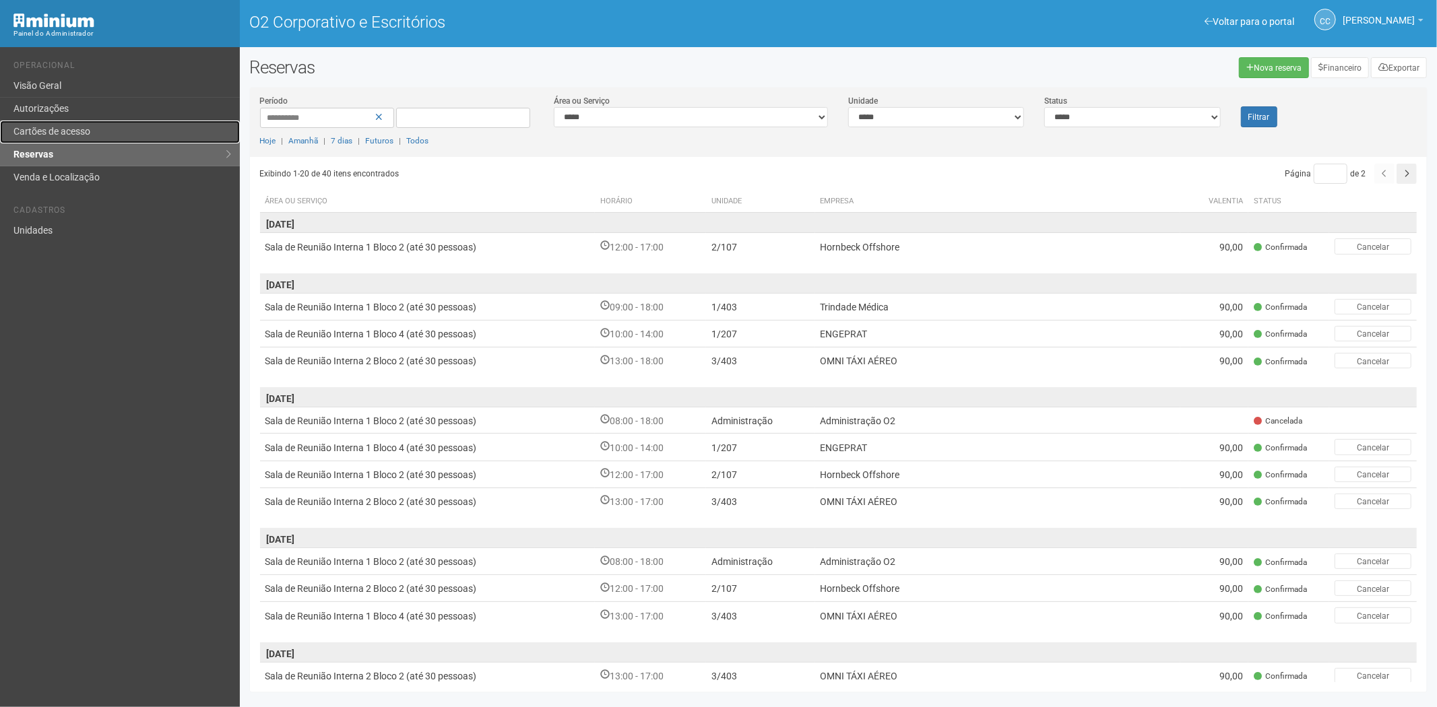
click at [75, 129] on font "Cartões de acesso" at bounding box center [51, 131] width 77 height 11
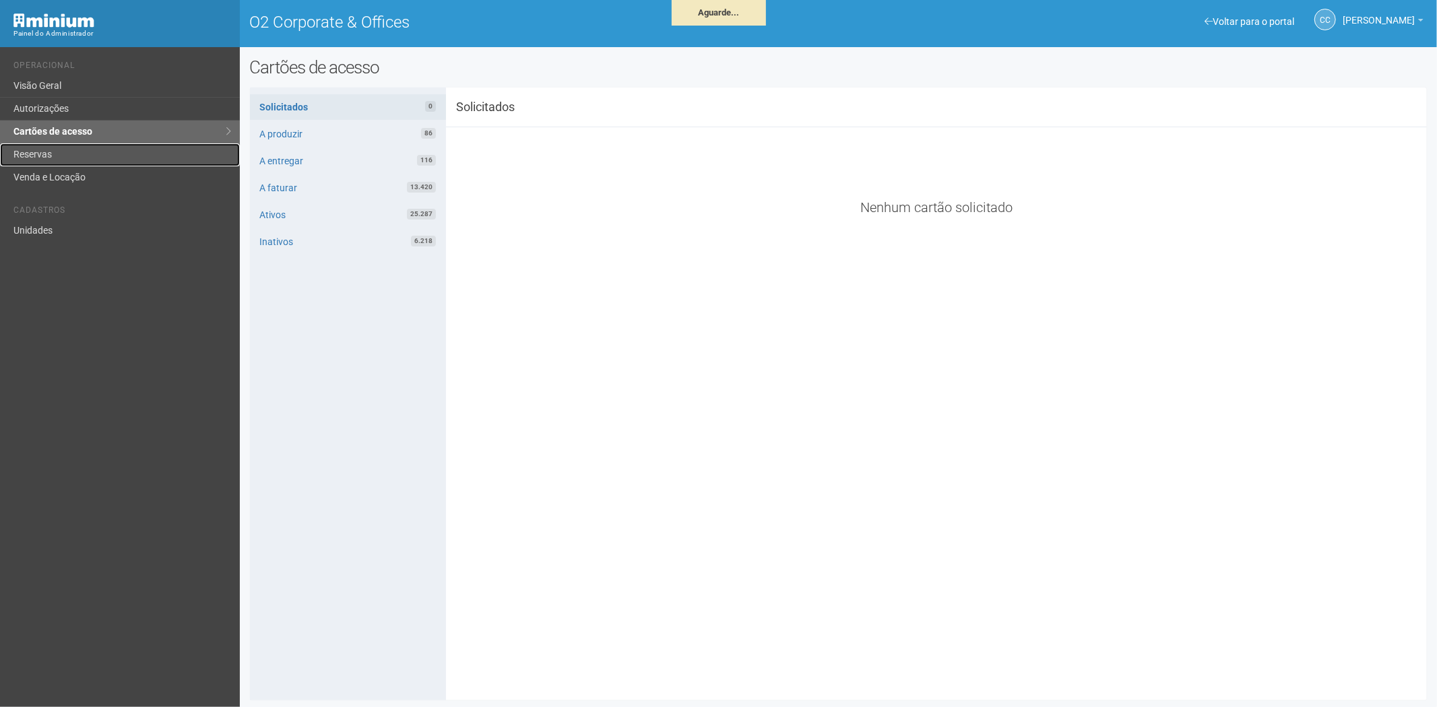
click at [83, 152] on link "Reservas" at bounding box center [120, 154] width 240 height 23
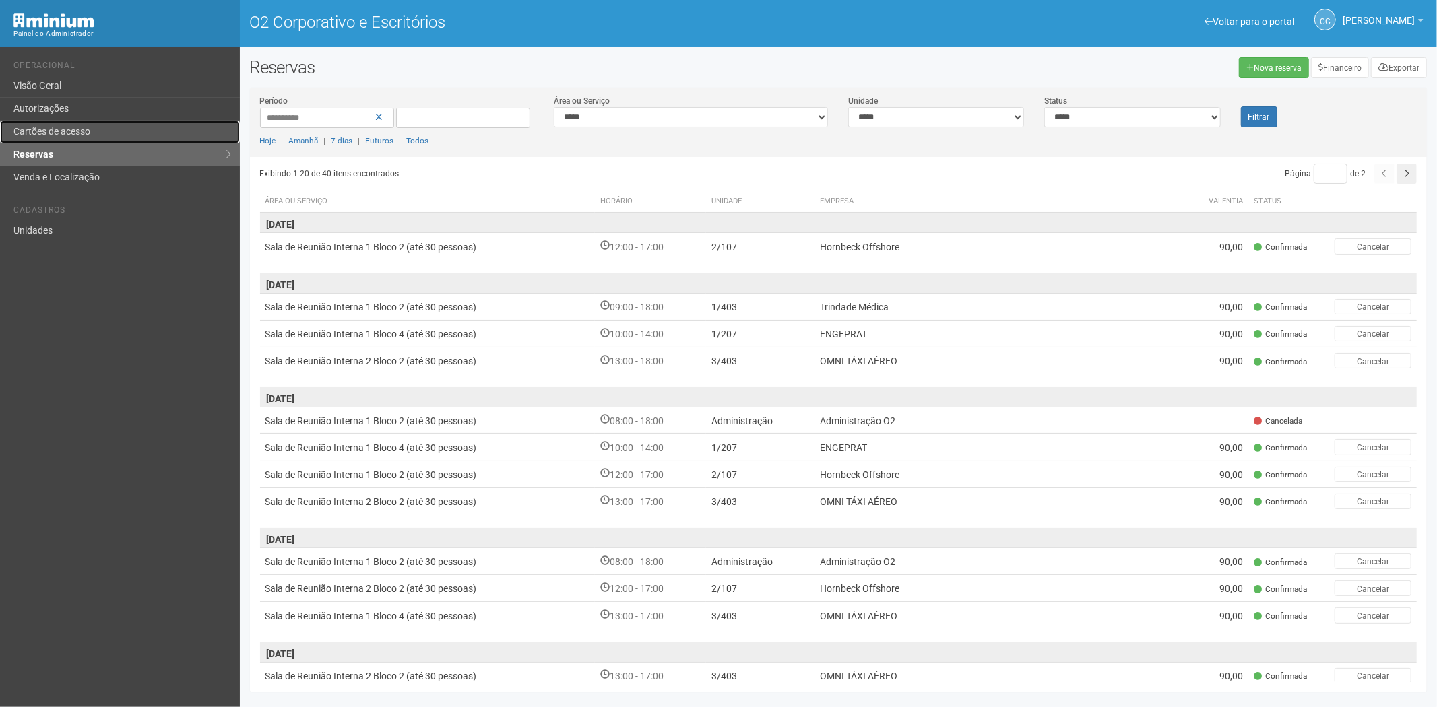
drag, startPoint x: 0, startPoint y: 0, endPoint x: 83, endPoint y: 125, distance: 150.2
click at [83, 126] on font "Cartões de acesso" at bounding box center [51, 131] width 77 height 11
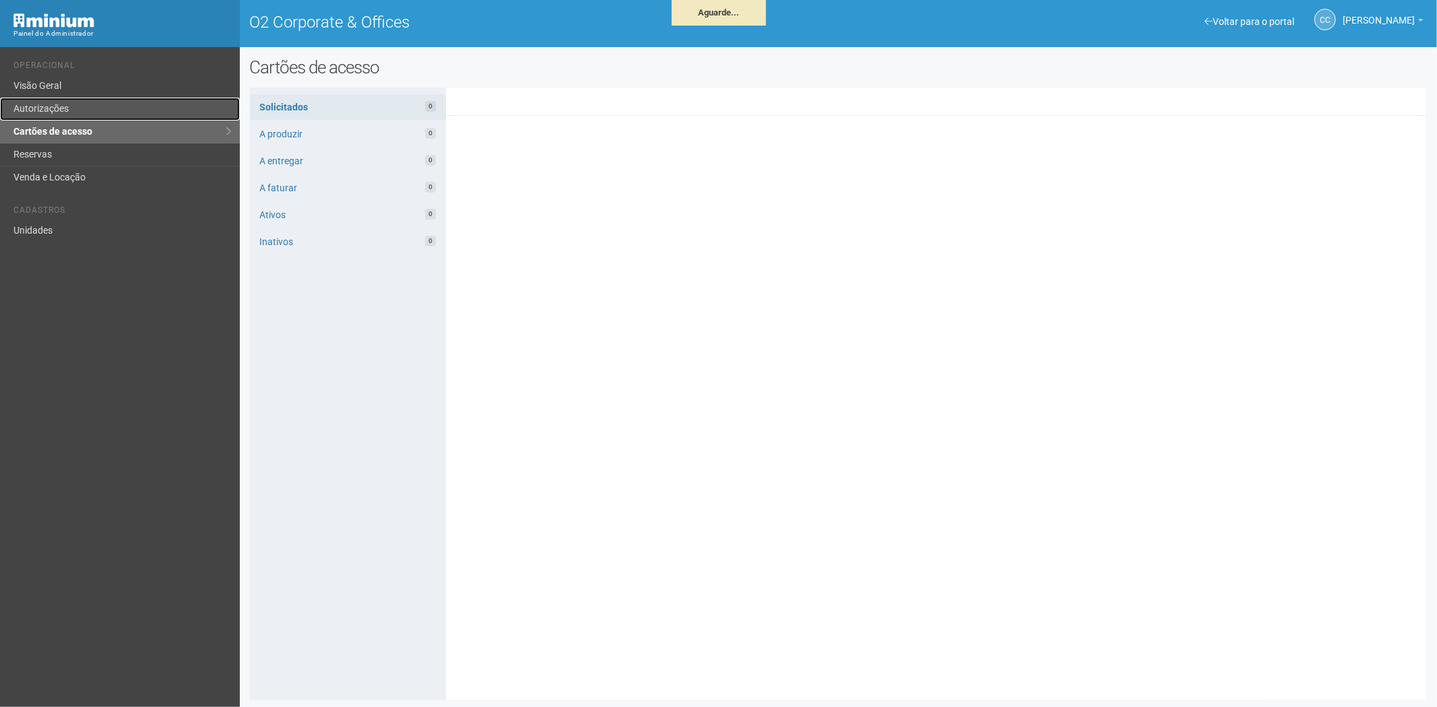
click at [71, 109] on link "Autorizações" at bounding box center [120, 109] width 240 height 23
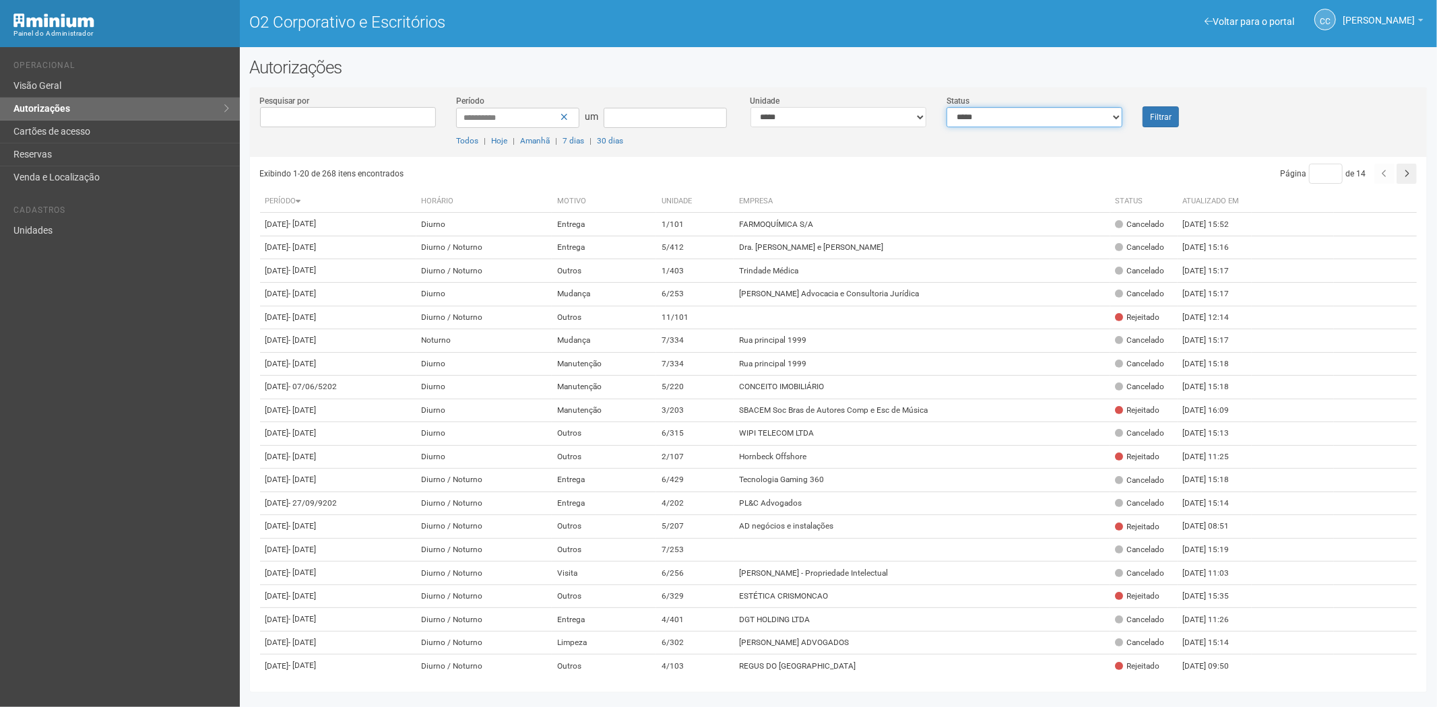
click at [1013, 113] on select "**********" at bounding box center [1034, 117] width 176 height 20
select select "*"
click at [946, 107] on select "**********" at bounding box center [1034, 117] width 176 height 20
click at [1154, 117] on font "Filtrar" at bounding box center [1161, 116] width 22 height 9
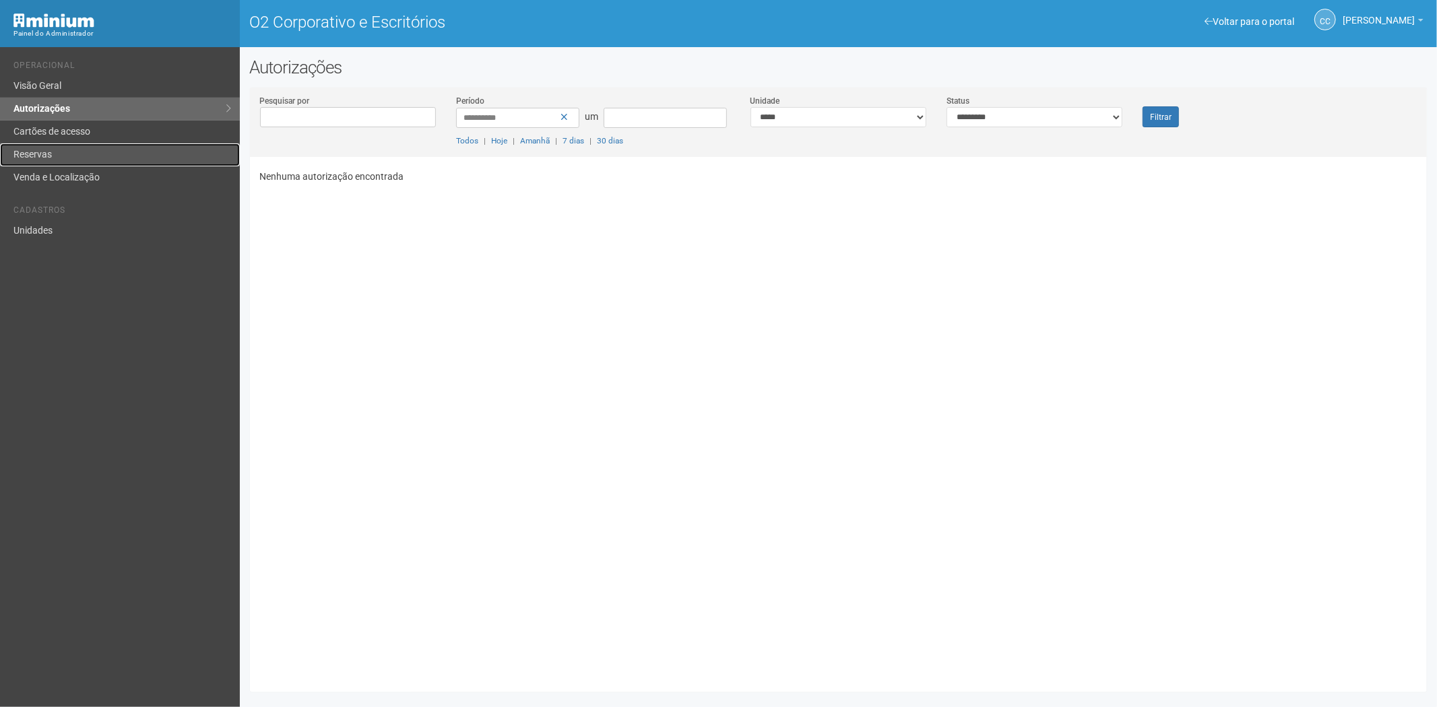
click at [58, 153] on link "Reservas" at bounding box center [120, 154] width 240 height 23
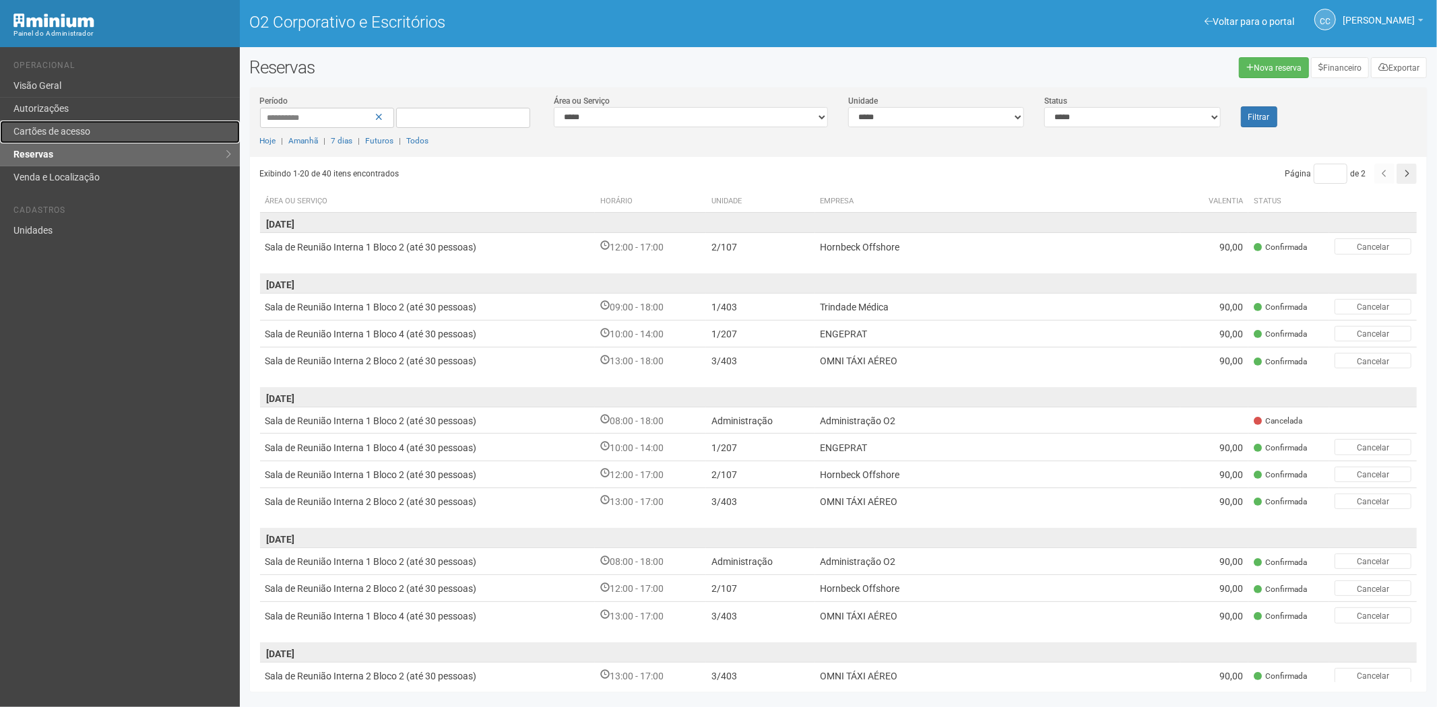
click at [89, 121] on link "Cartões de acesso" at bounding box center [120, 132] width 240 height 23
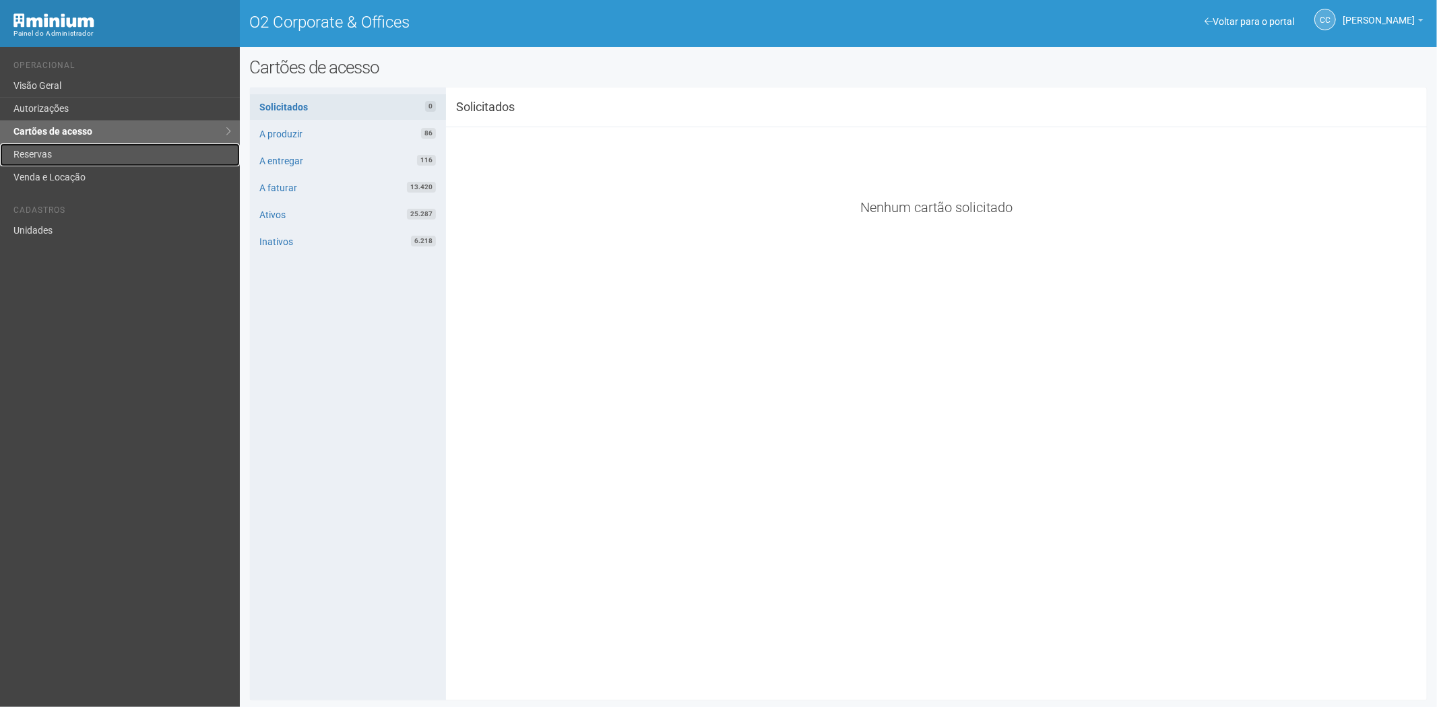
click at [65, 149] on link "Reservas" at bounding box center [120, 154] width 240 height 23
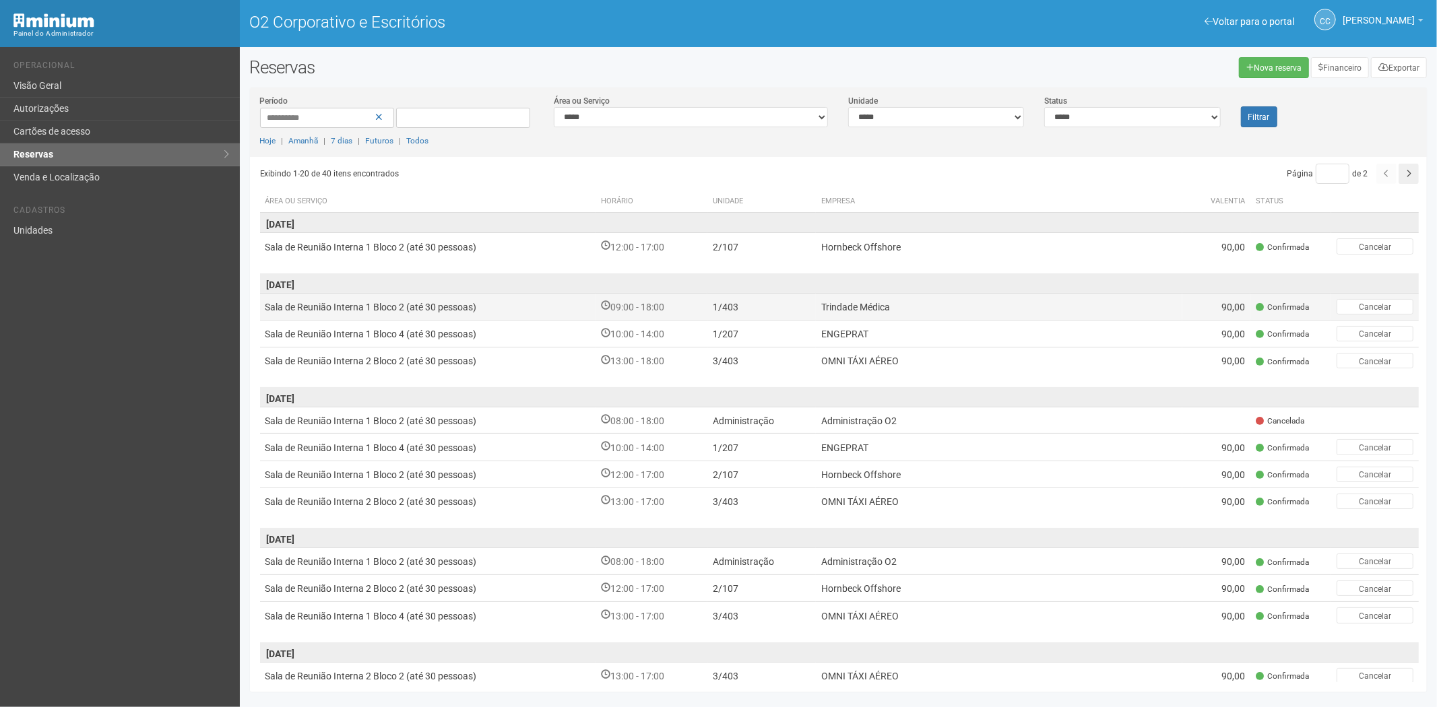
click at [879, 313] on td "Trindade Médica" at bounding box center [999, 306] width 366 height 27
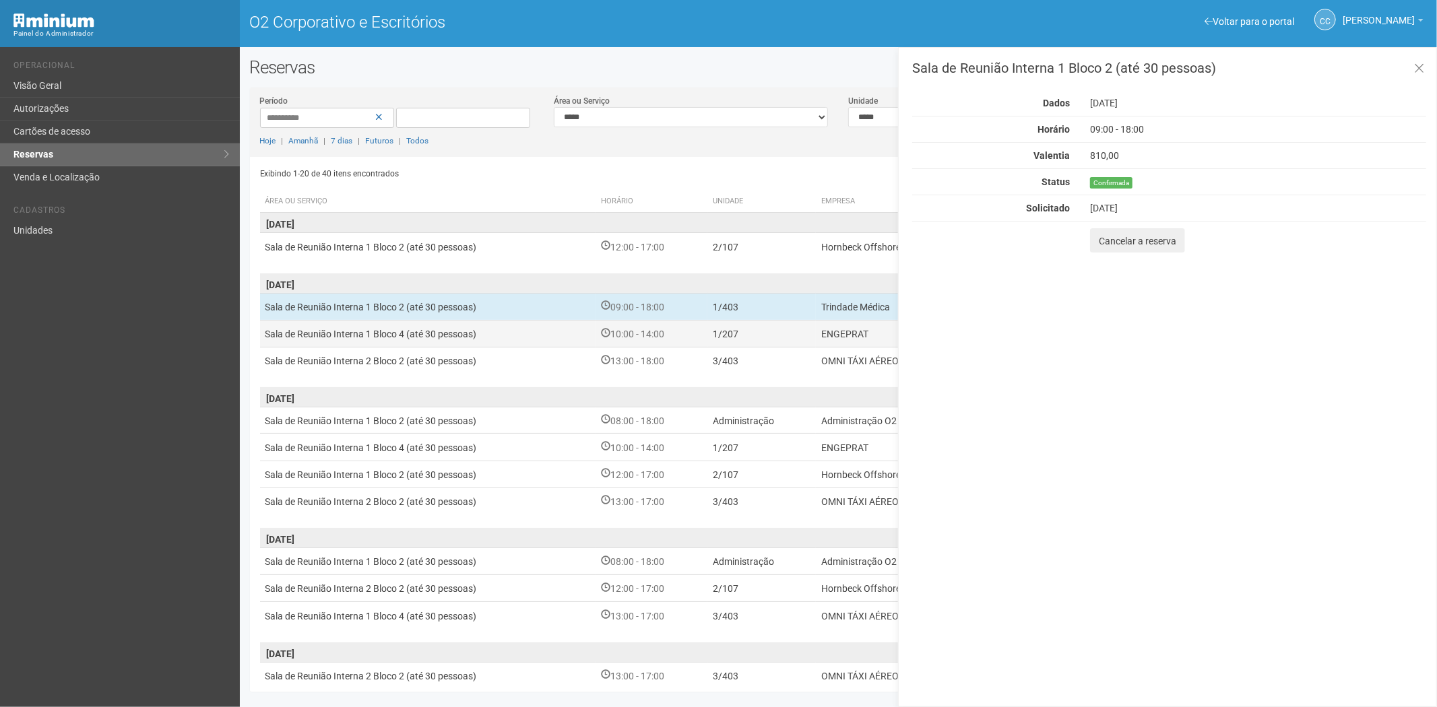
click at [833, 335] on font "ENGEPRAT" at bounding box center [844, 334] width 47 height 11
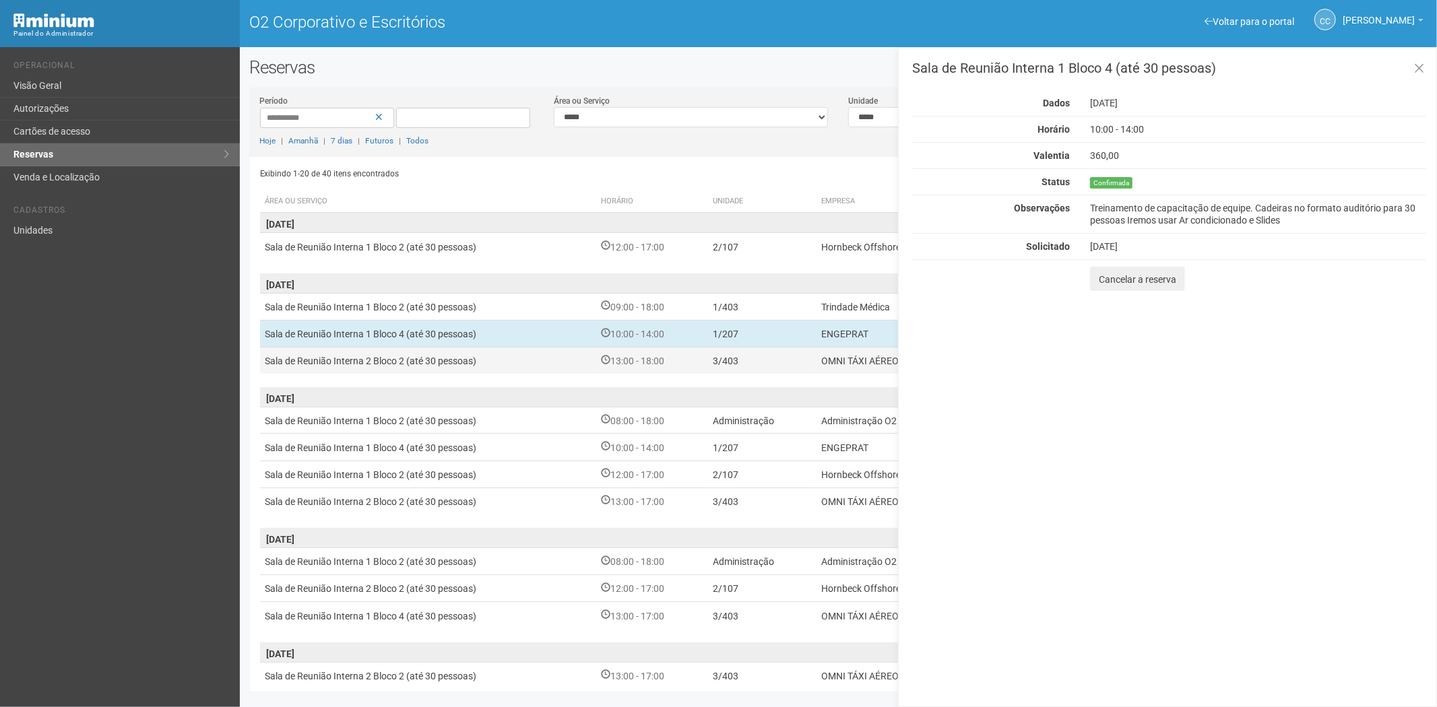
click at [810, 365] on td "3/403" at bounding box center [761, 361] width 109 height 27
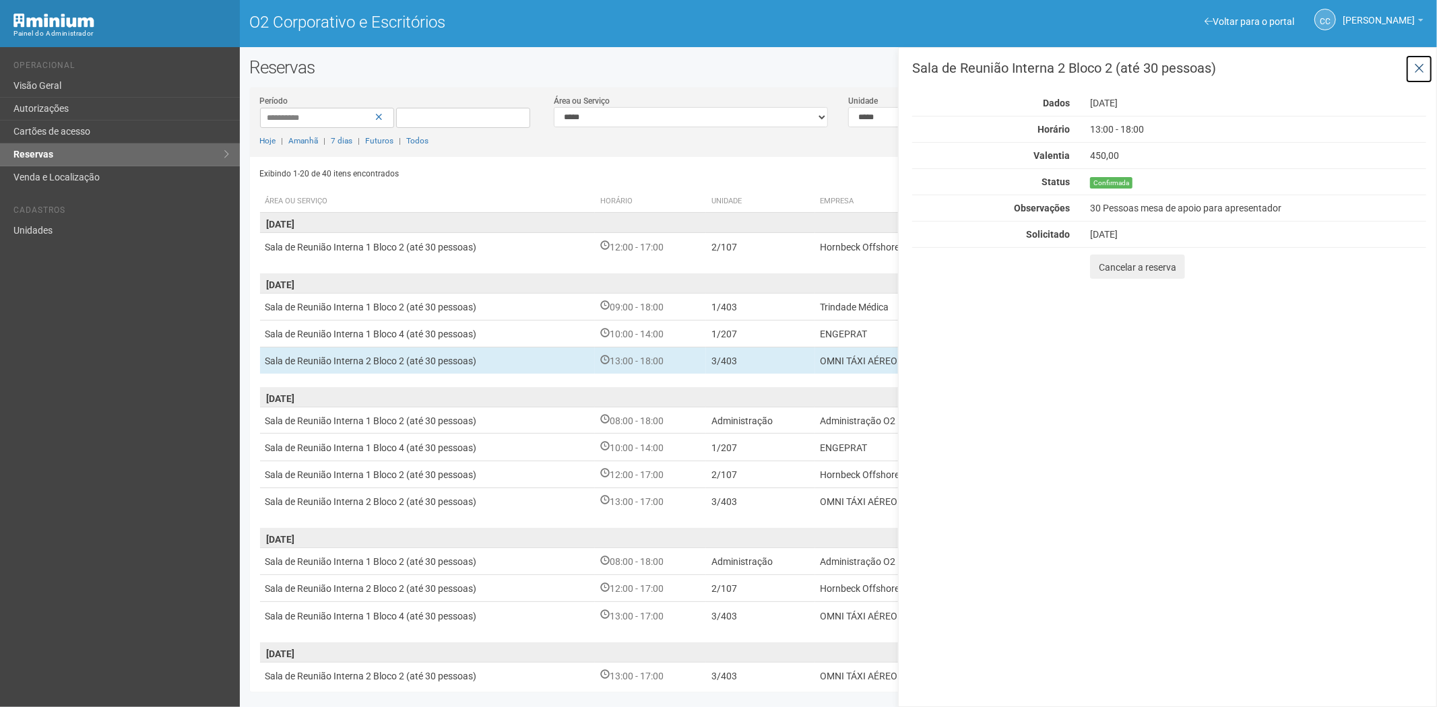
click at [1422, 70] on icon at bounding box center [1419, 68] width 10 height 13
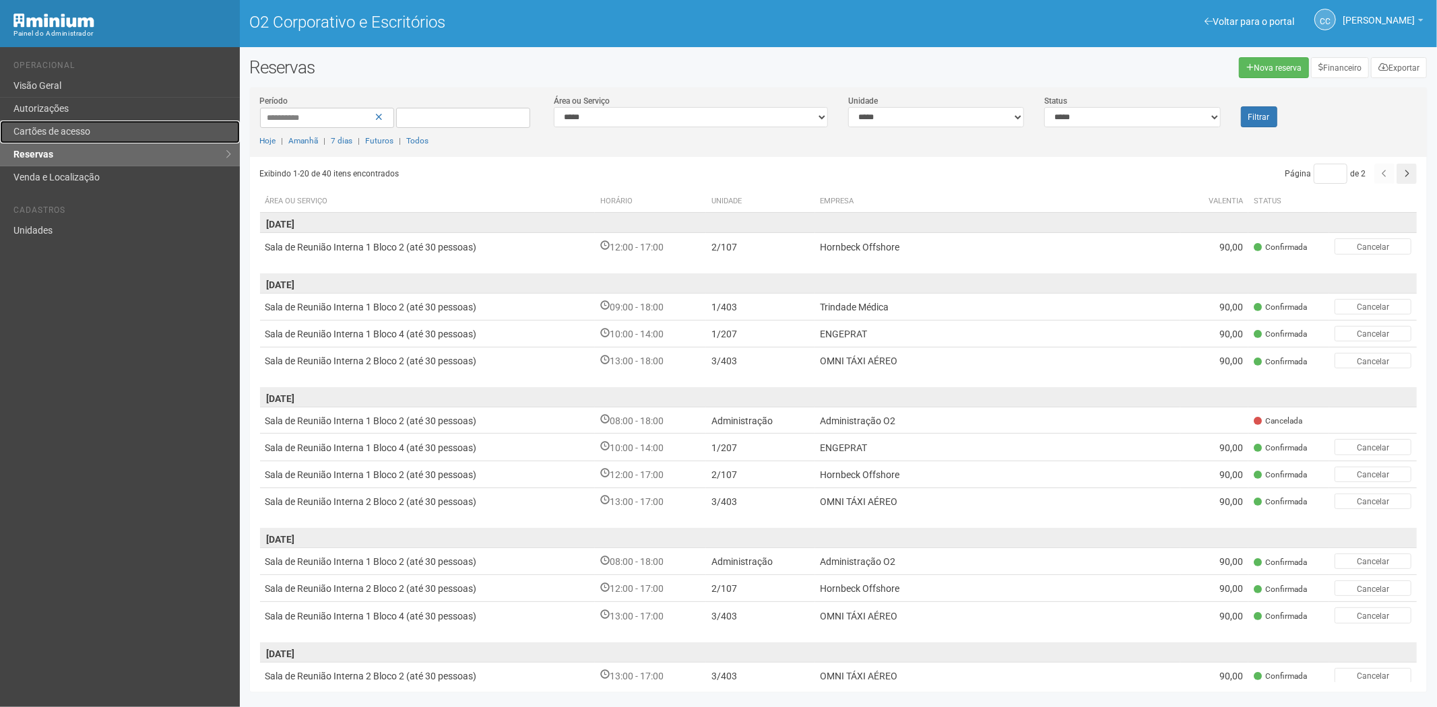
click at [67, 126] on font "Cartões de acesso" at bounding box center [51, 131] width 77 height 11
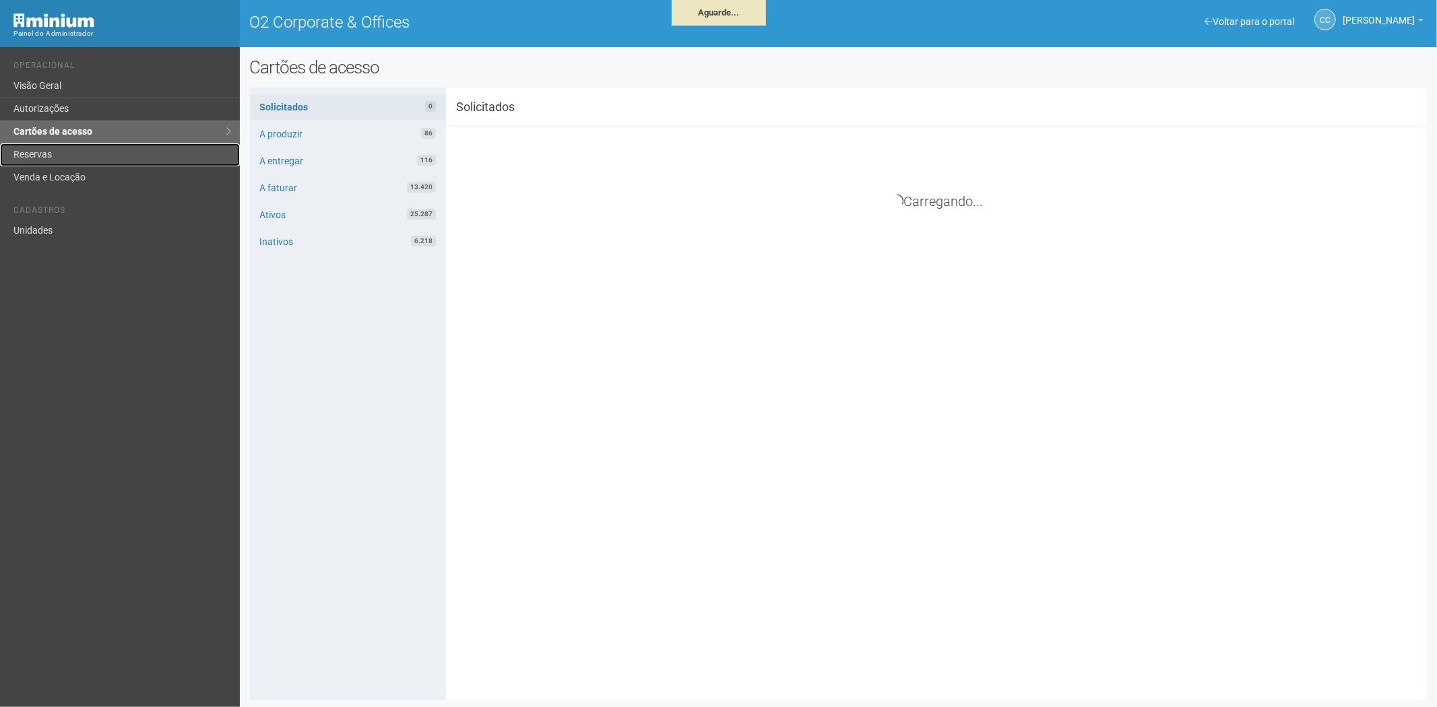
click at [76, 153] on link "Reservas" at bounding box center [120, 154] width 240 height 23
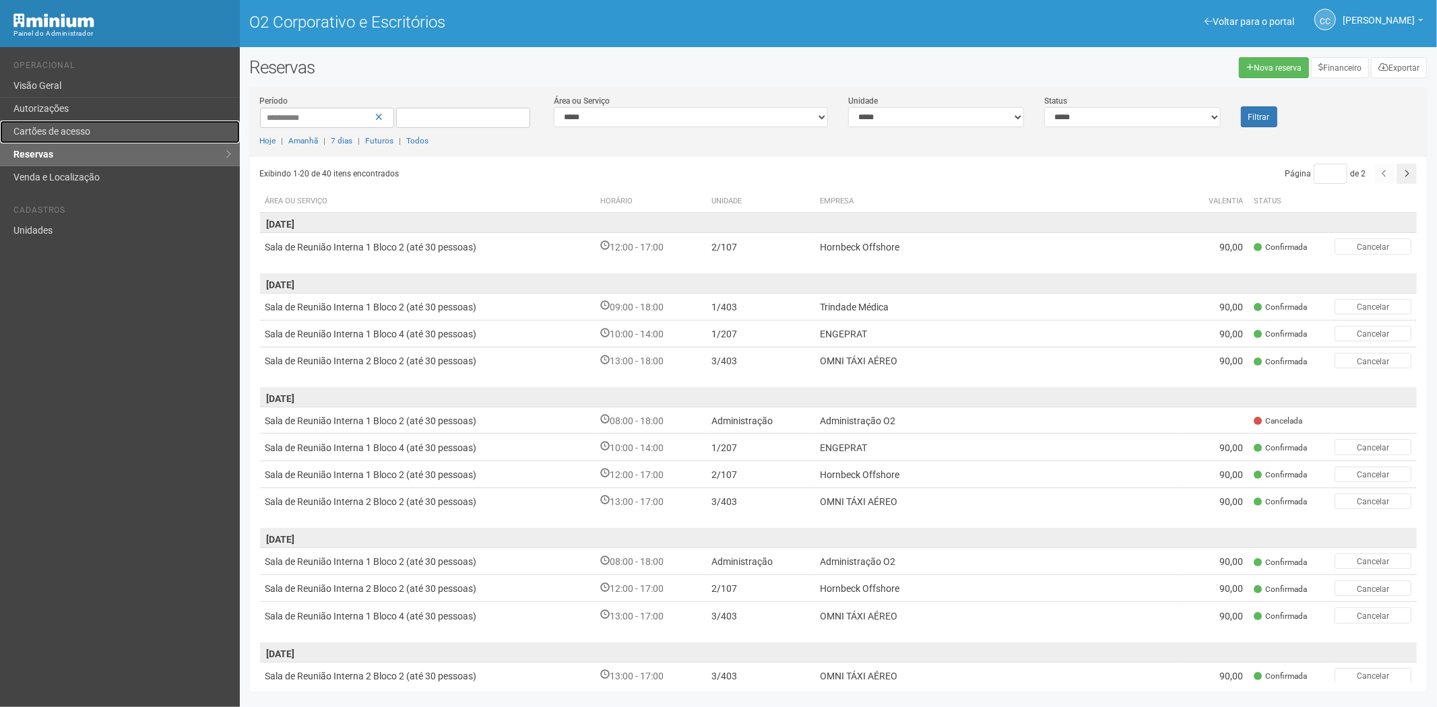
click at [75, 133] on font "Cartões de acesso" at bounding box center [51, 131] width 77 height 11
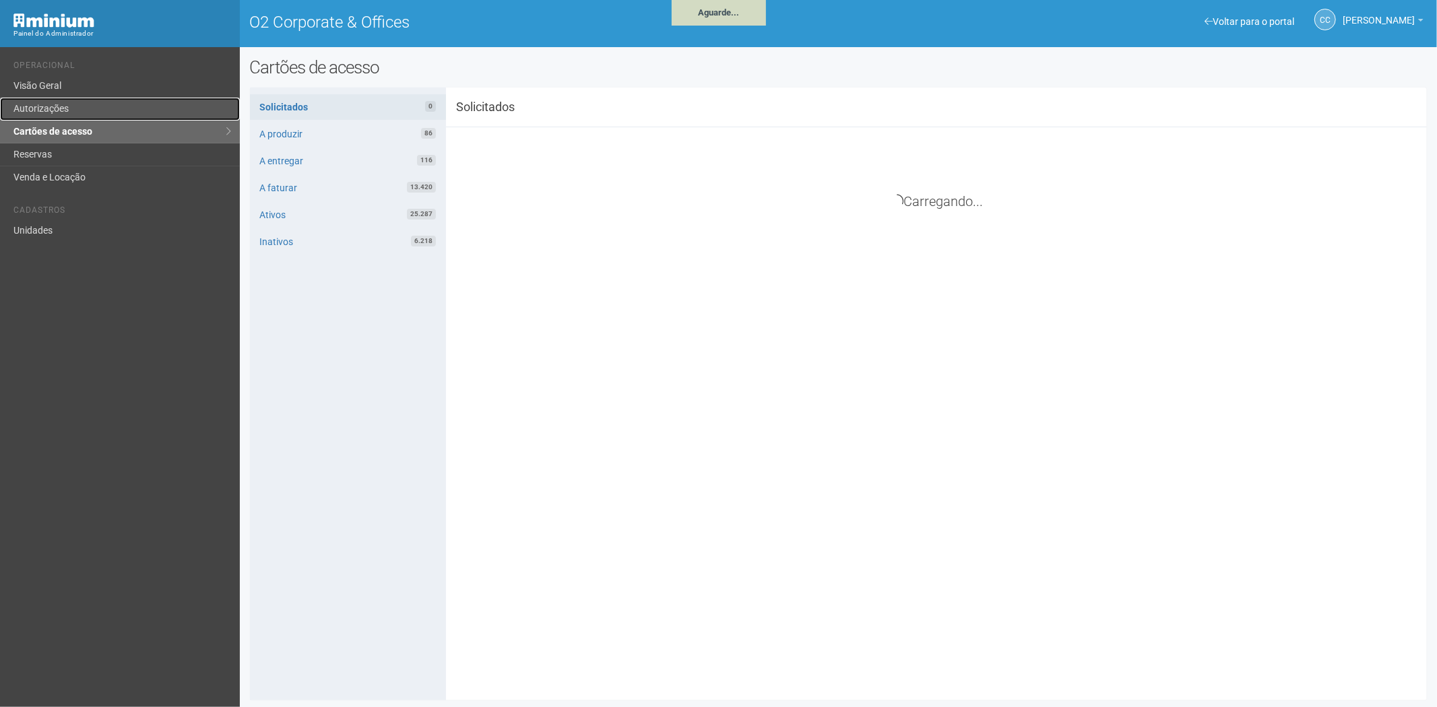
click at [96, 112] on link "Autorizações" at bounding box center [120, 109] width 240 height 23
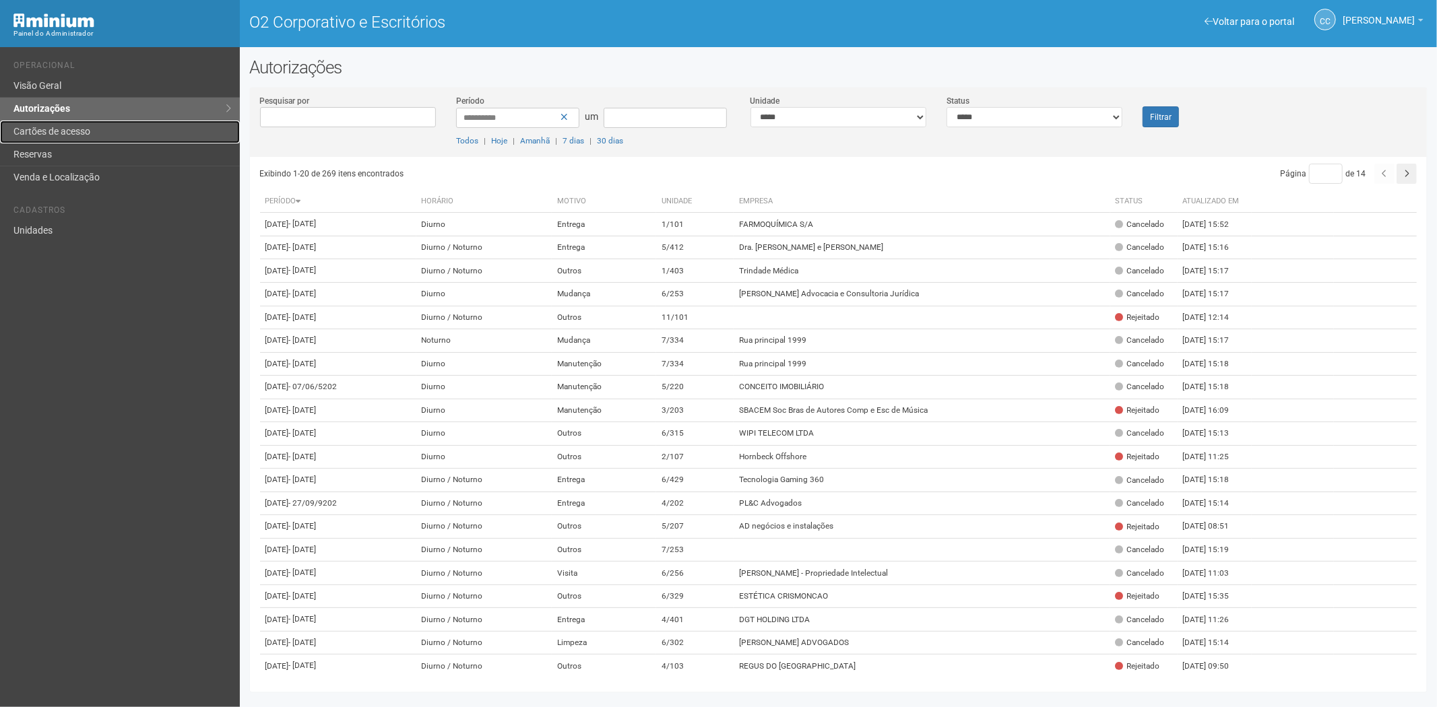
click at [77, 133] on font "Cartões de acesso" at bounding box center [51, 131] width 77 height 11
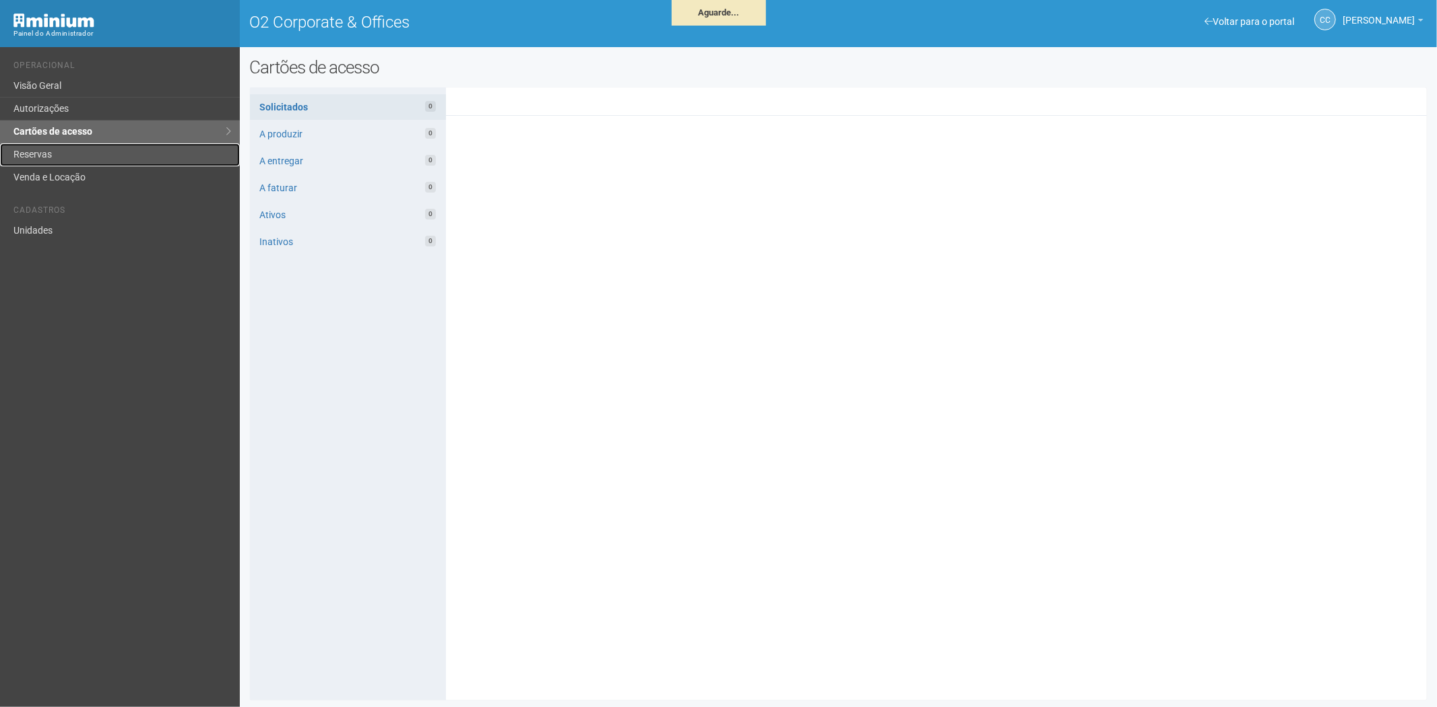
click at [65, 157] on link "Reservas" at bounding box center [120, 154] width 240 height 23
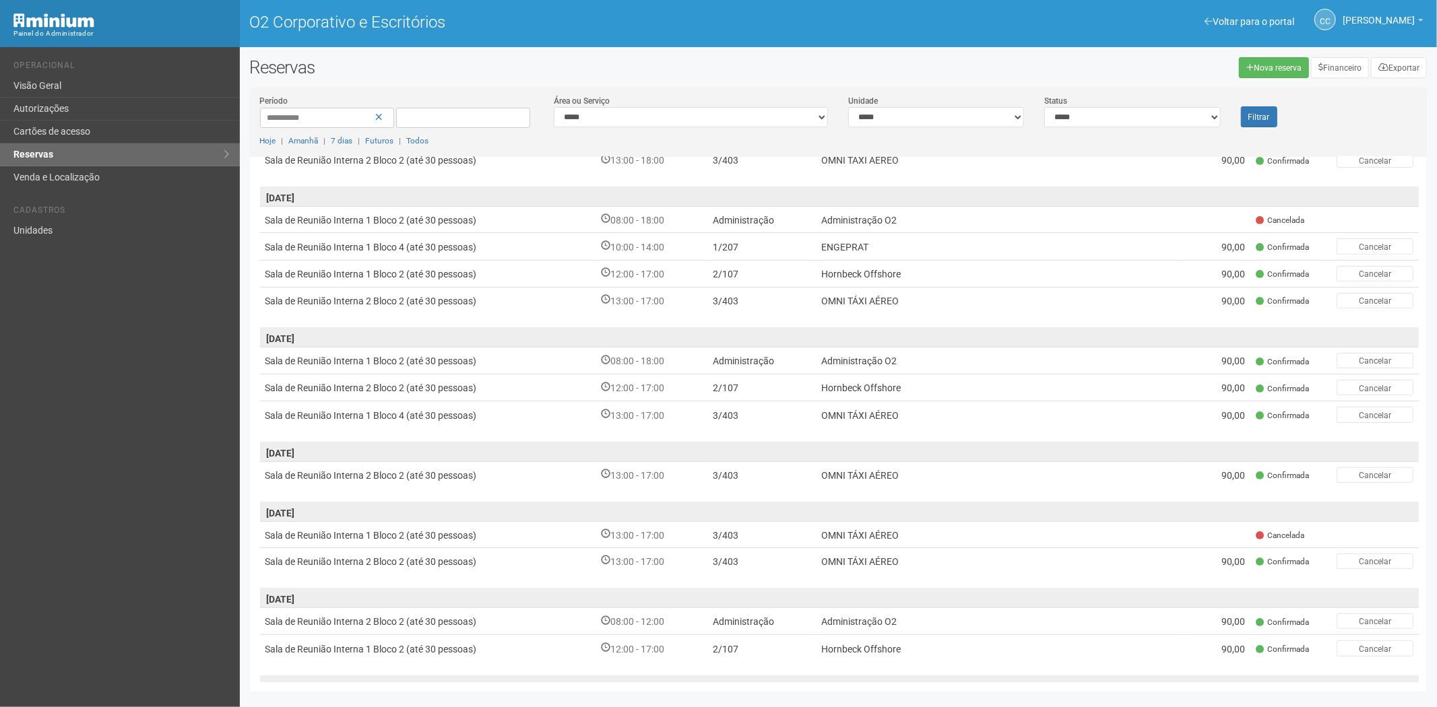
scroll to position [224, 0]
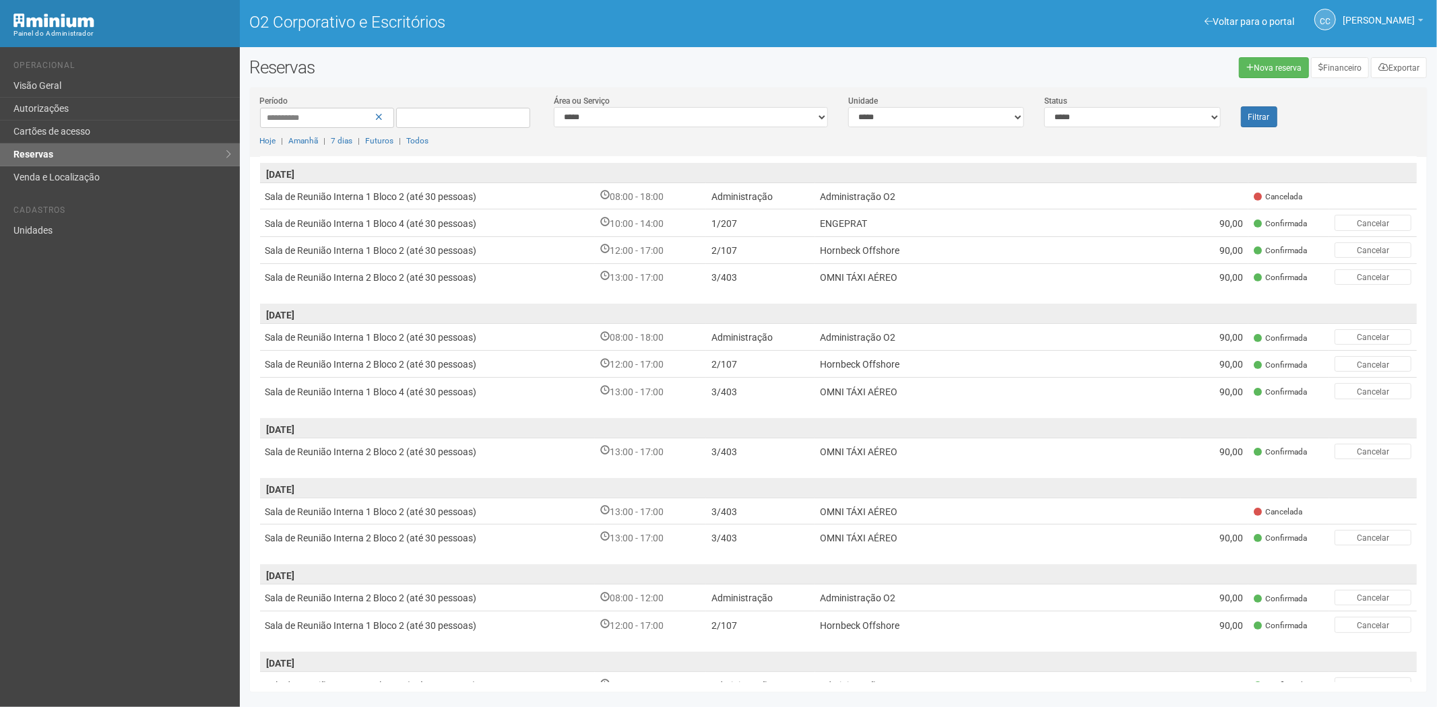
drag, startPoint x: 170, startPoint y: 454, endPoint x: 283, endPoint y: 0, distance: 467.7
click at [170, 450] on div "Voltar para o portal Operacional Visão Geral Autorizações Cartões de acesso Res…" at bounding box center [120, 377] width 240 height 660
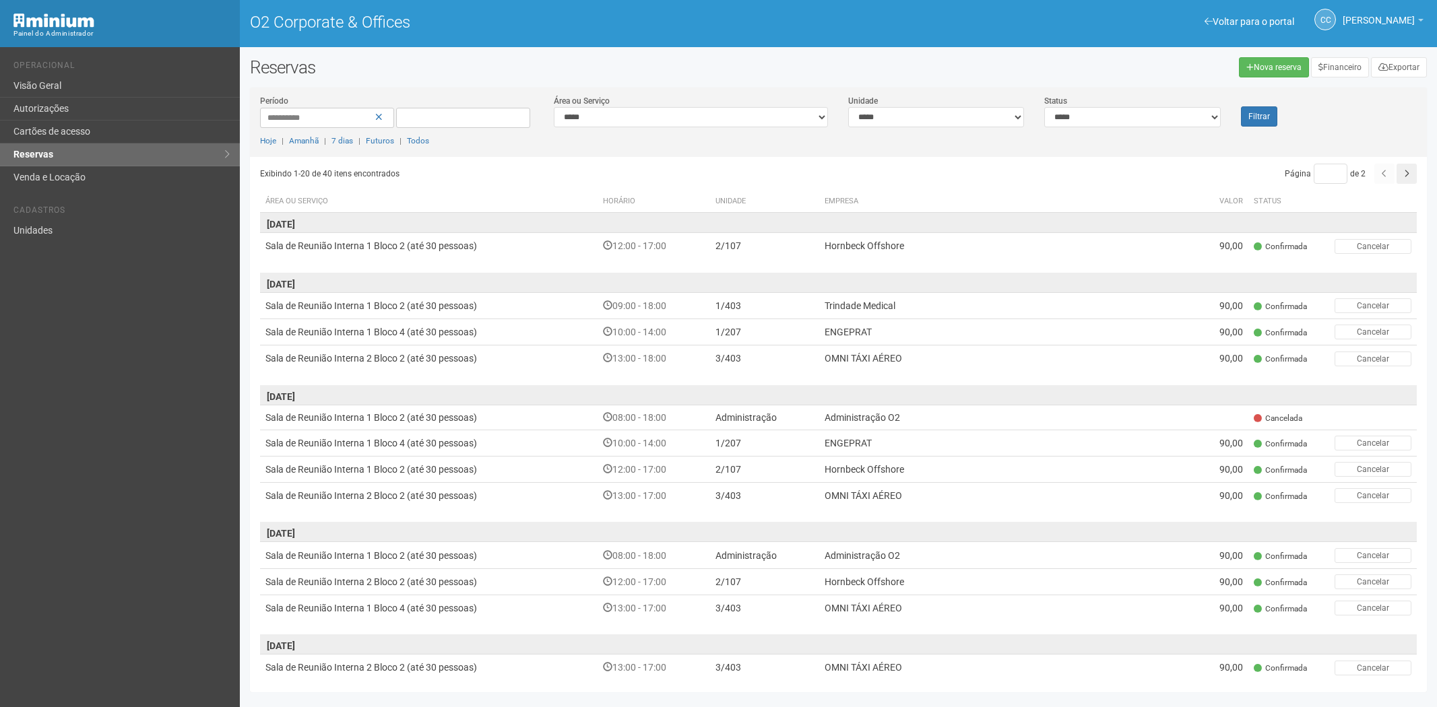
click at [71, 131] on link "Cartões de acesso" at bounding box center [120, 132] width 240 height 23
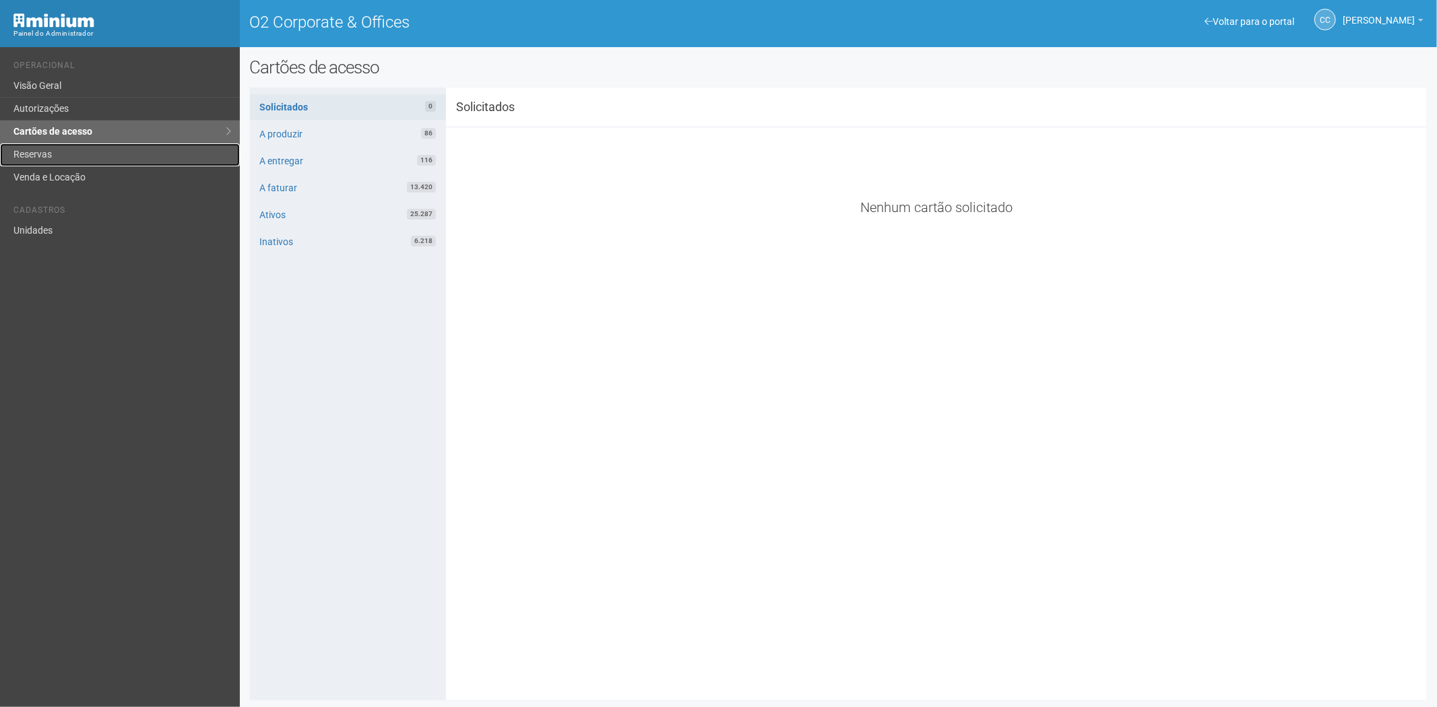
click at [61, 156] on link "Reservas" at bounding box center [120, 154] width 240 height 23
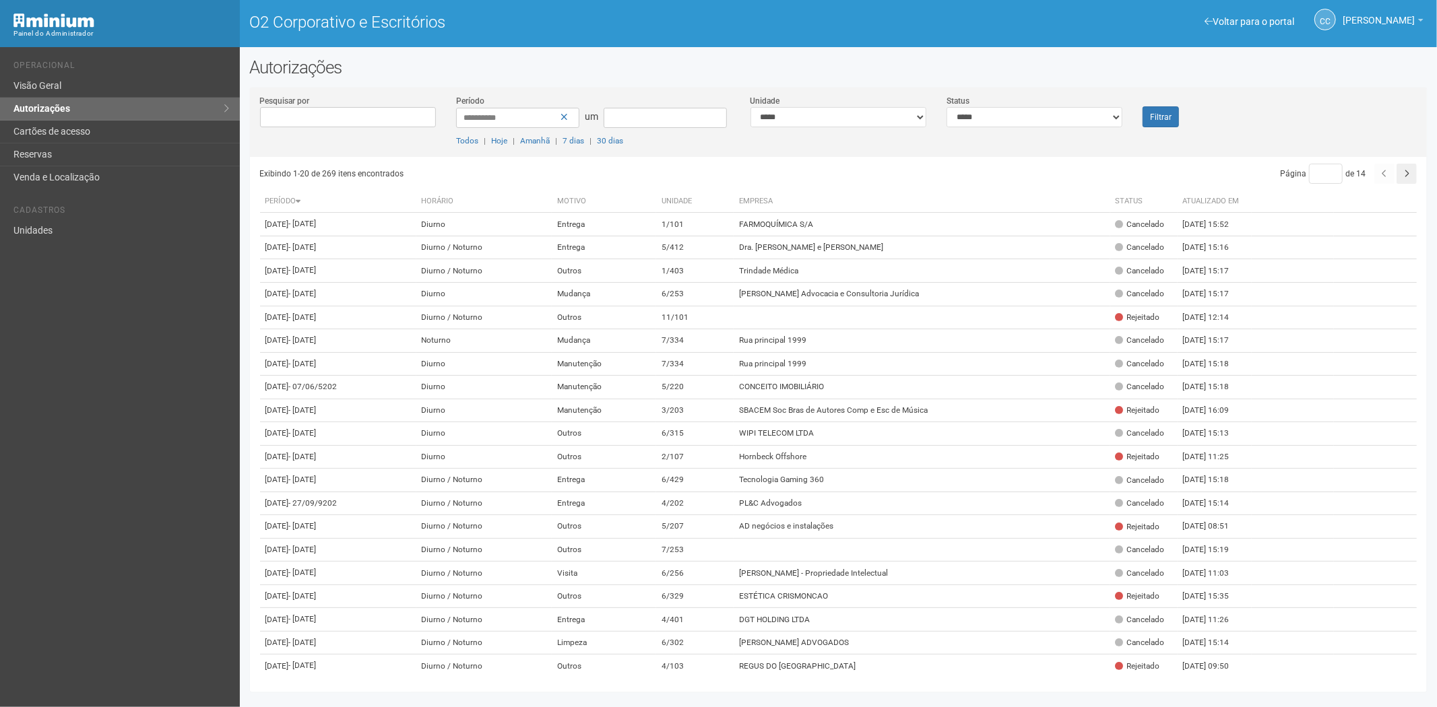
click at [1072, 129] on div "**********" at bounding box center [838, 125] width 1177 height 63
click at [1075, 117] on select "**********" at bounding box center [1034, 117] width 176 height 20
select select "*"
click at [946, 107] on select "**********" at bounding box center [1034, 117] width 176 height 20
click at [1171, 111] on button "Filtrar" at bounding box center [1160, 116] width 36 height 21
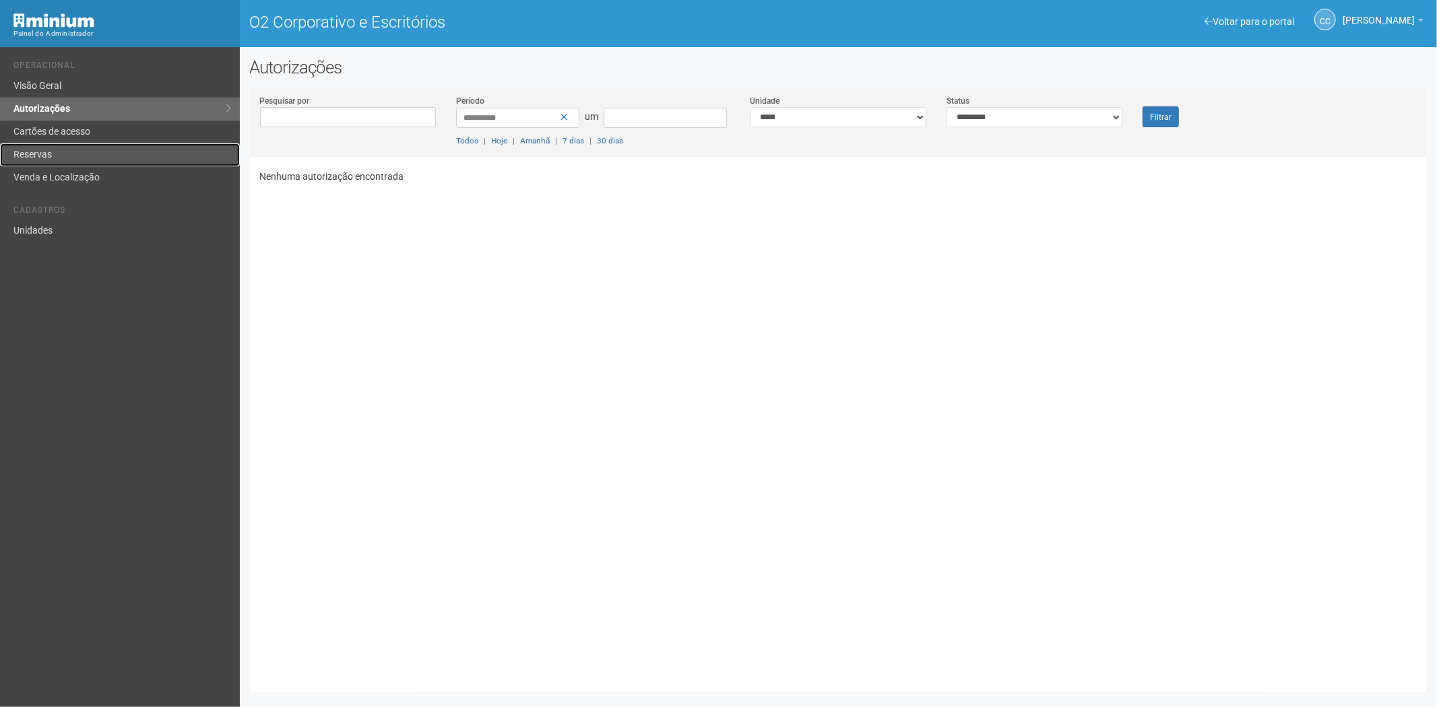
click at [58, 148] on link "Reservas" at bounding box center [120, 154] width 240 height 23
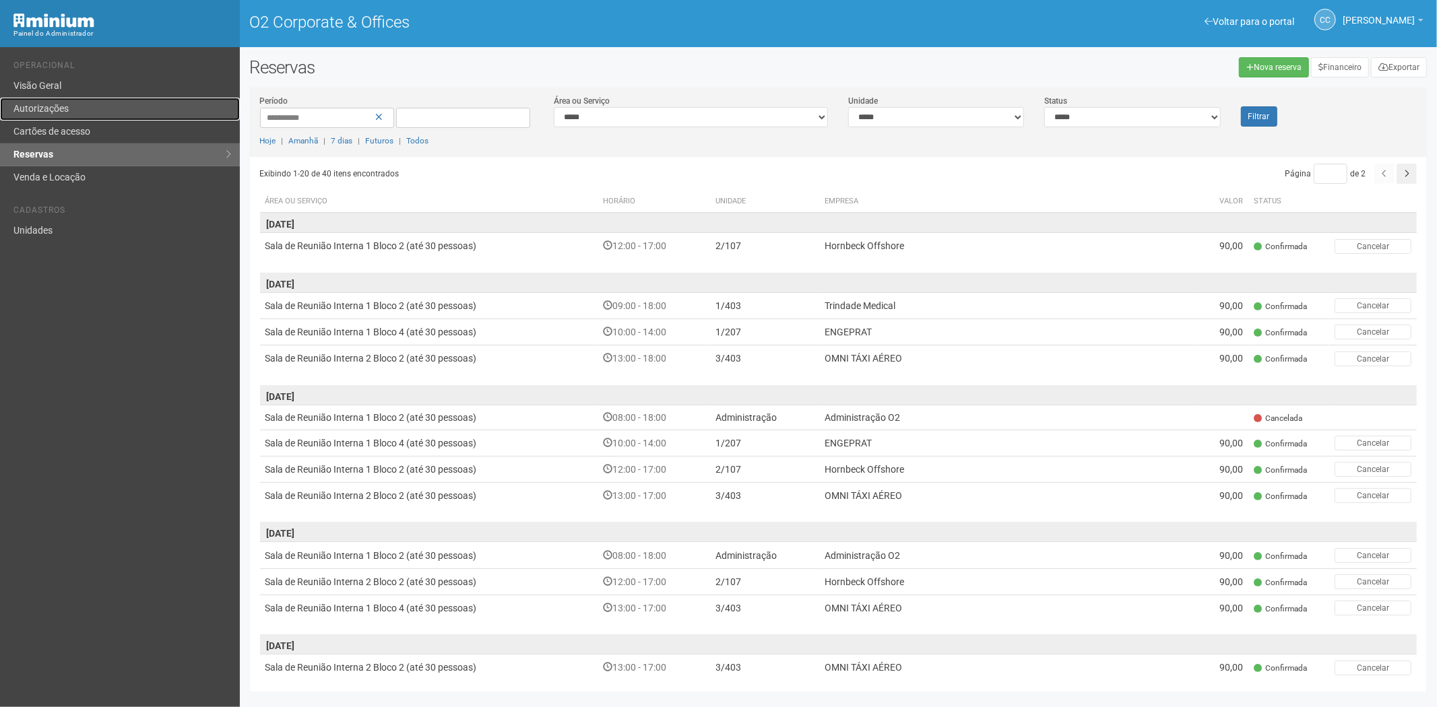
click at [110, 117] on link "Autorizações" at bounding box center [120, 109] width 240 height 23
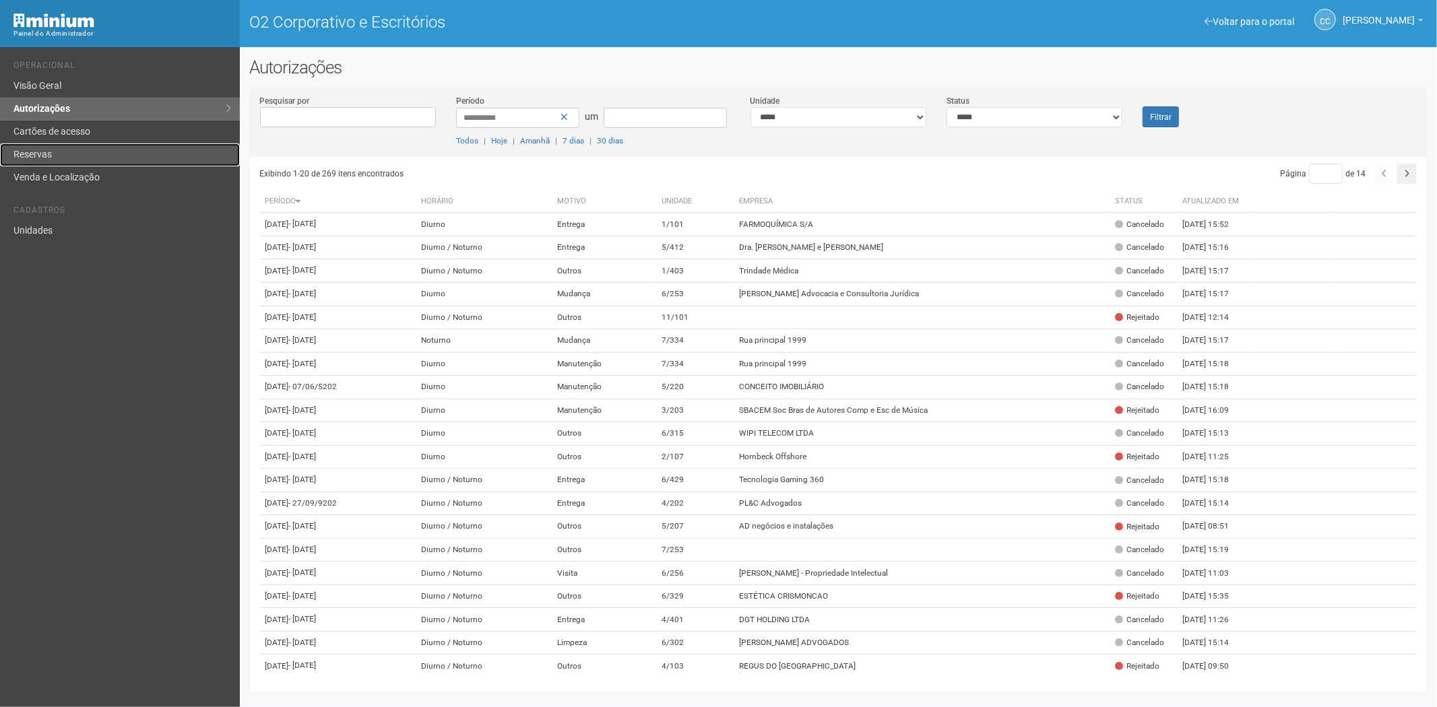
click at [52, 156] on link "Reservas" at bounding box center [120, 154] width 240 height 23
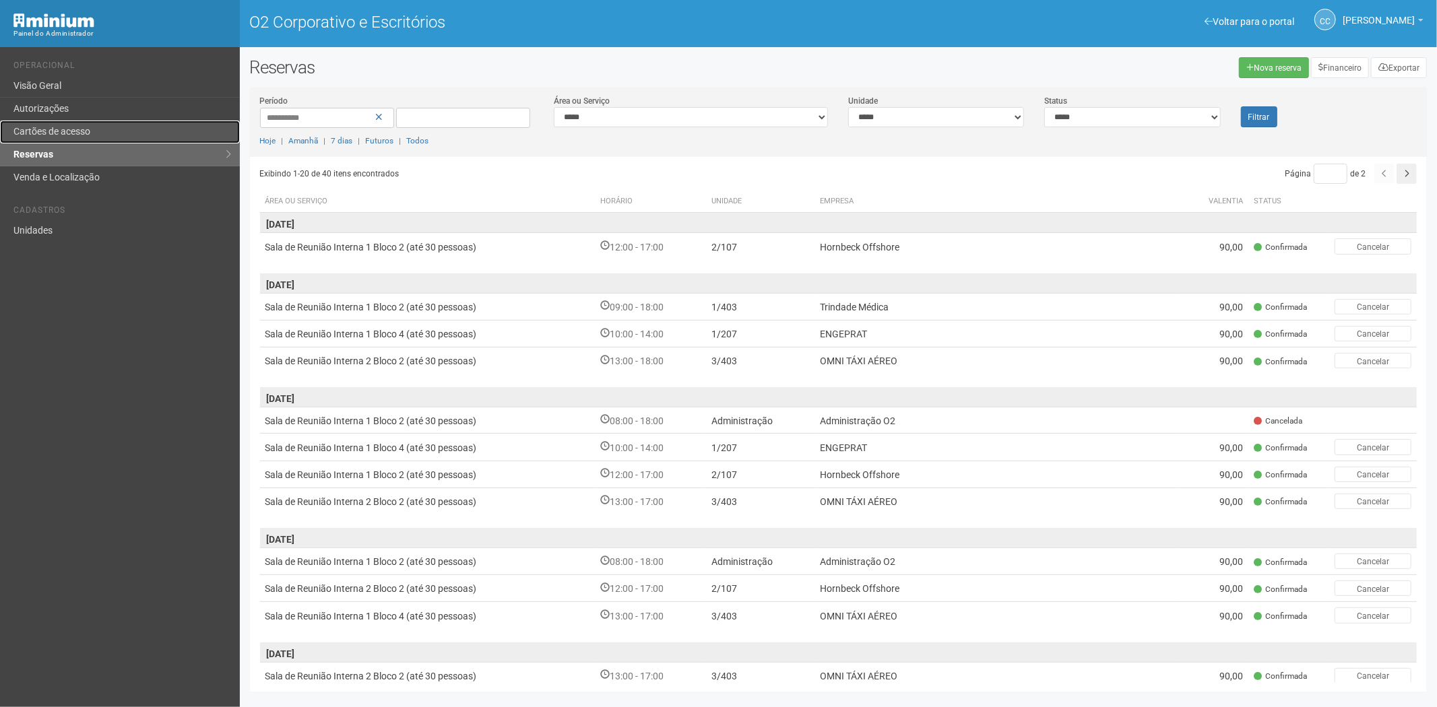
click at [51, 133] on font "Cartões de acesso" at bounding box center [51, 131] width 77 height 11
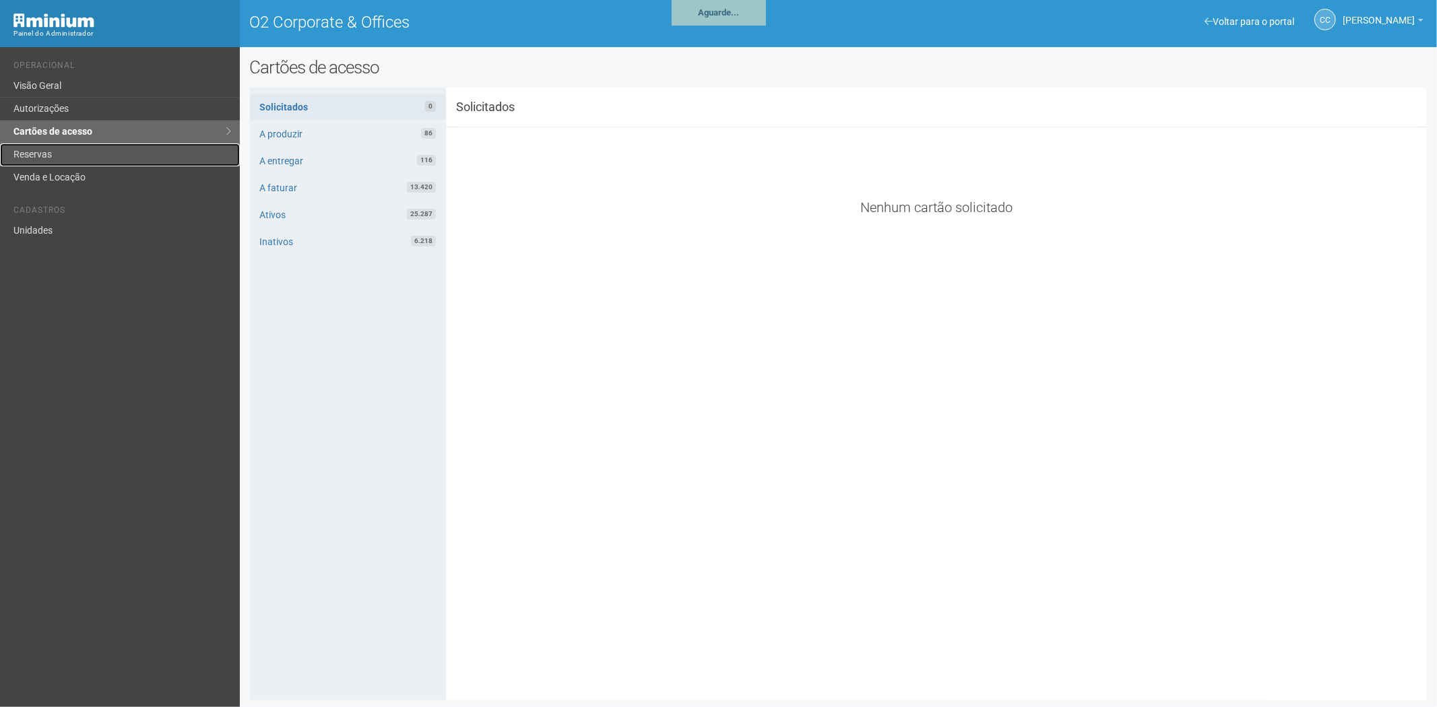
click at [82, 143] on link "Reservas" at bounding box center [120, 154] width 240 height 23
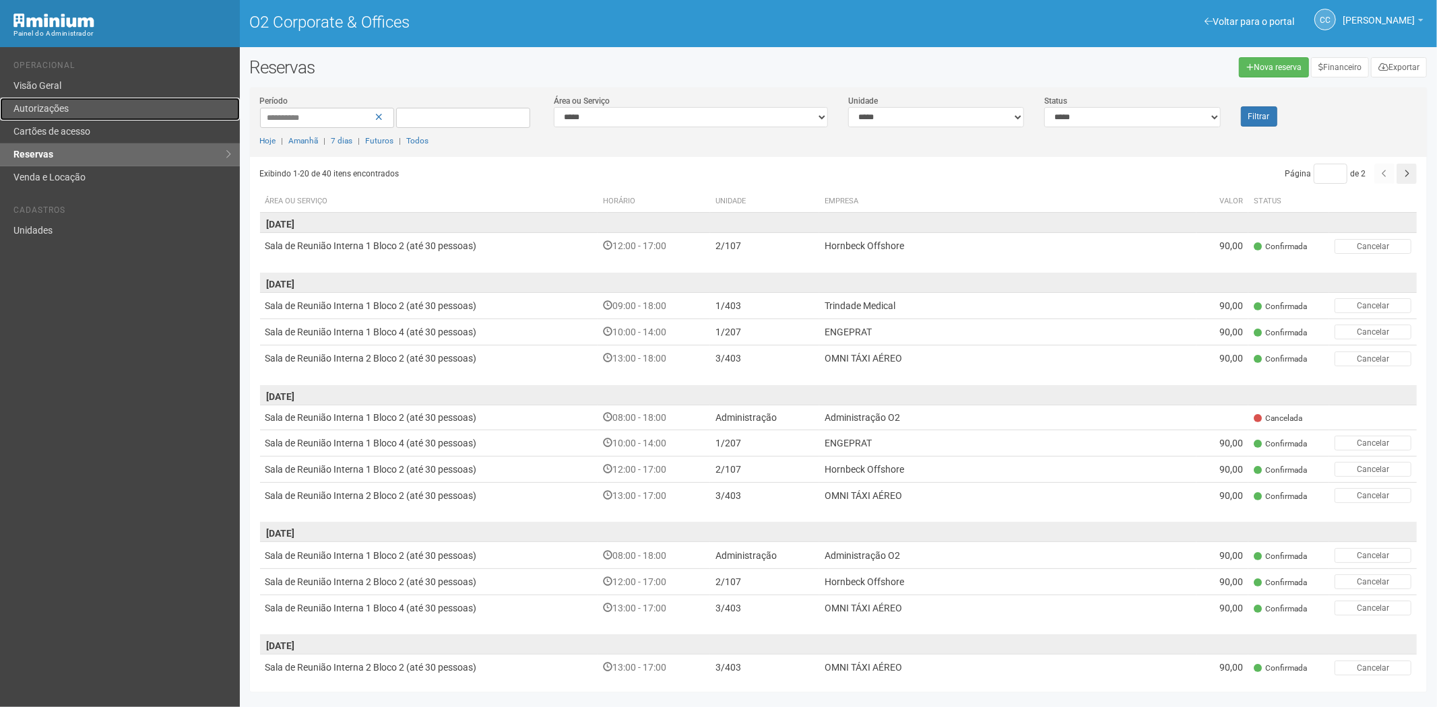
click at [69, 101] on link "Autorizações" at bounding box center [120, 109] width 240 height 23
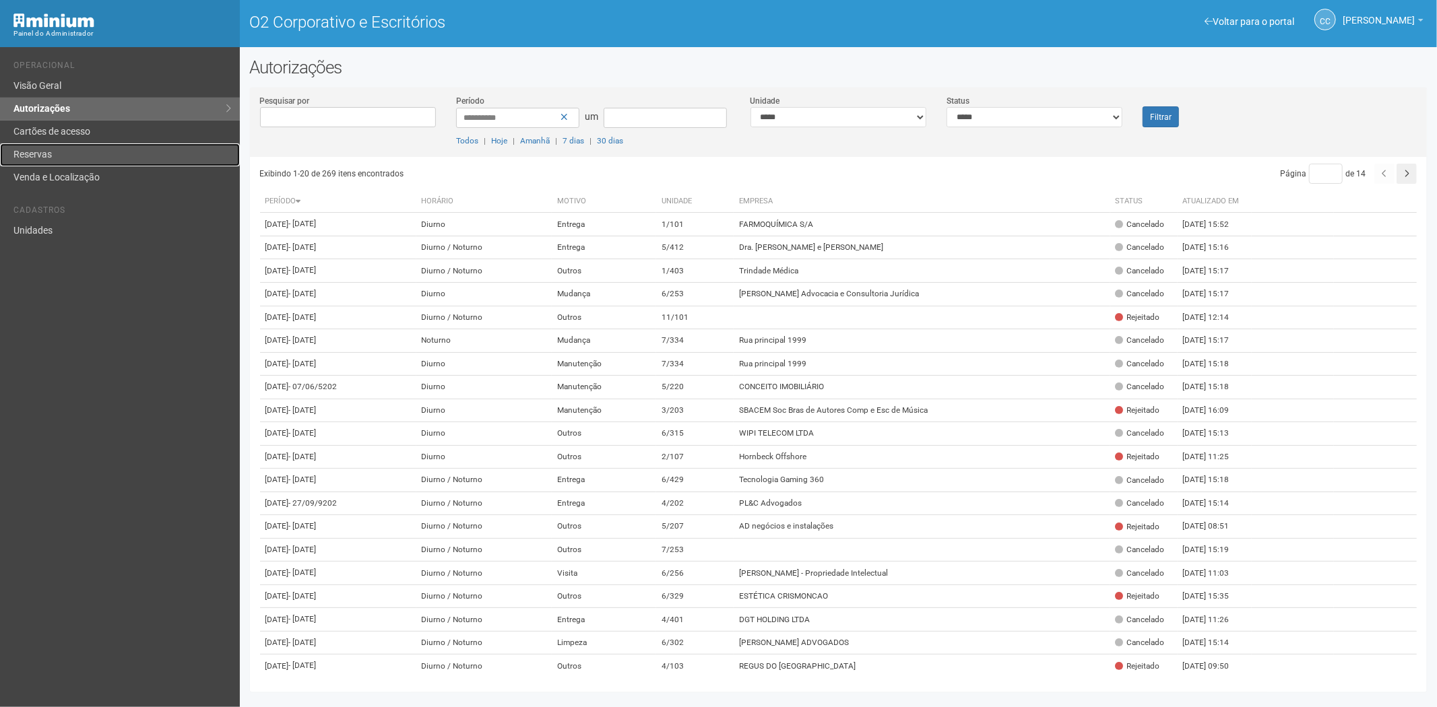
click at [90, 148] on link "Reservas" at bounding box center [120, 154] width 240 height 23
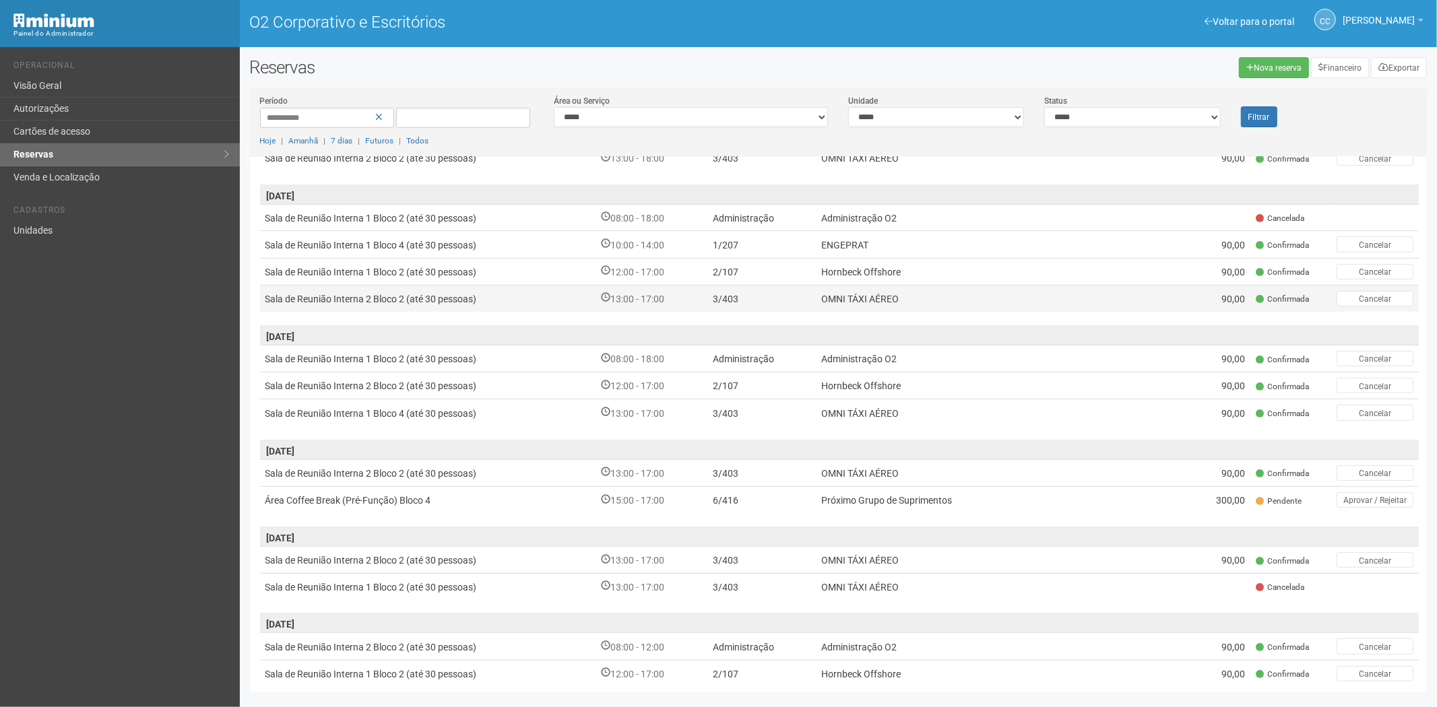
scroll to position [224, 0]
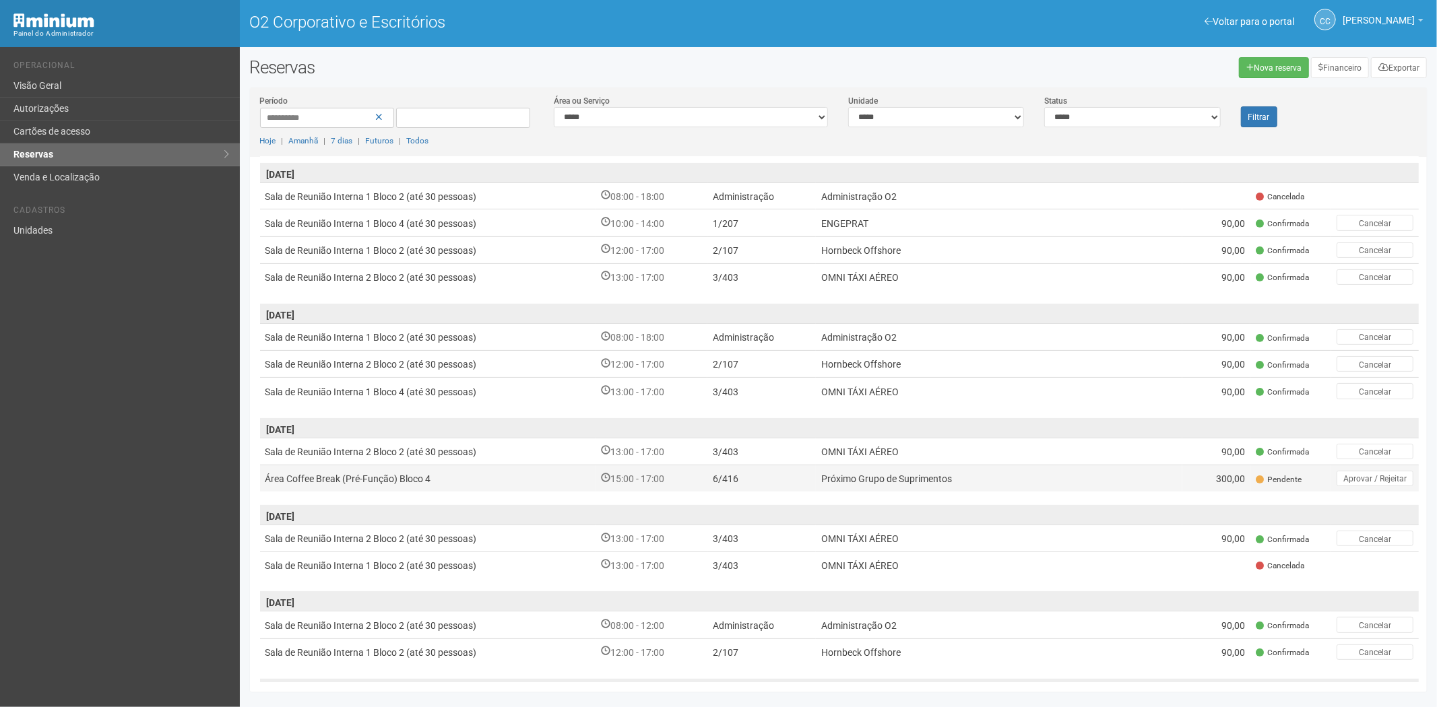
click at [983, 477] on td "Próximo Grupo de Suprimentos" at bounding box center [999, 478] width 366 height 27
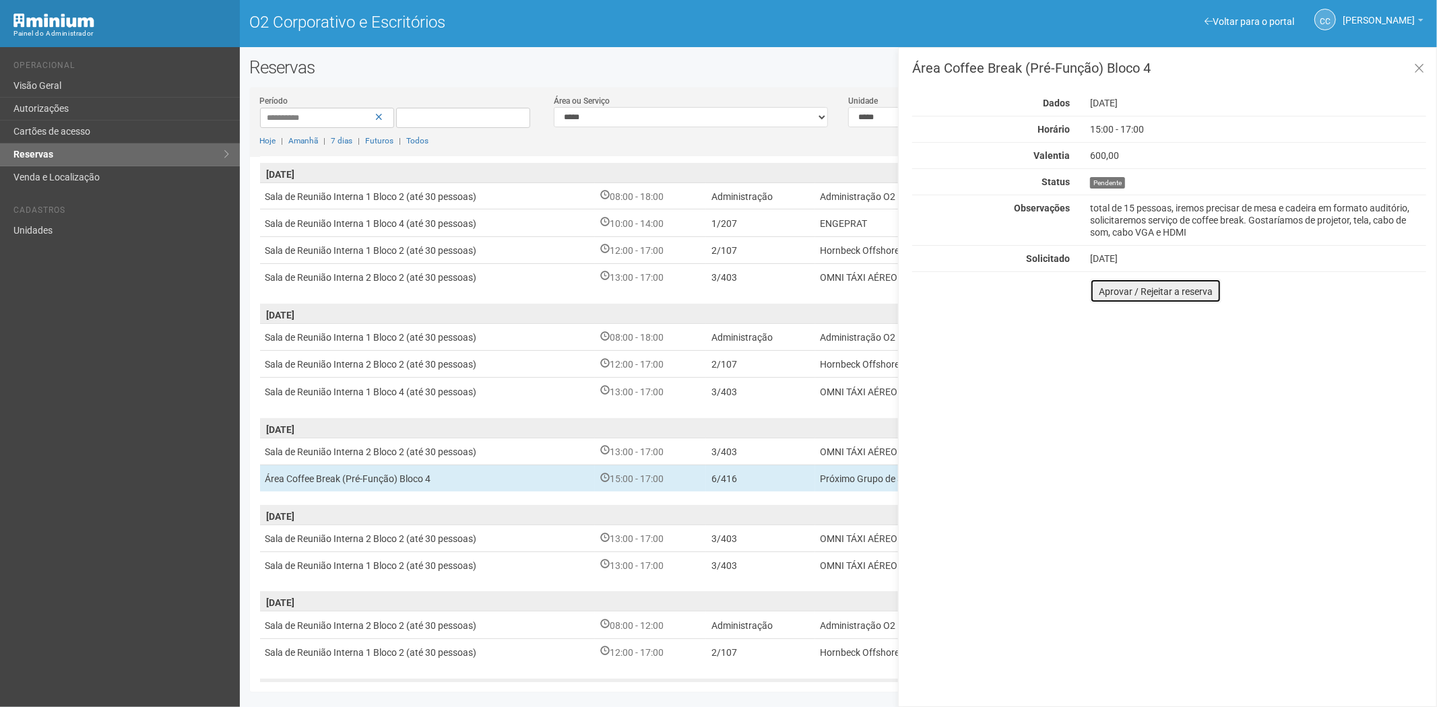
click at [1180, 297] on button "Aprovar / Rejeitar a reserva" at bounding box center [1155, 291] width 131 height 24
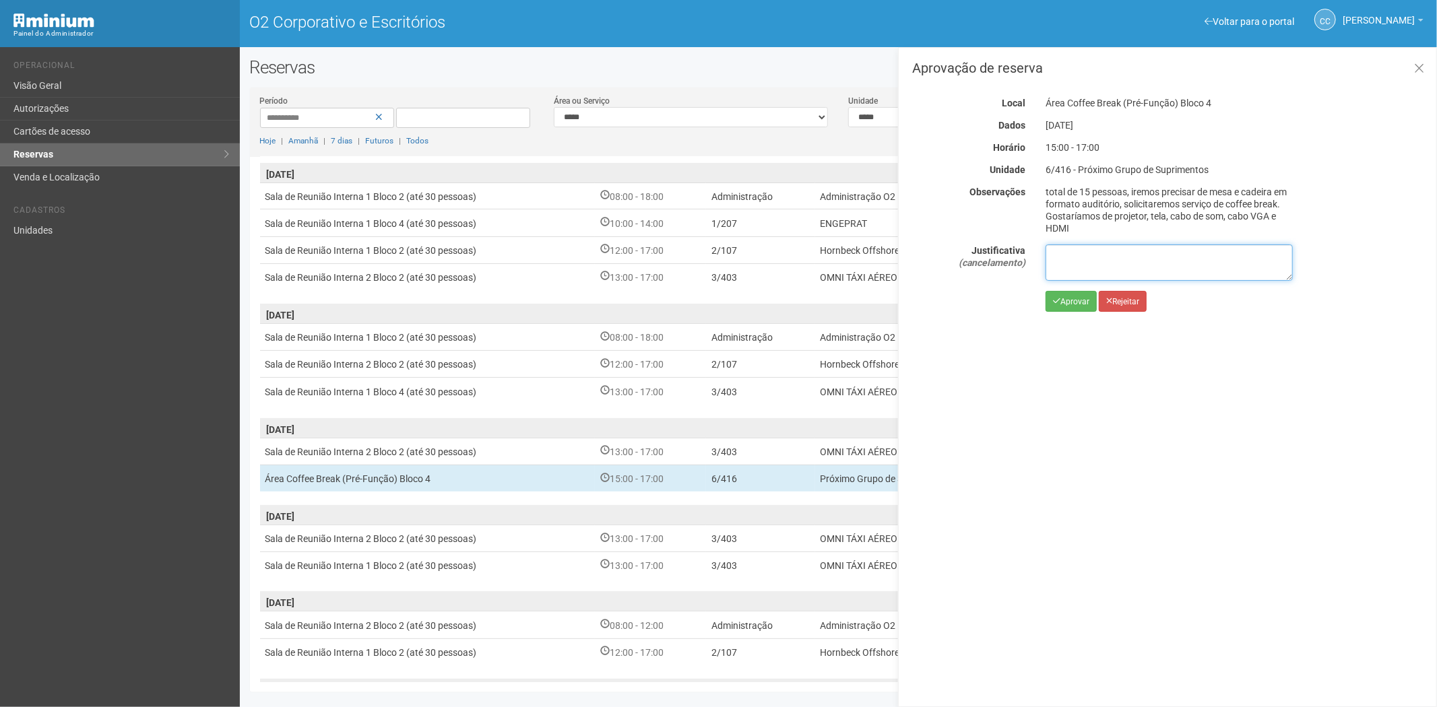
click at [1123, 251] on textarea at bounding box center [1168, 263] width 247 height 36
type textarea "**********"
click at [1115, 306] on button "Rejeitar" at bounding box center [1123, 301] width 48 height 21
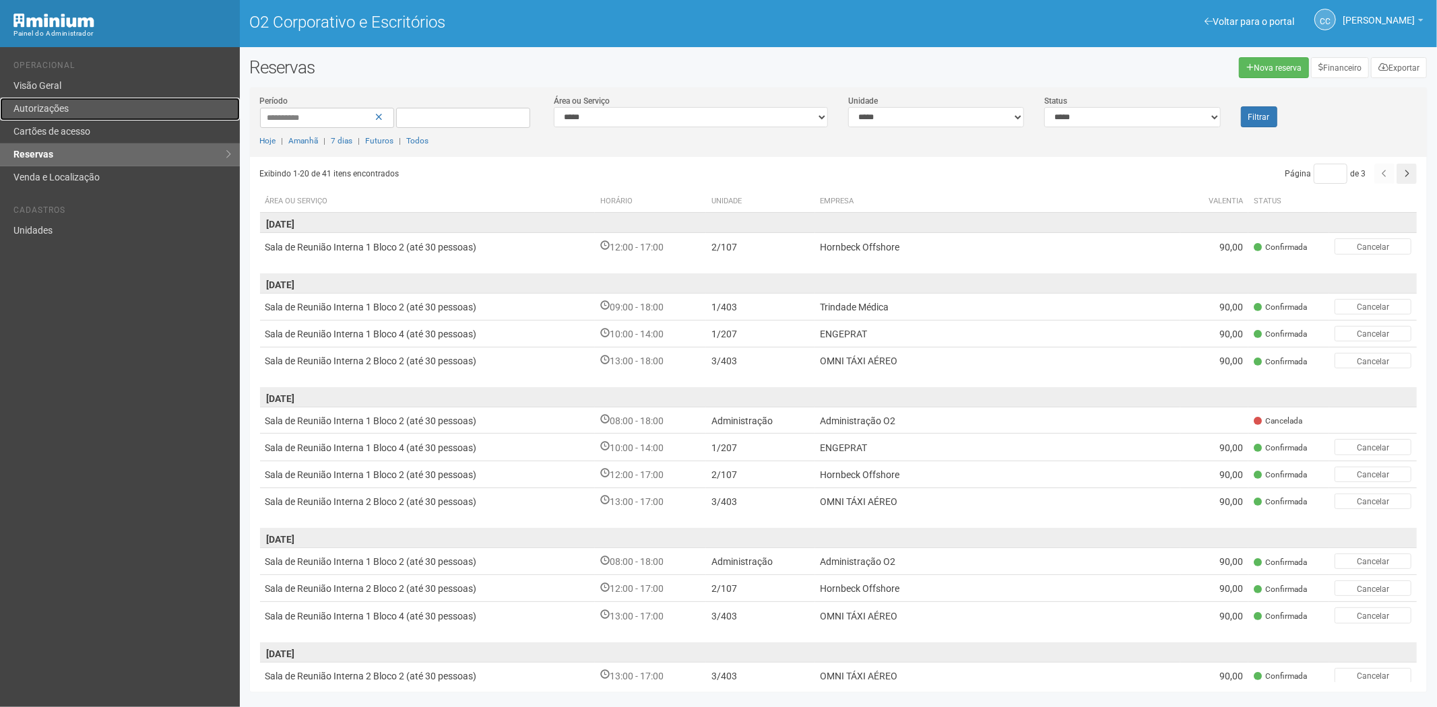
click at [128, 118] on link "Autorizações" at bounding box center [120, 109] width 240 height 23
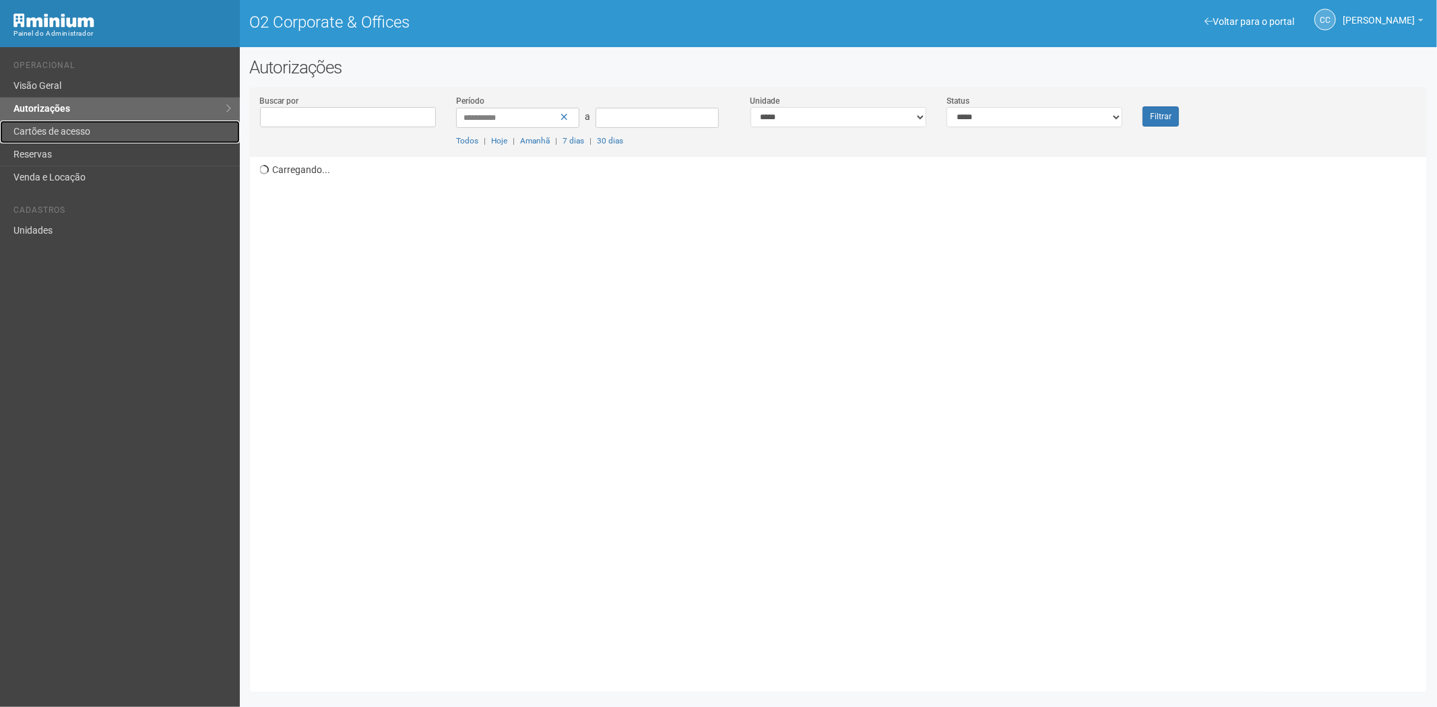
click at [75, 131] on link "Cartões de acesso" at bounding box center [120, 132] width 240 height 23
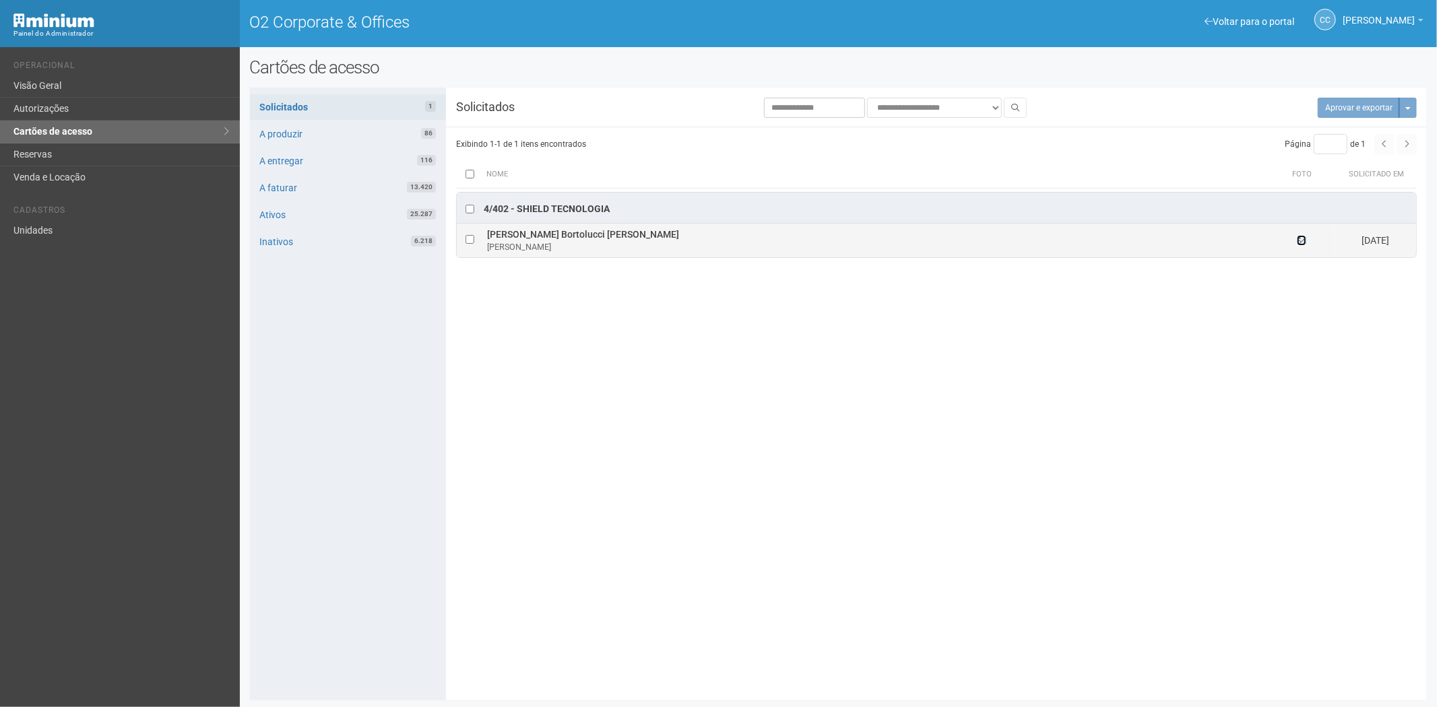
click at [1299, 240] on icon at bounding box center [1301, 240] width 9 height 9
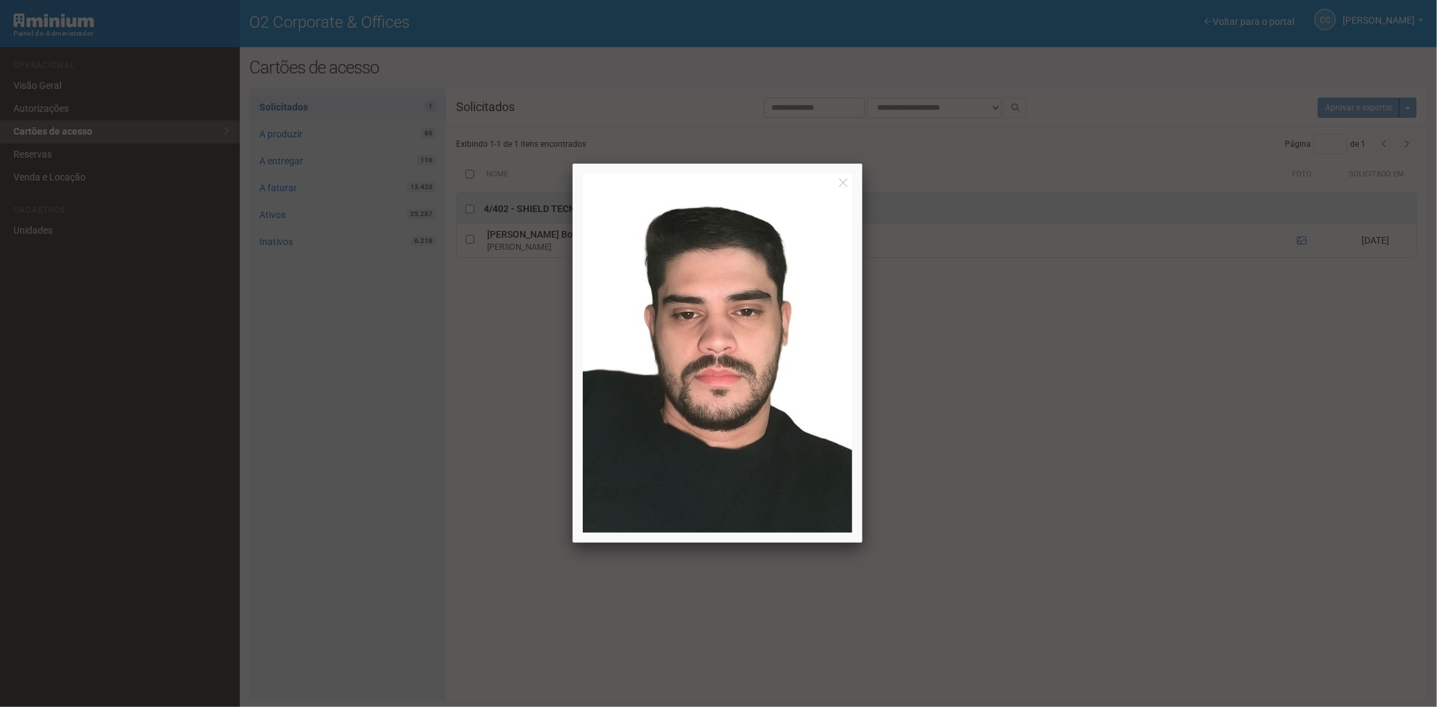
click at [1202, 481] on div at bounding box center [718, 353] width 1437 height 707
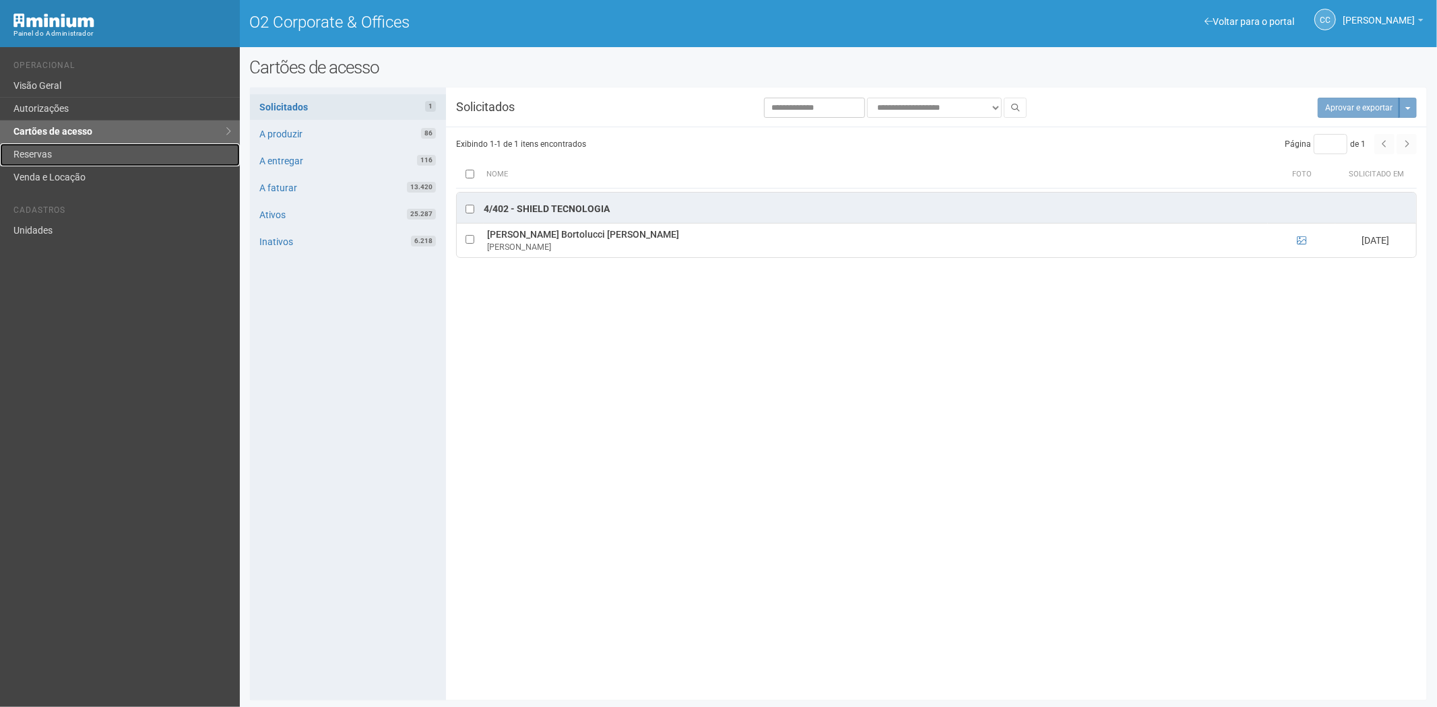
click at [44, 154] on link "Reservas" at bounding box center [120, 154] width 240 height 23
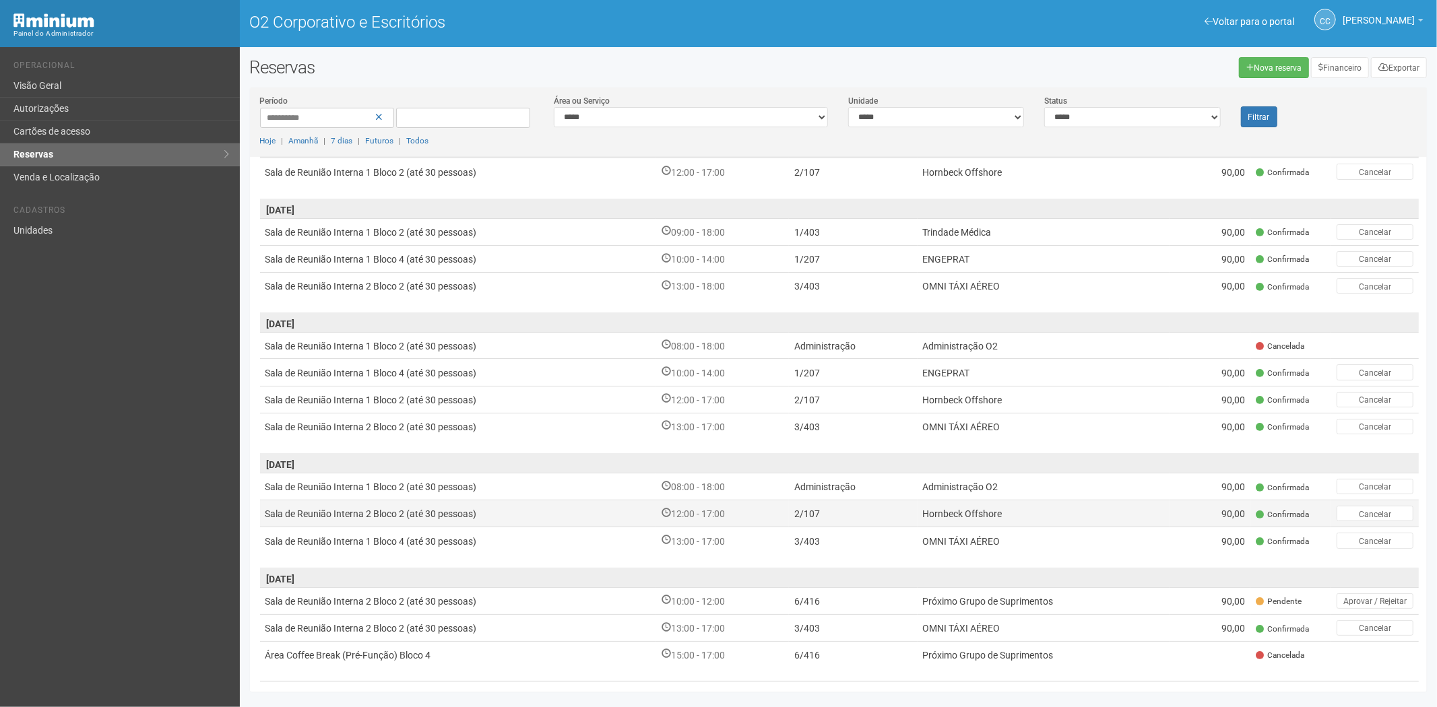
scroll to position [150, 0]
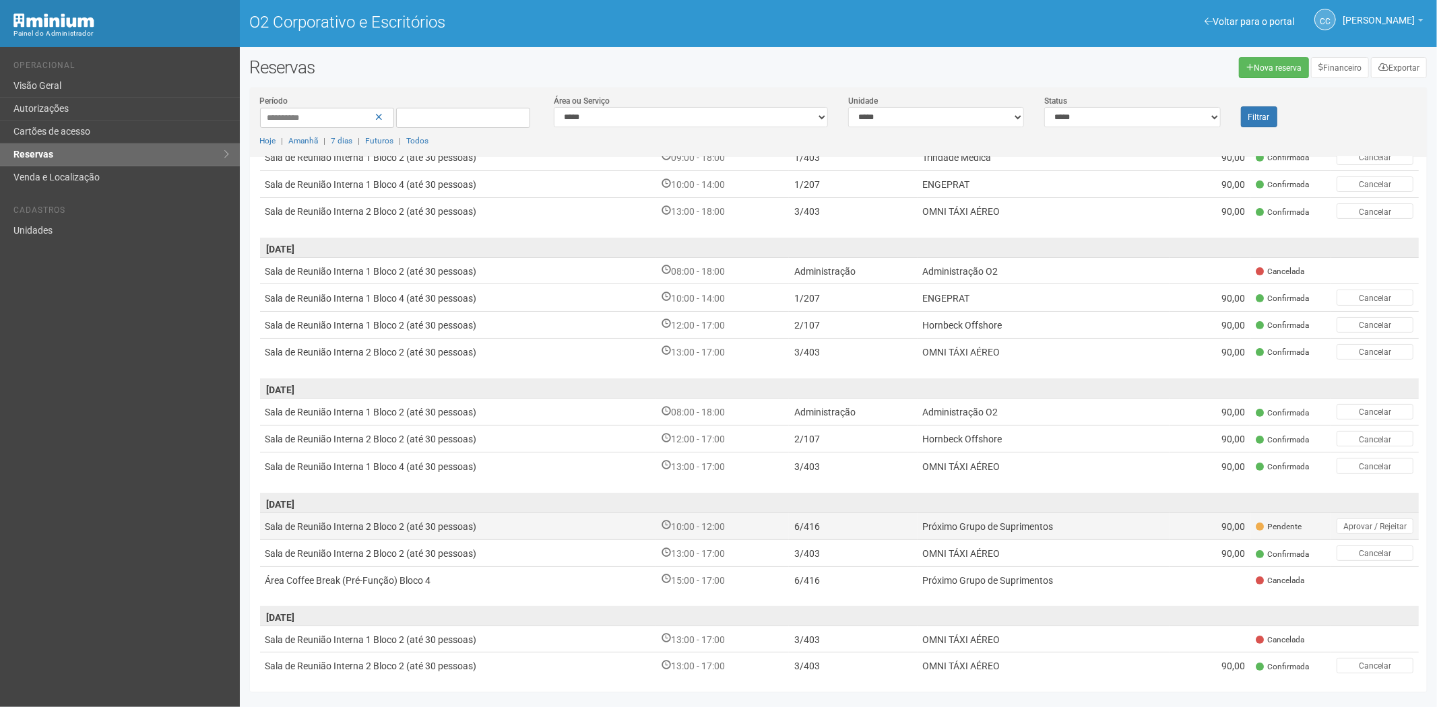
click at [860, 523] on td "6/416" at bounding box center [853, 526] width 129 height 27
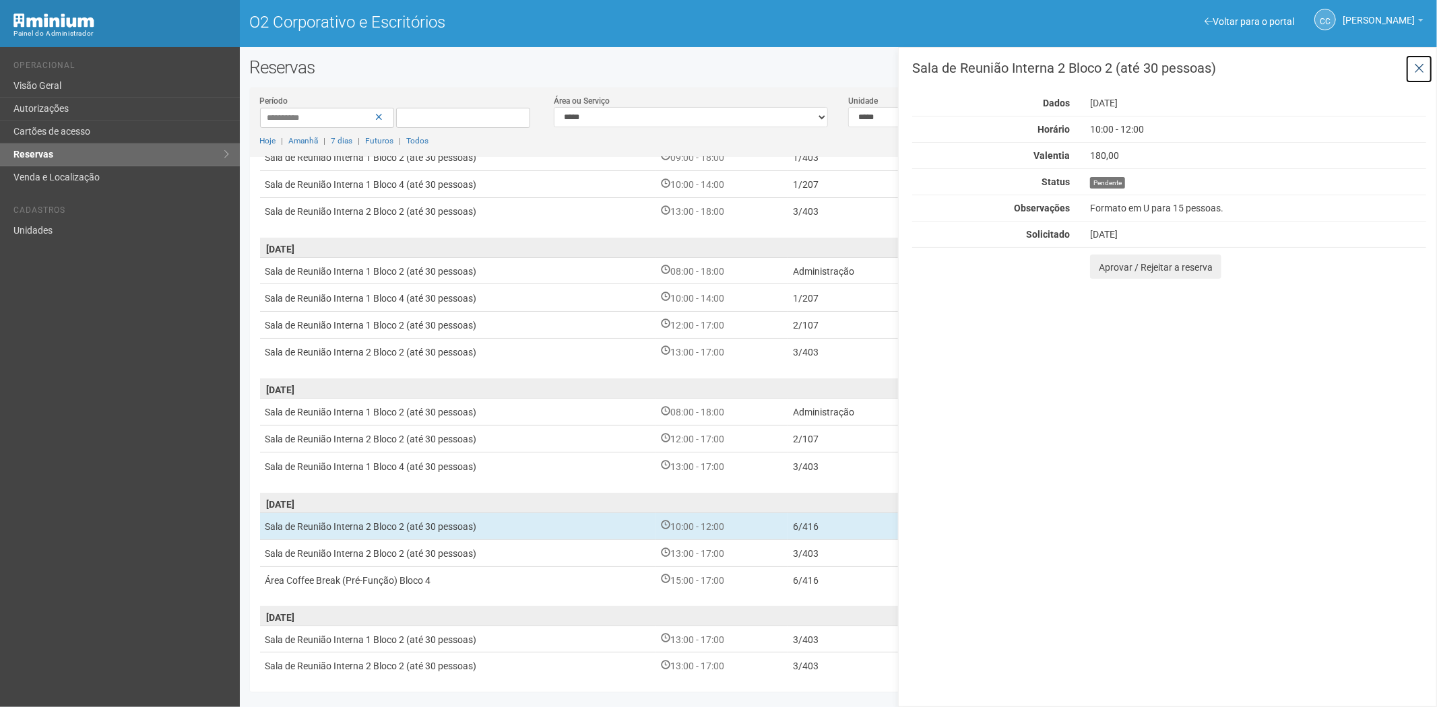
drag, startPoint x: 1412, startPoint y: 65, endPoint x: 1365, endPoint y: 85, distance: 51.9
click at [1412, 65] on button at bounding box center [1419, 69] width 28 height 29
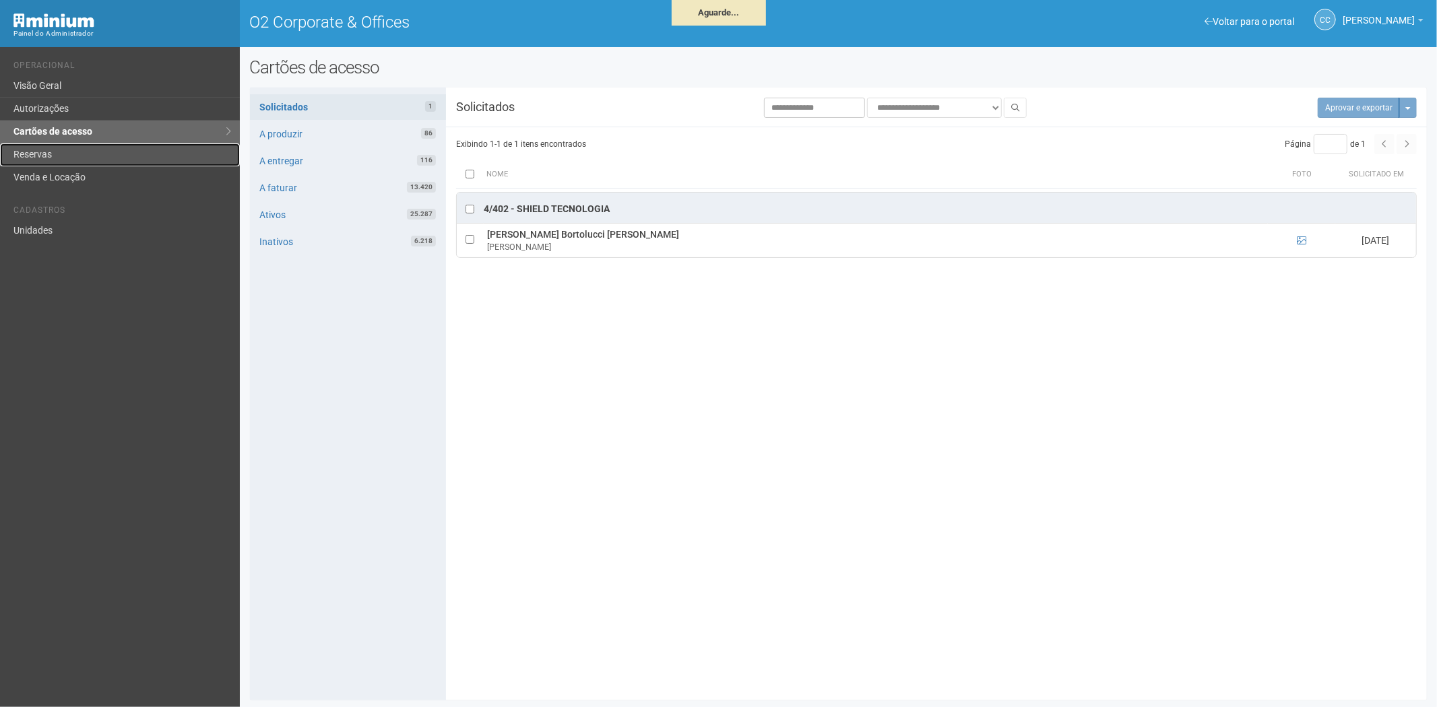
click at [58, 154] on link "Reservas" at bounding box center [120, 154] width 240 height 23
